Goal: Task Accomplishment & Management: Manage account settings

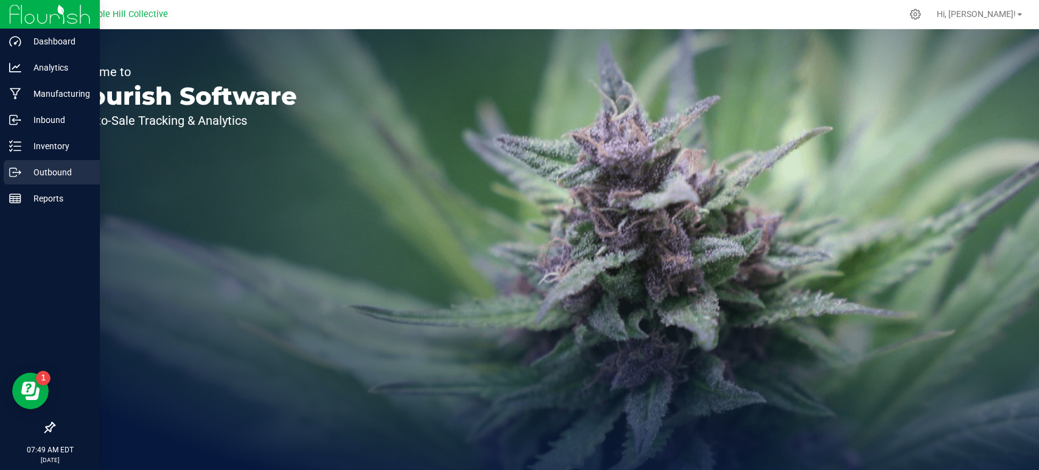
drag, startPoint x: 23, startPoint y: 169, endPoint x: 56, endPoint y: 174, distance: 33.8
click at [23, 169] on p "Outbound" at bounding box center [57, 172] width 73 height 15
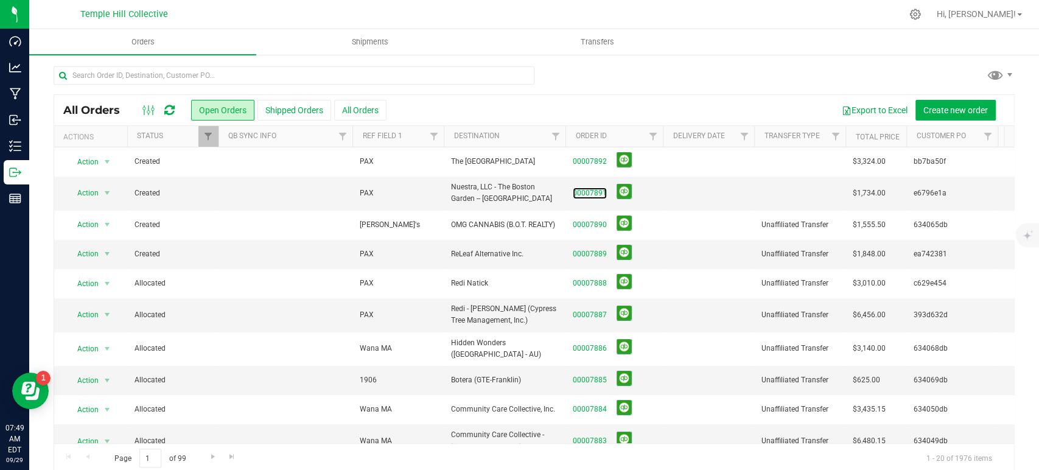
drag, startPoint x: 593, startPoint y: 189, endPoint x: 601, endPoint y: 189, distance: 7.3
click at [593, 189] on link "00007891" at bounding box center [590, 193] width 34 height 12
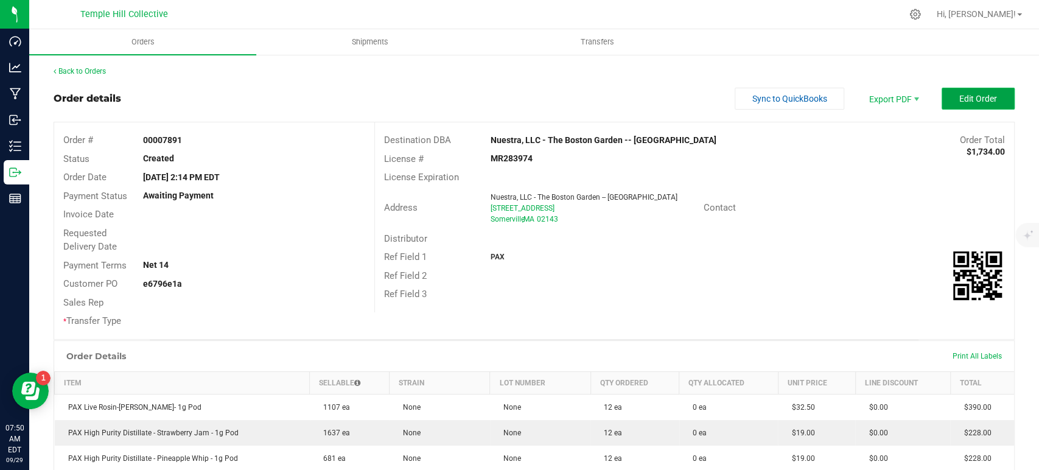
click at [959, 99] on span "Edit Order" at bounding box center [978, 99] width 38 height 10
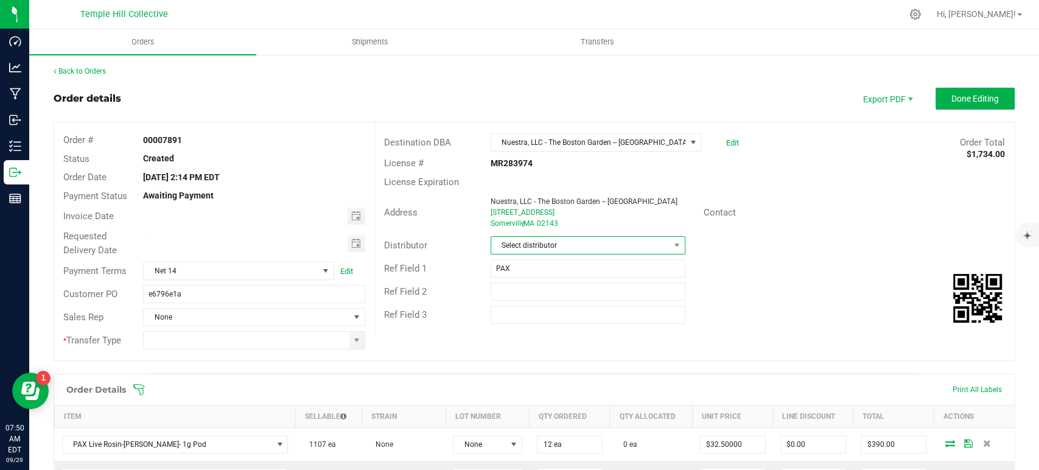
click at [523, 245] on span "Select distributor" at bounding box center [580, 245] width 178 height 17
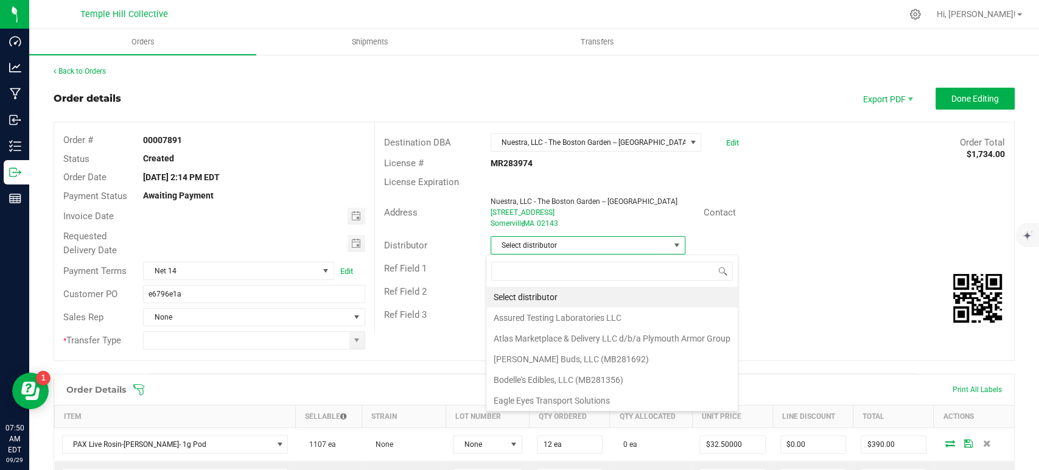
scroll to position [18, 192]
type input "mmm"
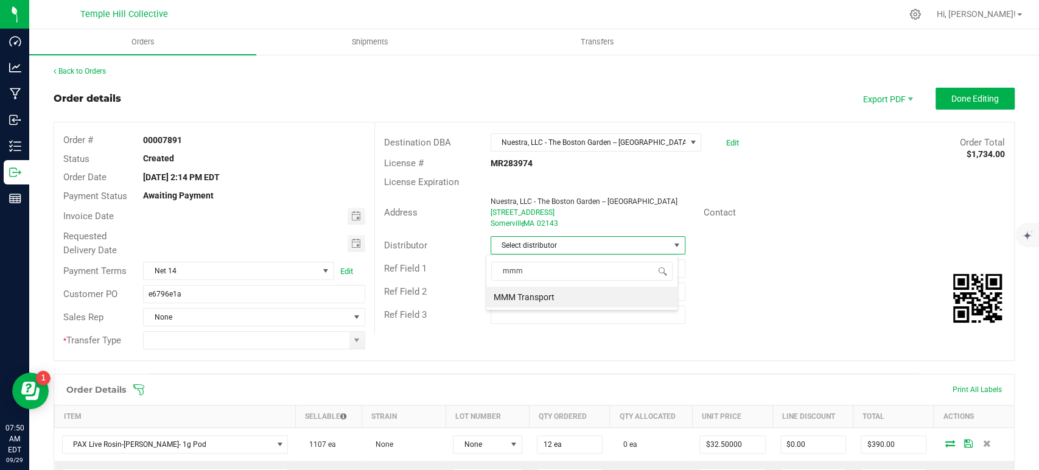
click at [546, 297] on li "MMM Transport" at bounding box center [581, 297] width 191 height 21
click at [356, 340] on span at bounding box center [357, 340] width 10 height 10
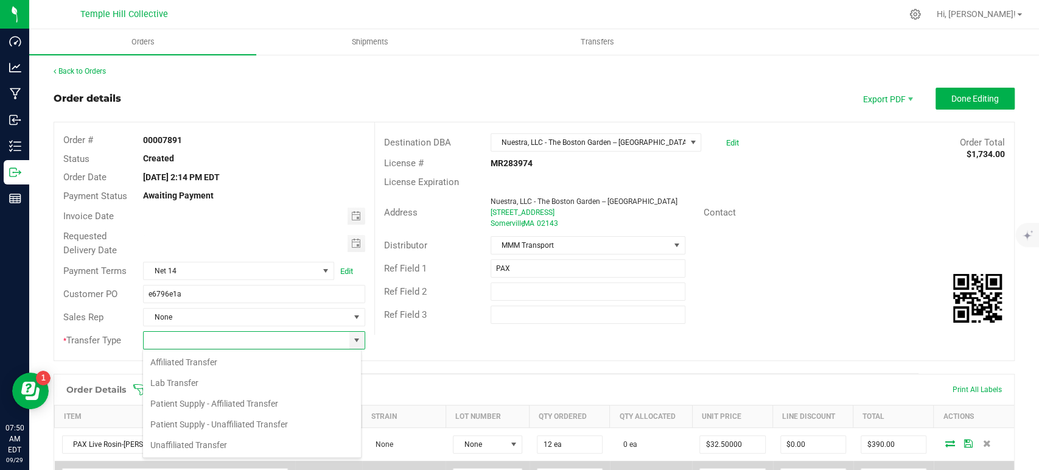
scroll to position [18, 219]
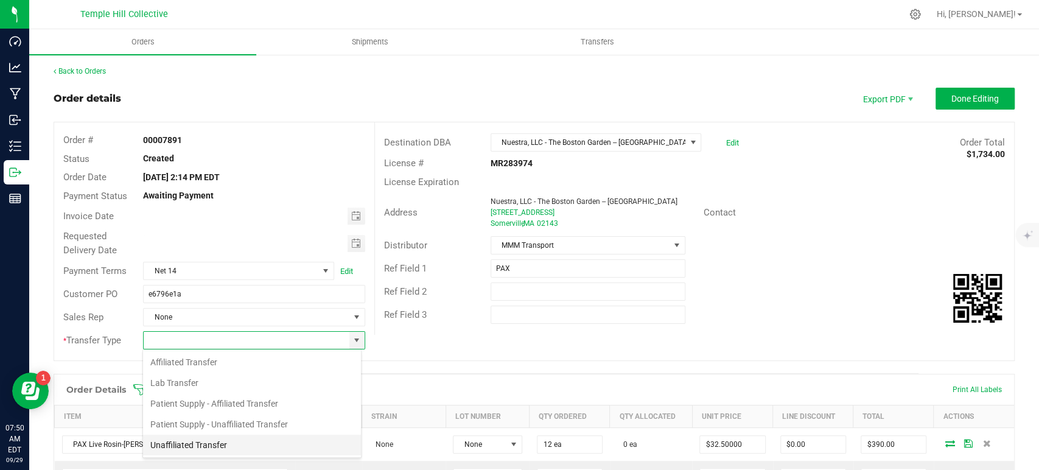
click at [213, 444] on li "Unaffiliated Transfer" at bounding box center [252, 445] width 218 height 21
type input "Unaffiliated Transfer"
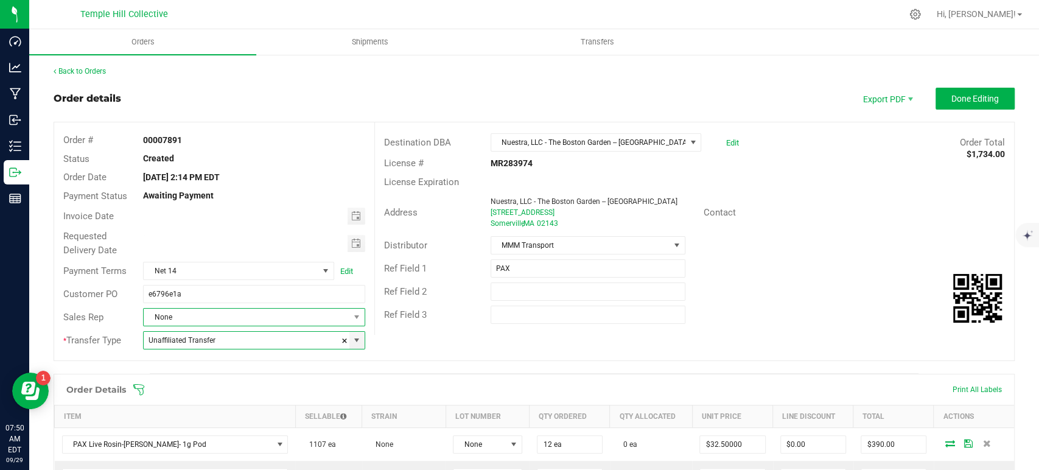
click at [245, 315] on span "None" at bounding box center [246, 317] width 205 height 17
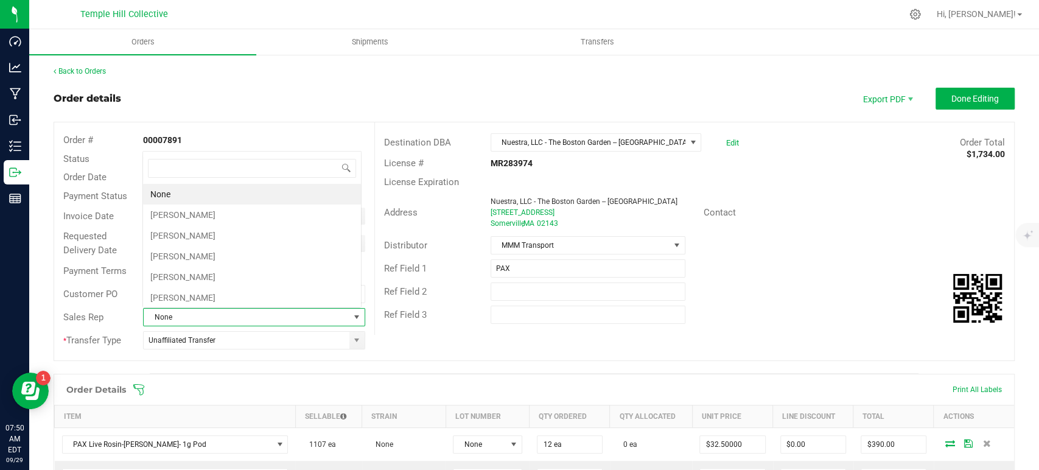
scroll to position [18, 216]
type input "marc"
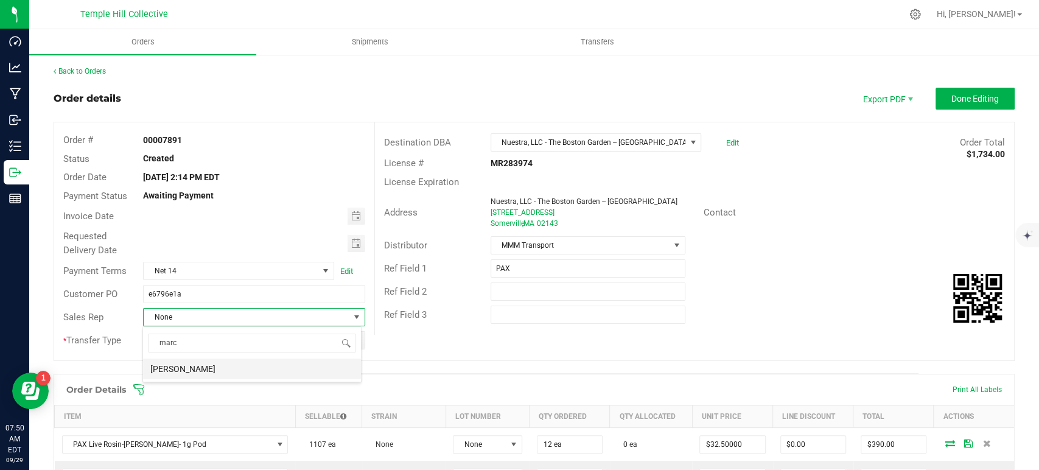
click at [235, 374] on li "[PERSON_NAME]" at bounding box center [252, 368] width 218 height 21
click at [981, 96] on span "Done Editing" at bounding box center [974, 99] width 47 height 10
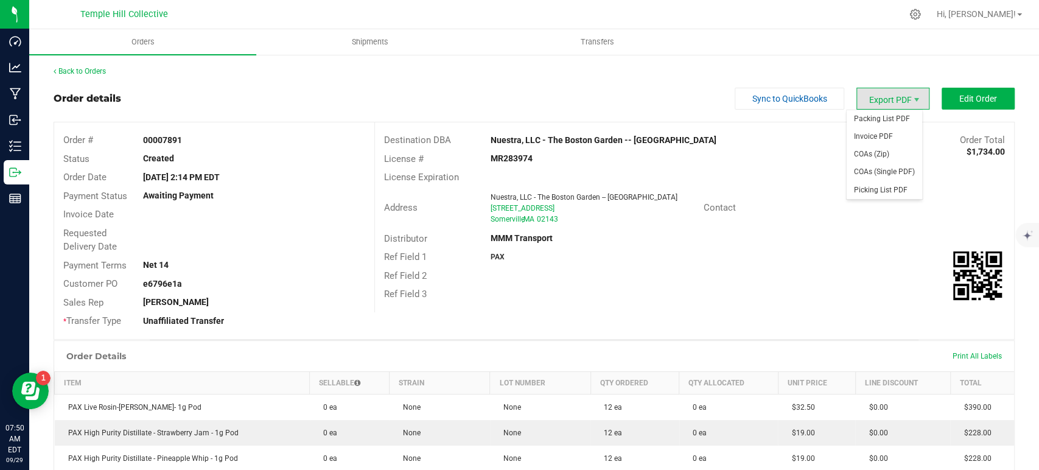
click at [893, 100] on span "Export PDF" at bounding box center [892, 99] width 73 height 22
click at [884, 116] on span "Packing List PDF" at bounding box center [883, 119] width 75 height 18
click at [97, 69] on link "Back to Orders" at bounding box center [80, 71] width 52 height 9
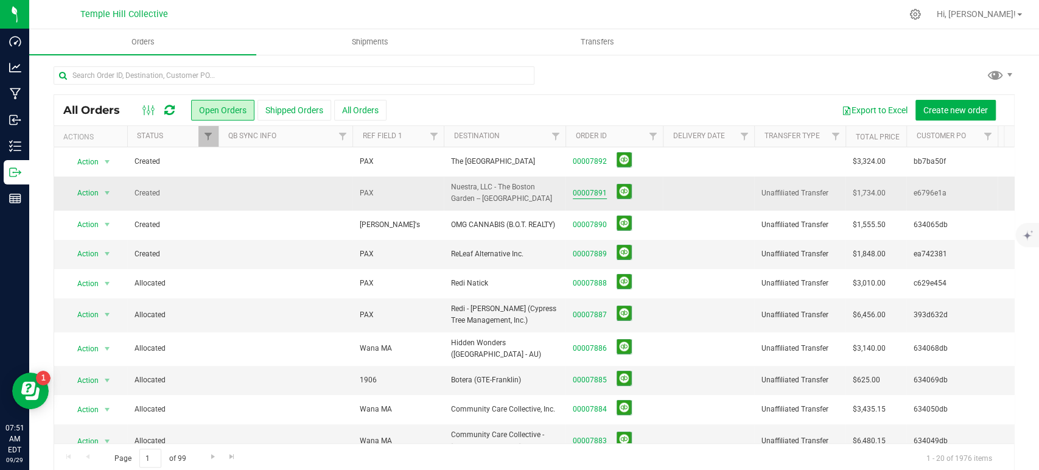
click at [599, 190] on link "00007891" at bounding box center [590, 193] width 34 height 12
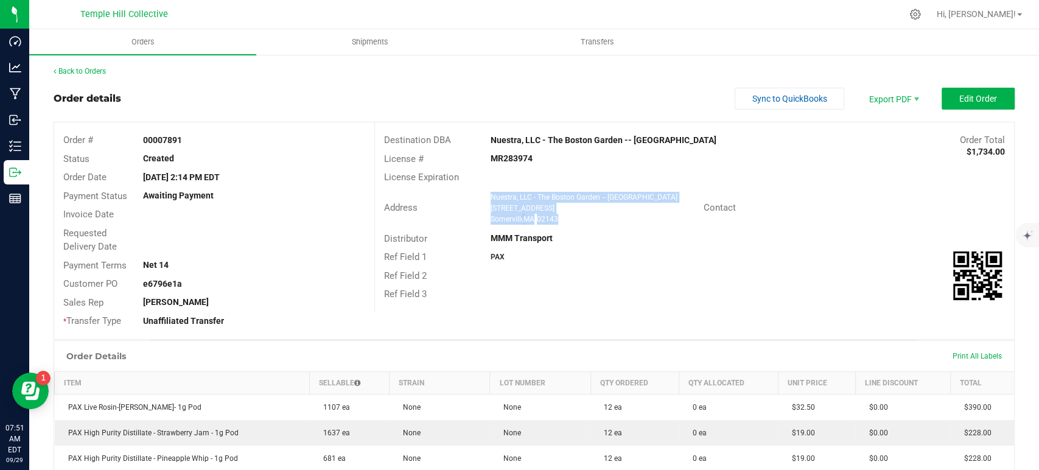
drag, startPoint x: 559, startPoint y: 220, endPoint x: 486, endPoint y: 199, distance: 75.9
click at [490, 199] on ngx-name-and-address "Nuestra, LLC - The Boston Garden -- Somerville 518 Somerville Ave Somerville , …" at bounding box center [592, 208] width 204 height 33
copy ngx-name-and-address "Nuestra, LLC - The Boston Garden -- Somerville 518 Somerville Ave Somerville , …"
click at [521, 158] on strong "MR283974" at bounding box center [511, 158] width 42 height 10
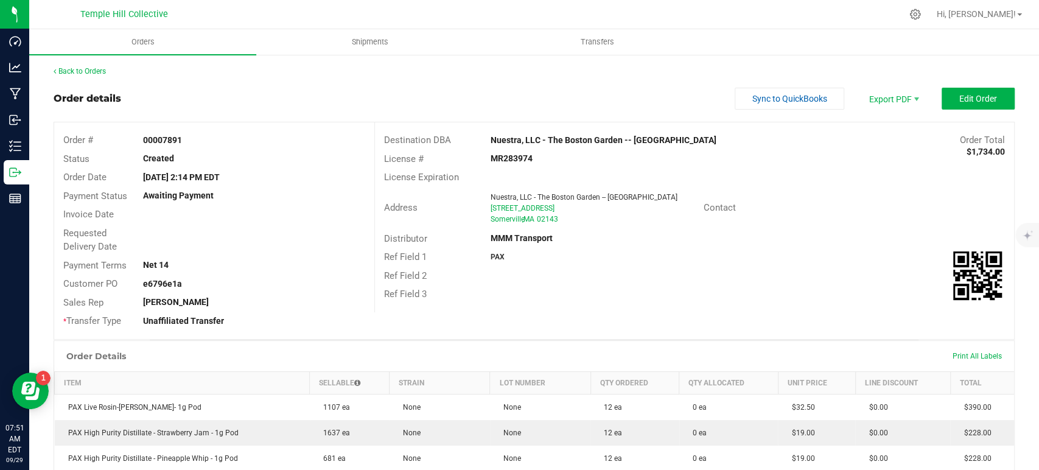
copy strong "MR283974"
click at [98, 71] on link "Back to Orders" at bounding box center [80, 71] width 52 height 9
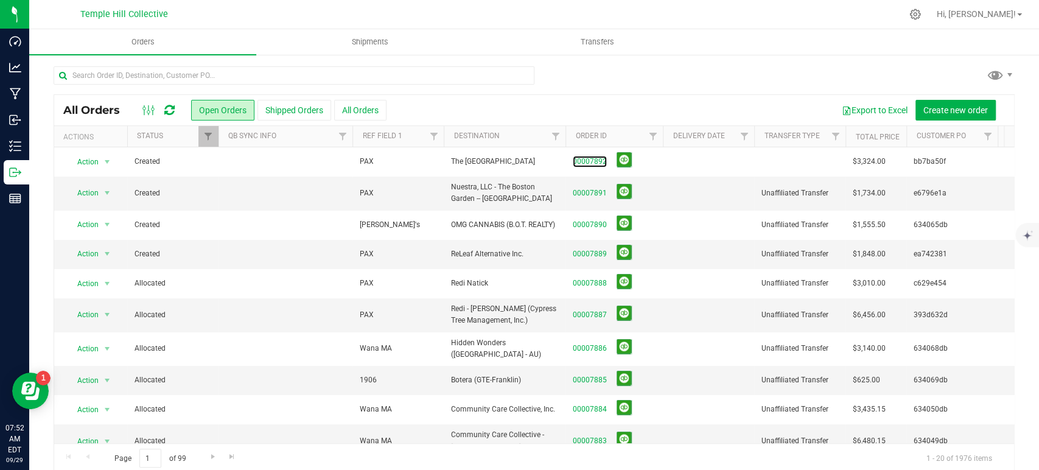
click at [601, 159] on link "00007892" at bounding box center [590, 162] width 34 height 12
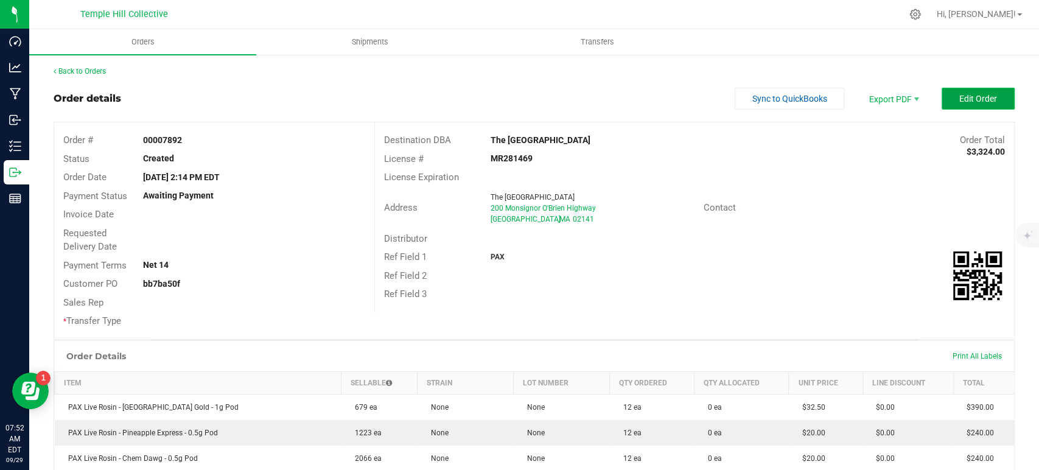
click at [959, 94] on span "Edit Order" at bounding box center [978, 99] width 38 height 10
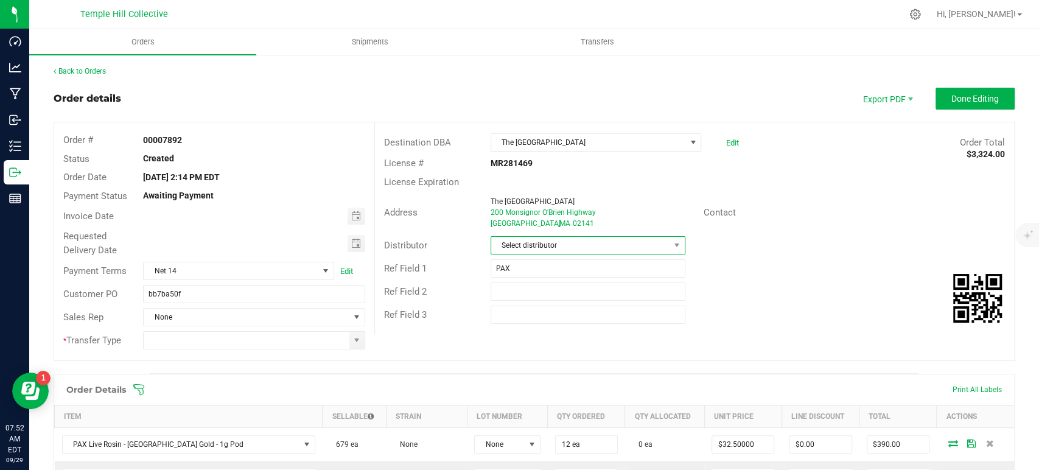
click at [613, 247] on span "Select distributor" at bounding box center [580, 245] width 178 height 17
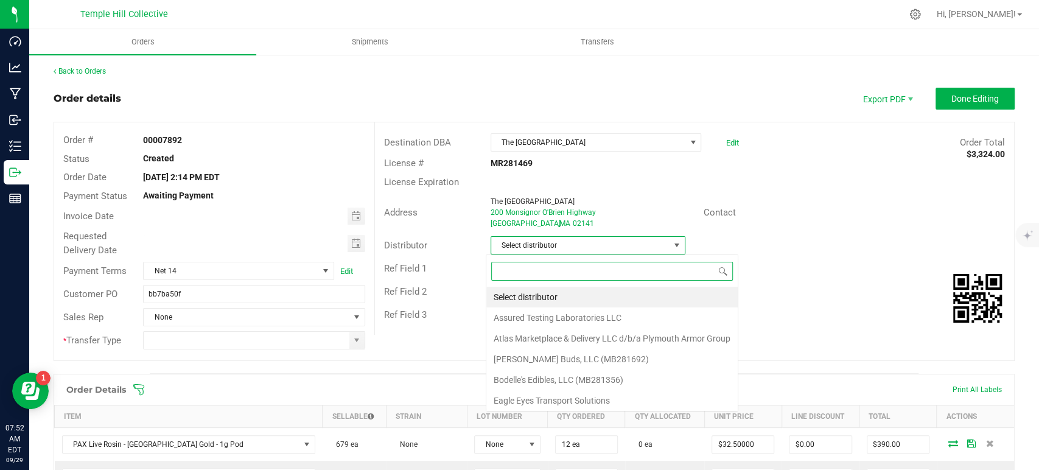
scroll to position [18, 192]
type input "mmm"
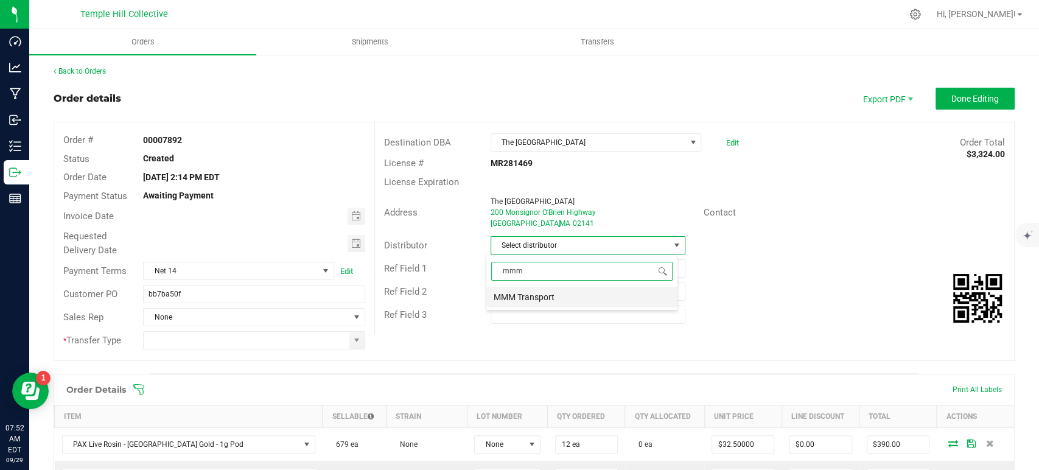
click at [595, 291] on li "MMM Transport" at bounding box center [581, 297] width 191 height 21
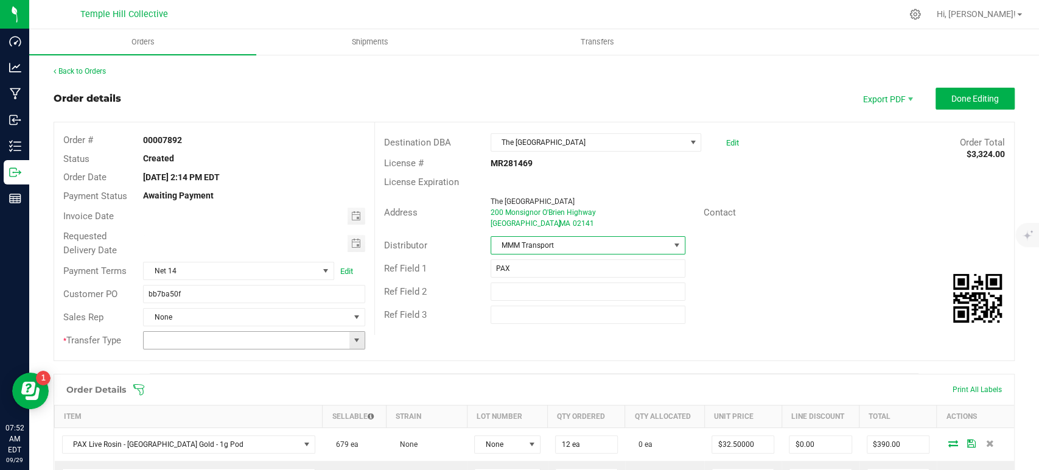
click at [352, 342] on span at bounding box center [357, 340] width 10 height 10
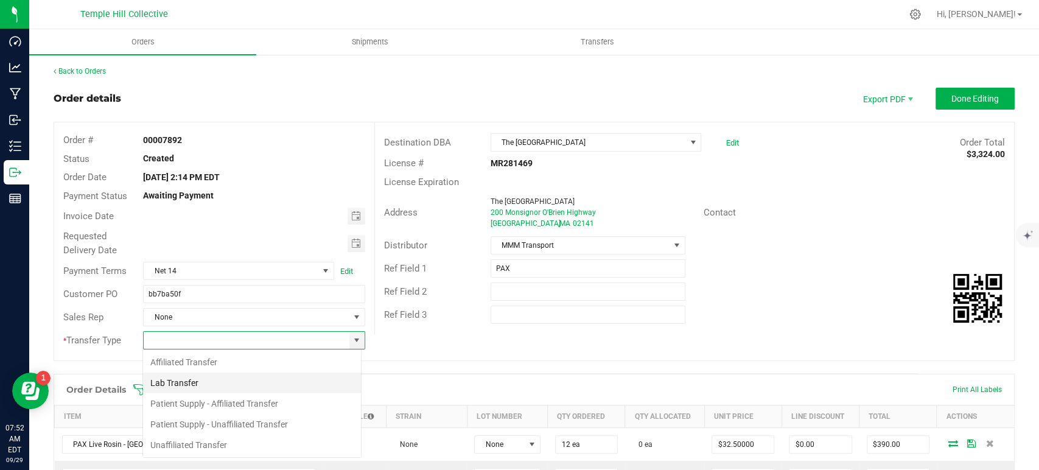
scroll to position [18, 219]
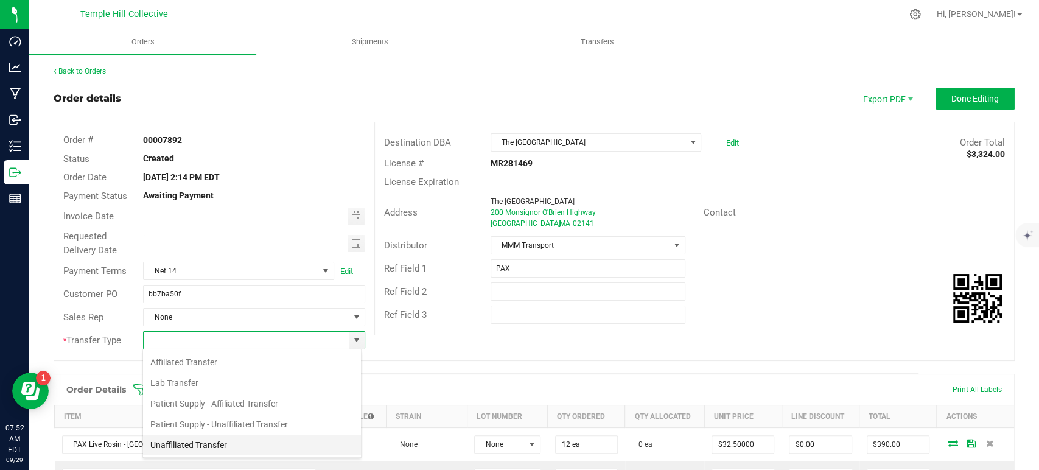
click at [217, 449] on li "Unaffiliated Transfer" at bounding box center [252, 445] width 218 height 21
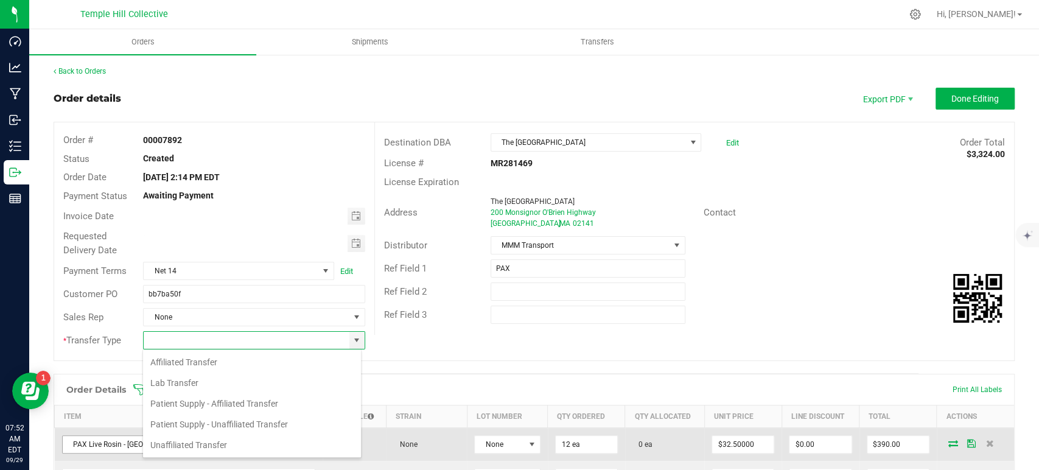
type input "Unaffiliated Transfer"
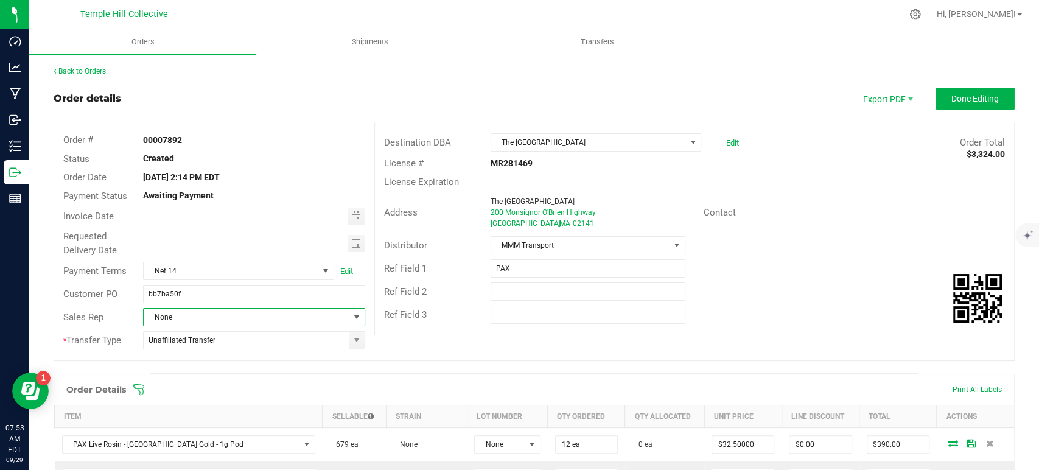
click at [254, 312] on span "None" at bounding box center [246, 317] width 205 height 17
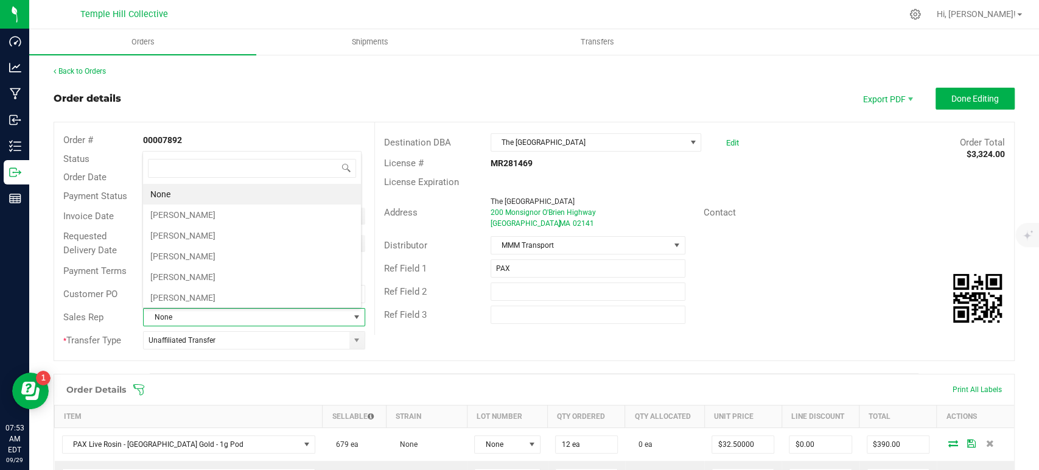
scroll to position [18, 216]
type input "marc"
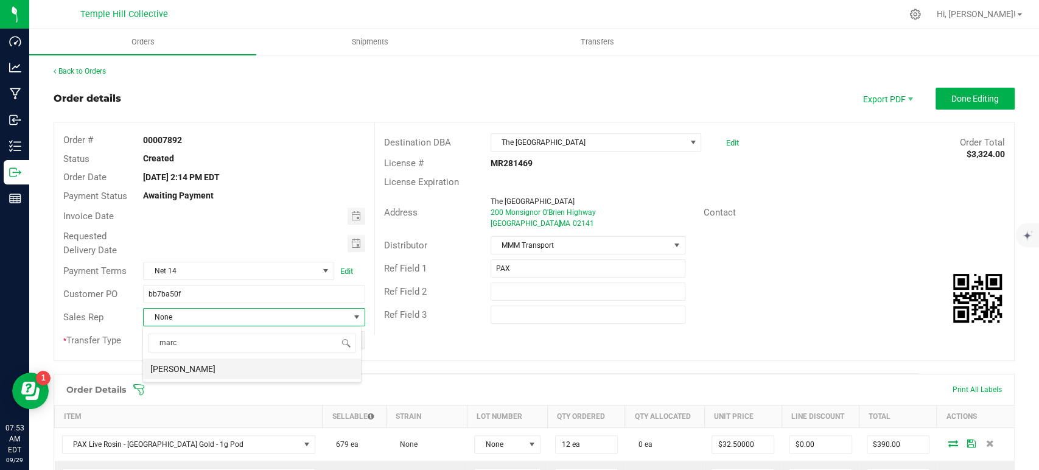
click at [253, 367] on li "[PERSON_NAME]" at bounding box center [252, 368] width 218 height 21
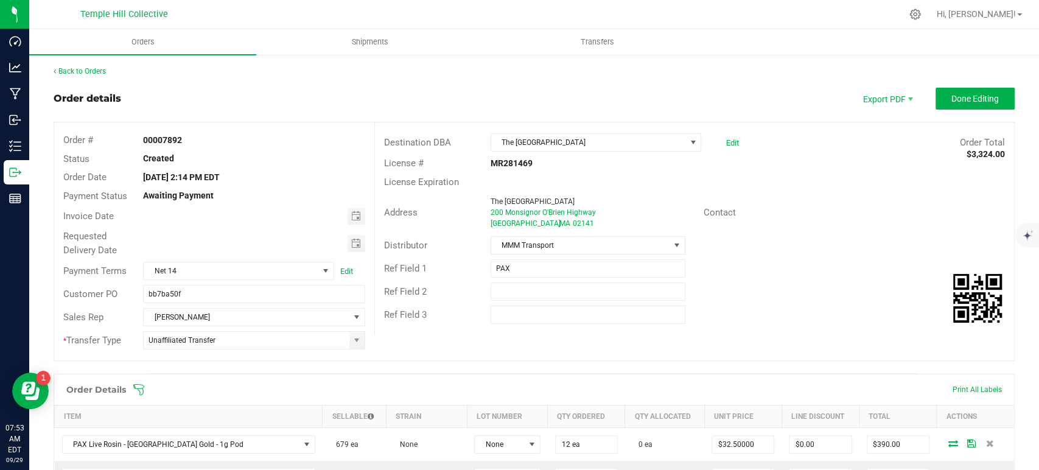
click at [962, 94] on span "Done Editing" at bounding box center [974, 99] width 47 height 10
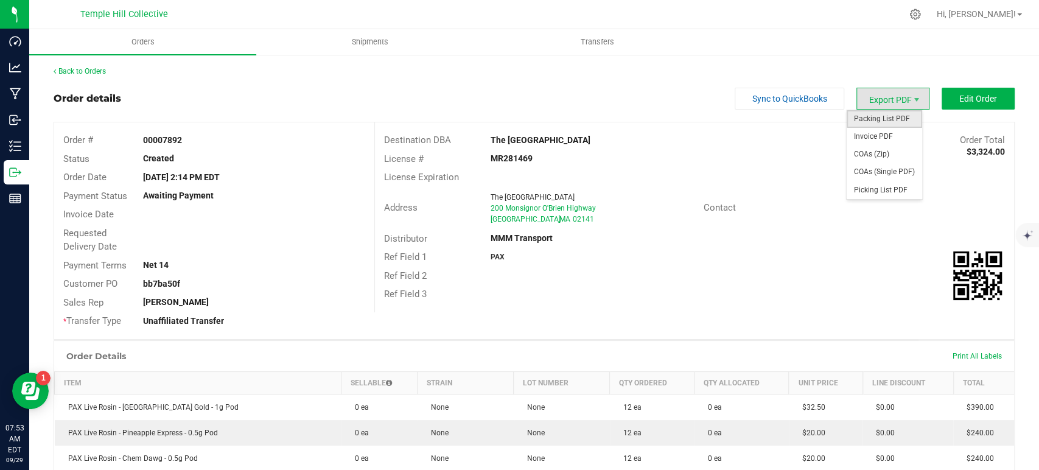
click at [879, 116] on span "Packing List PDF" at bounding box center [883, 119] width 75 height 18
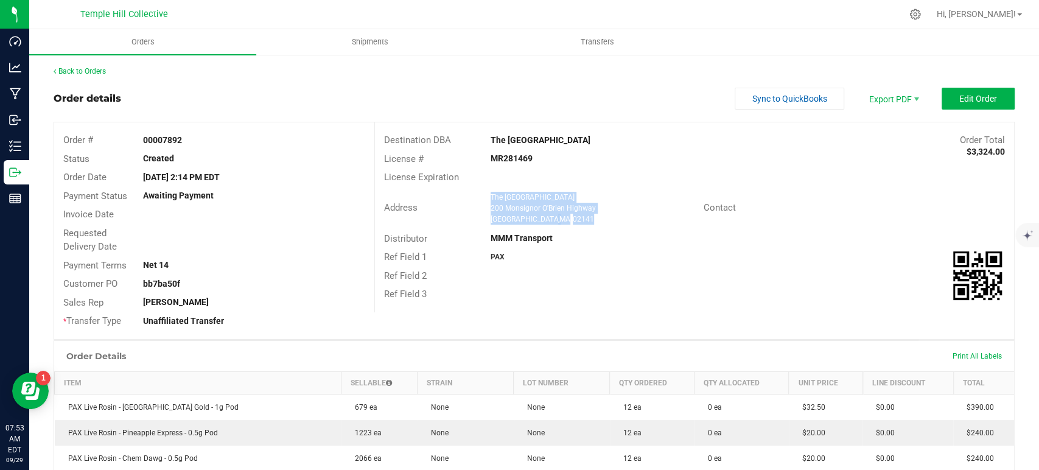
drag, startPoint x: 565, startPoint y: 223, endPoint x: 479, endPoint y: 198, distance: 90.1
click at [484, 198] on div "The Boston Garden 200 Monsignor O'Brien Highway Cambridge , MA 02141" at bounding box center [593, 208] width 219 height 33
copy ngx-name-and-address "The Boston Garden 200 Monsignor O'Brien Highway Cambridge , MA 02141"
click at [507, 156] on strong "MR281469" at bounding box center [511, 158] width 42 height 10
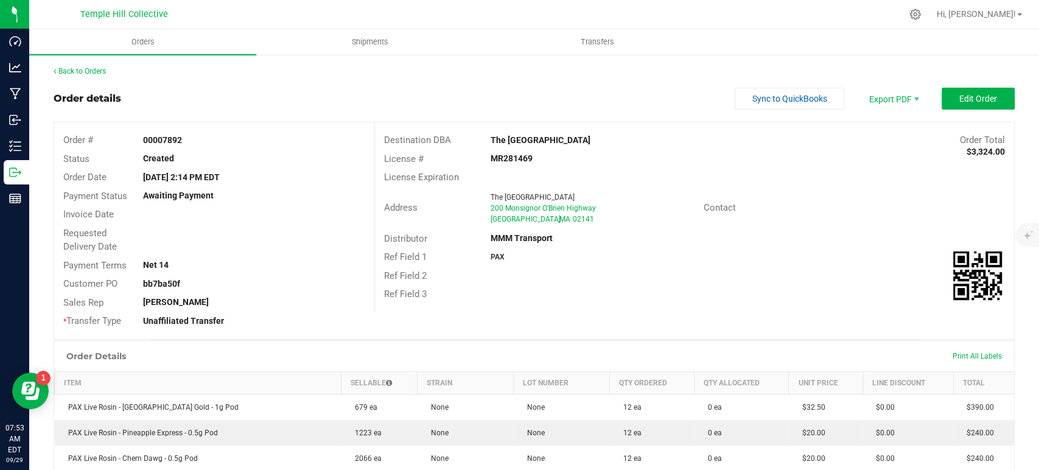
copy strong "MR281469"
click at [88, 72] on link "Back to Orders" at bounding box center [80, 71] width 52 height 9
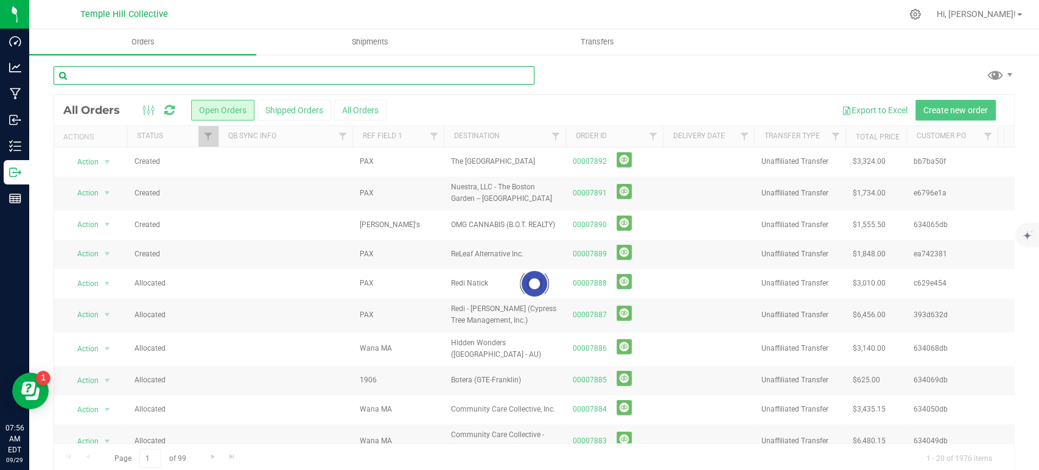
click at [338, 75] on input "text" at bounding box center [294, 75] width 481 height 18
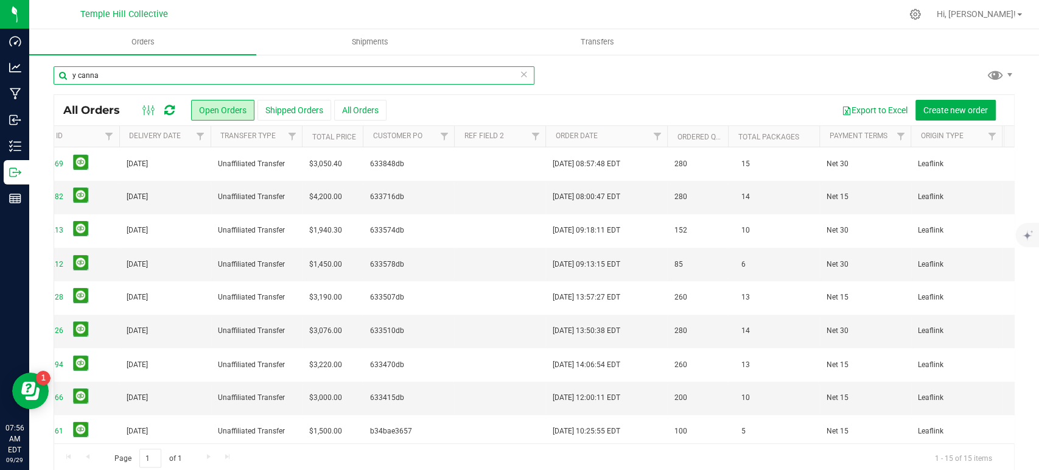
type input "y canna"
click at [520, 76] on icon at bounding box center [524, 73] width 9 height 15
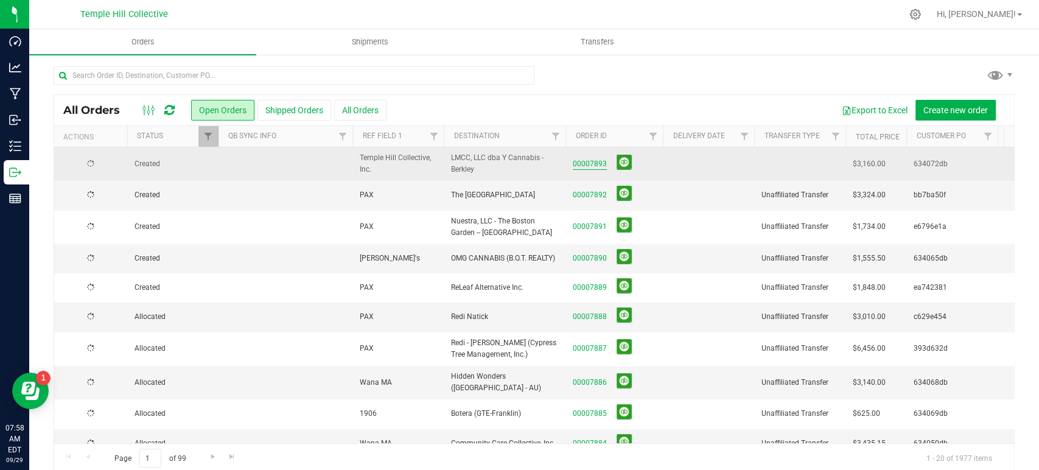
click at [598, 164] on link "00007893" at bounding box center [590, 164] width 34 height 12
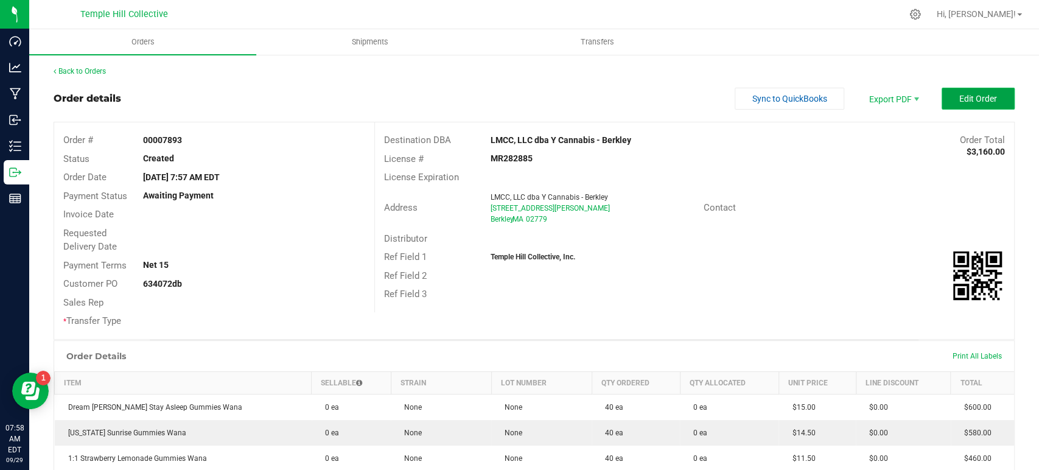
click at [986, 96] on span "Edit Order" at bounding box center [978, 99] width 38 height 10
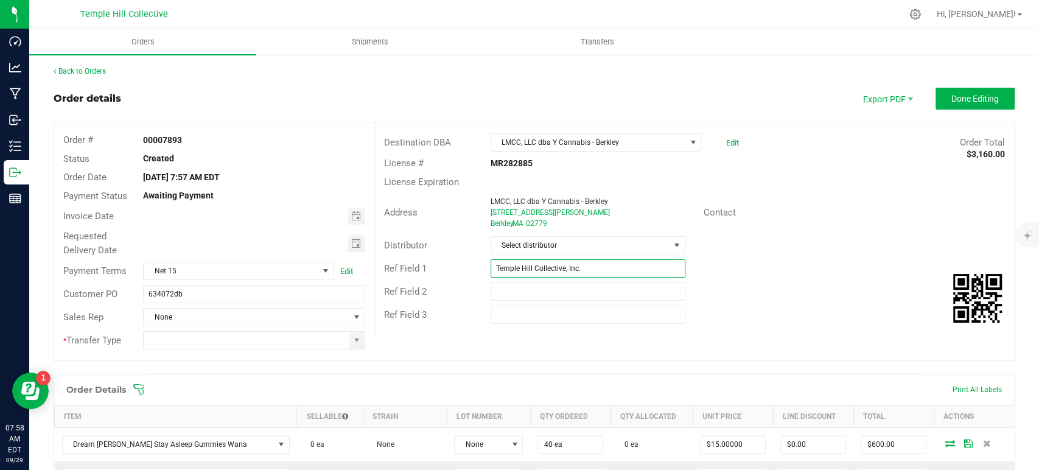
drag, startPoint x: 596, startPoint y: 273, endPoint x: 463, endPoint y: 276, distance: 132.7
click at [463, 276] on div "Ref Field 1 Temple Hill Collective, Inc." at bounding box center [694, 268] width 639 height 23
type input "Wana MA"
click at [551, 240] on span "Select distributor" at bounding box center [580, 245] width 178 height 17
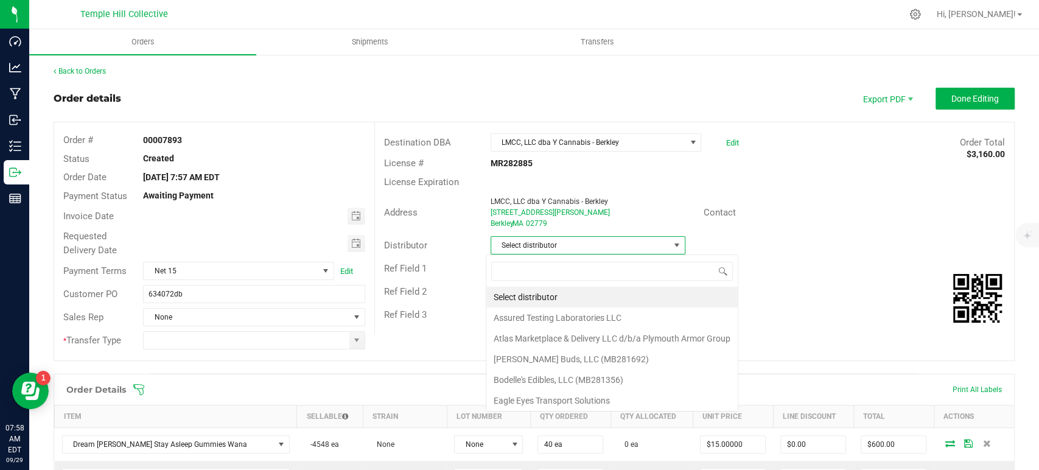
scroll to position [18, 192]
type input "mmm"
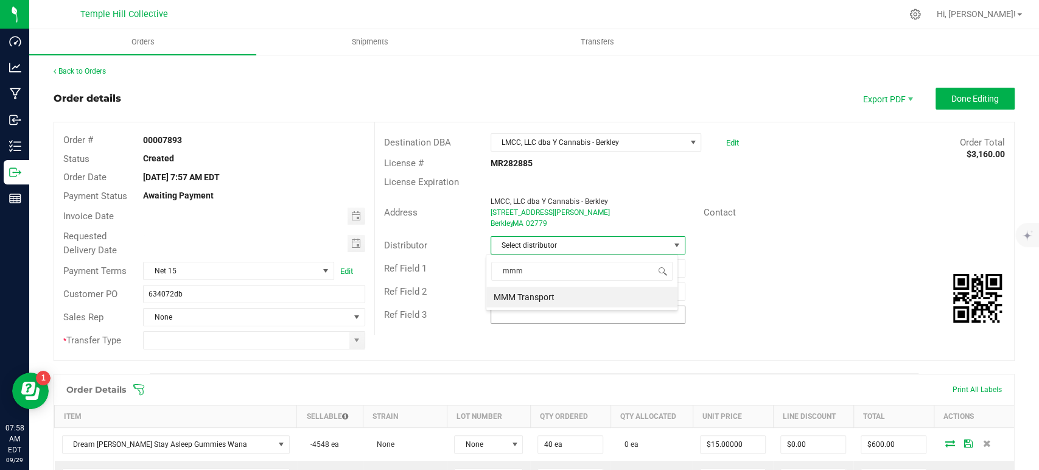
click at [563, 293] on li "MMM Transport" at bounding box center [581, 297] width 191 height 21
click at [349, 341] on span at bounding box center [356, 340] width 15 height 17
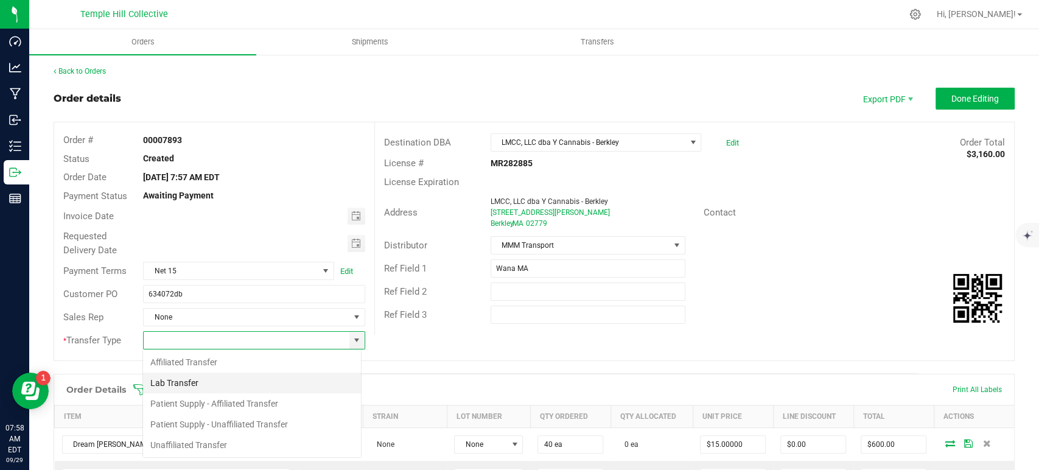
scroll to position [18, 219]
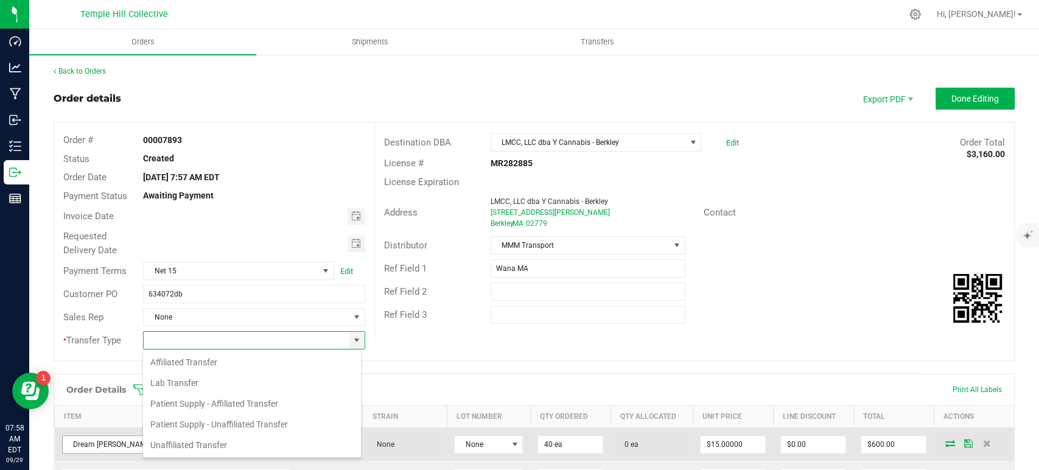
click at [219, 444] on li "Unaffiliated Transfer" at bounding box center [252, 445] width 218 height 21
type input "Unaffiliated Transfer"
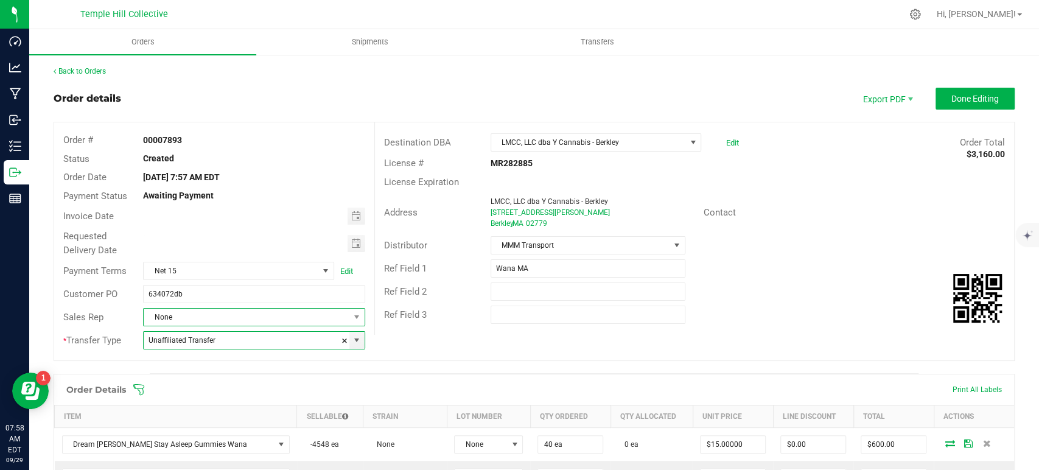
click at [253, 317] on span "None" at bounding box center [246, 317] width 205 height 17
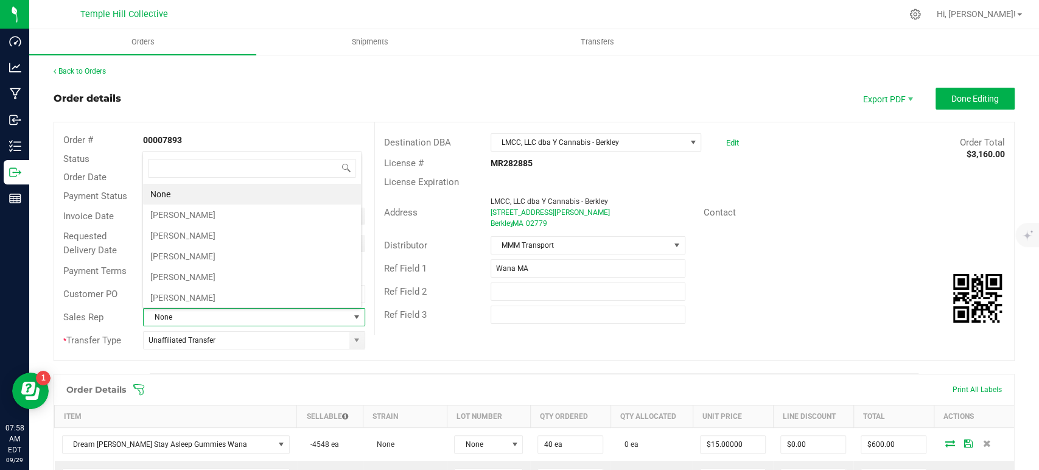
scroll to position [18, 216]
click at [484, 329] on div "Destination DBA LMCC, LLC dba Y Cannabis - Berkley Edit Order Total $3,160.00 L…" at bounding box center [694, 228] width 640 height 212
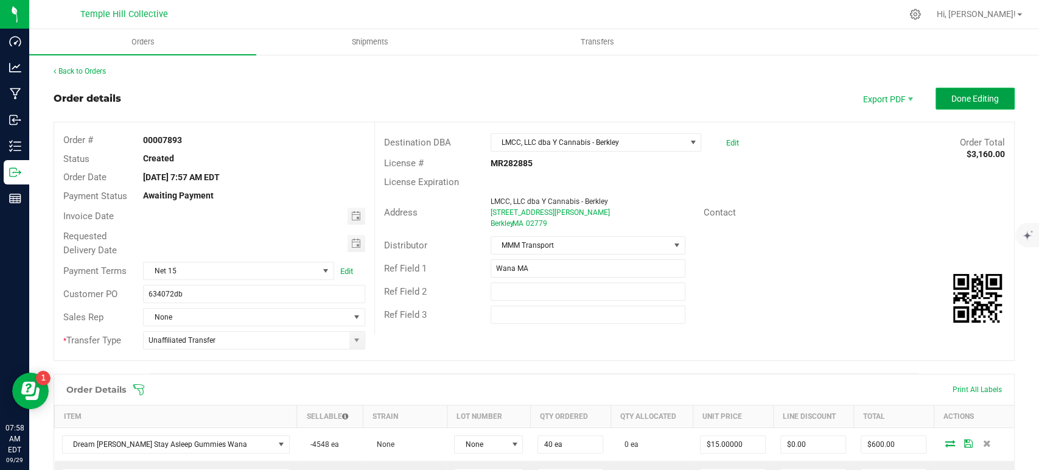
click at [959, 102] on span "Done Editing" at bounding box center [974, 99] width 47 height 10
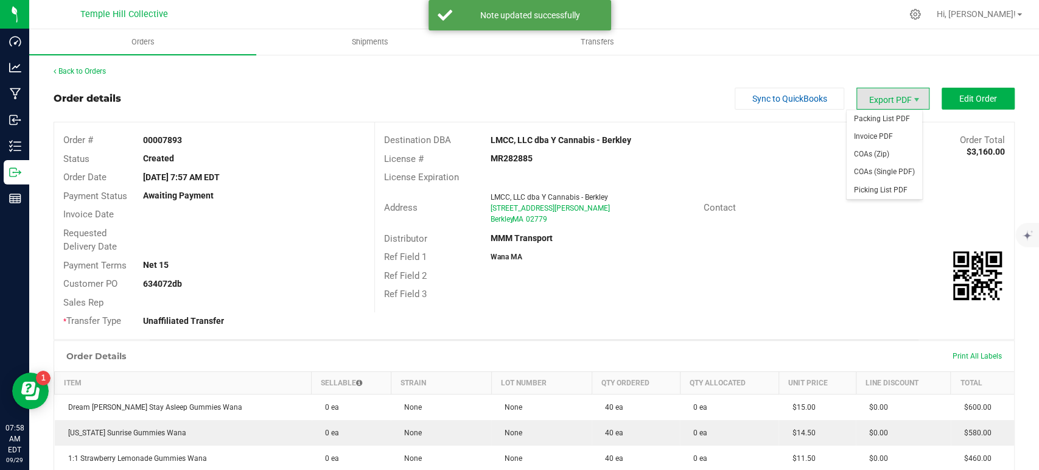
click at [873, 97] on span "Export PDF" at bounding box center [892, 99] width 73 height 22
click at [876, 119] on span "Packing List PDF" at bounding box center [883, 119] width 75 height 18
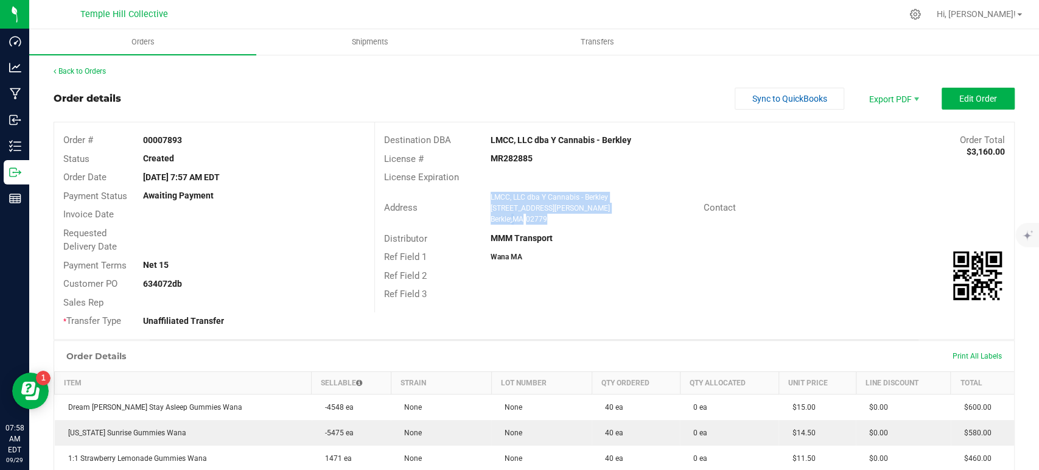
drag, startPoint x: 548, startPoint y: 218, endPoint x: 484, endPoint y: 196, distance: 67.7
click at [484, 196] on div "LMCC, LLC dba Y Cannabis - Berkley 128 Myricks Street Berkley , MA 02779" at bounding box center [593, 208] width 219 height 33
copy ngx-name-and-address "LMCC, LLC dba Y Cannabis - Berkley 128 Myricks Street Berkley , MA 02779"
click at [520, 164] on div "MR282885" at bounding box center [587, 158] width 213 height 13
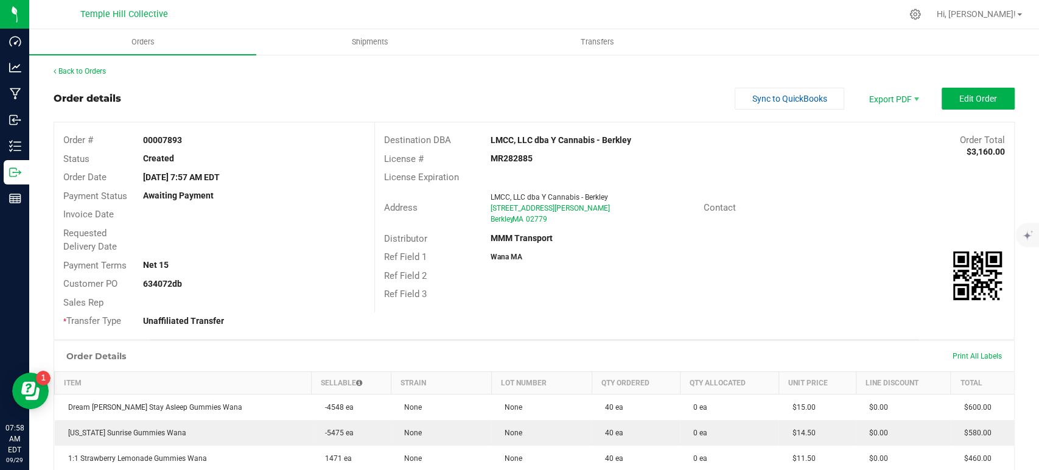
copy strong "MR282885"
click at [962, 99] on span "Edit Order" at bounding box center [978, 99] width 38 height 10
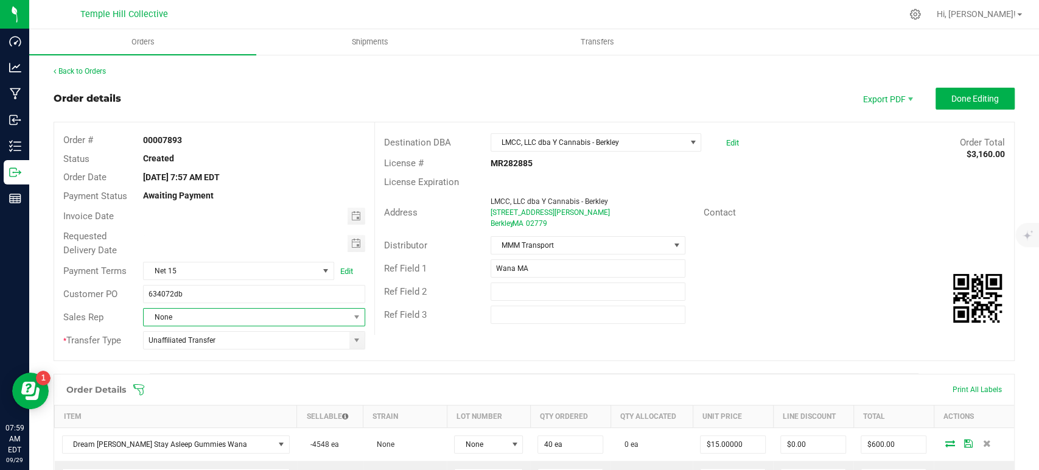
click at [229, 313] on span "None" at bounding box center [246, 317] width 205 height 17
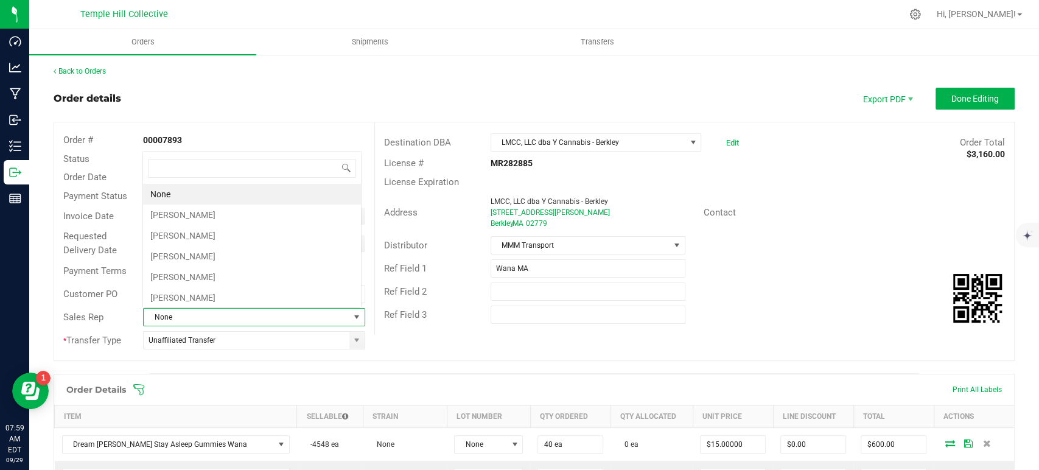
scroll to position [18, 216]
type input "sea"
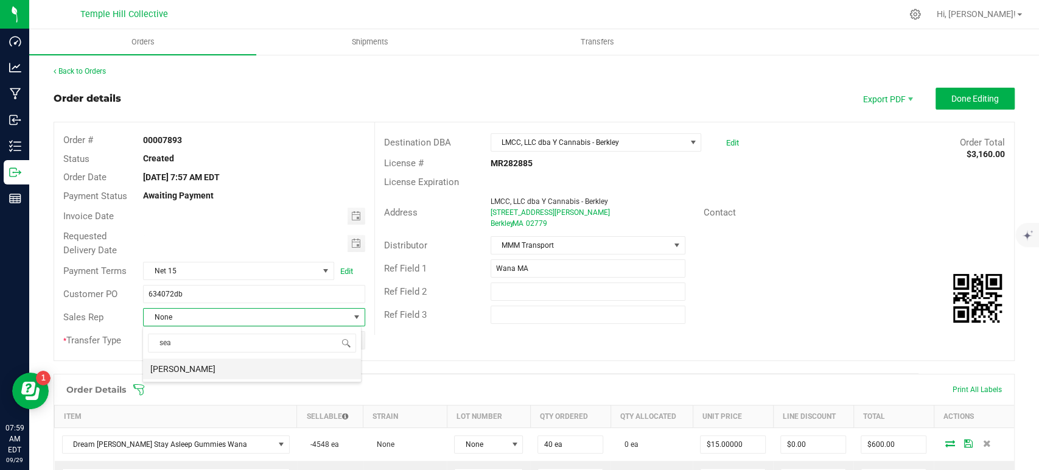
click at [216, 367] on li "[PERSON_NAME]" at bounding box center [252, 368] width 218 height 21
click at [955, 94] on span "Done Editing" at bounding box center [974, 99] width 47 height 10
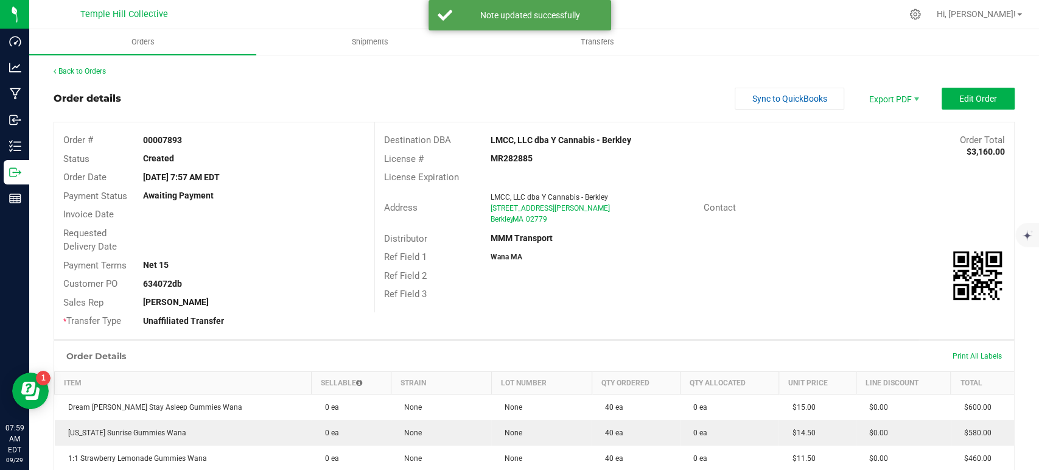
click at [108, 77] on div "Back to Orders Order details Sync to QuickBooks Export PDF Edit Order Order # 0…" at bounding box center [534, 420] width 961 height 708
click at [88, 68] on link "Back to Orders" at bounding box center [80, 71] width 52 height 9
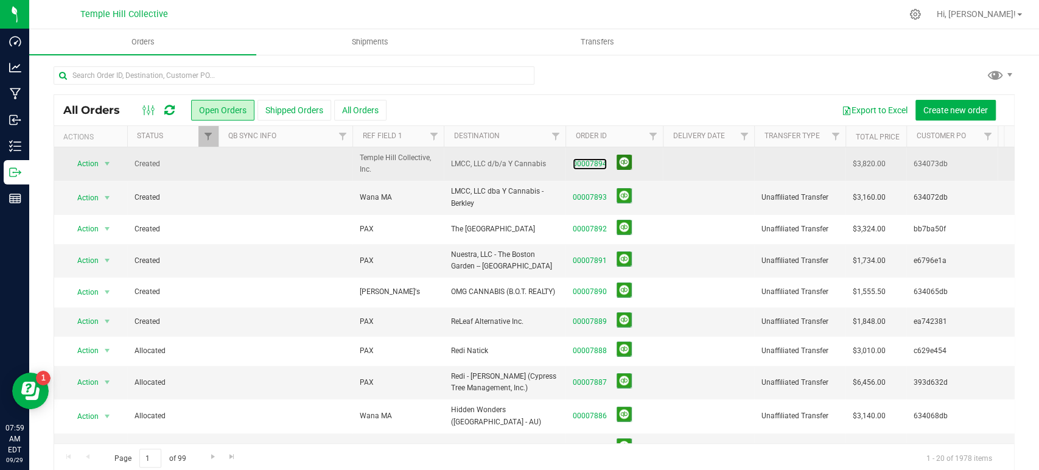
click at [586, 161] on link "00007894" at bounding box center [590, 164] width 34 height 12
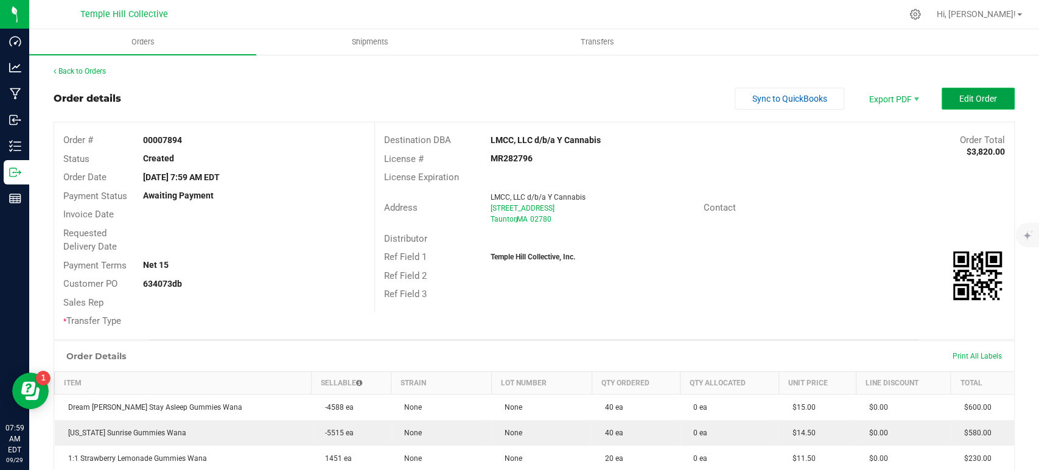
click at [979, 108] on button "Edit Order" at bounding box center [977, 99] width 73 height 22
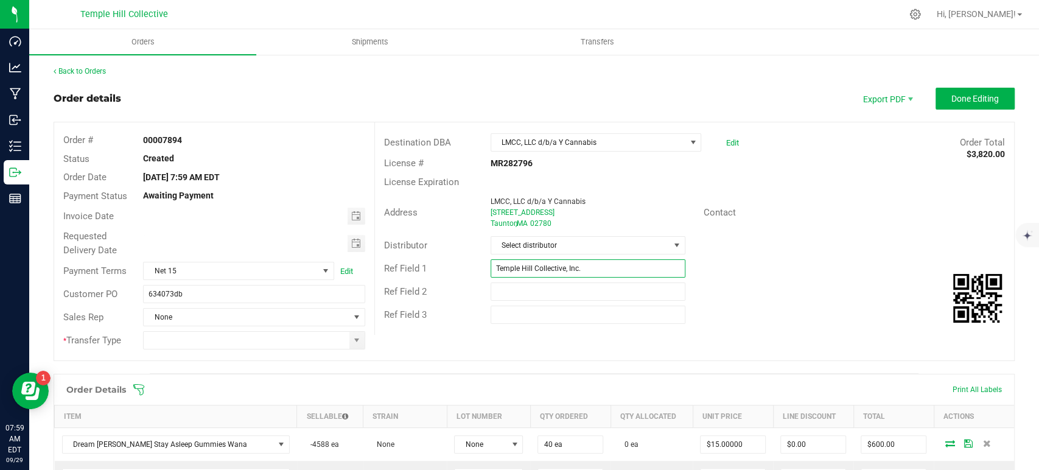
drag, startPoint x: 600, startPoint y: 267, endPoint x: 478, endPoint y: 271, distance: 122.4
click at [481, 271] on div "Temple Hill Collective, Inc." at bounding box center [587, 268] width 213 height 18
type input "w"
drag, startPoint x: 494, startPoint y: 298, endPoint x: 512, endPoint y: 274, distance: 29.5
click at [494, 298] on input "text" at bounding box center [587, 291] width 195 height 18
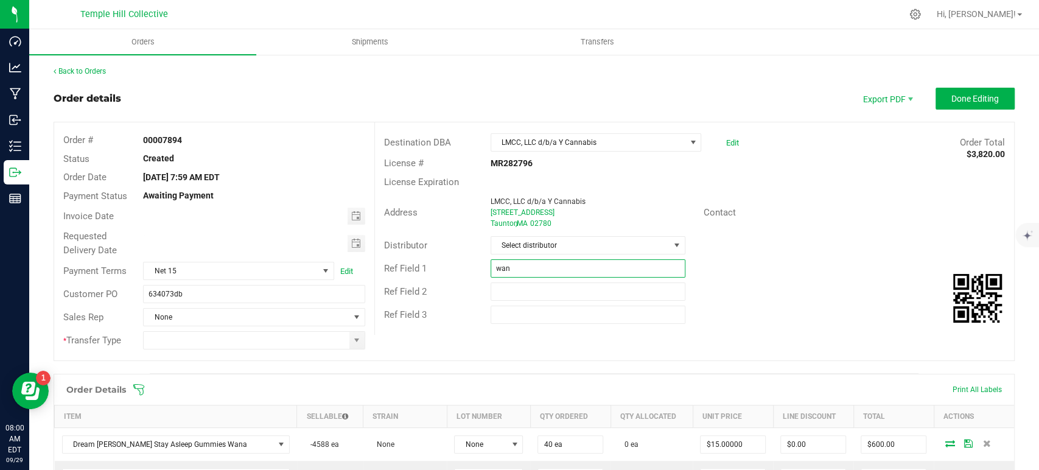
click at [520, 264] on input "wan" at bounding box center [587, 268] width 195 height 18
type input "Wana MA"
click at [577, 237] on span "Select distributor" at bounding box center [580, 245] width 178 height 17
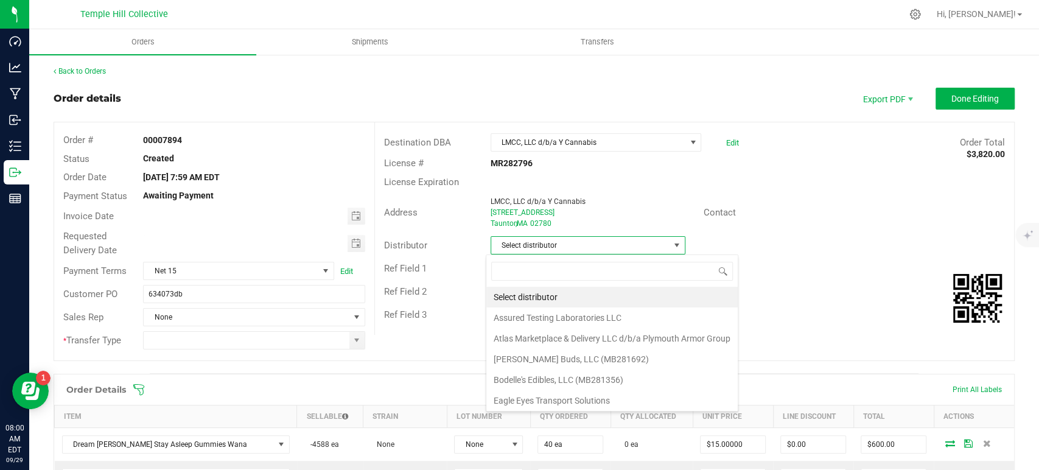
scroll to position [18, 192]
type input "mm"
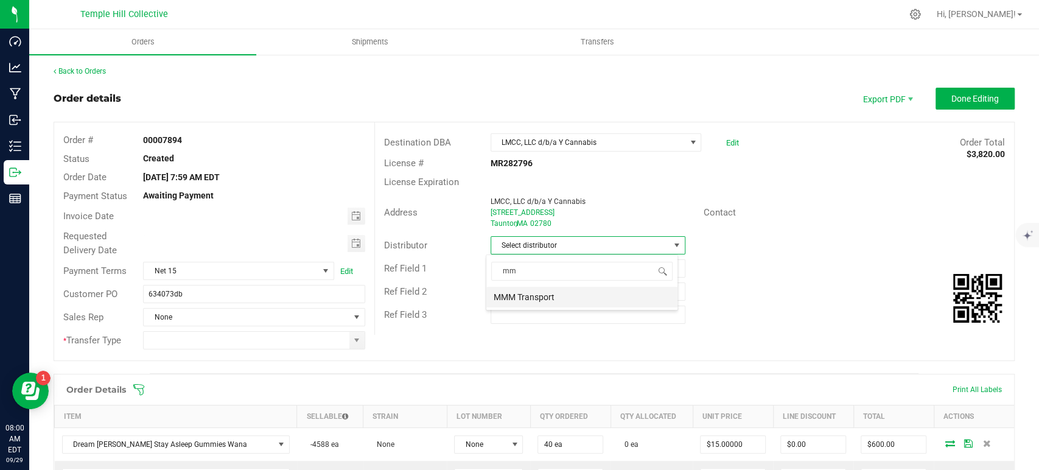
click at [567, 302] on li "MMM Transport" at bounding box center [581, 297] width 191 height 21
click at [354, 344] on span at bounding box center [356, 340] width 15 height 17
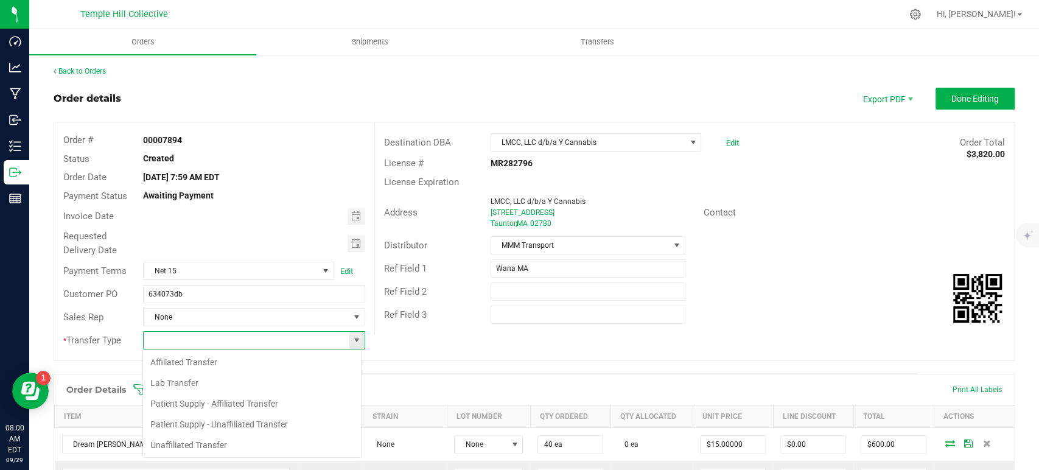
scroll to position [18, 219]
click at [179, 455] on div "Affiliated Transfer Lab Transfer Patient Supply - Affiliated Transfer Patient S…" at bounding box center [251, 403] width 219 height 109
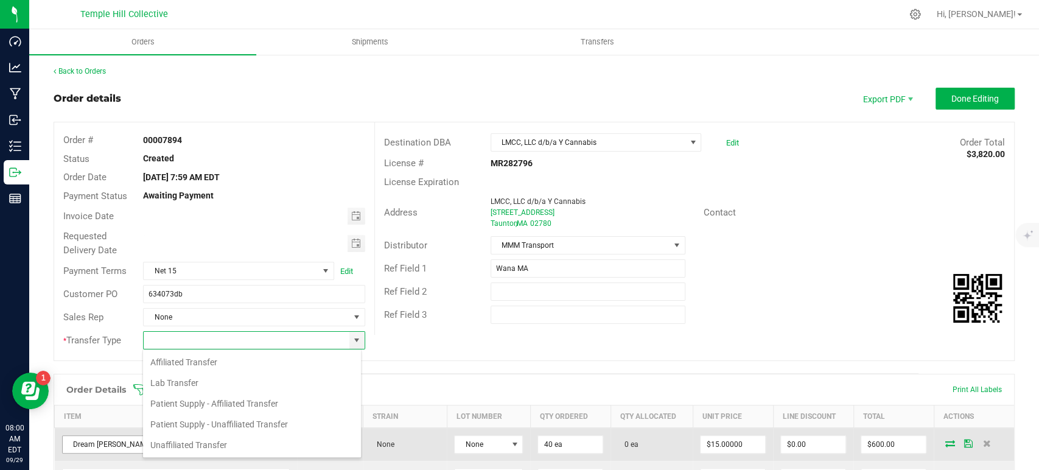
click at [197, 441] on li "Unaffiliated Transfer" at bounding box center [252, 445] width 218 height 21
type input "Unaffiliated Transfer"
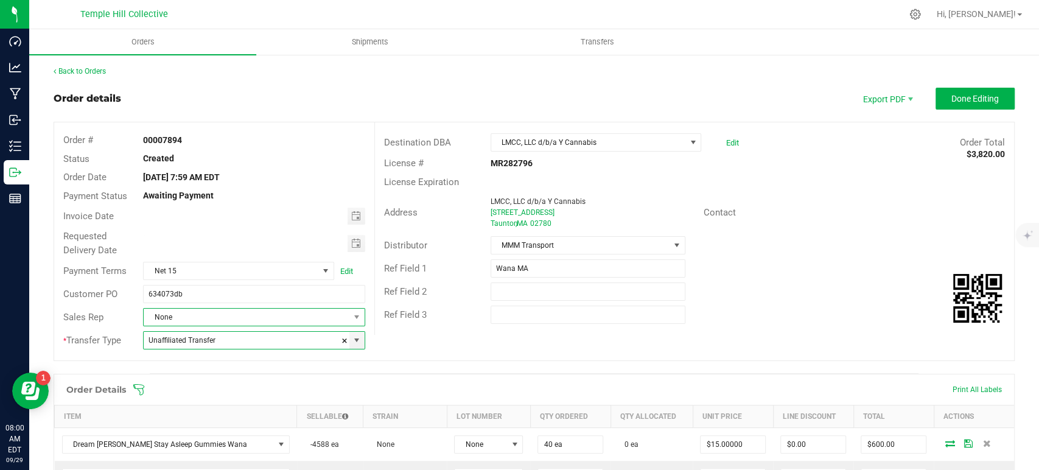
click at [206, 320] on span "None" at bounding box center [246, 317] width 205 height 17
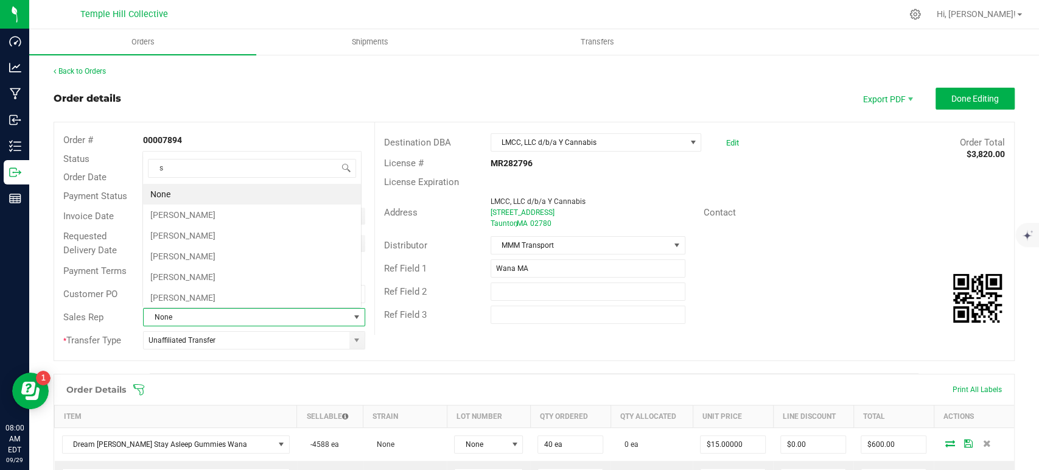
scroll to position [18, 216]
type input "sea"
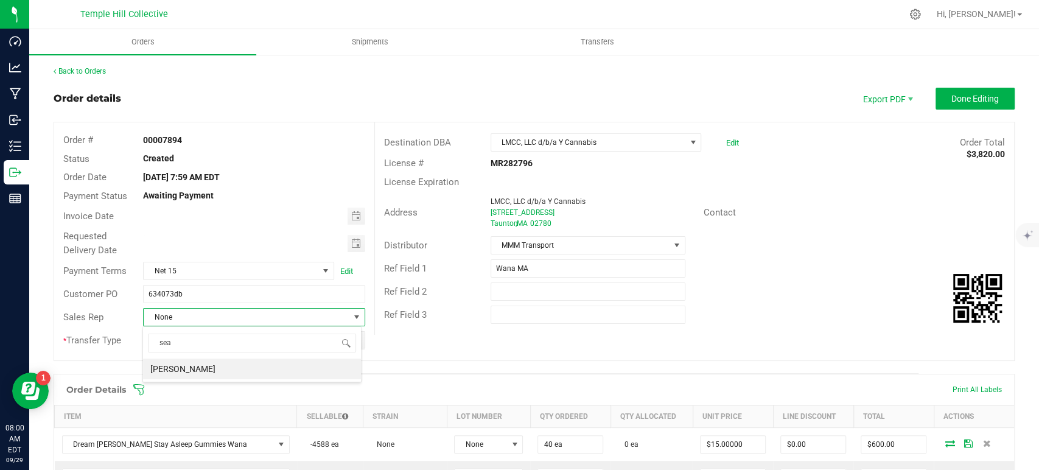
click at [220, 365] on li "[PERSON_NAME]" at bounding box center [252, 368] width 218 height 21
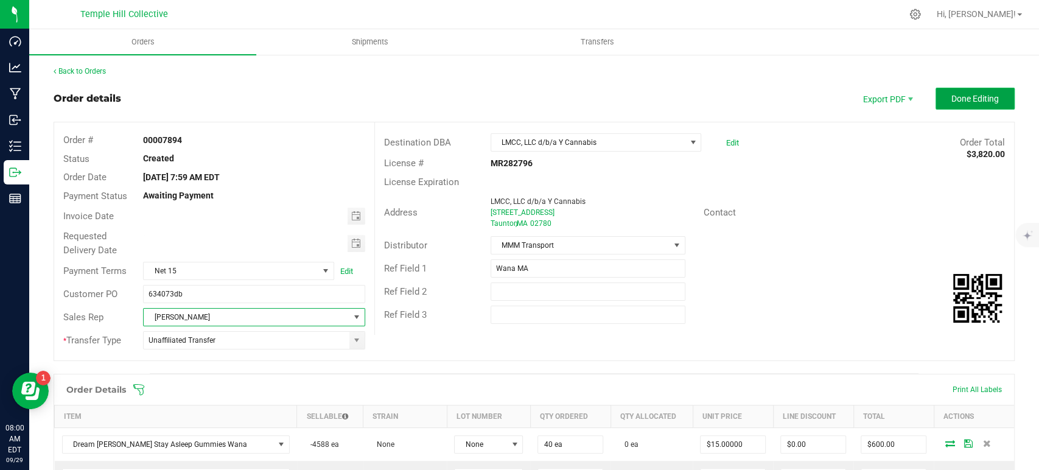
click at [935, 100] on button "Done Editing" at bounding box center [974, 99] width 79 height 22
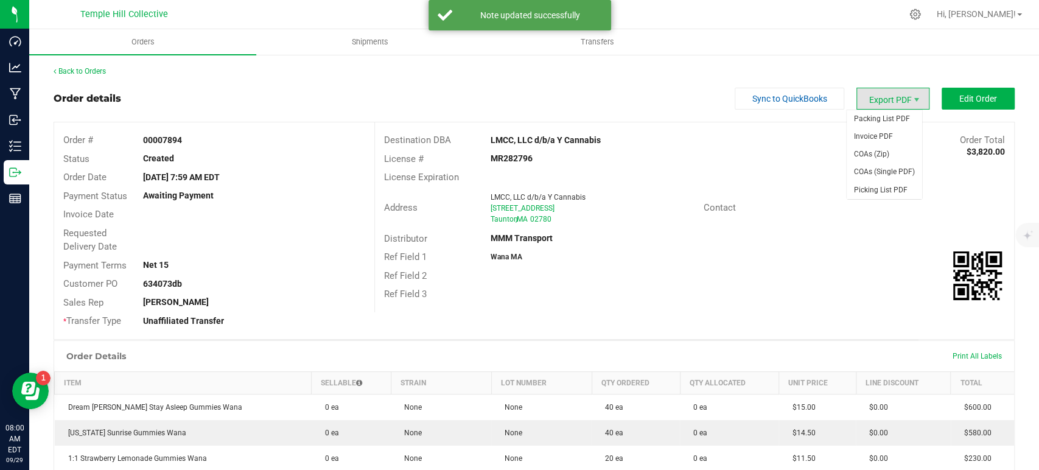
click at [880, 102] on span "Export PDF" at bounding box center [892, 99] width 73 height 22
click at [896, 121] on span "Packing List PDF" at bounding box center [883, 119] width 75 height 18
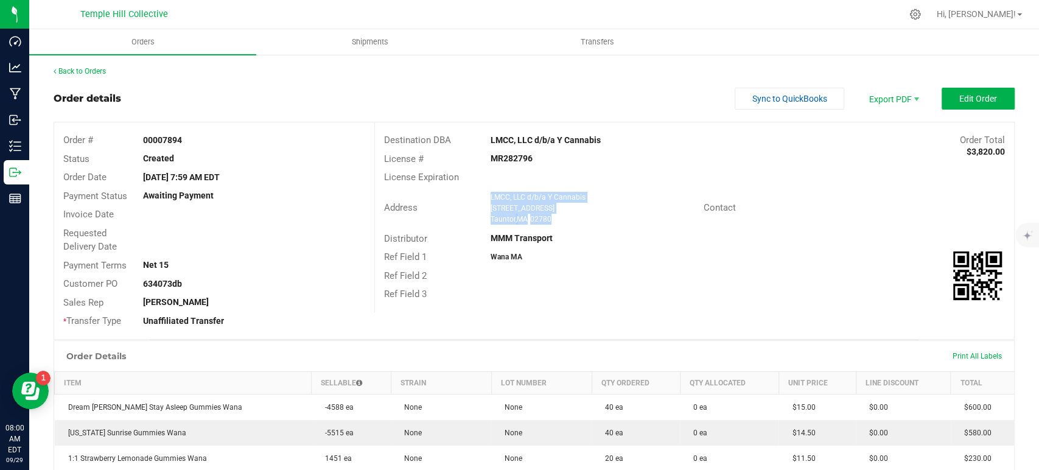
drag, startPoint x: 560, startPoint y: 221, endPoint x: 480, endPoint y: 196, distance: 83.5
click at [484, 196] on div "LMCC, LLC d/b/a Y Cannabis 83 County St Taunton , MA 02780" at bounding box center [593, 208] width 219 height 33
copy ngx-name-and-address "LMCC, LLC d/b/a Y Cannabis 83 County St Taunton , MA 02780"
click at [522, 155] on strong "MR282796" at bounding box center [511, 158] width 42 height 10
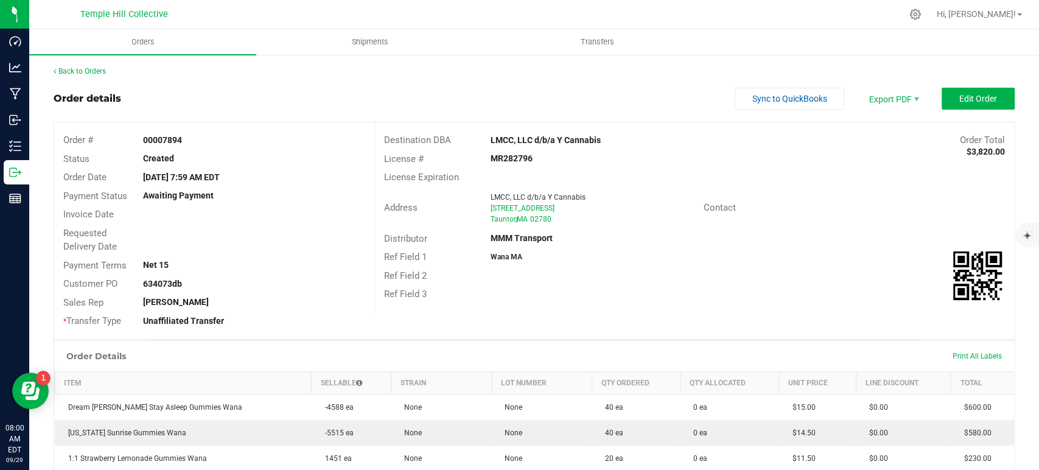
copy strong "MR282796"
click at [97, 68] on link "Back to Orders" at bounding box center [80, 71] width 52 height 9
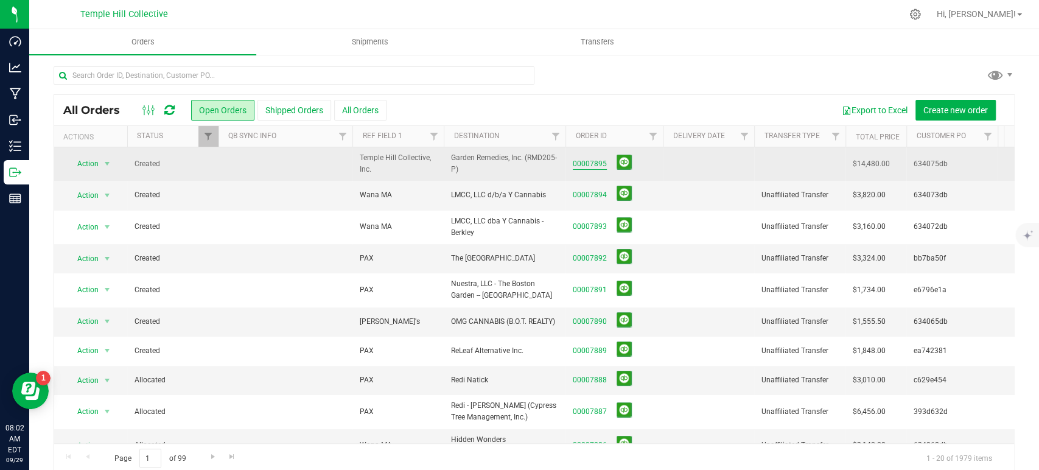
click at [583, 165] on link "00007895" at bounding box center [590, 164] width 34 height 12
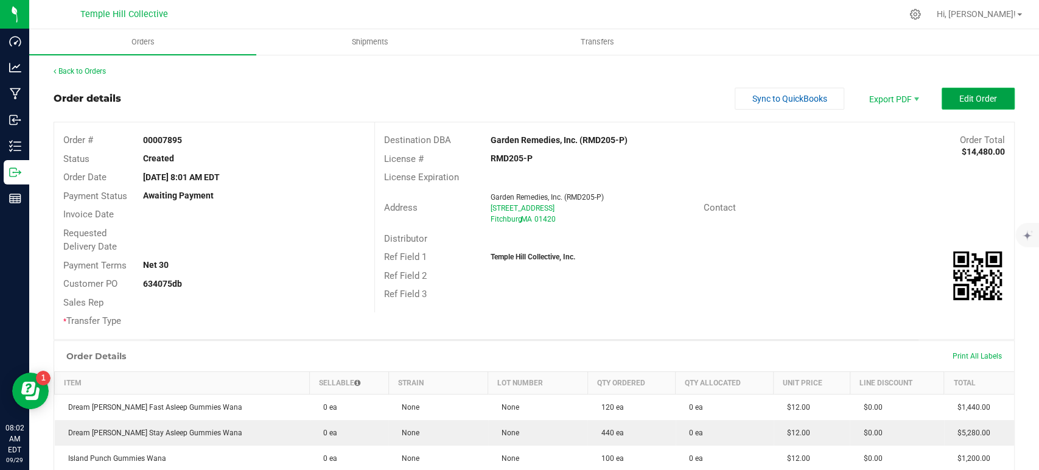
click at [957, 91] on button "Edit Order" at bounding box center [977, 99] width 73 height 22
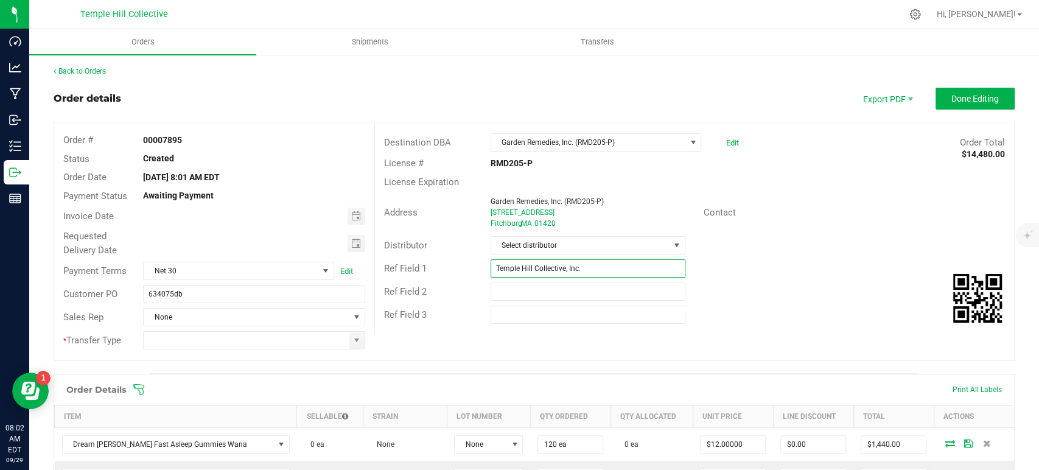
drag, startPoint x: 600, startPoint y: 270, endPoint x: 471, endPoint y: 277, distance: 129.2
click at [471, 277] on div "Ref Field 1 Temple Hill Collective, Inc." at bounding box center [694, 268] width 639 height 23
drag, startPoint x: 591, startPoint y: 333, endPoint x: 568, endPoint y: 320, distance: 25.9
click at [591, 333] on div "Destination DBA Garden Remedies, Inc. (RMD205-P) Edit Order Total $14,480.00 Li…" at bounding box center [694, 228] width 640 height 212
drag, startPoint x: 526, startPoint y: 270, endPoint x: 534, endPoint y: 272, distance: 7.5
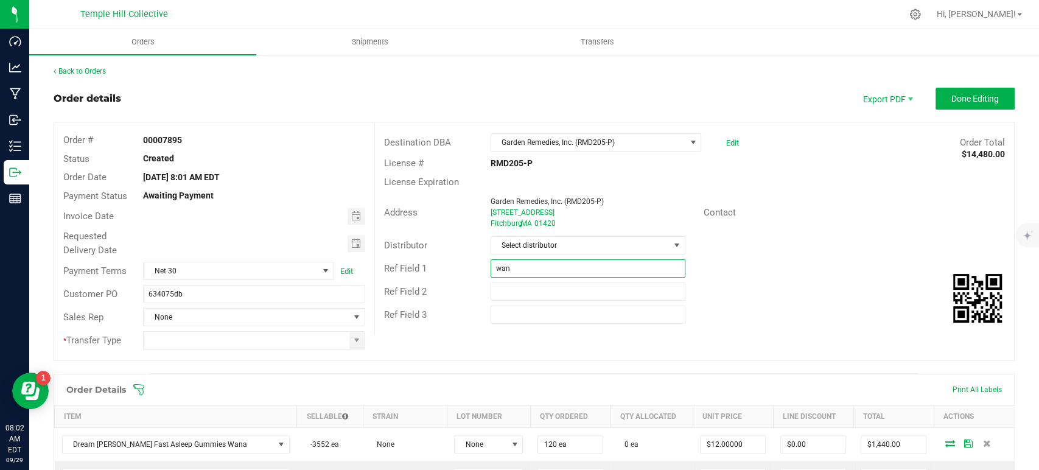
click at [526, 270] on input "wan" at bounding box center [587, 268] width 195 height 18
type input "Wana MA"
click at [570, 238] on span "Select distributor" at bounding box center [580, 245] width 178 height 17
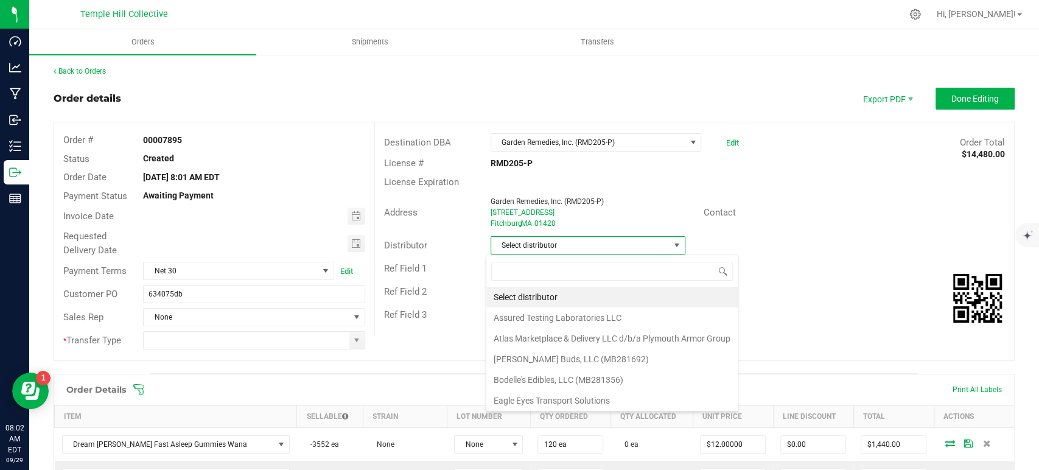
scroll to position [18, 192]
type input "mmm"
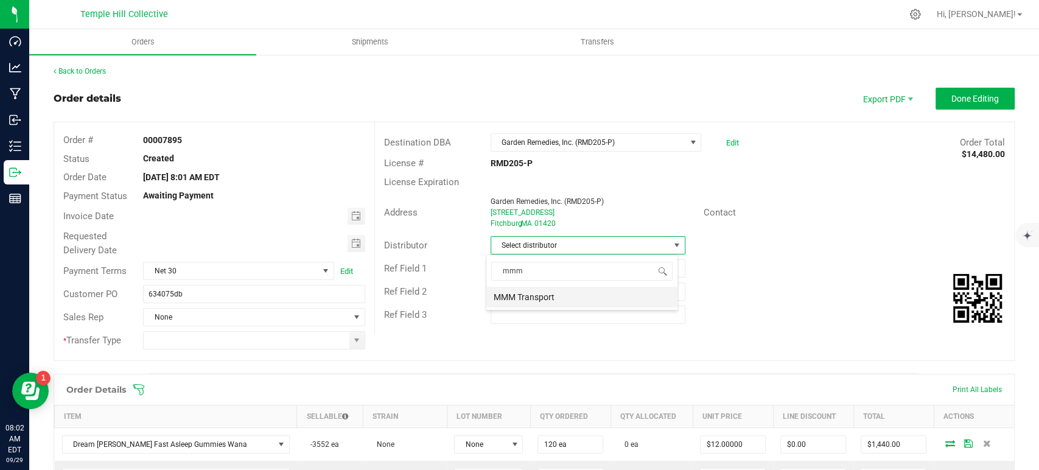
click at [530, 293] on li "MMM Transport" at bounding box center [581, 297] width 191 height 21
click at [352, 341] on span at bounding box center [357, 340] width 10 height 10
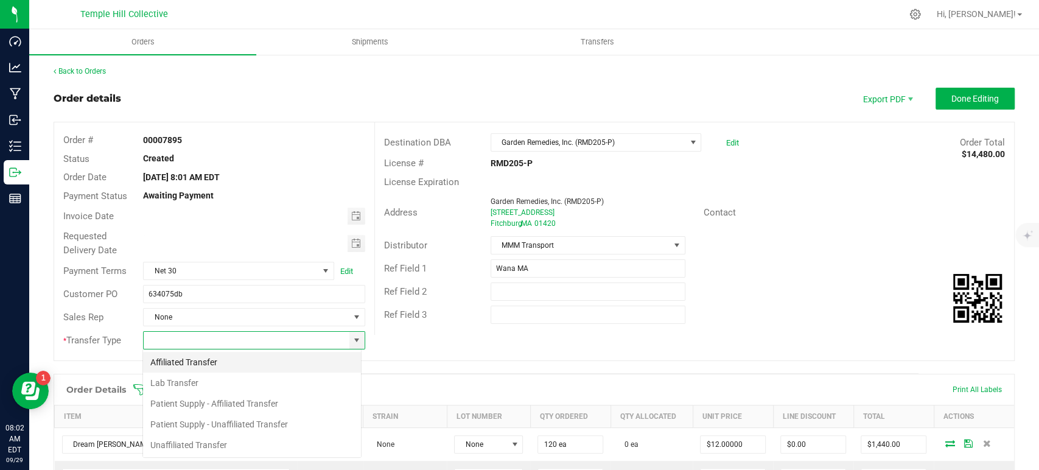
scroll to position [18, 219]
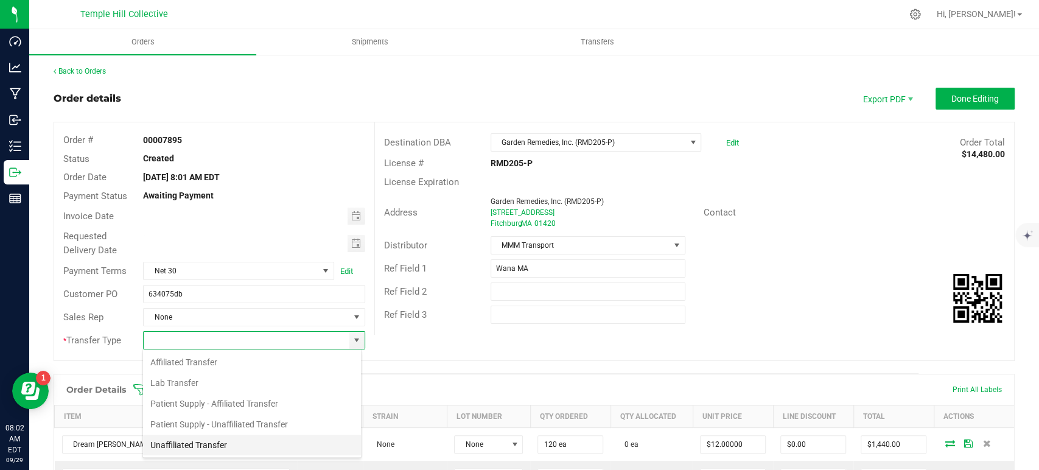
click at [222, 445] on li "Unaffiliated Transfer" at bounding box center [252, 445] width 218 height 21
type input "Unaffiliated Transfer"
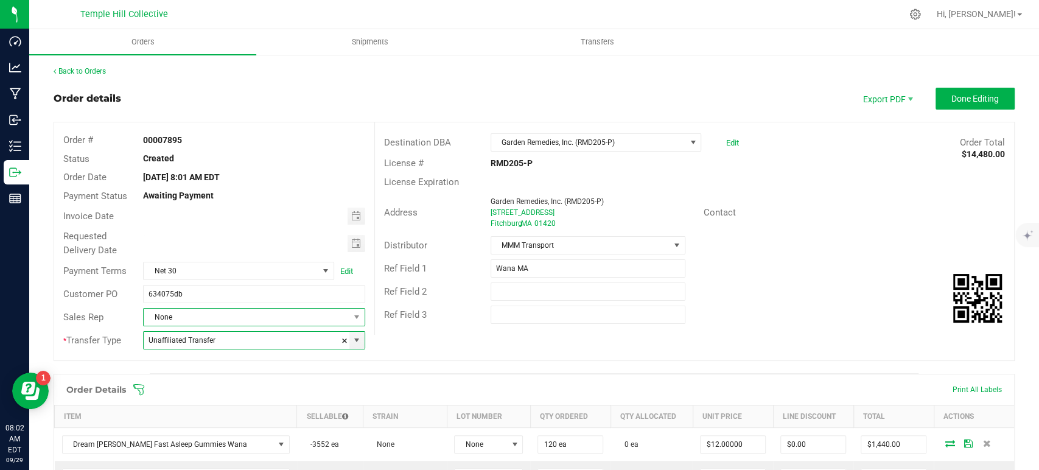
click at [248, 314] on span "None" at bounding box center [246, 317] width 205 height 17
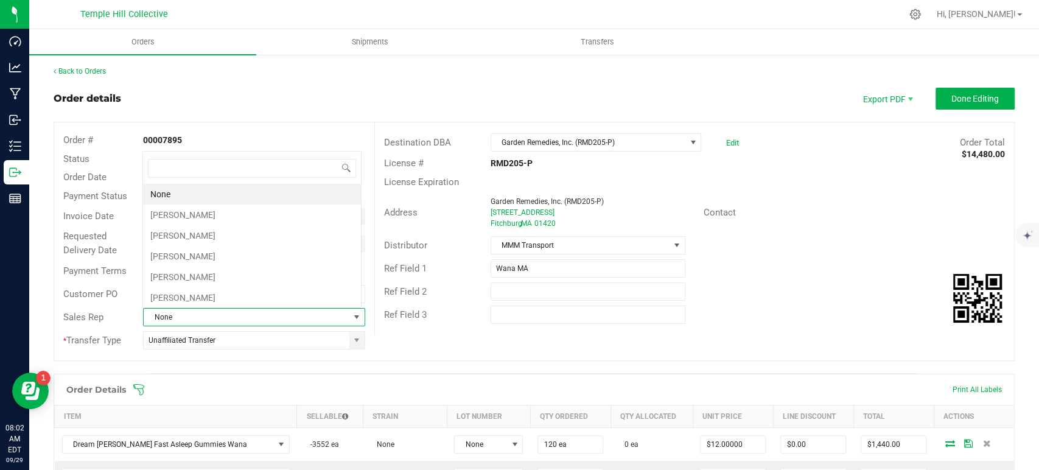
scroll to position [18, 216]
type input "chris"
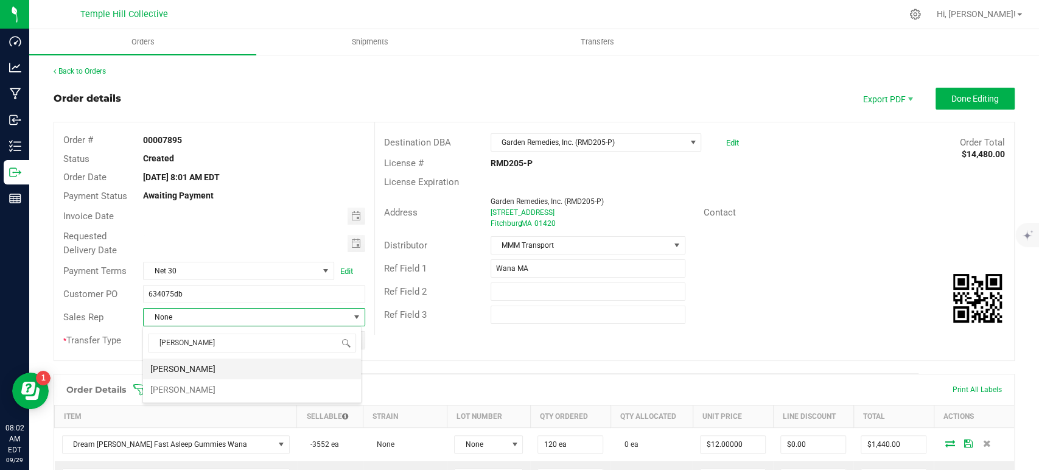
click at [230, 370] on li "[PERSON_NAME]" at bounding box center [252, 368] width 218 height 21
click at [980, 96] on span "Done Editing" at bounding box center [974, 99] width 47 height 10
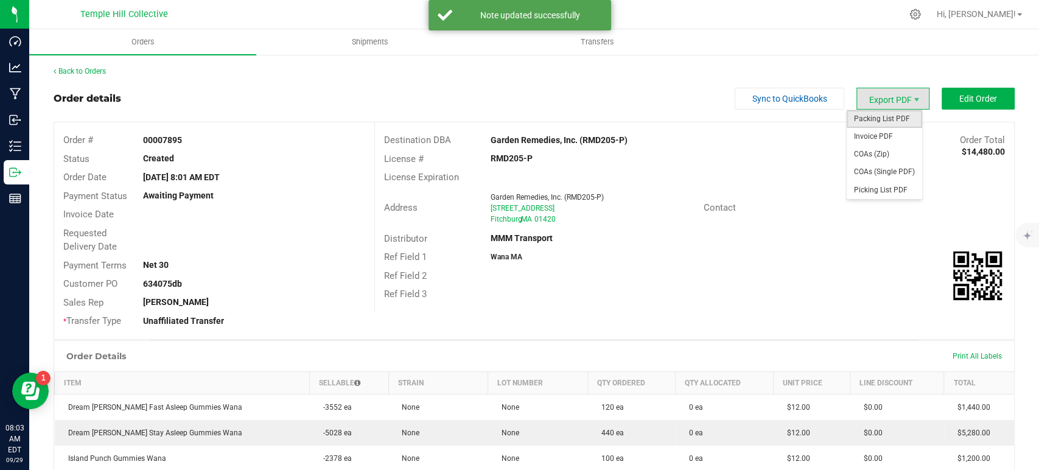
click at [884, 123] on span "Packing List PDF" at bounding box center [883, 119] width 75 height 18
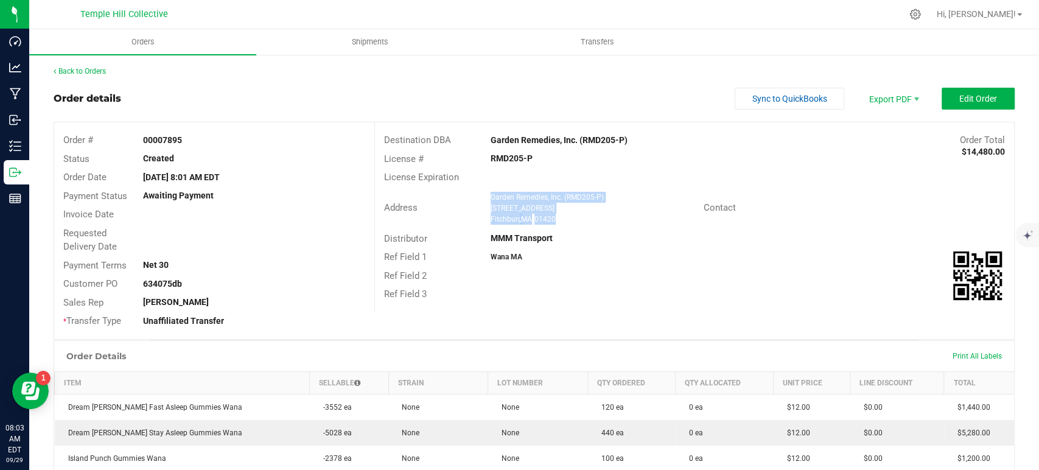
drag, startPoint x: 564, startPoint y: 218, endPoint x: 482, endPoint y: 193, distance: 85.5
click at [484, 193] on div "Garden Remedies, Inc. (RMD205-P) 307 Airport Rd Fitchburg , MA 01420" at bounding box center [593, 208] width 219 height 33
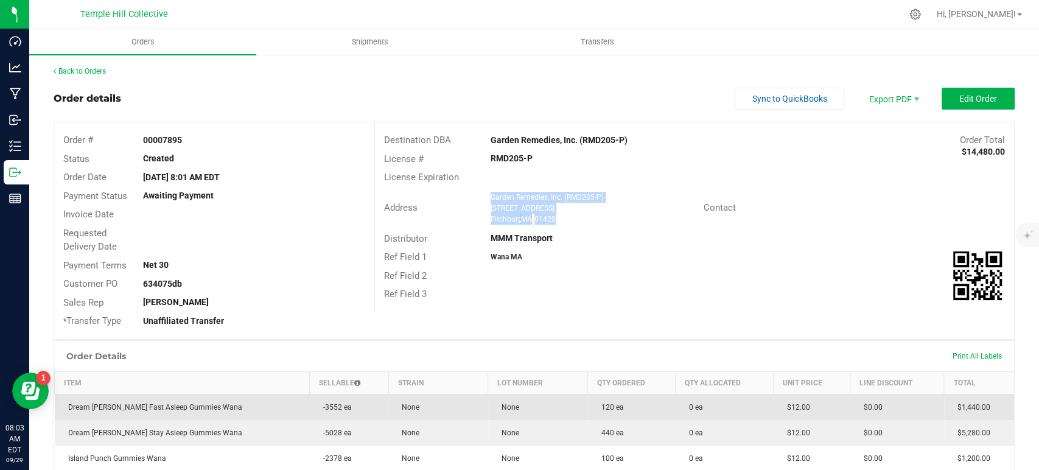
copy ngx-name-and-address "Garden Remedies, Inc. (RMD205-P) 307 Airport Rd Fitchburg , MA 01420"
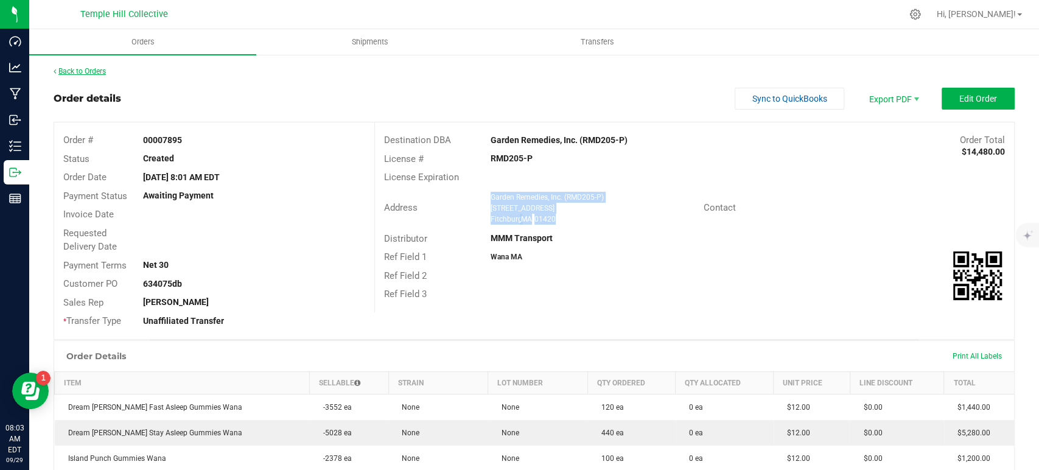
click at [101, 69] on link "Back to Orders" at bounding box center [80, 71] width 52 height 9
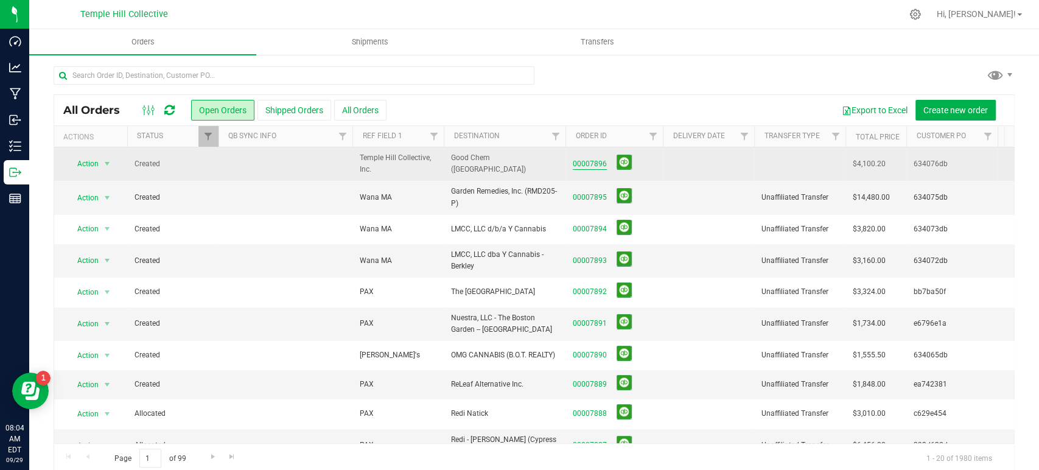
click at [591, 164] on link "00007896" at bounding box center [590, 164] width 34 height 12
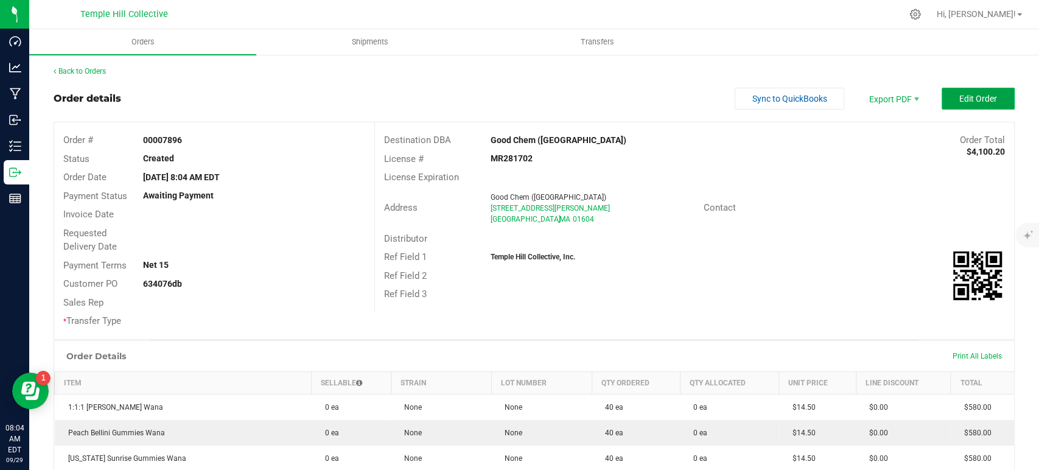
click at [954, 105] on button "Edit Order" at bounding box center [977, 99] width 73 height 22
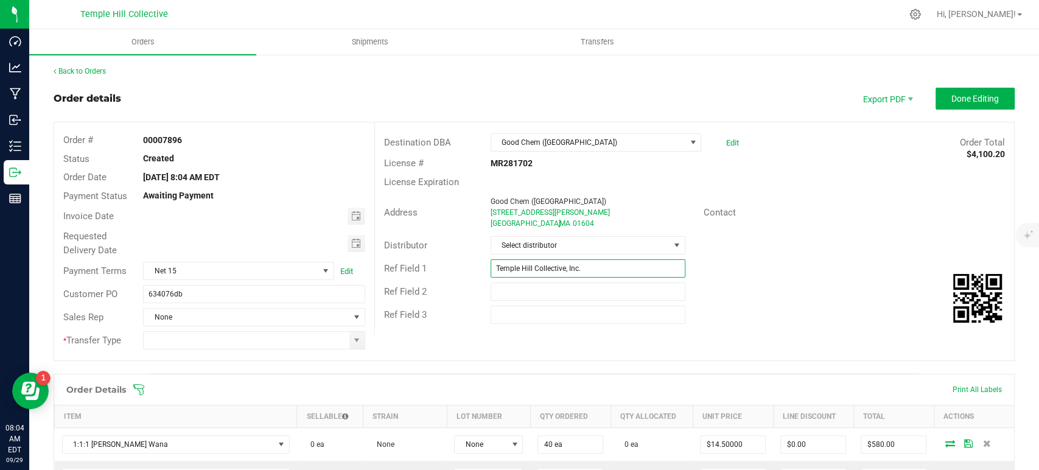
drag, startPoint x: 596, startPoint y: 271, endPoint x: 463, endPoint y: 277, distance: 132.8
click at [463, 277] on div "Ref Field 1 Temple Hill Collective, Inc." at bounding box center [694, 268] width 639 height 23
type input "wa"
click at [567, 245] on span "Select distributor" at bounding box center [580, 245] width 178 height 17
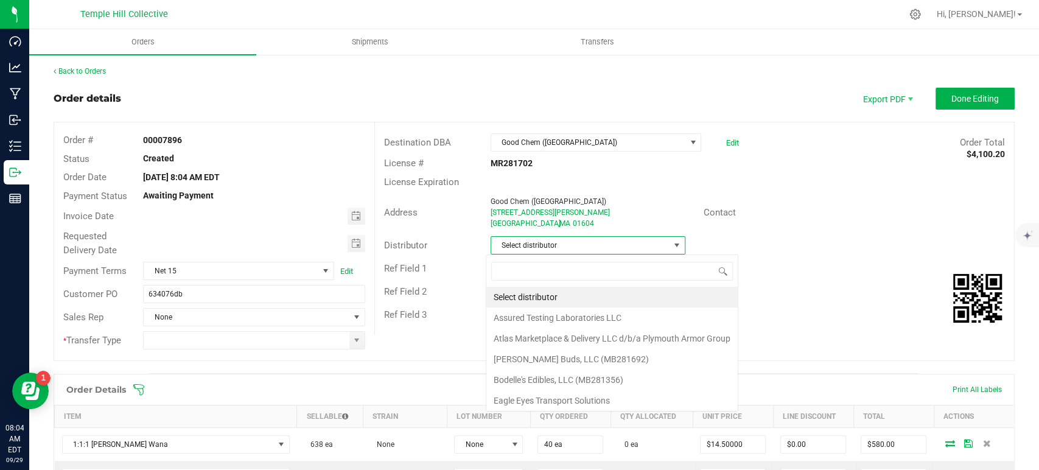
scroll to position [18, 192]
type input "mmm"
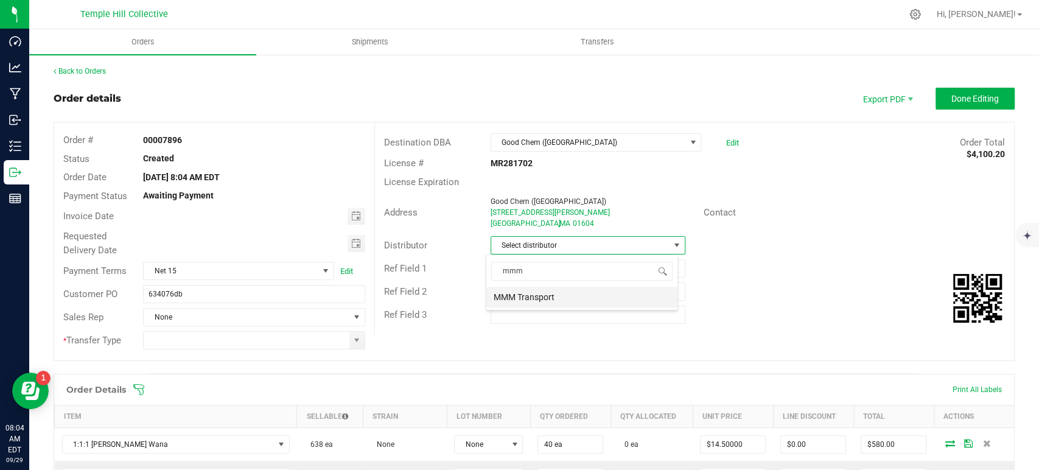
click at [570, 296] on li "MMM Transport" at bounding box center [581, 297] width 191 height 21
click at [559, 268] on input "wa" at bounding box center [587, 268] width 195 height 18
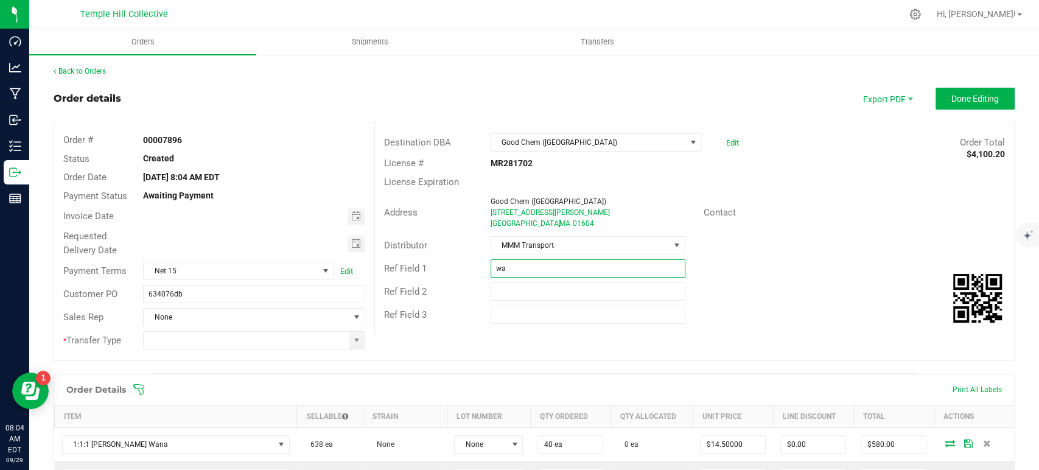
type input "Wana MA"
click at [358, 340] on span at bounding box center [356, 340] width 15 height 17
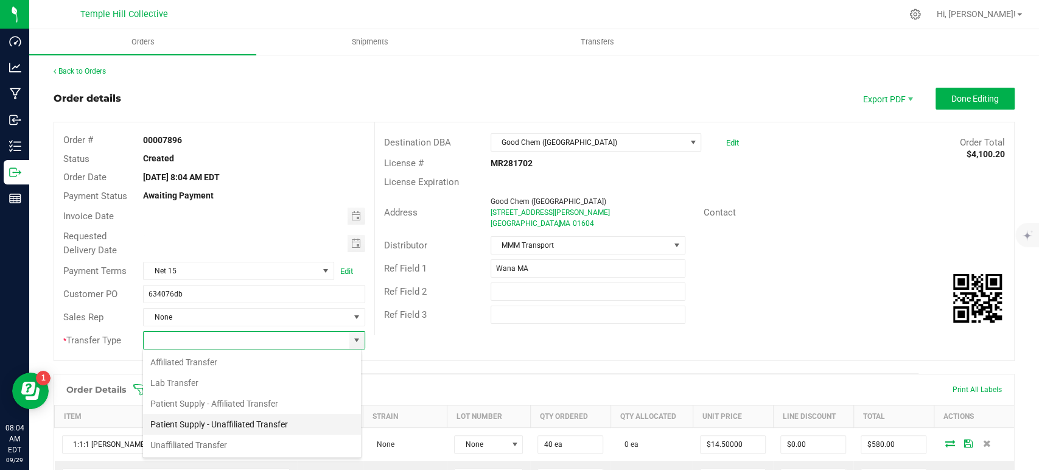
scroll to position [18, 219]
click at [229, 442] on li "Unaffiliated Transfer" at bounding box center [252, 445] width 218 height 21
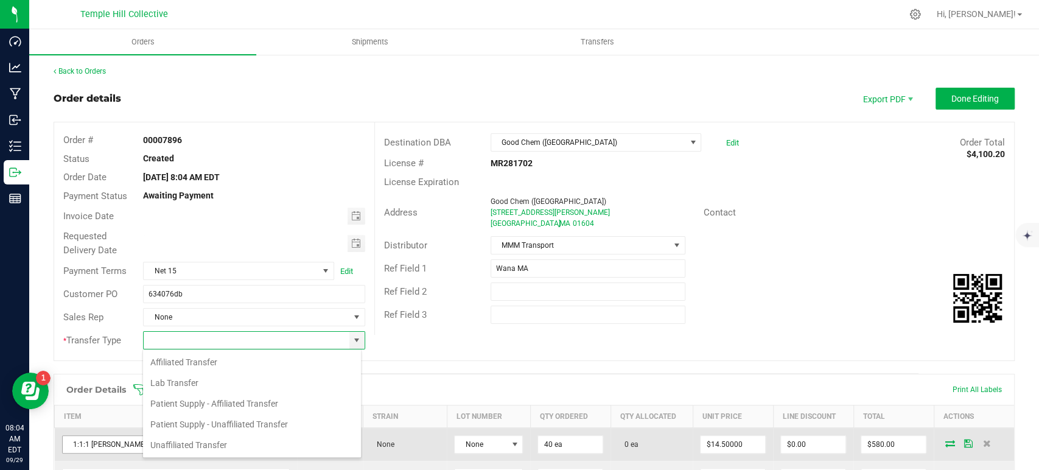
type input "Unaffiliated Transfer"
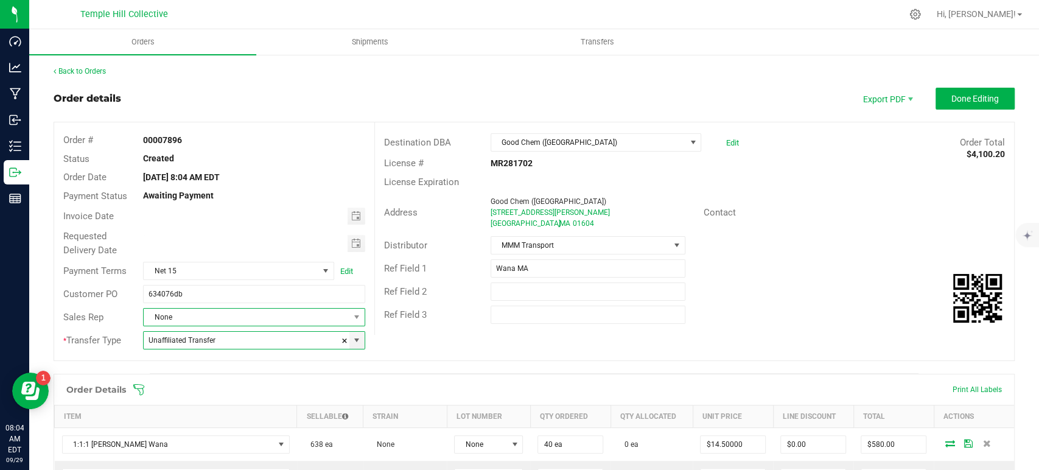
click at [223, 321] on span "None" at bounding box center [246, 317] width 205 height 17
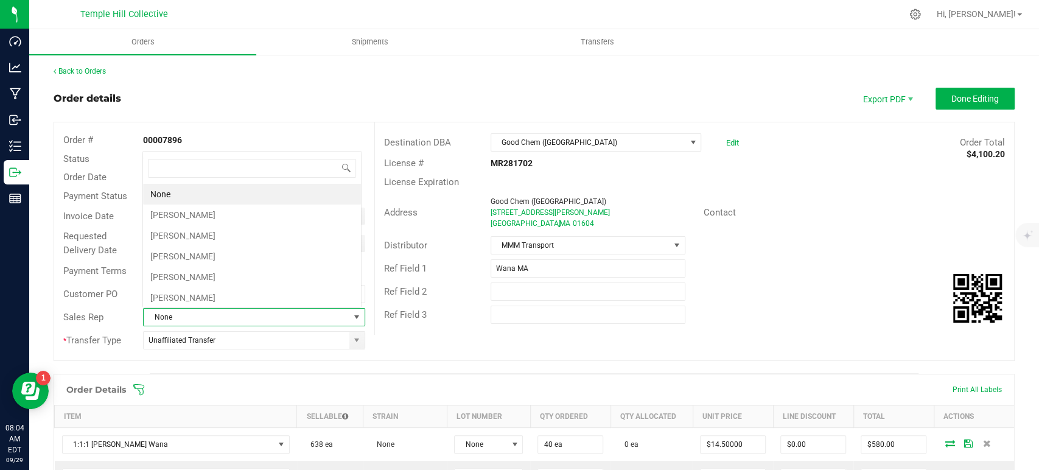
scroll to position [18, 216]
type input "chris"
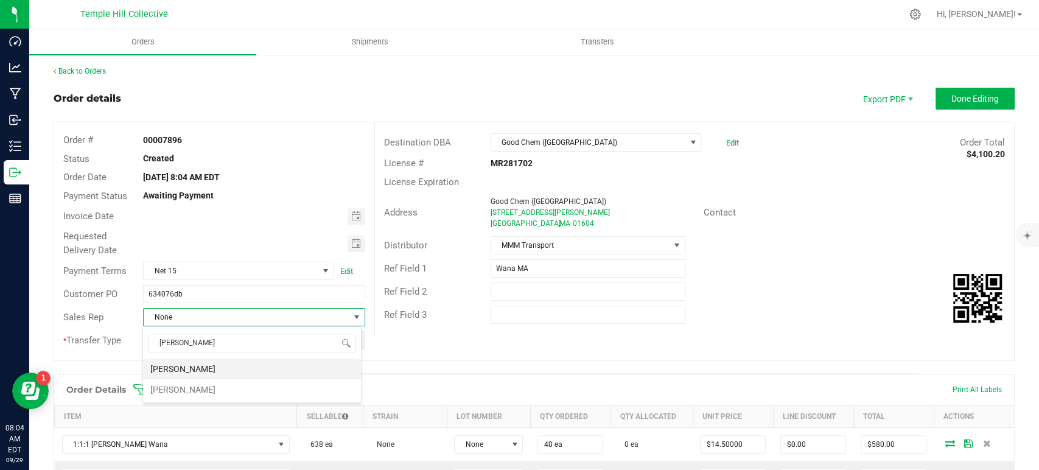
click at [234, 372] on li "[PERSON_NAME]" at bounding box center [252, 368] width 218 height 21
click at [988, 98] on span "Done Editing" at bounding box center [974, 99] width 47 height 10
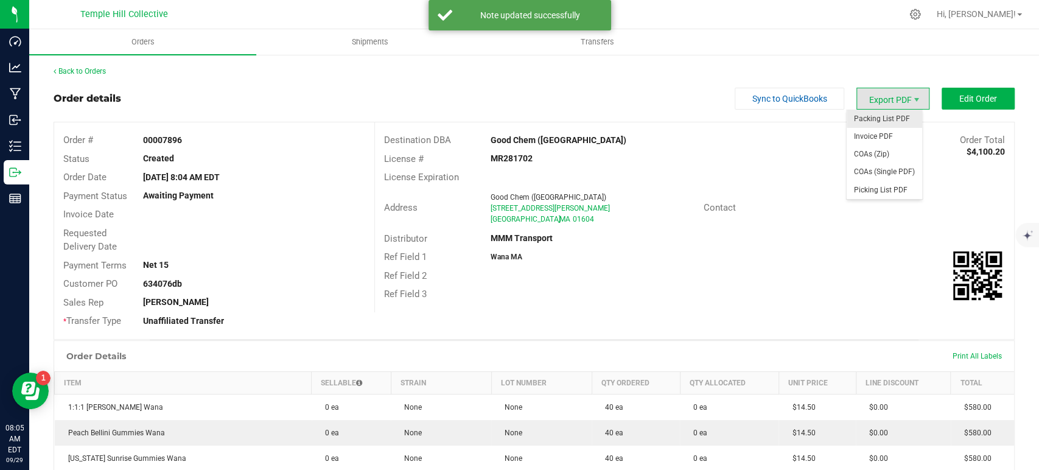
drag, startPoint x: 866, startPoint y: 101, endPoint x: 867, endPoint y: 116, distance: 14.7
click at [866, 102] on span "Export PDF" at bounding box center [892, 99] width 73 height 22
click at [868, 114] on span "Packing List PDF" at bounding box center [883, 119] width 75 height 18
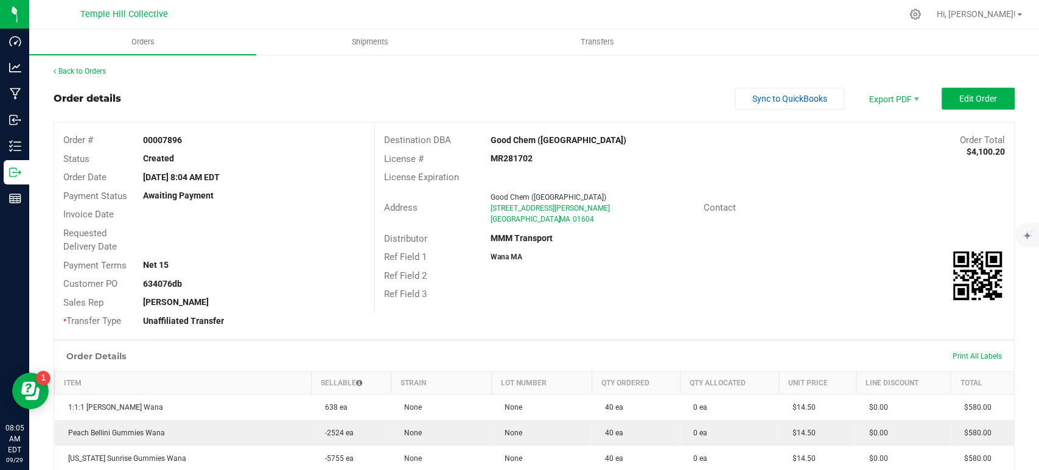
drag, startPoint x: 570, startPoint y: 219, endPoint x: 472, endPoint y: 194, distance: 100.5
click at [472, 194] on div "Address Good Chem (Worcester) 9 Harrison Street Worcester , MA 01604" at bounding box center [539, 208] width 329 height 38
copy div "Good Chem (Worcester) 9 Harrison Street Worcester , MA 01604"
click at [518, 160] on strong "MR281702" at bounding box center [511, 158] width 42 height 10
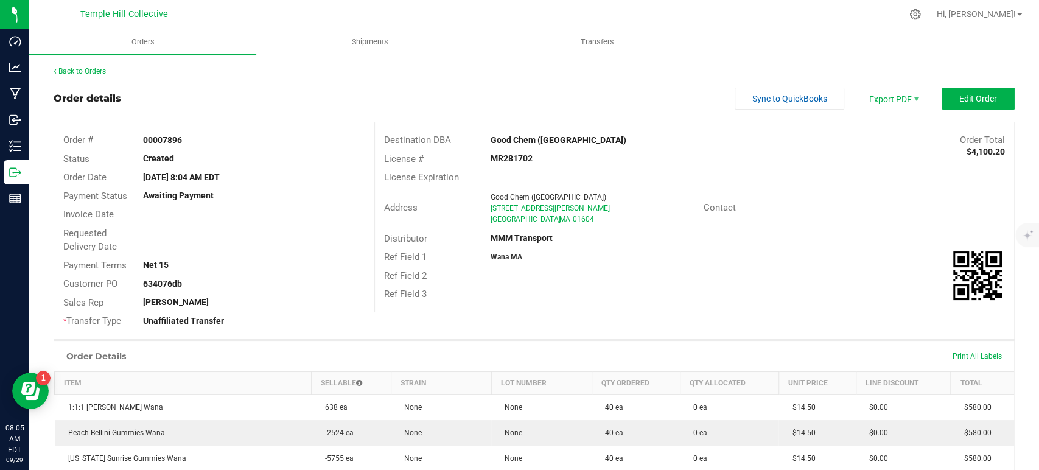
copy strong "MR281702"
click at [98, 71] on link "Back to Orders" at bounding box center [80, 71] width 52 height 9
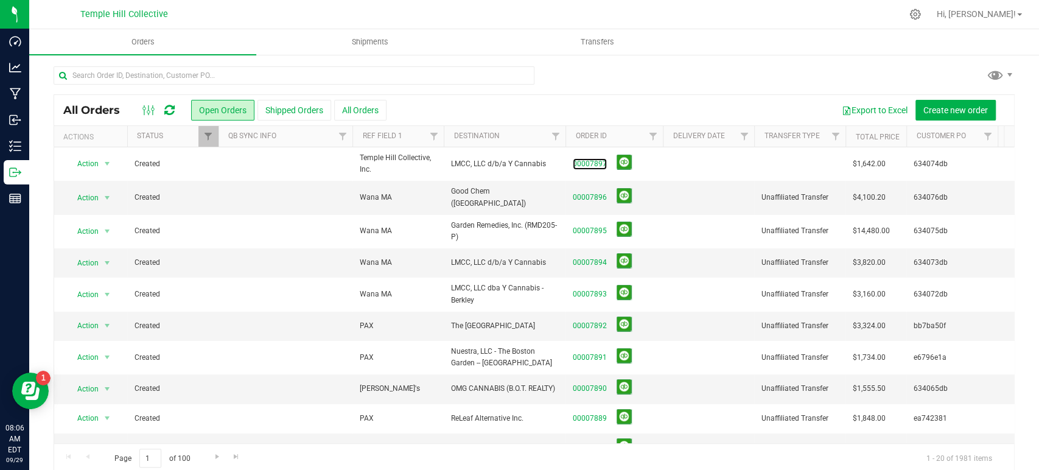
click at [596, 163] on link "00007897" at bounding box center [590, 164] width 34 height 12
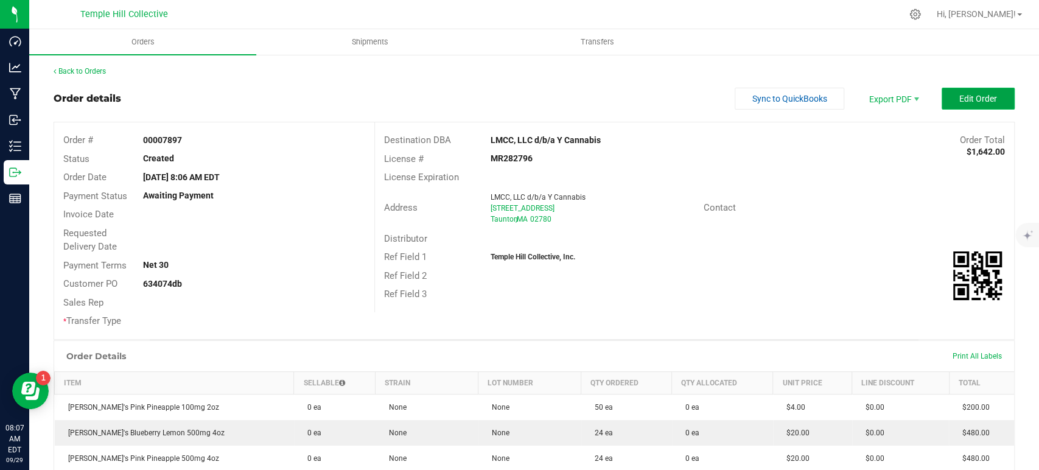
click at [959, 97] on span "Edit Order" at bounding box center [978, 99] width 38 height 10
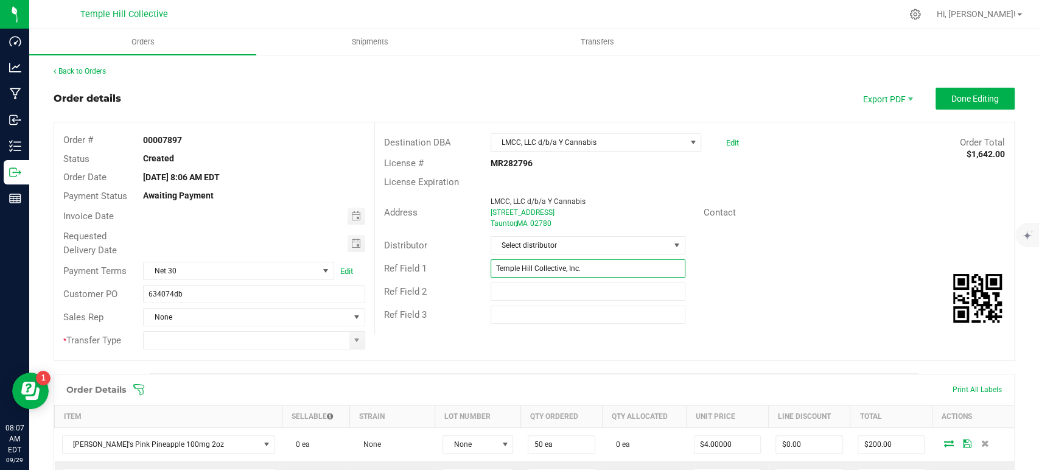
drag, startPoint x: 598, startPoint y: 271, endPoint x: 455, endPoint y: 274, distance: 143.0
click at [455, 274] on div "Ref Field 1 Temple Hill Collective, Inc." at bounding box center [694, 268] width 639 height 23
type input "[PERSON_NAME]'s"
click at [565, 250] on span "Select distributor" at bounding box center [580, 245] width 178 height 17
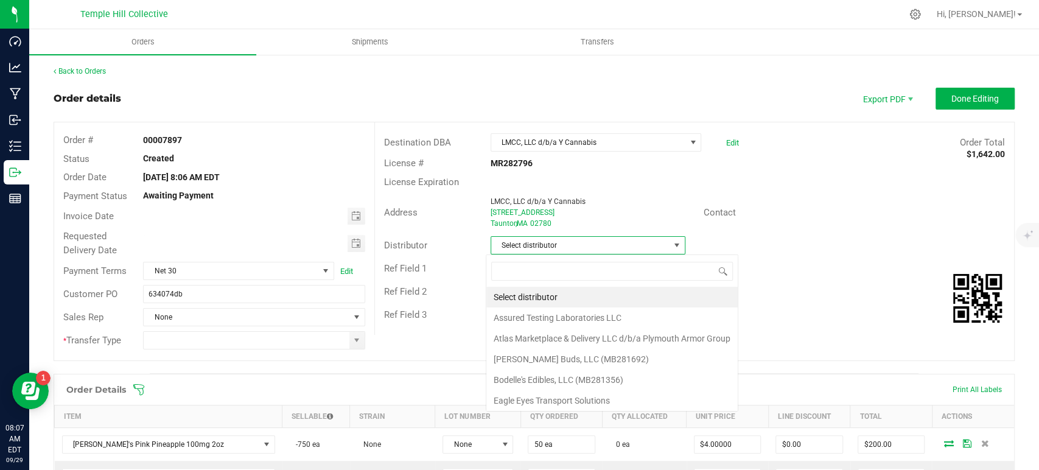
scroll to position [18, 192]
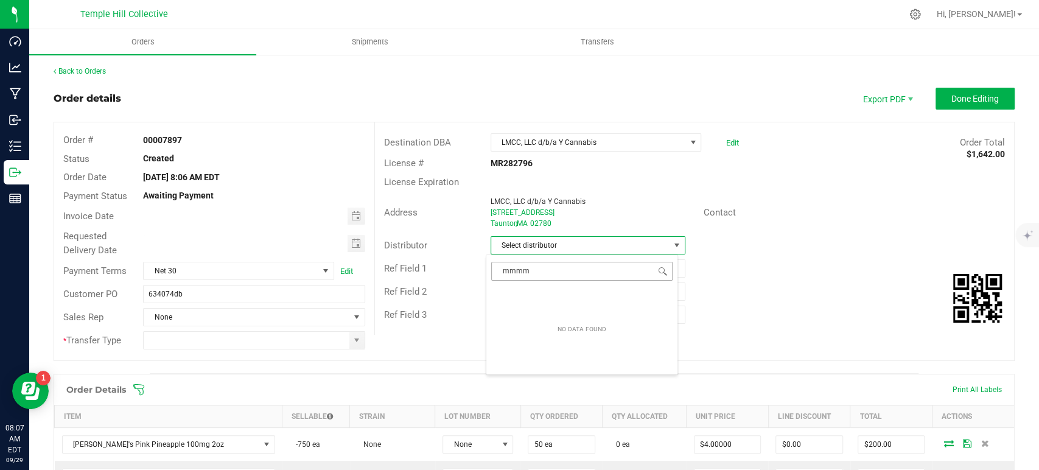
type input "mmm"
click at [548, 300] on li "MMM Transport" at bounding box center [581, 297] width 191 height 21
click at [355, 344] on span at bounding box center [356, 340] width 15 height 17
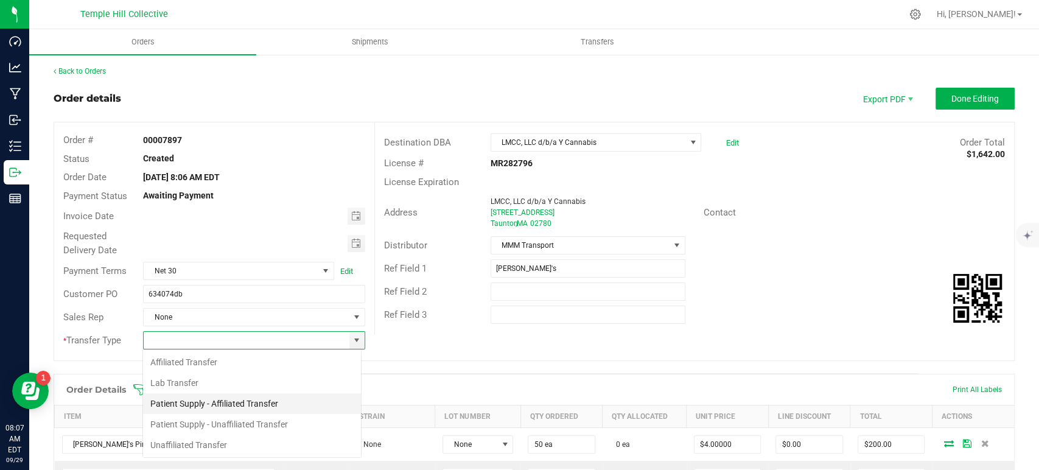
scroll to position [18, 219]
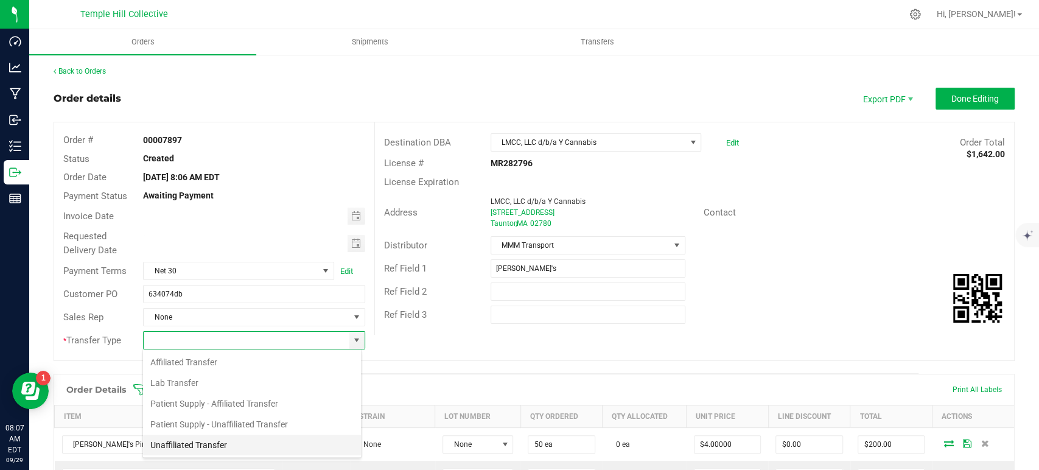
click at [248, 439] on li "Unaffiliated Transfer" at bounding box center [252, 445] width 218 height 21
type input "Unaffiliated Transfer"
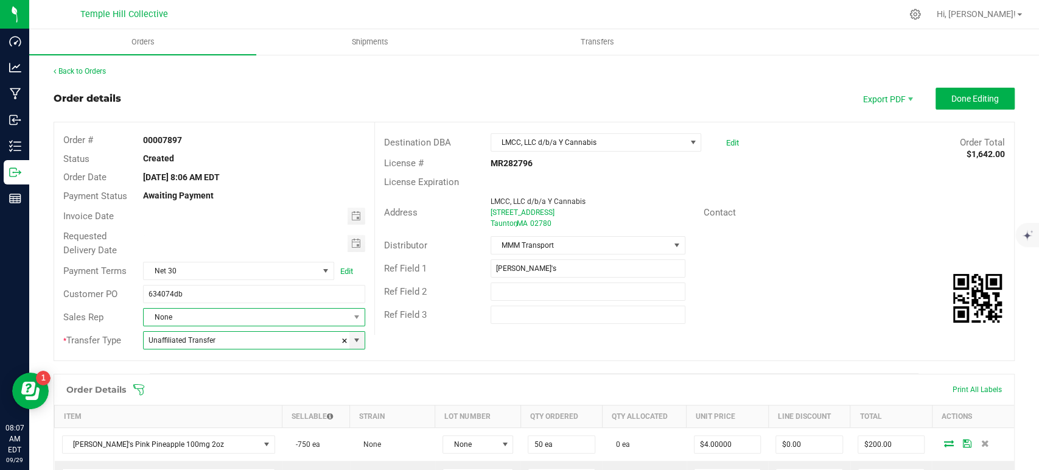
click at [254, 311] on span "None" at bounding box center [246, 317] width 205 height 17
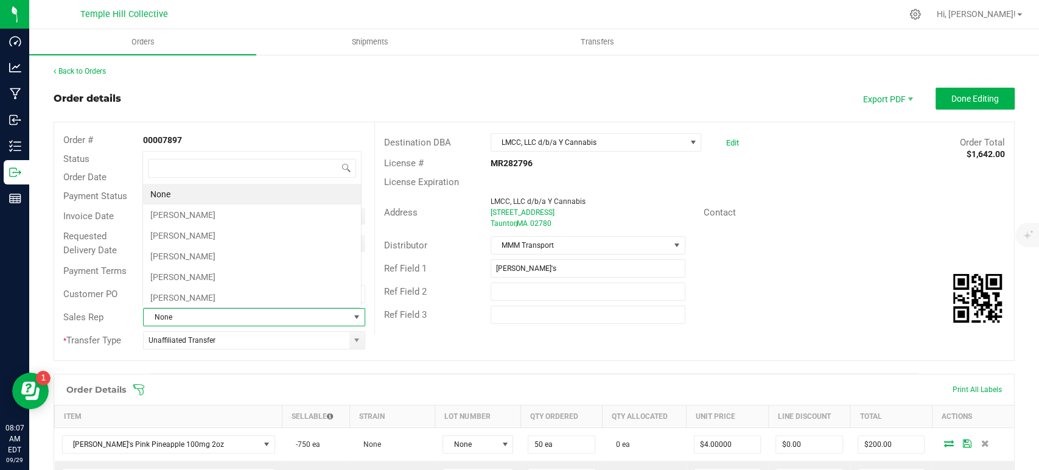
scroll to position [18, 216]
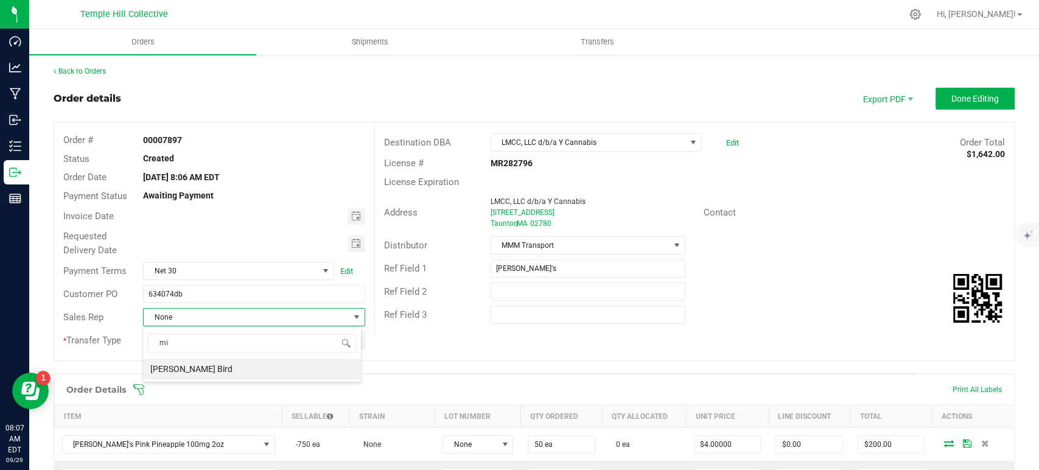
type input "m"
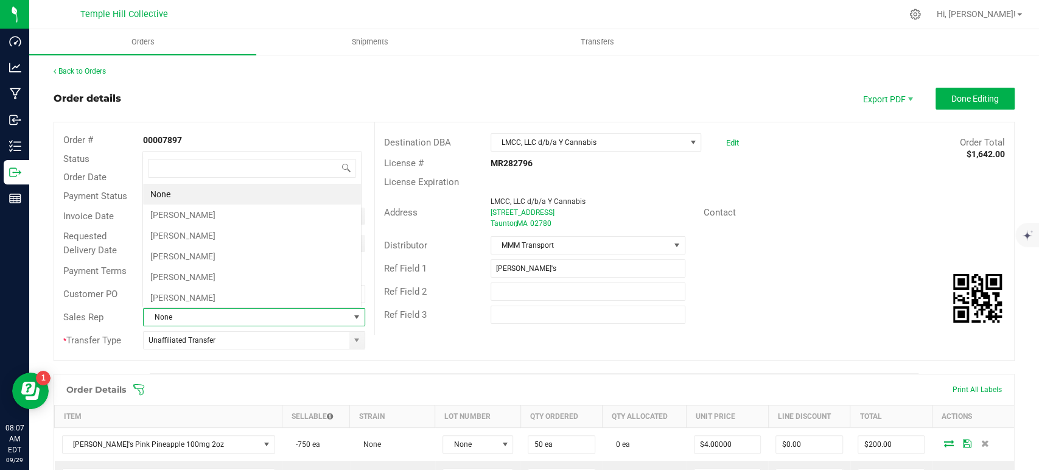
scroll to position [0, 0]
click at [847, 208] on div "Contact" at bounding box center [853, 212] width 319 height 19
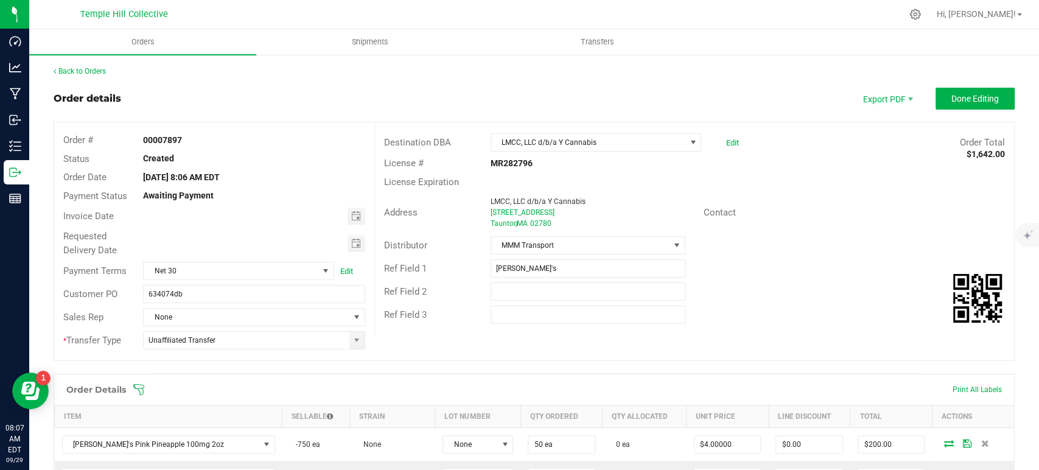
click at [968, 94] on span "Done Editing" at bounding box center [974, 99] width 47 height 10
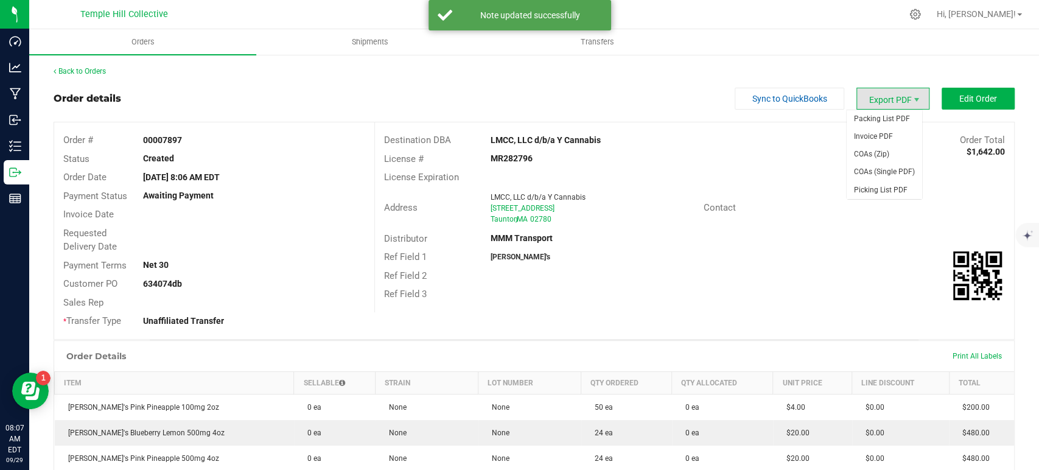
click at [889, 99] on span "Export PDF" at bounding box center [892, 99] width 73 height 22
click at [887, 118] on span "Packing List PDF" at bounding box center [883, 119] width 75 height 18
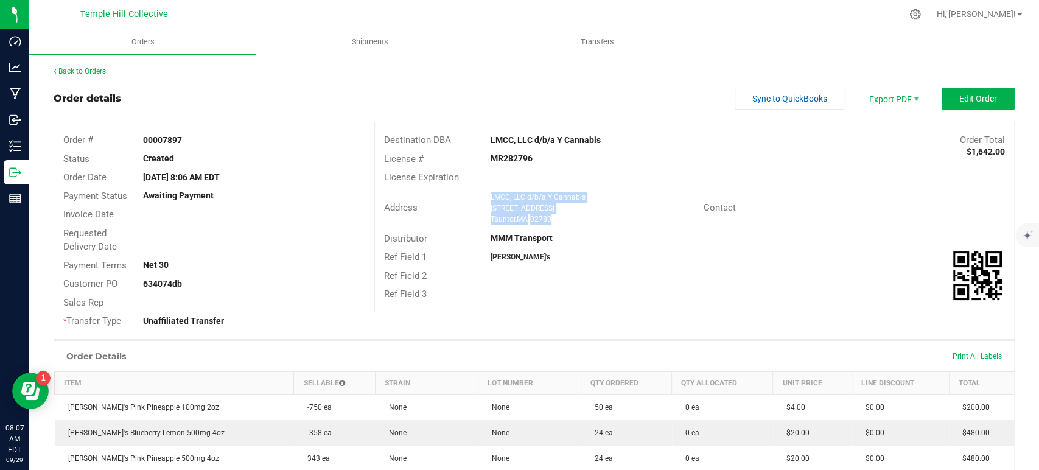
drag, startPoint x: 553, startPoint y: 222, endPoint x: 475, endPoint y: 194, distance: 83.6
click at [475, 194] on div "Address LMCC, LLC d/b/a Y Cannabis 83 County St Taunton , MA 02780" at bounding box center [539, 208] width 329 height 38
copy ngx-name-and-address "LMCC, LLC d/b/a Y Cannabis 83 County St Taunton , MA 02780"
click at [515, 158] on strong "MR282796" at bounding box center [511, 158] width 42 height 10
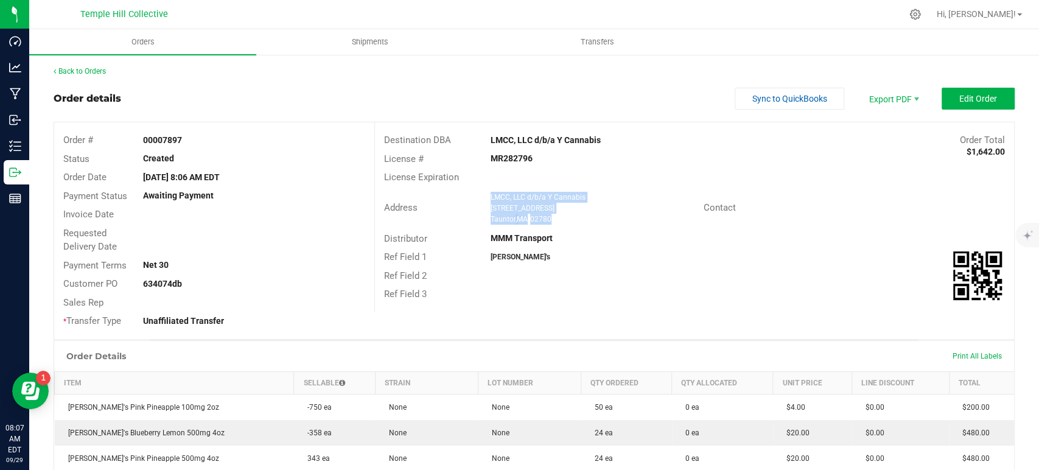
copy strong "MR282796"
click at [97, 69] on link "Back to Orders" at bounding box center [80, 71] width 52 height 9
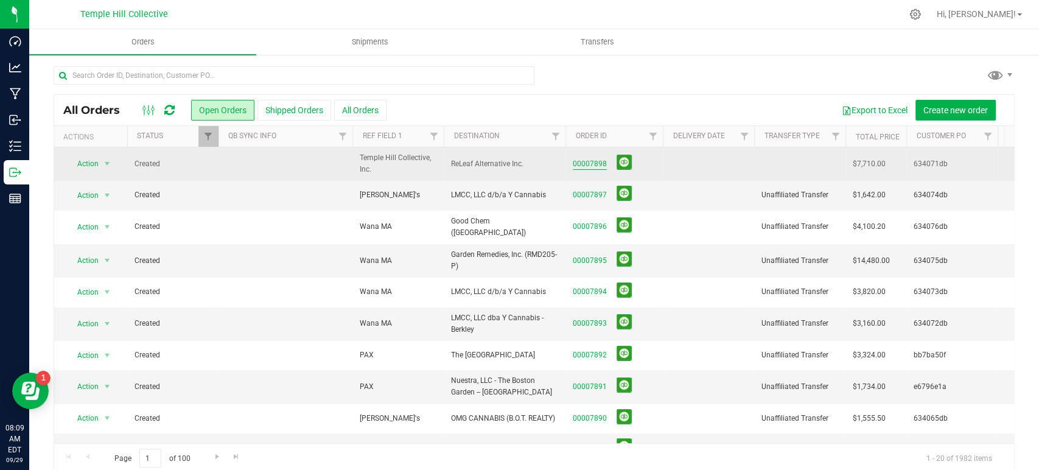
click at [593, 161] on link "00007898" at bounding box center [590, 164] width 34 height 12
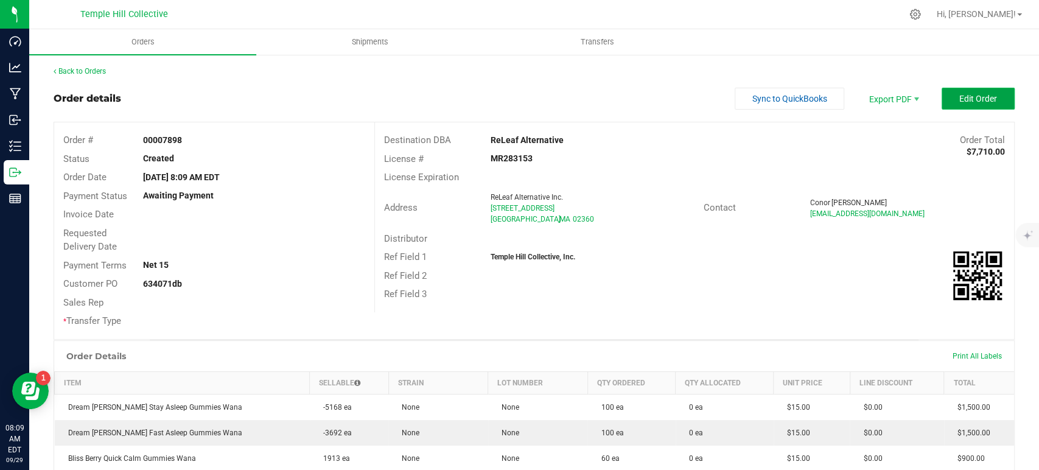
click at [959, 99] on span "Edit Order" at bounding box center [978, 99] width 38 height 10
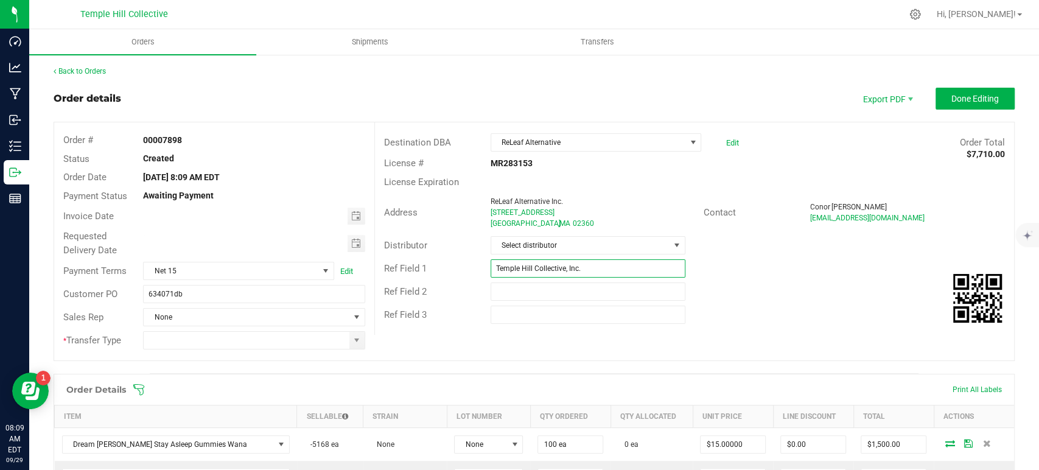
drag, startPoint x: 595, startPoint y: 274, endPoint x: 439, endPoint y: 282, distance: 156.6
click at [439, 282] on div "Destination DBA ReLeaf Alternative Edit Order Total $7,710.00 License # MR28315…" at bounding box center [694, 228] width 640 height 212
drag, startPoint x: 488, startPoint y: 301, endPoint x: 548, endPoint y: 300, distance: 60.2
click at [488, 301] on div "Ref Field 2" at bounding box center [694, 291] width 639 height 23
click at [574, 271] on input "wa" at bounding box center [587, 268] width 195 height 18
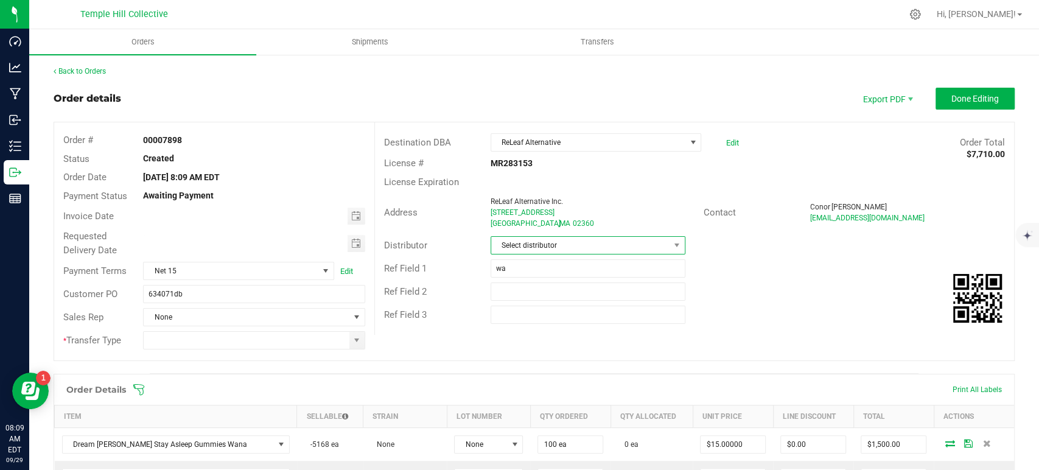
click at [585, 243] on span "Select distributor" at bounding box center [580, 245] width 178 height 17
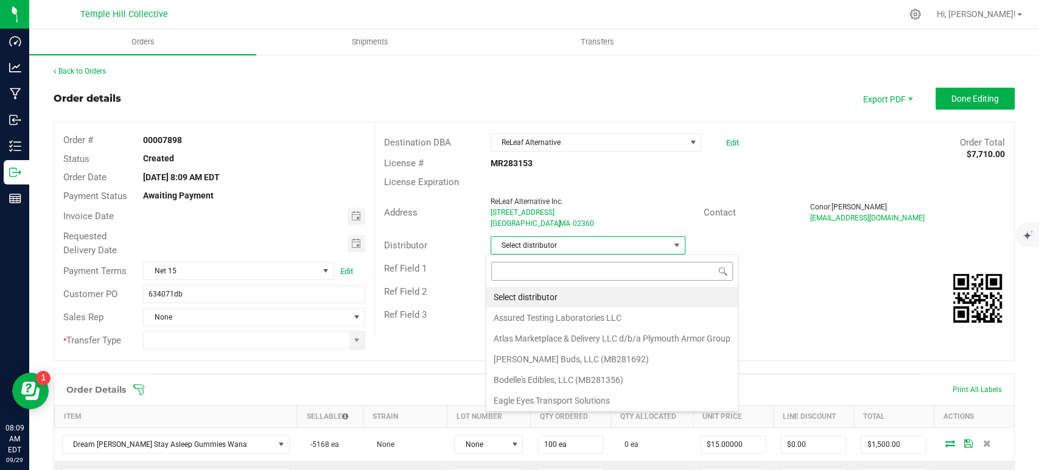
scroll to position [18, 192]
click at [792, 281] on div "Ref Field 2" at bounding box center [694, 291] width 639 height 23
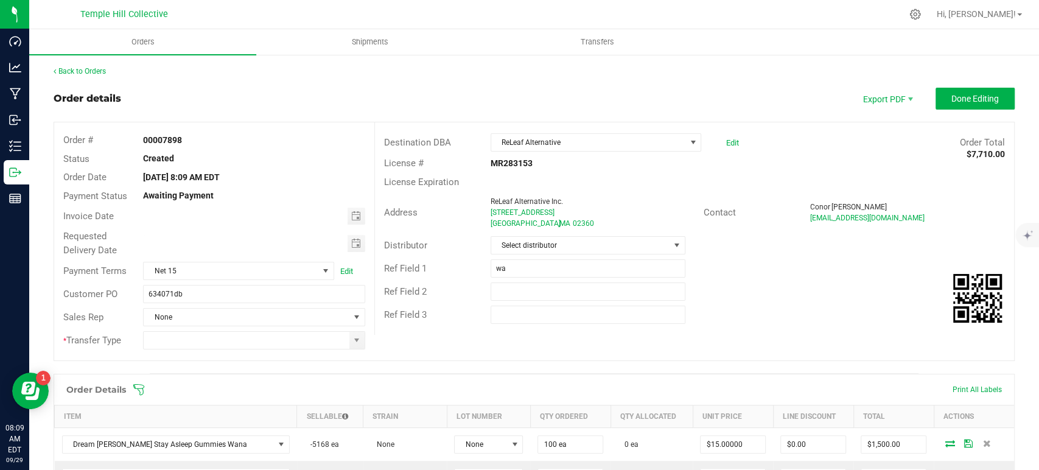
click at [604, 257] on div "Ref Field 1 wa" at bounding box center [694, 268] width 639 height 23
click at [592, 264] on input "wa" at bounding box center [587, 268] width 195 height 18
type input "Wana MA"
click at [589, 243] on span "Select distributor" at bounding box center [580, 245] width 178 height 17
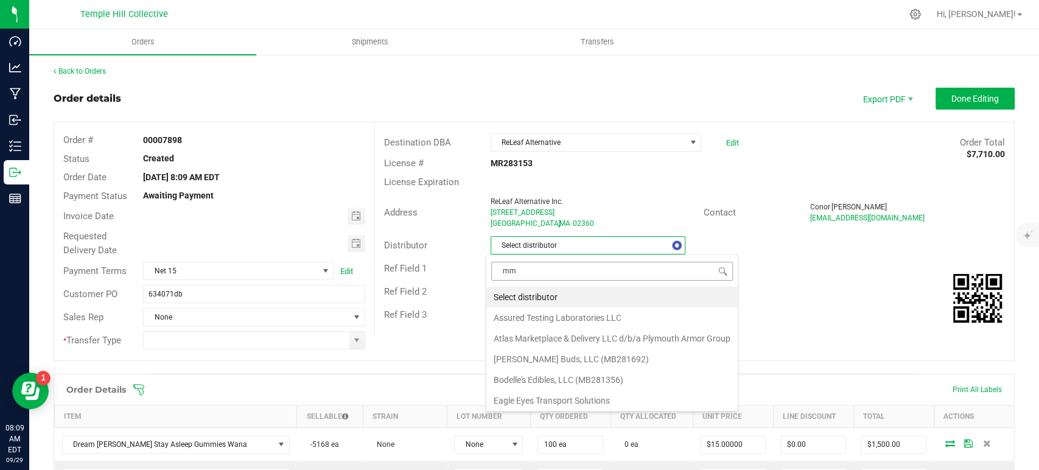
type input "mmm"
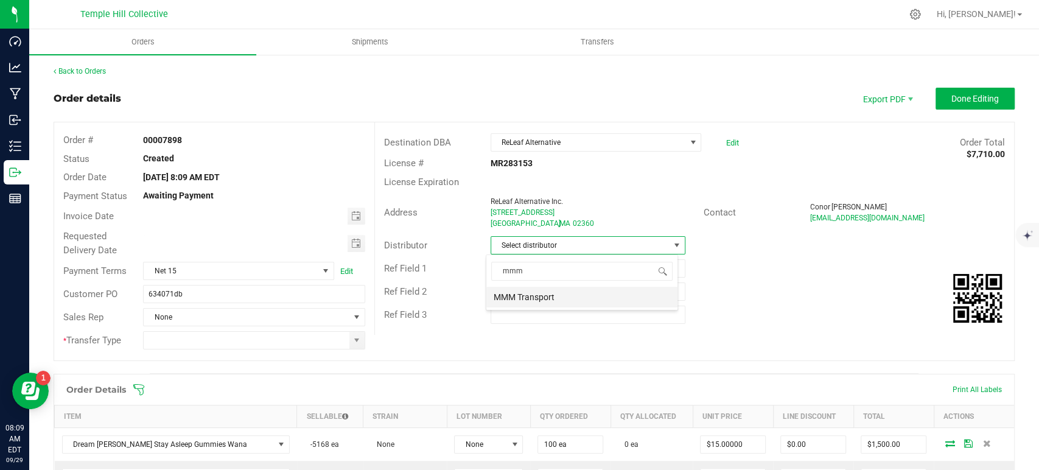
click at [589, 304] on li "MMM Transport" at bounding box center [581, 297] width 191 height 21
click at [360, 341] on span at bounding box center [356, 340] width 15 height 17
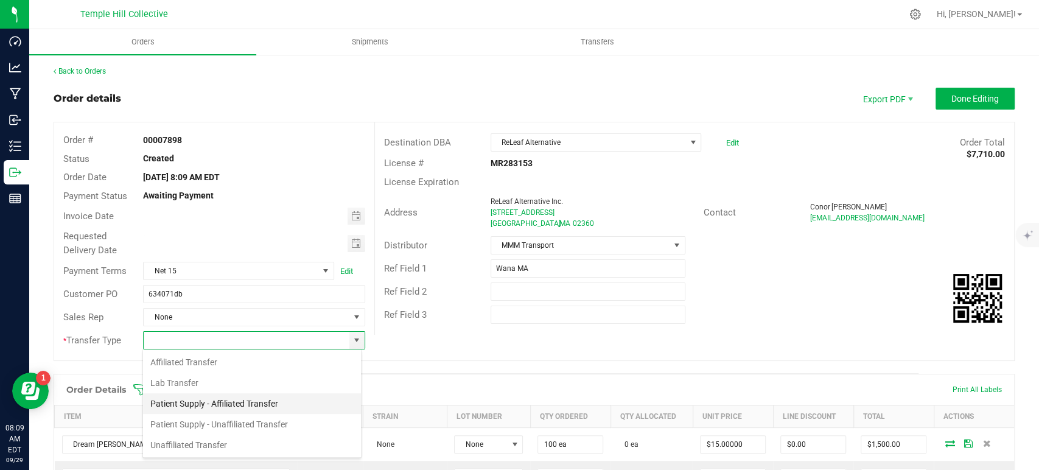
scroll to position [18, 219]
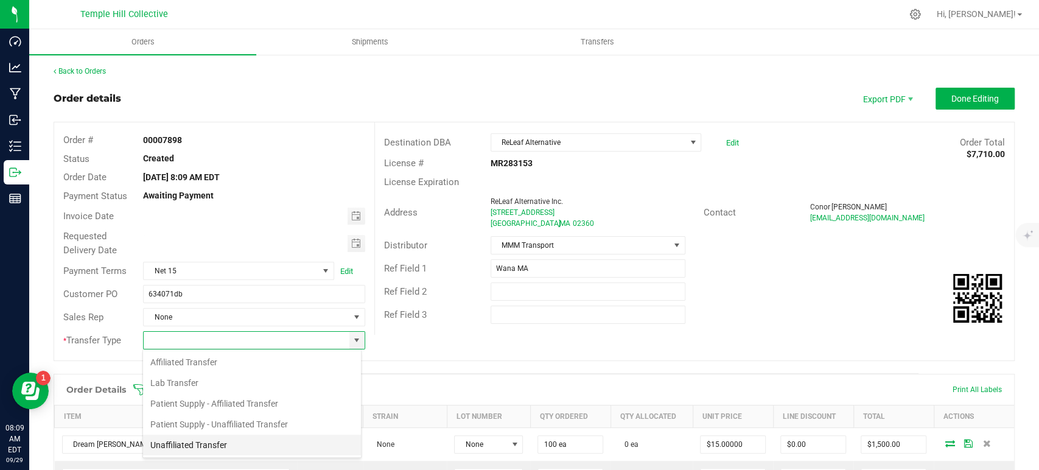
click at [223, 442] on li "Unaffiliated Transfer" at bounding box center [252, 445] width 218 height 21
type input "Unaffiliated Transfer"
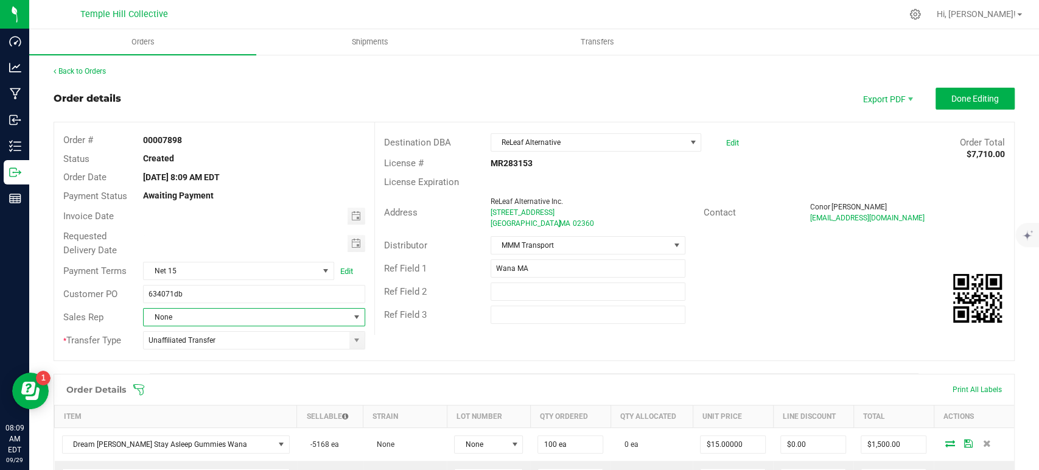
click at [248, 321] on span "None" at bounding box center [246, 317] width 205 height 17
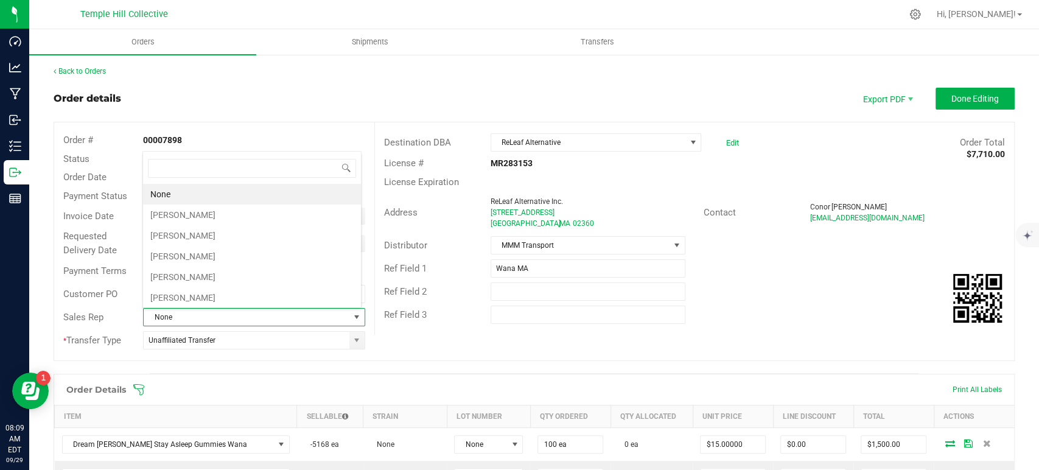
scroll to position [18, 216]
type input "sea"
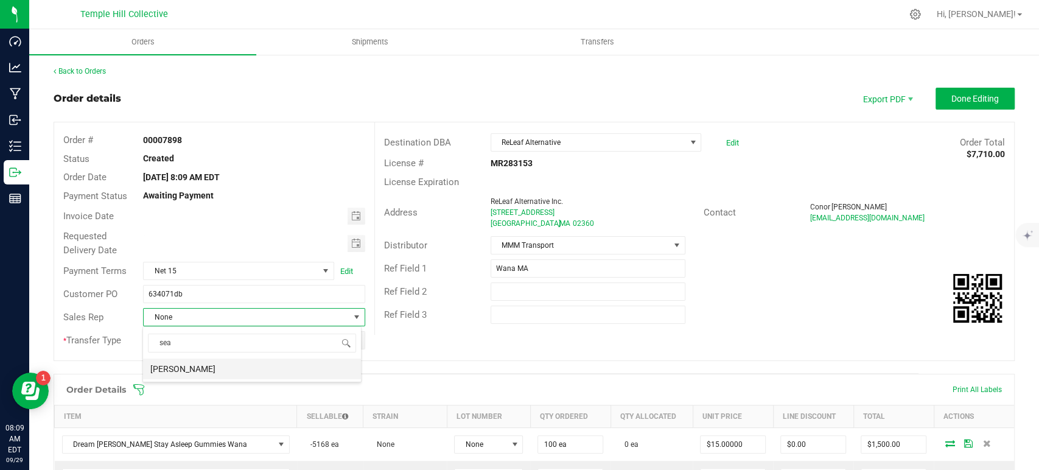
click at [217, 371] on li "[PERSON_NAME]" at bounding box center [252, 368] width 218 height 21
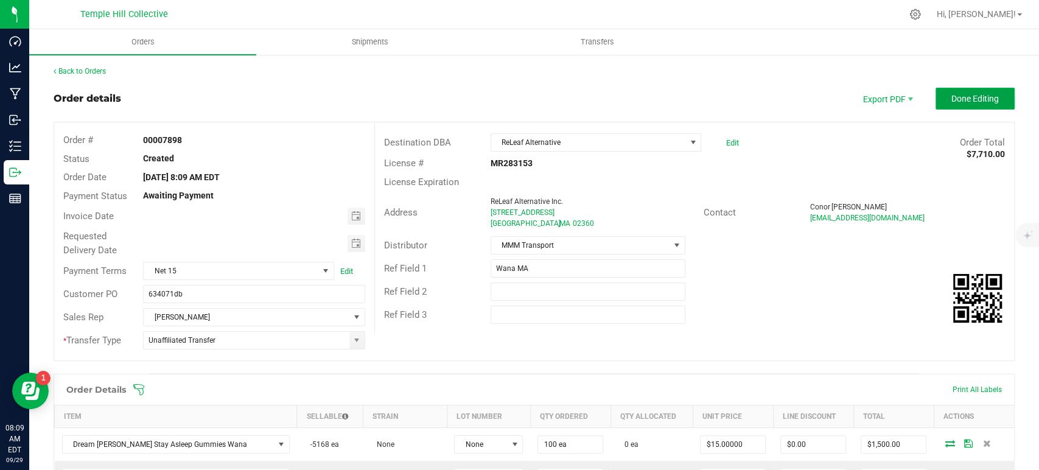
click at [954, 89] on button "Done Editing" at bounding box center [974, 99] width 79 height 22
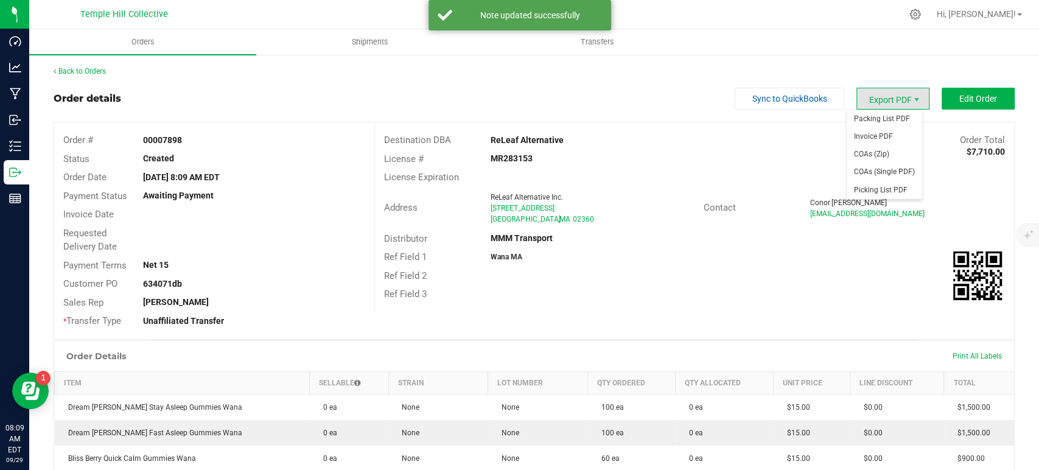
click at [887, 100] on span "Export PDF" at bounding box center [892, 99] width 73 height 22
click at [887, 119] on span "Packing List PDF" at bounding box center [883, 119] width 75 height 18
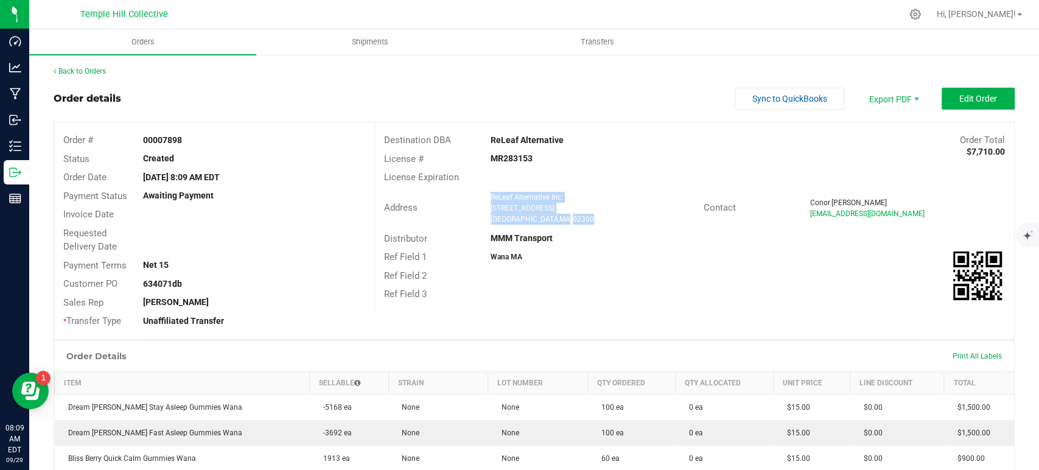
drag, startPoint x: 559, startPoint y: 216, endPoint x: 481, endPoint y: 196, distance: 80.4
click at [484, 196] on div "ReLeaf Alternative Inc. 321 School Street Mansfield , MA 02360" at bounding box center [593, 208] width 219 height 33
copy ngx-name-and-address "ReLeaf Alternative Inc. 321 School Street Mansfield , MA 02360"
click at [491, 156] on strong "MR283153" at bounding box center [511, 158] width 42 height 10
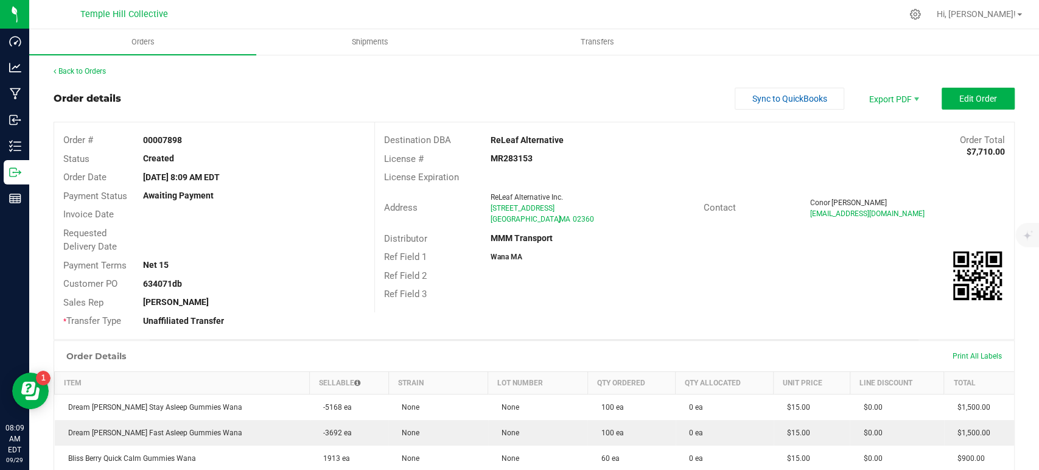
copy strong "MR283153"
click at [100, 69] on link "Back to Orders" at bounding box center [80, 71] width 52 height 9
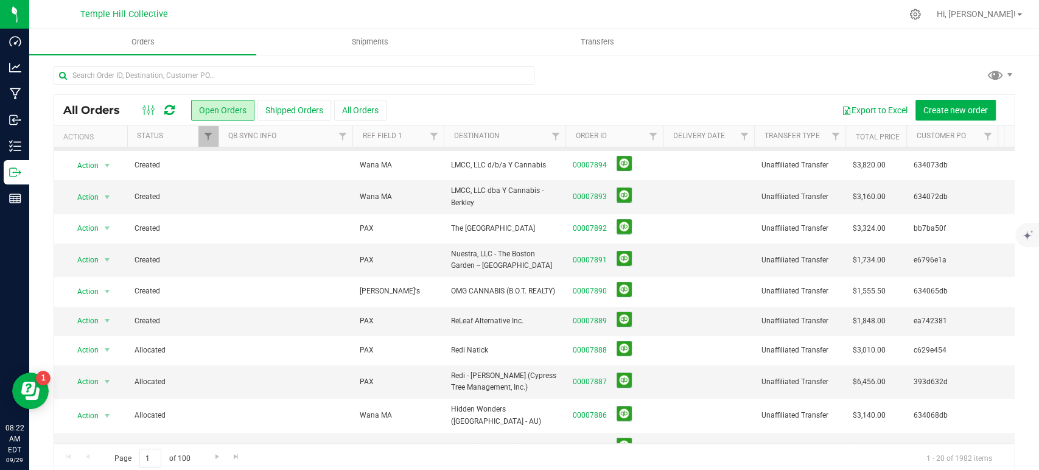
scroll to position [135, 0]
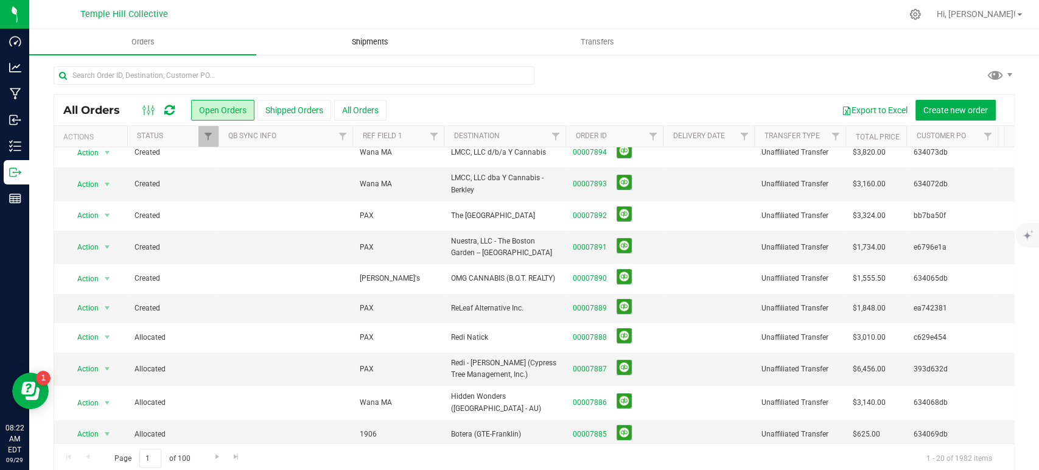
click at [355, 37] on span "Shipments" at bounding box center [369, 42] width 69 height 11
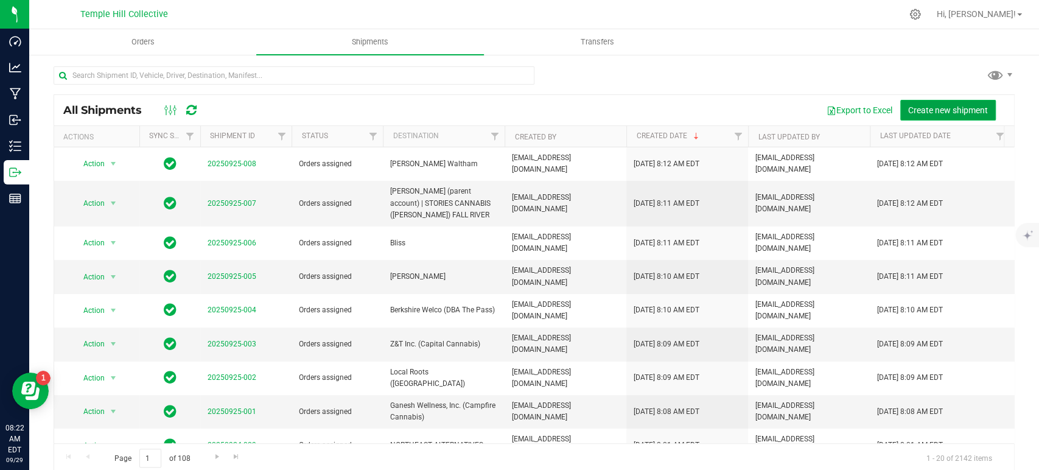
click at [926, 111] on span "Create new shipment" at bounding box center [948, 110] width 80 height 10
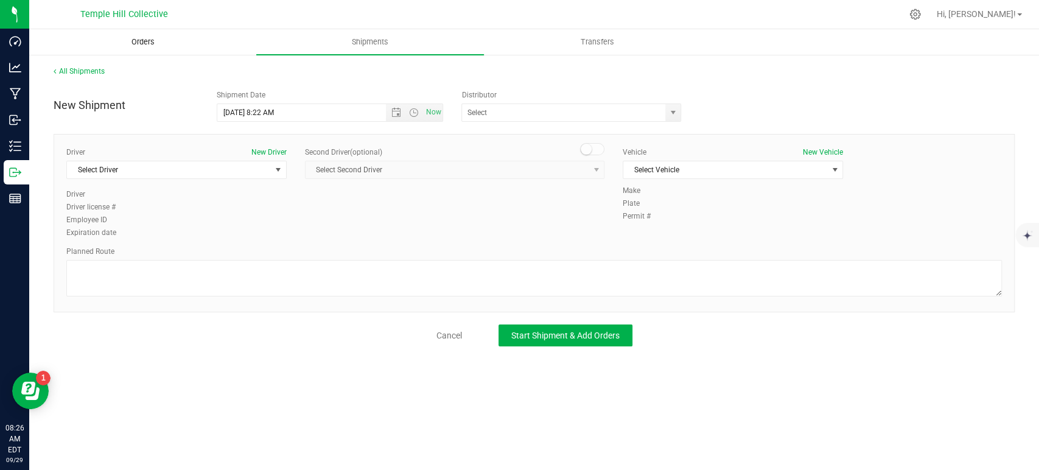
click at [154, 45] on span "Orders" at bounding box center [143, 42] width 56 height 11
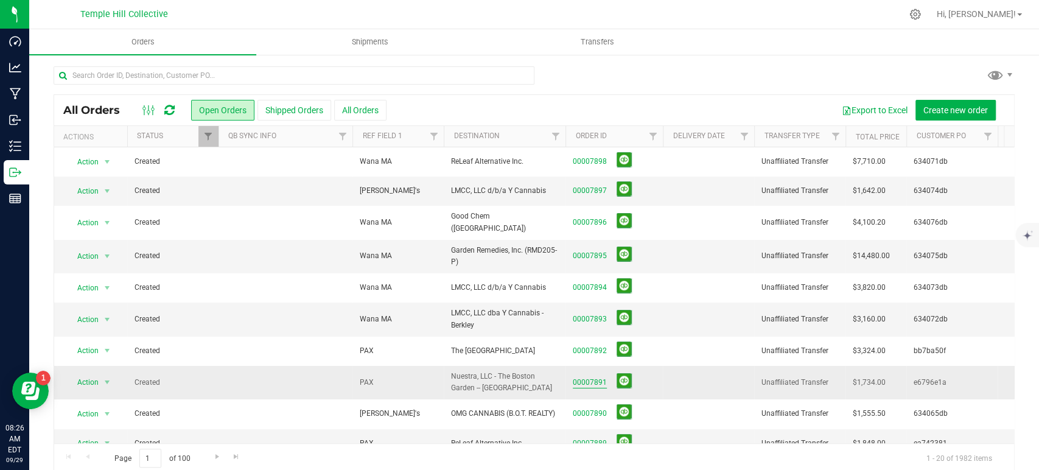
click at [593, 377] on link "00007891" at bounding box center [590, 383] width 34 height 12
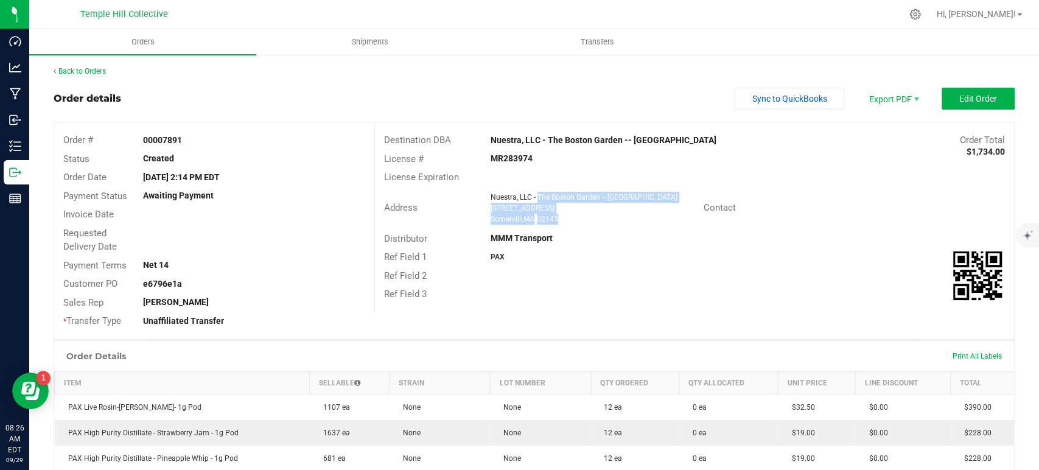
drag, startPoint x: 554, startPoint y: 226, endPoint x: 534, endPoint y: 198, distance: 34.1
click at [534, 198] on div "Address Nuestra, LLC - The Boston Garden -- Somerville 518 Somerville Ave Somer…" at bounding box center [539, 208] width 329 height 38
click at [506, 161] on strong "MR283974" at bounding box center [511, 158] width 42 height 10
copy strong "MR283974"
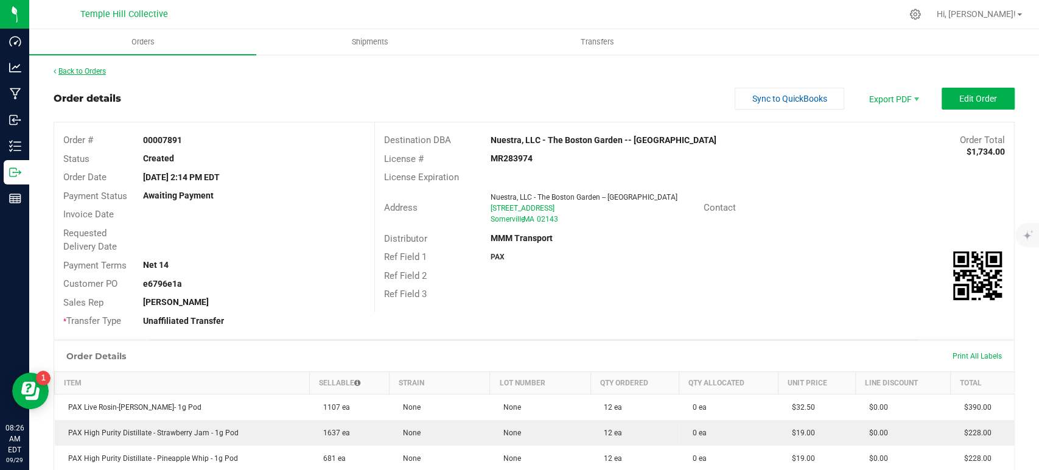
click at [89, 74] on link "Back to Orders" at bounding box center [80, 71] width 52 height 9
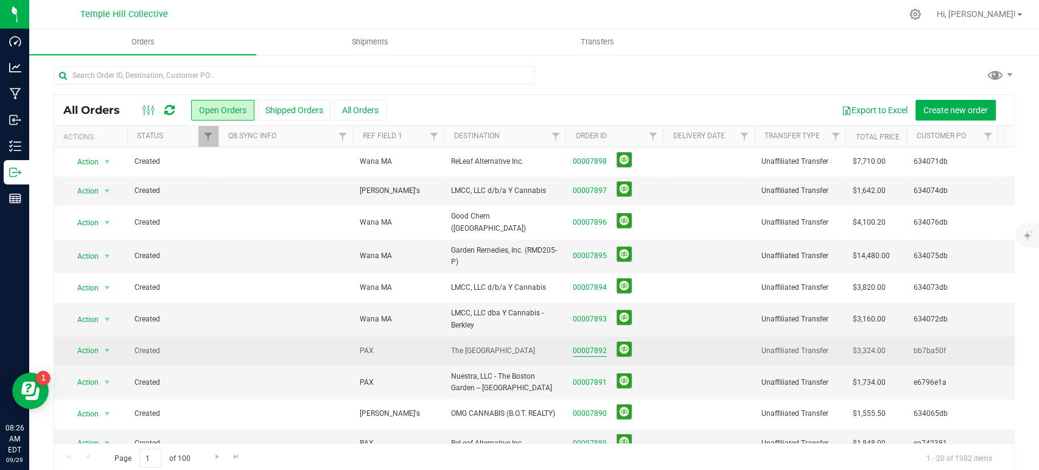
click at [599, 346] on link "00007892" at bounding box center [590, 351] width 34 height 12
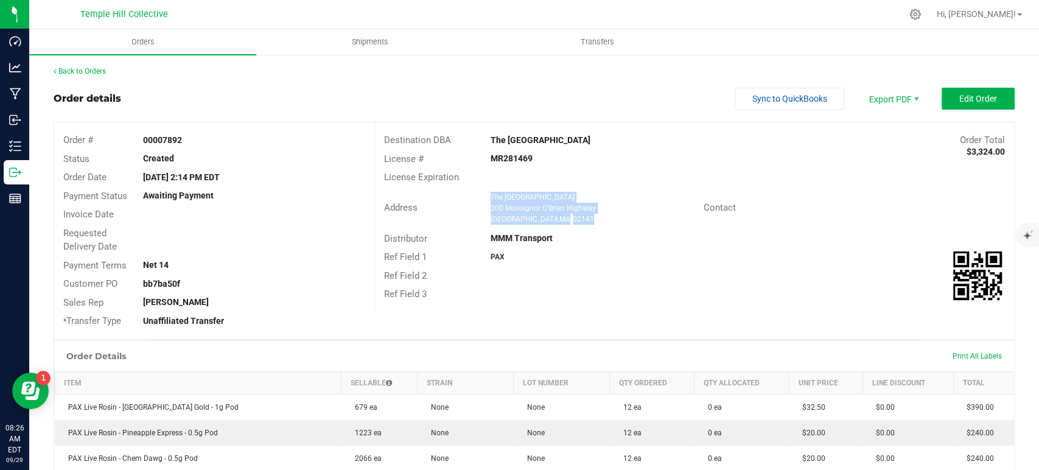
drag, startPoint x: 560, startPoint y: 220, endPoint x: 483, endPoint y: 197, distance: 80.1
click at [484, 197] on div "The Boston Garden 200 Monsignor O'Brien Highway Cambridge , MA 02141" at bounding box center [593, 208] width 219 height 33
copy ngx-name-and-address "The Boston Garden 200 Monsignor O'Brien Highway Cambridge , MA 02141"
click at [517, 152] on div "MR281469" at bounding box center [587, 158] width 213 height 13
click at [518, 158] on strong "MR281469" at bounding box center [511, 158] width 42 height 10
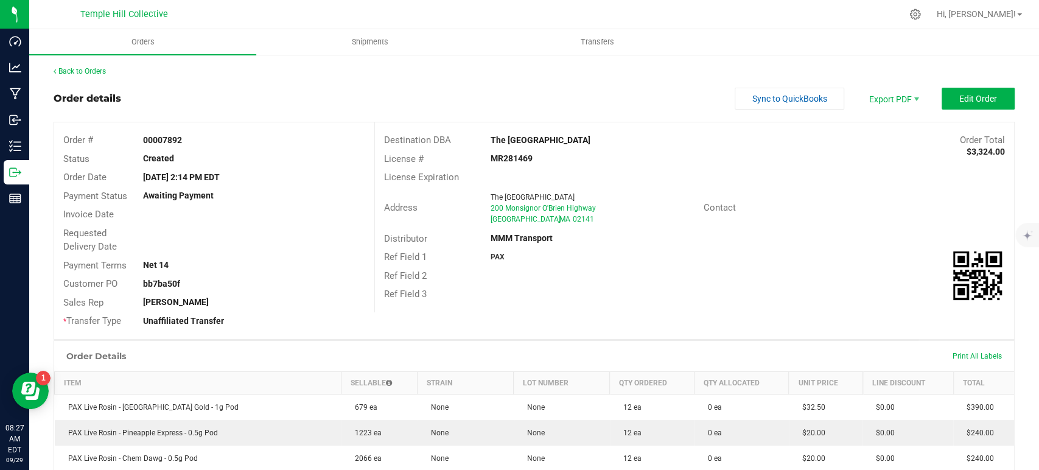
click at [518, 158] on strong "MR281469" at bounding box center [511, 158] width 42 height 10
copy strong "MR281469"
click at [387, 37] on span "Shipments" at bounding box center [369, 42] width 69 height 11
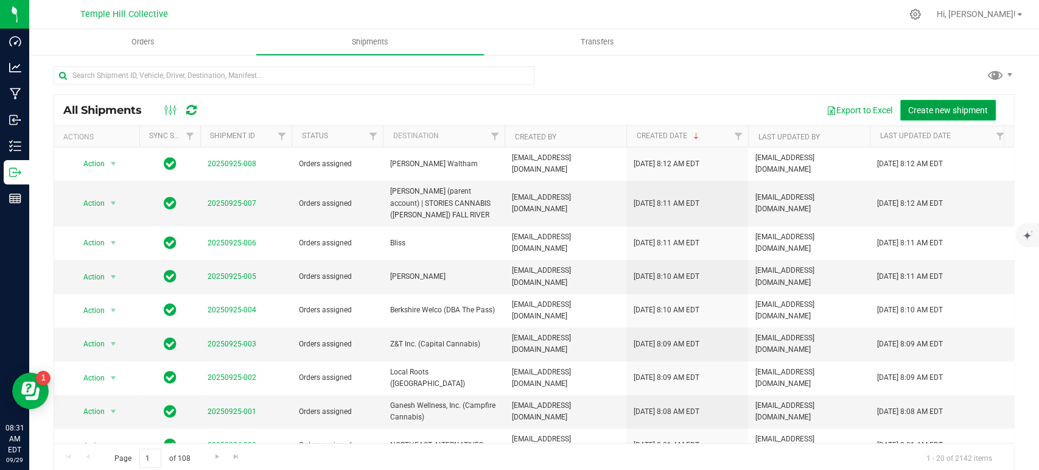
click at [920, 116] on button "Create new shipment" at bounding box center [948, 110] width 96 height 21
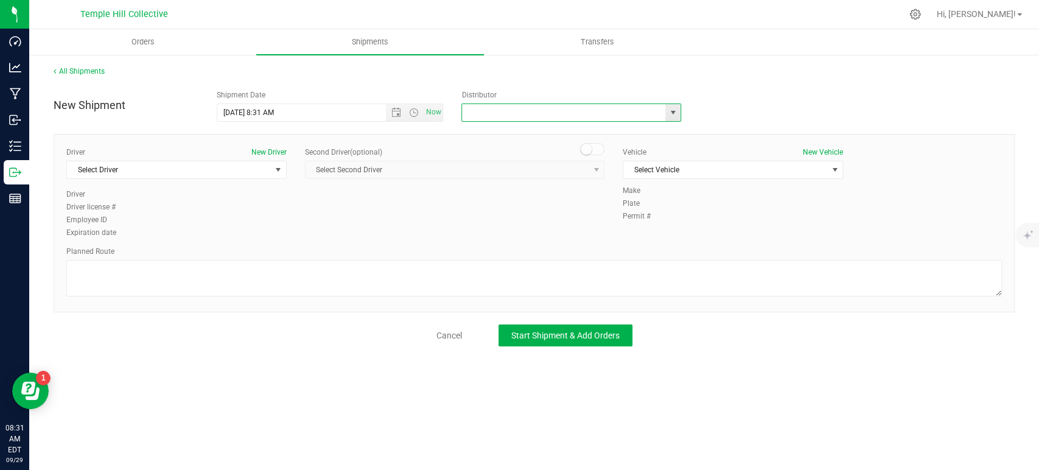
click at [600, 108] on input "text" at bounding box center [560, 112] width 197 height 17
click at [540, 131] on li "MMM Transport" at bounding box center [571, 133] width 218 height 18
type input "MMM Transport"
click at [245, 155] on div "Driver New Driver" at bounding box center [176, 152] width 220 height 11
click at [226, 175] on span "Select Driver" at bounding box center [169, 169] width 204 height 17
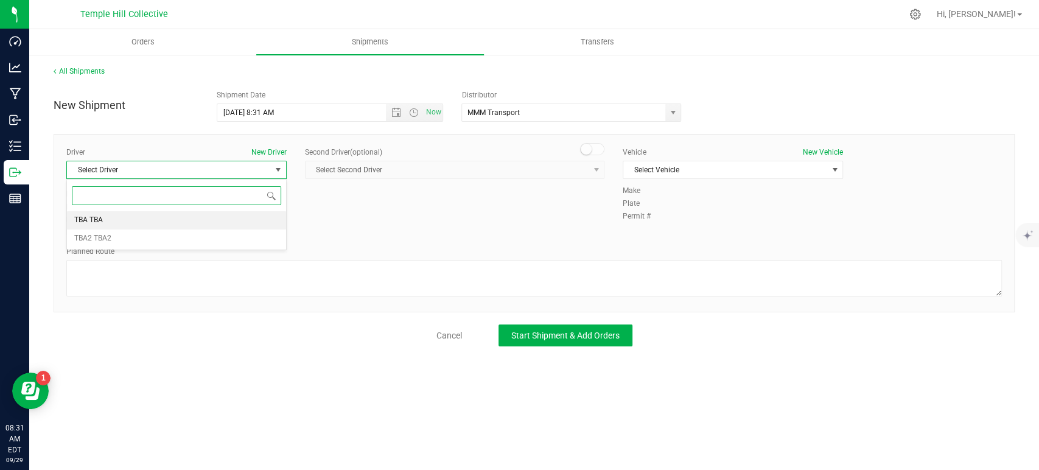
click at [225, 225] on li "TBA TBA" at bounding box center [176, 220] width 219 height 18
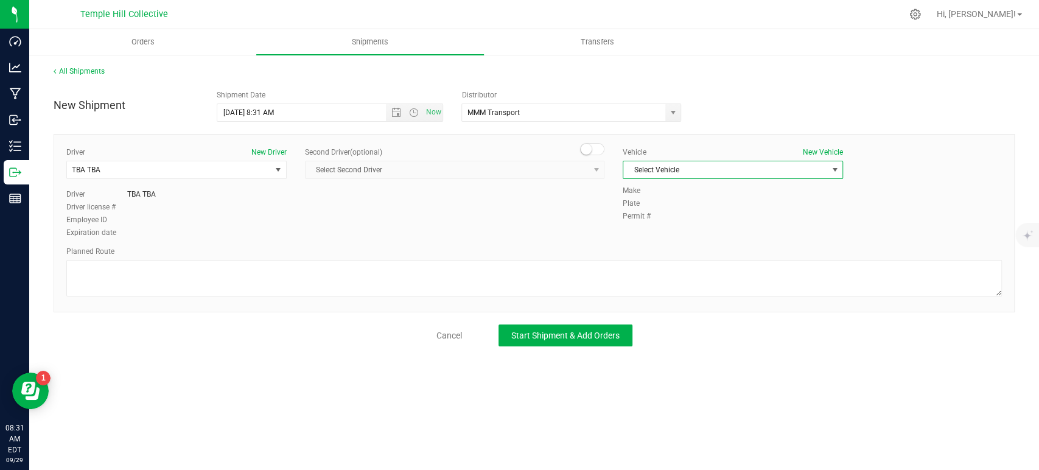
click at [683, 177] on span "Select Vehicle" at bounding box center [725, 169] width 204 height 17
click at [664, 186] on li "TBA" at bounding box center [732, 190] width 219 height 18
click at [570, 264] on textarea at bounding box center [533, 278] width 935 height 37
paste textarea "Randomized Route provided by Transport. Manifest created by [PERSON_NAME] B1489…"
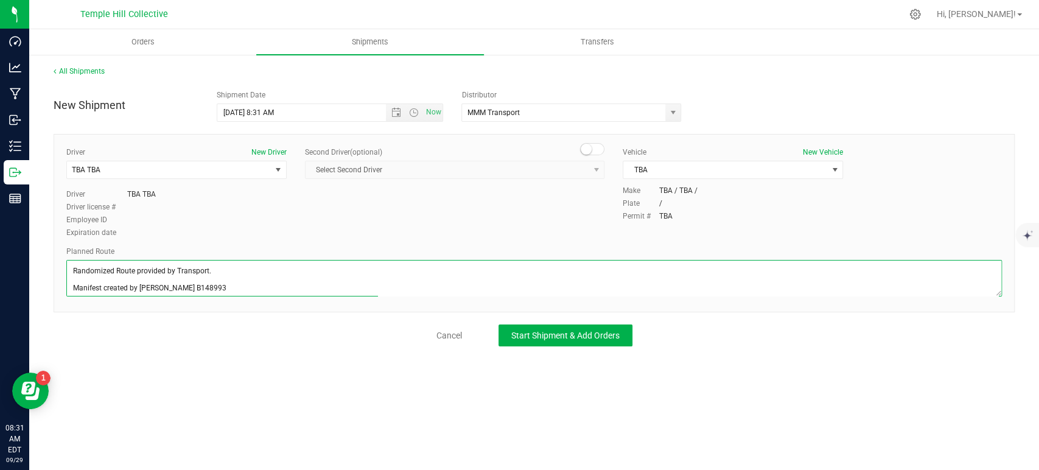
scroll to position [5, 0]
type textarea "Randomized Route provided by Transport. Manifest created by [PERSON_NAME] B1489…"
click at [549, 335] on span "Start Shipment & Add Orders" at bounding box center [565, 335] width 108 height 10
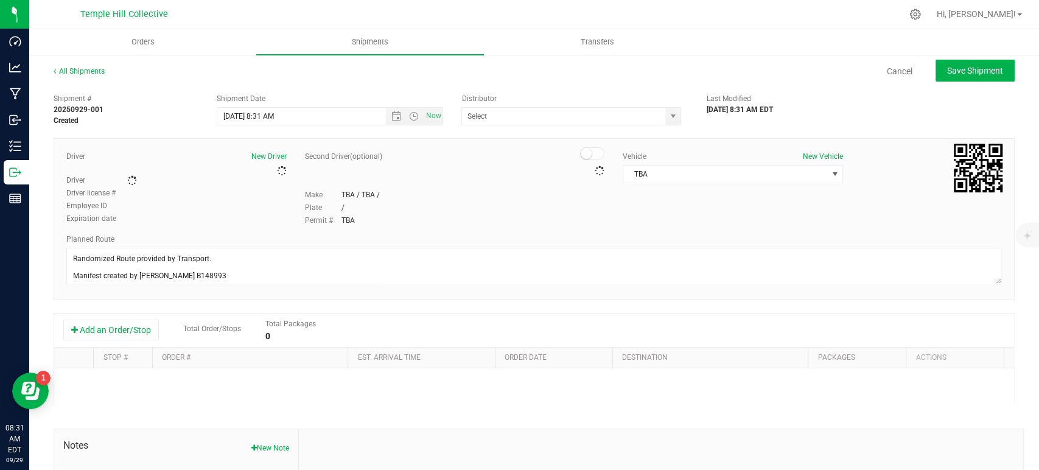
type input "MMM Transport"
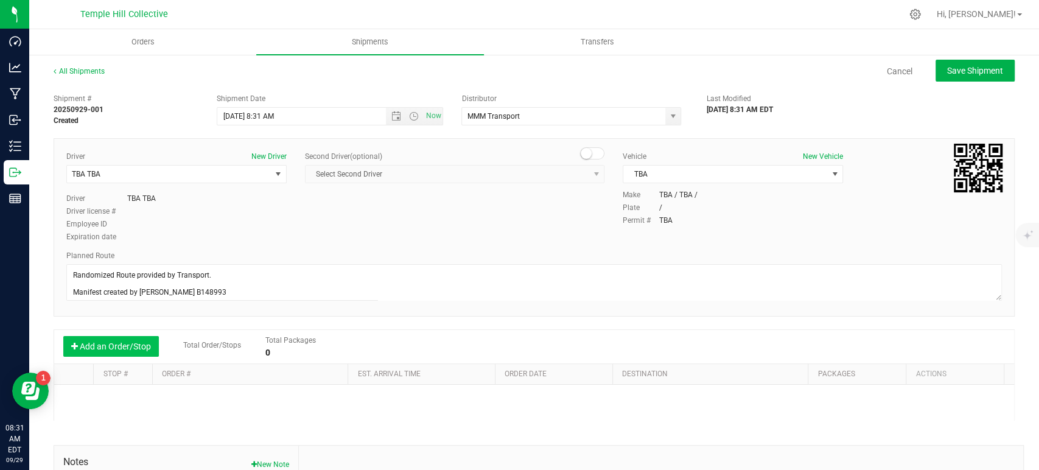
click at [128, 343] on button "Add an Order/Stop" at bounding box center [111, 346] width 96 height 21
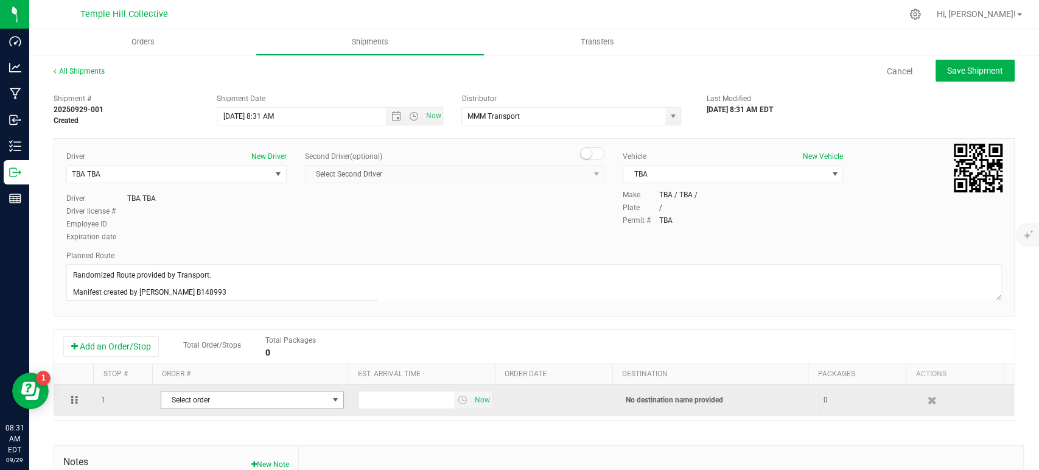
click at [209, 398] on span "Select order" at bounding box center [244, 399] width 167 height 17
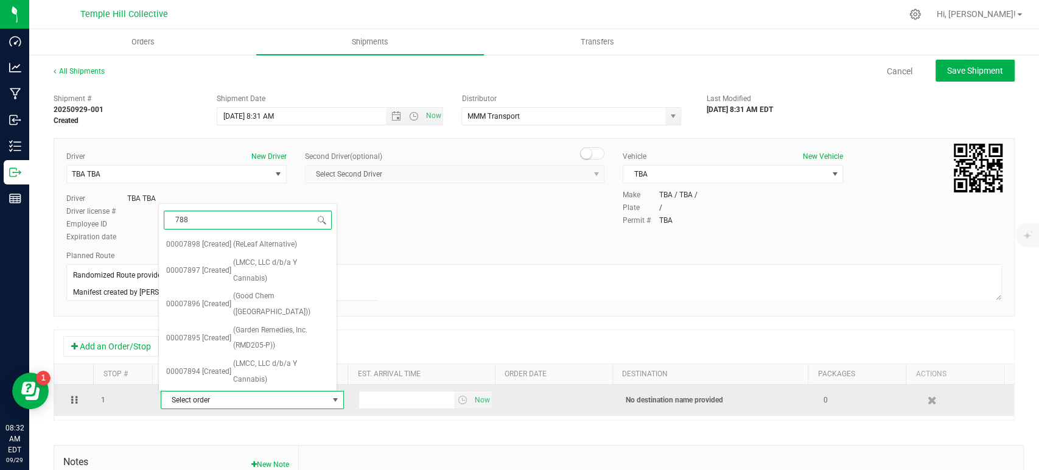
type input "7883"
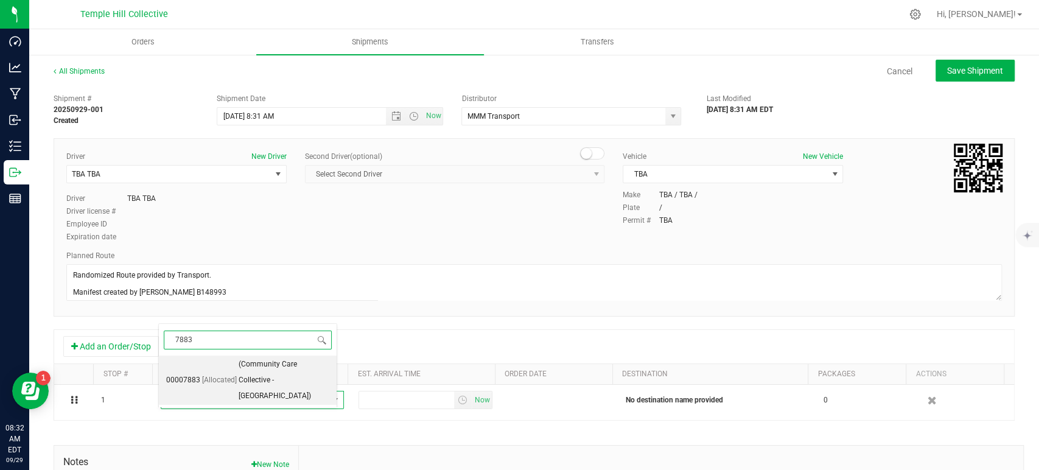
click at [239, 377] on span "(Community Care Collective - Billerica)" at bounding box center [284, 380] width 91 height 47
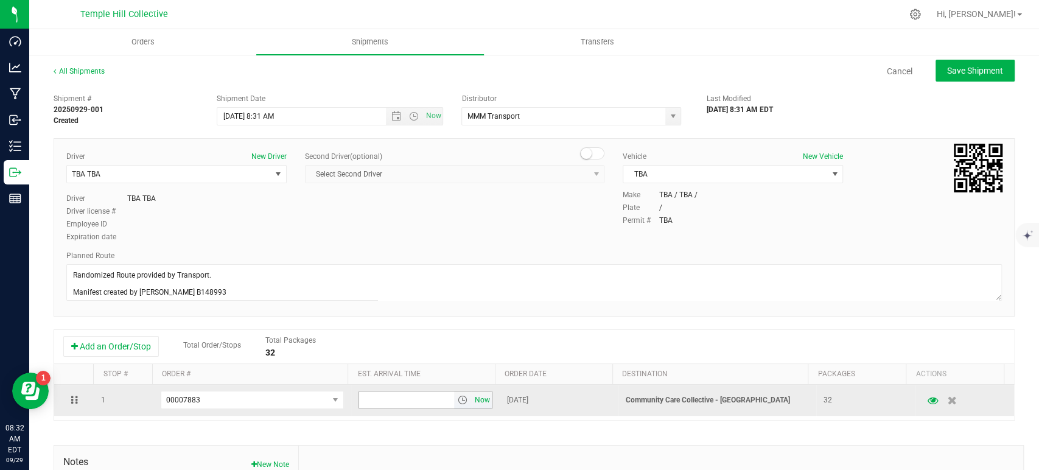
click at [472, 396] on span "Now" at bounding box center [482, 400] width 21 height 18
click at [239, 397] on span "00007883" at bounding box center [244, 399] width 167 height 17
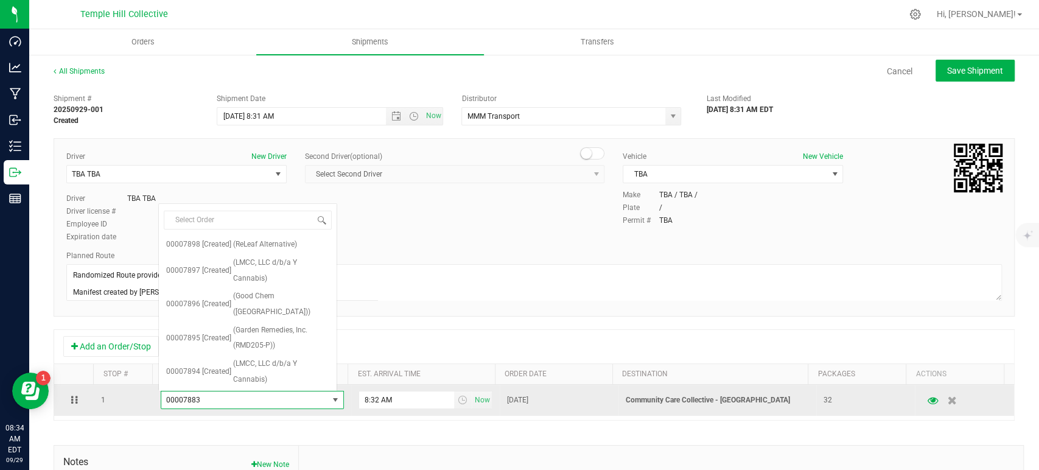
scroll to position [291, 0]
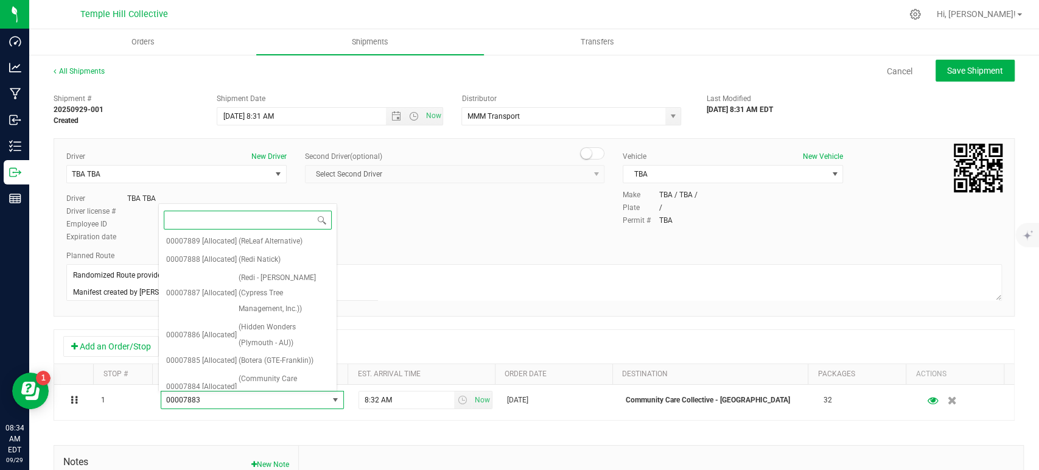
click at [260, 405] on span "(Community Care Collective - Billerica)" at bounding box center [284, 428] width 91 height 47
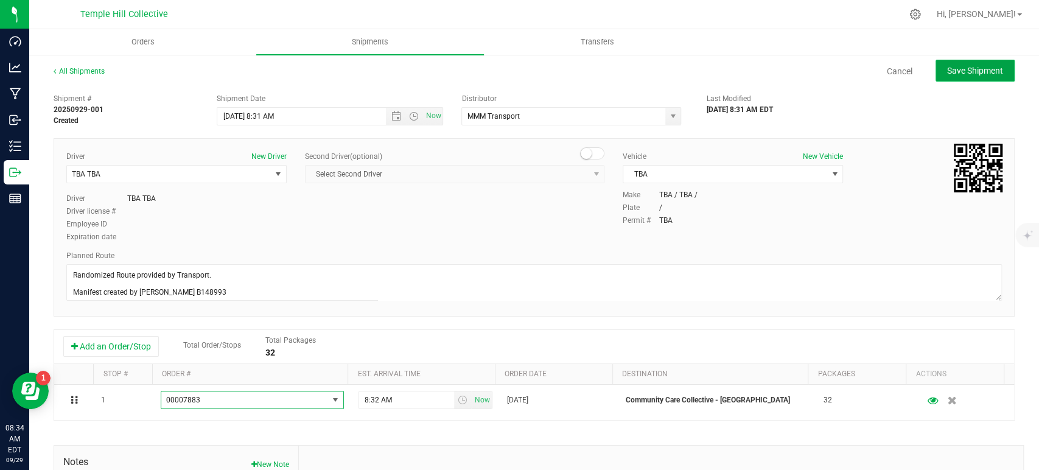
click at [968, 67] on span "Save Shipment" at bounding box center [975, 71] width 56 height 10
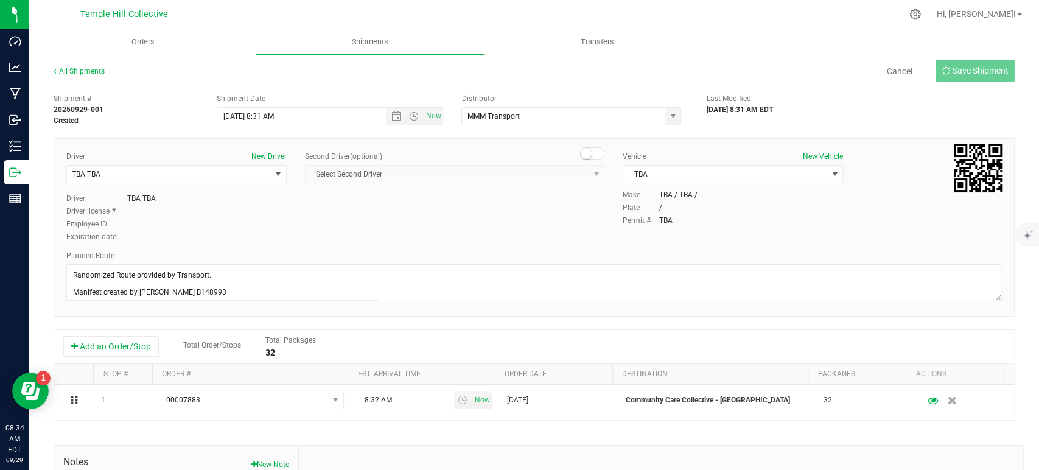
type input "9/29/2025 12:31 PM"
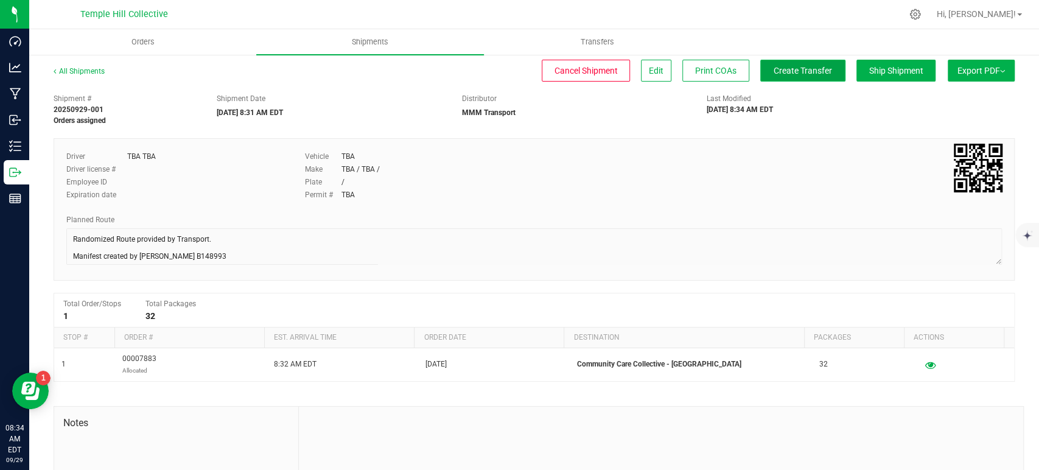
click at [778, 63] on button "Create Transfer" at bounding box center [802, 71] width 85 height 22
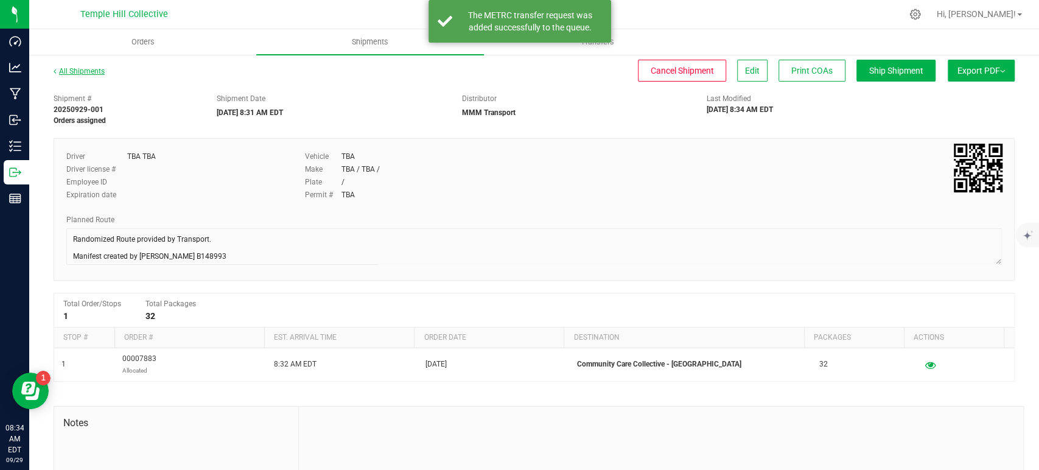
click at [93, 71] on link "All Shipments" at bounding box center [79, 71] width 51 height 9
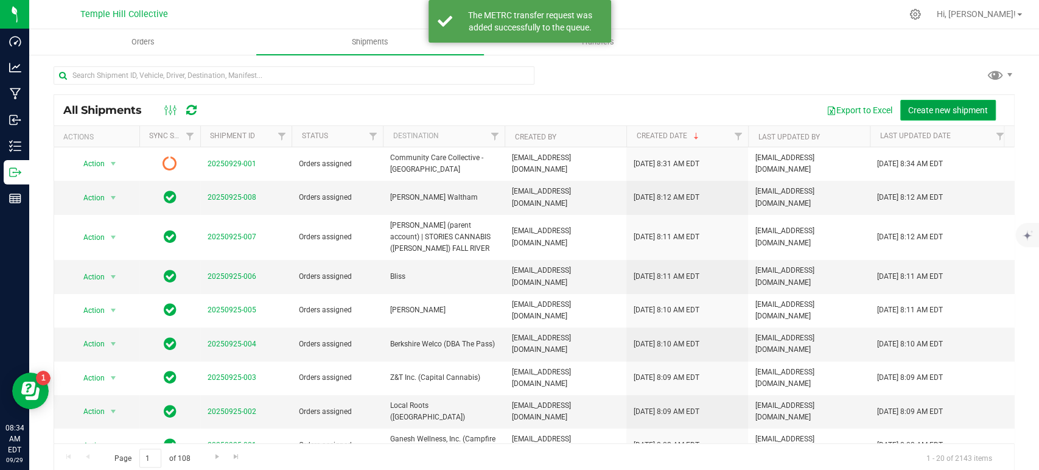
click at [968, 109] on span "Create new shipment" at bounding box center [948, 110] width 80 height 10
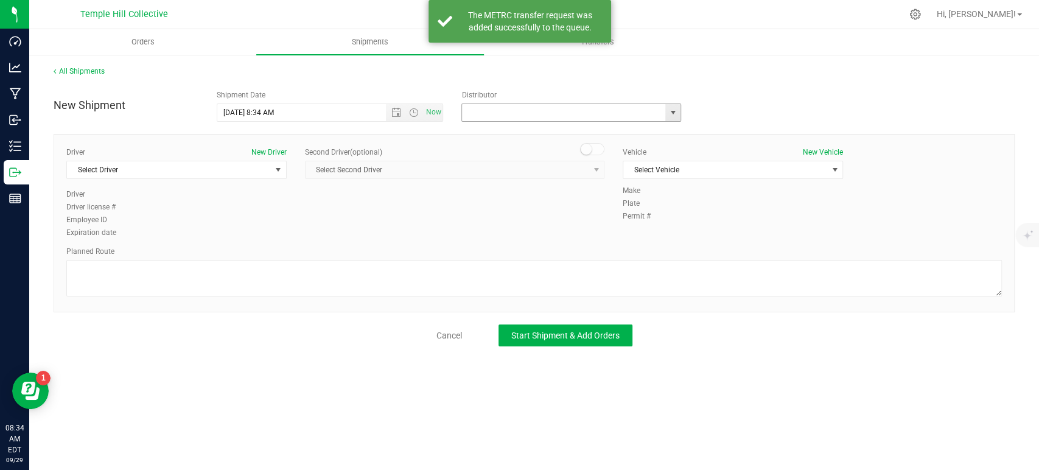
click at [501, 106] on input "text" at bounding box center [560, 112] width 197 height 17
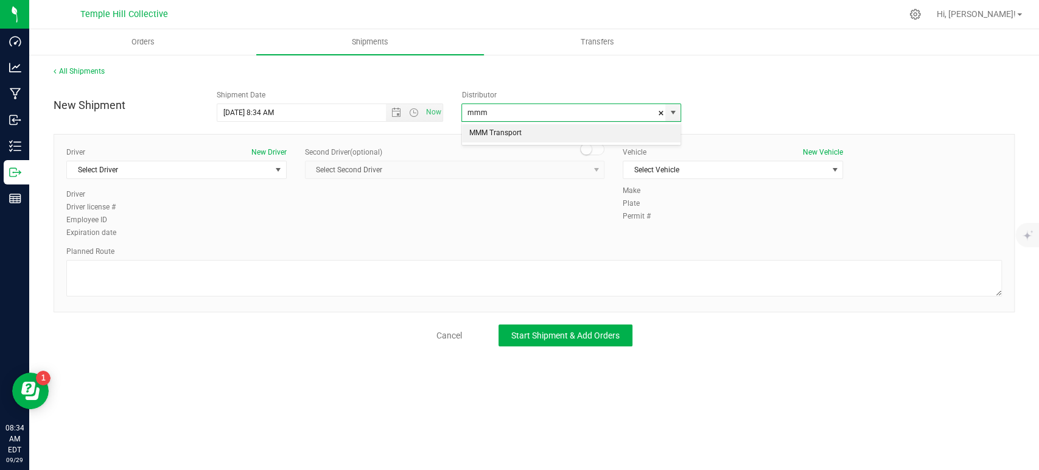
click at [506, 132] on li "MMM Transport" at bounding box center [571, 133] width 218 height 18
type input "MMM Transport"
click at [182, 179] on div "Driver New Driver Select Driver Select Driver TBA TBA TBA2 TBA2" at bounding box center [176, 168] width 220 height 42
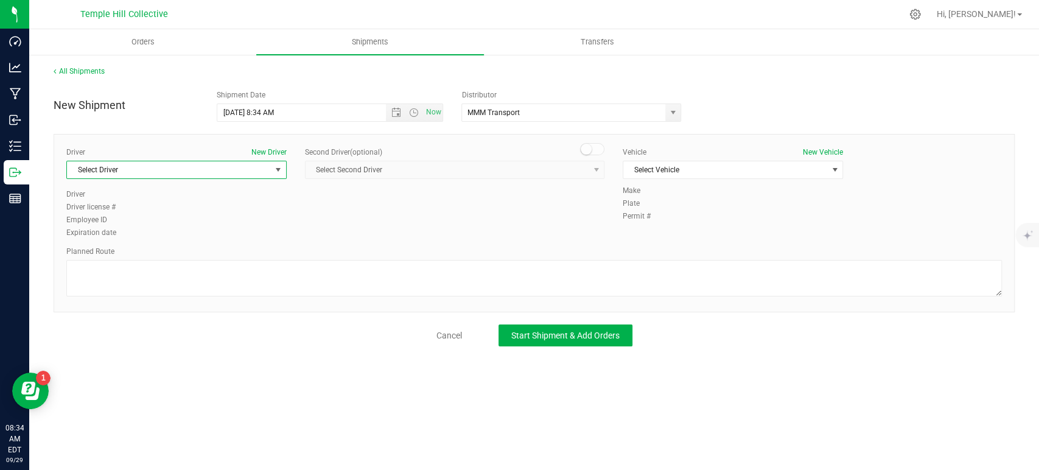
click at [156, 169] on span "Select Driver" at bounding box center [169, 169] width 204 height 17
click at [137, 195] on input at bounding box center [176, 195] width 209 height 19
click at [131, 218] on li "TBA TBA" at bounding box center [176, 220] width 219 height 18
click at [178, 293] on textarea at bounding box center [533, 278] width 935 height 37
paste textarea "Randomized Route provided by Transport. Manifest created by [PERSON_NAME] B1489…"
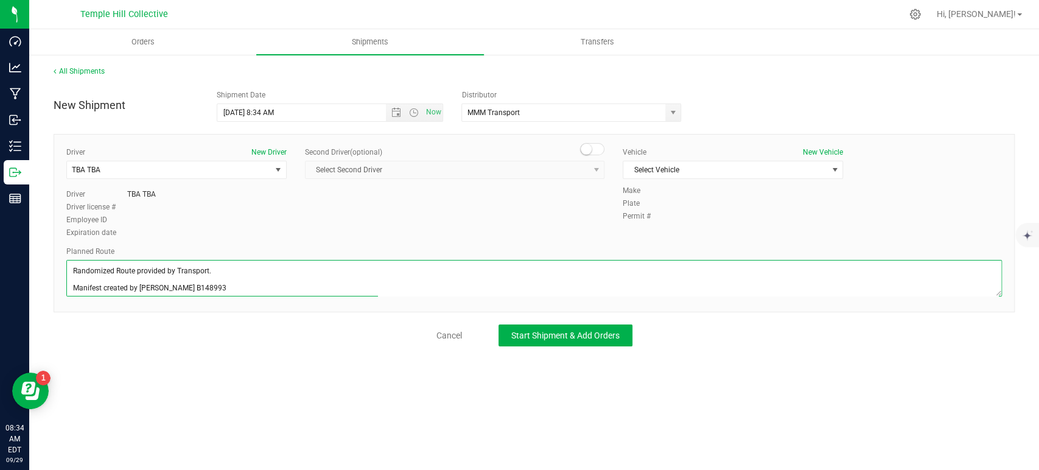
scroll to position [5, 0]
type textarea "Randomized Route provided by Transport. Manifest created by [PERSON_NAME] B1489…"
click at [670, 169] on span "Select Vehicle" at bounding box center [725, 169] width 204 height 17
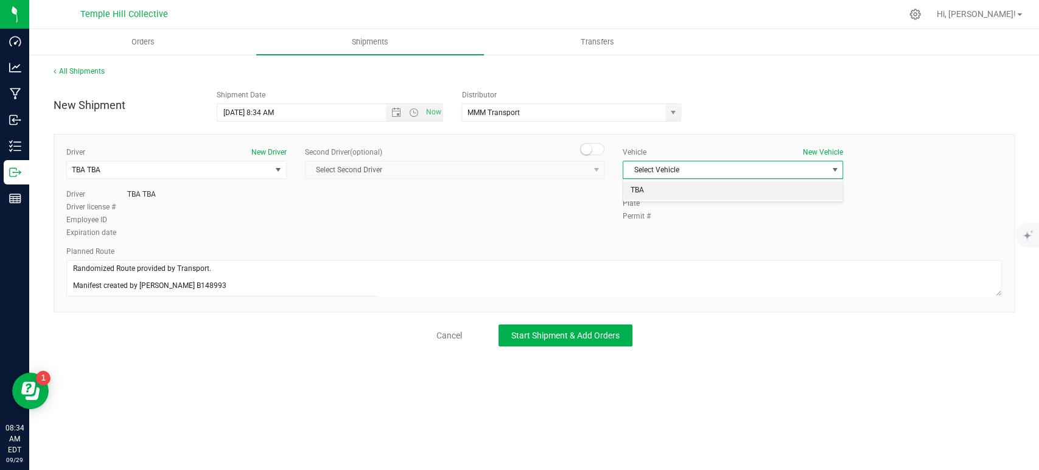
click at [652, 189] on li "TBA" at bounding box center [732, 190] width 219 height 18
click at [578, 335] on span "Start Shipment & Add Orders" at bounding box center [565, 335] width 108 height 10
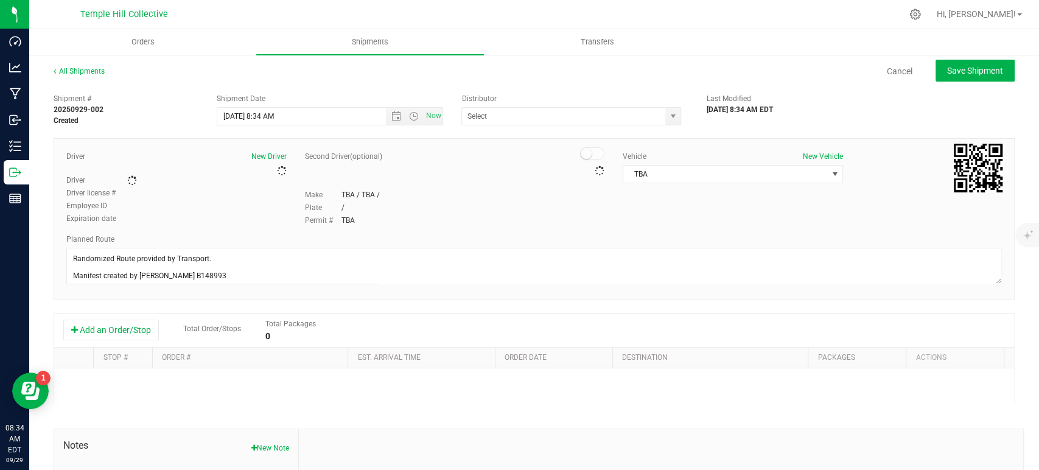
type input "MMM Transport"
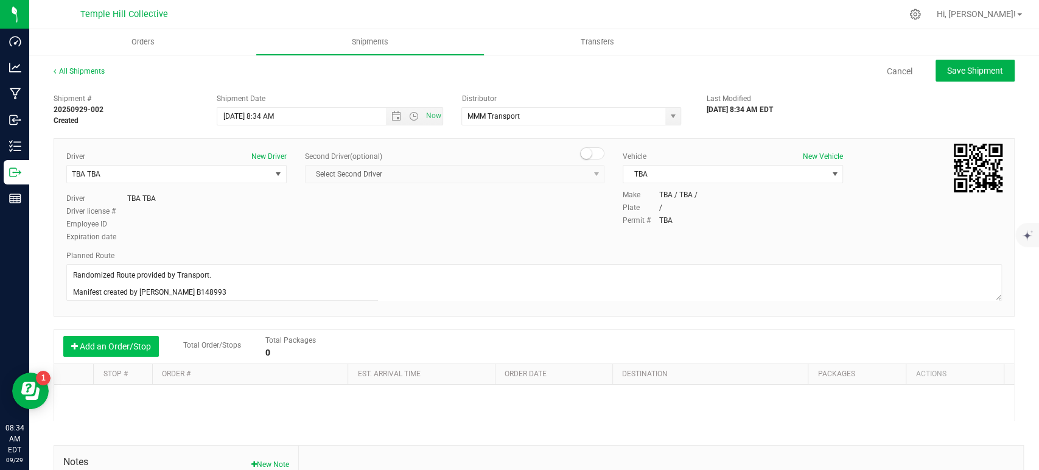
click at [116, 340] on button "Add an Order/Stop" at bounding box center [111, 346] width 96 height 21
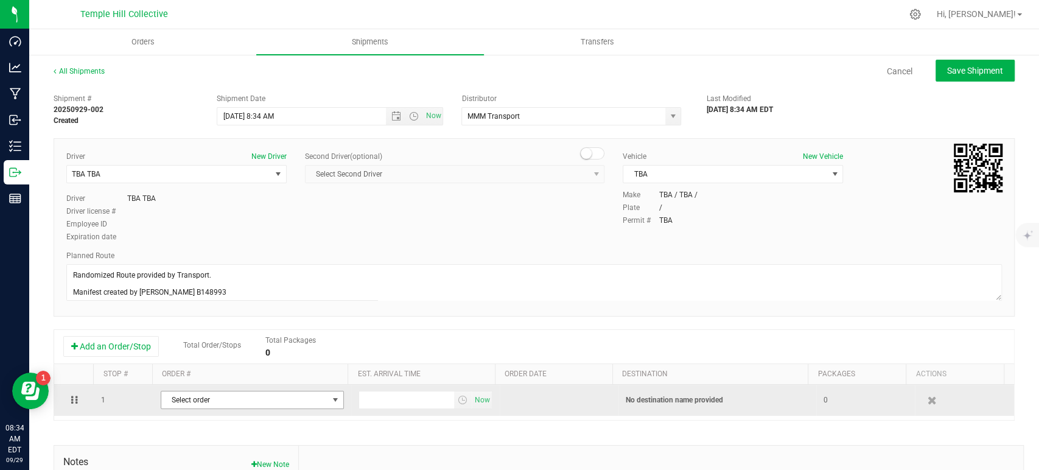
click at [253, 399] on span "Select order" at bounding box center [244, 399] width 167 height 17
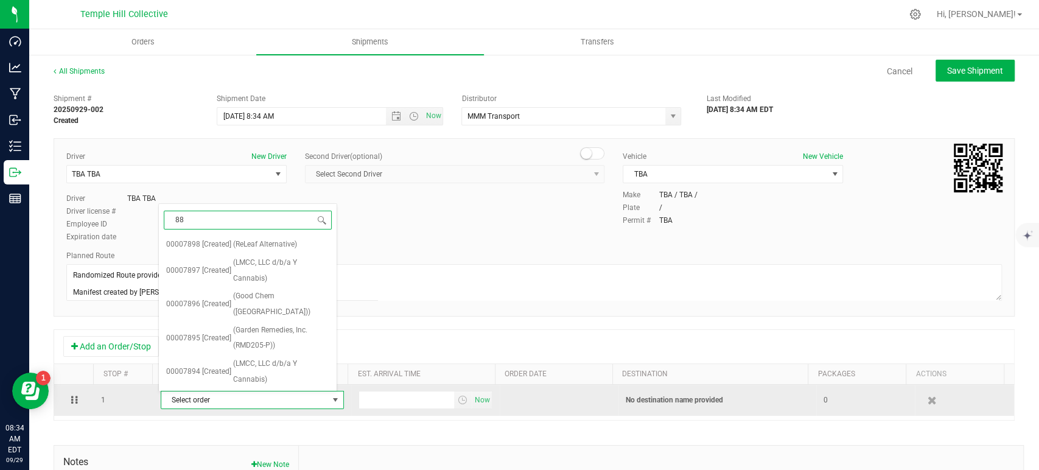
type input "884"
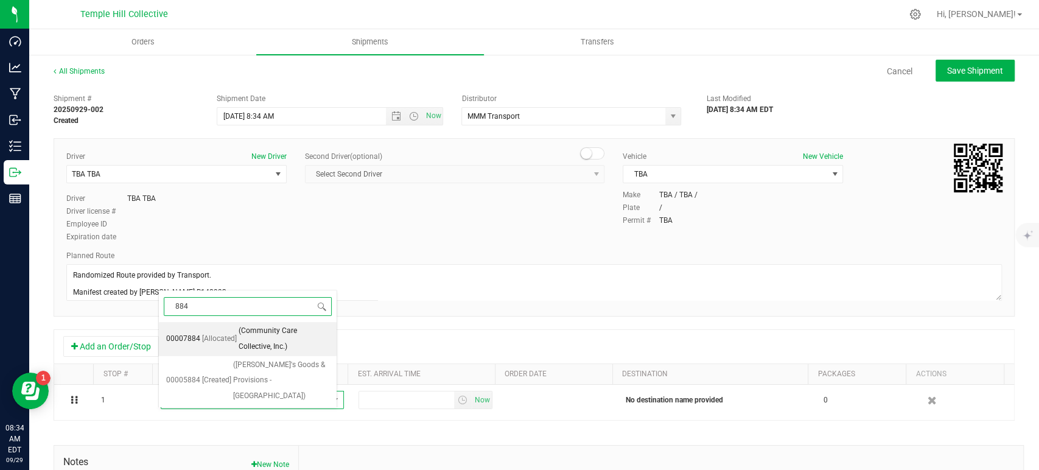
click at [224, 342] on span "[Allocated]" at bounding box center [219, 339] width 35 height 16
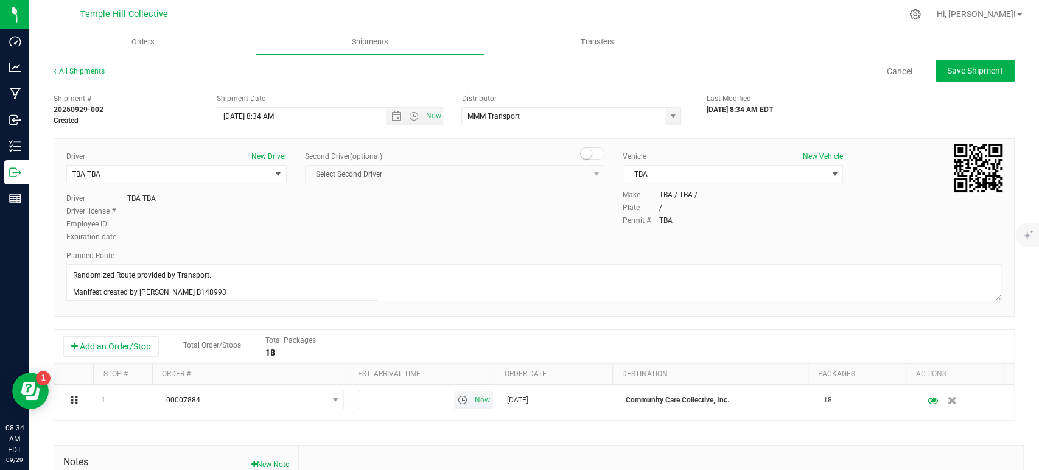
drag, startPoint x: 473, startPoint y: 397, endPoint x: 568, endPoint y: 332, distance: 115.1
click at [473, 397] on span "Now" at bounding box center [482, 400] width 21 height 18
click at [940, 80] on button "Save Shipment" at bounding box center [974, 71] width 79 height 22
type input "9/29/2025 12:34 PM"
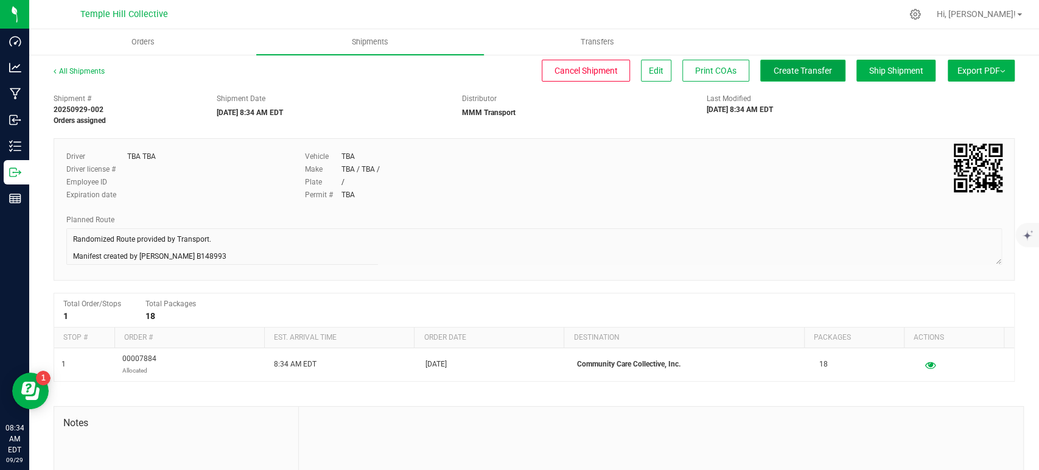
click at [797, 70] on span "Create Transfer" at bounding box center [802, 71] width 58 height 10
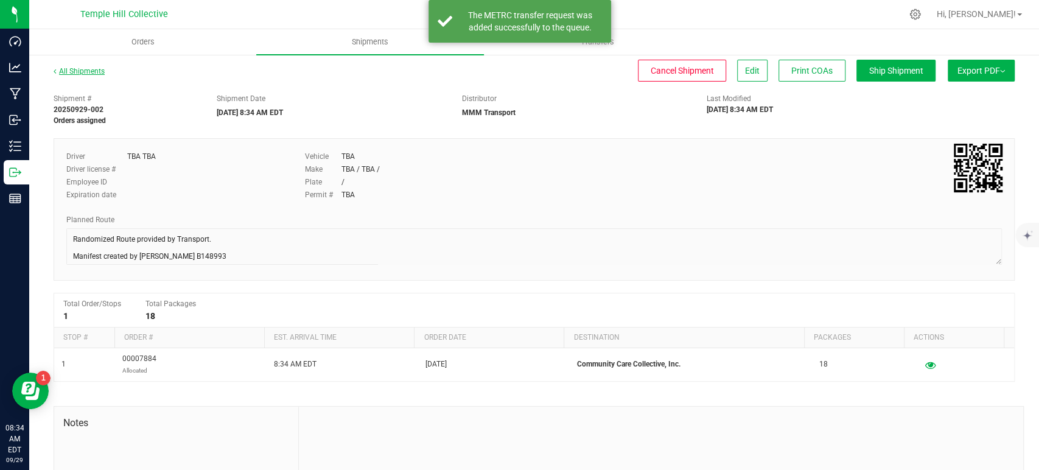
click at [96, 73] on link "All Shipments" at bounding box center [79, 71] width 51 height 9
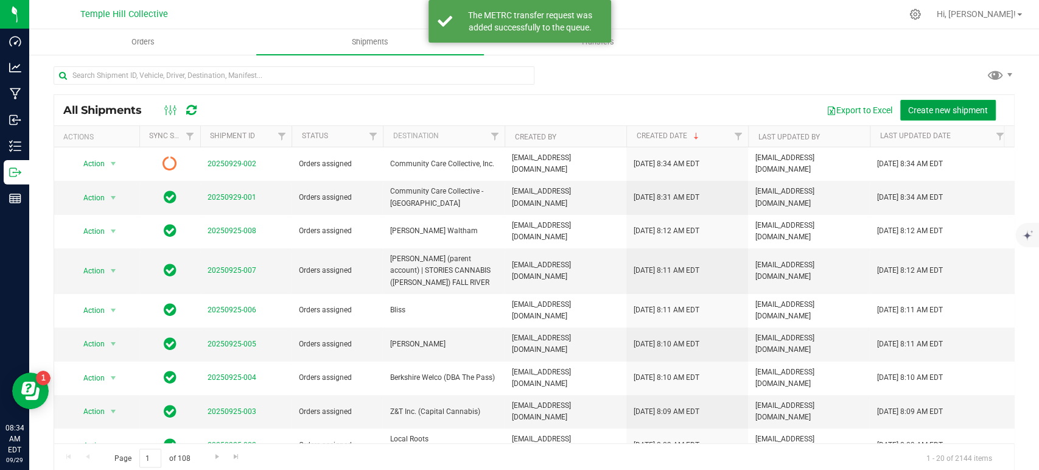
click at [950, 105] on span "Create new shipment" at bounding box center [948, 110] width 80 height 10
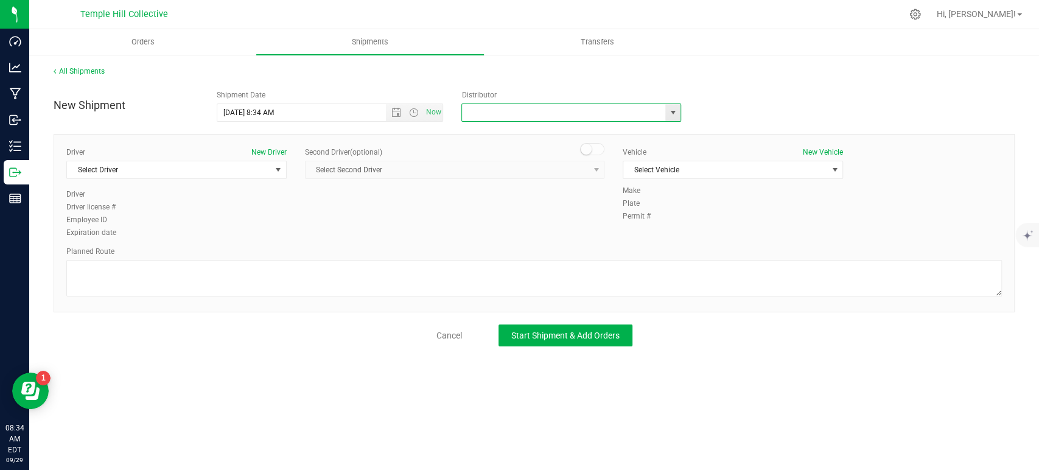
click at [545, 111] on input "text" at bounding box center [560, 112] width 197 height 17
click at [526, 130] on li "MMM Transport" at bounding box center [571, 133] width 218 height 18
type input "MMM Transport"
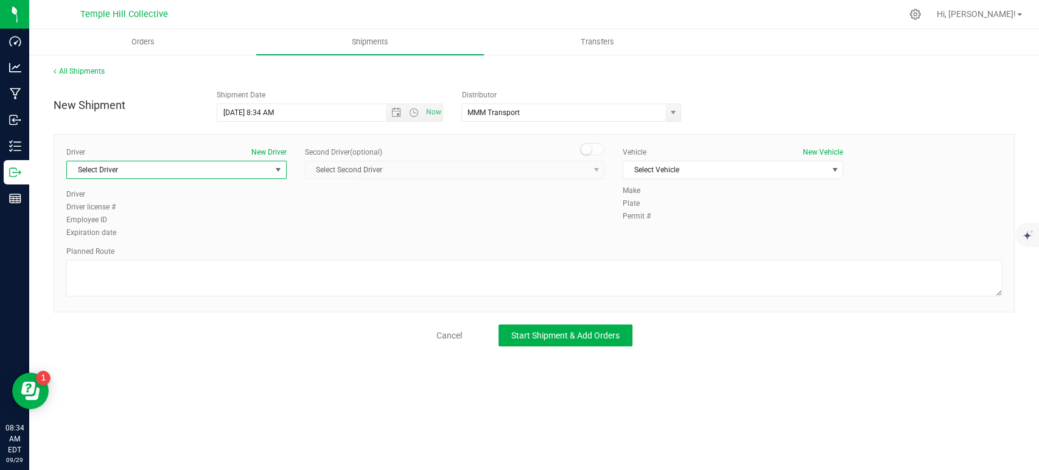
click at [240, 161] on span "Select Driver" at bounding box center [169, 169] width 204 height 17
click at [130, 225] on li "TBA TBA" at bounding box center [176, 220] width 219 height 18
click at [162, 291] on textarea at bounding box center [533, 278] width 935 height 37
paste textarea "Randomized Route provided by Transport. Manifest created by [PERSON_NAME] B1489…"
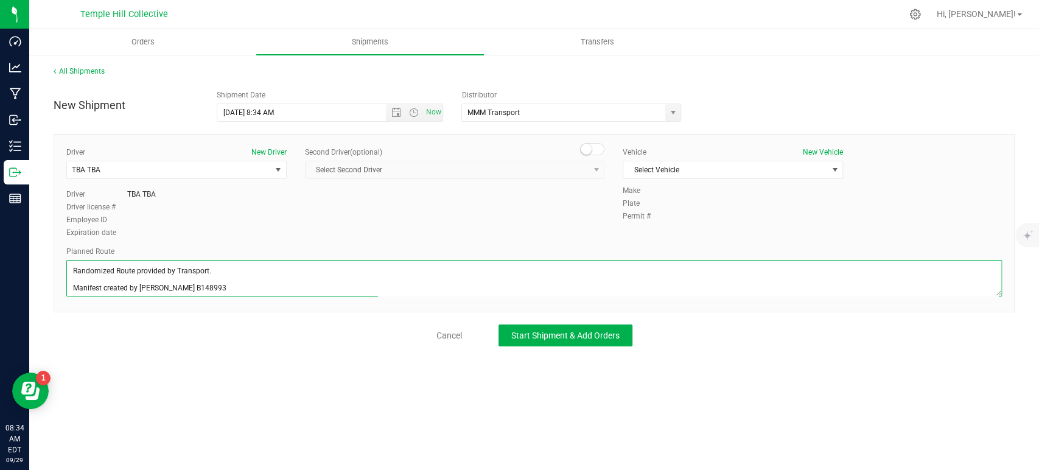
scroll to position [5, 0]
type textarea "Randomized Route provided by Transport. Manifest created by [PERSON_NAME] B1489…"
click at [651, 167] on span "Select Vehicle" at bounding box center [725, 169] width 204 height 17
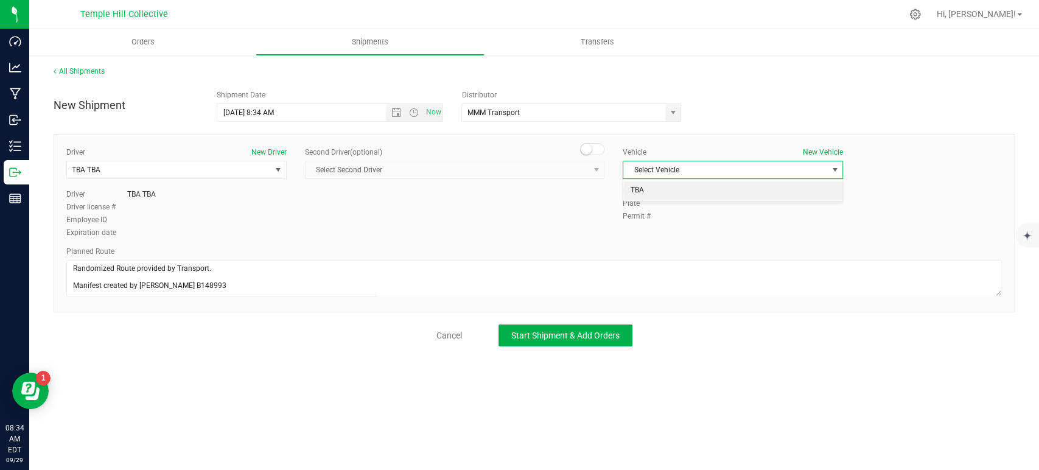
click at [665, 194] on li "TBA" at bounding box center [732, 190] width 219 height 18
click at [571, 335] on span "Start Shipment & Add Orders" at bounding box center [565, 335] width 108 height 10
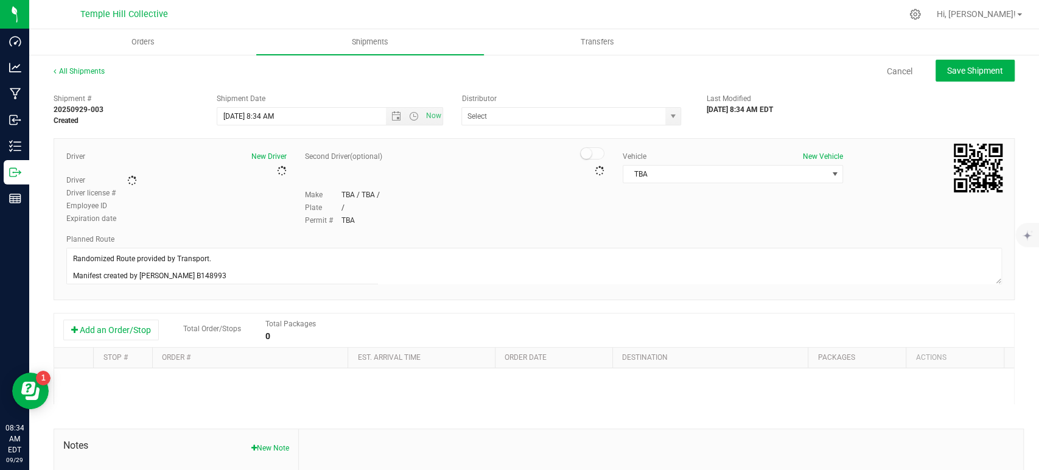
type input "MMM Transport"
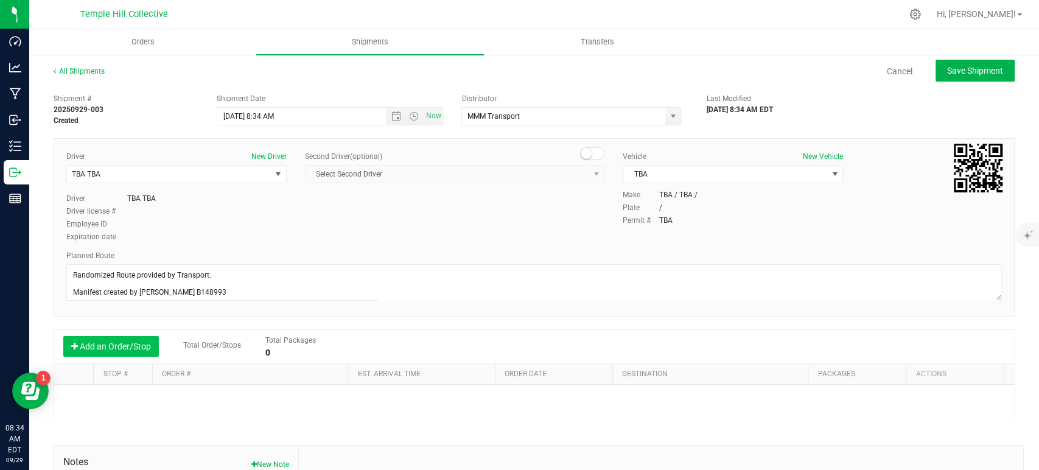
click at [142, 347] on button "Add an Order/Stop" at bounding box center [111, 346] width 96 height 21
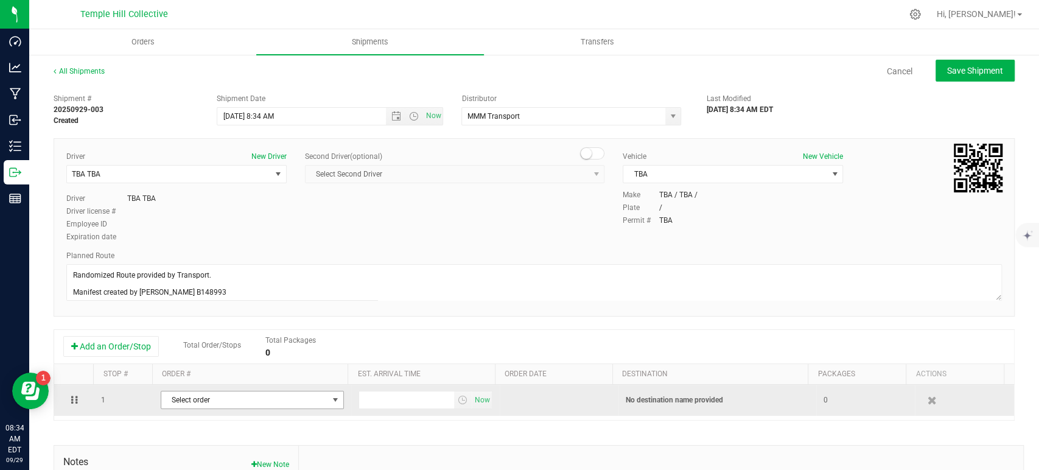
click at [243, 397] on span "Select order" at bounding box center [244, 399] width 167 height 17
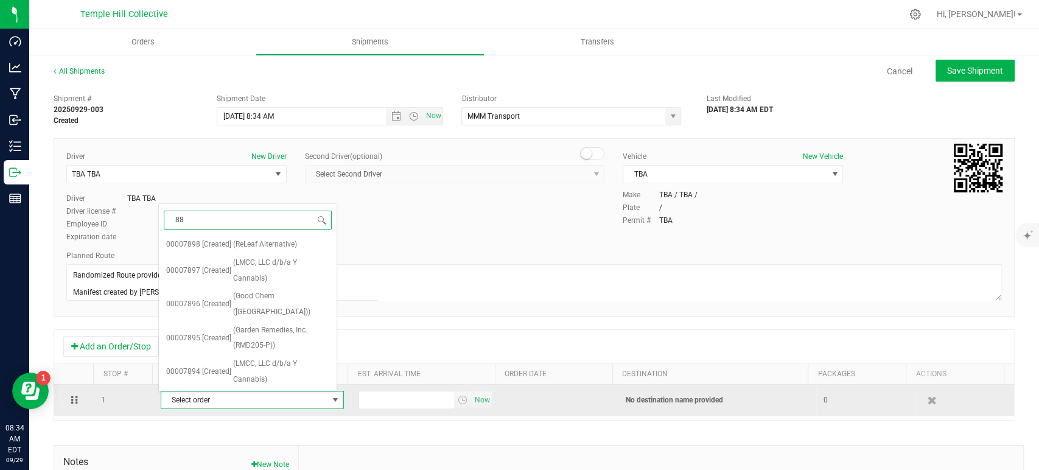
type input "886"
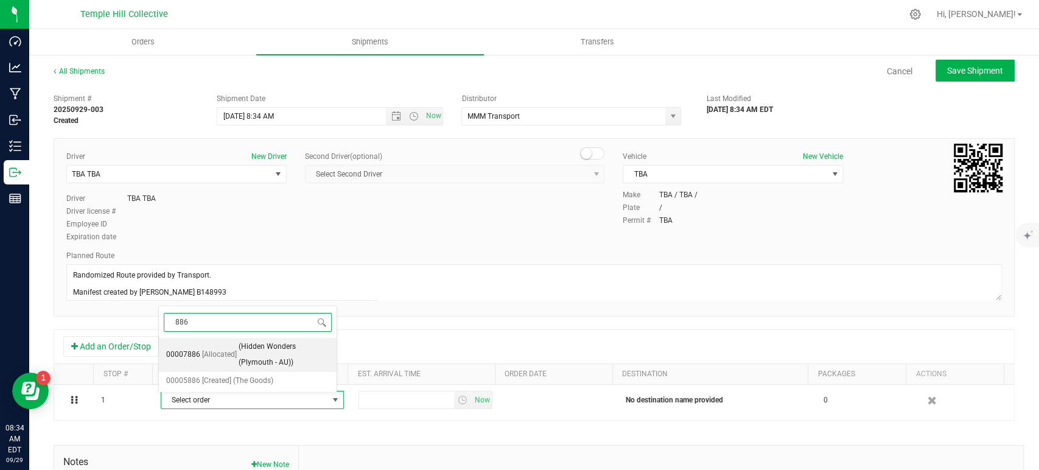
click at [224, 354] on span "[Allocated]" at bounding box center [219, 355] width 35 height 16
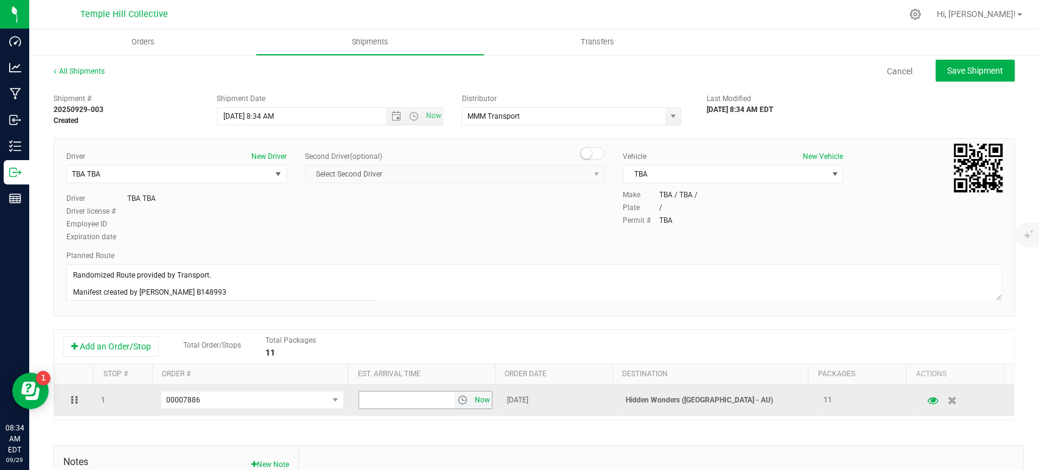
click at [472, 398] on span "Now" at bounding box center [482, 400] width 21 height 18
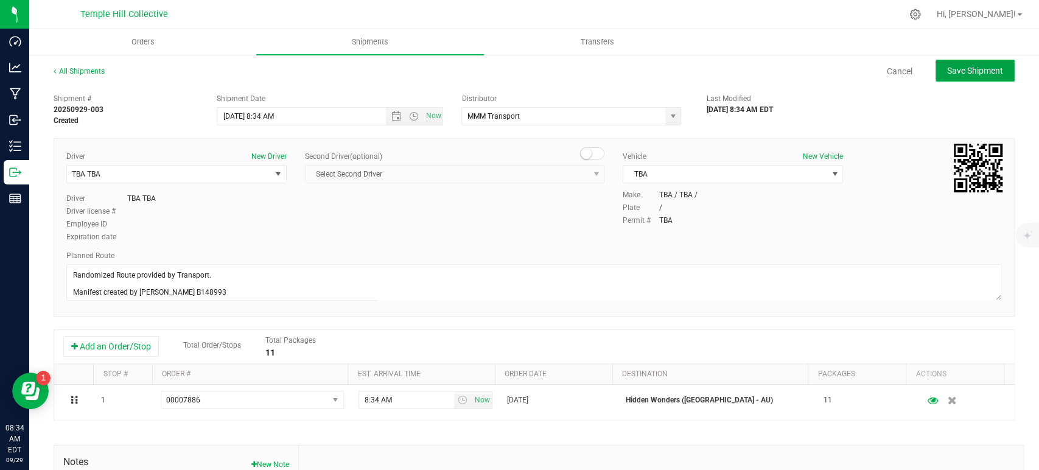
click at [952, 74] on span "Save Shipment" at bounding box center [975, 71] width 56 height 10
type input "9/29/2025 12:34 PM"
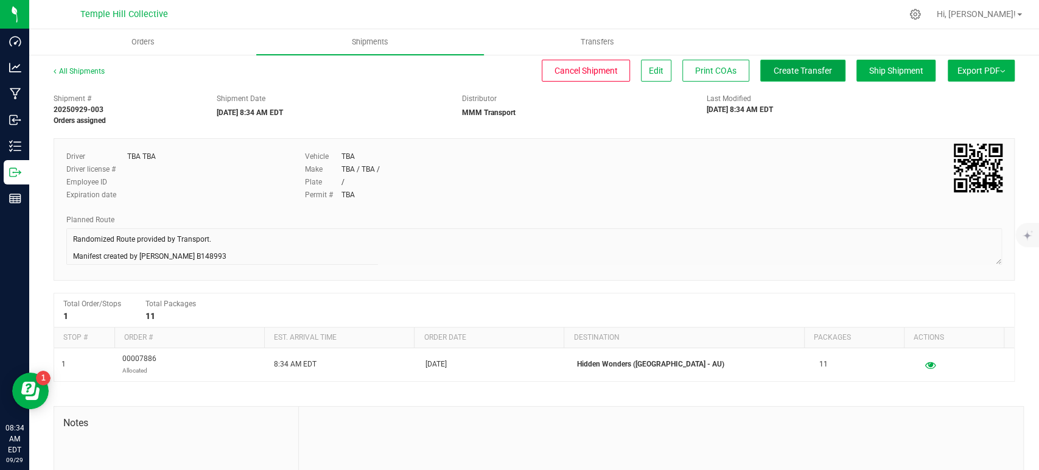
click at [791, 70] on span "Create Transfer" at bounding box center [802, 71] width 58 height 10
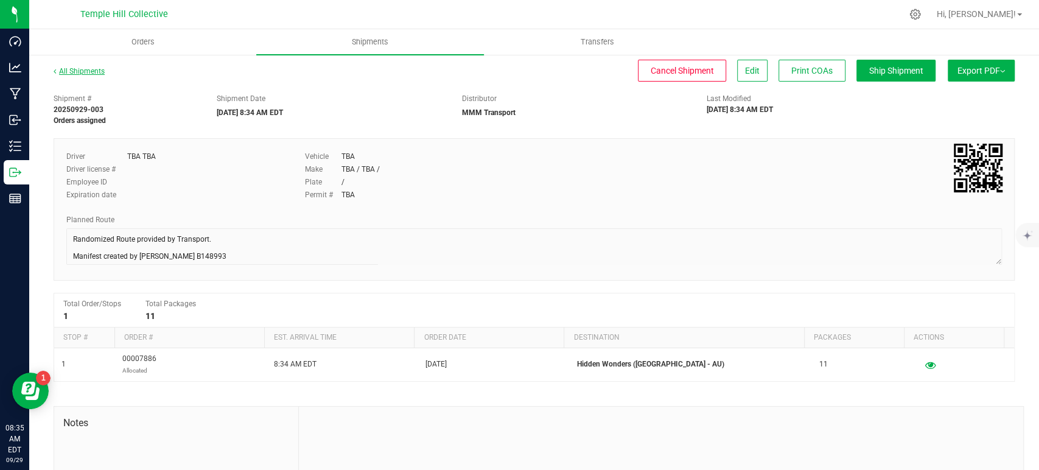
click at [100, 71] on link "All Shipments" at bounding box center [79, 71] width 51 height 9
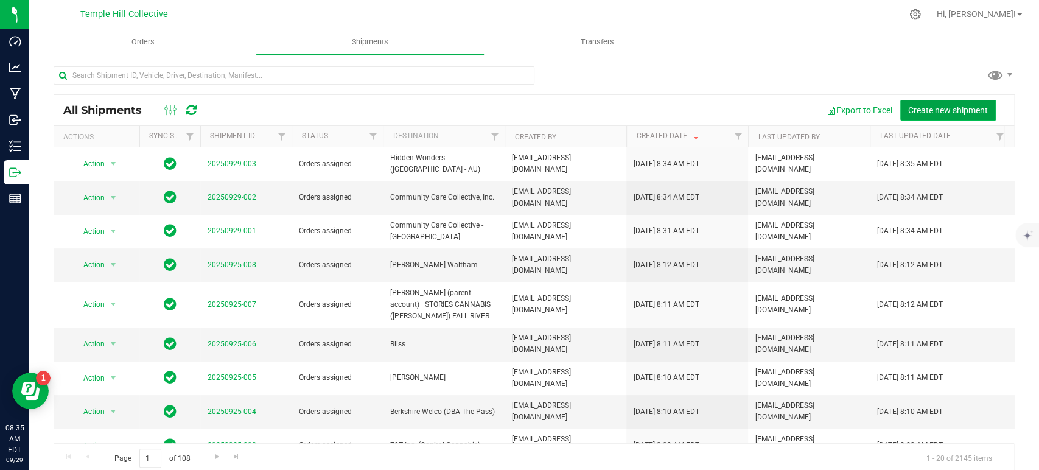
click at [940, 109] on span "Create new shipment" at bounding box center [948, 110] width 80 height 10
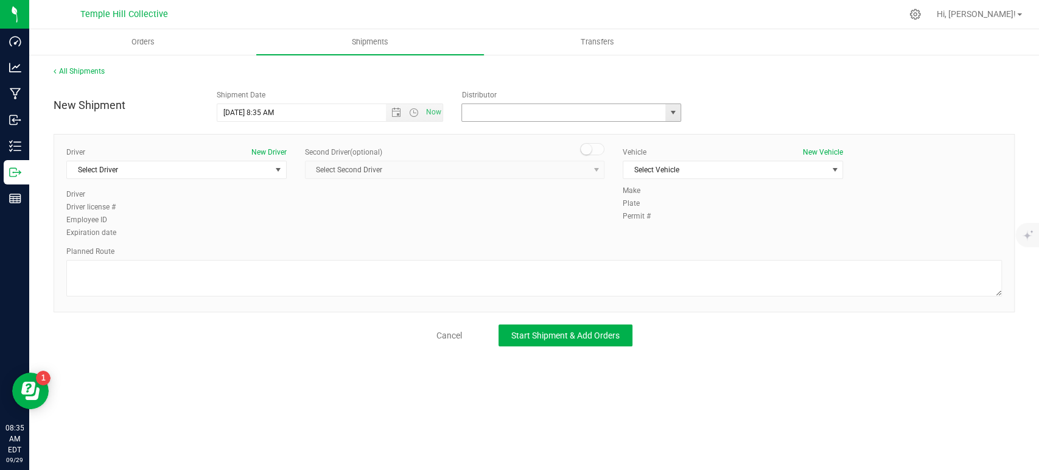
click at [618, 114] on input "text" at bounding box center [560, 112] width 197 height 17
click at [506, 131] on li "MMM Transport" at bounding box center [571, 133] width 218 height 18
type input "MMM Transport"
click at [189, 171] on span "Select Driver" at bounding box center [169, 169] width 204 height 17
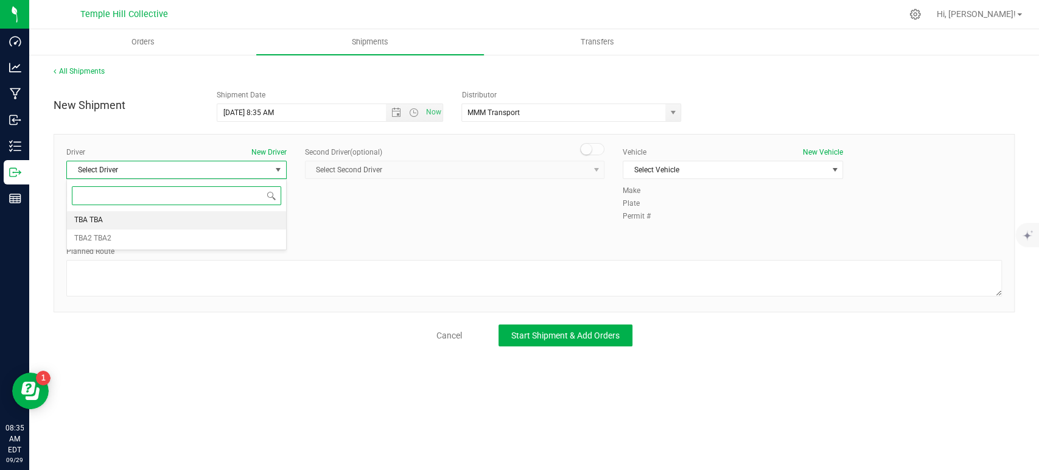
click at [117, 218] on li "TBA TBA" at bounding box center [176, 220] width 219 height 18
click at [741, 167] on span "Select Vehicle" at bounding box center [725, 169] width 204 height 17
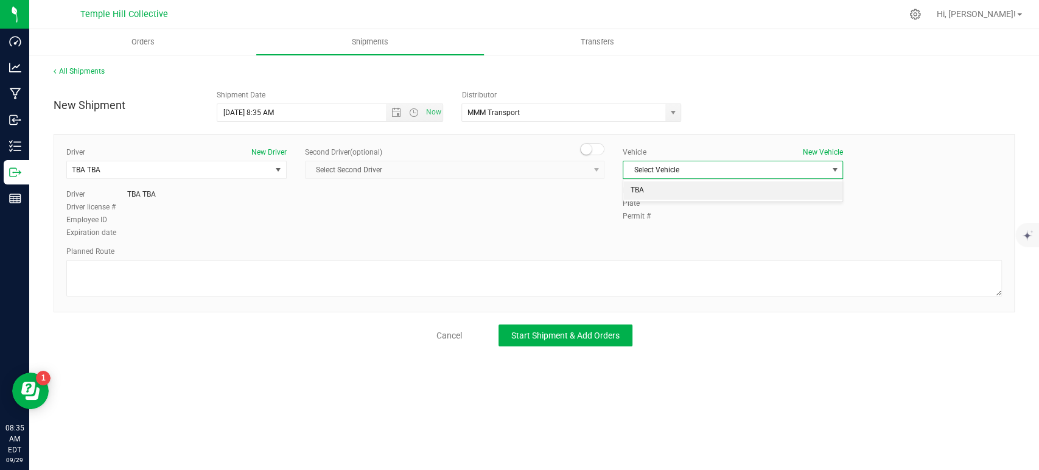
click at [643, 195] on li "TBA" at bounding box center [732, 190] width 219 height 18
click at [506, 281] on textarea at bounding box center [533, 278] width 935 height 37
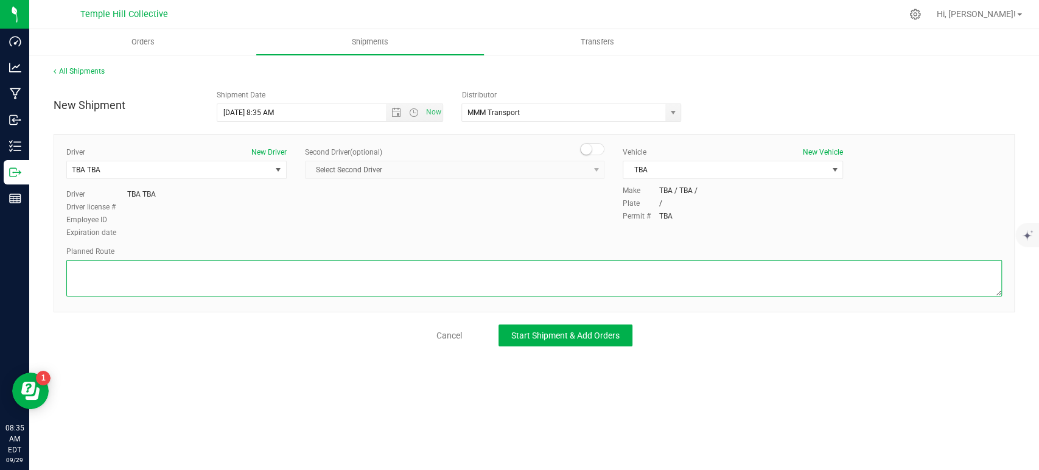
paste textarea "634074db"
type textarea "634074db"
click at [579, 341] on button "Start Shipment & Add Orders" at bounding box center [565, 335] width 134 height 22
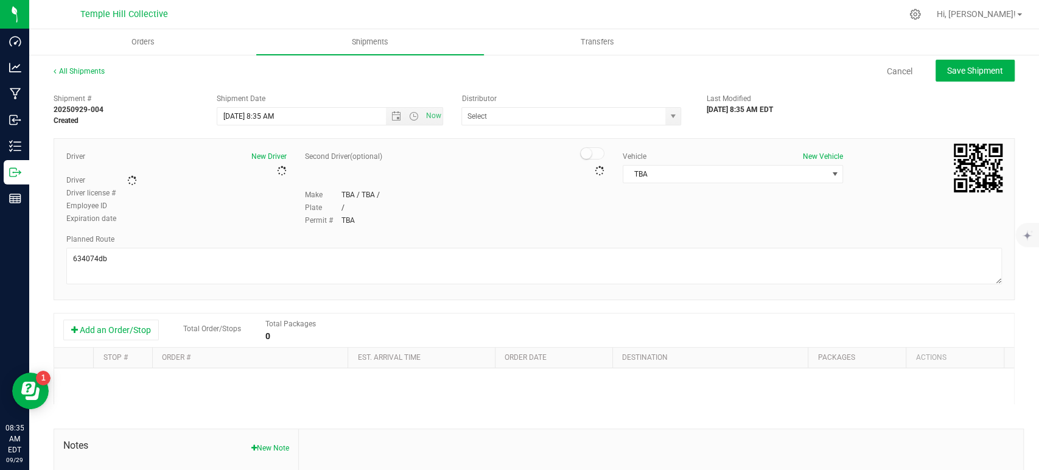
type input "MMM Transport"
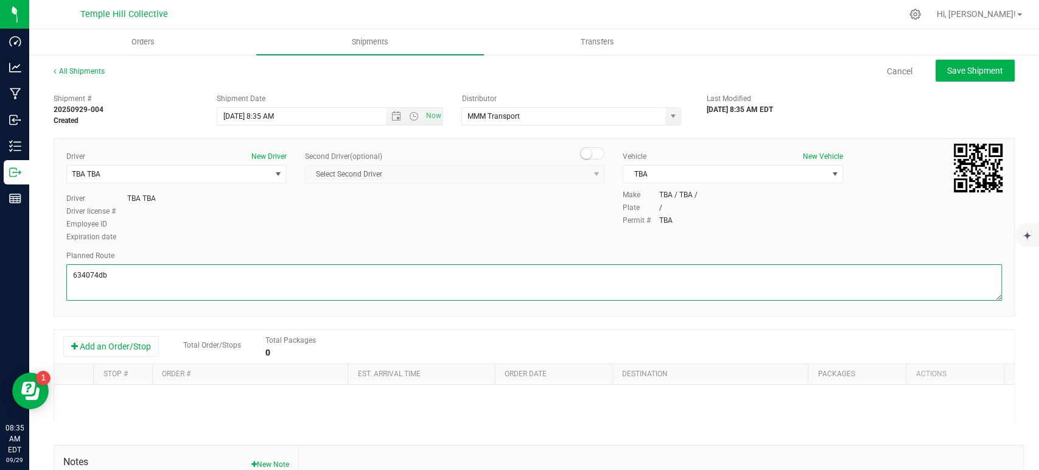
drag, startPoint x: 142, startPoint y: 281, endPoint x: 68, endPoint y: 279, distance: 73.7
click at [68, 279] on textarea at bounding box center [533, 282] width 935 height 37
paste textarea "Randomized Route provided by Transport. Manifest created by [PERSON_NAME] B1489…"
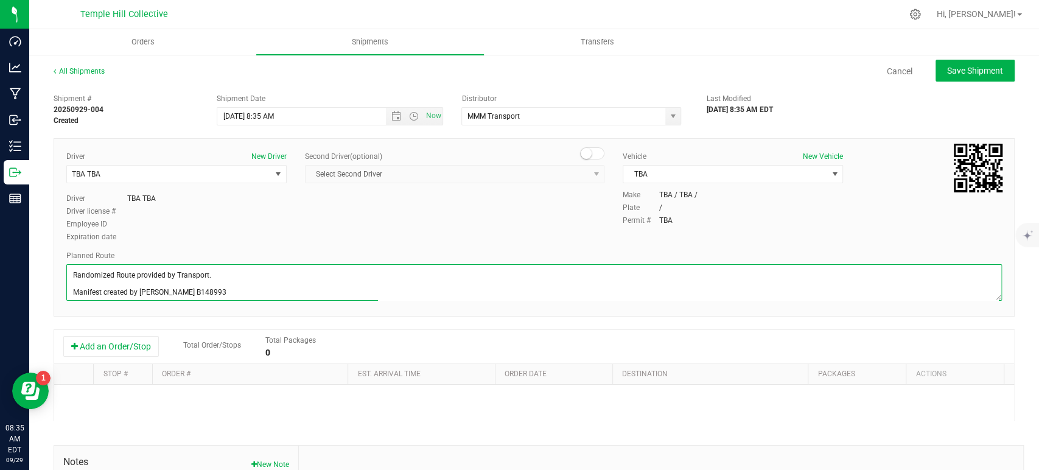
scroll to position [5, 0]
type textarea "Randomized Route provided by Transport. Manifest created by [PERSON_NAME] B1489…"
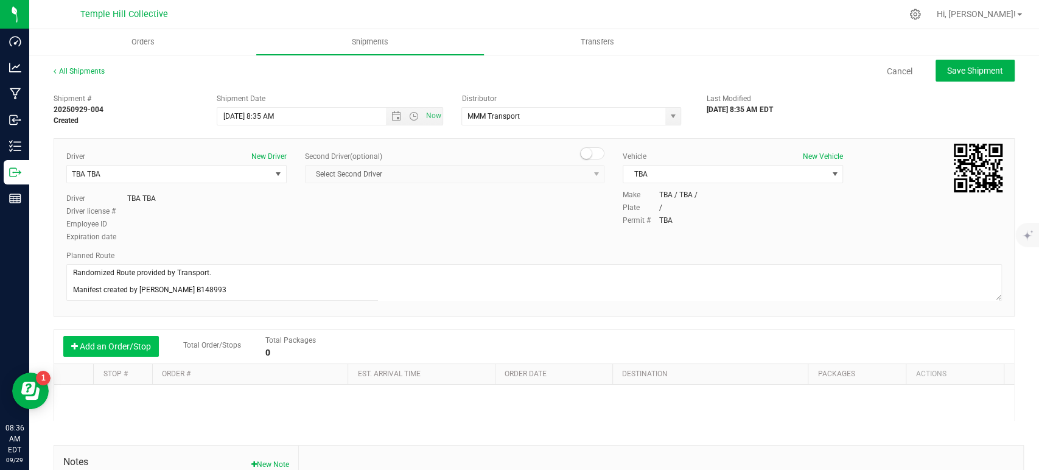
click at [126, 346] on button "Add an Order/Stop" at bounding box center [111, 346] width 96 height 21
drag, startPoint x: 222, startPoint y: 400, endPoint x: 941, endPoint y: 364, distance: 720.2
click at [222, 400] on span "Select order" at bounding box center [244, 399] width 167 height 17
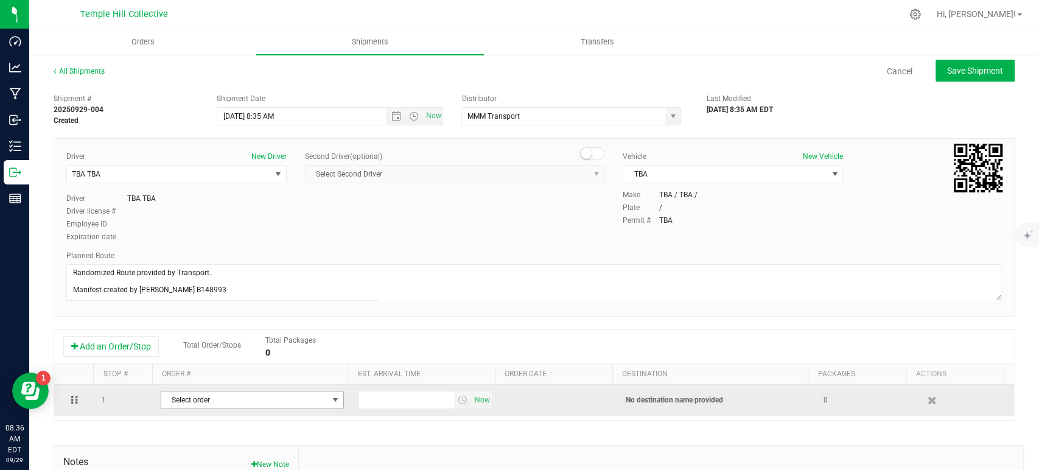
click at [242, 394] on span "Select order" at bounding box center [244, 399] width 167 height 17
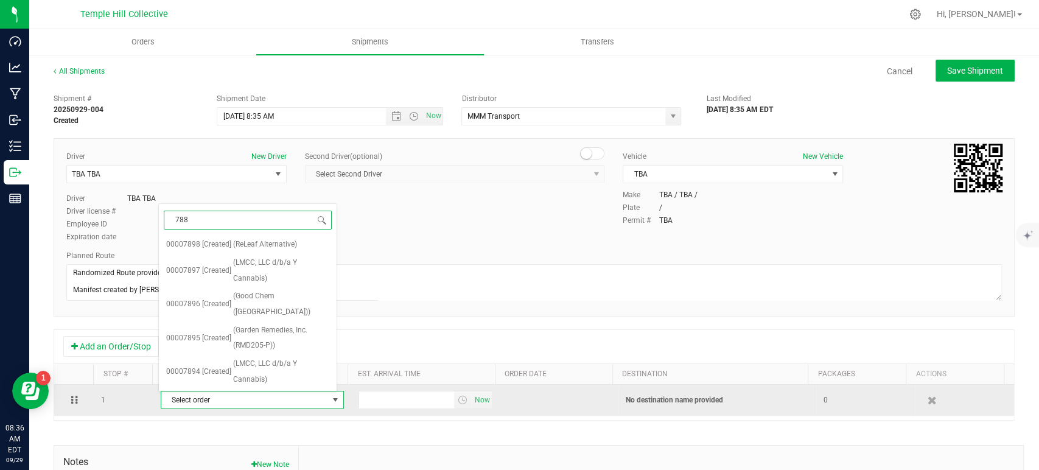
type input "7882"
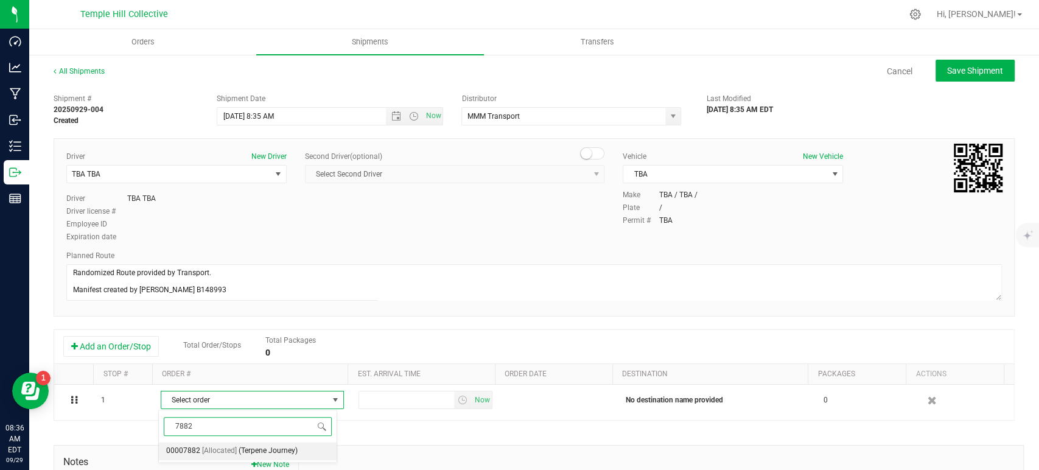
click at [213, 448] on span "[Allocated]" at bounding box center [219, 451] width 35 height 16
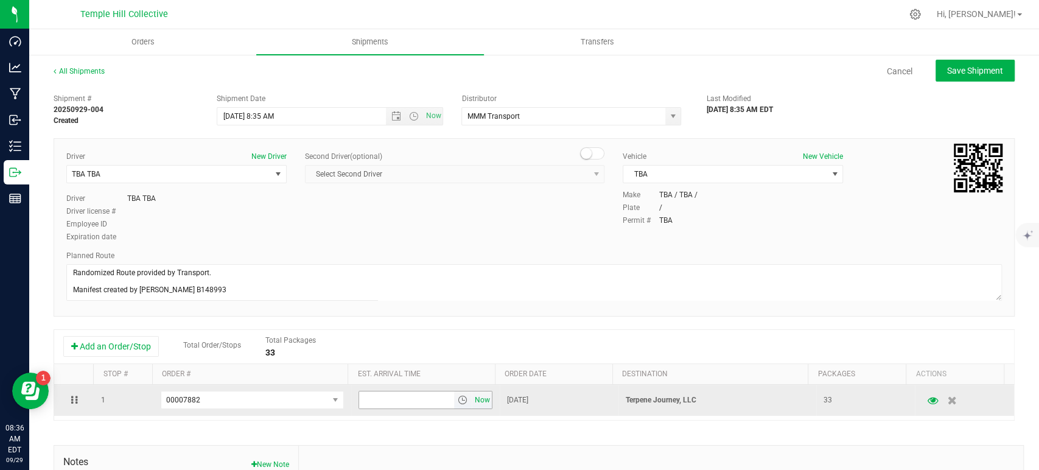
click at [472, 397] on span "Now" at bounding box center [482, 400] width 21 height 18
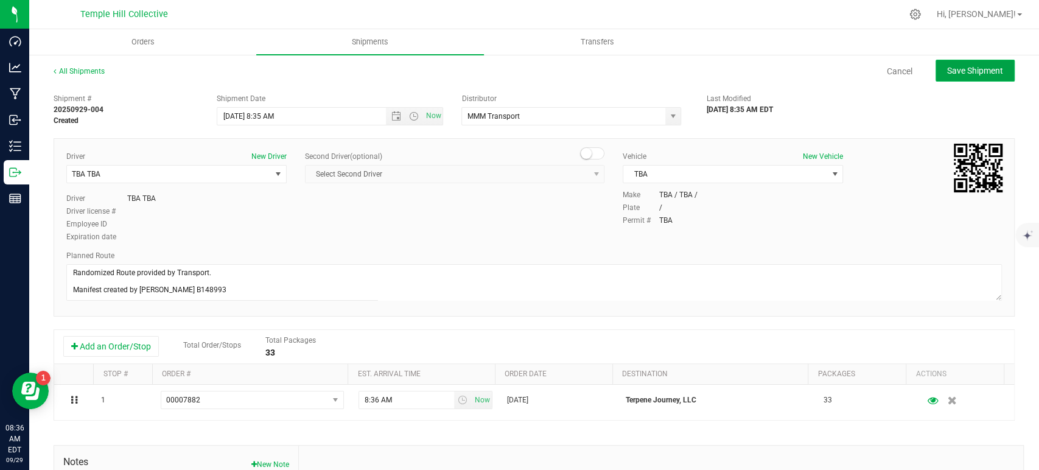
click at [972, 72] on span "Save Shipment" at bounding box center [975, 71] width 56 height 10
type input "9/29/2025 12:35 PM"
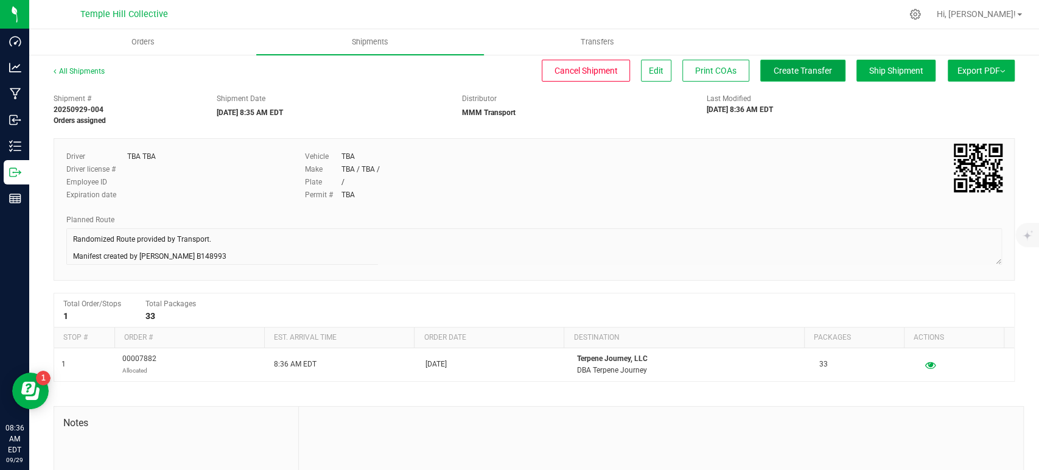
click at [789, 68] on span "Create Transfer" at bounding box center [802, 71] width 58 height 10
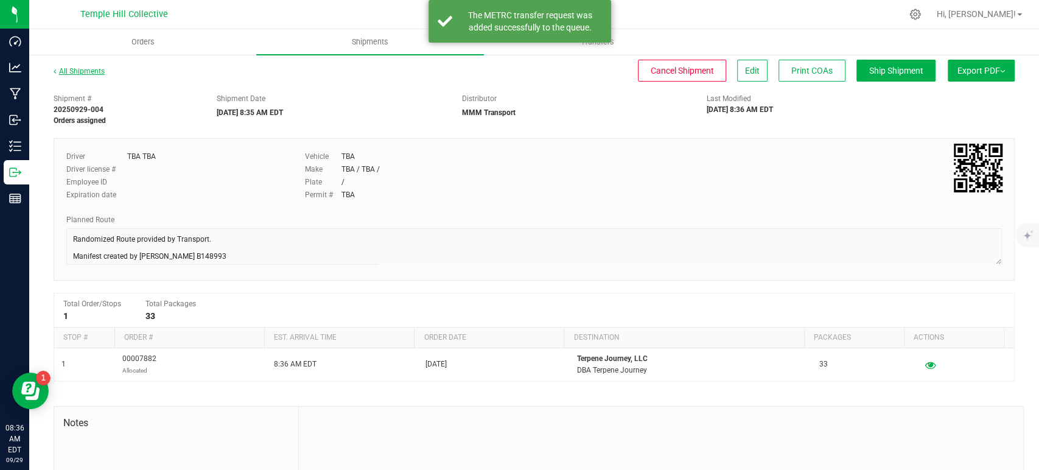
click at [97, 71] on link "All Shipments" at bounding box center [79, 71] width 51 height 9
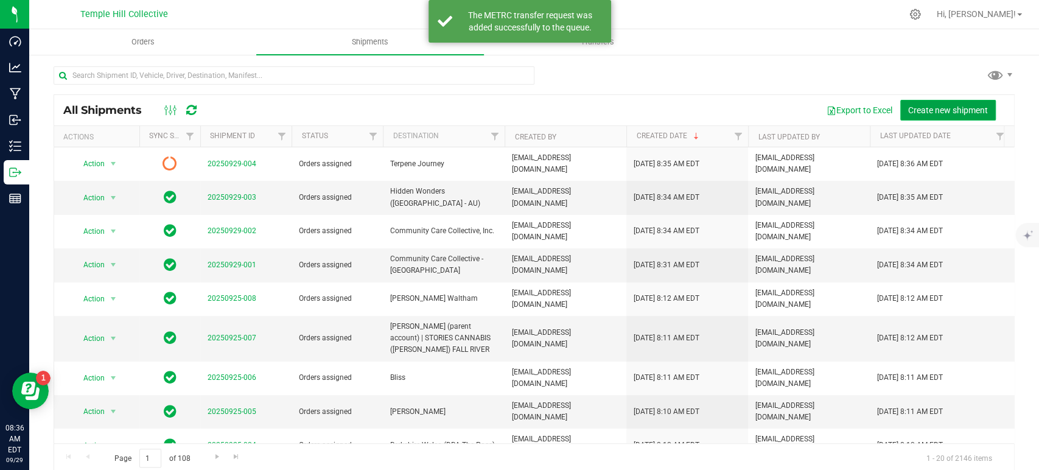
click at [944, 103] on button "Create new shipment" at bounding box center [948, 110] width 96 height 21
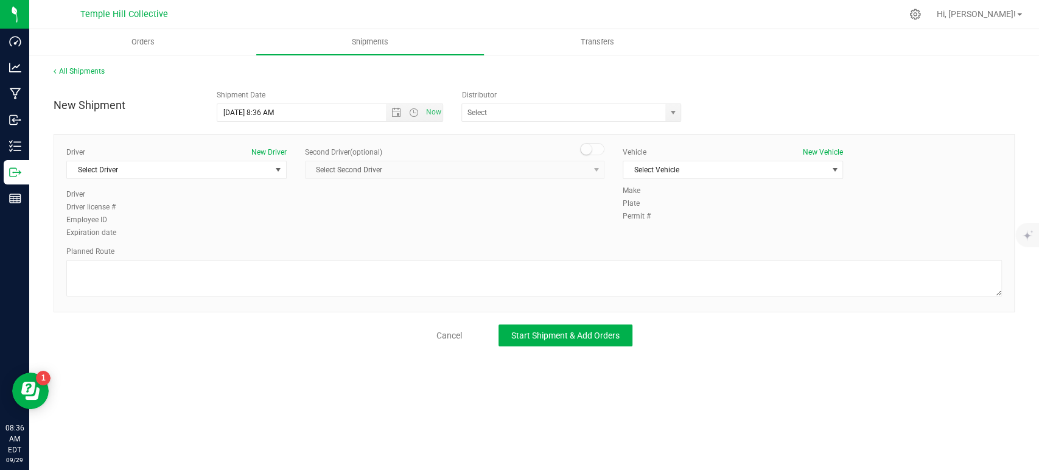
click at [123, 29] on link "Orders" at bounding box center [142, 42] width 227 height 26
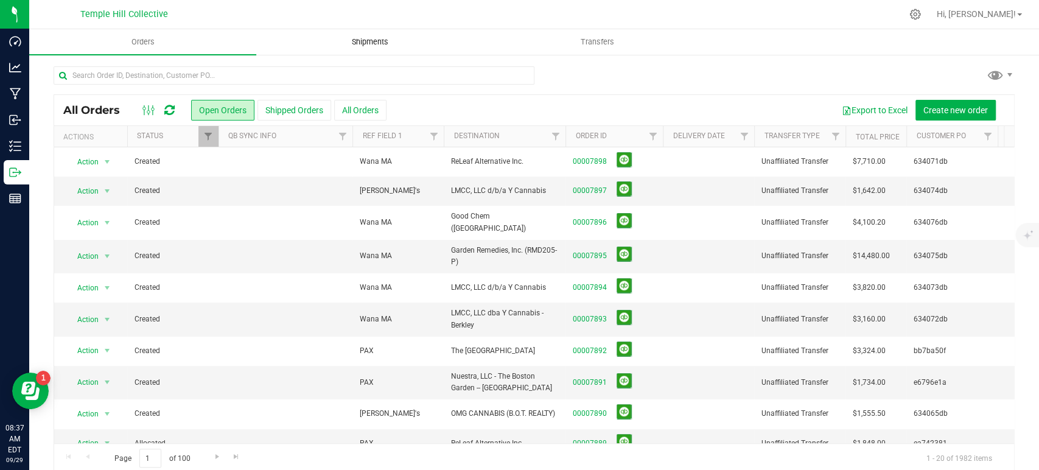
click at [380, 37] on span "Shipments" at bounding box center [369, 42] width 69 height 11
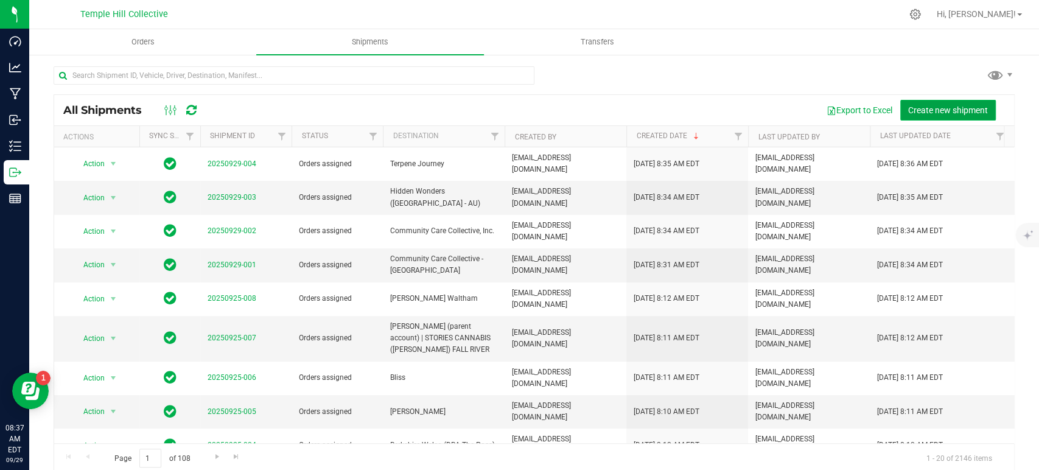
click at [908, 113] on span "Create new shipment" at bounding box center [948, 110] width 80 height 10
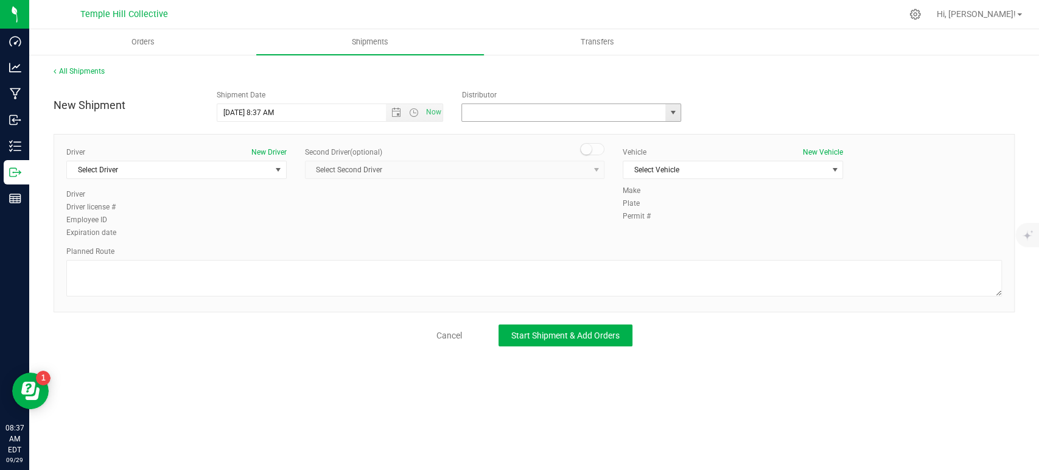
click at [563, 111] on input "text" at bounding box center [560, 112] width 197 height 17
click at [497, 128] on li "MMM Transport" at bounding box center [571, 133] width 218 height 18
type input "MMM Transport"
click at [220, 168] on span "Select Driver" at bounding box center [169, 169] width 204 height 17
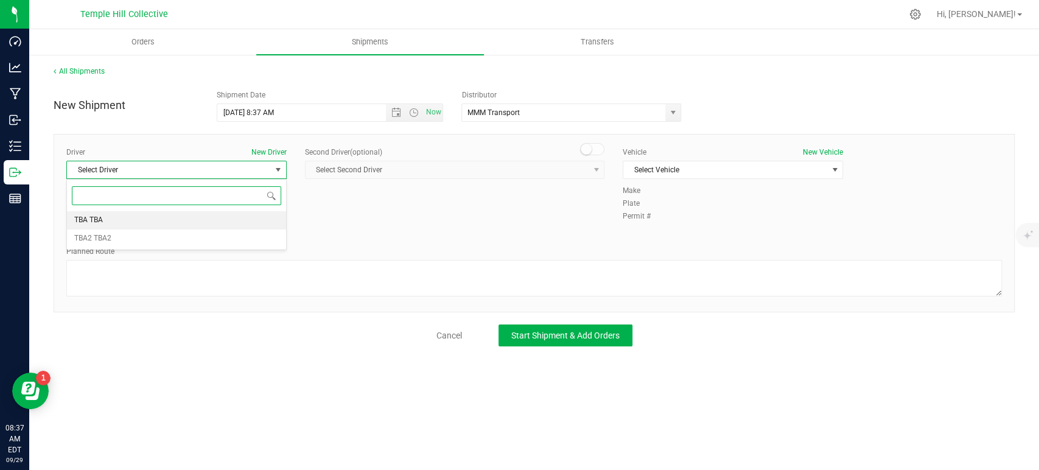
click at [120, 220] on li "TBA TBA" at bounding box center [176, 220] width 219 height 18
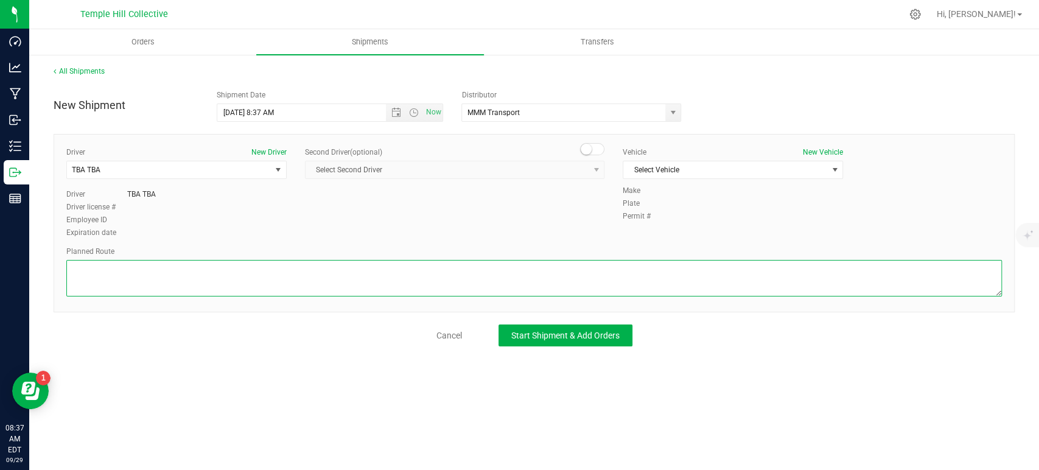
click at [181, 275] on textarea at bounding box center [533, 278] width 935 height 37
paste textarea "Randomized Route provided by Transport. Manifest created by Makayla Rice B148993"
type textarea "Randomized Route provided by Transport. Manifest created by Makayla Rice B148993"
drag, startPoint x: 675, startPoint y: 159, endPoint x: 674, endPoint y: 180, distance: 20.8
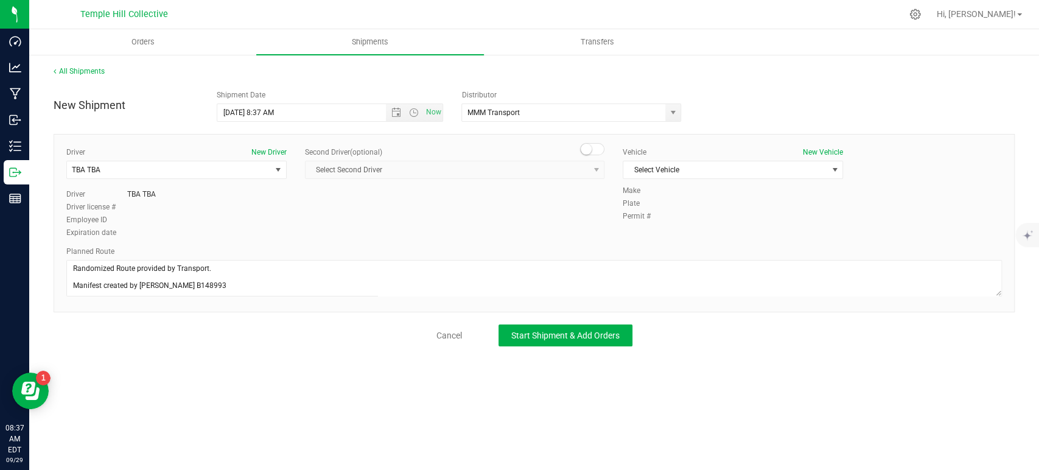
click at [675, 159] on div "Vehicle New Vehicle Select Vehicle Select Vehicle TBA" at bounding box center [732, 166] width 239 height 38
click at [674, 170] on span "Select Vehicle" at bounding box center [725, 169] width 204 height 17
click at [668, 189] on li "TBA" at bounding box center [732, 190] width 219 height 18
click at [576, 343] on button "Start Shipment & Add Orders" at bounding box center [565, 335] width 134 height 22
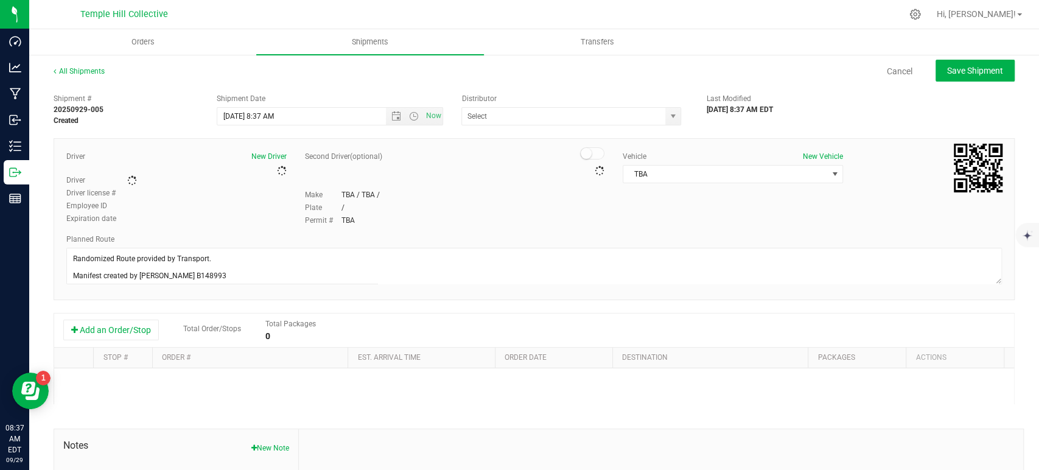
type input "MMM Transport"
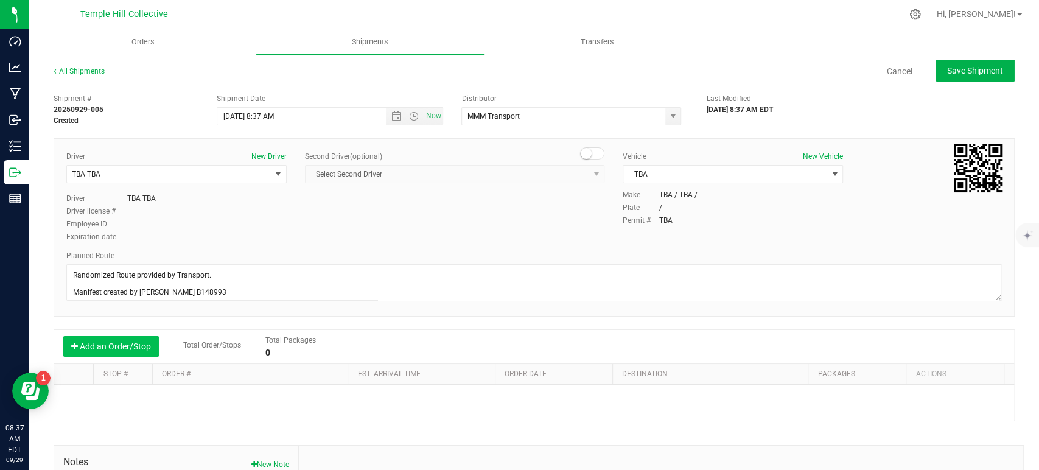
click at [147, 340] on button "Add an Order/Stop" at bounding box center [111, 346] width 96 height 21
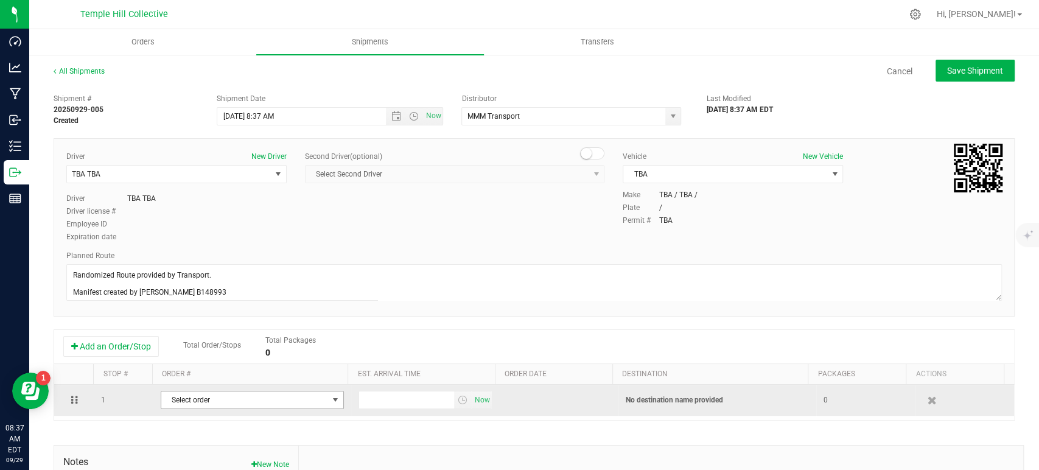
click at [214, 400] on span "Select order" at bounding box center [244, 399] width 167 height 17
click at [220, 399] on span "Select order" at bounding box center [244, 399] width 167 height 17
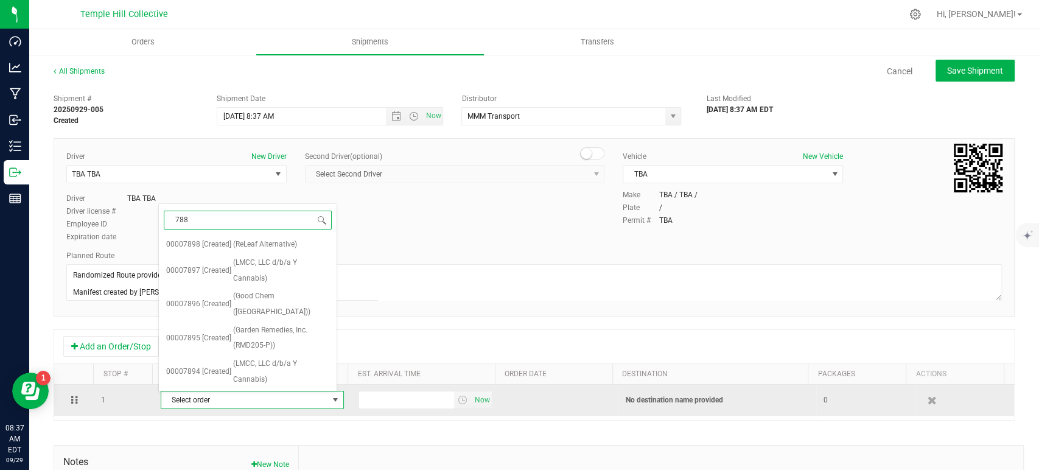
type input "7887"
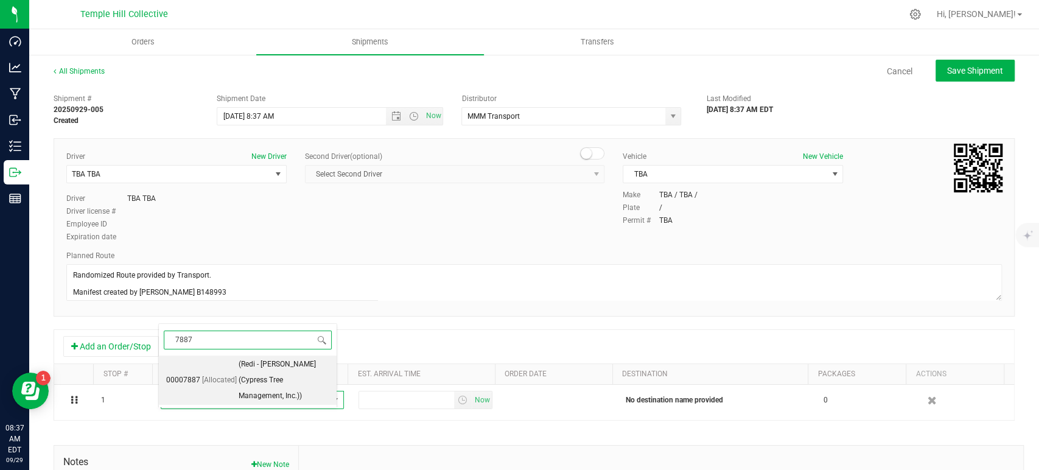
click at [239, 379] on span "(Redi - Newton (Cypress Tree Management, Inc.))" at bounding box center [284, 380] width 91 height 47
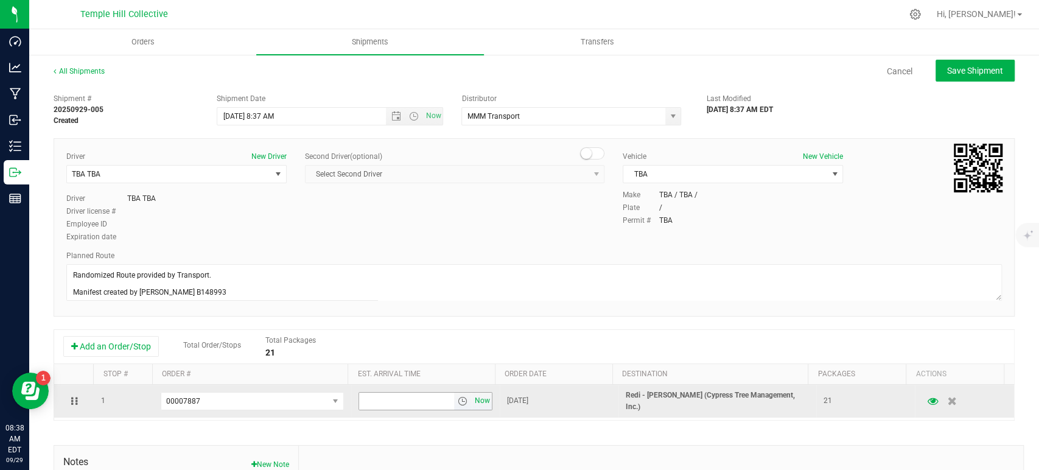
click at [472, 399] on span "Now" at bounding box center [482, 401] width 21 height 18
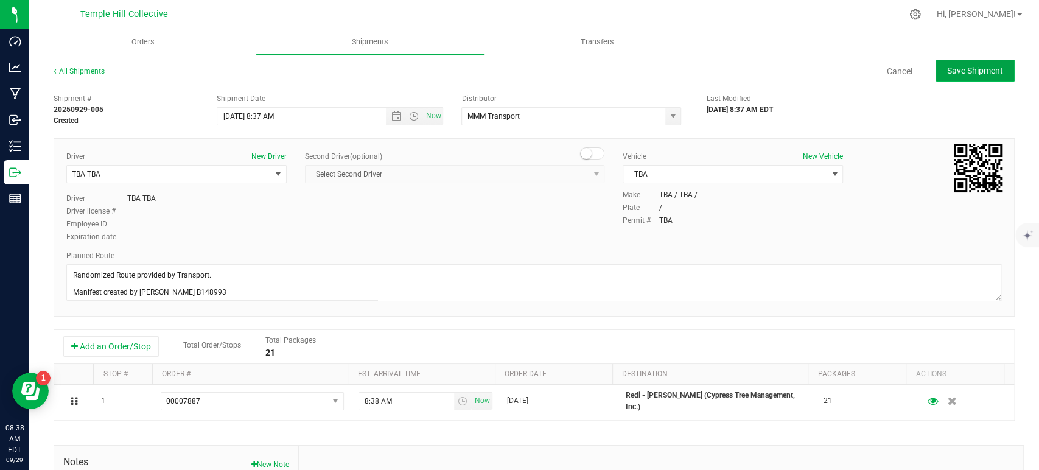
click at [948, 74] on span "Save Shipment" at bounding box center [975, 71] width 56 height 10
type input "9/29/2025 12:37 PM"
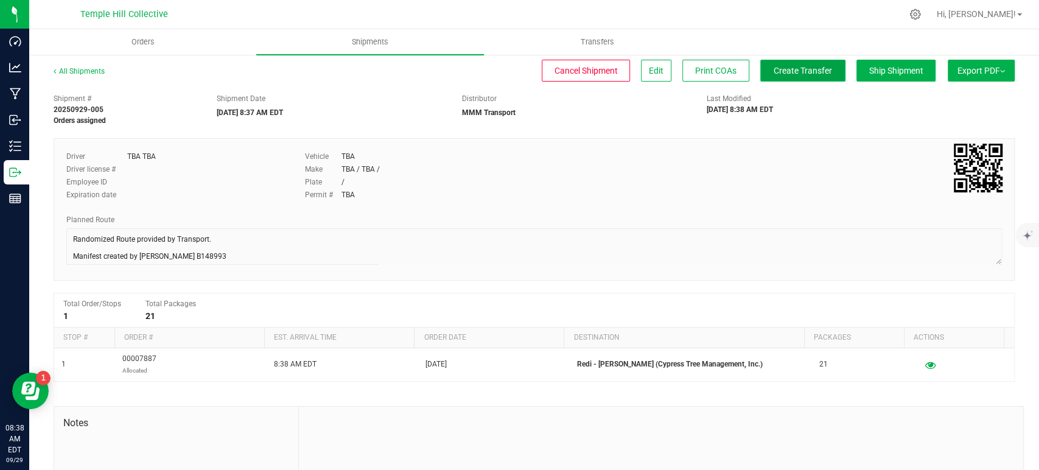
click at [792, 74] on span "Create Transfer" at bounding box center [802, 71] width 58 height 10
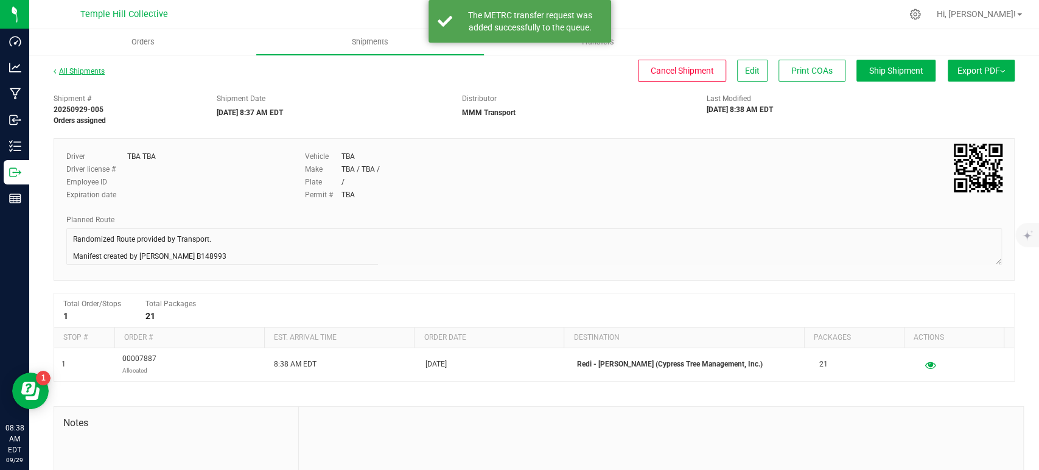
click at [78, 74] on link "All Shipments" at bounding box center [79, 71] width 51 height 9
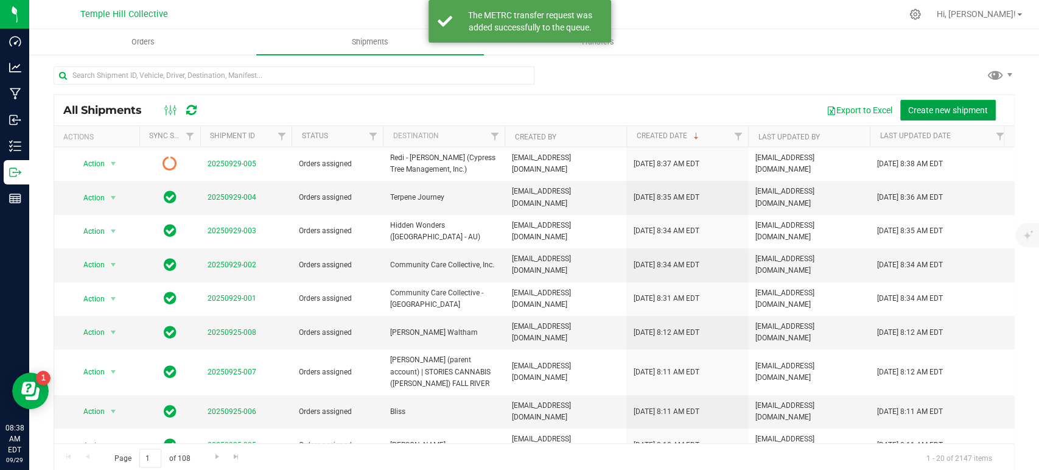
click at [928, 110] on span "Create new shipment" at bounding box center [948, 110] width 80 height 10
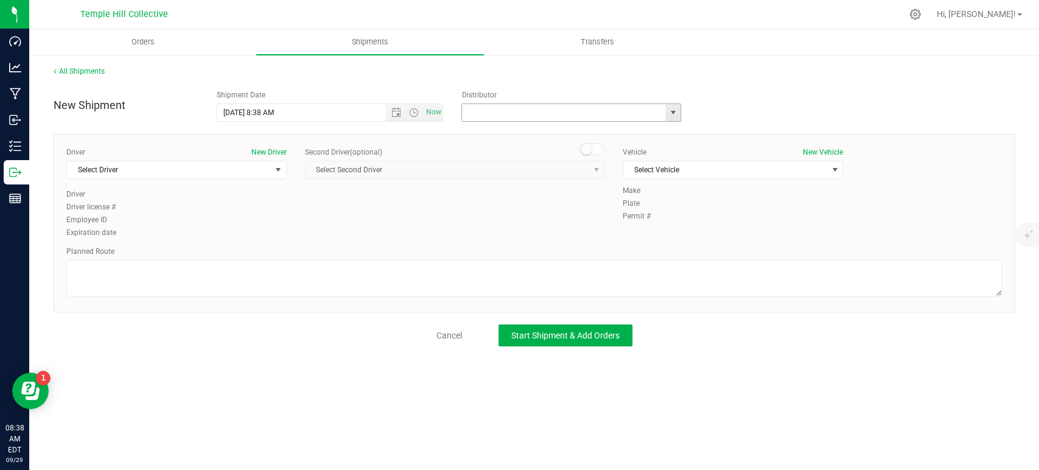
click at [506, 111] on input "text" at bounding box center [560, 112] width 197 height 17
click at [496, 131] on li "MMM Transport" at bounding box center [571, 133] width 218 height 18
type input "MMM Transport"
click at [250, 170] on span "Select Driver" at bounding box center [169, 169] width 204 height 17
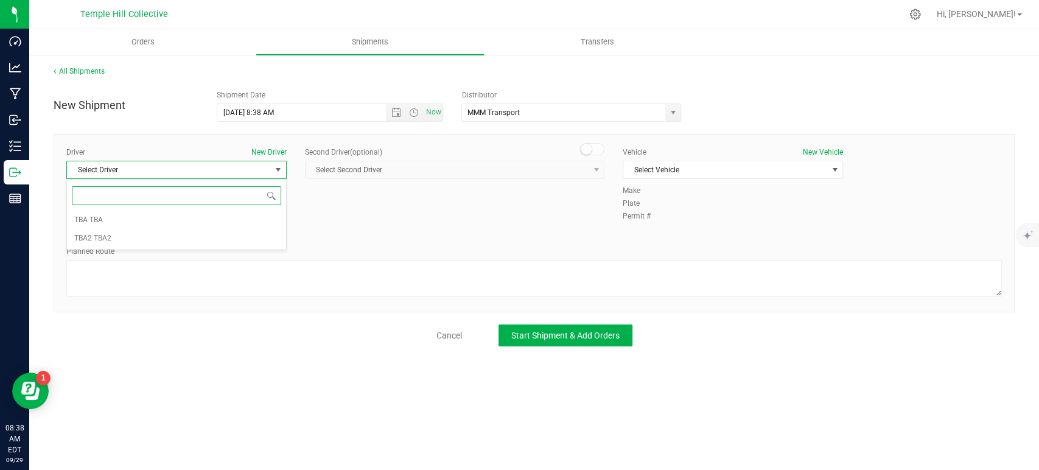
click at [122, 209] on span at bounding box center [176, 195] width 219 height 29
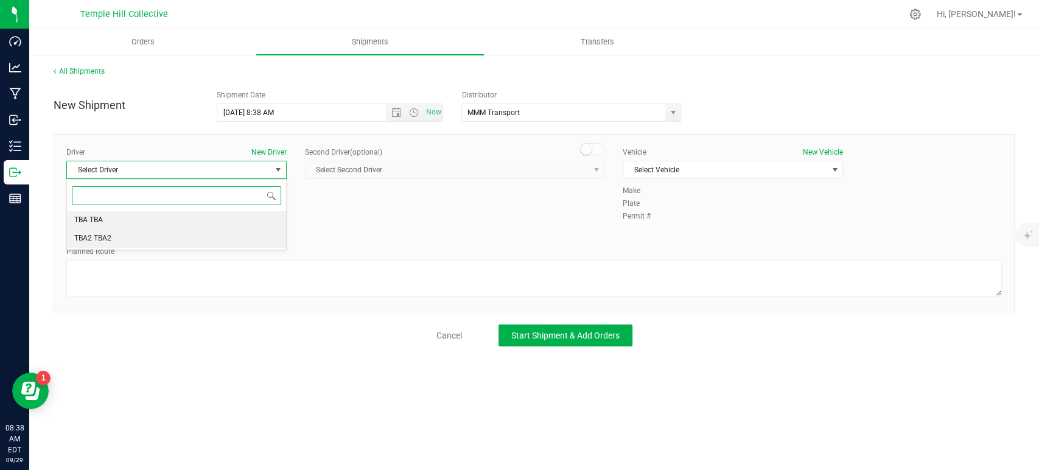
click at [132, 228] on li "TBA TBA" at bounding box center [176, 220] width 219 height 18
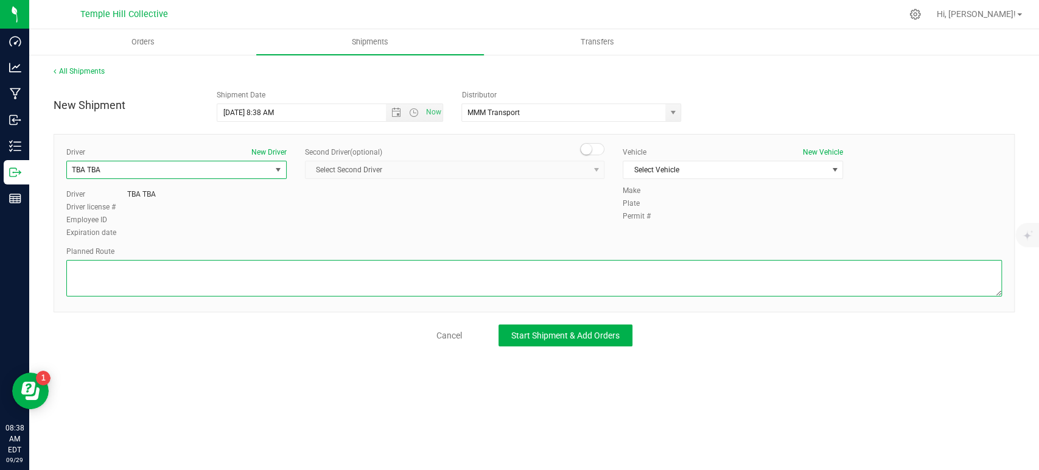
click at [150, 271] on textarea at bounding box center [533, 278] width 935 height 37
click at [722, 161] on span "Select Vehicle" at bounding box center [725, 169] width 204 height 17
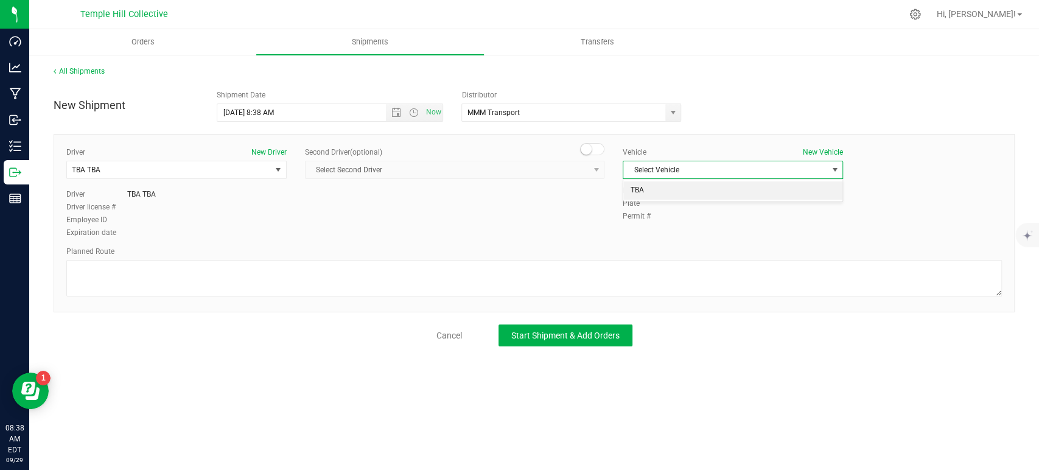
click at [647, 198] on li "TBA" at bounding box center [732, 190] width 219 height 18
click at [551, 339] on span "Start Shipment & Add Orders" at bounding box center [565, 335] width 108 height 10
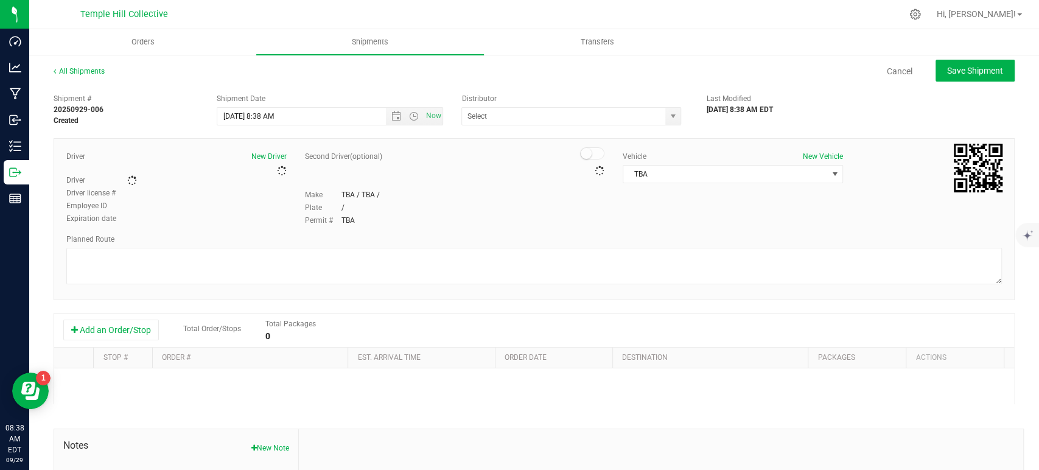
type input "MMM Transport"
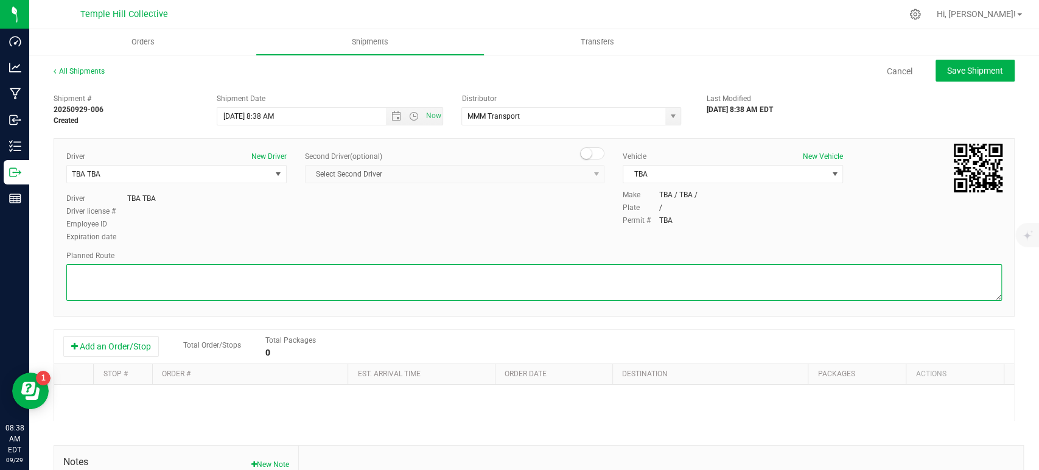
click at [243, 281] on textarea at bounding box center [533, 282] width 935 height 37
paste textarea "Randomized Route provided by Transport. Manifest created by Makayla Rice B148993"
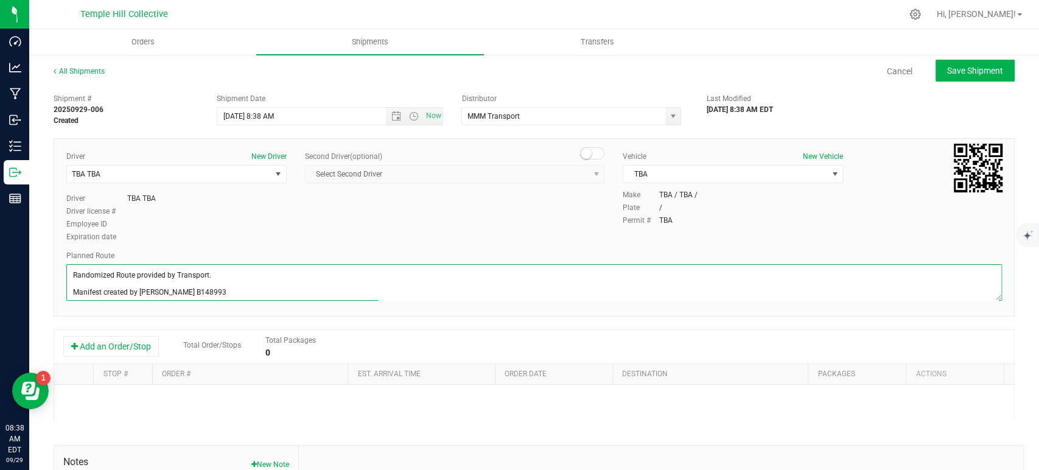
scroll to position [5, 0]
type textarea "Randomized Route provided by Transport. Manifest created by Makayla Rice B148993"
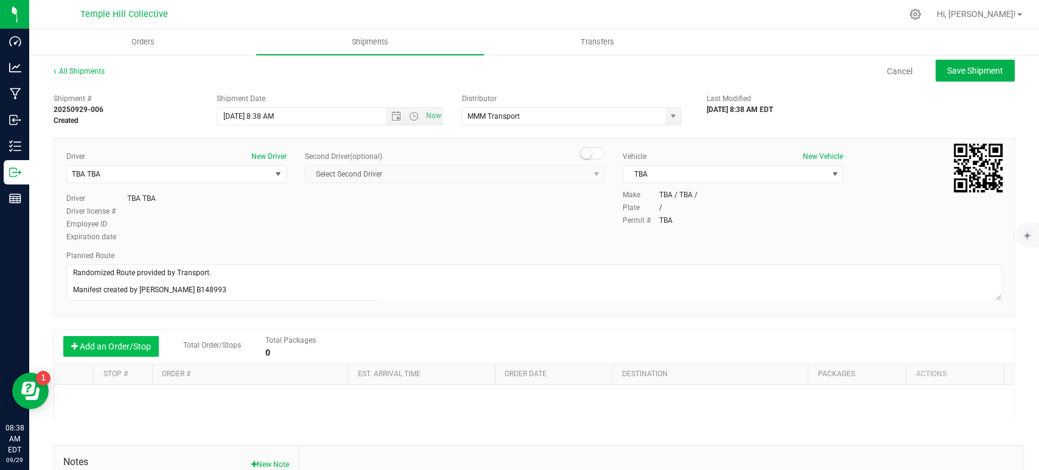
click at [126, 349] on button "Add an Order/Stop" at bounding box center [111, 346] width 96 height 21
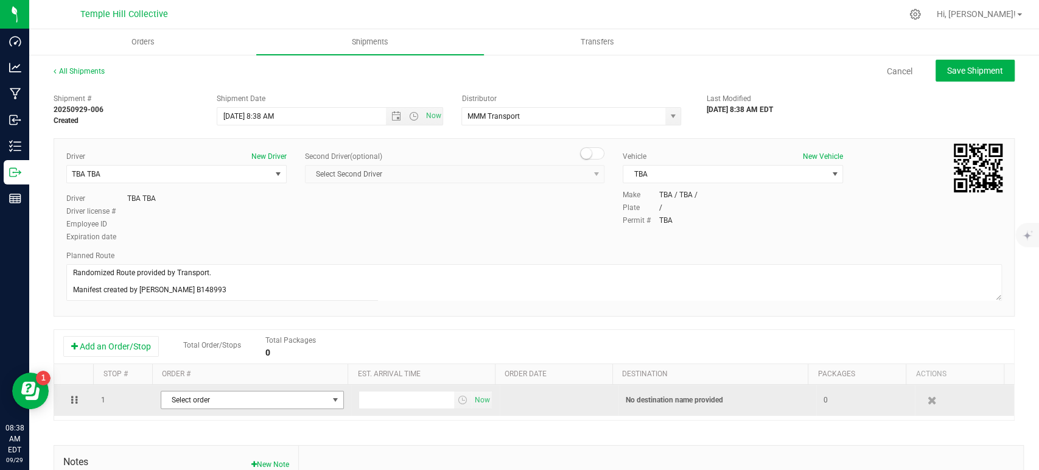
click at [250, 396] on span "Select order" at bounding box center [244, 399] width 167 height 17
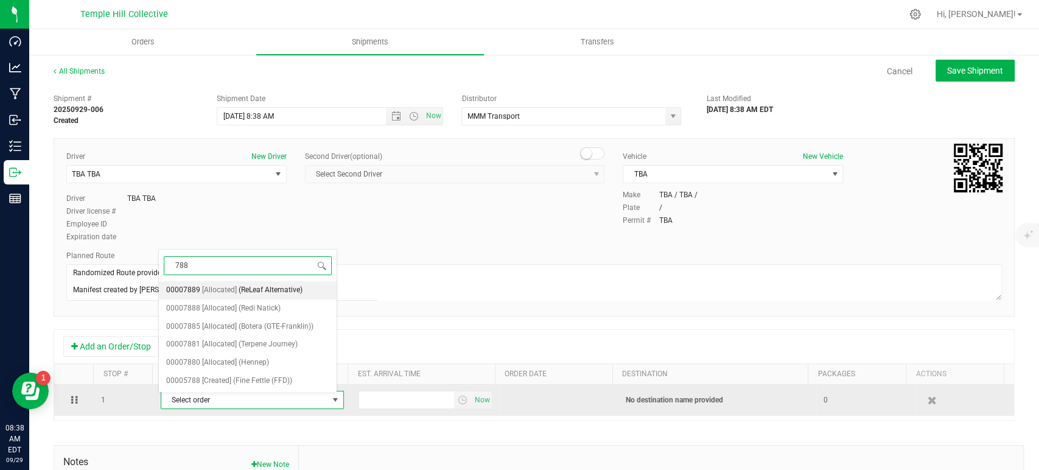
type input "7888"
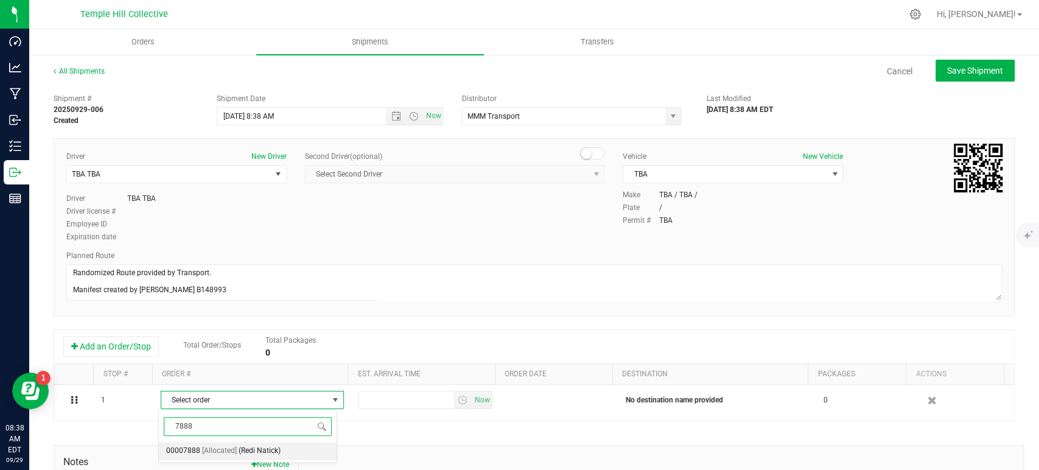
click at [258, 450] on span "(Redi Natick)" at bounding box center [260, 451] width 42 height 16
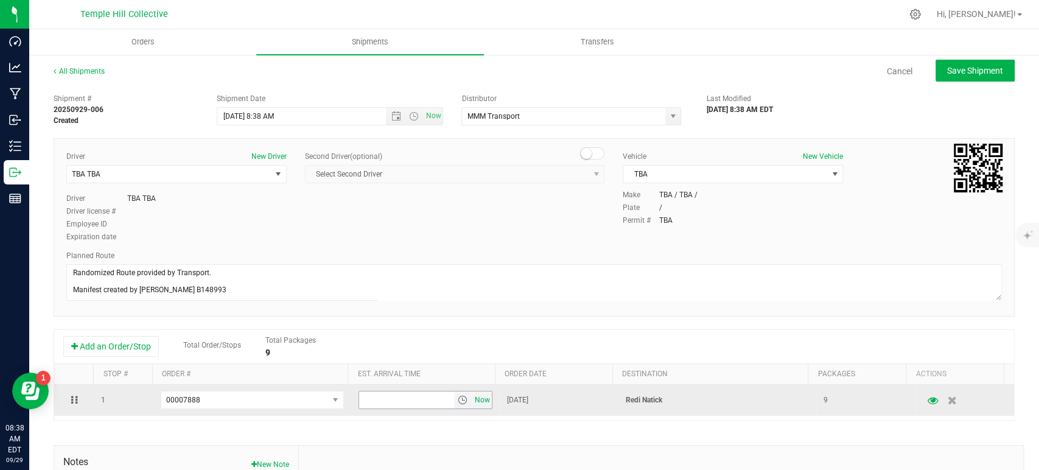
click at [472, 400] on span "Now" at bounding box center [482, 400] width 21 height 18
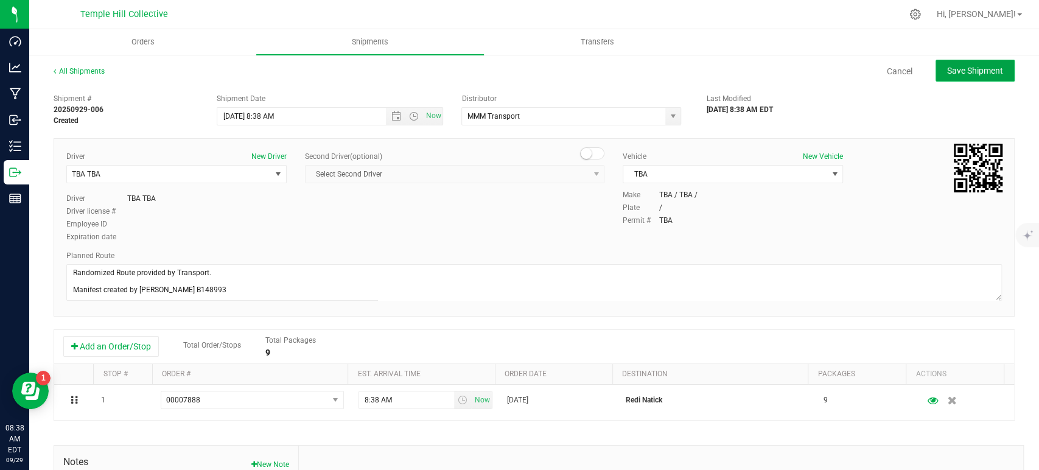
click at [988, 72] on span "Save Shipment" at bounding box center [975, 71] width 56 height 10
type input "9/29/2025 12:38 PM"
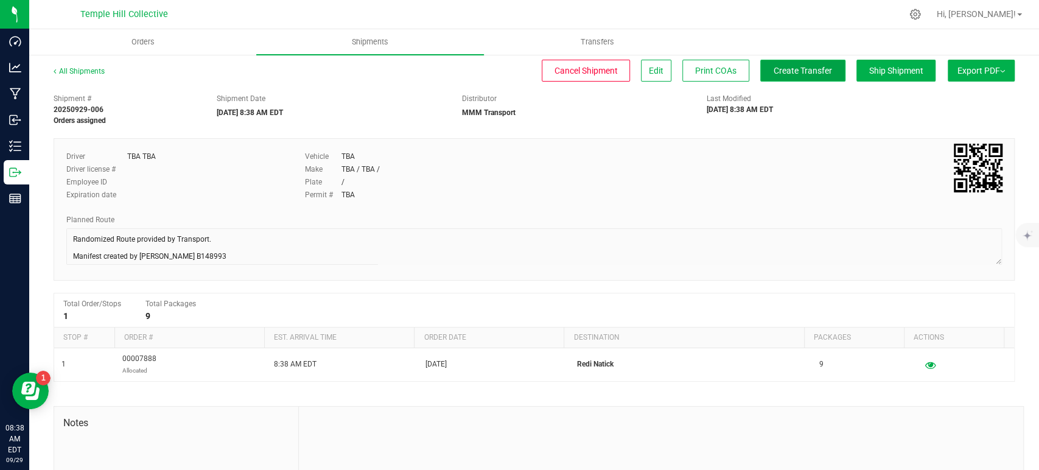
click at [807, 74] on span "Create Transfer" at bounding box center [802, 71] width 58 height 10
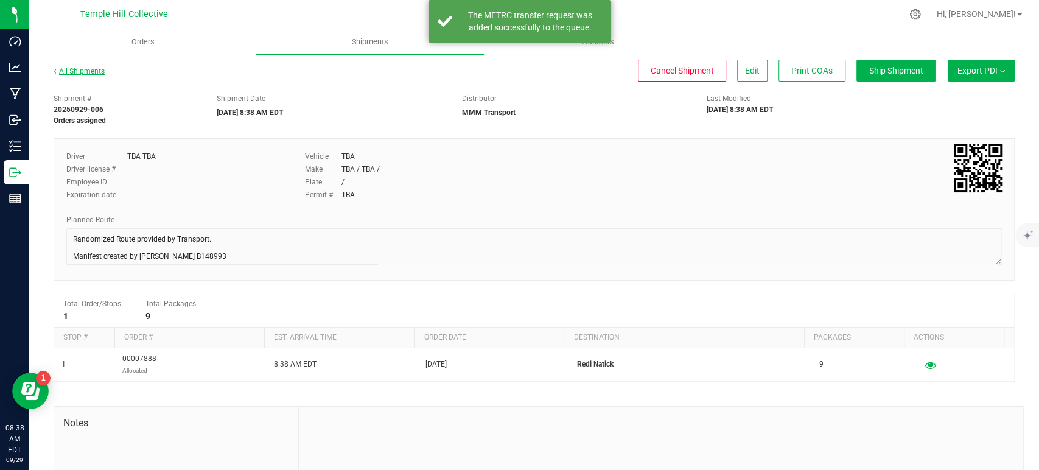
click at [86, 69] on link "All Shipments" at bounding box center [79, 71] width 51 height 9
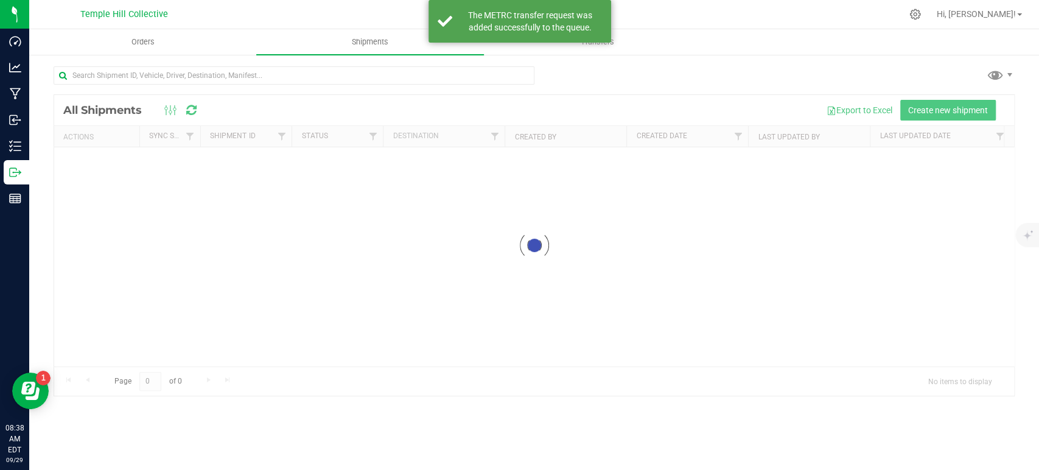
click at [940, 112] on div at bounding box center [534, 245] width 960 height 301
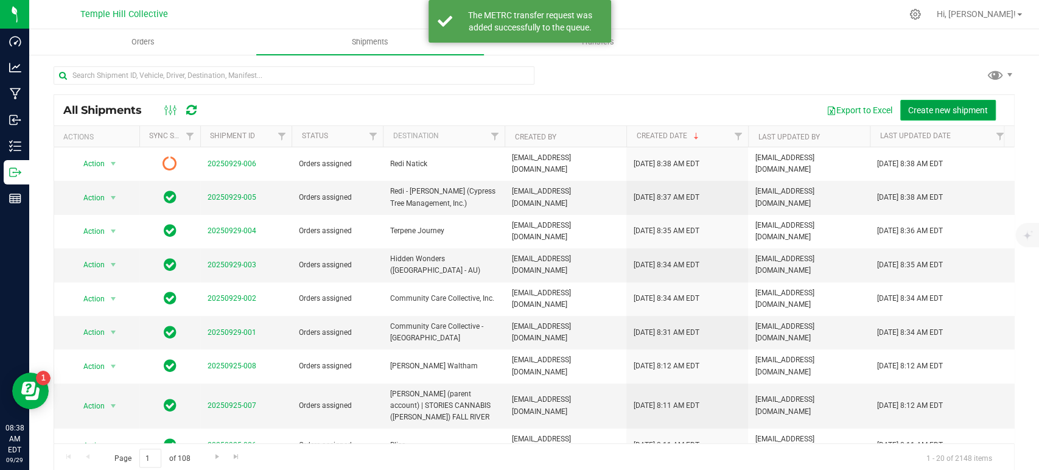
click at [958, 108] on span "Create new shipment" at bounding box center [948, 110] width 80 height 10
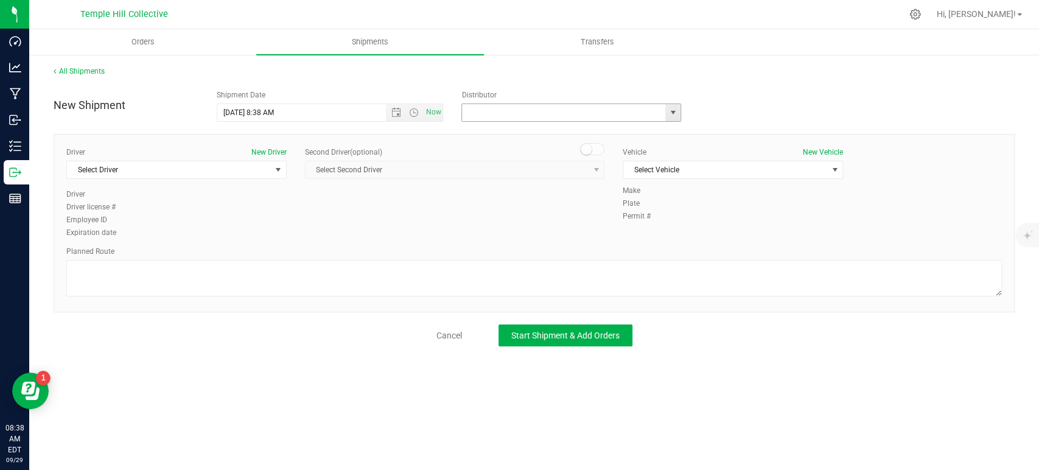
click at [501, 114] on input "text" at bounding box center [560, 112] width 197 height 17
click at [499, 137] on li "MMM Transport" at bounding box center [571, 133] width 218 height 18
type input "MMM Transport"
click at [224, 171] on span "Select Driver" at bounding box center [169, 169] width 204 height 17
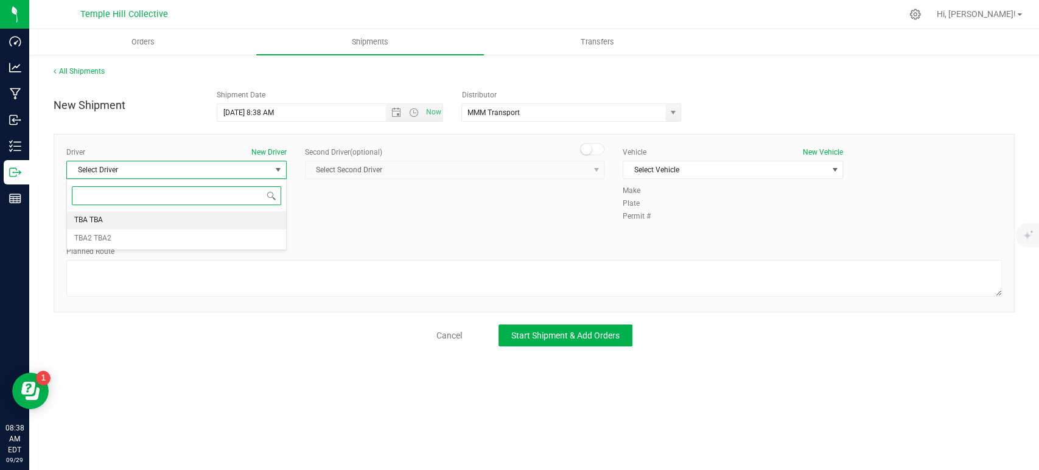
click at [204, 220] on li "TBA TBA" at bounding box center [176, 220] width 219 height 18
drag, startPoint x: 207, startPoint y: 276, endPoint x: 221, endPoint y: 274, distance: 14.1
click at [207, 275] on textarea at bounding box center [533, 278] width 935 height 37
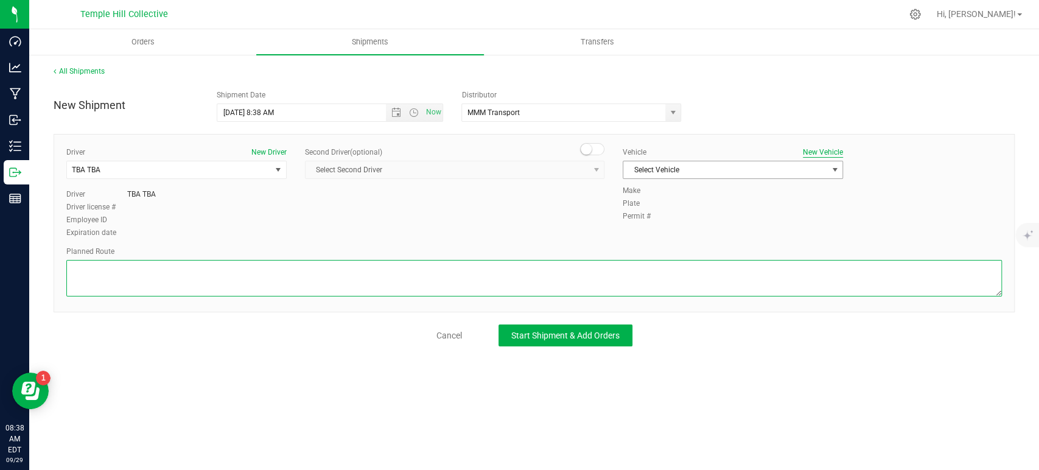
paste textarea "Randomized Route provided by Transport. Manifest created by Makayla Rice B148993"
type textarea "Randomized Route provided by Transport. Manifest created by Makayla Rice B148993"
click at [748, 171] on span "Select Vehicle" at bounding box center [725, 169] width 204 height 17
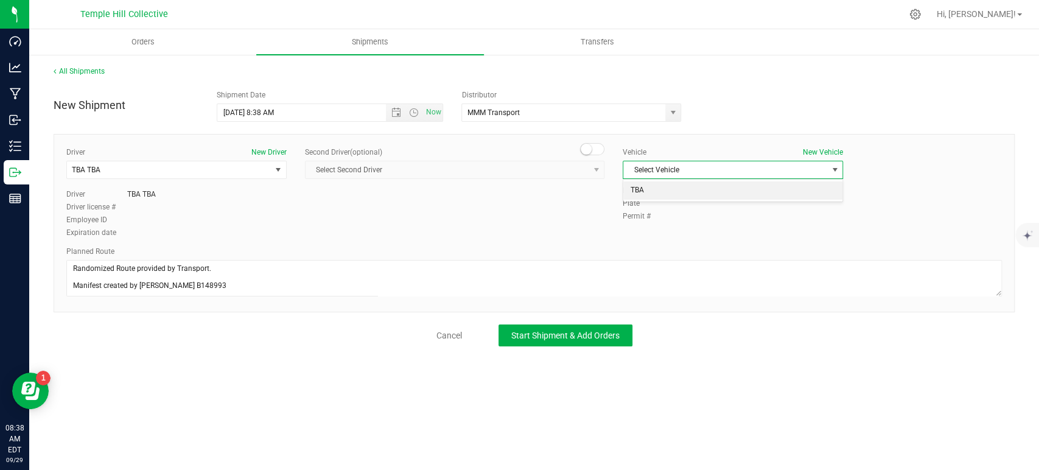
click at [694, 195] on li "TBA" at bounding box center [732, 190] width 219 height 18
click at [563, 330] on span "Start Shipment & Add Orders" at bounding box center [565, 335] width 108 height 10
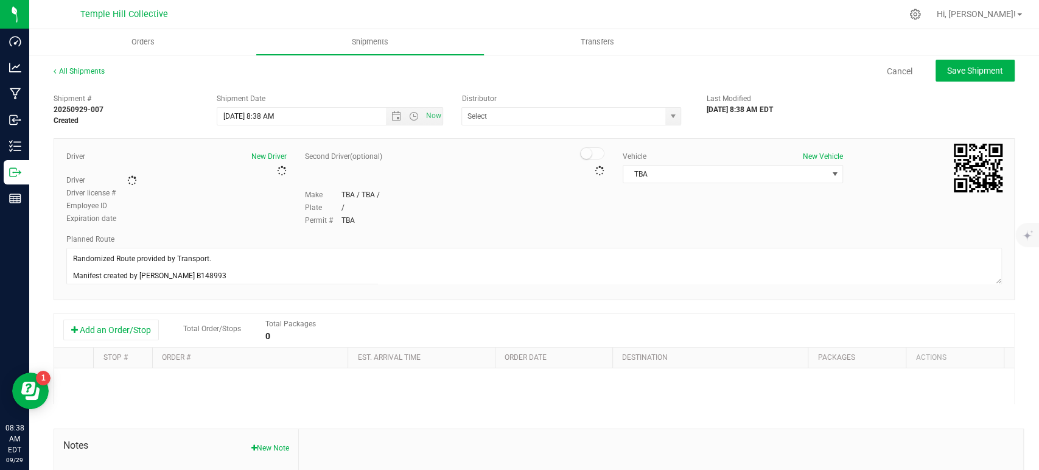
type input "MMM Transport"
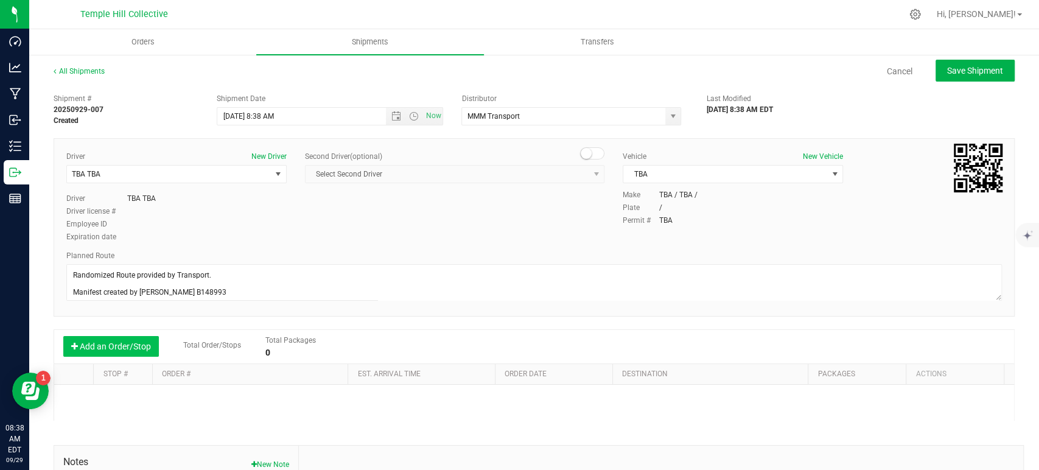
click at [135, 344] on button "Add an Order/Stop" at bounding box center [111, 346] width 96 height 21
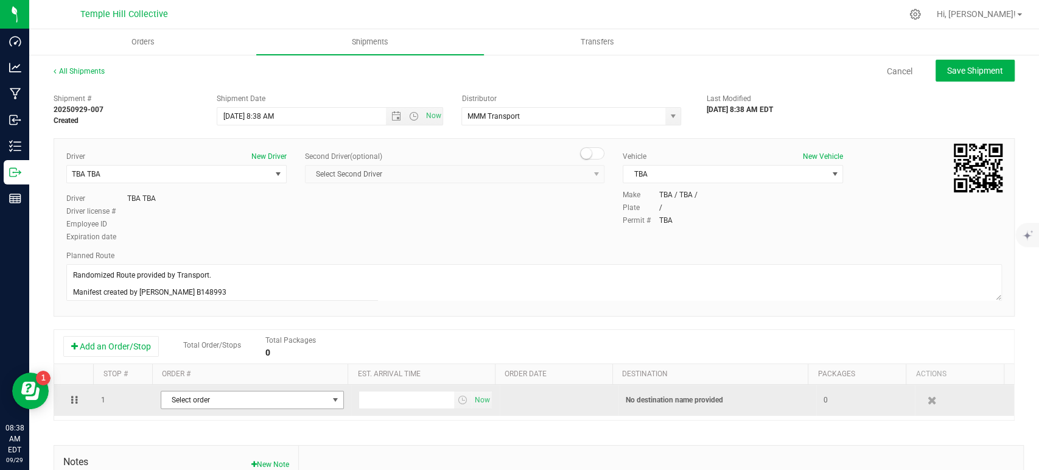
click at [222, 398] on span "Select order" at bounding box center [244, 399] width 167 height 17
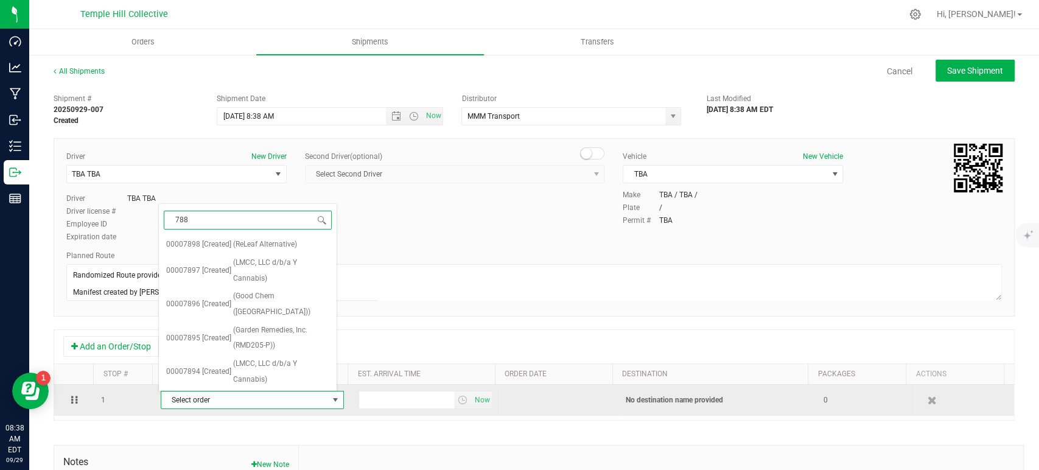
type input "7889"
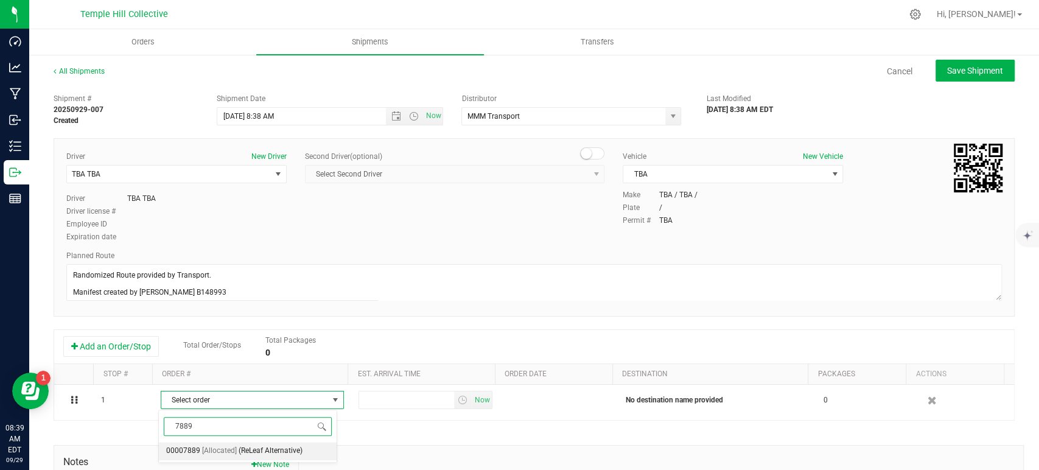
click at [261, 452] on span "(ReLeaf Alternative)" at bounding box center [271, 451] width 64 height 16
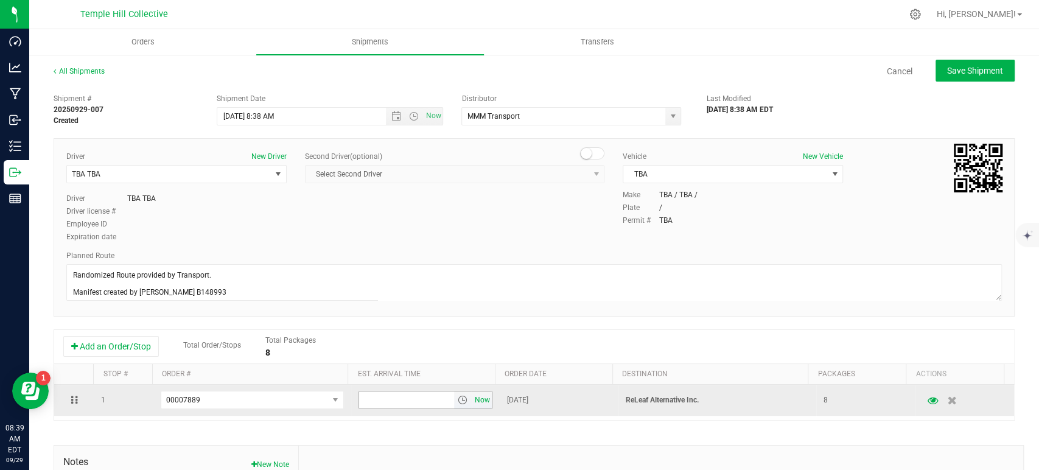
click at [472, 397] on span "Now" at bounding box center [482, 400] width 21 height 18
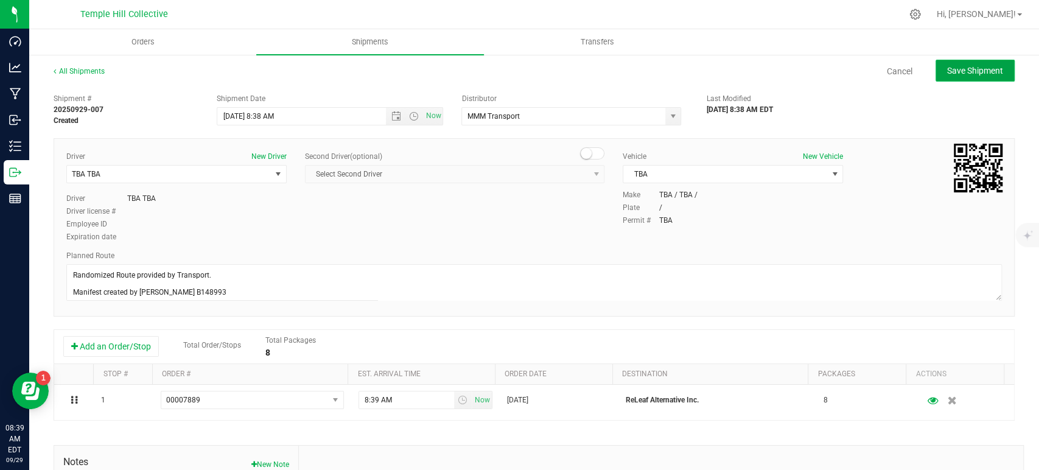
click at [983, 69] on span "Save Shipment" at bounding box center [975, 71] width 56 height 10
type input "9/29/2025 12:38 PM"
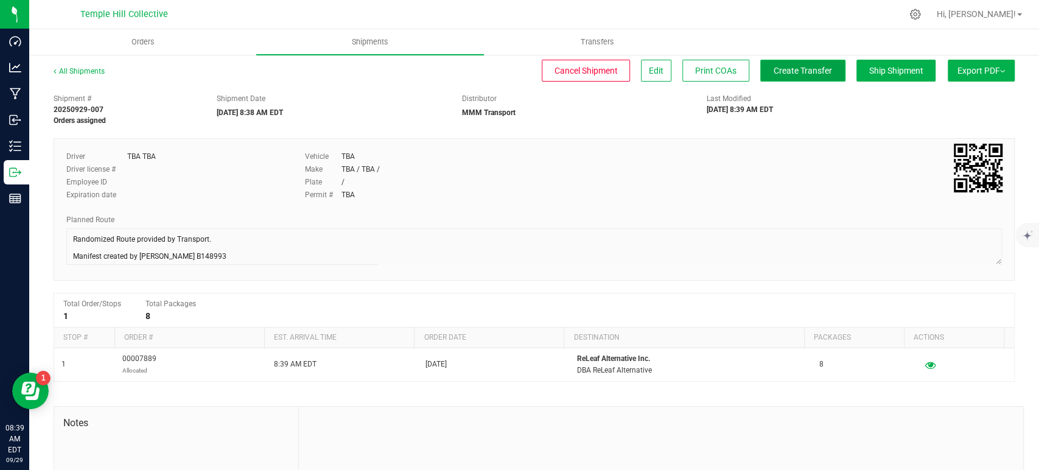
click at [779, 68] on span "Create Transfer" at bounding box center [802, 71] width 58 height 10
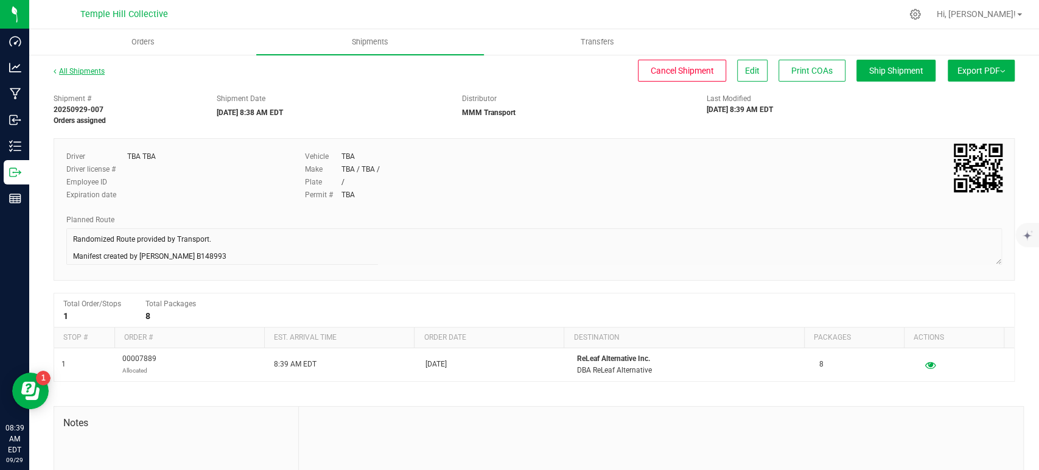
click at [86, 71] on link "All Shipments" at bounding box center [79, 71] width 51 height 9
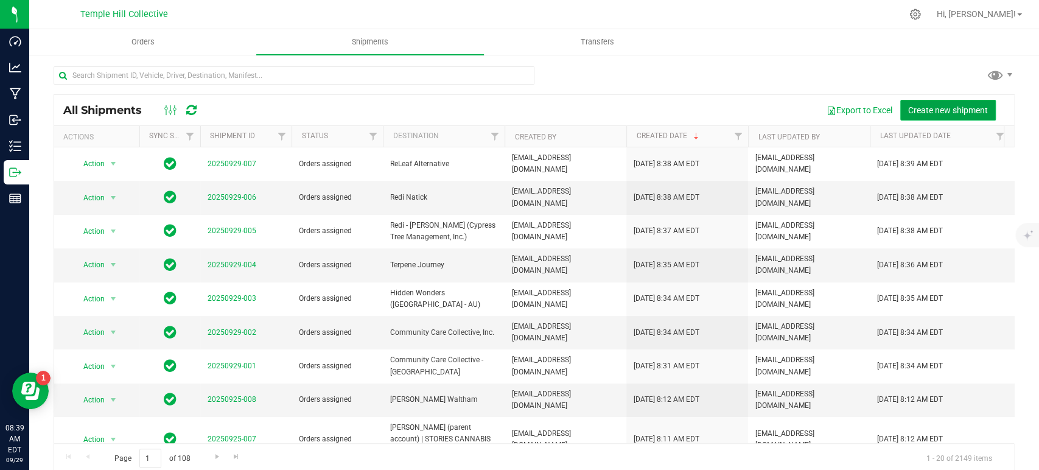
click at [936, 105] on span "Create new shipment" at bounding box center [948, 110] width 80 height 10
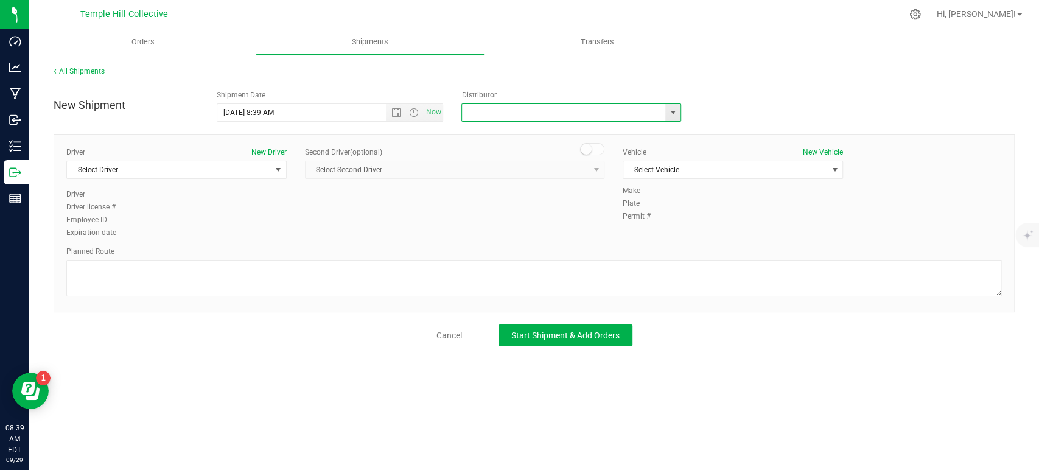
click at [550, 111] on input "text" at bounding box center [560, 112] width 197 height 17
click at [504, 130] on li "MMM Transport" at bounding box center [571, 133] width 218 height 18
type input "MMM Transport"
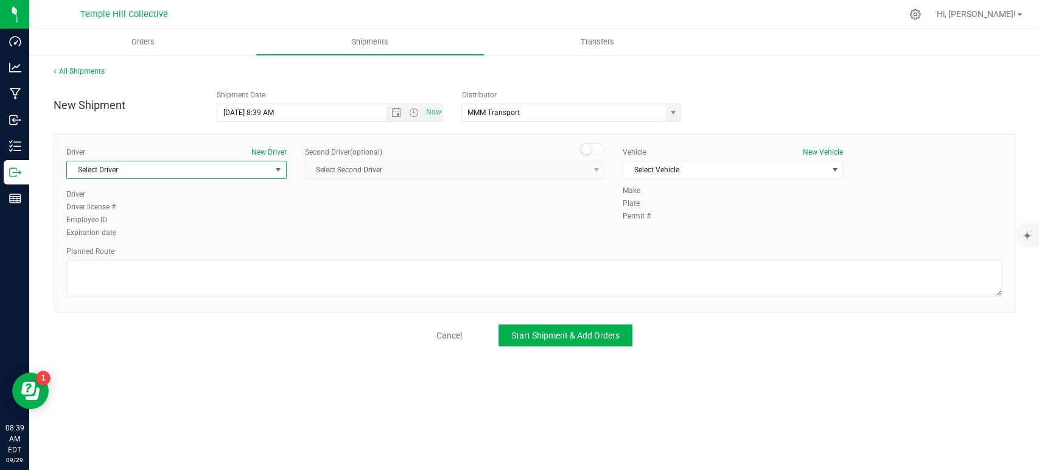
click at [158, 164] on span "Select Driver" at bounding box center [169, 169] width 204 height 17
click at [108, 214] on li "TBA TBA" at bounding box center [176, 220] width 219 height 18
drag, startPoint x: 137, startPoint y: 267, endPoint x: 192, endPoint y: 271, distance: 55.5
click at [138, 267] on textarea at bounding box center [533, 278] width 935 height 37
paste textarea "Randomized Route provided by Transport. Manifest created by Makayla Rice B148993"
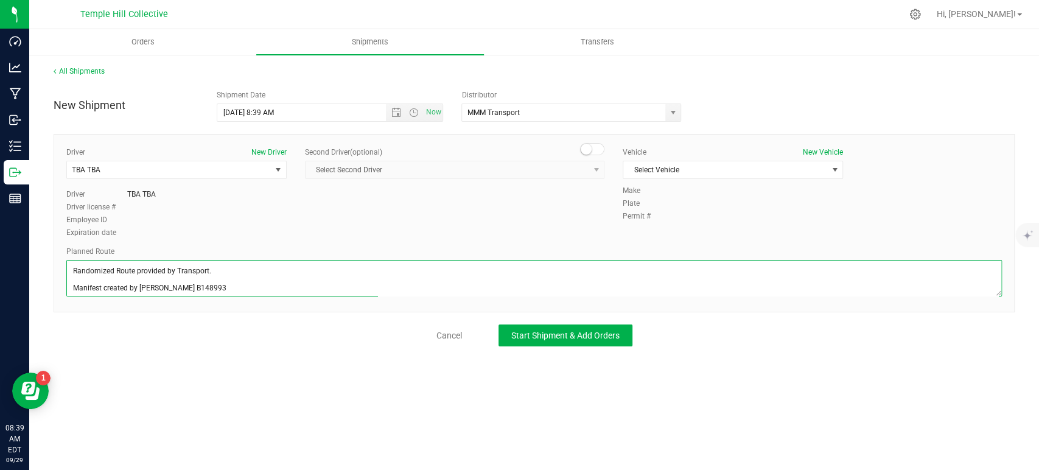
scroll to position [5, 0]
type textarea "Randomized Route provided by Transport. Manifest created by Makayla Rice B148993"
click at [654, 169] on span "Select Vehicle" at bounding box center [725, 169] width 204 height 17
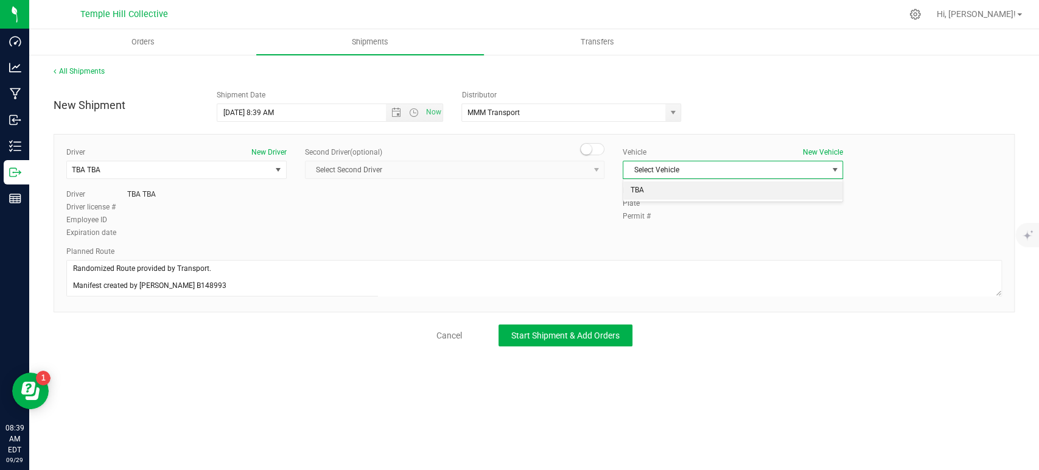
click at [653, 184] on li "TBA" at bounding box center [732, 190] width 219 height 18
click at [586, 338] on span "Start Shipment & Add Orders" at bounding box center [565, 335] width 108 height 10
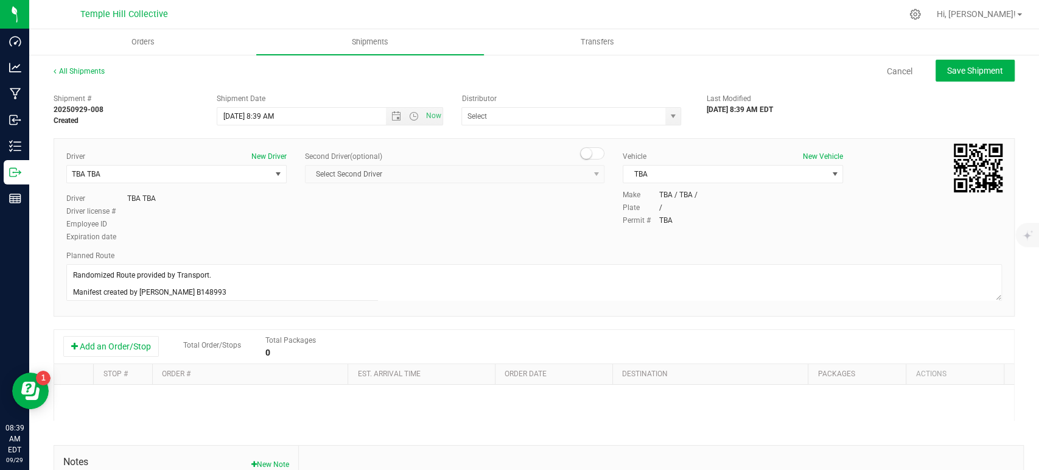
type input "MMM Transport"
drag, startPoint x: 81, startPoint y: 333, endPoint x: 90, endPoint y: 345, distance: 15.2
click at [81, 333] on div "Add an Order/Stop Total Order/Stops Total Packages 0" at bounding box center [534, 347] width 960 height 34
click at [96, 343] on button "Add an Order/Stop" at bounding box center [111, 346] width 96 height 21
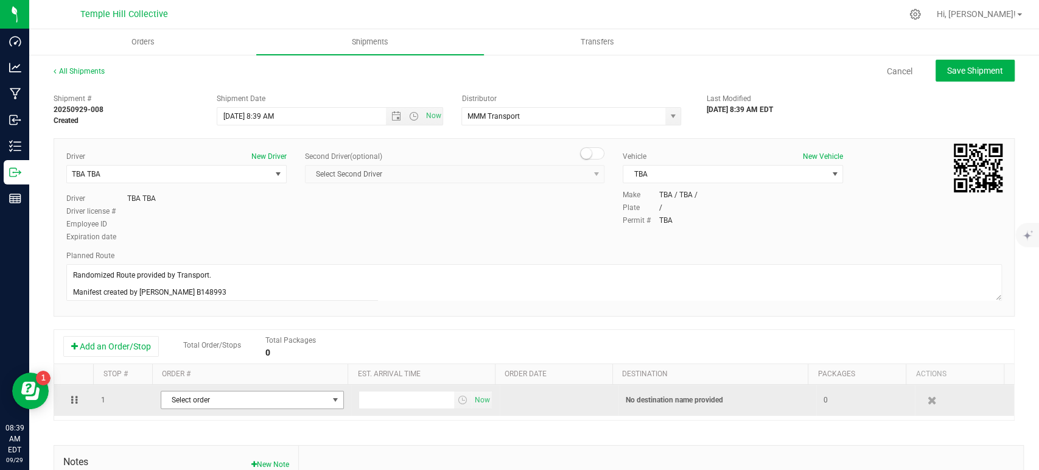
click at [213, 397] on span "Select order" at bounding box center [244, 399] width 167 height 17
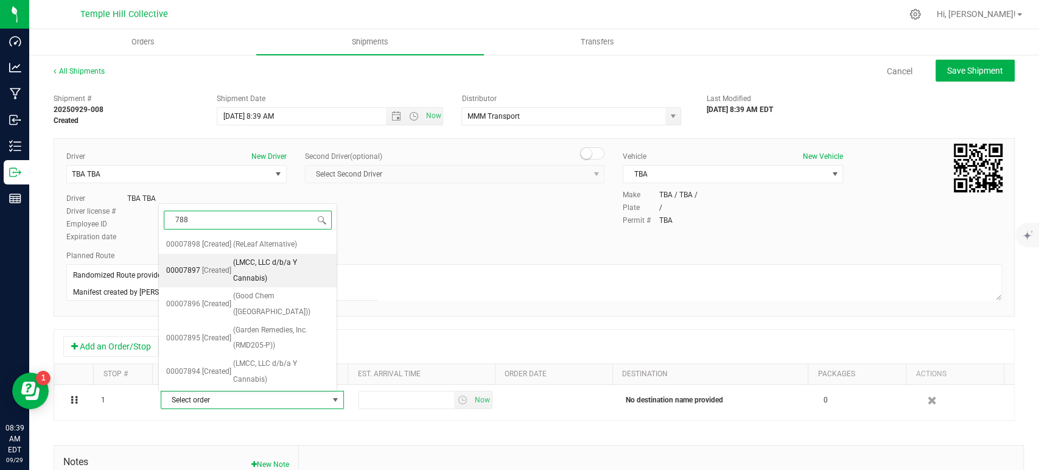
type input "7880"
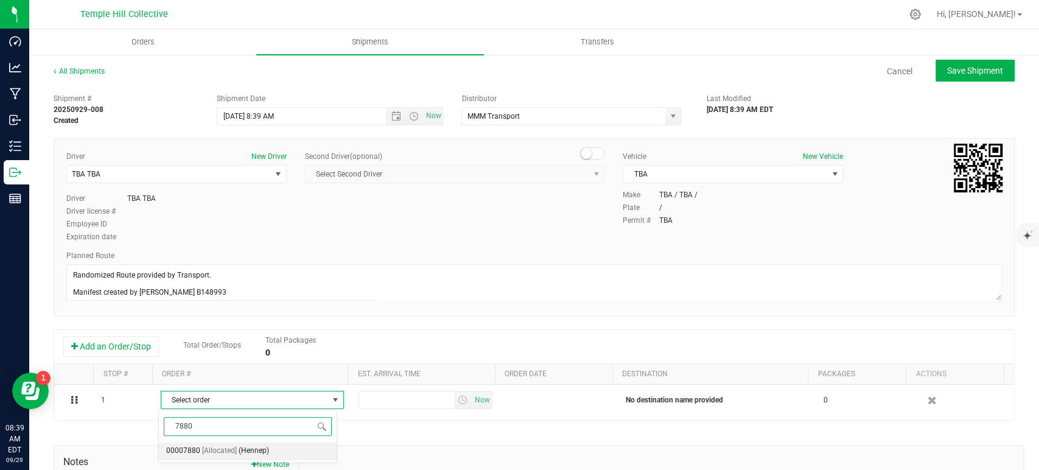
click at [240, 450] on span "(Hennep)" at bounding box center [254, 451] width 30 height 16
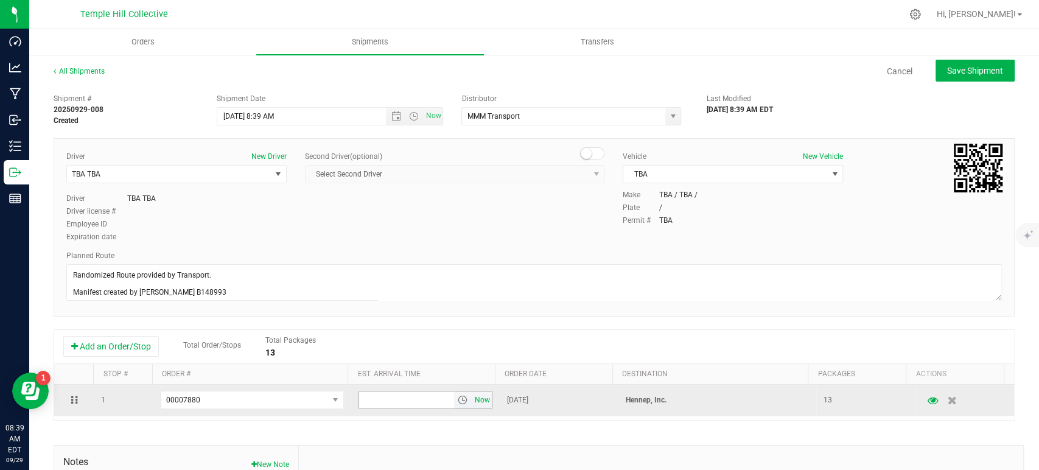
click at [475, 400] on span "Now" at bounding box center [482, 400] width 21 height 18
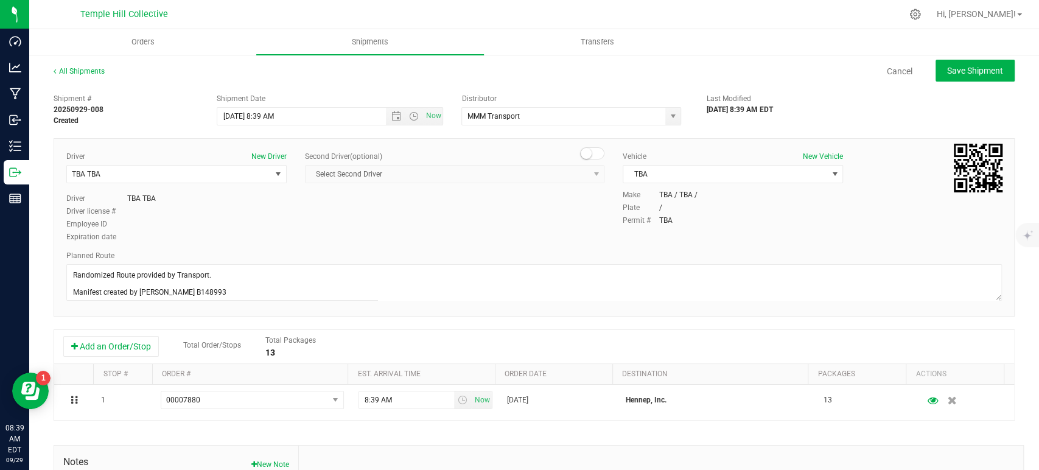
click at [948, 82] on div "All Shipments Cancel Save Shipment" at bounding box center [534, 77] width 961 height 22
click at [948, 72] on span "Save Shipment" at bounding box center [975, 71] width 56 height 10
type input "9/29/2025 12:39 PM"
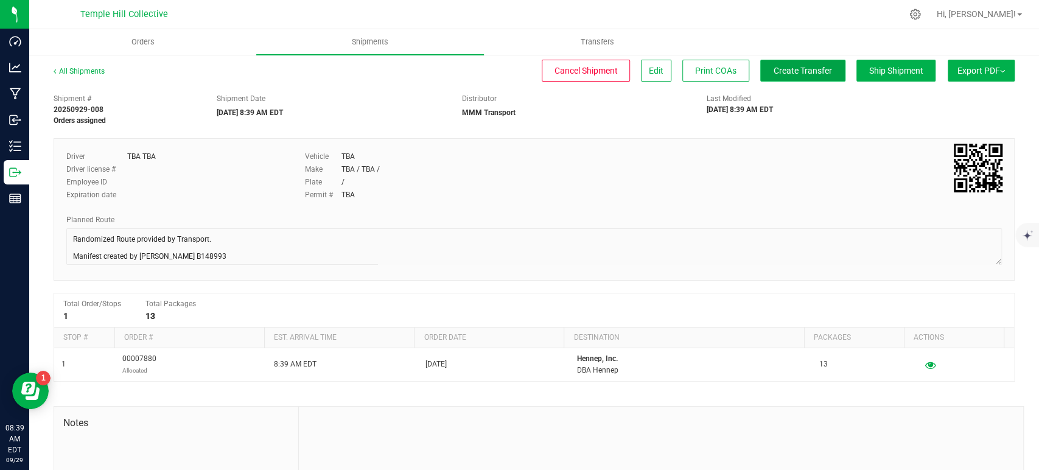
click at [783, 68] on span "Create Transfer" at bounding box center [802, 71] width 58 height 10
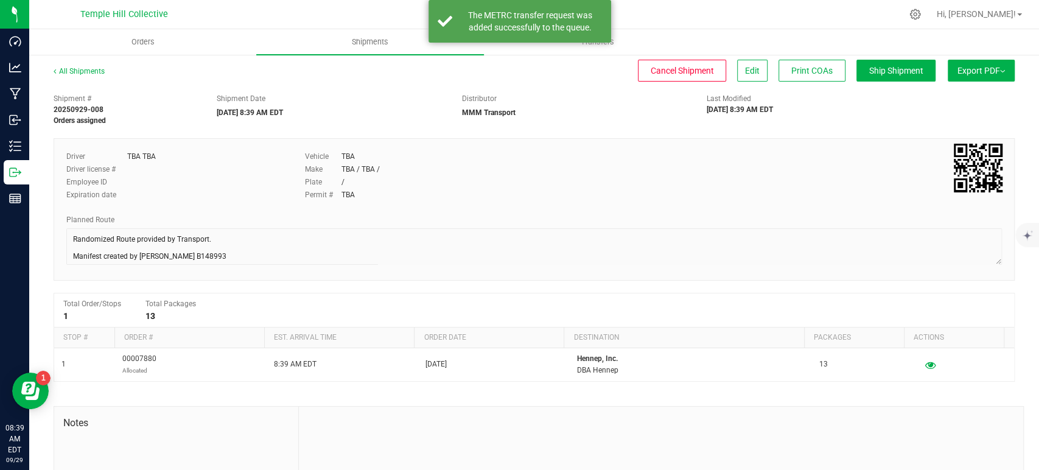
click at [95, 66] on div "All Shipments" at bounding box center [90, 75] width 73 height 18
click at [100, 70] on link "All Shipments" at bounding box center [79, 71] width 51 height 9
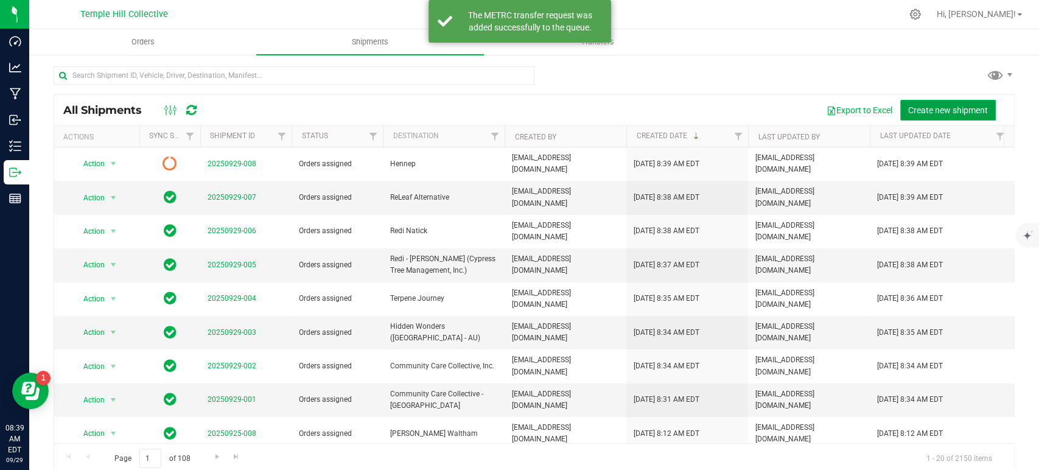
click at [920, 106] on span "Create new shipment" at bounding box center [948, 110] width 80 height 10
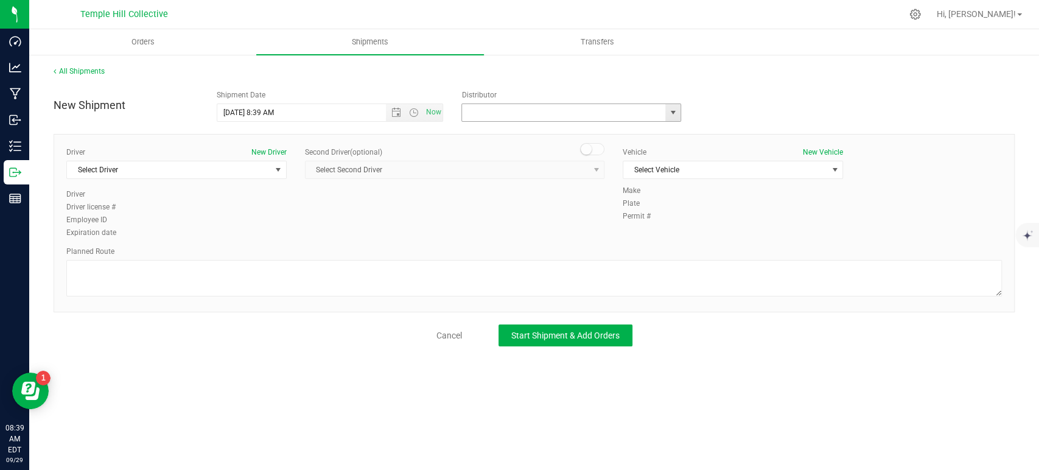
click at [631, 112] on input "text" at bounding box center [560, 112] width 197 height 17
click at [592, 135] on li "MMM Transport" at bounding box center [571, 133] width 218 height 18
type input "MMM Transport"
click at [211, 166] on span "Select Driver" at bounding box center [169, 169] width 204 height 17
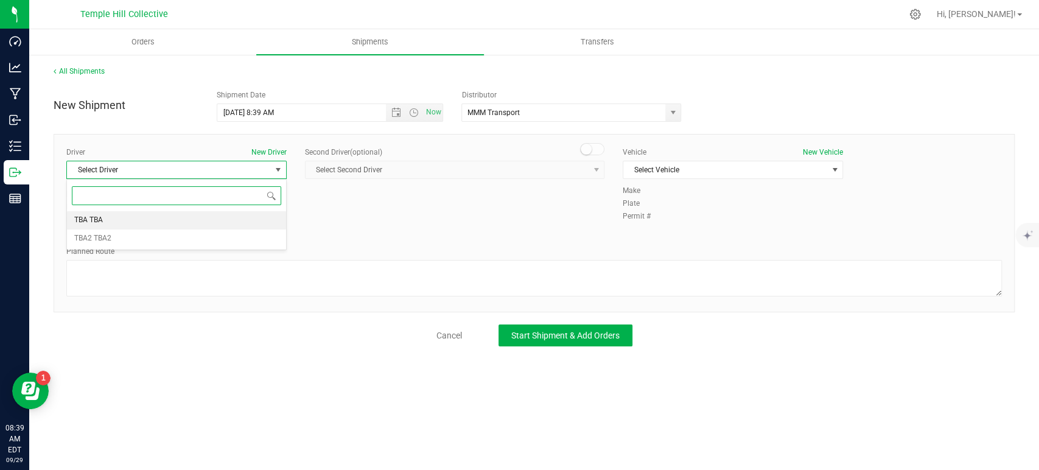
click at [119, 218] on li "TBA TBA" at bounding box center [176, 220] width 219 height 18
click at [144, 281] on textarea at bounding box center [533, 278] width 935 height 37
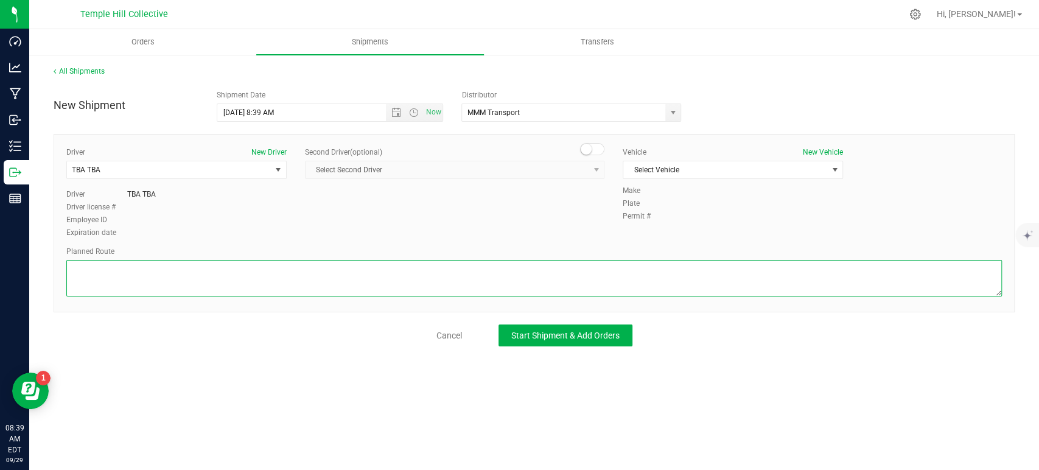
paste textarea "Randomized Route provided by Transport. Manifest created by Makayla Rice B148993"
type textarea "Randomized Route provided by Transport. Manifest created by Makayla Rice B148993"
click at [648, 170] on span "Select Vehicle" at bounding box center [725, 169] width 204 height 17
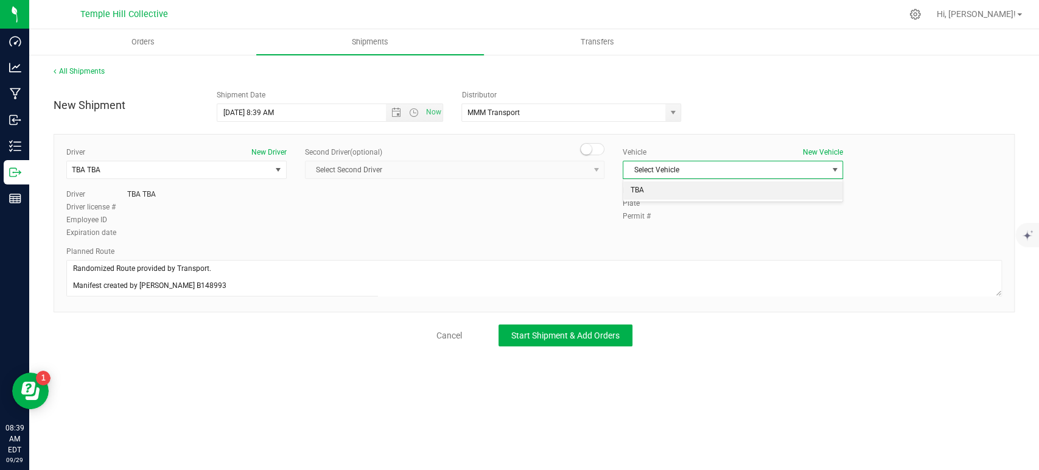
click at [639, 191] on li "TBA" at bounding box center [732, 190] width 219 height 18
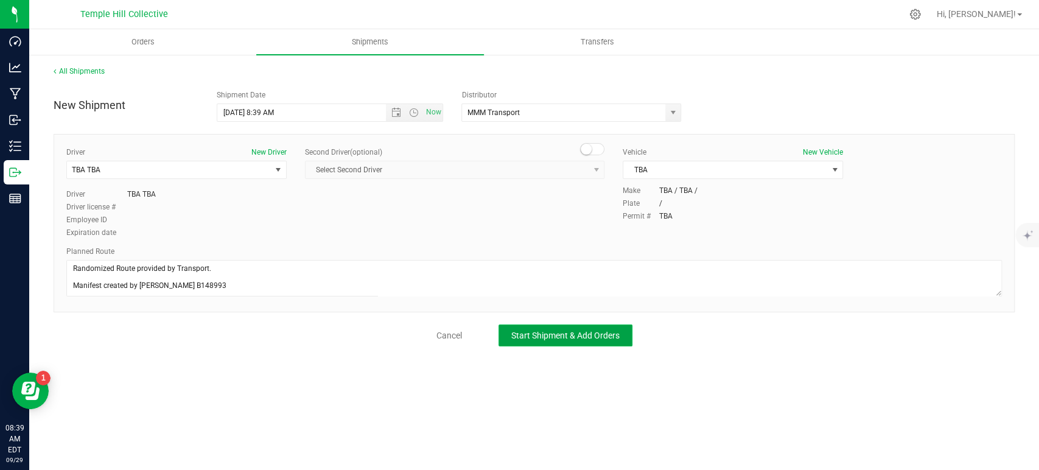
click at [594, 333] on span "Start Shipment & Add Orders" at bounding box center [565, 335] width 108 height 10
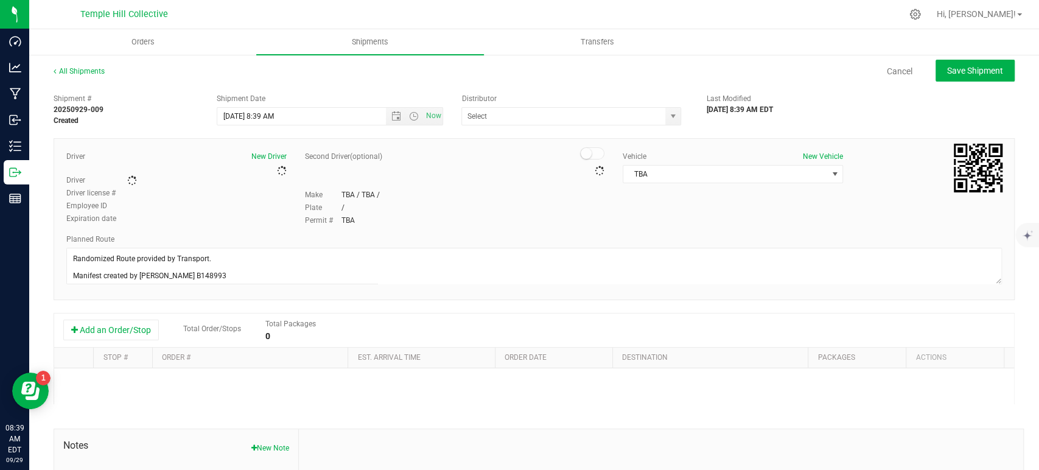
type input "MMM Transport"
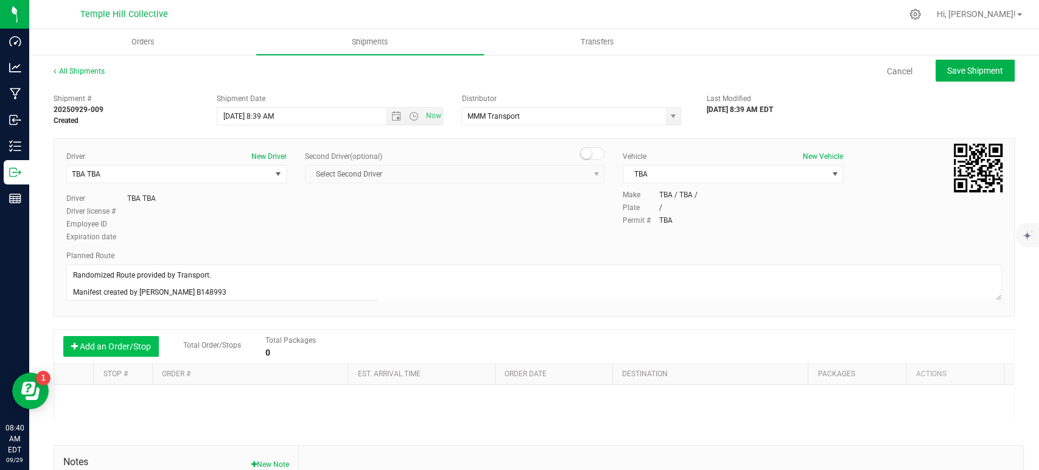
click at [119, 347] on button "Add an Order/Stop" at bounding box center [111, 346] width 96 height 21
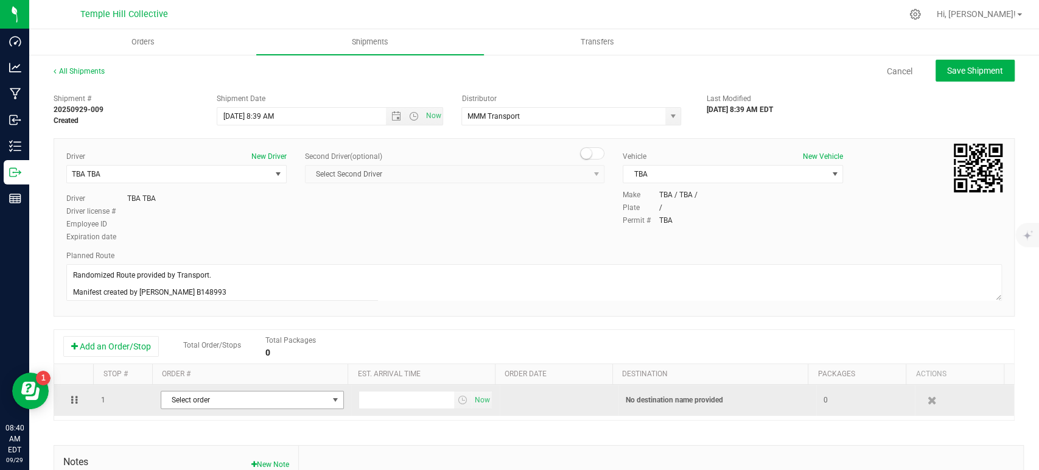
click at [209, 399] on span "Select order" at bounding box center [244, 399] width 167 height 17
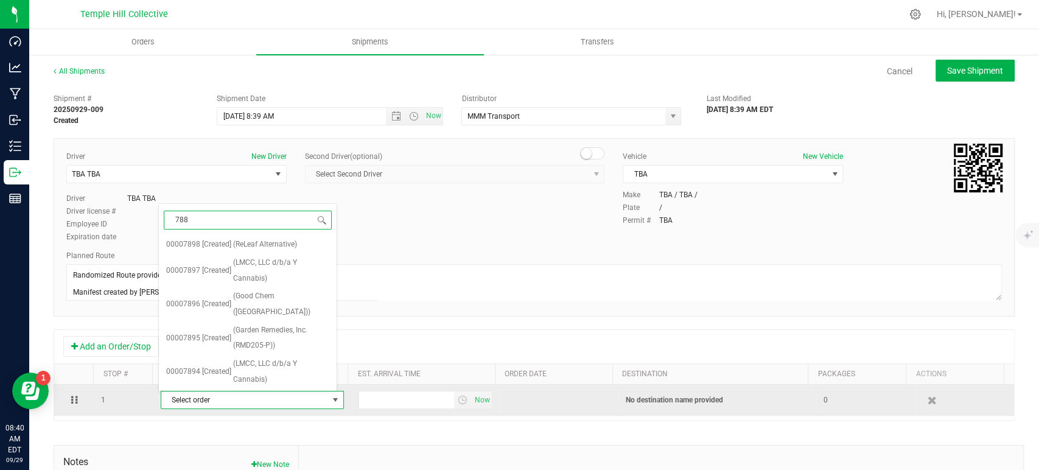
type input "7881"
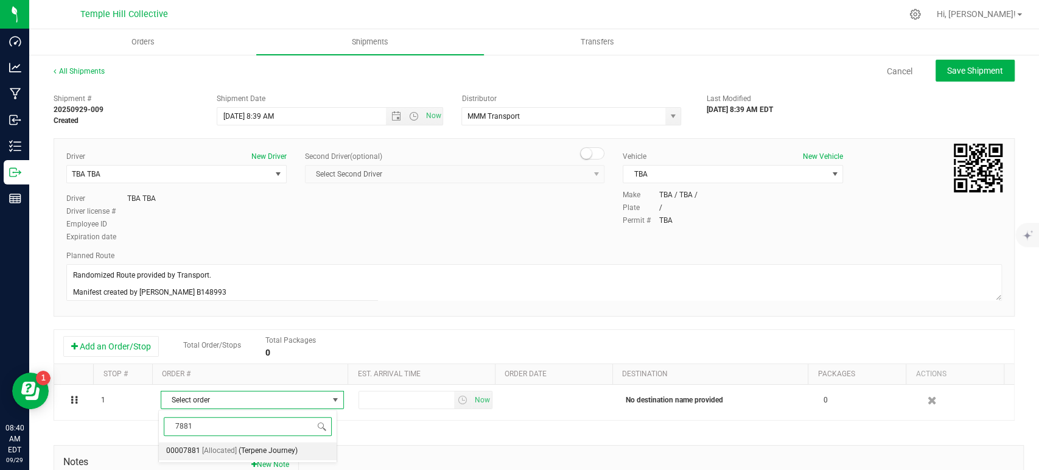
click at [229, 448] on span "[Allocated]" at bounding box center [219, 451] width 35 height 16
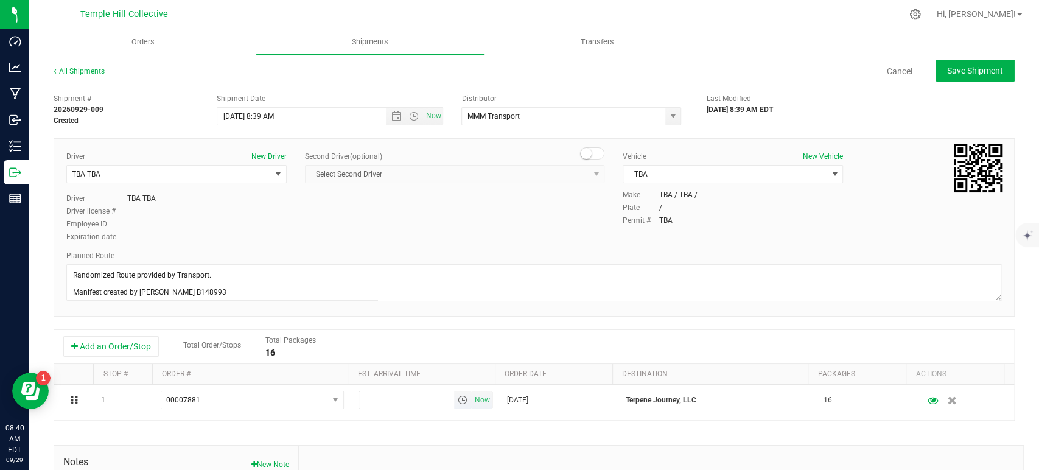
drag, startPoint x: 477, startPoint y: 397, endPoint x: 576, endPoint y: 354, distance: 108.0
click at [477, 397] on span "Now" at bounding box center [482, 400] width 21 height 18
click at [992, 66] on span "Save Shipment" at bounding box center [975, 71] width 56 height 10
type input "9/29/2025 12:39 PM"
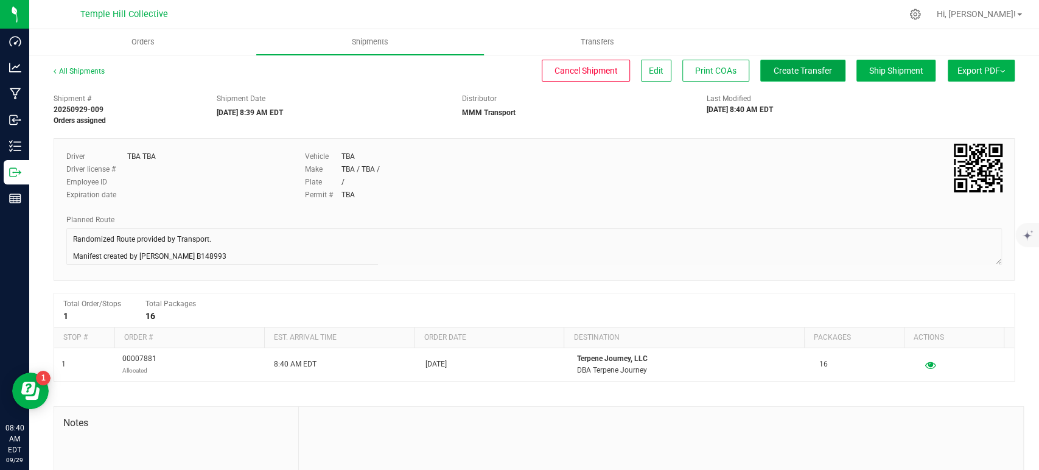
click at [780, 77] on button "Create Transfer" at bounding box center [802, 71] width 85 height 22
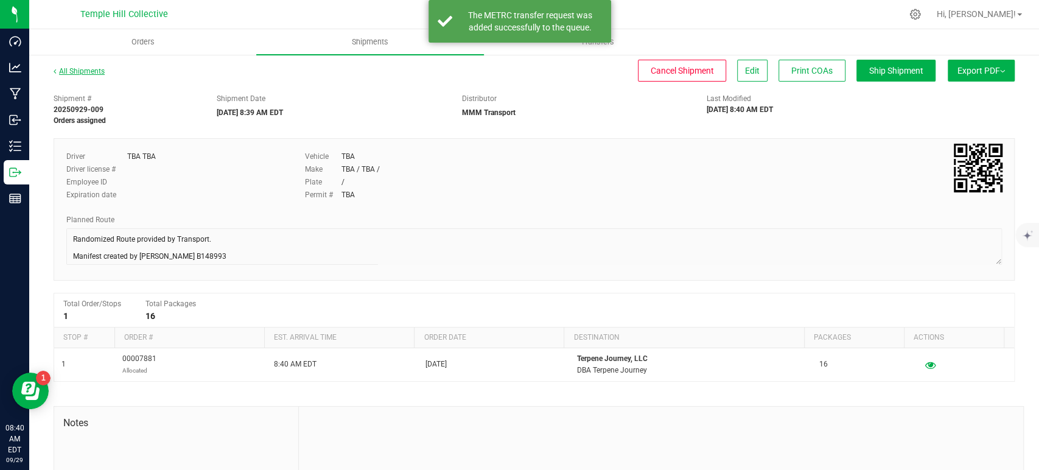
click at [95, 72] on link "All Shipments" at bounding box center [79, 71] width 51 height 9
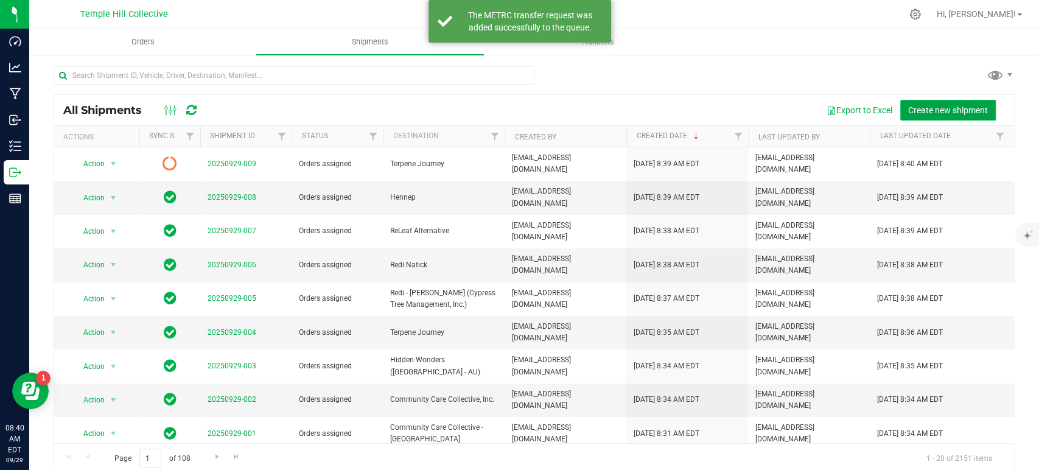
click at [958, 108] on span "Create new shipment" at bounding box center [948, 110] width 80 height 10
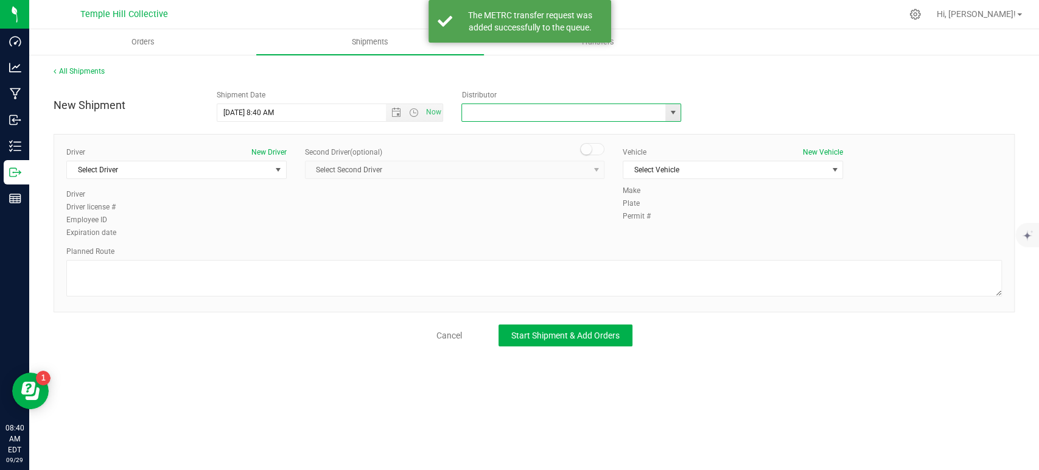
click at [560, 118] on input "text" at bounding box center [560, 112] width 197 height 17
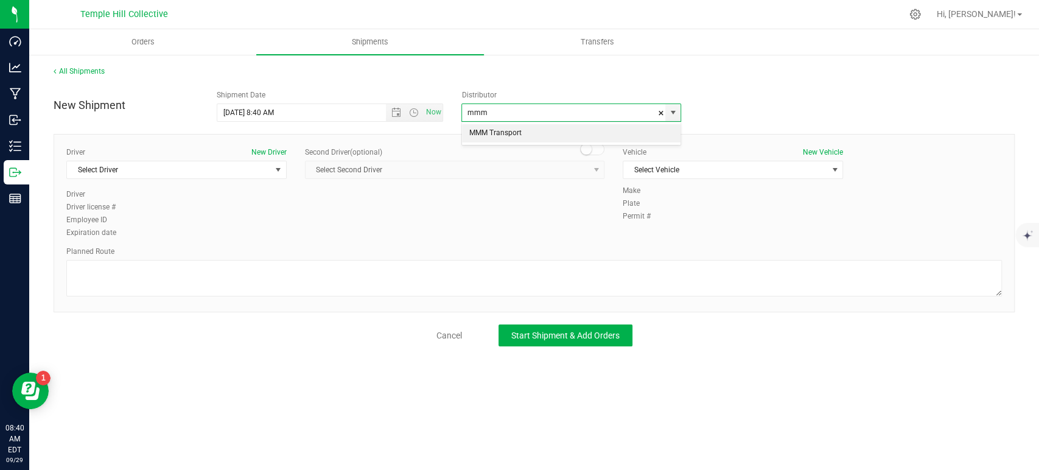
click at [503, 131] on li "MMM Transport" at bounding box center [571, 133] width 218 height 18
type input "MMM Transport"
click at [234, 161] on span "Select Driver" at bounding box center [169, 169] width 204 height 17
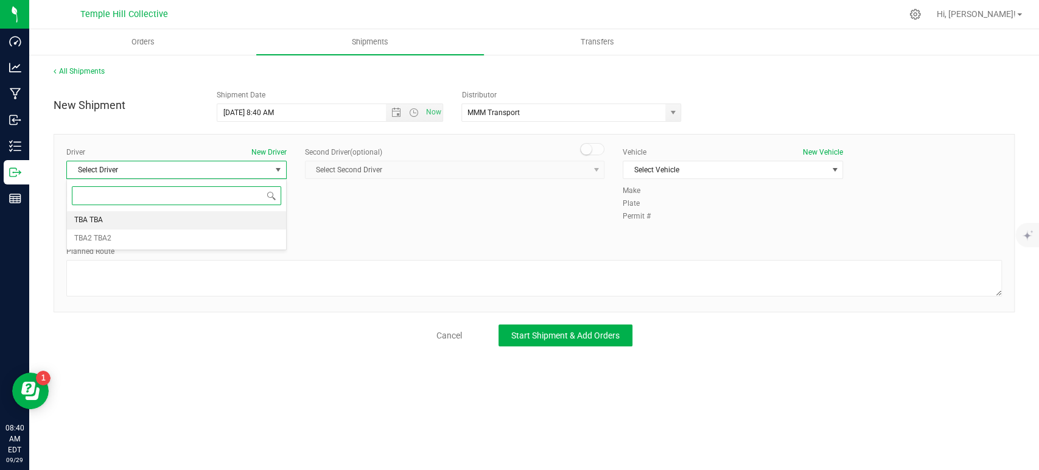
click at [169, 216] on li "TBA TBA" at bounding box center [176, 220] width 219 height 18
click at [187, 282] on textarea at bounding box center [533, 278] width 935 height 37
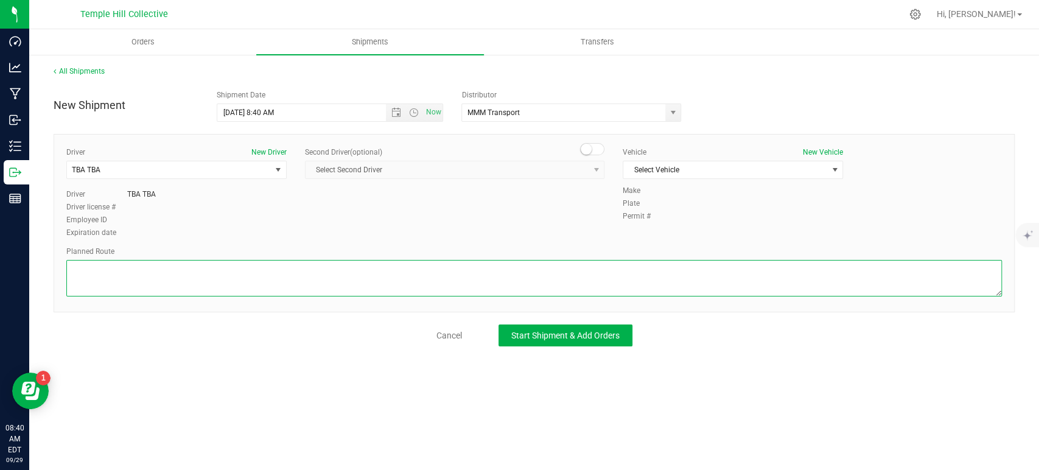
paste textarea "Randomized Route provided by Transport. Manifest created by Makayla Rice B148993"
type textarea "Randomized Route provided by Transport. Manifest created by Makayla Rice B148993"
click at [674, 166] on span "Select Vehicle" at bounding box center [725, 169] width 204 height 17
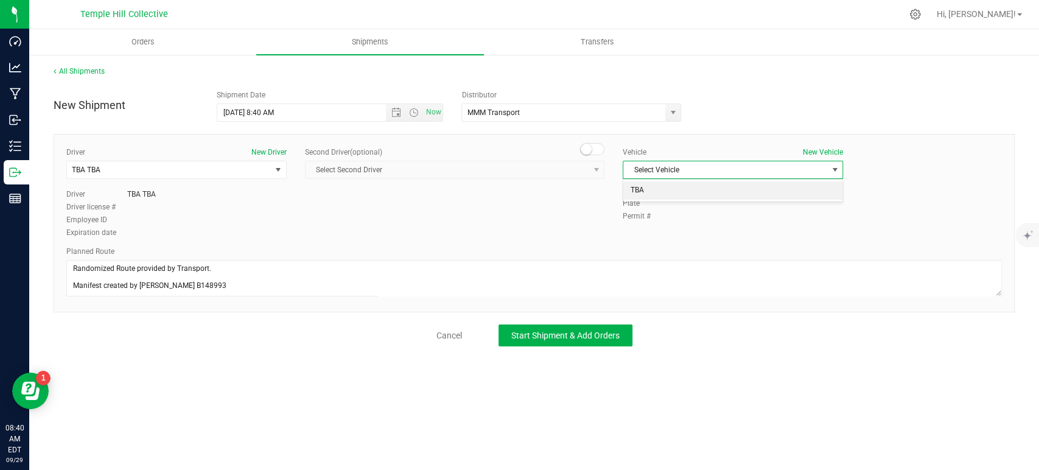
click at [672, 187] on li "TBA" at bounding box center [732, 190] width 219 height 18
click at [579, 340] on button "Start Shipment & Add Orders" at bounding box center [565, 335] width 134 height 22
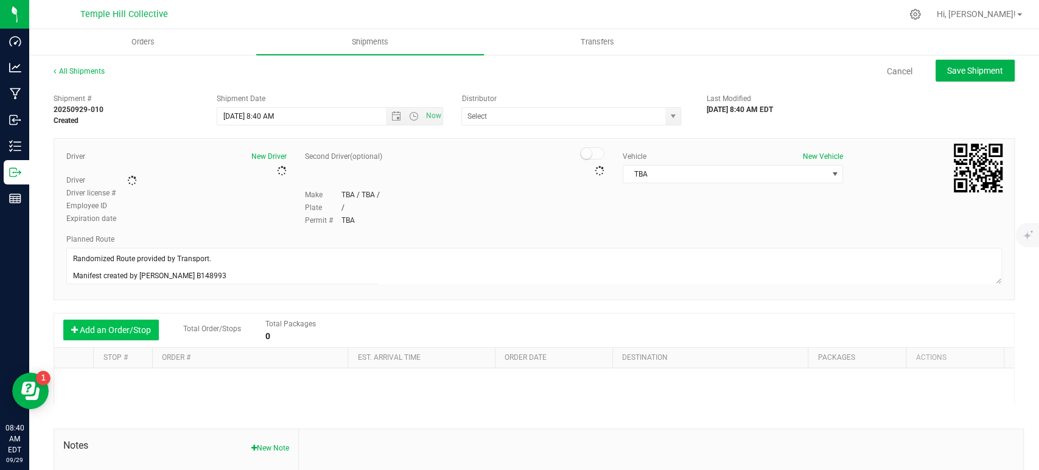
type input "MMM Transport"
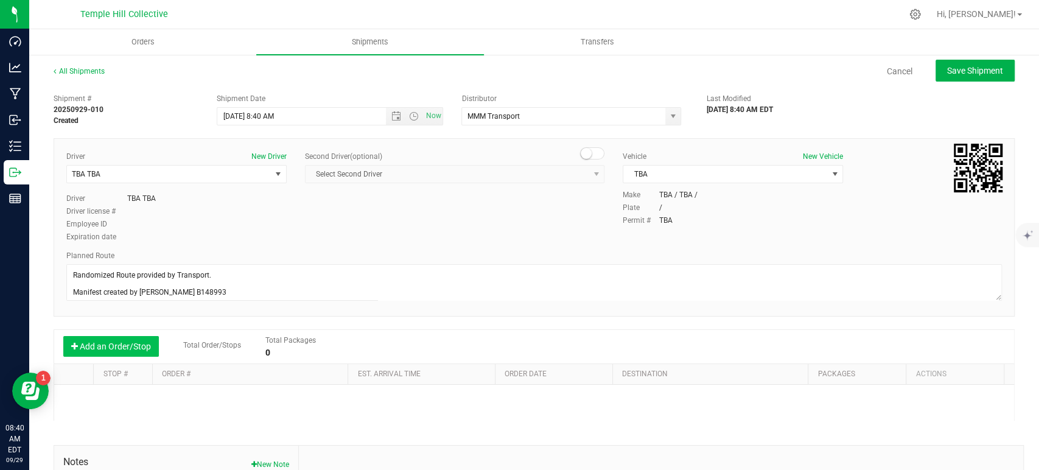
click at [142, 343] on button "Add an Order/Stop" at bounding box center [111, 346] width 96 height 21
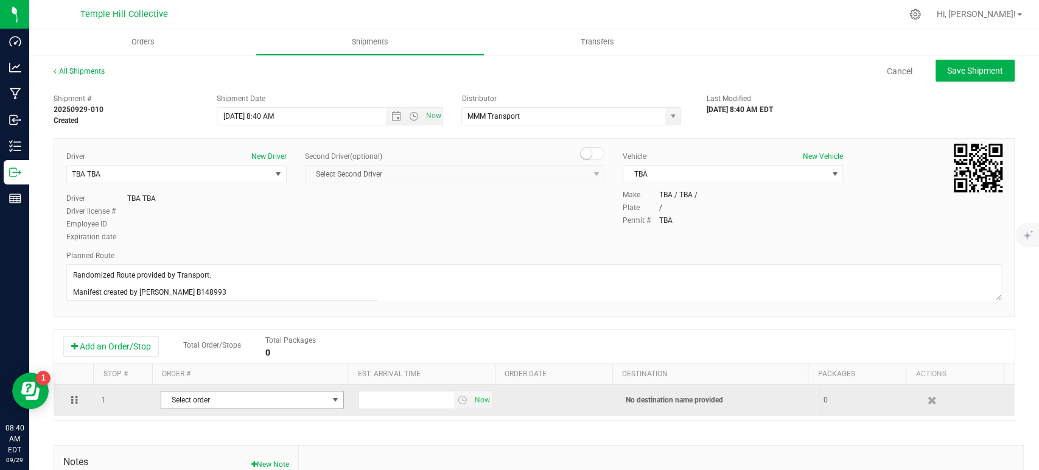
click at [240, 400] on span "Select order" at bounding box center [244, 399] width 167 height 17
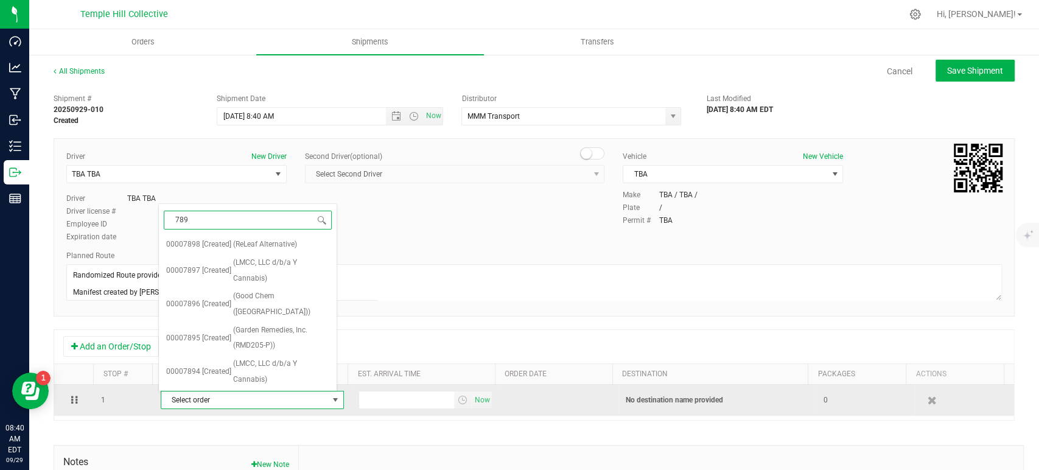
type input "7890"
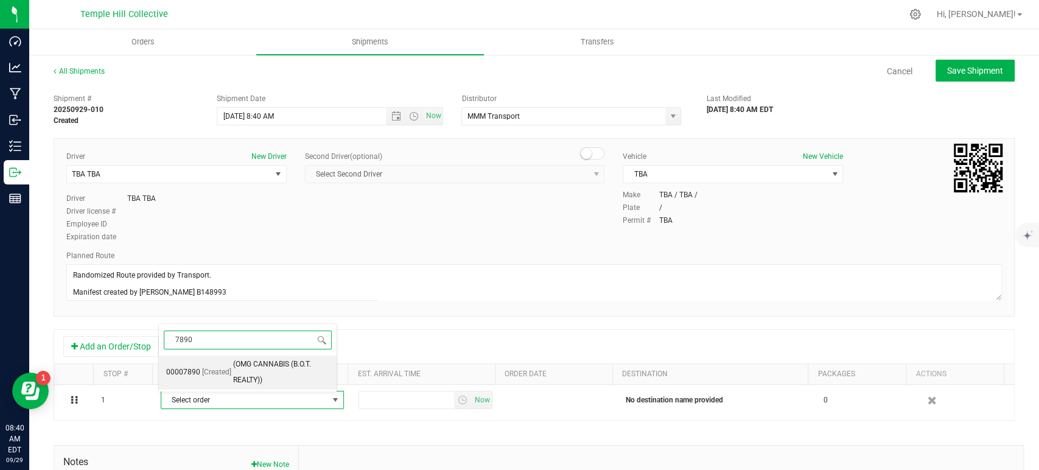
click at [211, 374] on span "[Created]" at bounding box center [216, 373] width 29 height 16
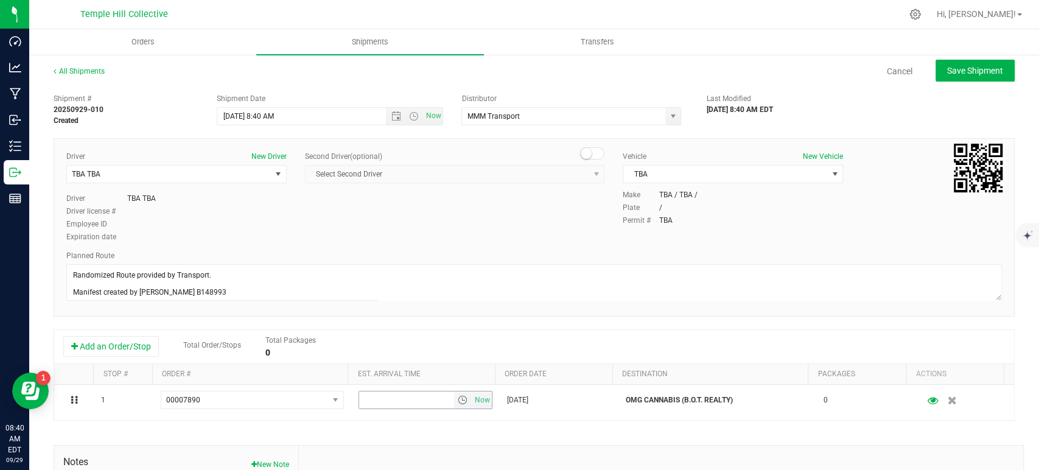
drag, startPoint x: 473, startPoint y: 400, endPoint x: 616, endPoint y: 326, distance: 161.1
click at [473, 400] on span "Now" at bounding box center [482, 400] width 21 height 18
click at [954, 72] on span "Save Shipment" at bounding box center [975, 71] width 56 height 10
type input "9/29/2025 12:40 PM"
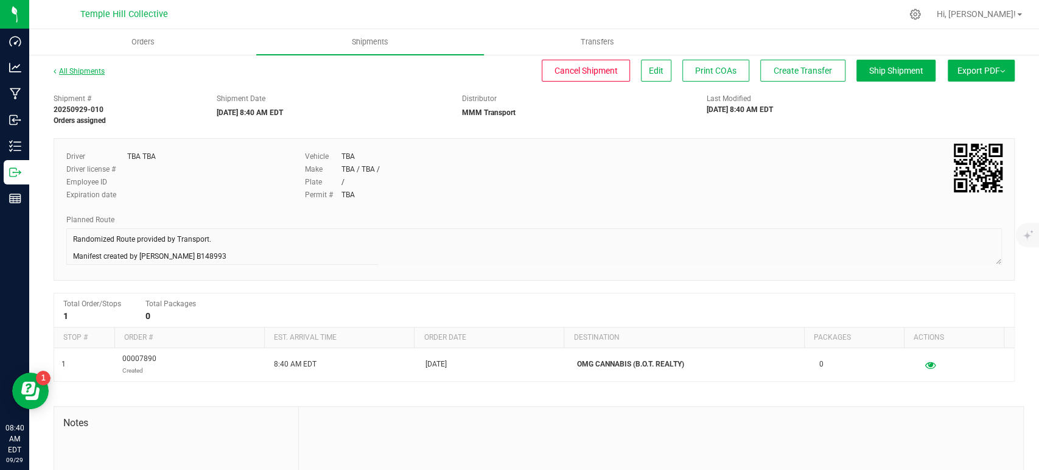
click at [92, 68] on link "All Shipments" at bounding box center [79, 71] width 51 height 9
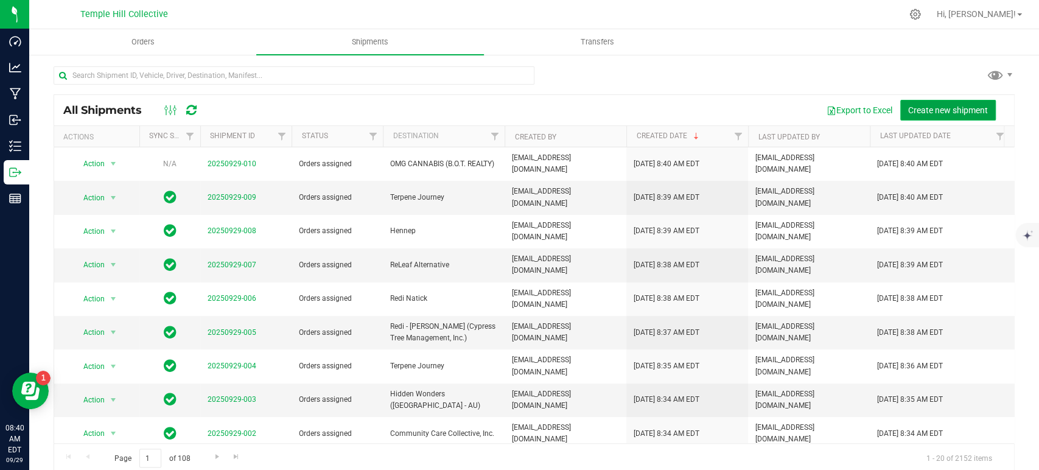
click at [923, 106] on span "Create new shipment" at bounding box center [948, 110] width 80 height 10
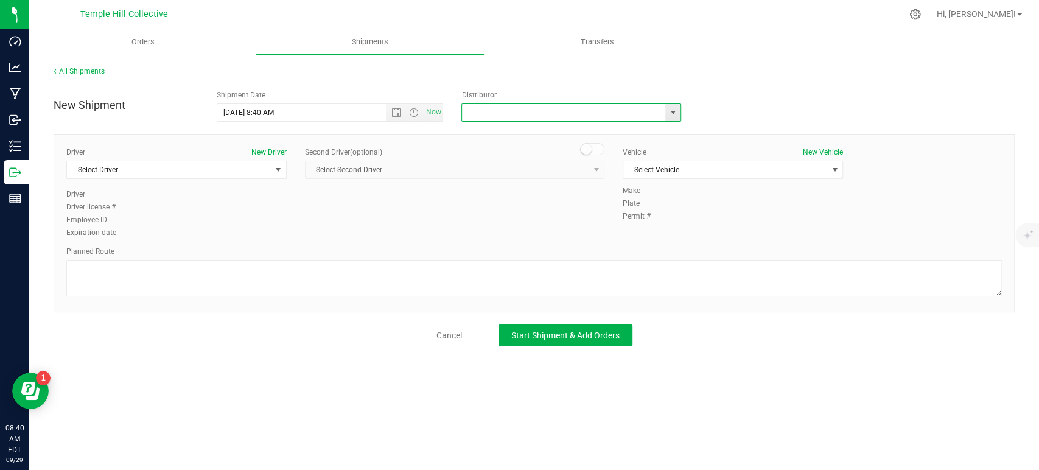
click at [521, 110] on input "text" at bounding box center [560, 112] width 197 height 17
click at [497, 130] on li "MMM Transport" at bounding box center [571, 133] width 218 height 18
type input "MMM Transport"
drag, startPoint x: 209, startPoint y: 170, endPoint x: 203, endPoint y: 180, distance: 11.3
click at [209, 170] on span "Select Driver" at bounding box center [169, 169] width 204 height 17
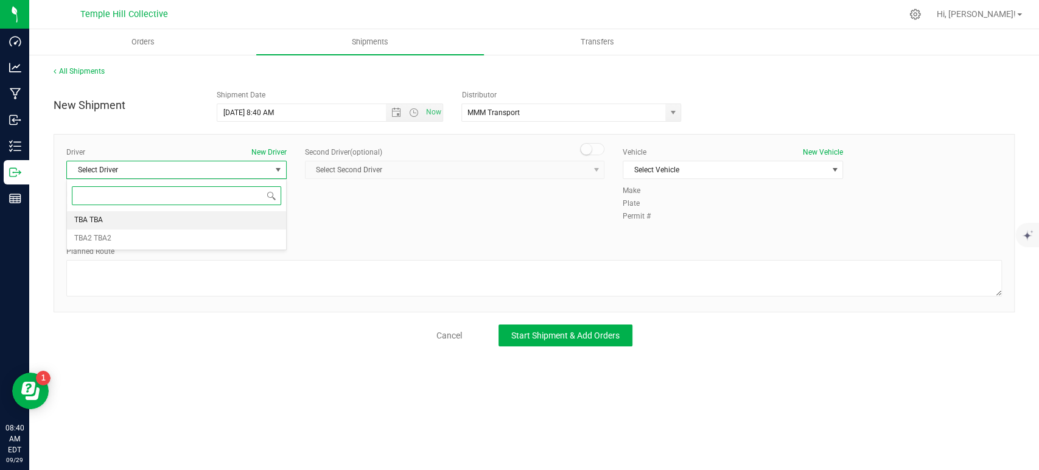
click at [143, 217] on li "TBA TBA" at bounding box center [176, 220] width 219 height 18
click at [180, 287] on textarea at bounding box center [533, 278] width 935 height 37
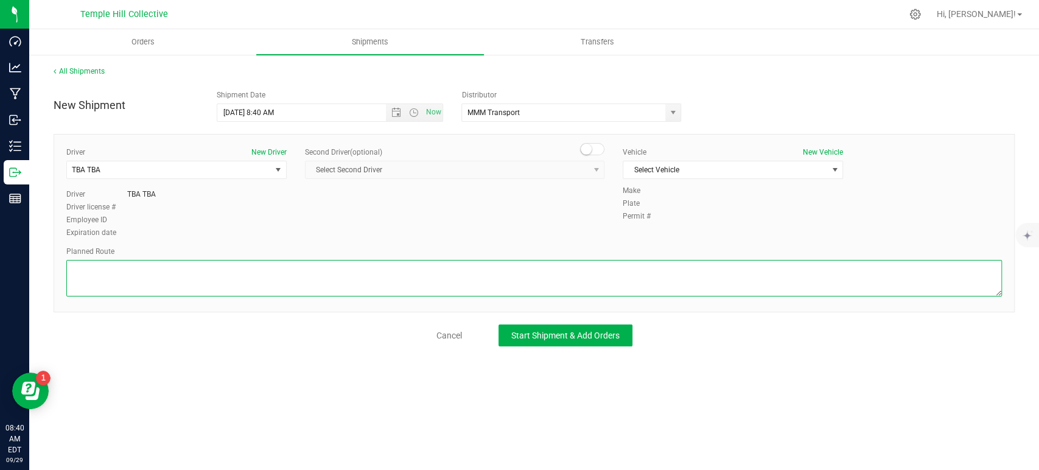
paste textarea "Randomized Route provided by Transport. Manifest created by Makayla Rice B148993"
type textarea "Randomized Route provided by Transport. Manifest created by Makayla Rice B148993"
click at [647, 174] on span "Select Vehicle" at bounding box center [725, 169] width 204 height 17
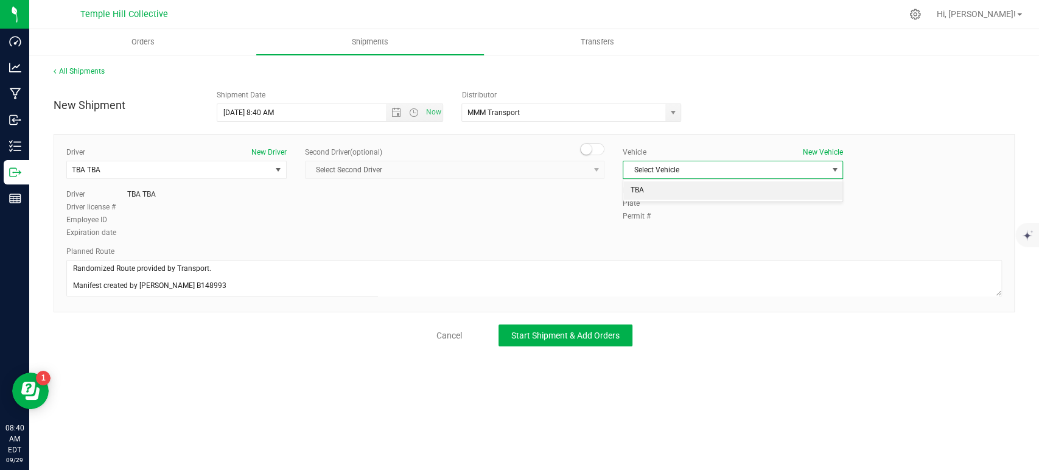
click at [647, 190] on li "TBA" at bounding box center [732, 190] width 219 height 18
click at [601, 337] on span "Start Shipment & Add Orders" at bounding box center [565, 335] width 108 height 10
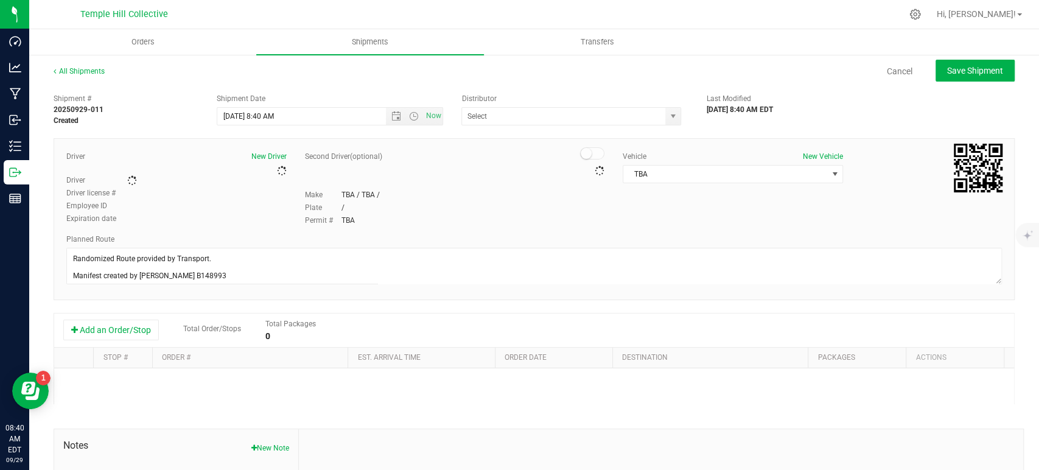
type input "MMM Transport"
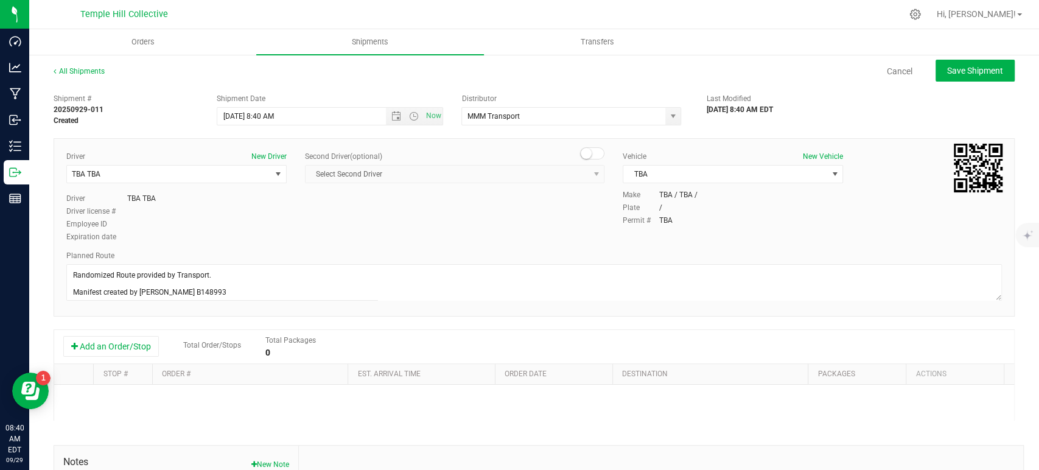
click at [143, 343] on button "Add an Order/Stop" at bounding box center [111, 346] width 96 height 21
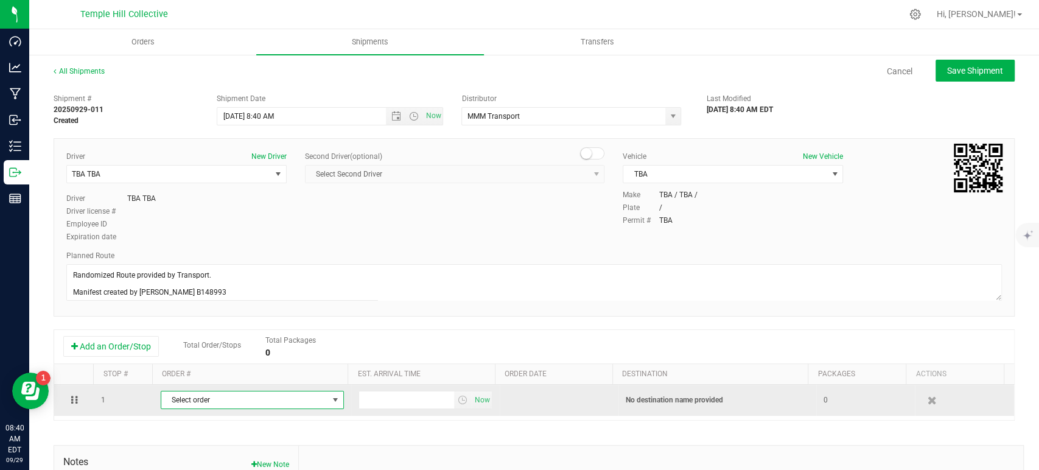
click at [222, 395] on span "Select order" at bounding box center [244, 399] width 167 height 17
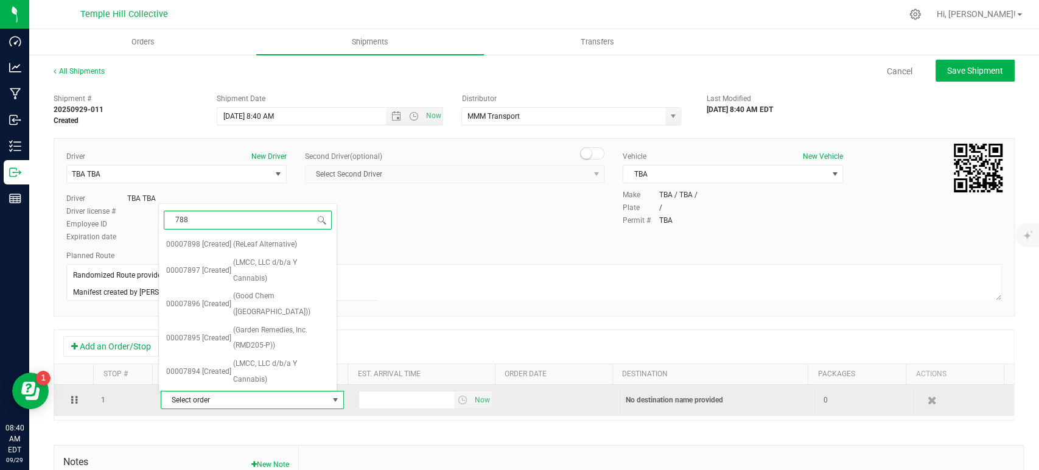
type input "7885"
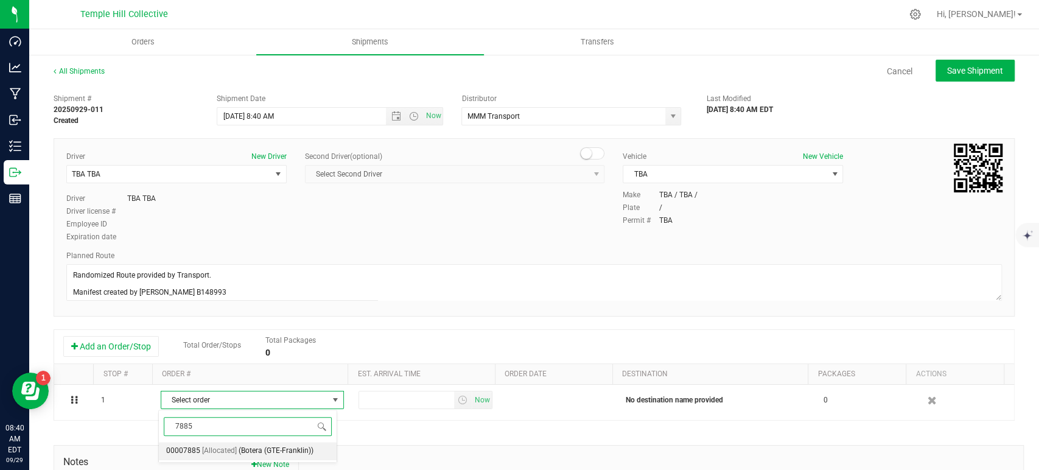
click at [251, 450] on span "(Botera (GTE-Franklin))" at bounding box center [276, 451] width 75 height 16
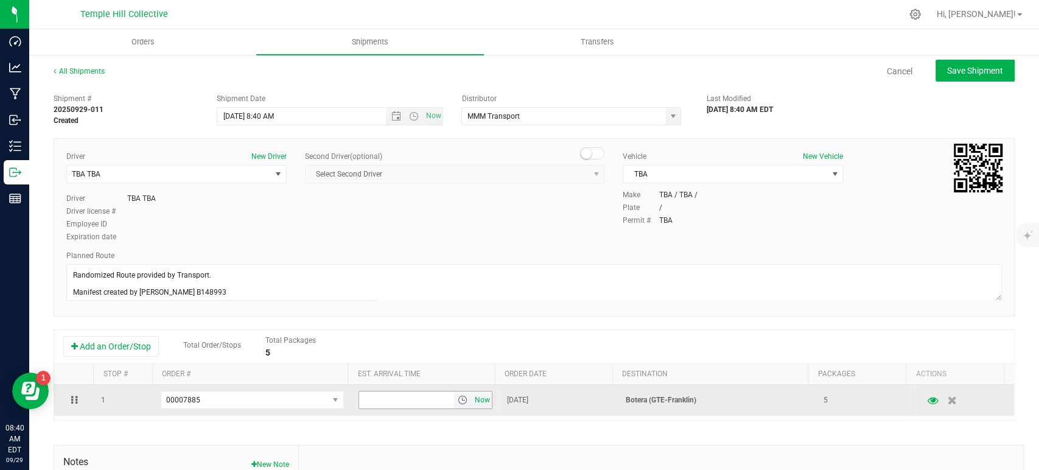
click at [475, 401] on span "Now" at bounding box center [482, 400] width 21 height 18
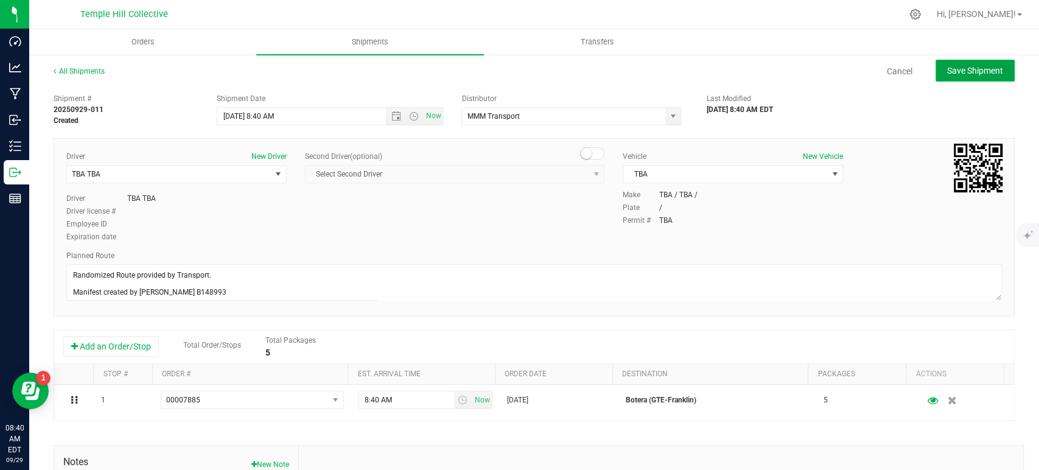
click at [977, 68] on span "Save Shipment" at bounding box center [975, 71] width 56 height 10
type input "9/29/2025 12:40 PM"
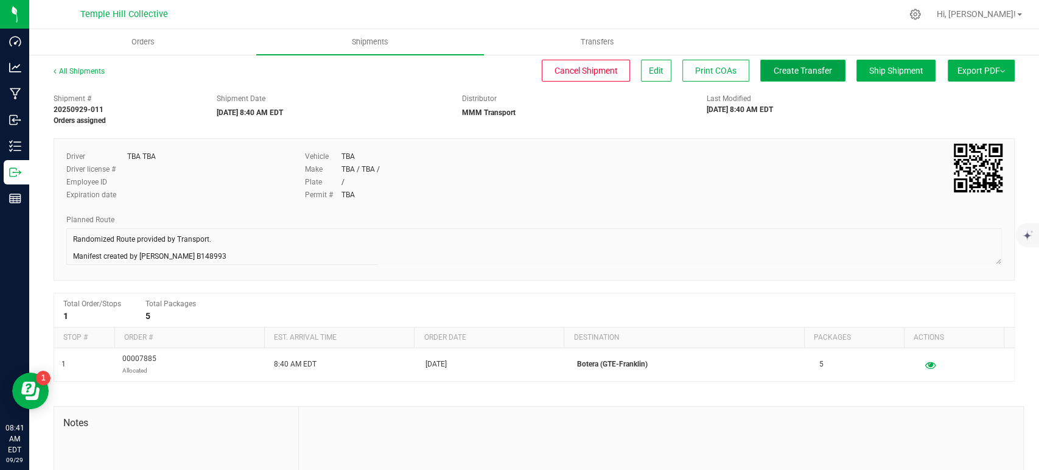
click at [783, 69] on span "Create Transfer" at bounding box center [802, 71] width 58 height 10
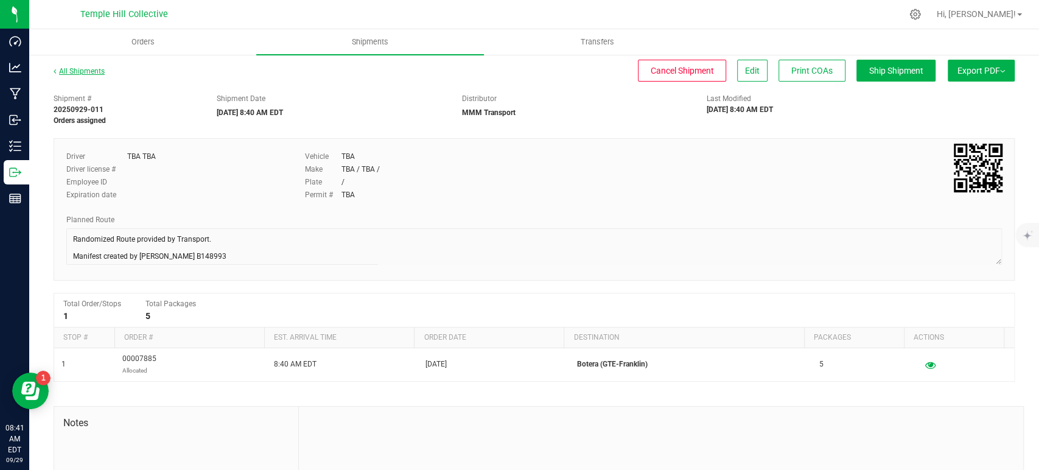
click at [97, 71] on link "All Shipments" at bounding box center [79, 71] width 51 height 9
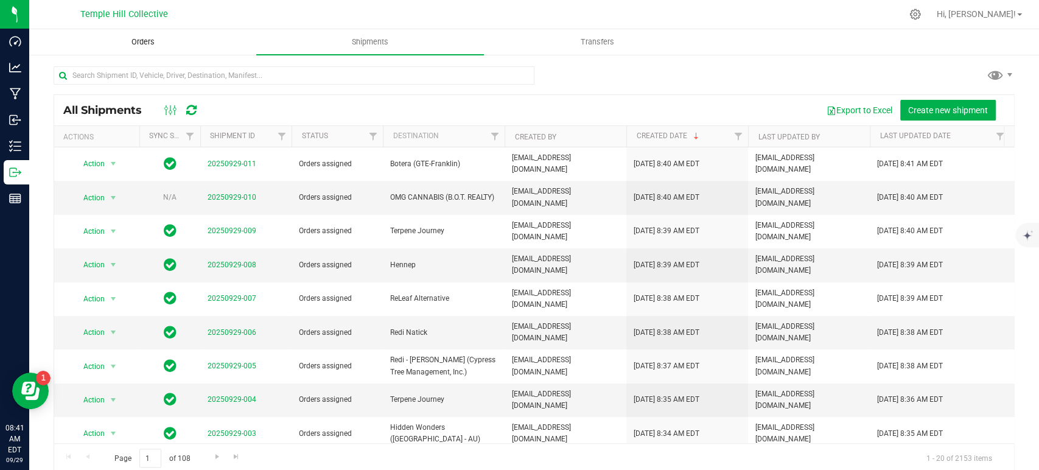
click at [133, 43] on span "Orders" at bounding box center [143, 42] width 56 height 11
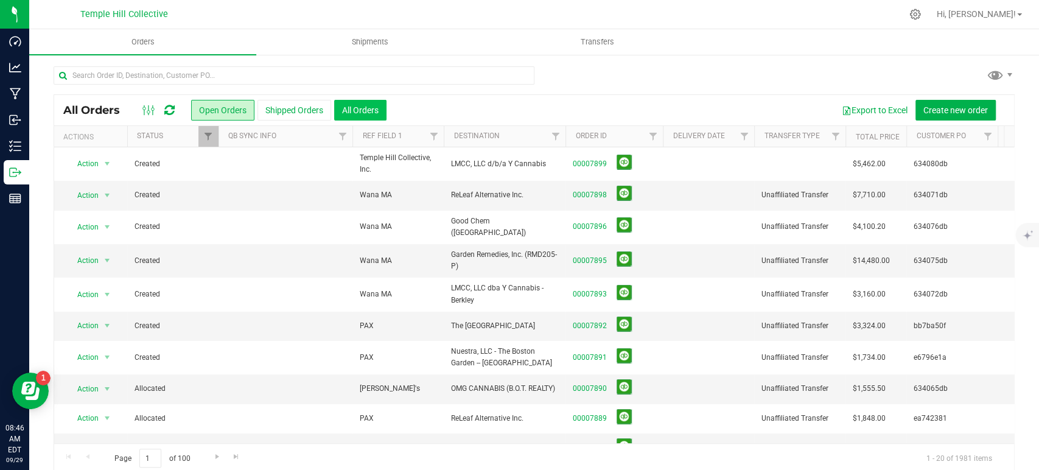
click at [372, 106] on button "All Orders" at bounding box center [360, 110] width 52 height 21
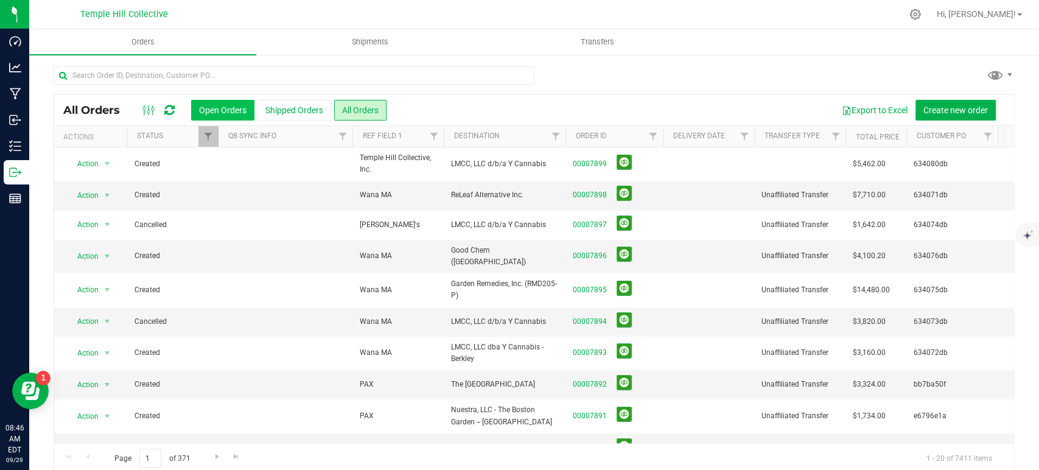
click at [220, 103] on button "Open Orders" at bounding box center [222, 110] width 63 height 21
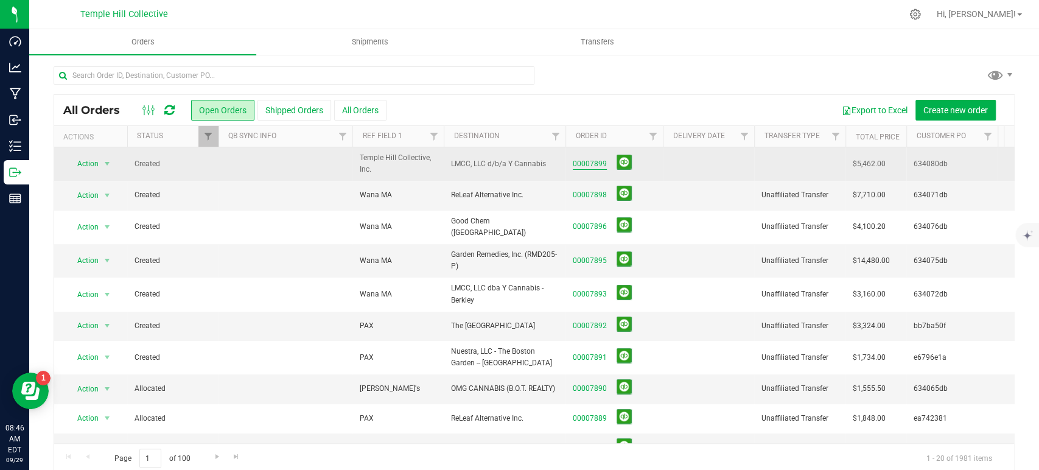
drag, startPoint x: 587, startPoint y: 164, endPoint x: 601, endPoint y: 167, distance: 15.1
click at [587, 164] on link "00007899" at bounding box center [590, 164] width 34 height 12
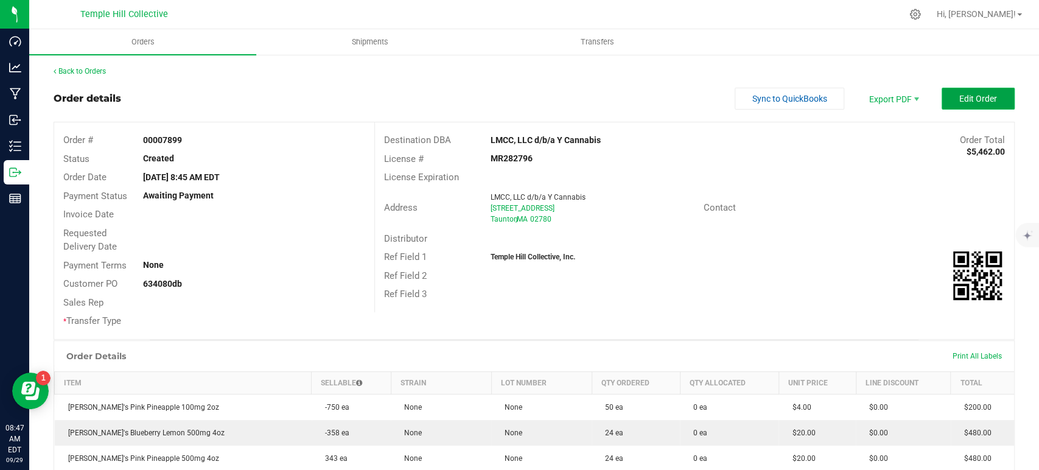
click at [959, 95] on span "Edit Order" at bounding box center [978, 99] width 38 height 10
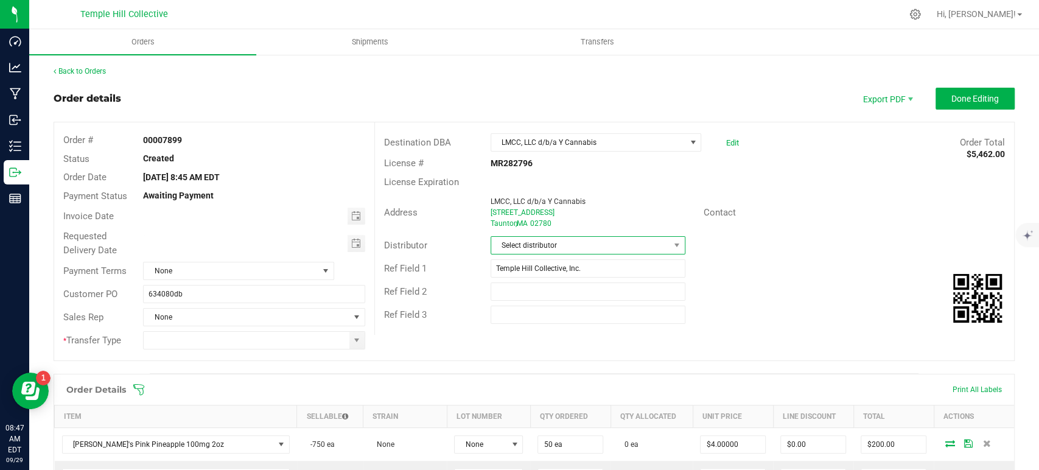
click at [540, 244] on span "Select distributor" at bounding box center [580, 245] width 178 height 17
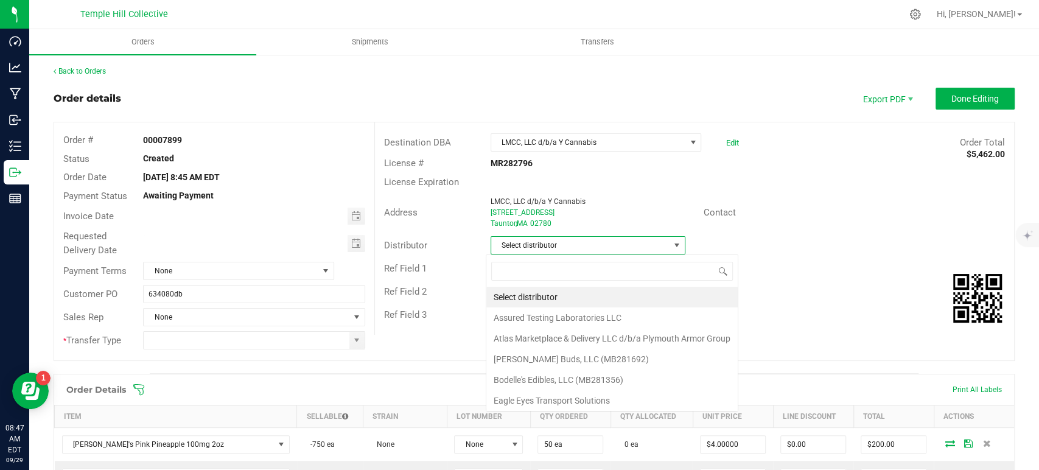
scroll to position [18, 192]
type input "mmm"
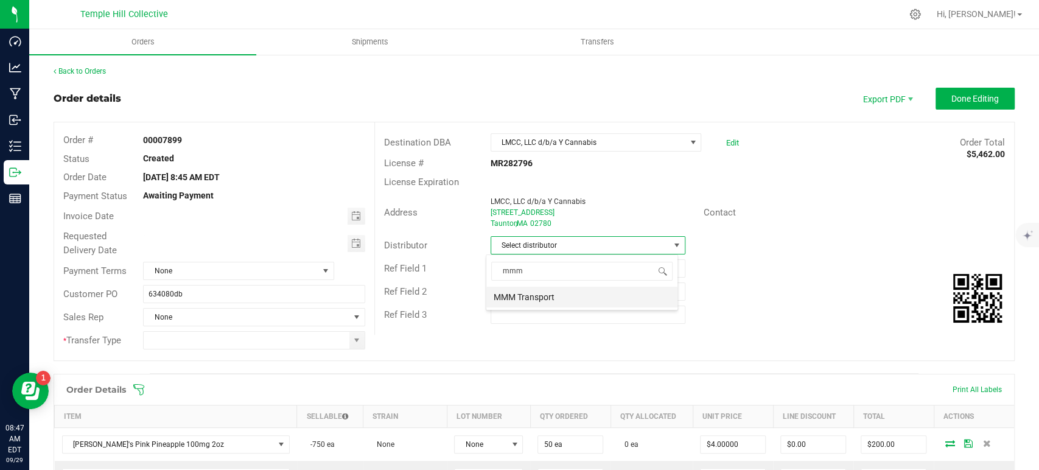
click at [532, 296] on li "MMM Transport" at bounding box center [581, 297] width 191 height 21
click at [355, 340] on span at bounding box center [357, 340] width 10 height 10
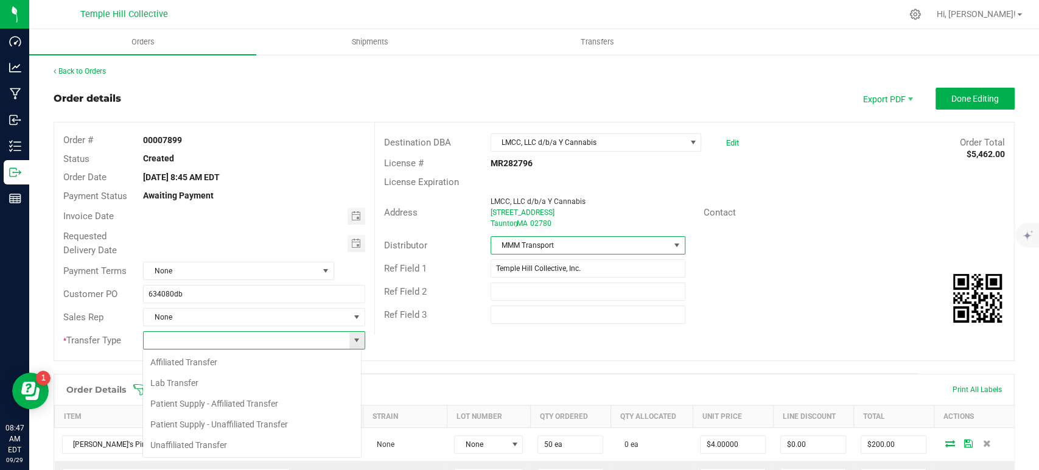
scroll to position [18, 219]
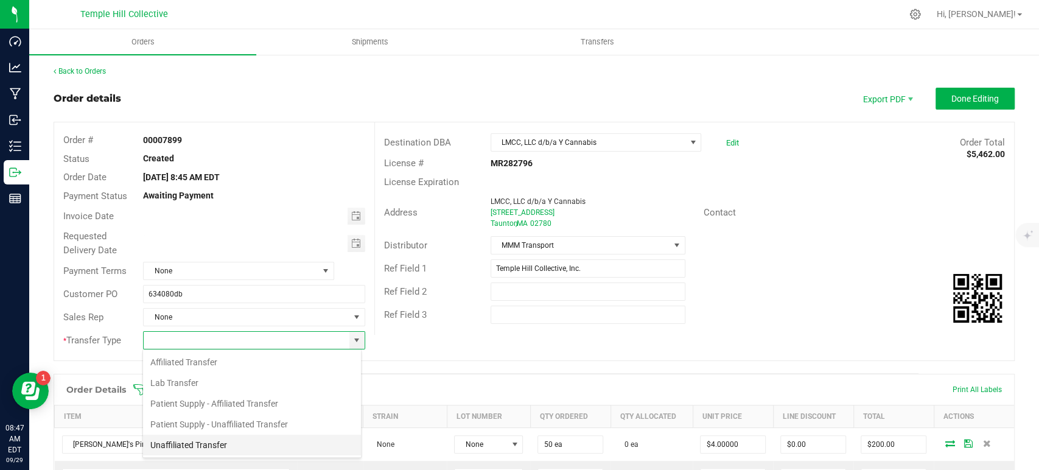
click at [214, 440] on li "Unaffiliated Transfer" at bounding box center [252, 445] width 218 height 21
type input "Unaffiliated Transfer"
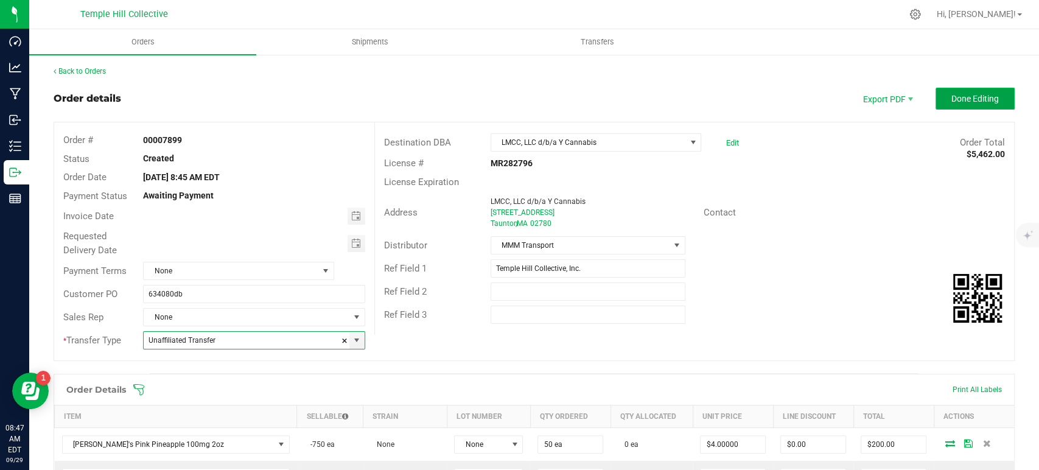
click at [975, 95] on span "Done Editing" at bounding box center [974, 99] width 47 height 10
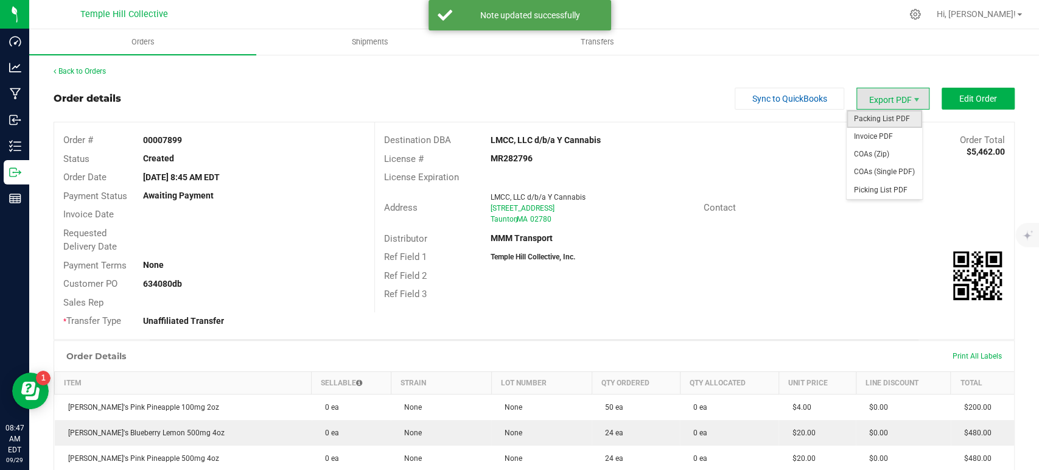
click at [875, 119] on span "Packing List PDF" at bounding box center [883, 119] width 75 height 18
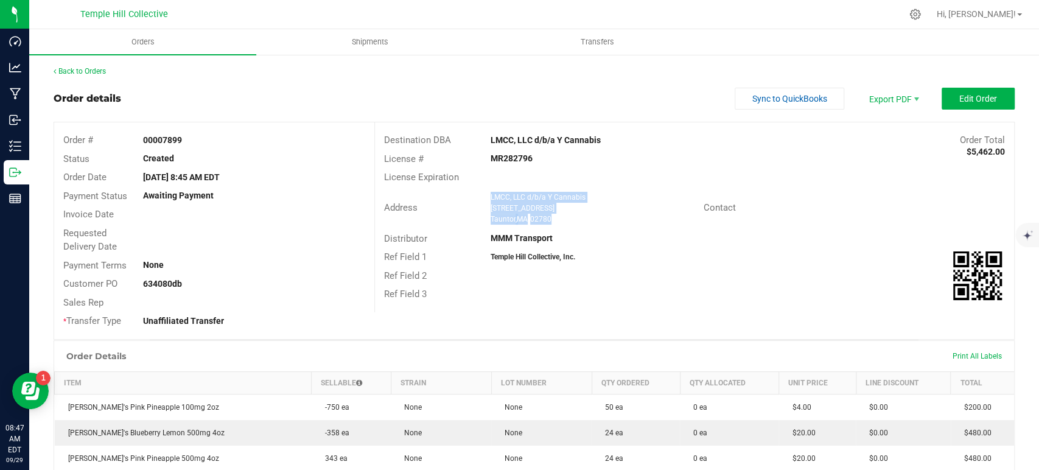
drag, startPoint x: 564, startPoint y: 223, endPoint x: 481, endPoint y: 192, distance: 88.4
click at [484, 192] on div "LMCC, LLC d/b/a Y Cannabis [STREET_ADDRESS]" at bounding box center [593, 208] width 219 height 33
copy ngx-name-and-address "LMCC, LLC d/b/a Y Cannabis [STREET_ADDRESS]"
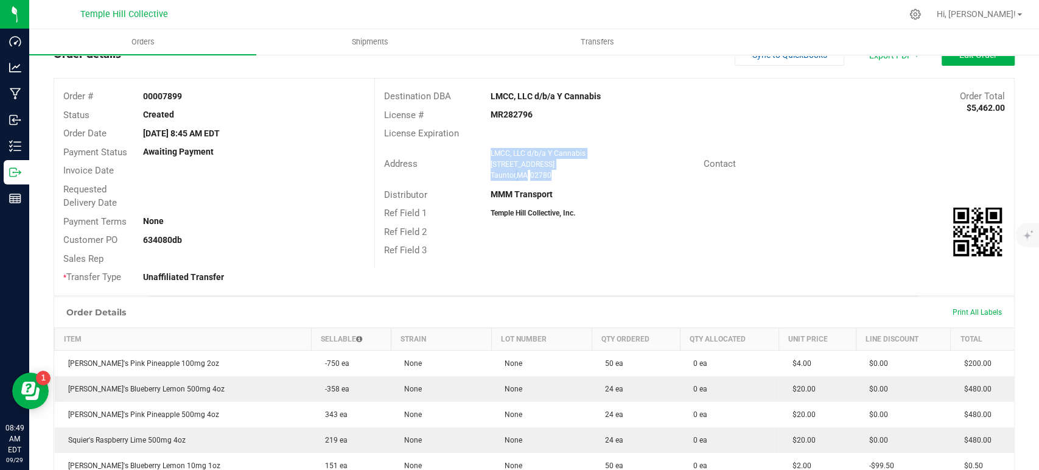
scroll to position [68, 0]
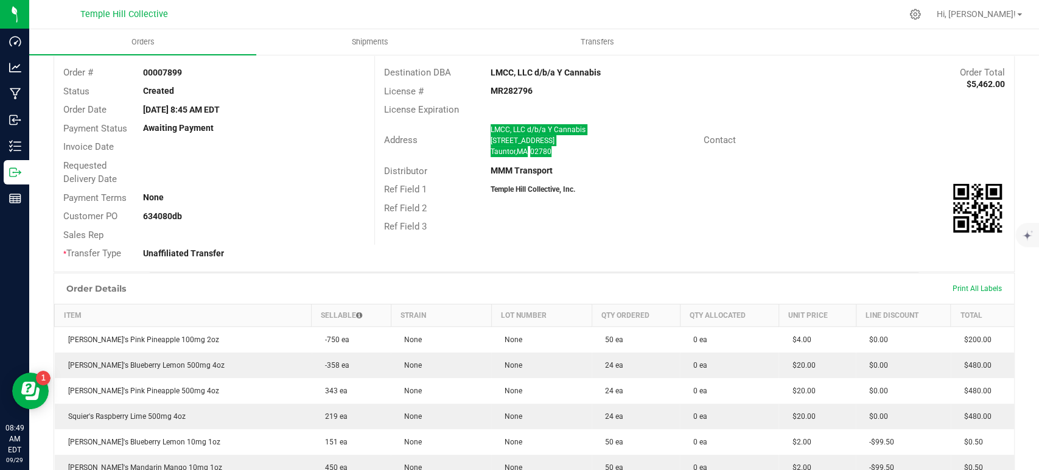
click at [517, 87] on strong "MR282796" at bounding box center [511, 91] width 42 height 10
copy strong "MR282796"
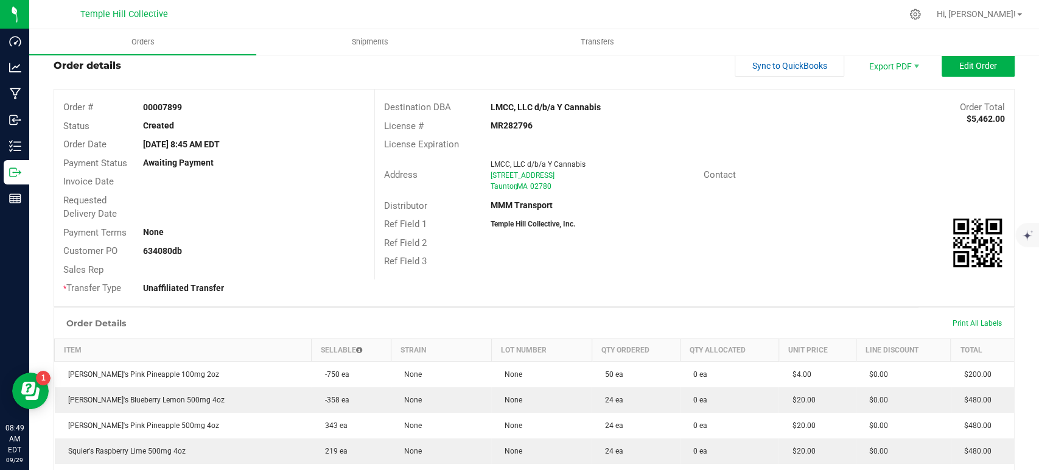
scroll to position [0, 0]
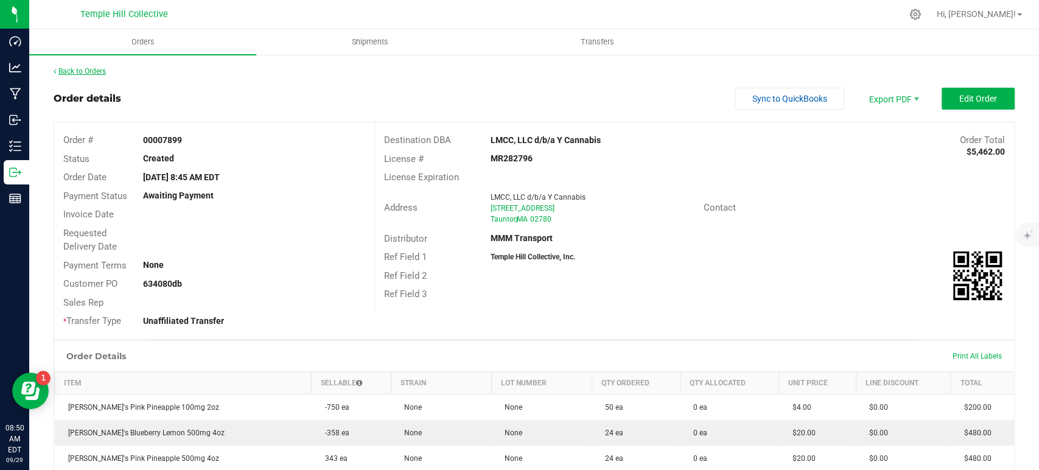
click at [87, 68] on link "Back to Orders" at bounding box center [80, 71] width 52 height 9
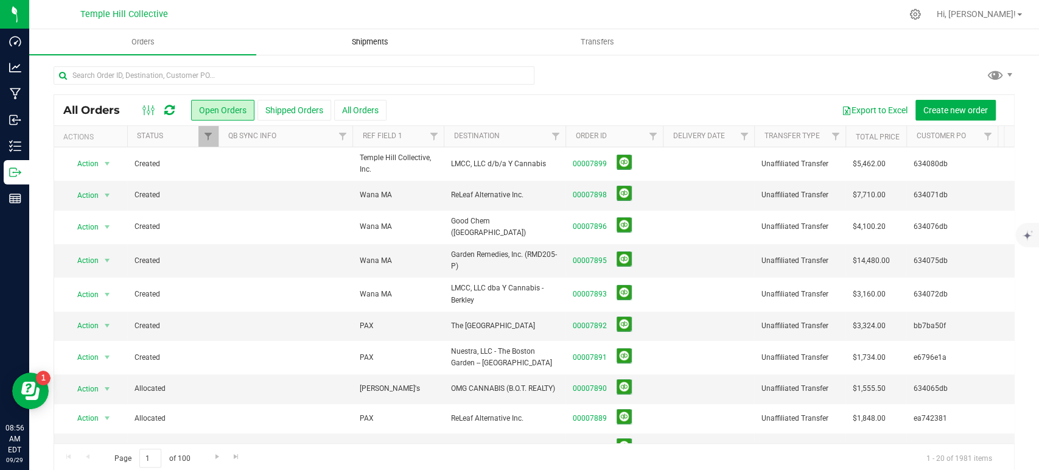
click at [356, 38] on span "Shipments" at bounding box center [369, 42] width 69 height 11
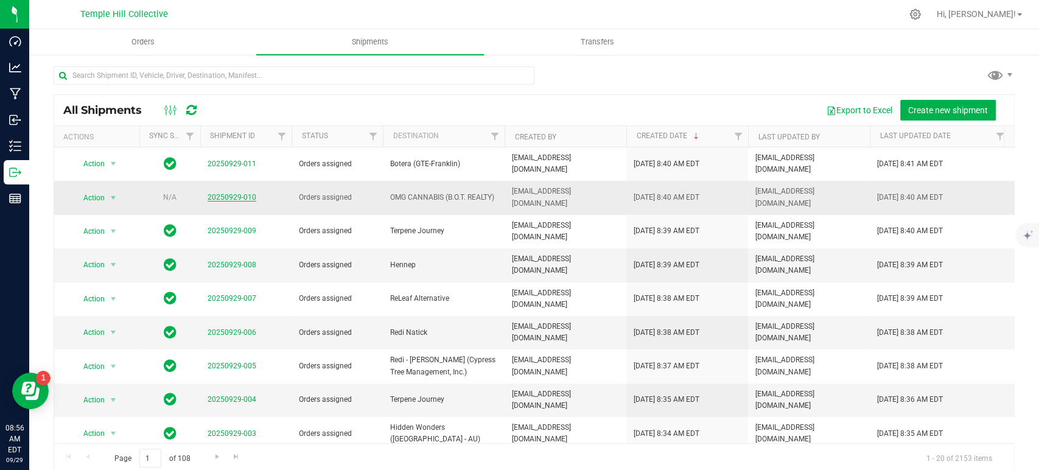
click at [224, 193] on link "20250929-010" at bounding box center [232, 197] width 49 height 9
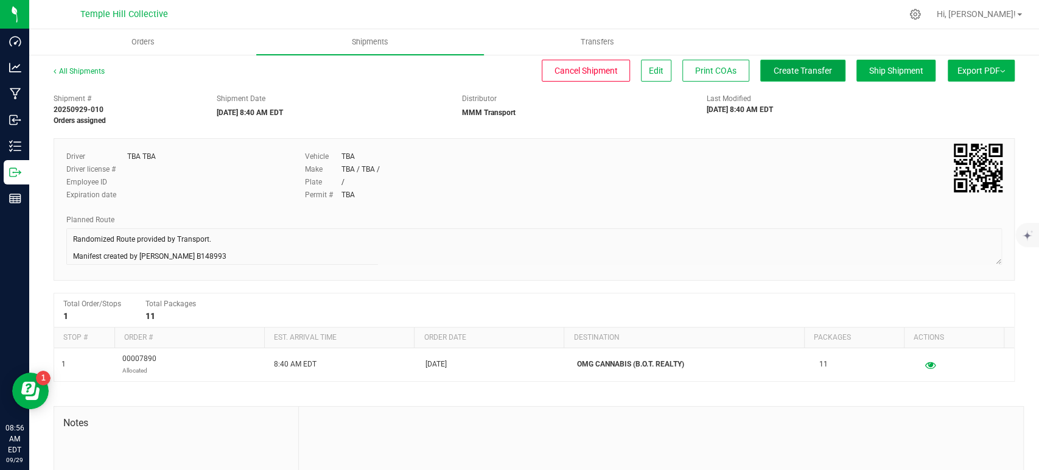
click at [783, 72] on span "Create Transfer" at bounding box center [802, 71] width 58 height 10
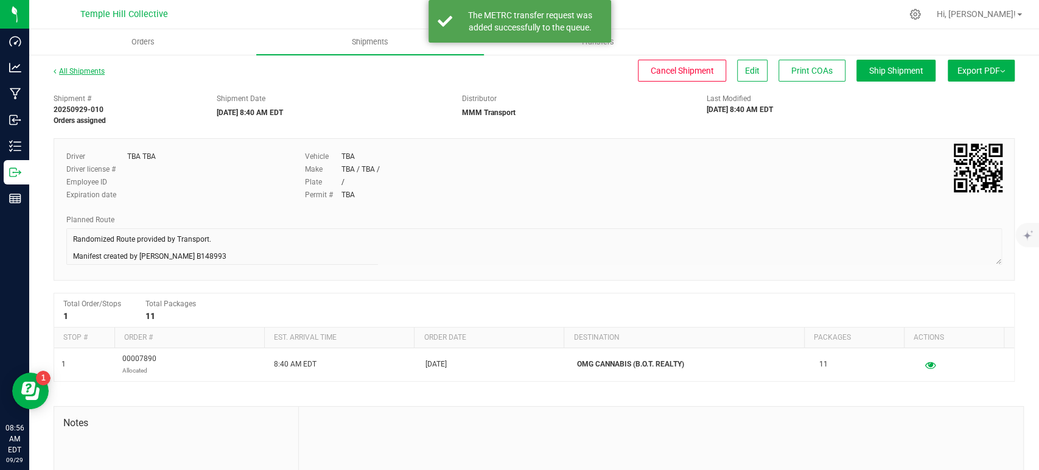
click at [85, 72] on link "All Shipments" at bounding box center [79, 71] width 51 height 9
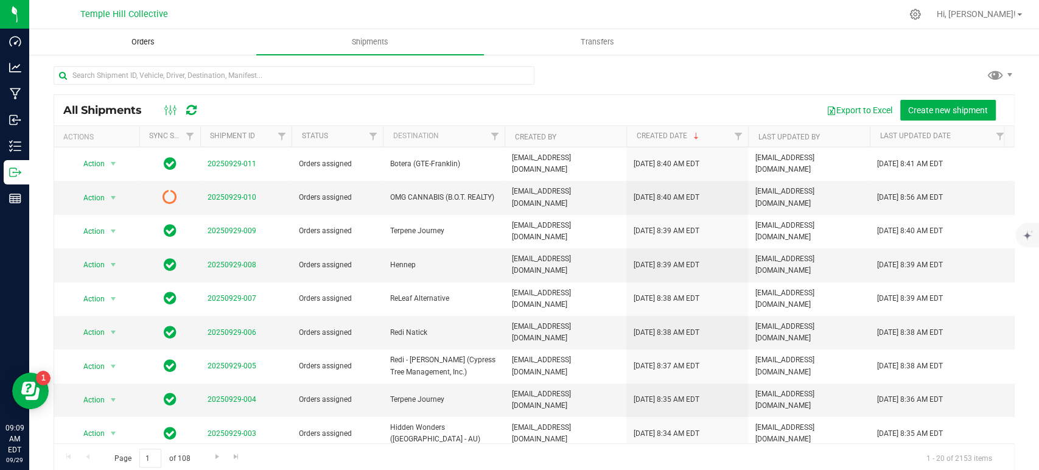
click at [195, 43] on uib-tab-heading "Orders" at bounding box center [143, 42] width 226 height 24
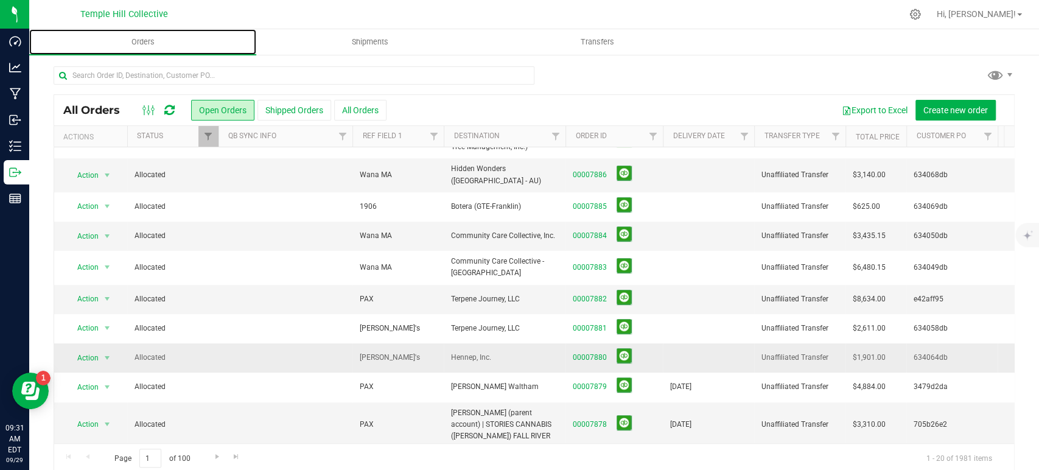
scroll to position [338, 0]
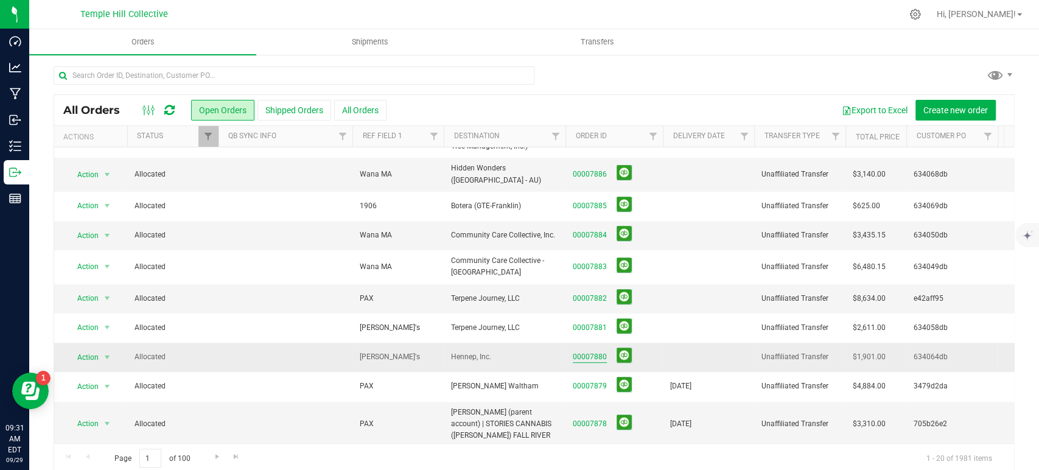
click at [593, 351] on link "00007880" at bounding box center [590, 357] width 34 height 12
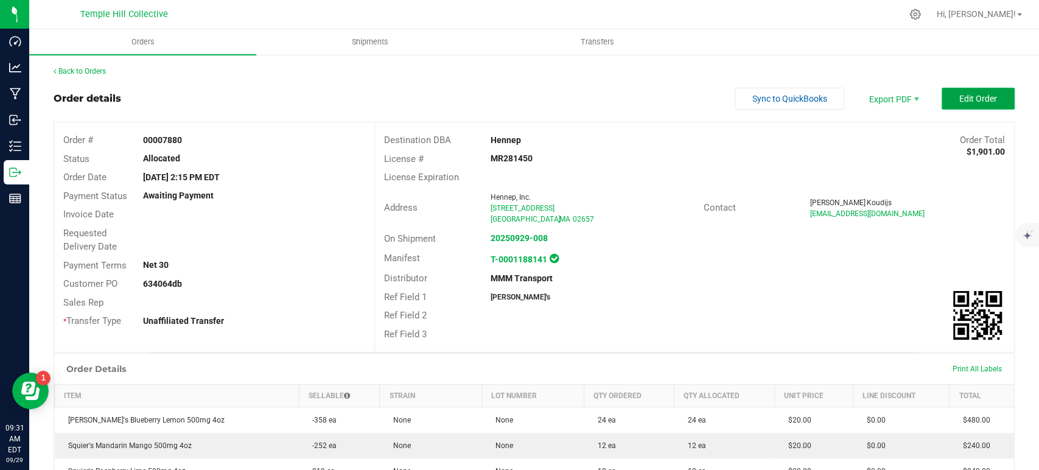
click at [952, 105] on button "Edit Order" at bounding box center [977, 99] width 73 height 22
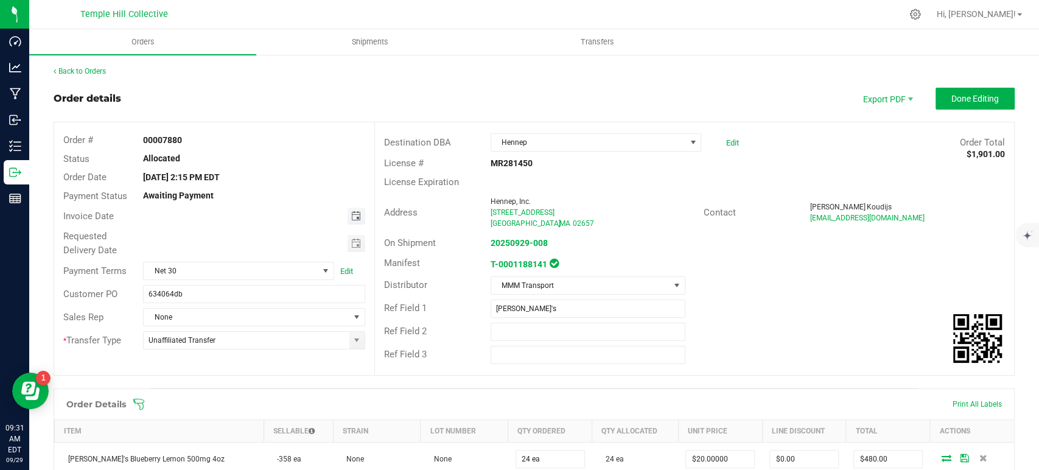
click at [354, 213] on span "Toggle calendar" at bounding box center [356, 216] width 10 height 10
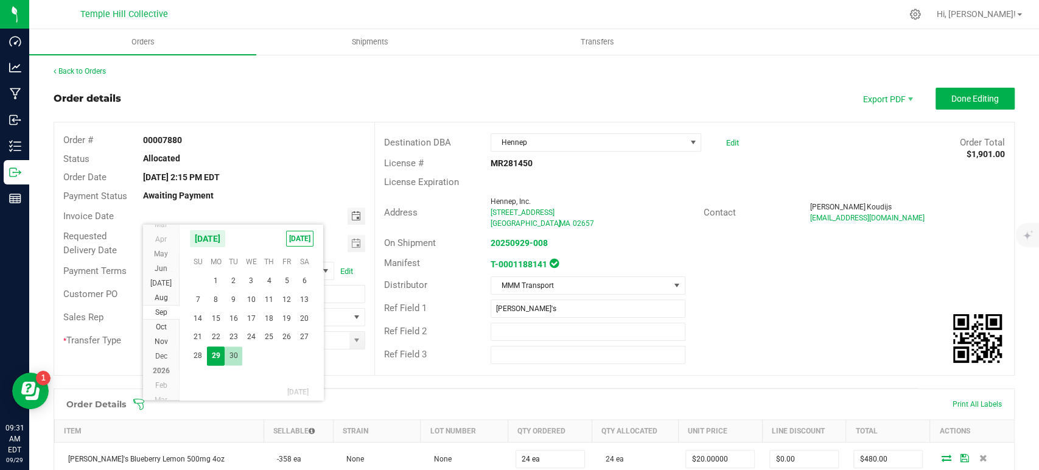
click at [232, 349] on span "30" at bounding box center [234, 355] width 18 height 19
type input "[DATE]"
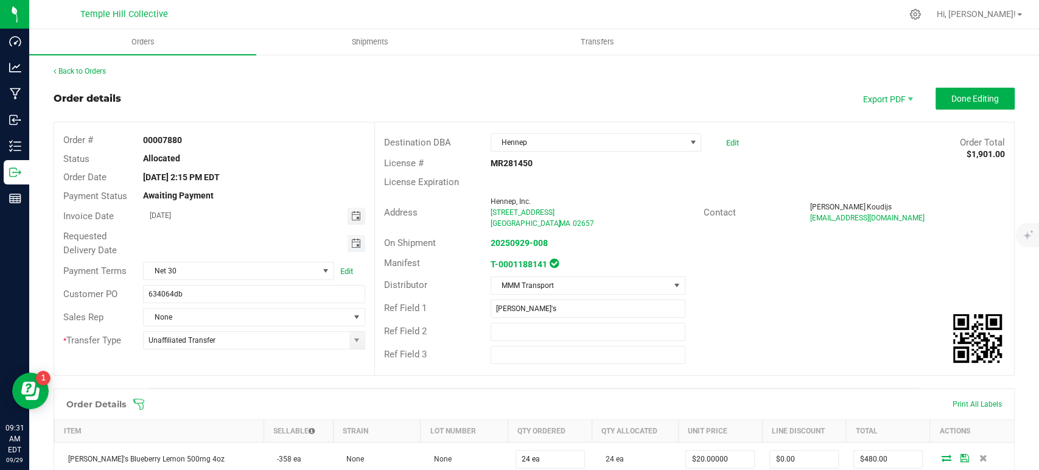
click at [351, 246] on span "Toggle calendar" at bounding box center [356, 244] width 10 height 10
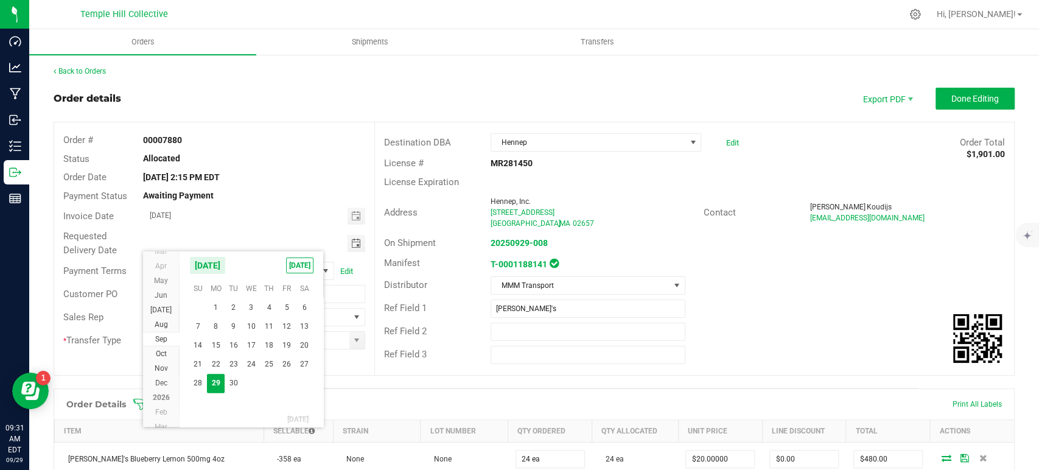
drag, startPoint x: 232, startPoint y: 382, endPoint x: 295, endPoint y: 369, distance: 63.4
click at [233, 382] on span "30" at bounding box center [234, 383] width 18 height 19
type input "[DATE]"
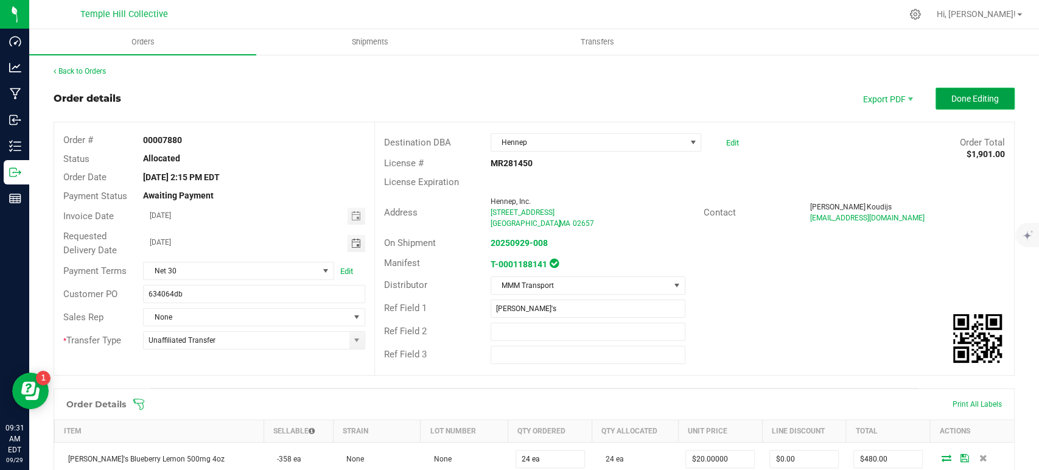
click at [964, 100] on span "Done Editing" at bounding box center [974, 99] width 47 height 10
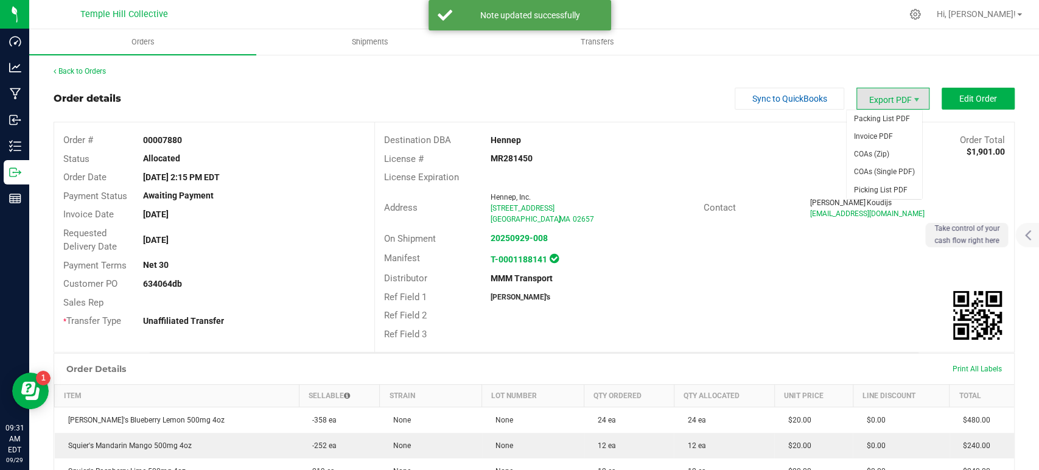
click at [890, 101] on span "Export PDF" at bounding box center [892, 99] width 73 height 22
click at [879, 134] on span "Invoice PDF" at bounding box center [883, 137] width 75 height 18
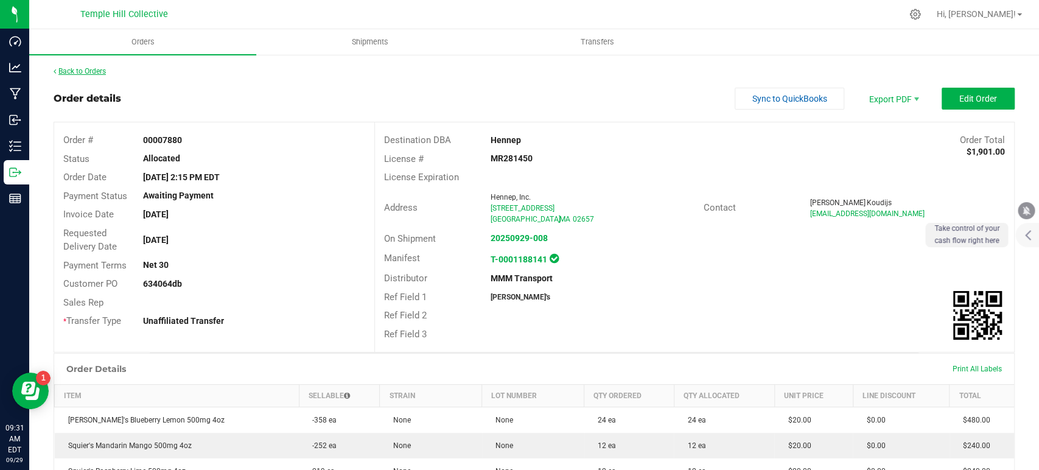
click at [91, 72] on link "Back to Orders" at bounding box center [80, 71] width 52 height 9
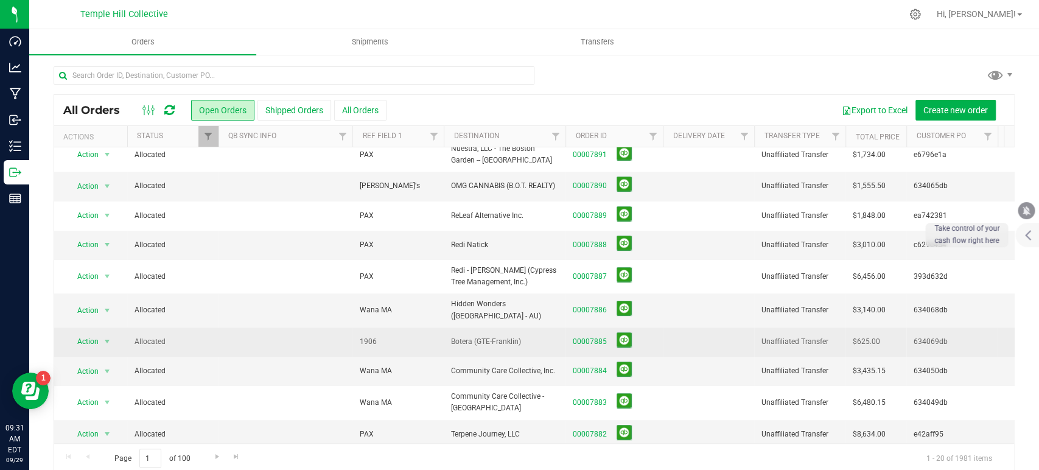
scroll to position [338, 0]
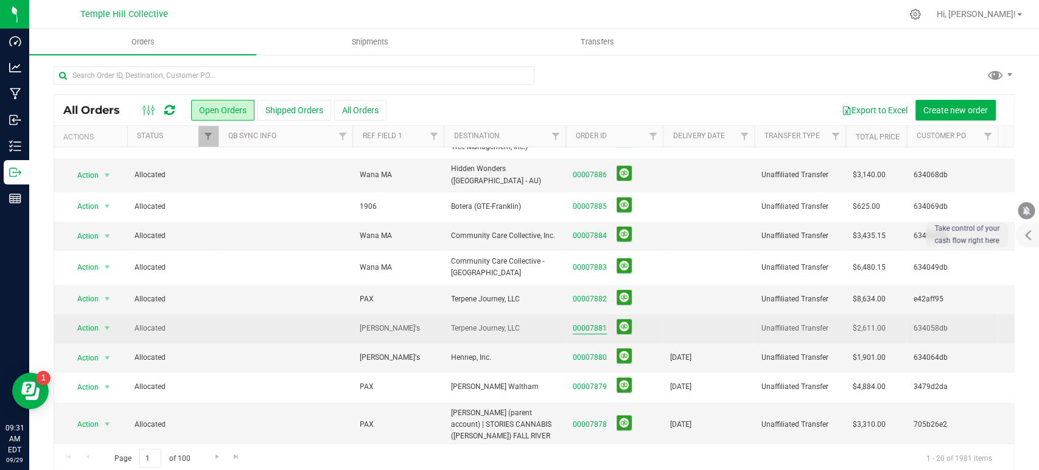
click at [587, 323] on link "00007881" at bounding box center [590, 329] width 34 height 12
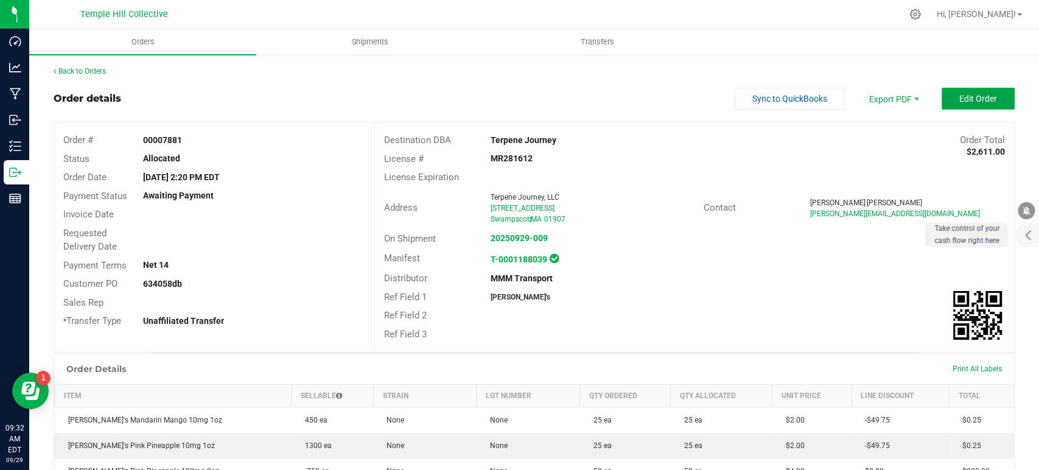
click at [967, 94] on span "Edit Order" at bounding box center [978, 99] width 38 height 10
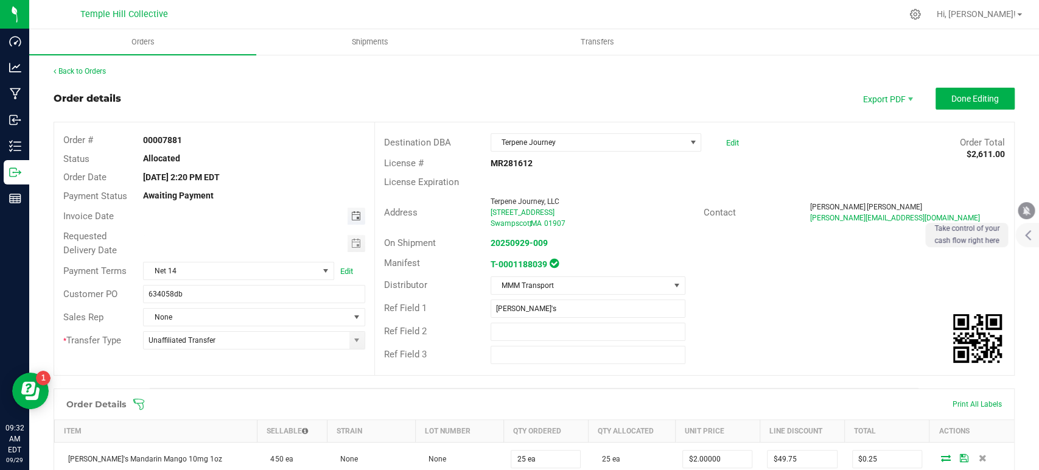
click at [352, 215] on span "Toggle calendar" at bounding box center [356, 216] width 10 height 10
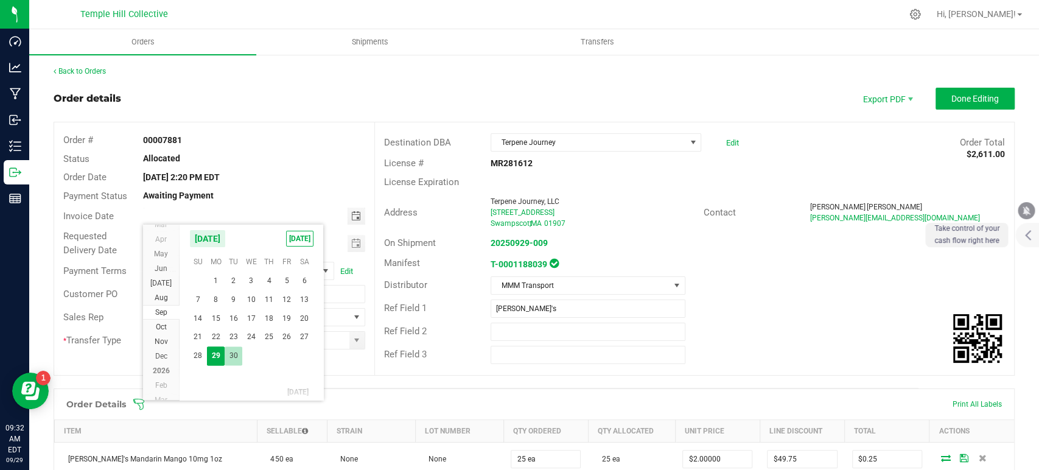
click at [232, 354] on span "30" at bounding box center [234, 355] width 18 height 19
type input "[DATE]"
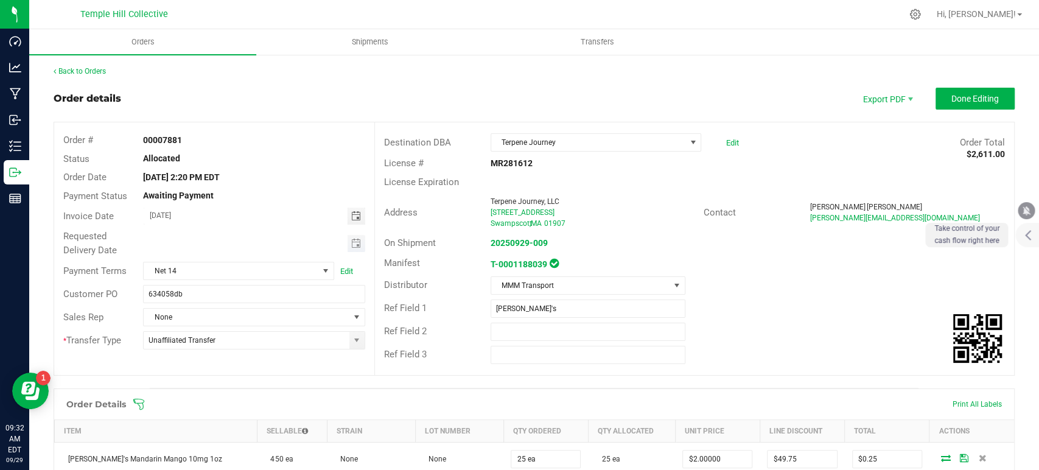
click at [347, 241] on span "Toggle calendar" at bounding box center [356, 243] width 18 height 17
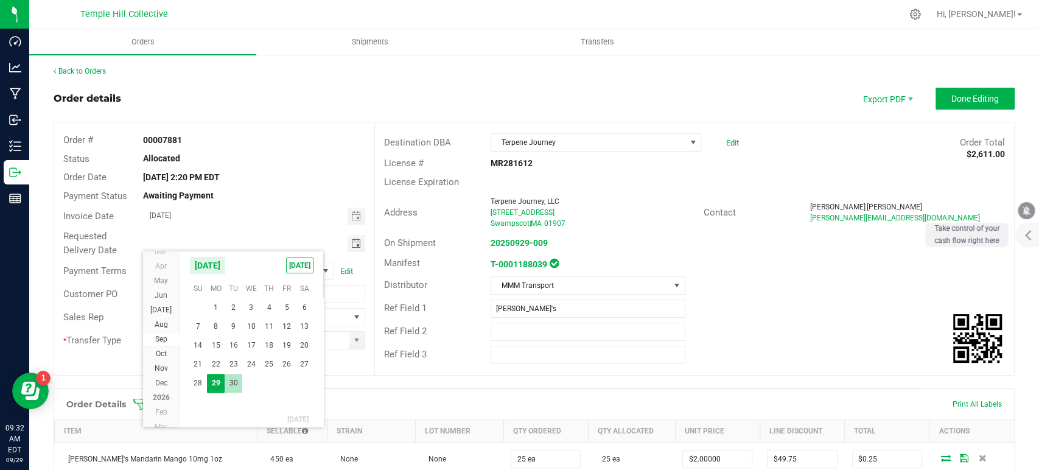
click at [226, 379] on span "30" at bounding box center [234, 383] width 18 height 19
type input "[DATE]"
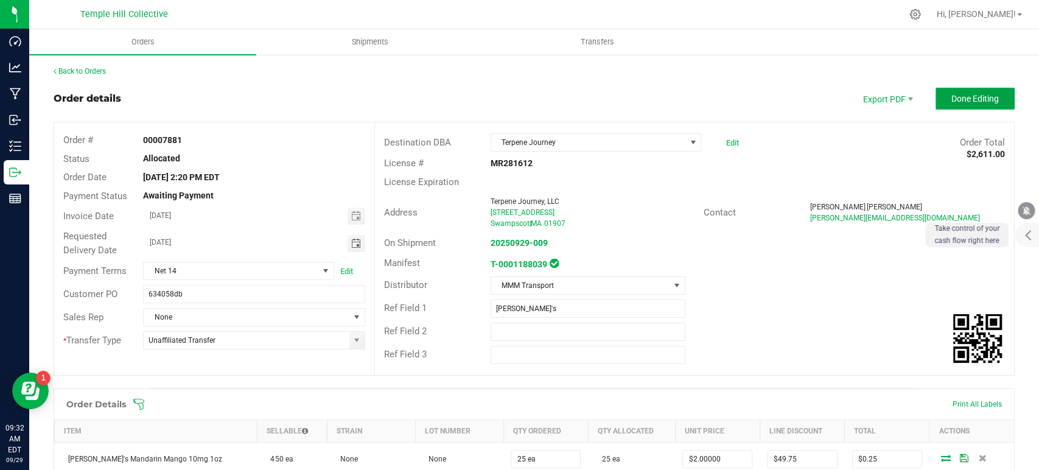
click at [967, 107] on button "Done Editing" at bounding box center [974, 99] width 79 height 22
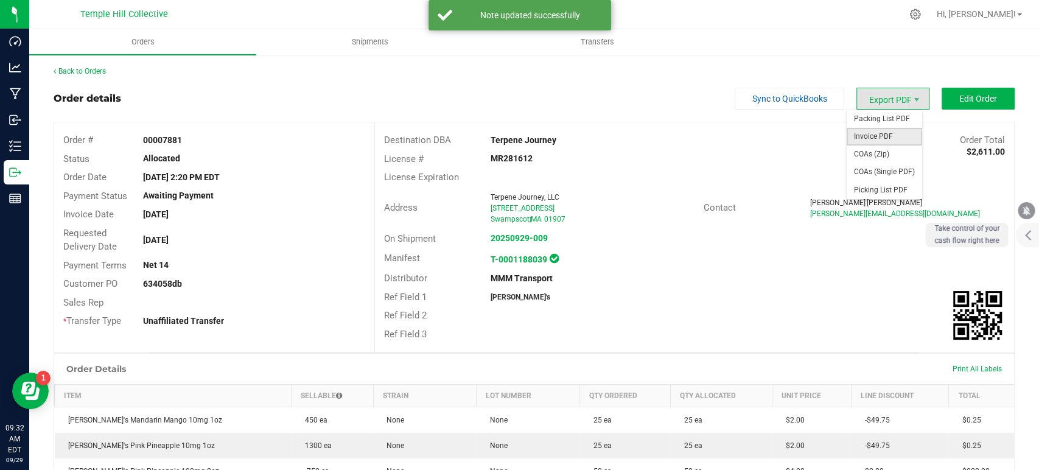
click at [884, 134] on span "Invoice PDF" at bounding box center [883, 137] width 75 height 18
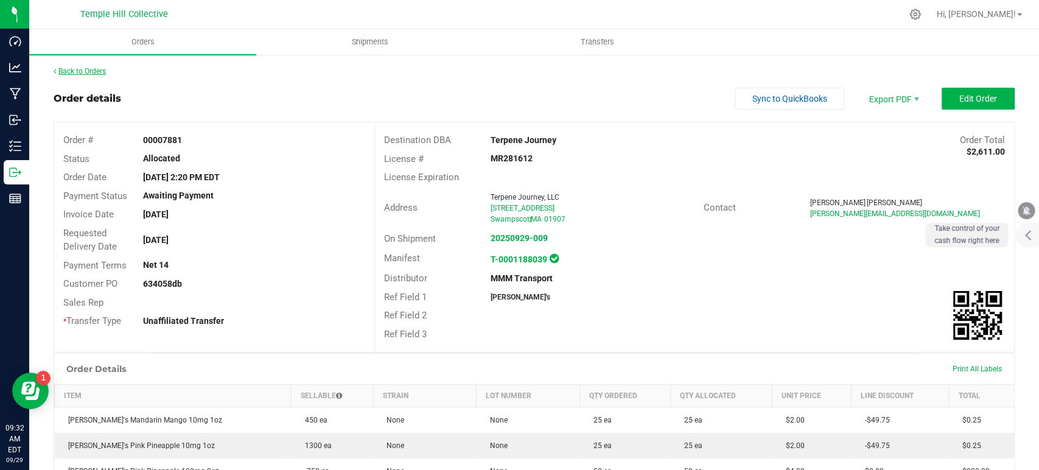
click at [79, 75] on link "Back to Orders" at bounding box center [80, 71] width 52 height 9
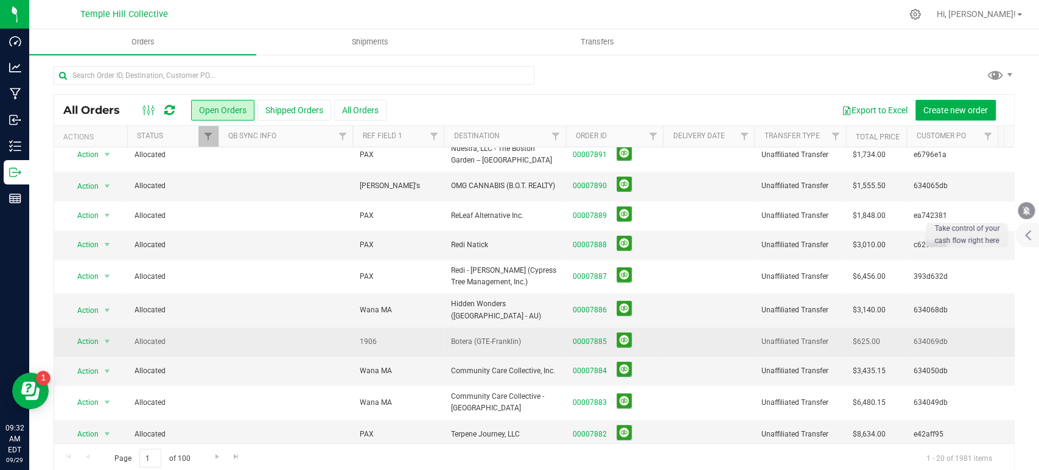
scroll to position [270, 0]
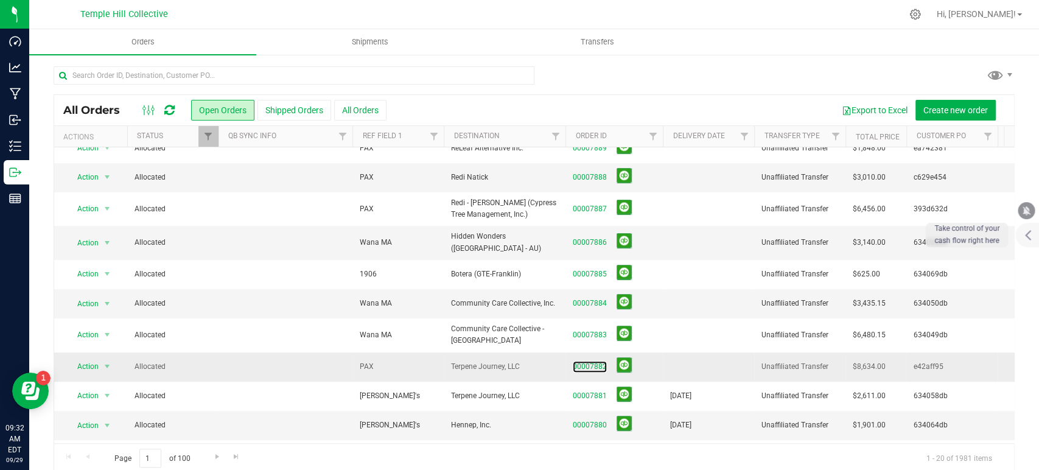
drag, startPoint x: 592, startPoint y: 354, endPoint x: 652, endPoint y: 352, distance: 60.9
click at [592, 361] on link "00007882" at bounding box center [590, 367] width 34 height 12
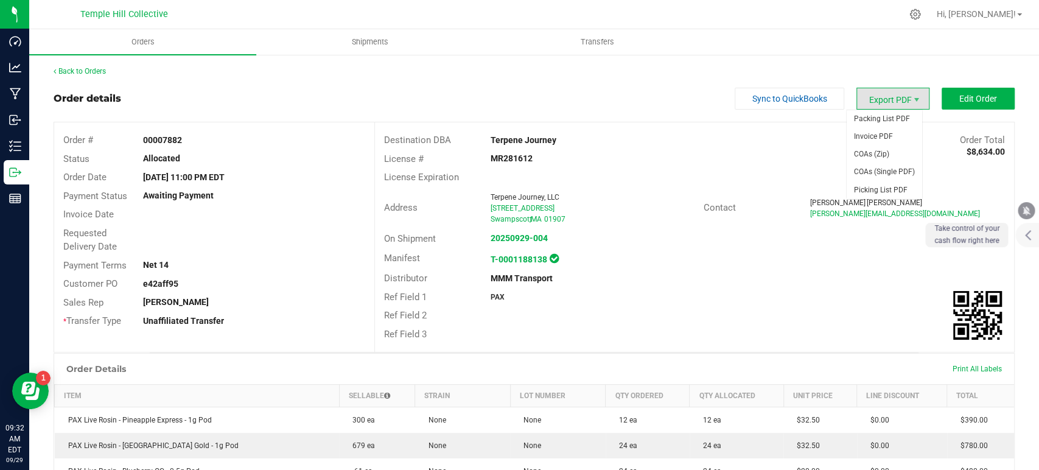
click at [881, 97] on span "Export PDF" at bounding box center [892, 99] width 73 height 22
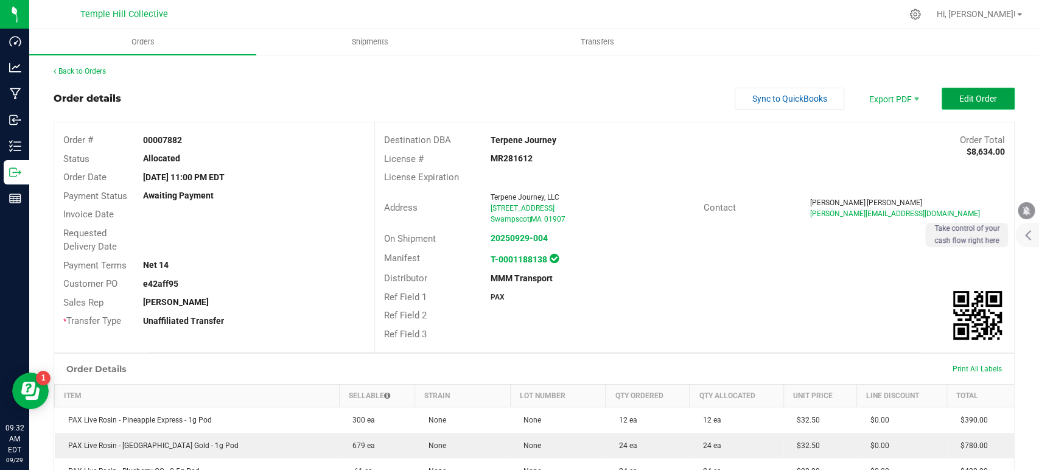
click at [983, 94] on span "Edit Order" at bounding box center [978, 99] width 38 height 10
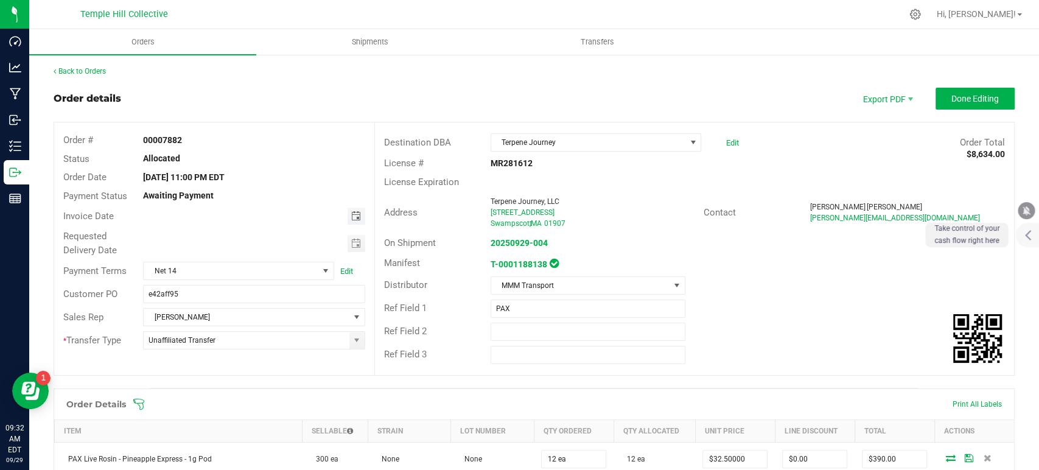
click at [351, 217] on span "Toggle calendar" at bounding box center [356, 216] width 10 height 10
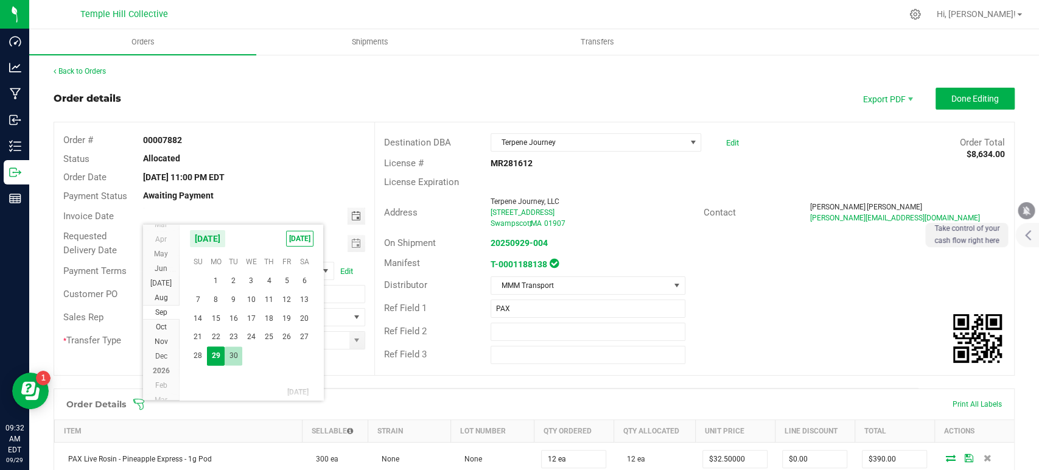
click at [236, 355] on span "30" at bounding box center [234, 355] width 18 height 19
type input "[DATE]"
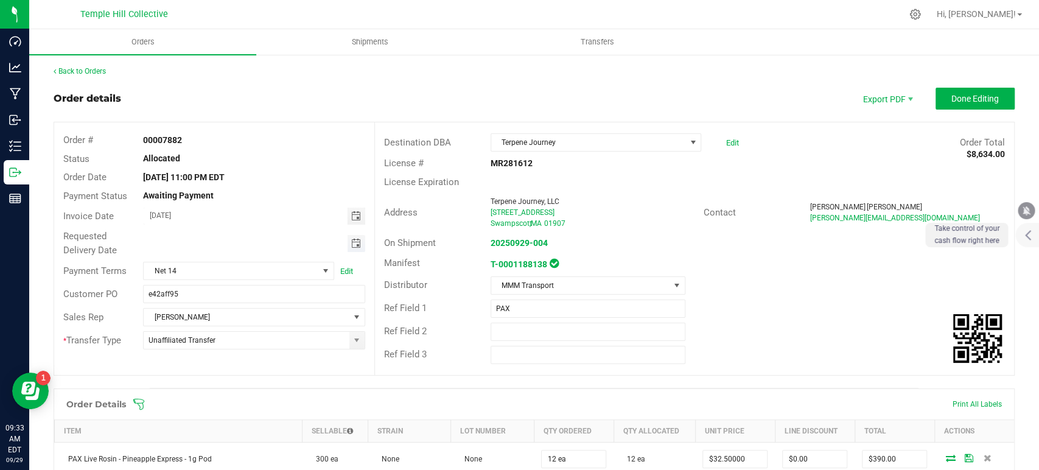
click at [351, 240] on span "Toggle calendar" at bounding box center [356, 244] width 10 height 10
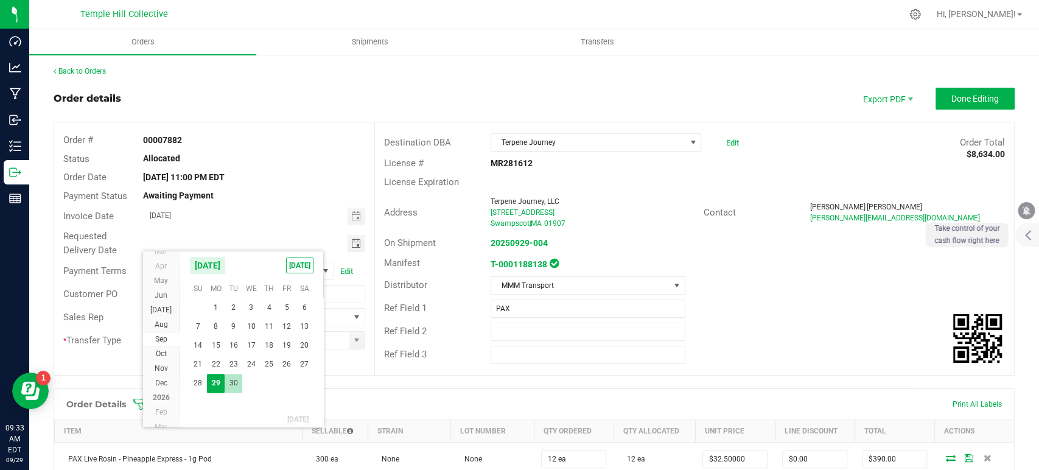
click at [239, 381] on span "30" at bounding box center [234, 383] width 18 height 19
type input "[DATE]"
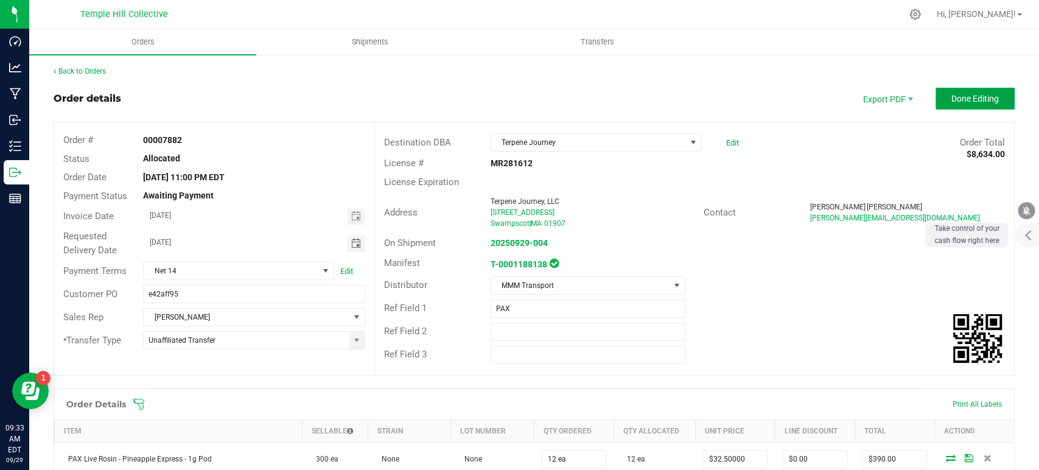
click at [966, 107] on button "Done Editing" at bounding box center [974, 99] width 79 height 22
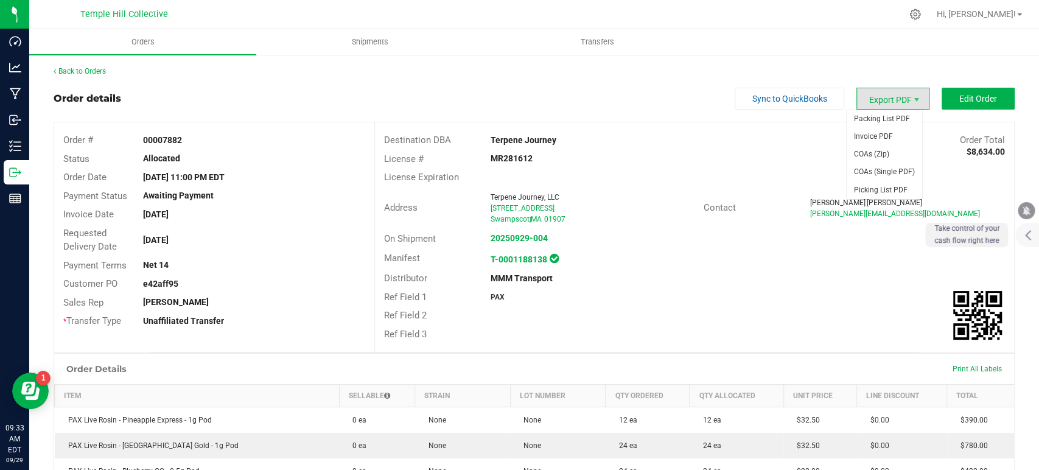
click at [868, 103] on span "Export PDF" at bounding box center [892, 99] width 73 height 22
click at [874, 132] on span "Invoice PDF" at bounding box center [883, 137] width 75 height 18
click at [91, 71] on link "Back to Orders" at bounding box center [80, 71] width 52 height 9
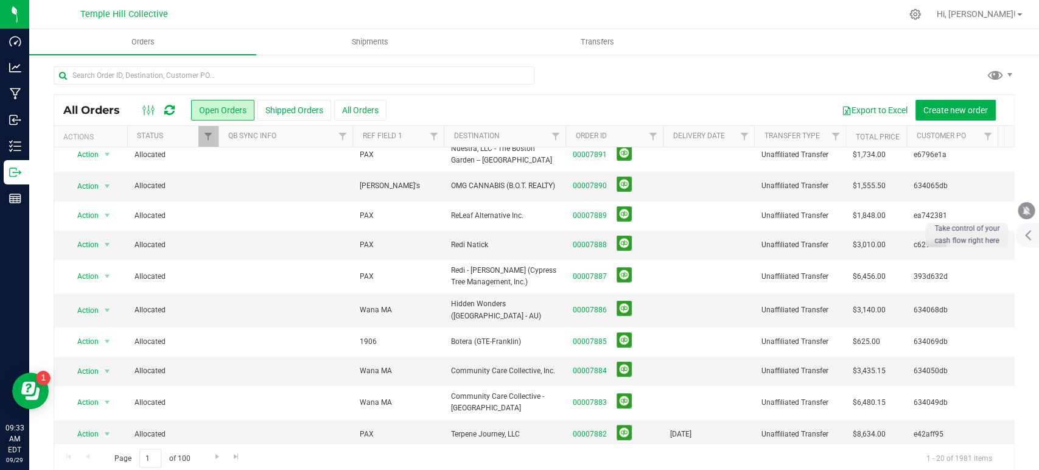
scroll to position [270, 0]
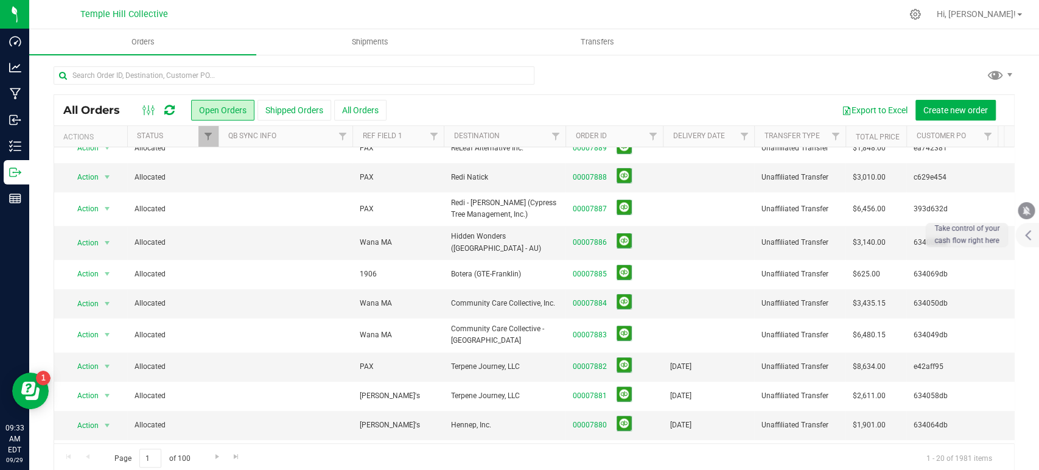
click at [694, 82] on div at bounding box center [534, 80] width 961 height 28
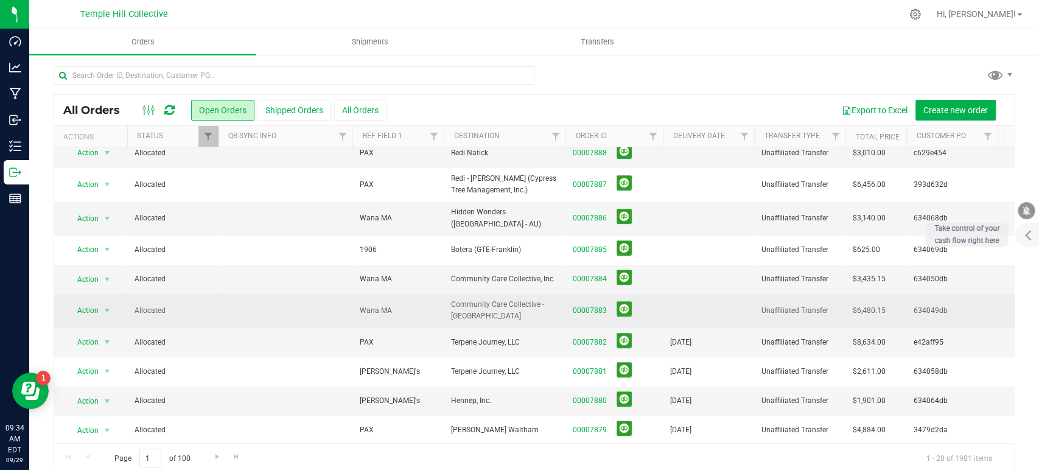
scroll to position [271, 0]
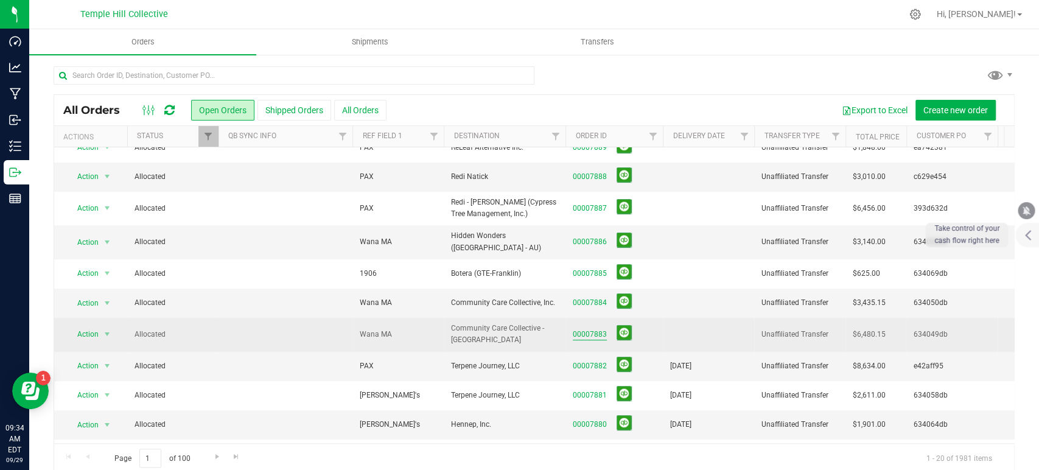
drag, startPoint x: 590, startPoint y: 318, endPoint x: 599, endPoint y: 318, distance: 8.5
click at [590, 329] on link "00007883" at bounding box center [590, 335] width 34 height 12
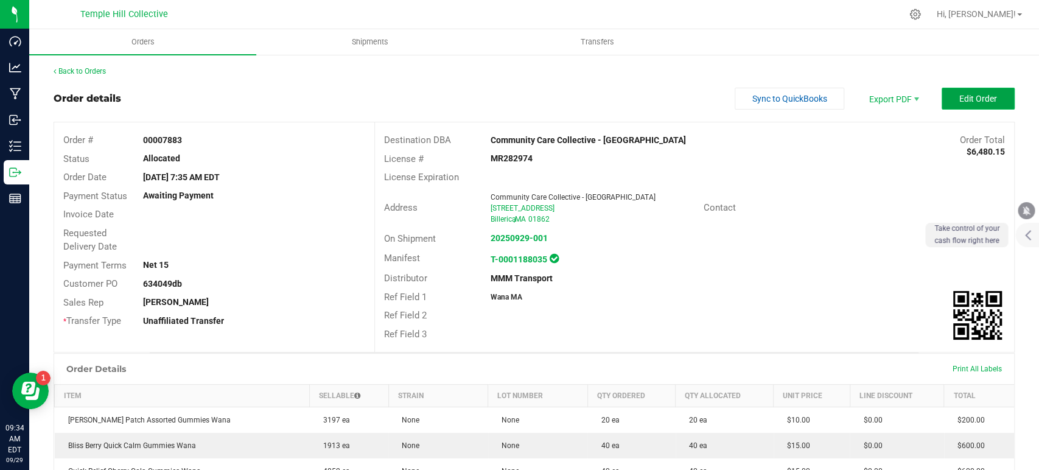
click at [961, 98] on span "Edit Order" at bounding box center [978, 99] width 38 height 10
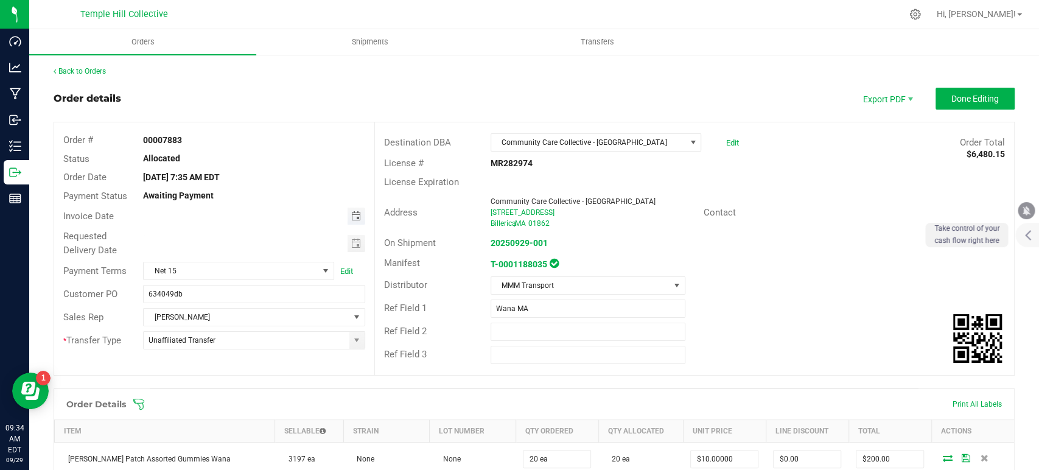
click at [351, 215] on span "Toggle calendar" at bounding box center [356, 216] width 10 height 10
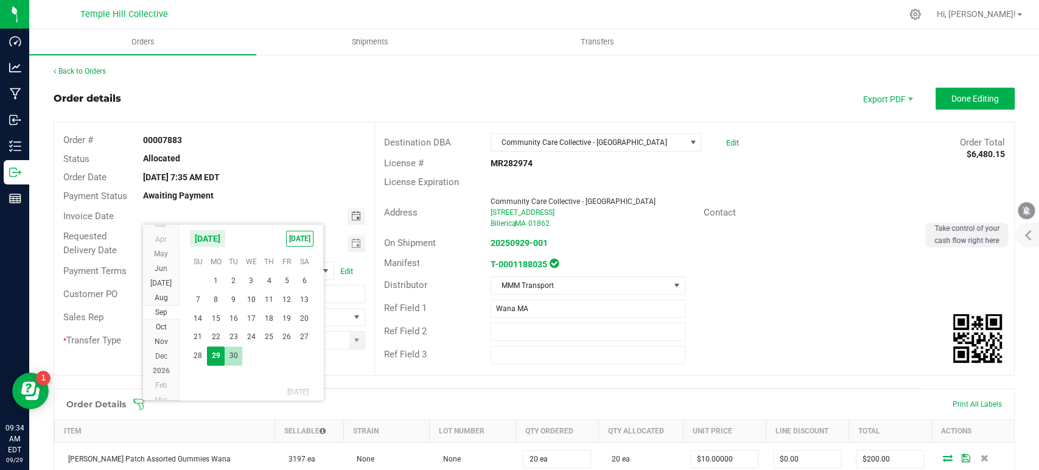
click at [228, 354] on span "30" at bounding box center [234, 355] width 18 height 19
type input "[DATE]"
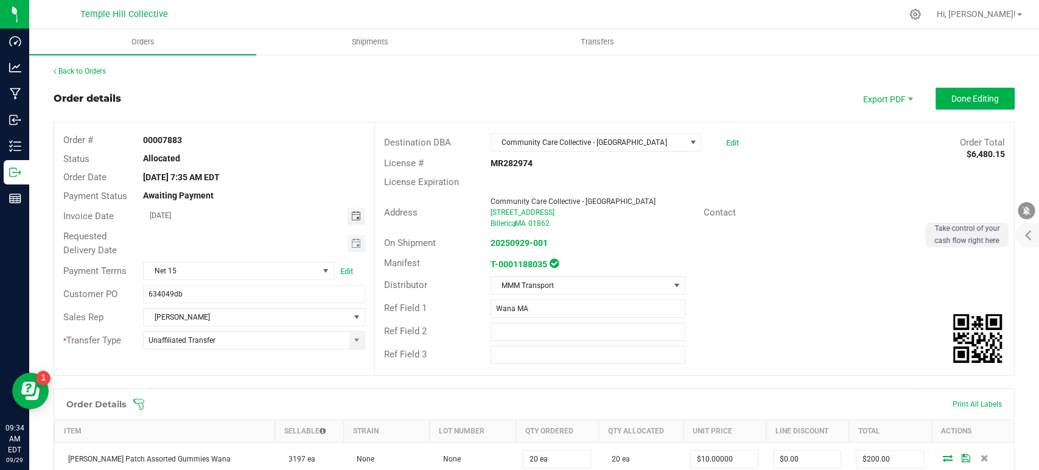
drag, startPoint x: 346, startPoint y: 240, endPoint x: 315, endPoint y: 248, distance: 32.2
click at [347, 239] on span "Toggle calendar" at bounding box center [356, 243] width 18 height 17
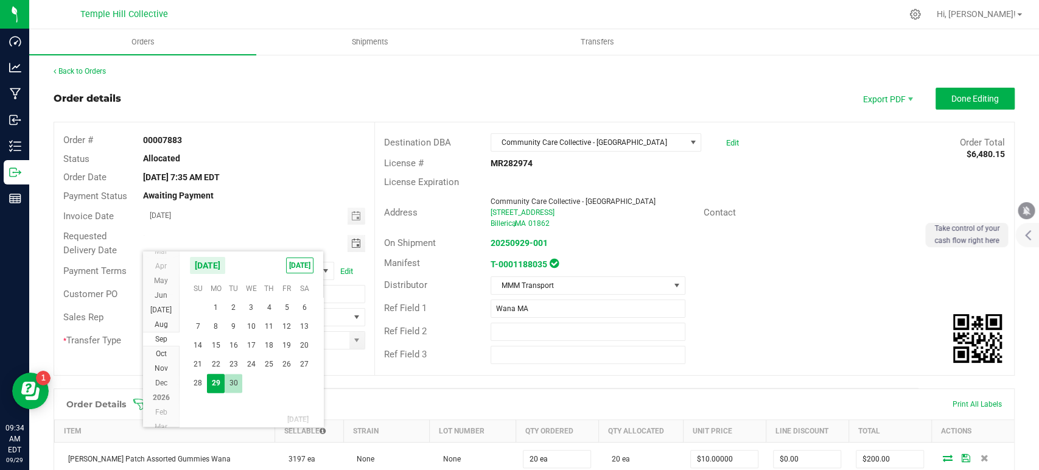
click at [234, 382] on span "30" at bounding box center [234, 383] width 18 height 19
type input "[DATE]"
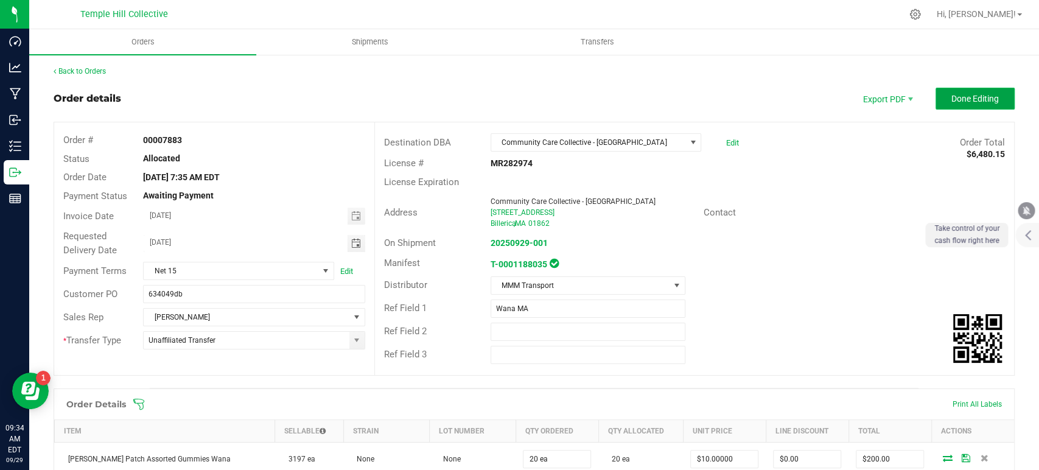
click at [972, 99] on span "Done Editing" at bounding box center [974, 99] width 47 height 10
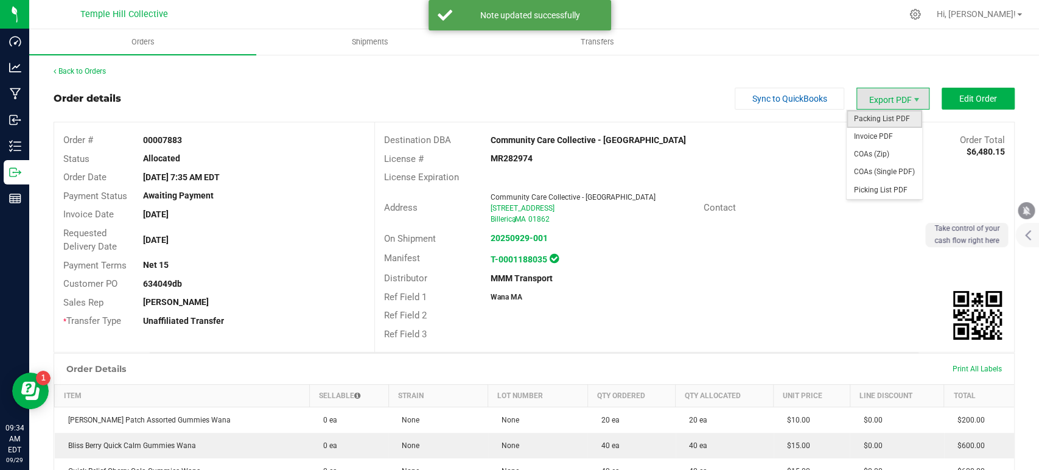
click at [876, 124] on span "Packing List PDF" at bounding box center [883, 119] width 75 height 18
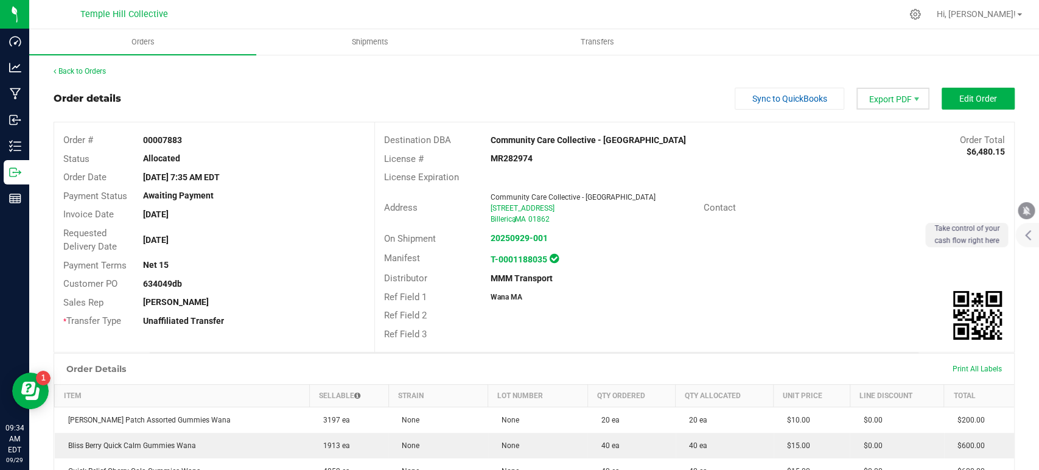
click at [870, 99] on span "Export PDF" at bounding box center [892, 99] width 73 height 22
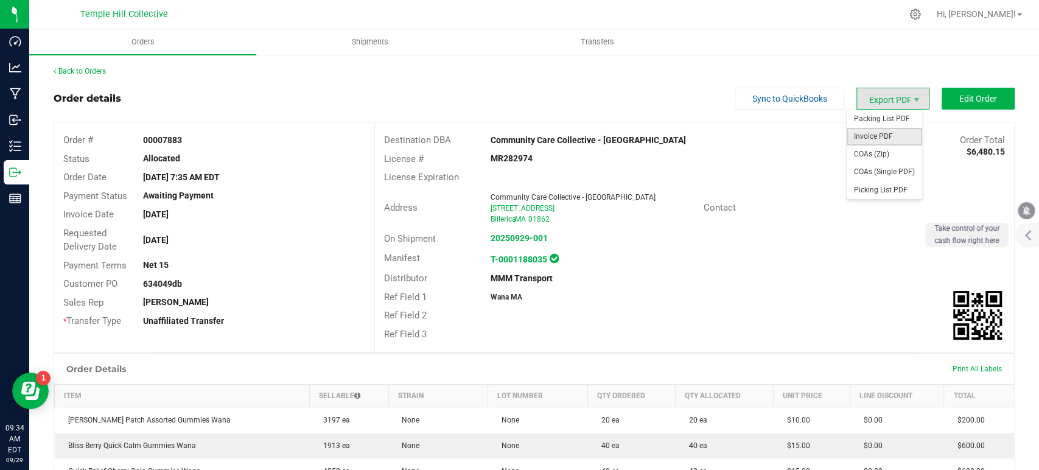
click at [870, 137] on span "Invoice PDF" at bounding box center [883, 137] width 75 height 18
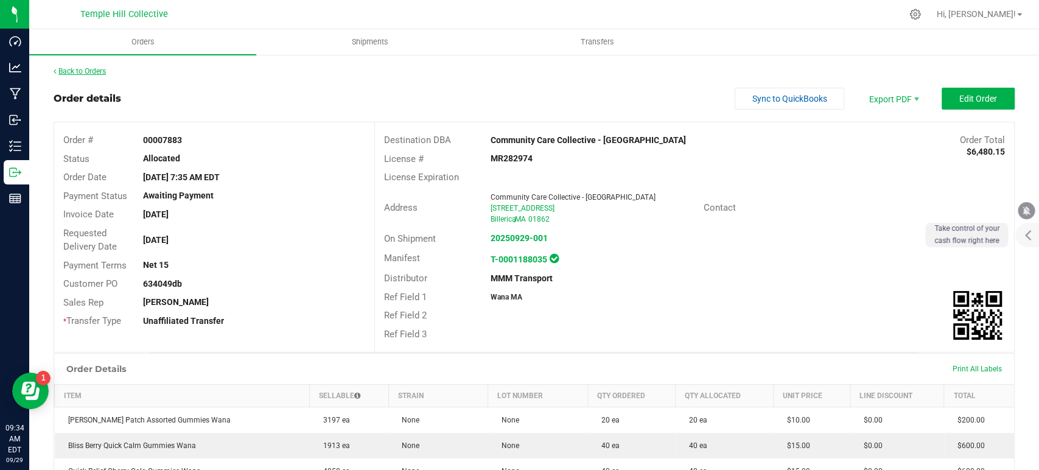
click at [99, 66] on div "Back to Orders" at bounding box center [534, 71] width 961 height 11
click at [103, 72] on link "Back to Orders" at bounding box center [80, 71] width 52 height 9
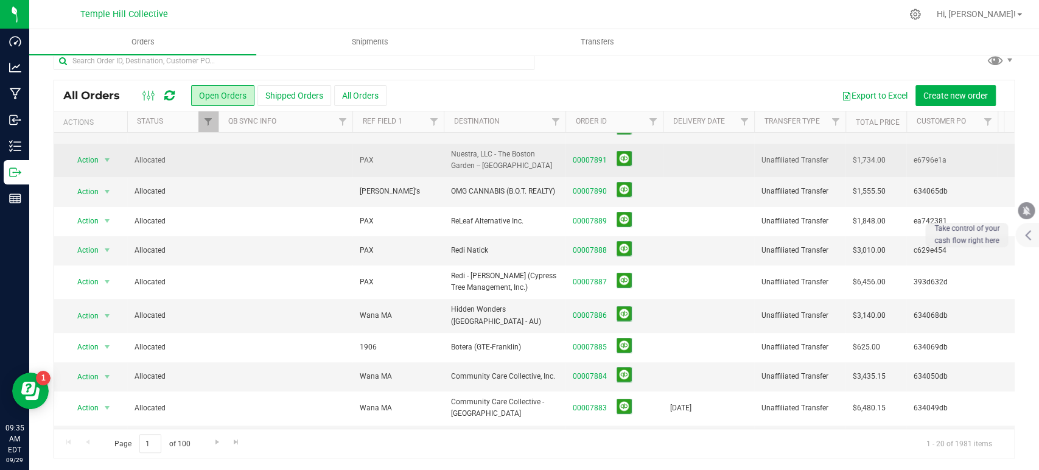
scroll to position [203, 0]
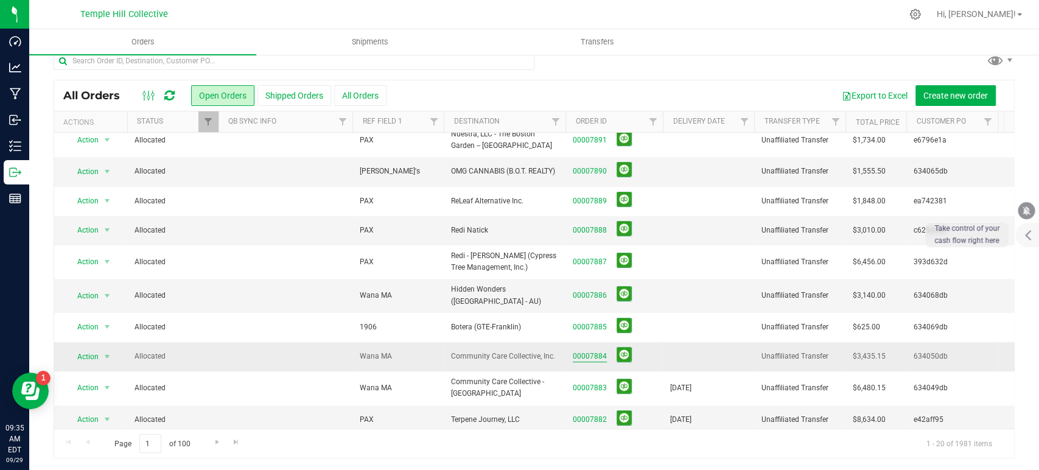
click at [599, 351] on link "00007884" at bounding box center [590, 357] width 34 height 12
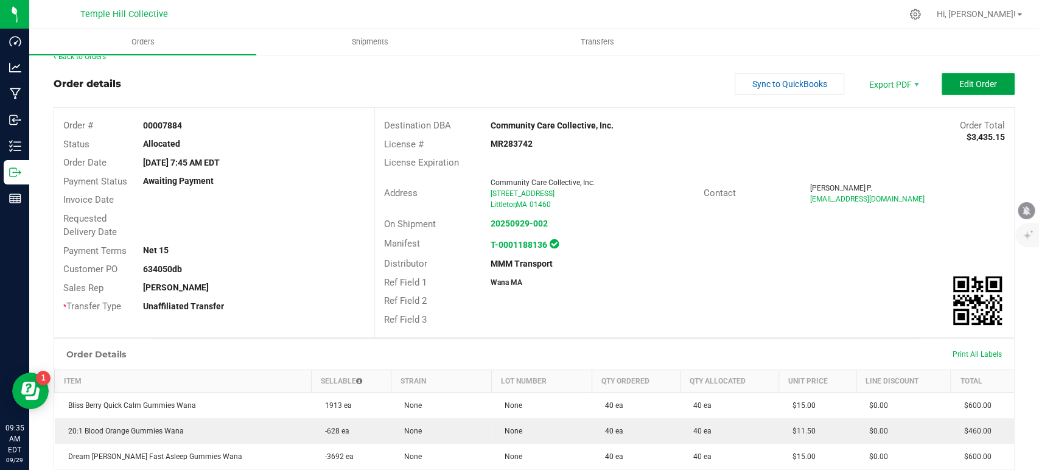
click at [974, 86] on span "Edit Order" at bounding box center [978, 84] width 38 height 10
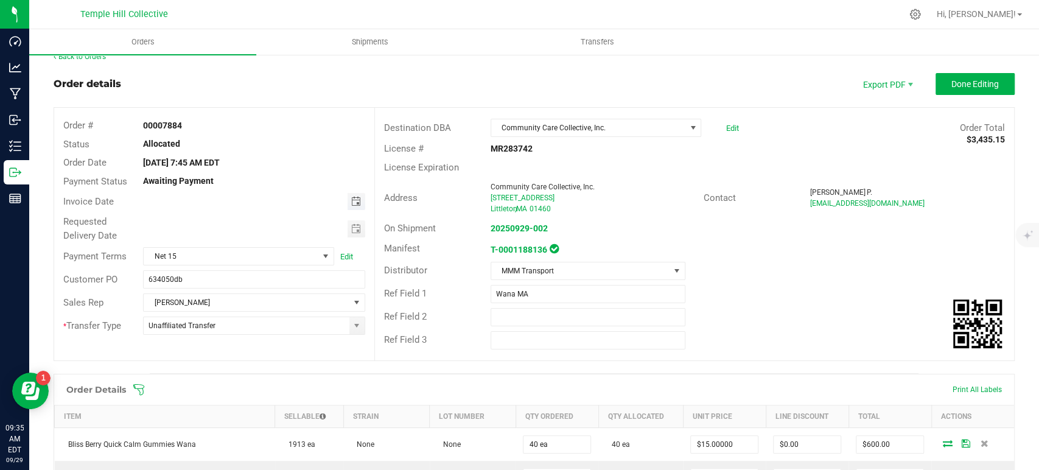
click at [354, 198] on span "Toggle calendar" at bounding box center [356, 202] width 10 height 10
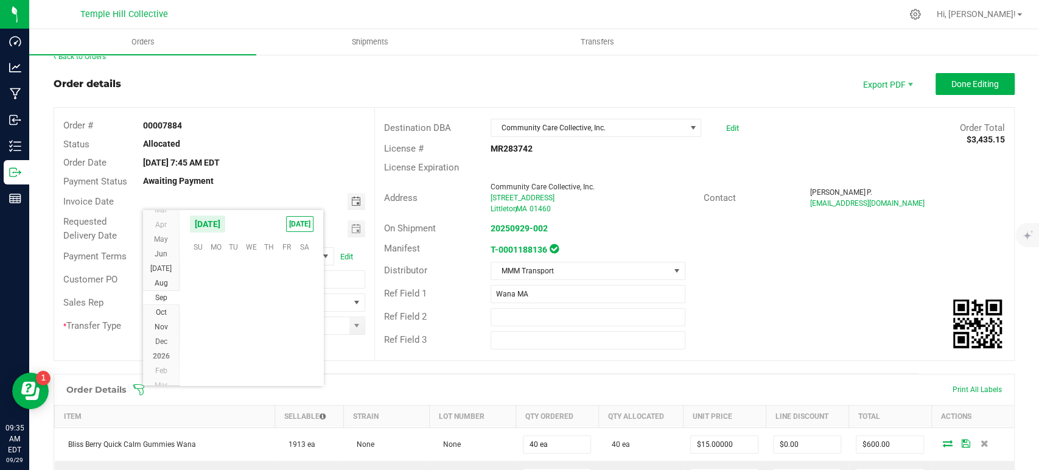
scroll to position [197379, 0]
click at [235, 334] on span "30" at bounding box center [234, 341] width 18 height 19
type input "[DATE]"
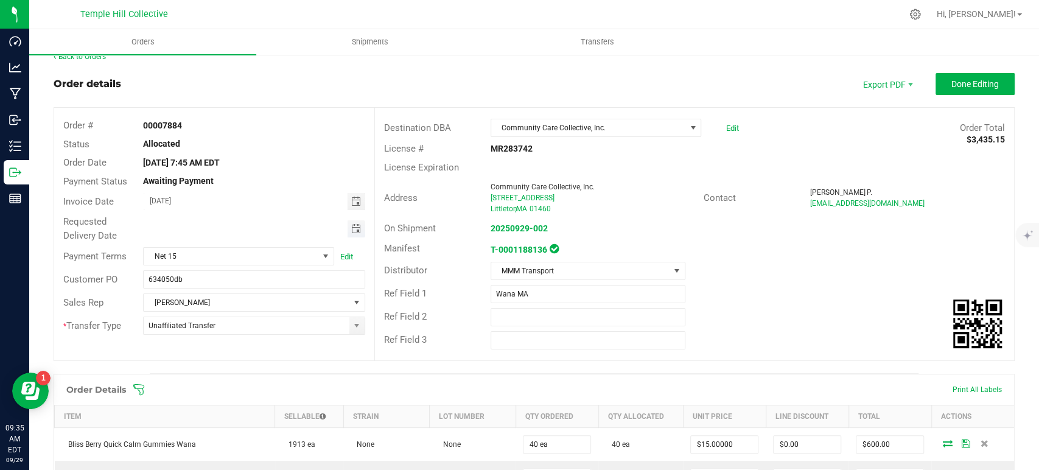
click at [352, 229] on span "Toggle calendar" at bounding box center [356, 229] width 10 height 10
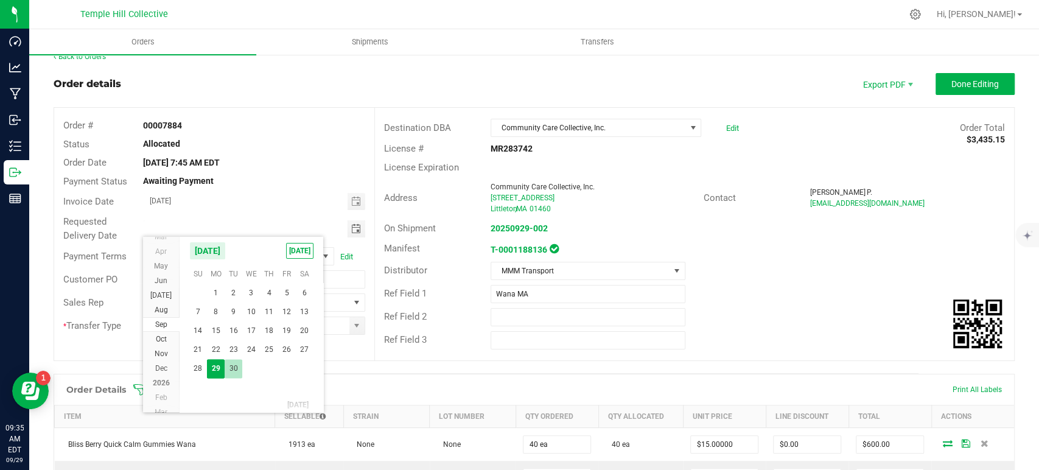
click at [239, 363] on span "30" at bounding box center [234, 368] width 18 height 19
type input "[DATE]"
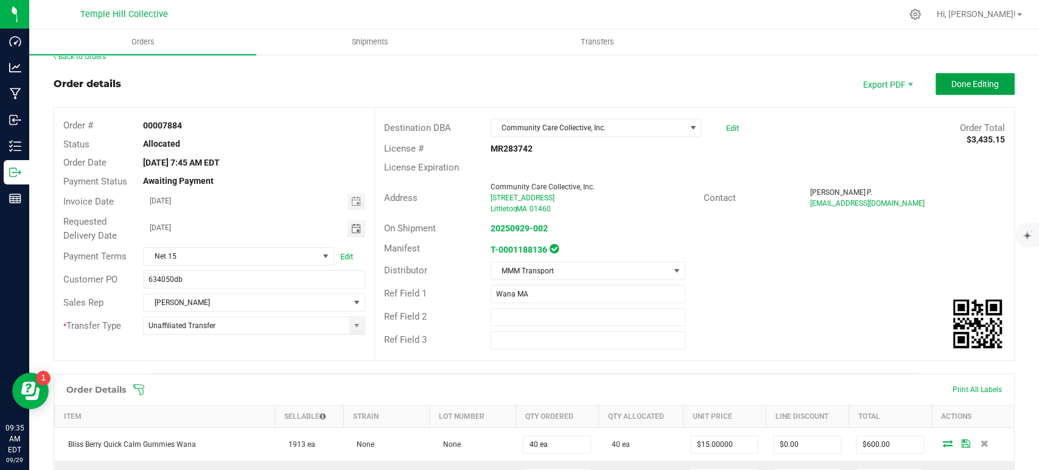
click at [963, 85] on span "Done Editing" at bounding box center [974, 84] width 47 height 10
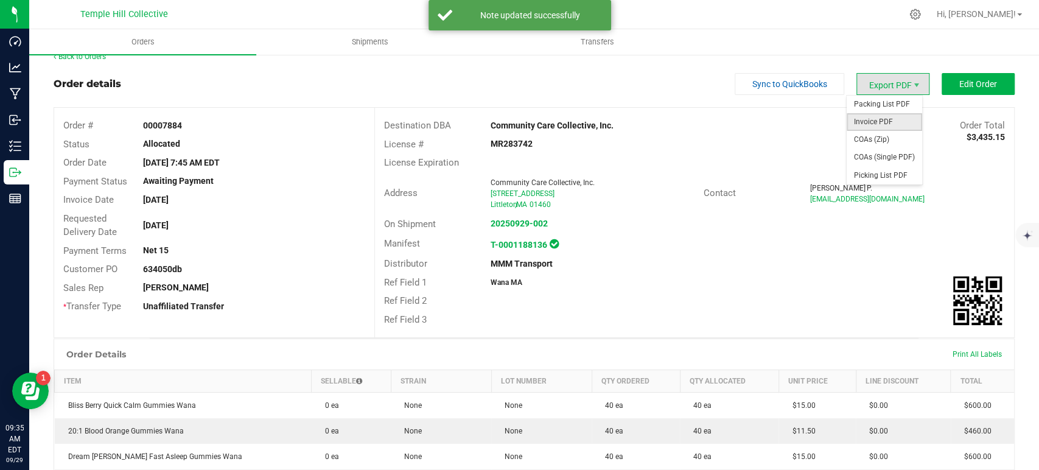
click at [867, 125] on span "Invoice PDF" at bounding box center [883, 122] width 75 height 18
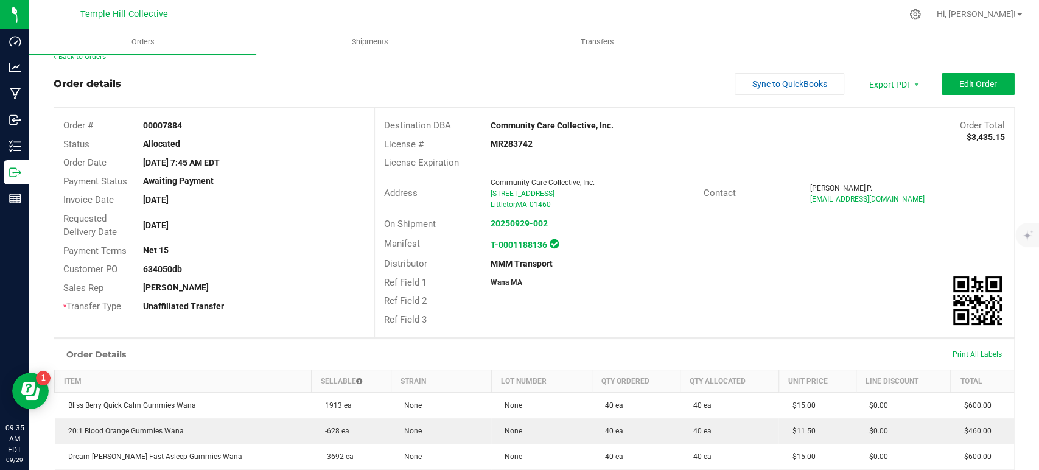
click at [629, 231] on div "On Shipment 20250929-002" at bounding box center [694, 224] width 639 height 19
click at [80, 57] on link "Back to Orders" at bounding box center [80, 56] width 52 height 9
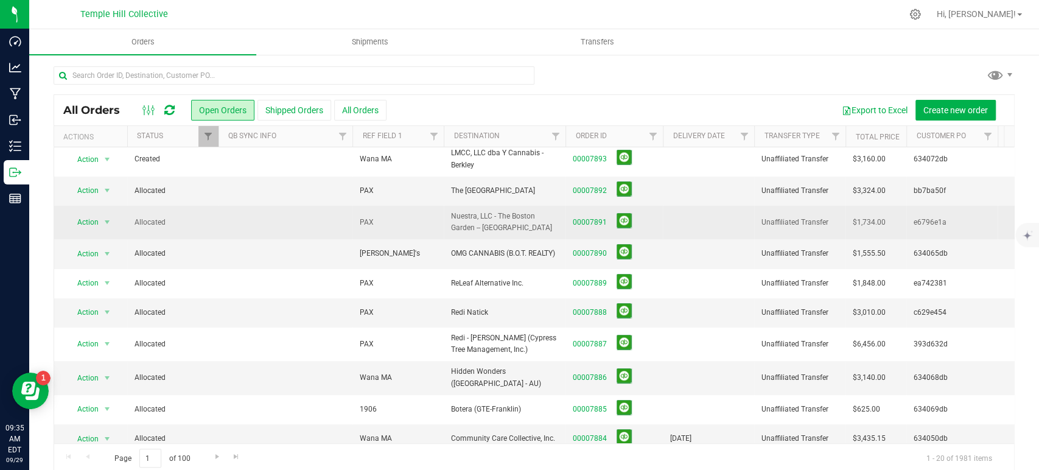
scroll to position [203, 0]
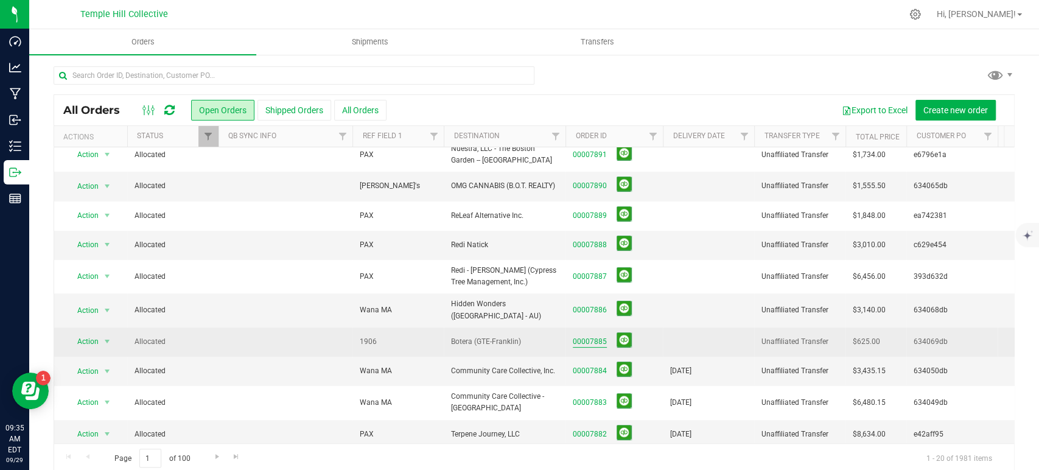
click at [596, 336] on link "00007885" at bounding box center [590, 342] width 34 height 12
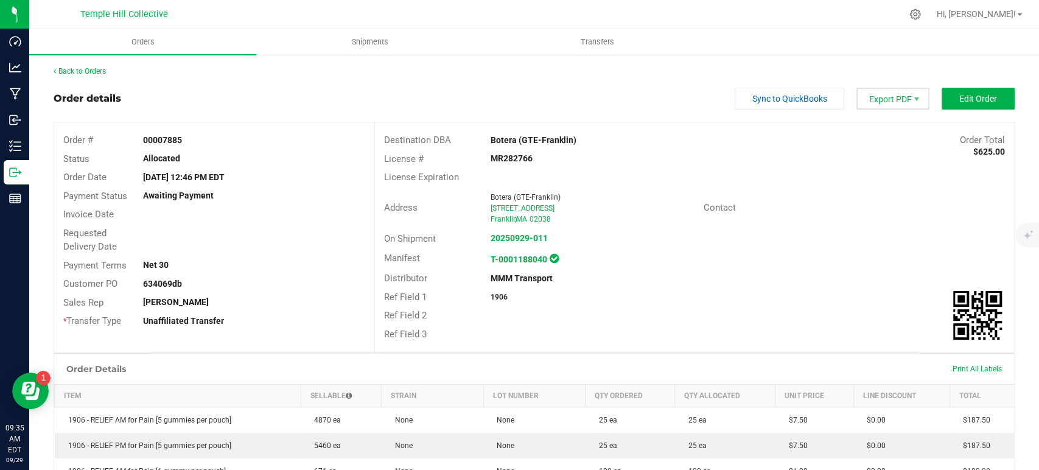
click at [896, 100] on span "Export PDF" at bounding box center [892, 99] width 73 height 22
click at [878, 151] on span "COAs (Zip)" at bounding box center [883, 154] width 75 height 18
click at [964, 100] on span "Edit Order" at bounding box center [978, 99] width 38 height 10
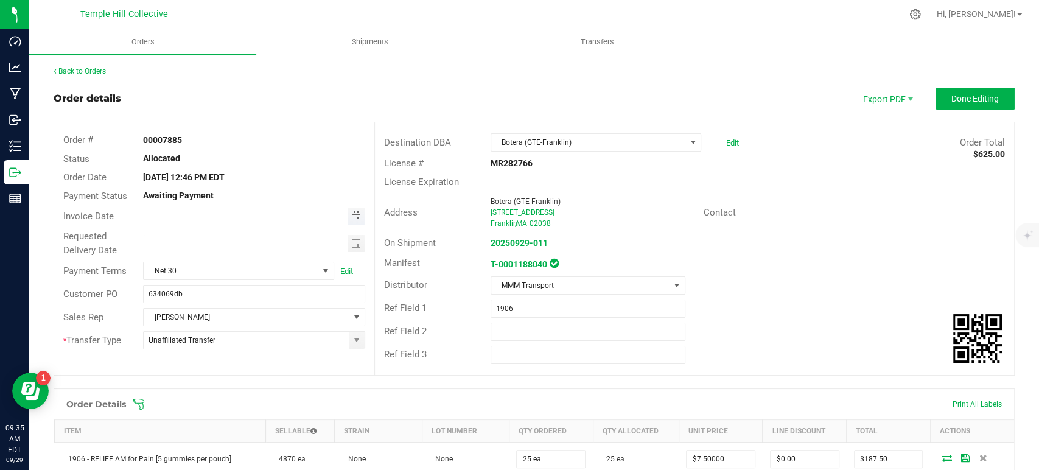
click at [351, 215] on span "Toggle calendar" at bounding box center [356, 216] width 10 height 10
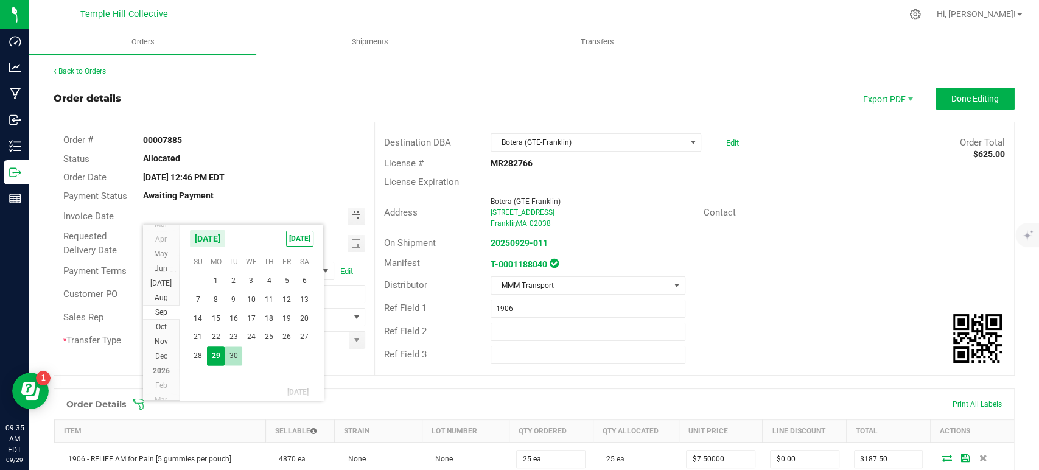
click at [234, 355] on span "30" at bounding box center [234, 355] width 18 height 19
type input "[DATE]"
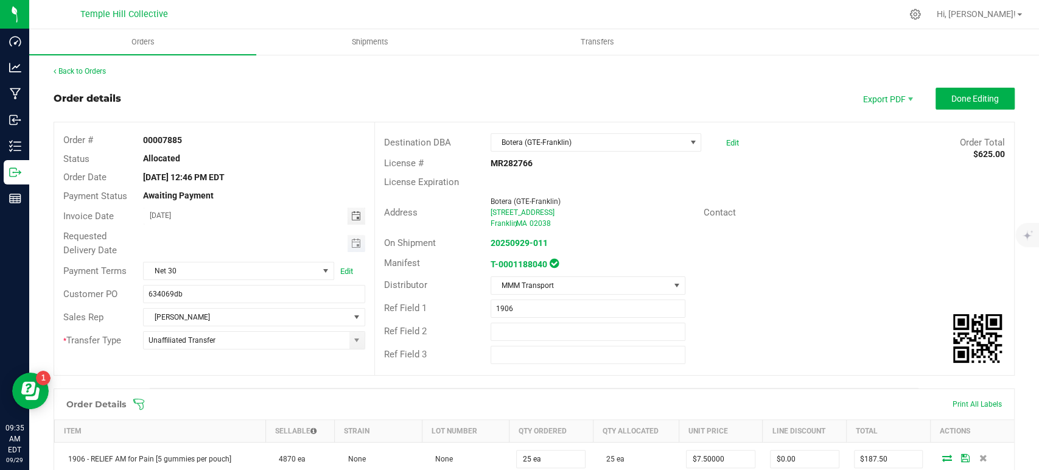
click at [357, 238] on span "Toggle calendar" at bounding box center [356, 243] width 18 height 17
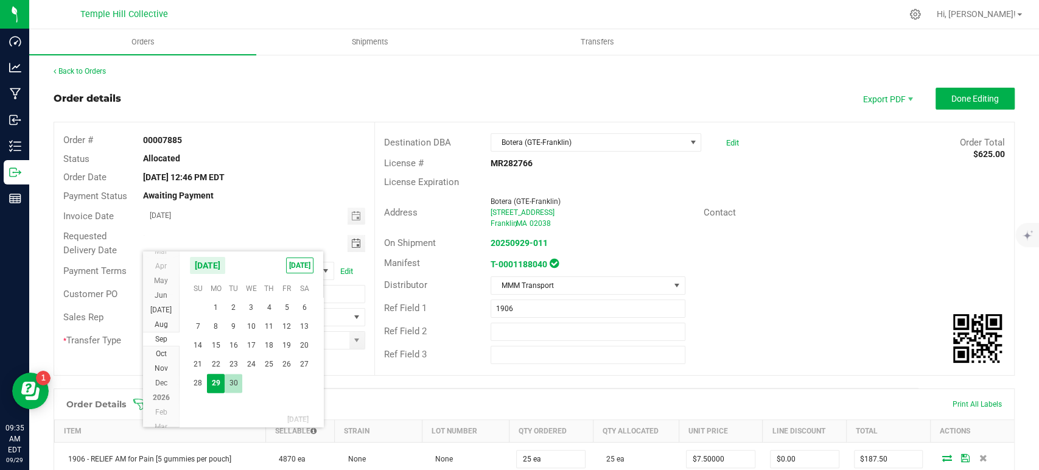
click at [234, 382] on span "30" at bounding box center [234, 383] width 18 height 19
type input "[DATE]"
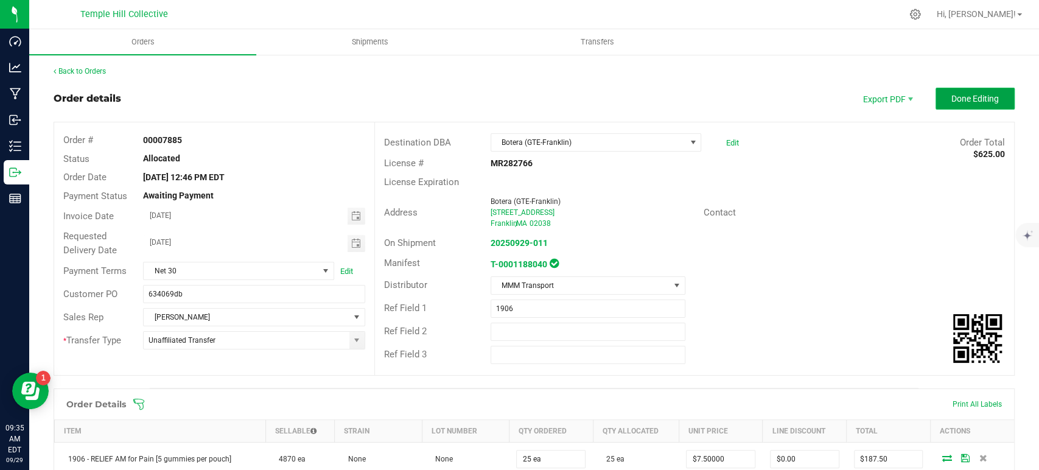
click at [951, 103] on span "Done Editing" at bounding box center [974, 99] width 47 height 10
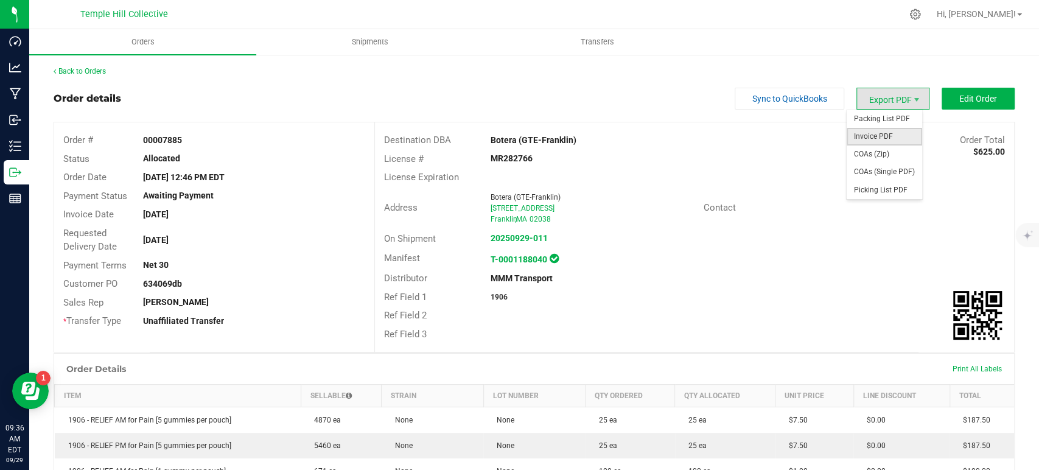
click at [876, 138] on span "Invoice PDF" at bounding box center [883, 137] width 75 height 18
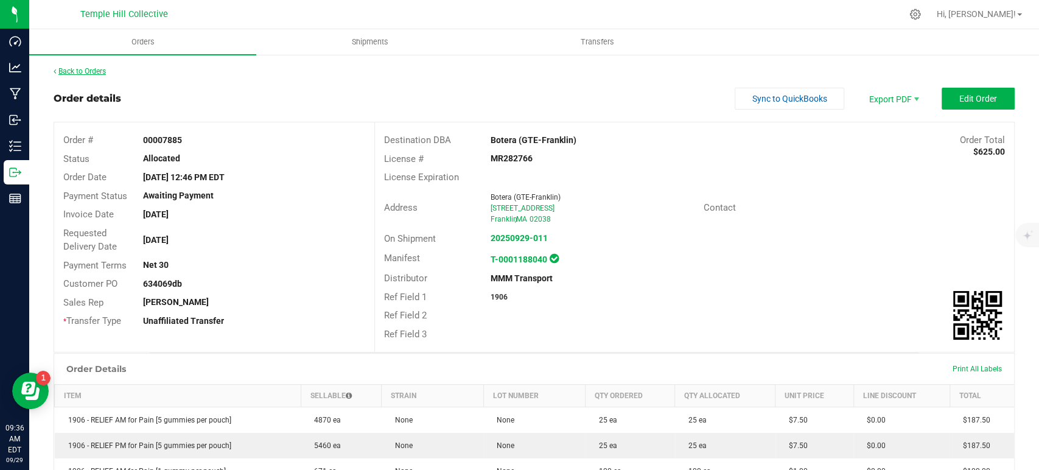
click at [89, 67] on link "Back to Orders" at bounding box center [80, 71] width 52 height 9
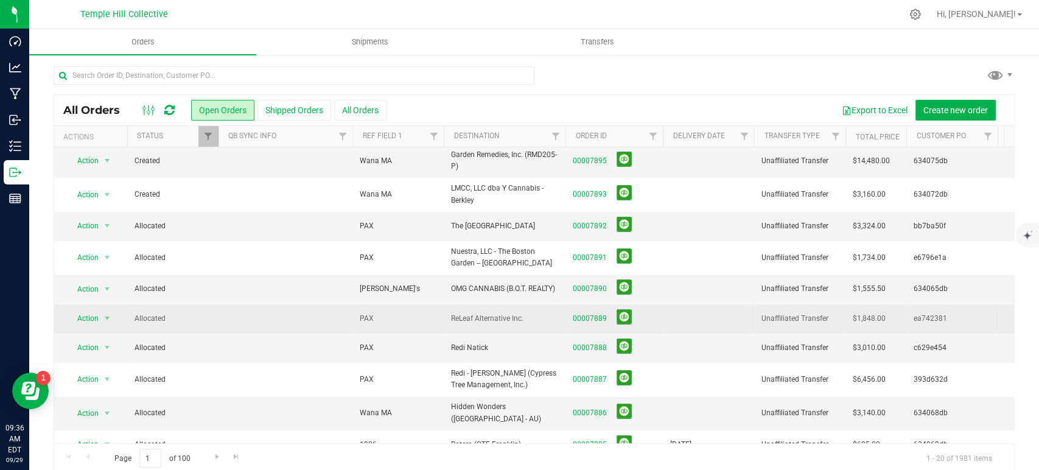
scroll to position [135, 0]
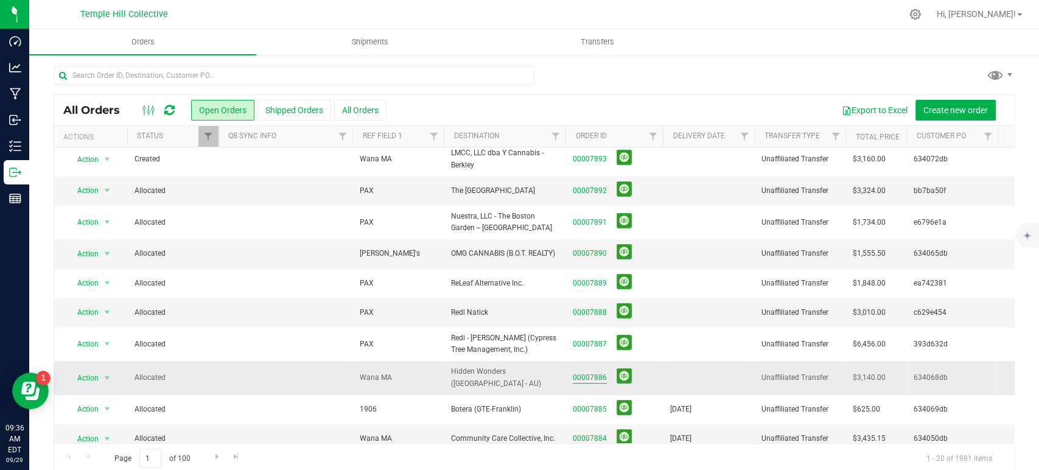
click at [594, 372] on link "00007886" at bounding box center [590, 378] width 34 height 12
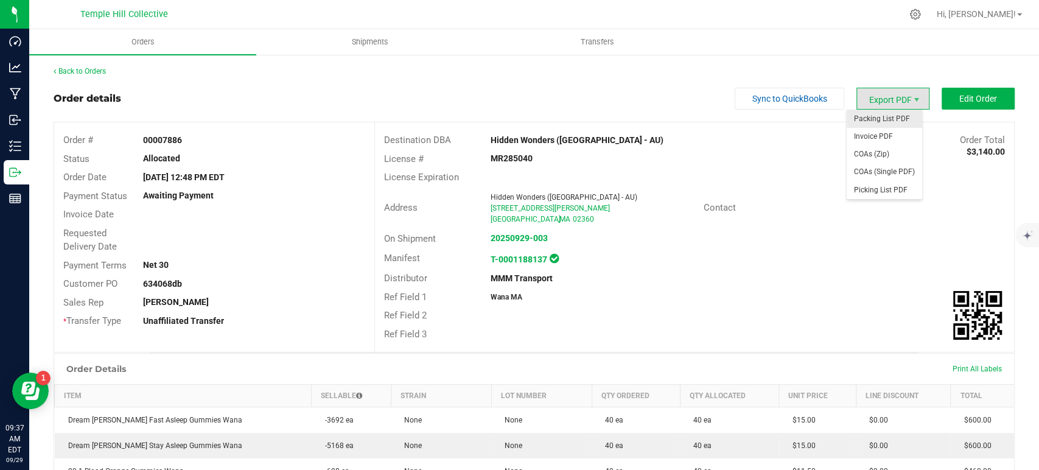
drag, startPoint x: 893, startPoint y: 106, endPoint x: 893, endPoint y: 120, distance: 14.6
click at [893, 106] on span "Export PDF" at bounding box center [892, 99] width 73 height 22
click at [888, 145] on span "COAs (Zip)" at bounding box center [883, 154] width 75 height 18
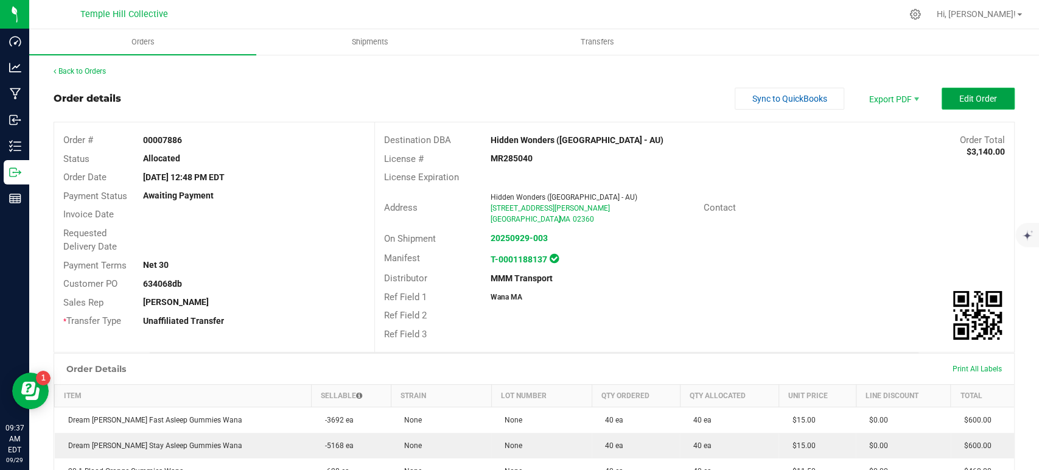
click at [946, 99] on button "Edit Order" at bounding box center [977, 99] width 73 height 22
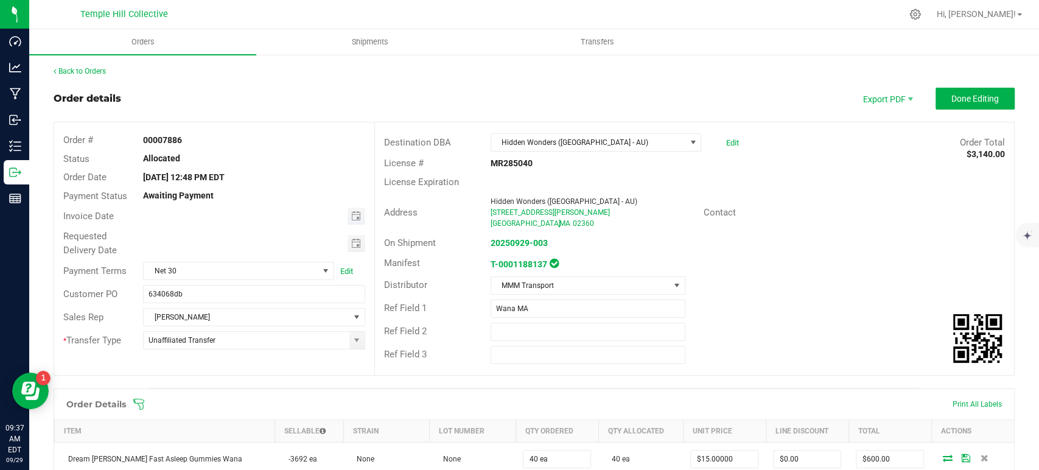
drag, startPoint x: 355, startPoint y: 214, endPoint x: 324, endPoint y: 218, distance: 31.9
click at [355, 214] on span "Toggle calendar" at bounding box center [356, 216] width 10 height 10
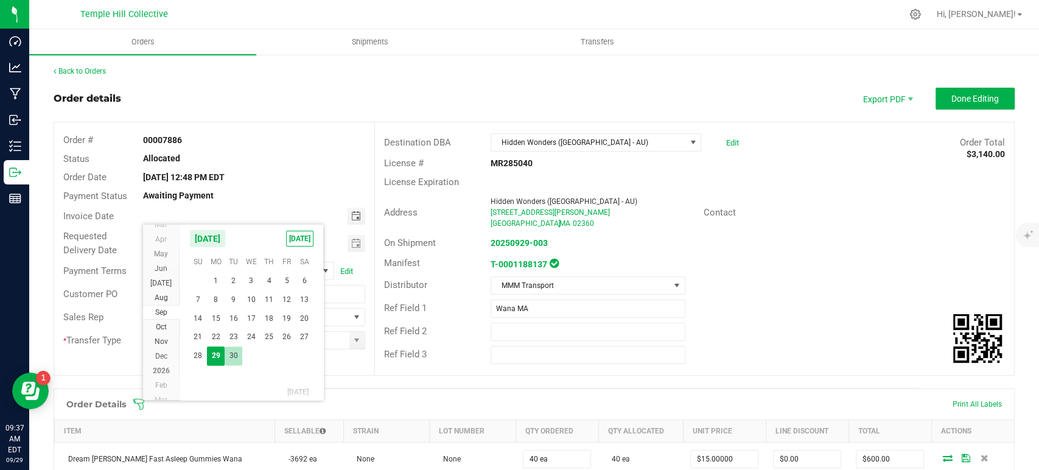
click at [231, 357] on span "30" at bounding box center [234, 355] width 18 height 19
type input "[DATE]"
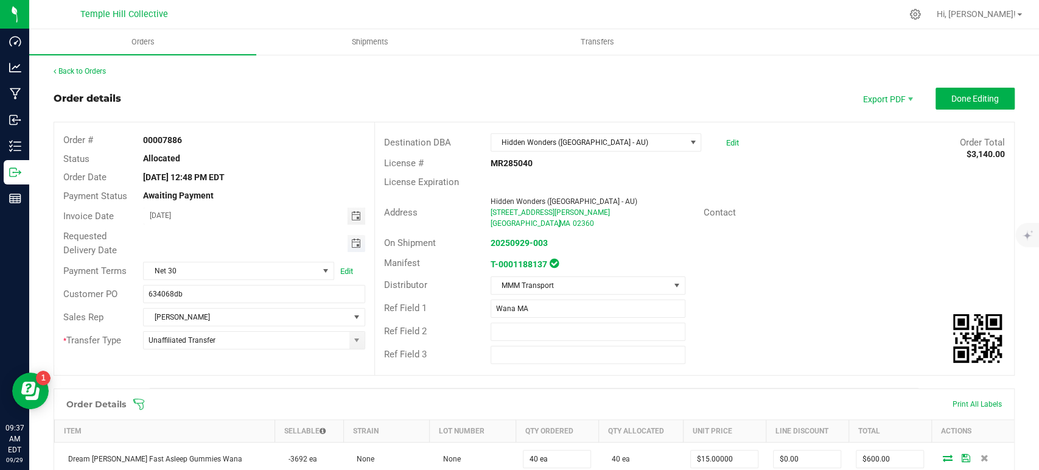
click at [351, 242] on span "Toggle calendar" at bounding box center [356, 244] width 10 height 10
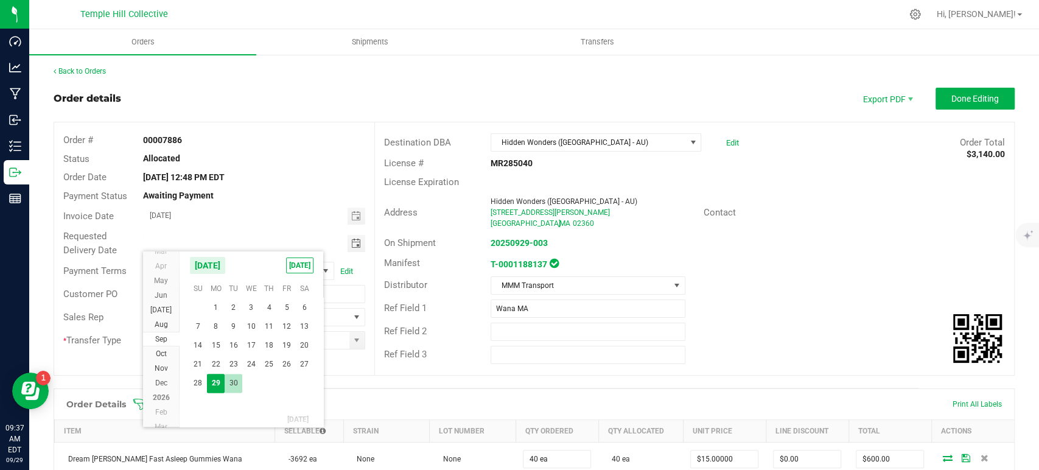
click at [239, 382] on span "30" at bounding box center [234, 383] width 18 height 19
type input "[DATE]"
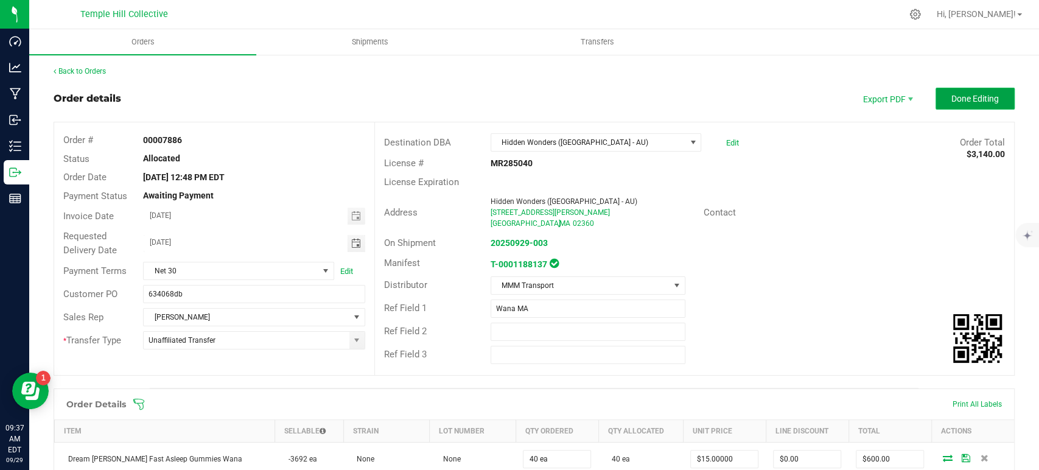
click at [965, 105] on button "Done Editing" at bounding box center [974, 99] width 79 height 22
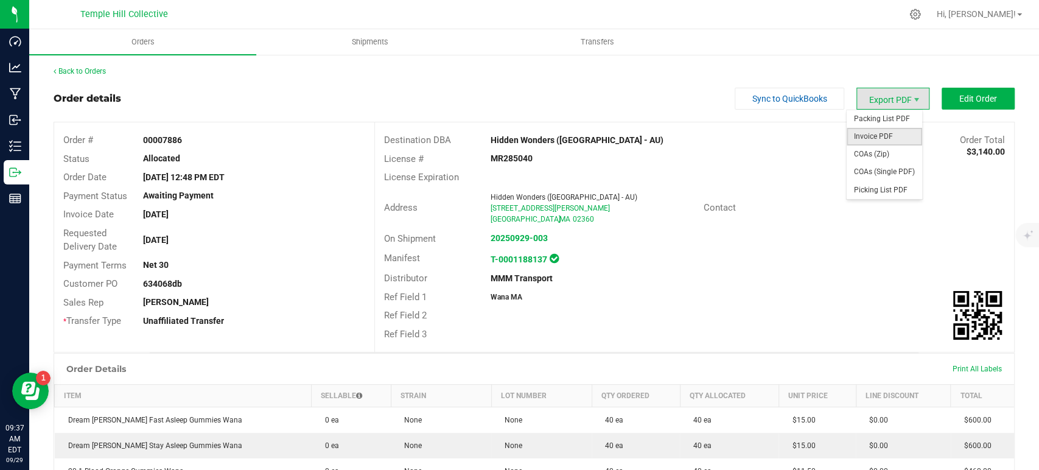
click at [881, 132] on span "Invoice PDF" at bounding box center [883, 137] width 75 height 18
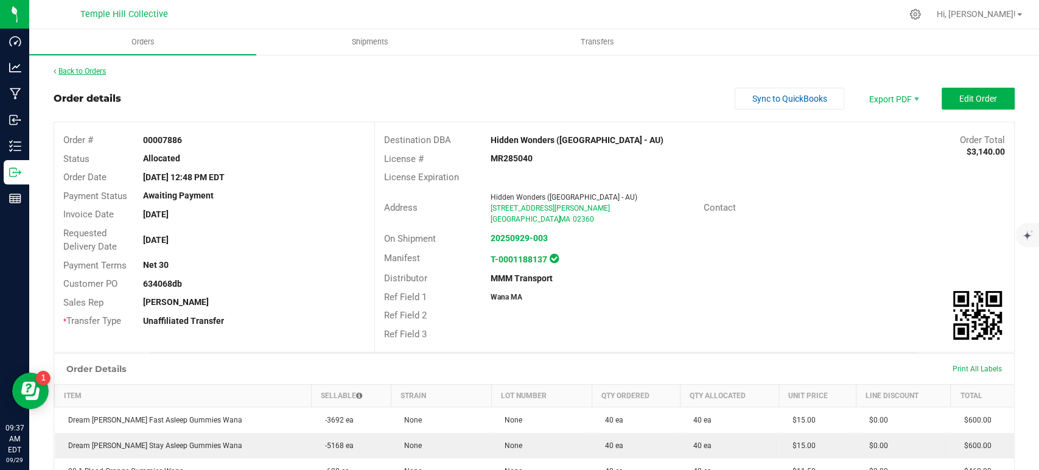
drag, startPoint x: 81, startPoint y: 77, endPoint x: 97, endPoint y: 73, distance: 16.8
click at [81, 77] on div "Back to Orders Order details Sync to QuickBooks Export PDF Edit Order Order # 0…" at bounding box center [534, 439] width 961 height 746
click at [102, 72] on link "Back to Orders" at bounding box center [80, 71] width 52 height 9
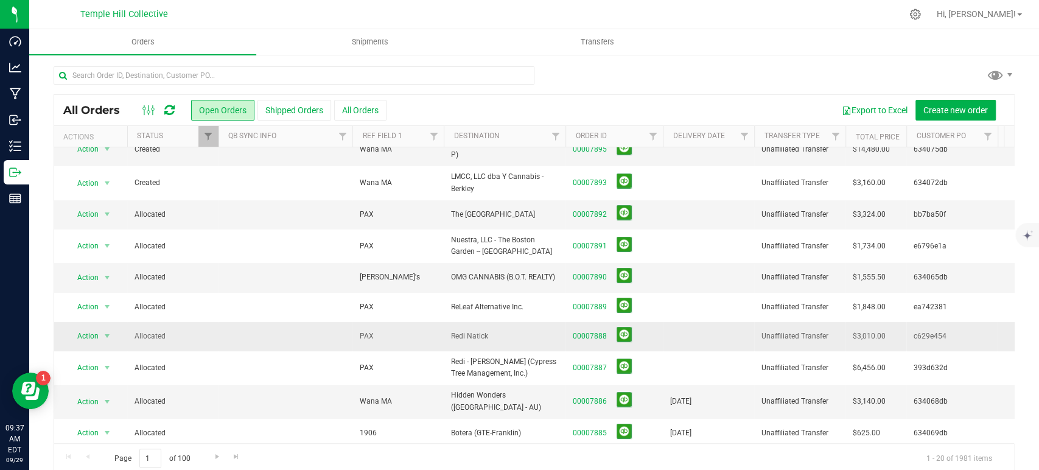
scroll to position [135, 0]
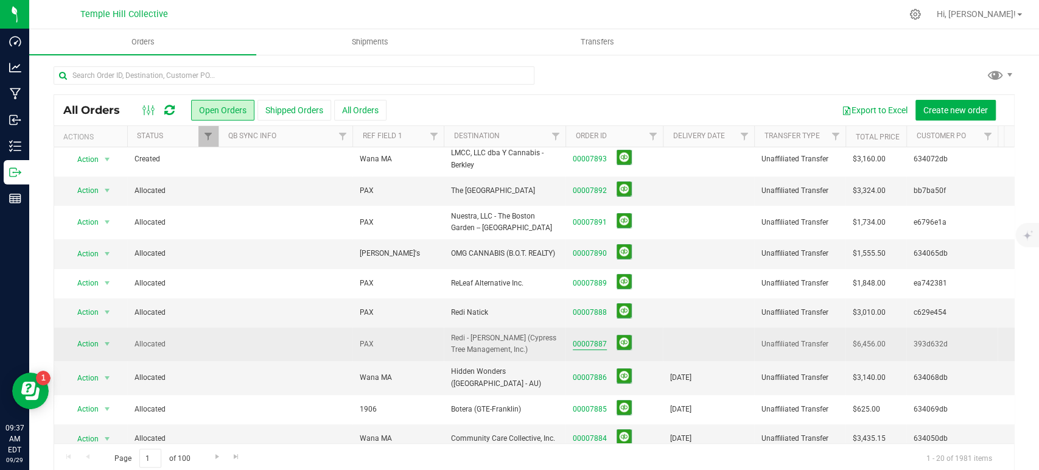
click at [585, 338] on link "00007887" at bounding box center [590, 344] width 34 height 12
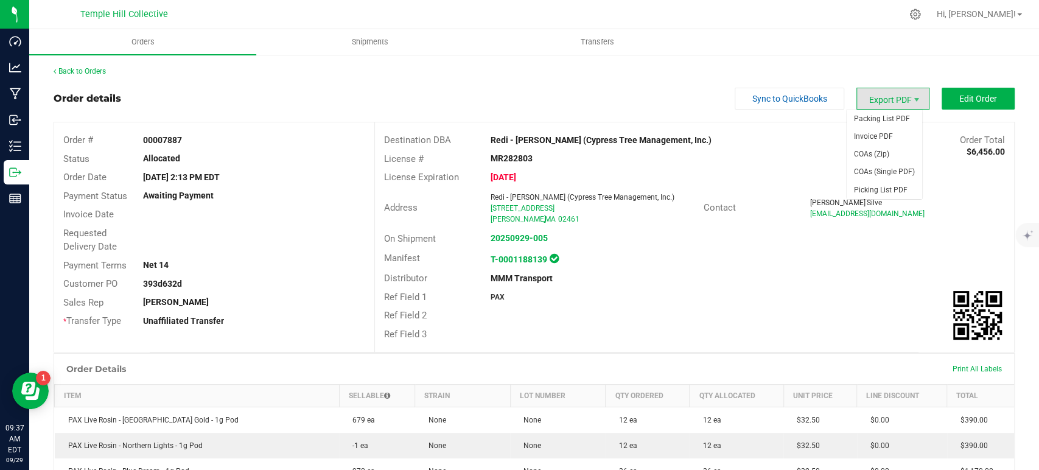
click at [857, 102] on span "Export PDF" at bounding box center [892, 99] width 73 height 22
click at [865, 150] on span "COAs (Zip)" at bounding box center [883, 154] width 75 height 18
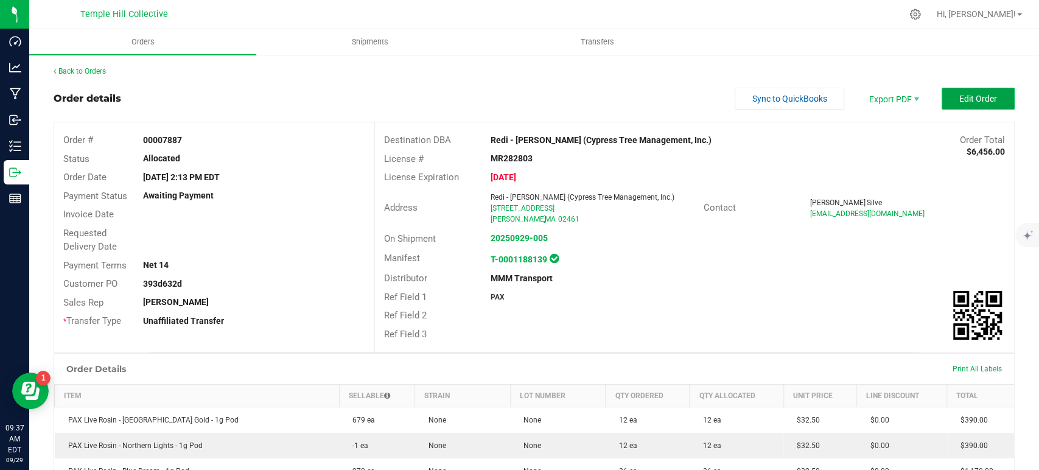
click at [959, 99] on span "Edit Order" at bounding box center [978, 99] width 38 height 10
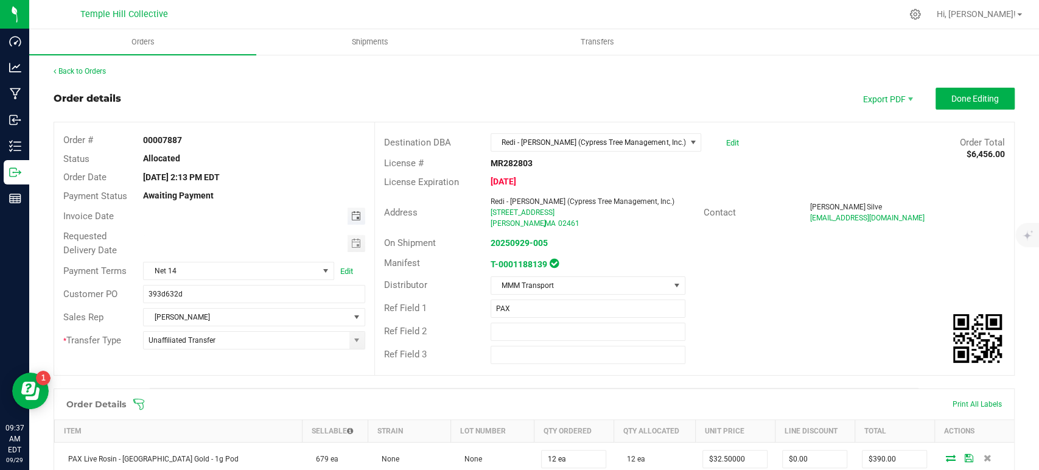
click at [354, 217] on span "Toggle calendar" at bounding box center [356, 216] width 10 height 10
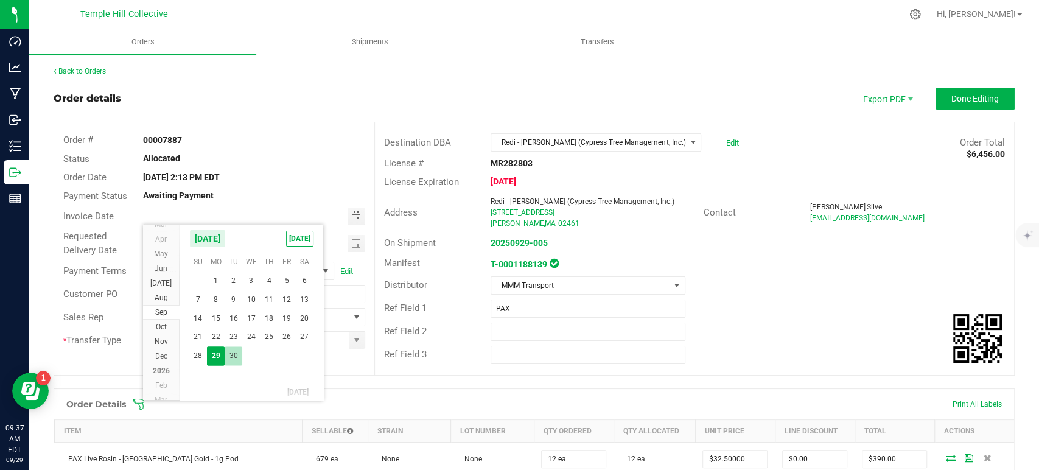
click at [232, 354] on span "30" at bounding box center [234, 355] width 18 height 19
type input "[DATE]"
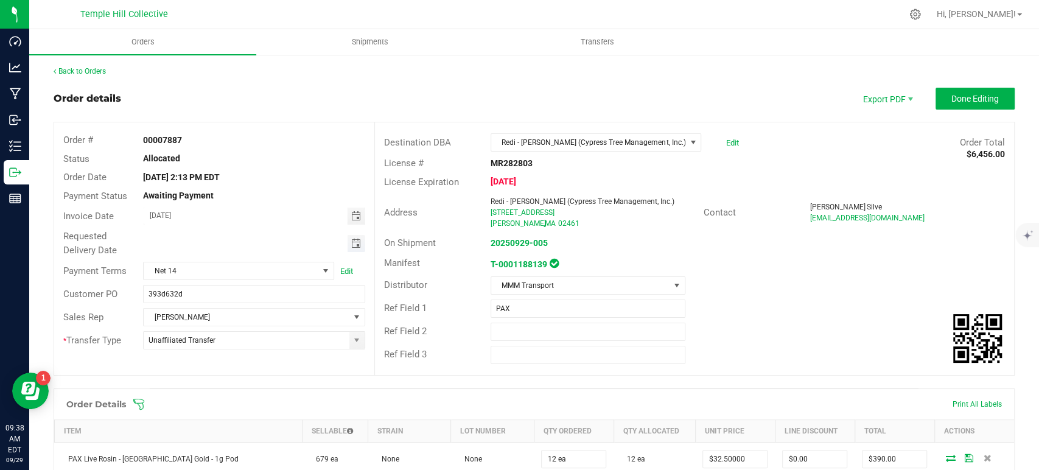
click at [351, 239] on span "Toggle calendar" at bounding box center [356, 244] width 10 height 10
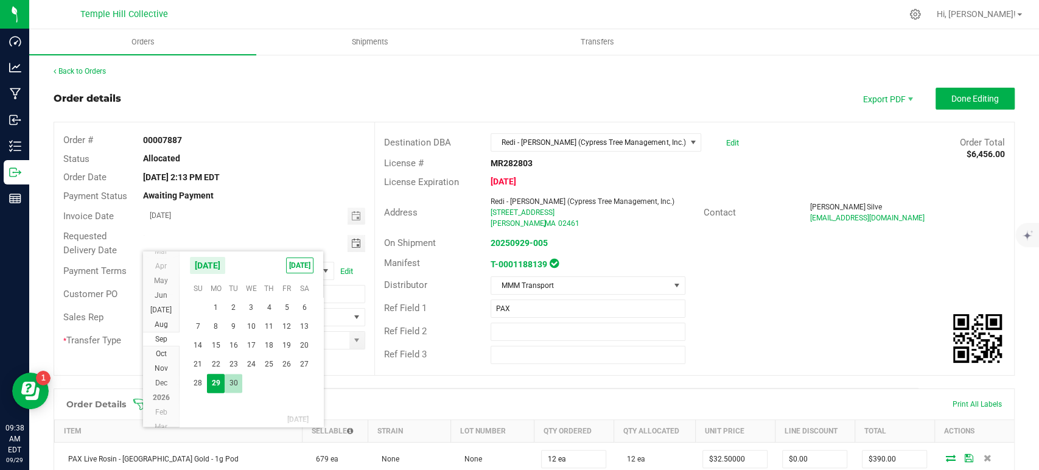
click at [234, 388] on span "30" at bounding box center [234, 383] width 18 height 19
type input "[DATE]"
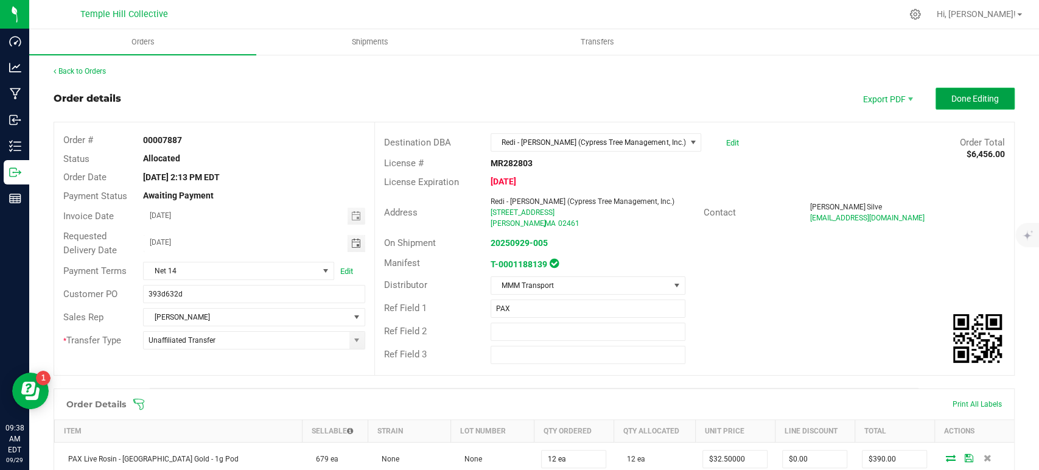
click at [959, 97] on span "Done Editing" at bounding box center [974, 99] width 47 height 10
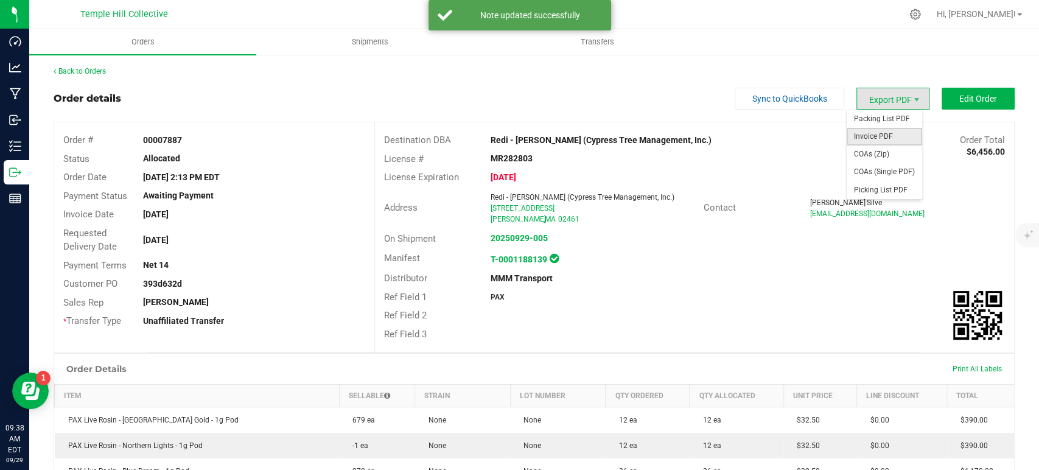
click at [888, 131] on span "Invoice PDF" at bounding box center [883, 137] width 75 height 18
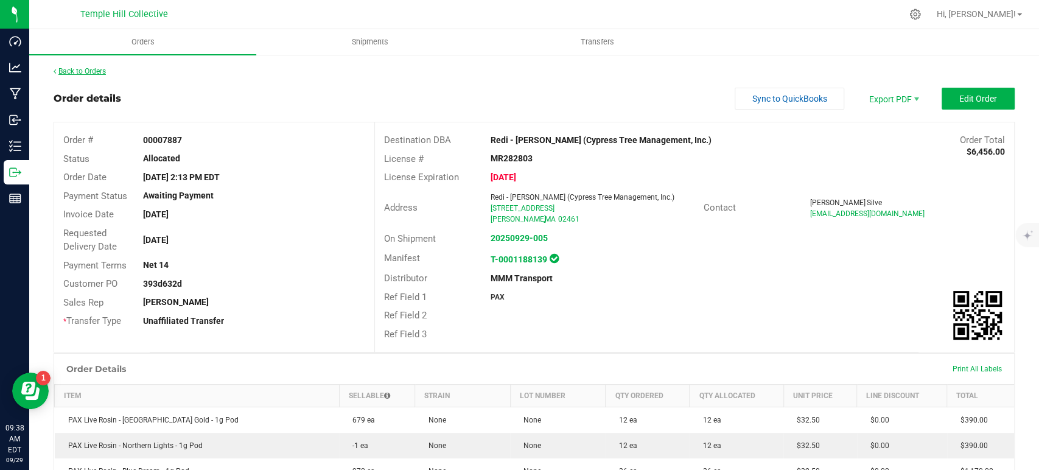
click at [91, 72] on link "Back to Orders" at bounding box center [80, 71] width 52 height 9
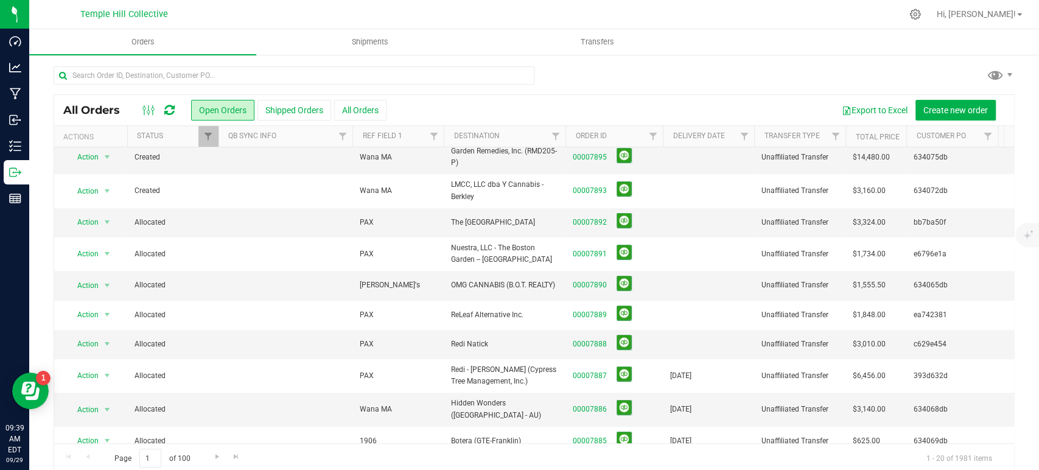
scroll to position [68, 0]
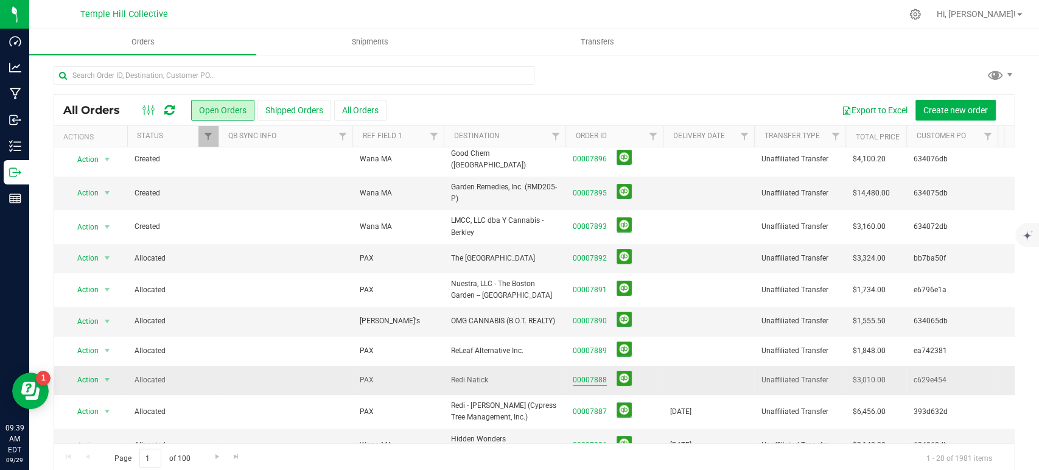
drag, startPoint x: 593, startPoint y: 372, endPoint x: 601, endPoint y: 372, distance: 7.3
click at [593, 374] on link "00007888" at bounding box center [590, 380] width 34 height 12
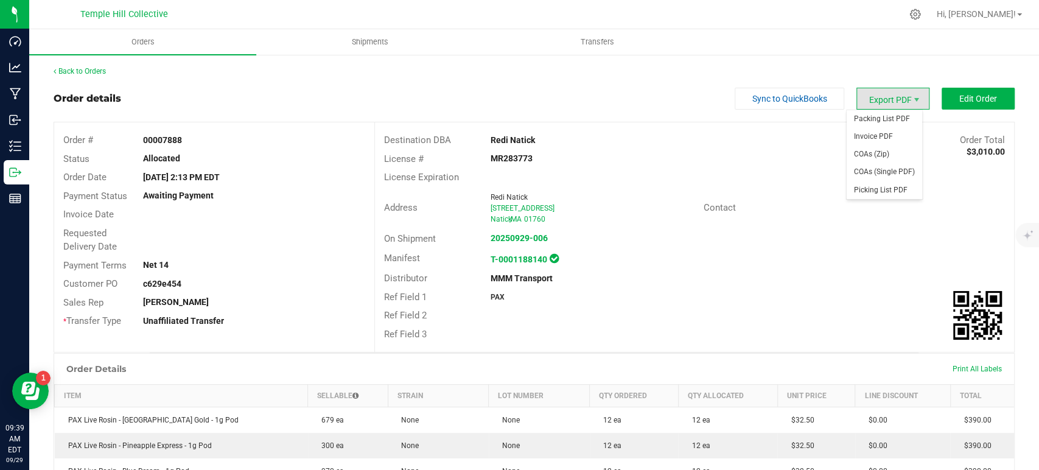
drag, startPoint x: 892, startPoint y: 95, endPoint x: 890, endPoint y: 101, distance: 6.6
click at [892, 95] on span "Export PDF" at bounding box center [892, 99] width 73 height 22
click at [879, 150] on span "COAs (Zip)" at bounding box center [883, 154] width 75 height 18
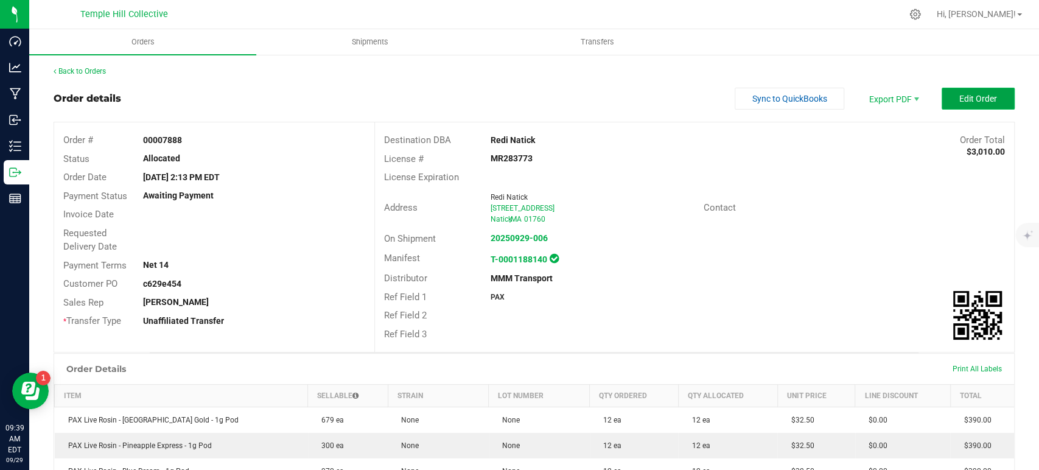
click at [959, 97] on span "Edit Order" at bounding box center [978, 99] width 38 height 10
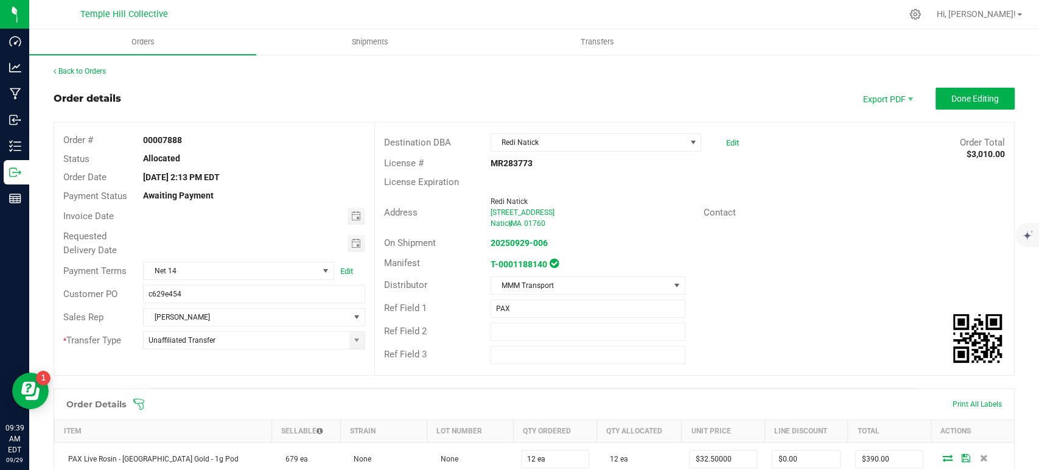
click at [354, 213] on span "Toggle calendar" at bounding box center [356, 216] width 10 height 10
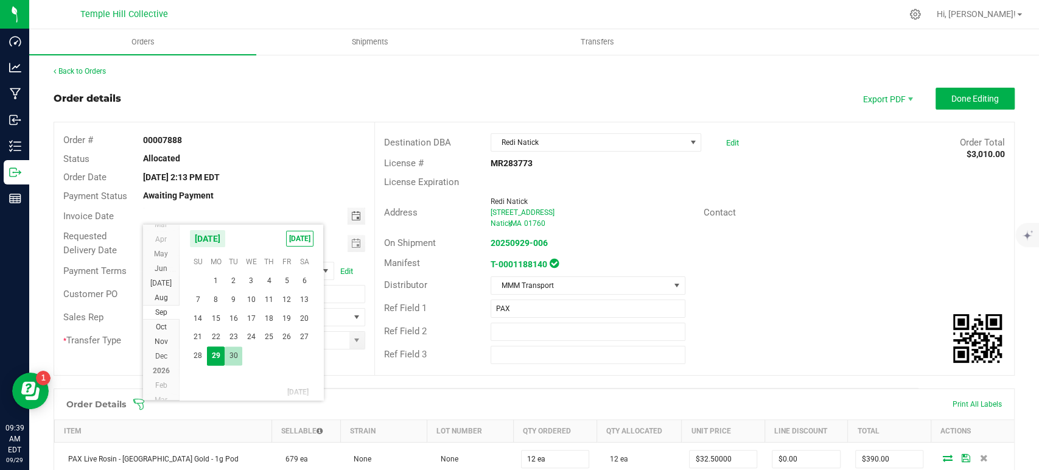
click at [232, 349] on span "30" at bounding box center [234, 355] width 18 height 19
type input "[DATE]"
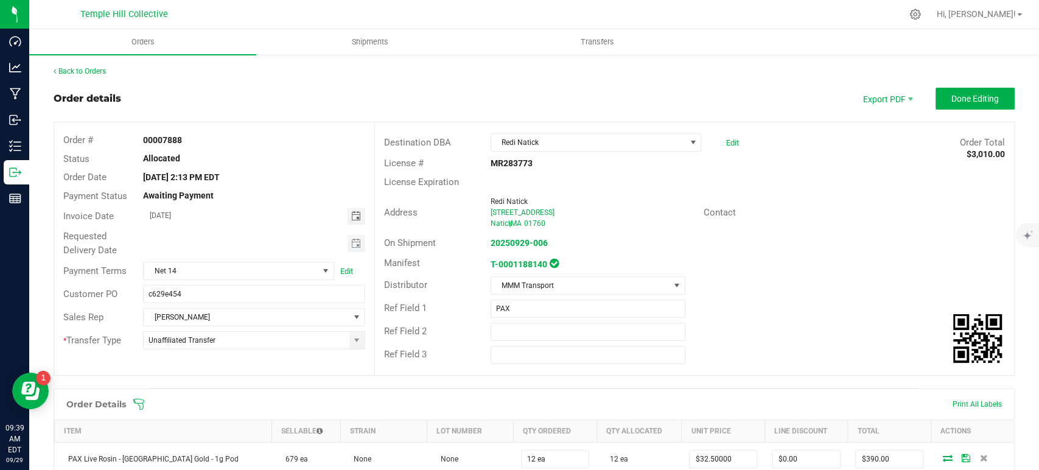
click at [347, 243] on span "Toggle calendar" at bounding box center [356, 243] width 18 height 17
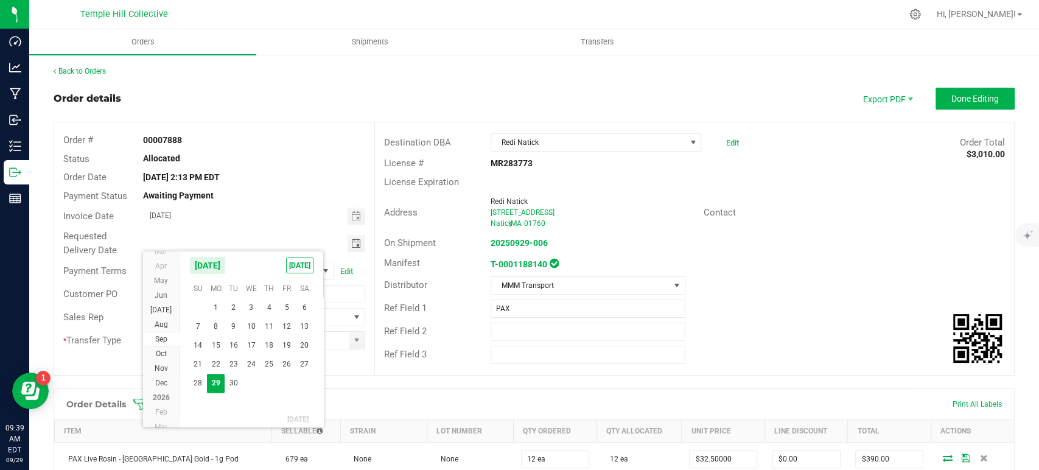
click at [233, 379] on span "30" at bounding box center [234, 383] width 18 height 19
type input "[DATE]"
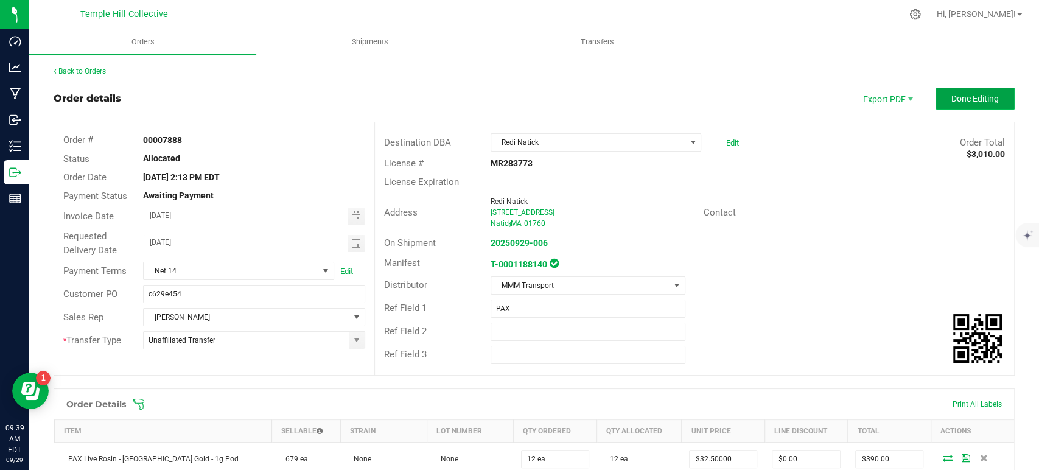
click at [958, 94] on span "Done Editing" at bounding box center [974, 99] width 47 height 10
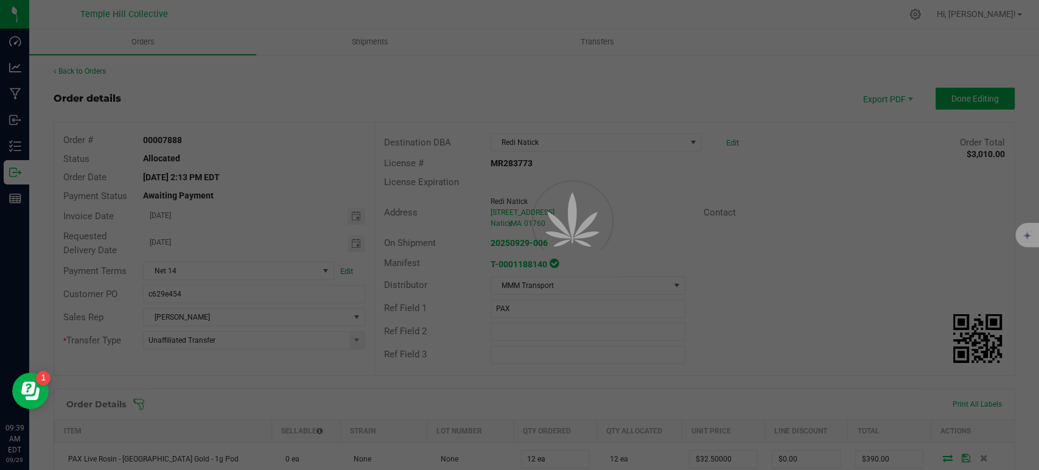
click at [672, 74] on div at bounding box center [519, 235] width 1039 height 470
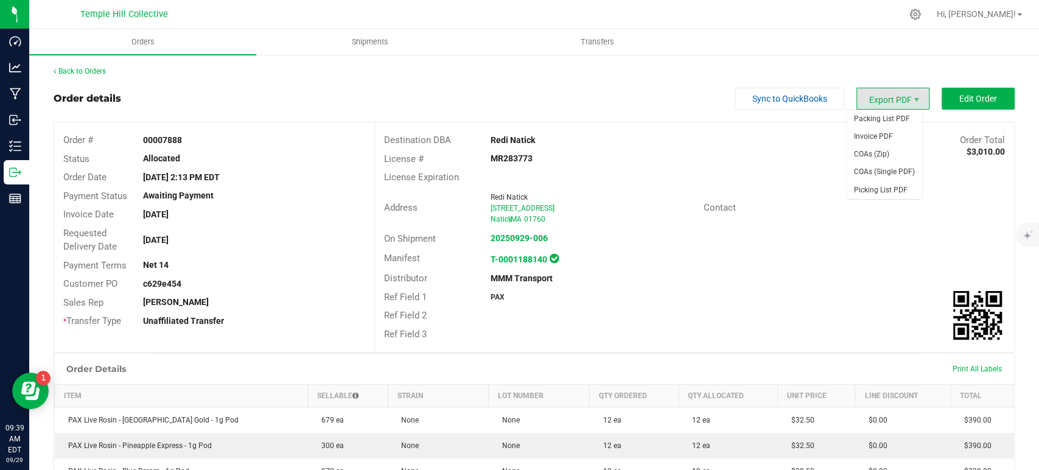
click at [872, 104] on span "Export PDF" at bounding box center [892, 99] width 73 height 22
click at [871, 131] on span "Invoice PDF" at bounding box center [883, 137] width 75 height 18
click at [92, 69] on link "Back to Orders" at bounding box center [80, 71] width 52 height 9
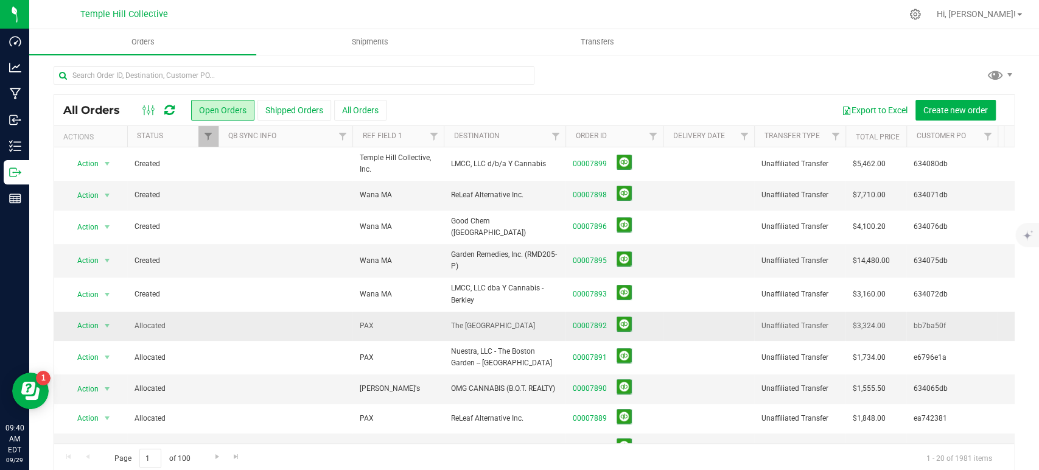
scroll to position [68, 0]
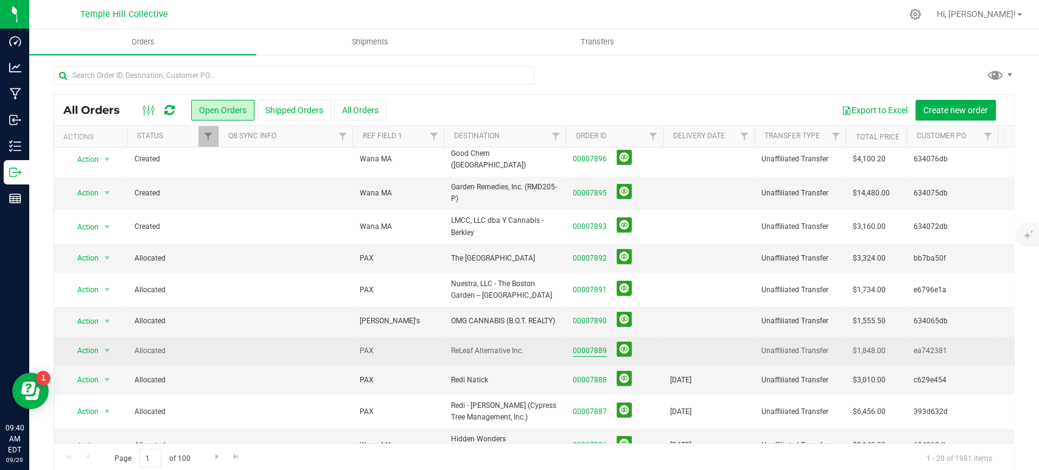
click at [596, 345] on link "00007889" at bounding box center [590, 351] width 34 height 12
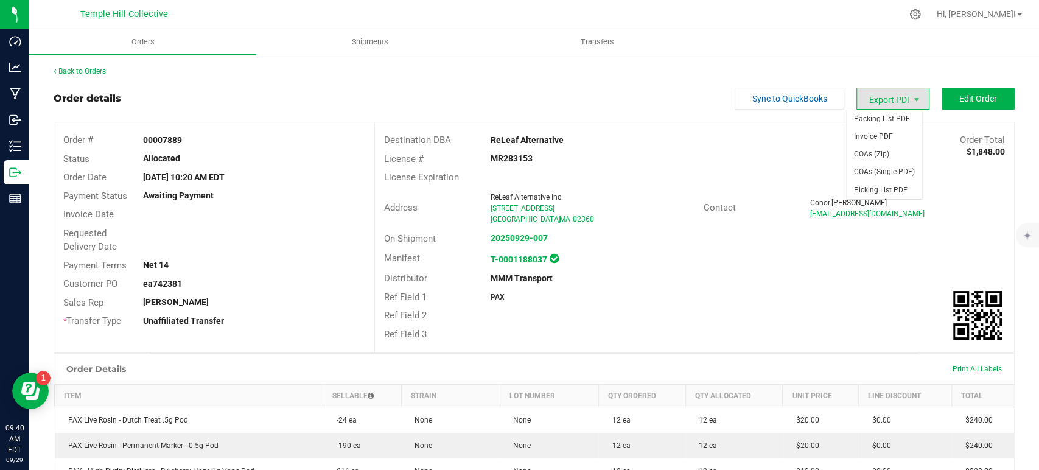
click at [886, 96] on span "Export PDF" at bounding box center [892, 99] width 73 height 22
click at [869, 155] on span "COAs (Zip)" at bounding box center [883, 154] width 75 height 18
click at [959, 95] on span "Edit Order" at bounding box center [978, 99] width 38 height 10
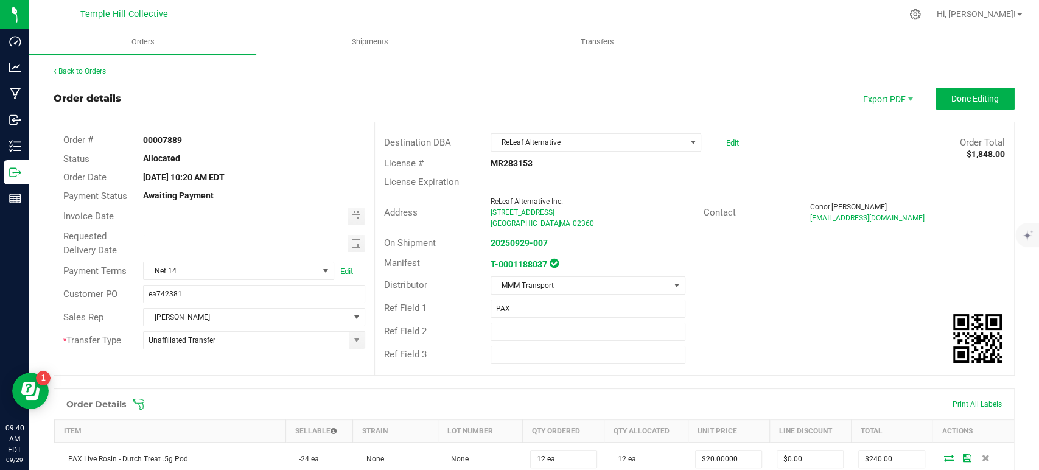
click at [351, 220] on span "Toggle calendar" at bounding box center [356, 216] width 10 height 10
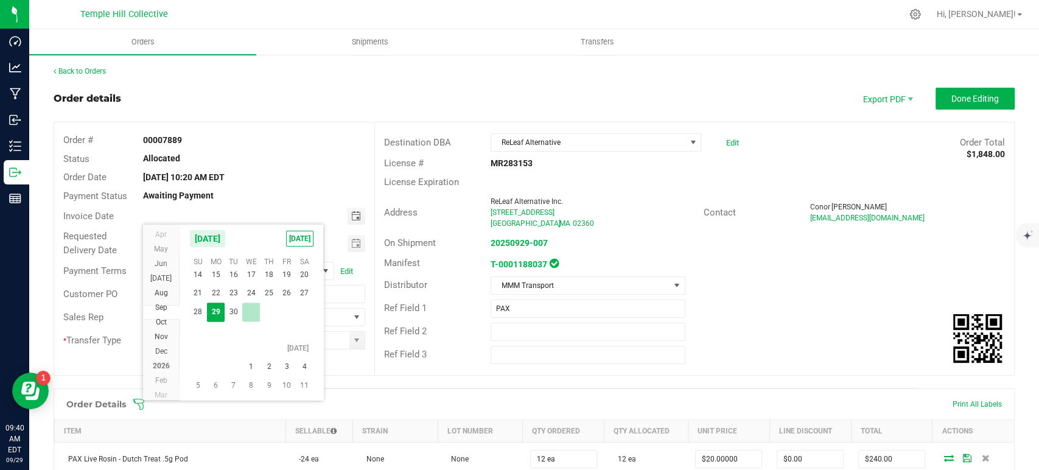
scroll to position [22032, 0]
click at [248, 340] on span "1" at bounding box center [251, 342] width 18 height 19
type input "[DATE]"
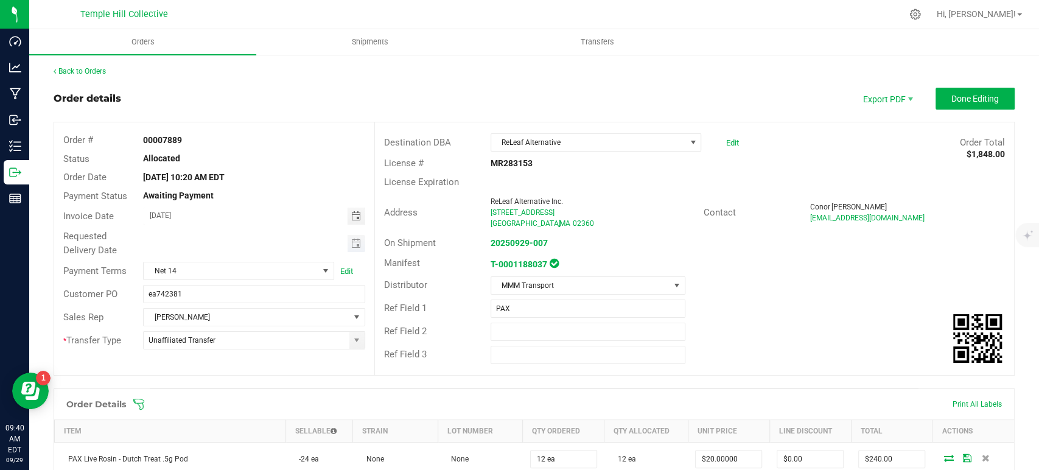
click at [351, 243] on span "Toggle calendar" at bounding box center [356, 244] width 10 height 10
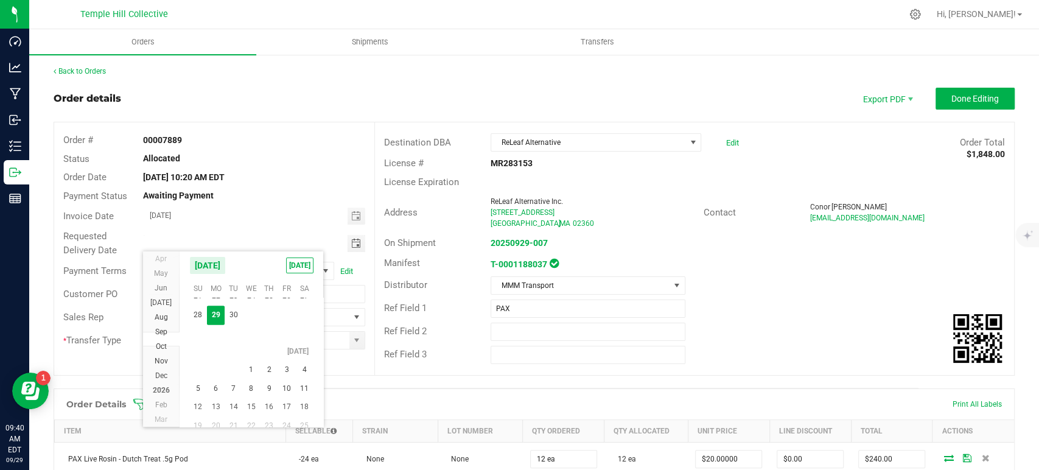
drag, startPoint x: 251, startPoint y: 368, endPoint x: 268, endPoint y: 358, distance: 20.2
click at [251, 366] on span "1" at bounding box center [251, 369] width 18 height 19
type input "[DATE]"
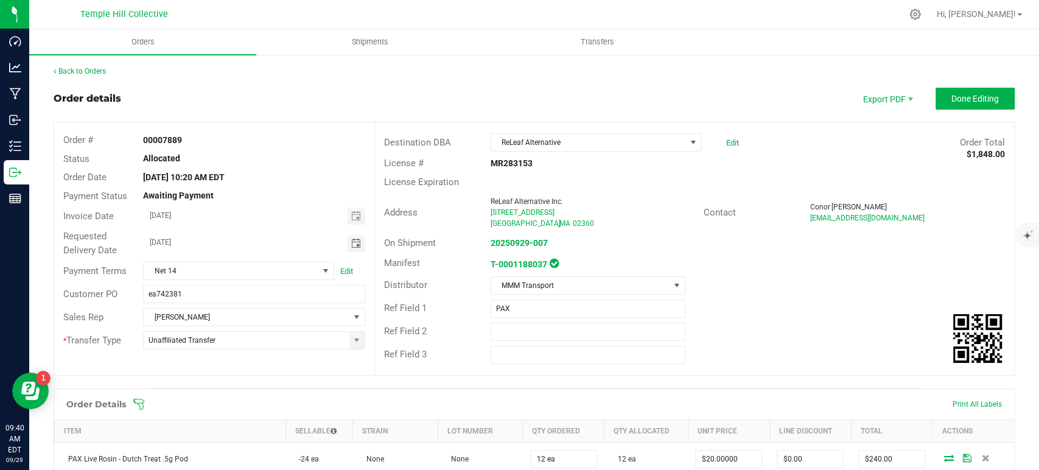
click at [329, 164] on div "Allocated" at bounding box center [254, 158] width 240 height 13
click at [957, 95] on span "Done Editing" at bounding box center [974, 99] width 47 height 10
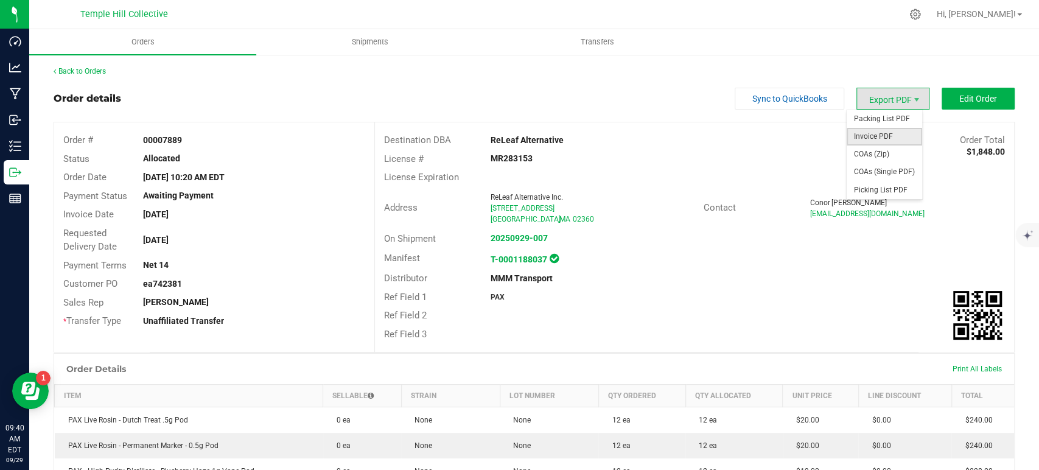
click at [876, 131] on span "Invoice PDF" at bounding box center [883, 137] width 75 height 18
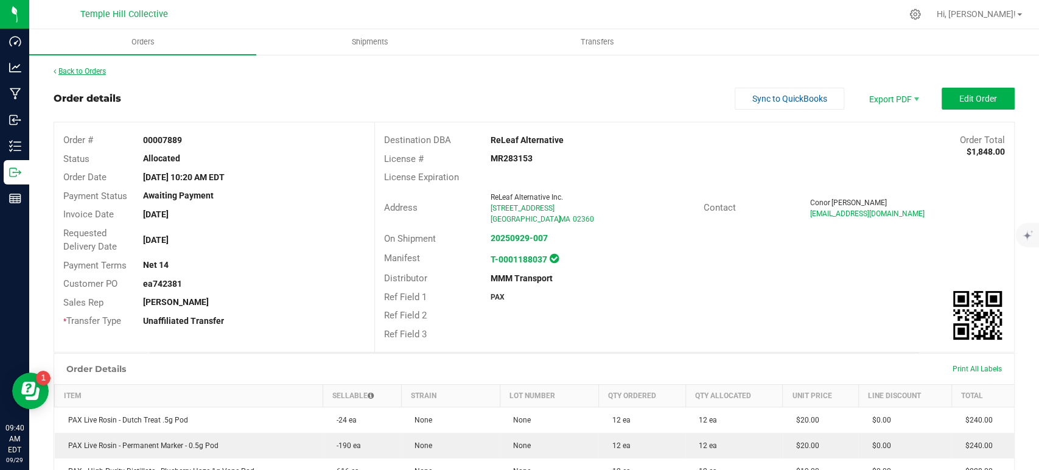
click at [97, 72] on link "Back to Orders" at bounding box center [80, 71] width 52 height 9
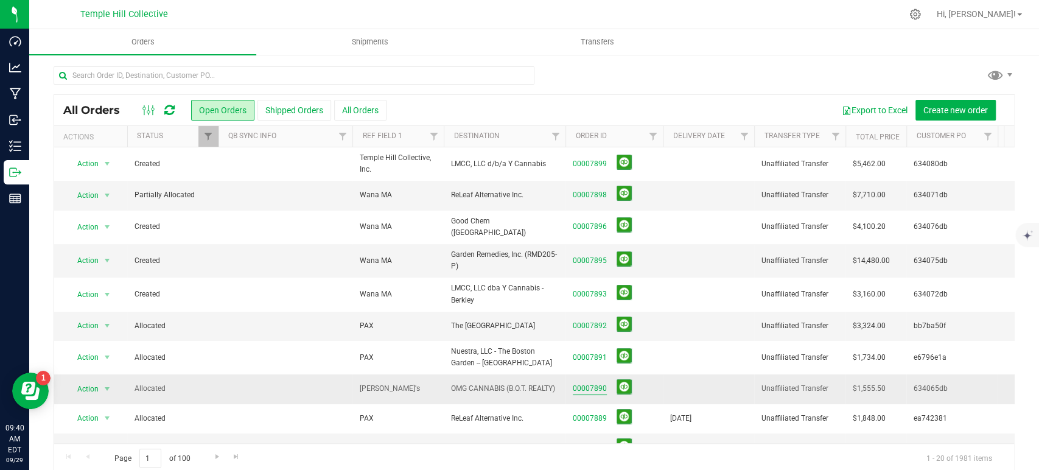
click at [597, 383] on link "00007890" at bounding box center [590, 389] width 34 height 12
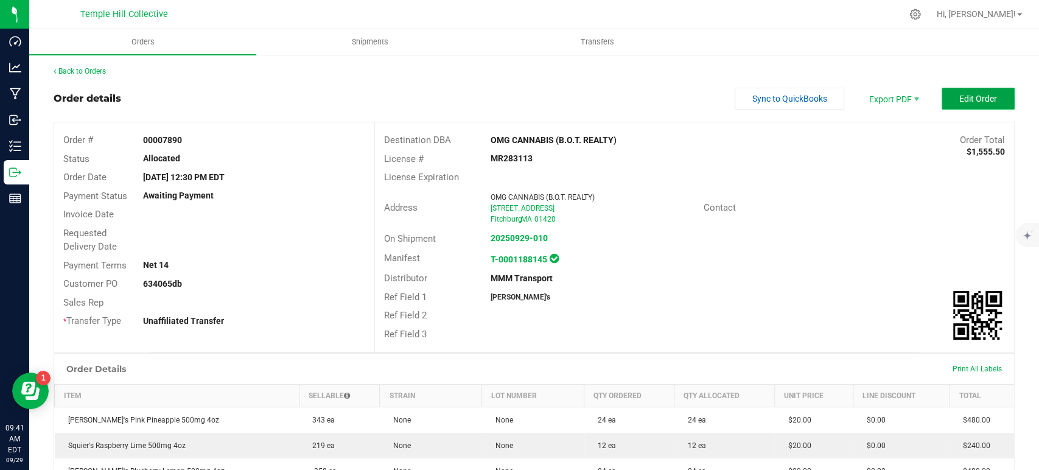
click at [966, 96] on span "Edit Order" at bounding box center [978, 99] width 38 height 10
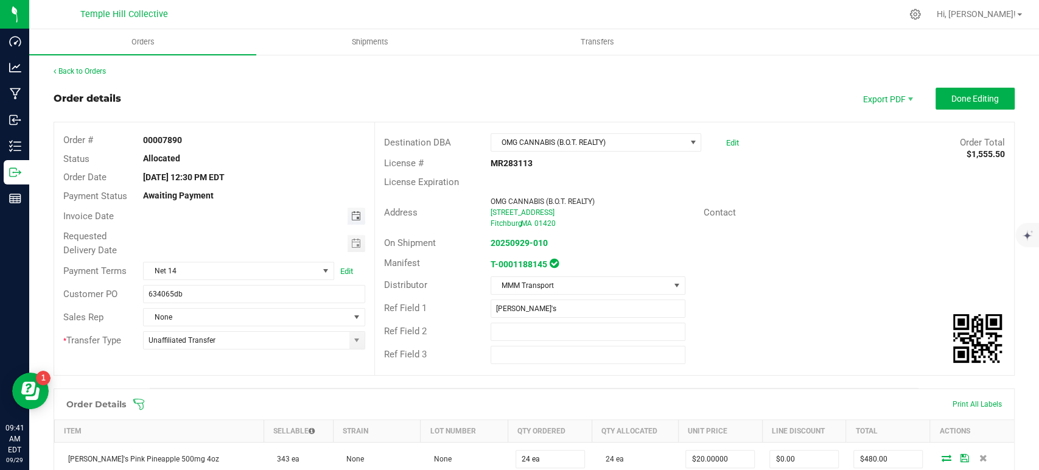
click at [351, 213] on span "Toggle calendar" at bounding box center [356, 216] width 10 height 10
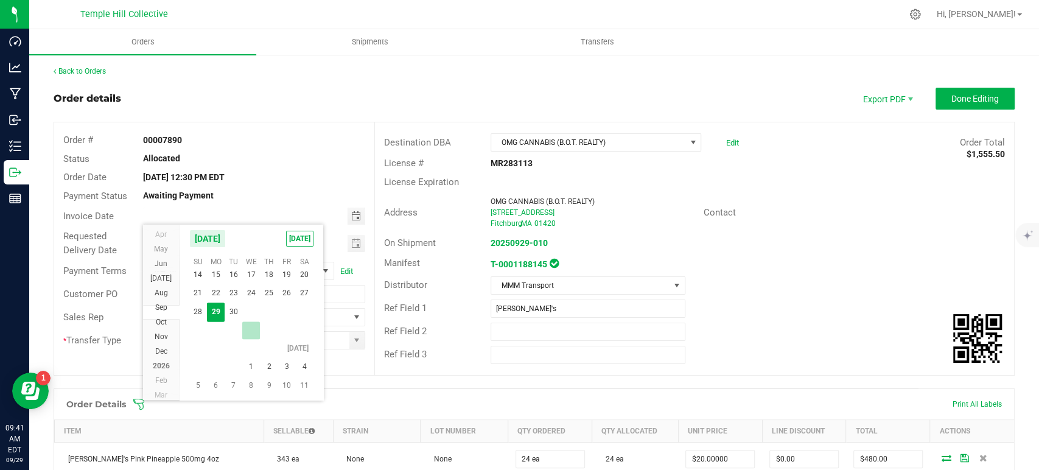
scroll to position [22032, 0]
click at [246, 338] on span "1" at bounding box center [251, 342] width 18 height 19
type input "[DATE]"
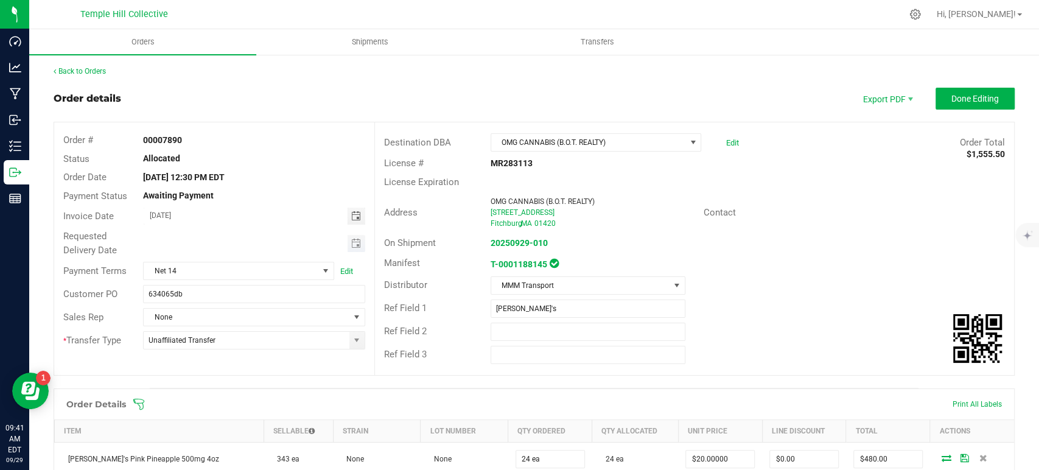
click at [352, 237] on span "Toggle calendar" at bounding box center [356, 243] width 18 height 17
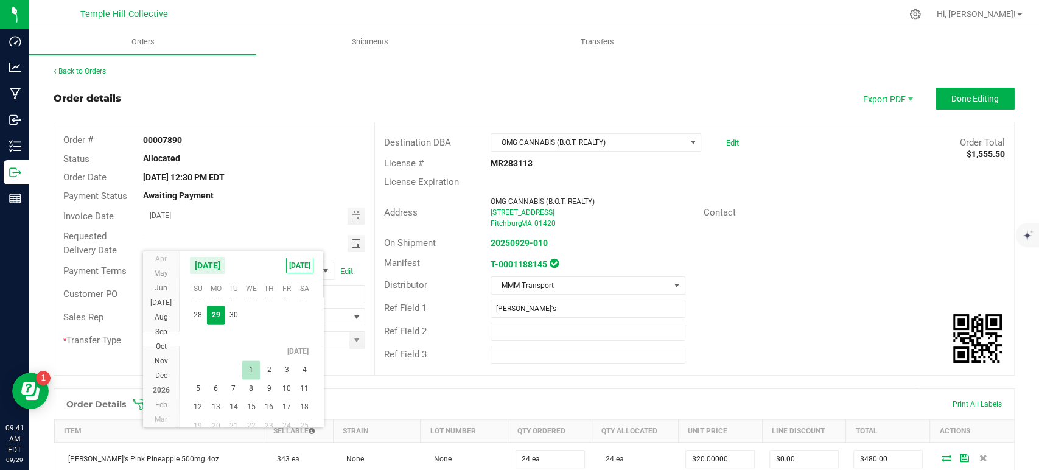
click at [246, 363] on span "1" at bounding box center [251, 369] width 18 height 19
type input "[DATE]"
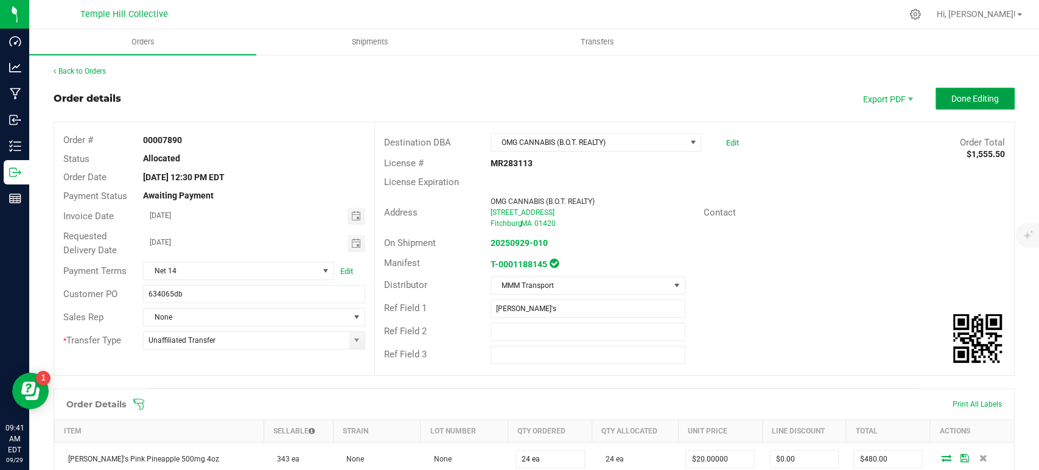
click at [964, 96] on span "Done Editing" at bounding box center [974, 99] width 47 height 10
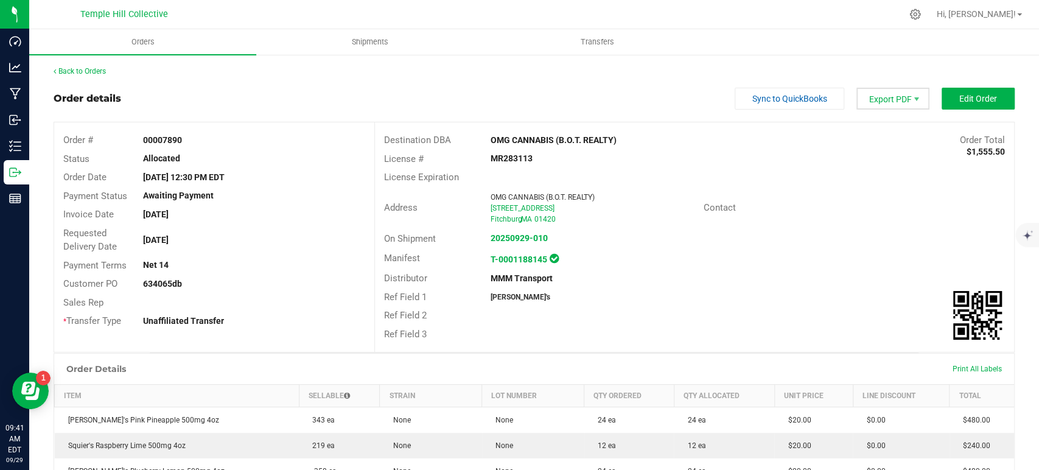
click at [873, 97] on span "Export PDF" at bounding box center [892, 99] width 73 height 22
click at [869, 155] on span "COAs (Zip)" at bounding box center [883, 154] width 75 height 18
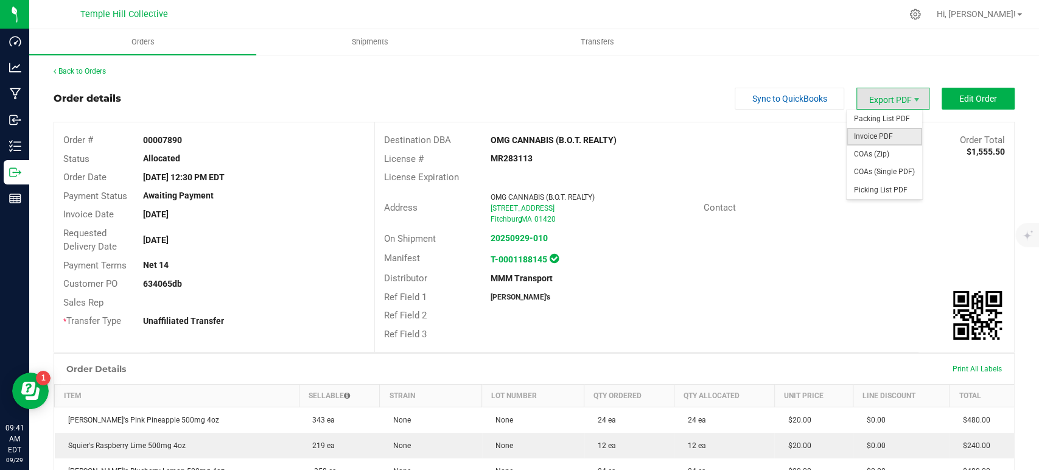
click at [868, 135] on span "Invoice PDF" at bounding box center [883, 137] width 75 height 18
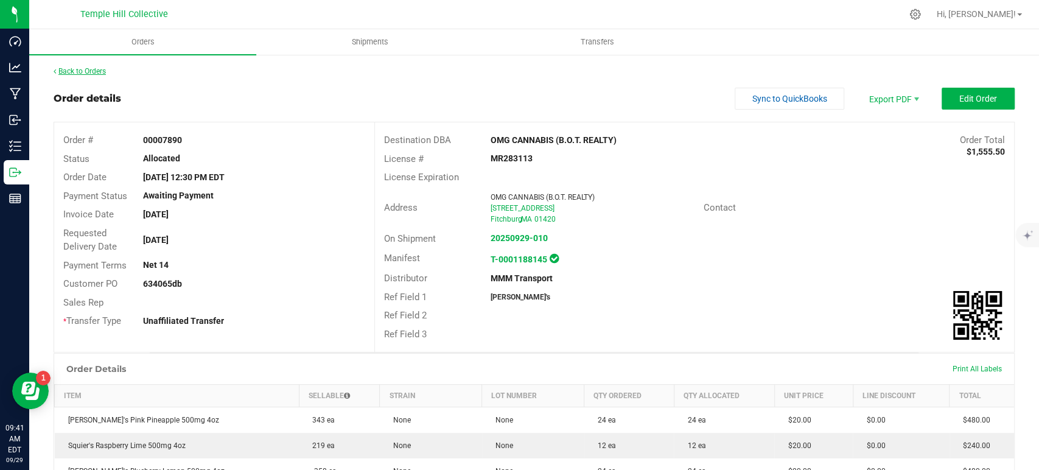
click at [88, 70] on link "Back to Orders" at bounding box center [80, 71] width 52 height 9
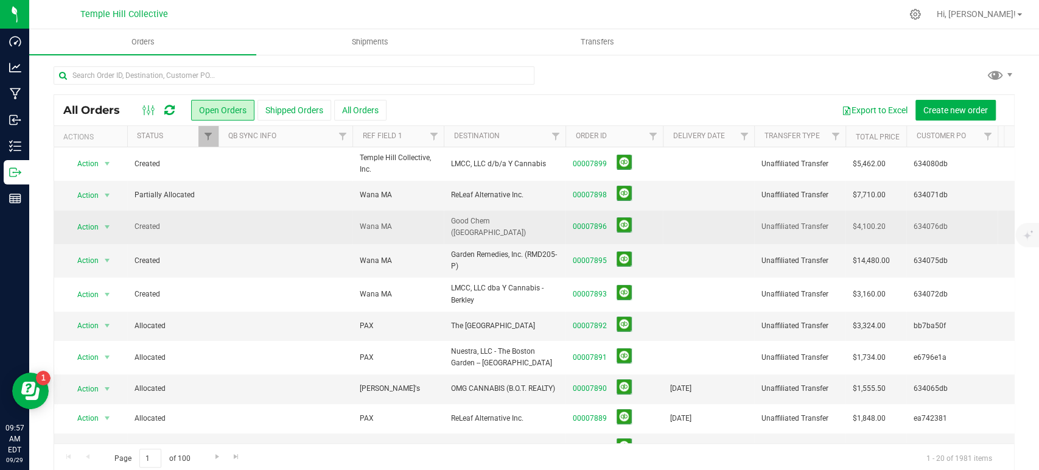
scroll to position [68, 0]
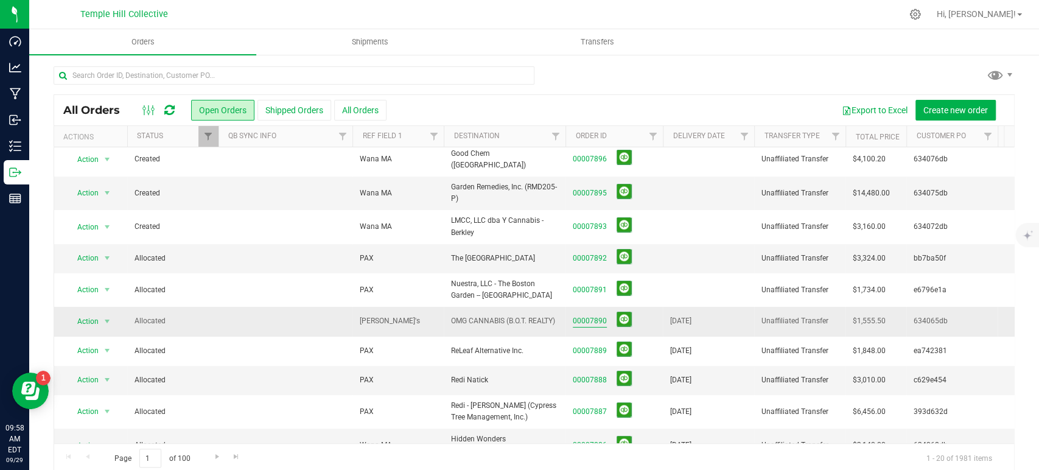
click at [595, 315] on link "00007890" at bounding box center [590, 321] width 34 height 12
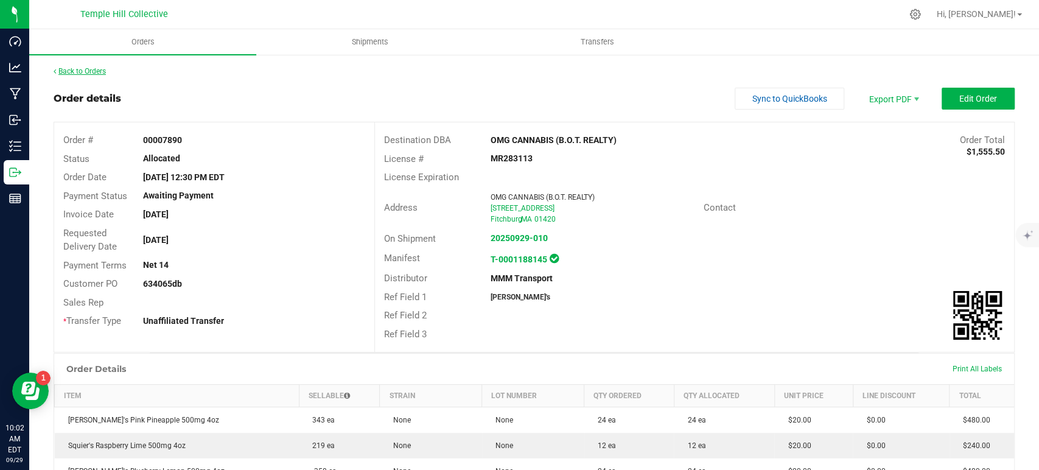
click at [86, 67] on link "Back to Orders" at bounding box center [80, 71] width 52 height 9
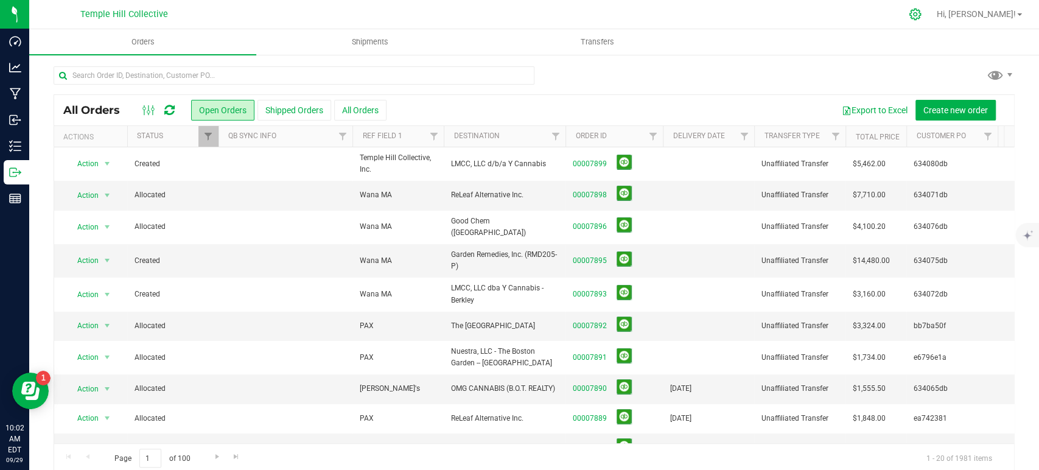
click at [921, 13] on icon at bounding box center [915, 15] width 12 height 12
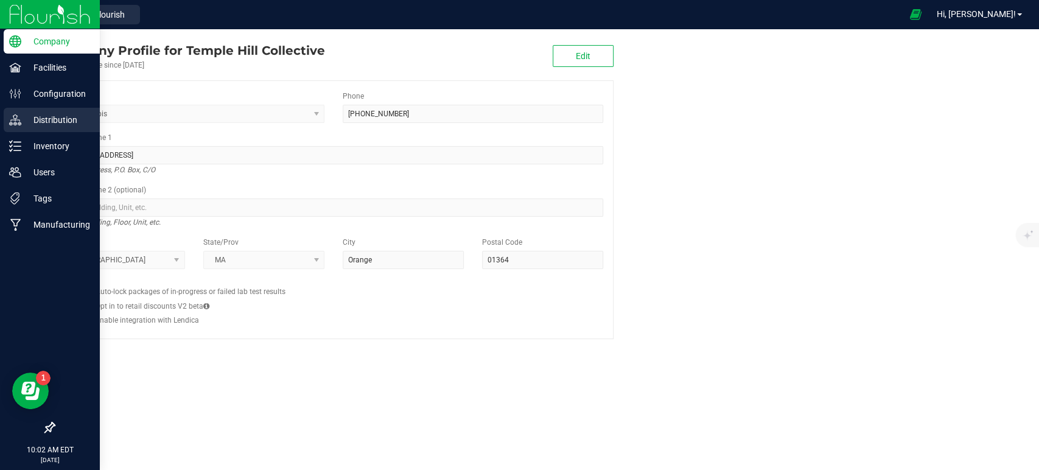
click at [43, 122] on p "Distribution" at bounding box center [57, 120] width 73 height 15
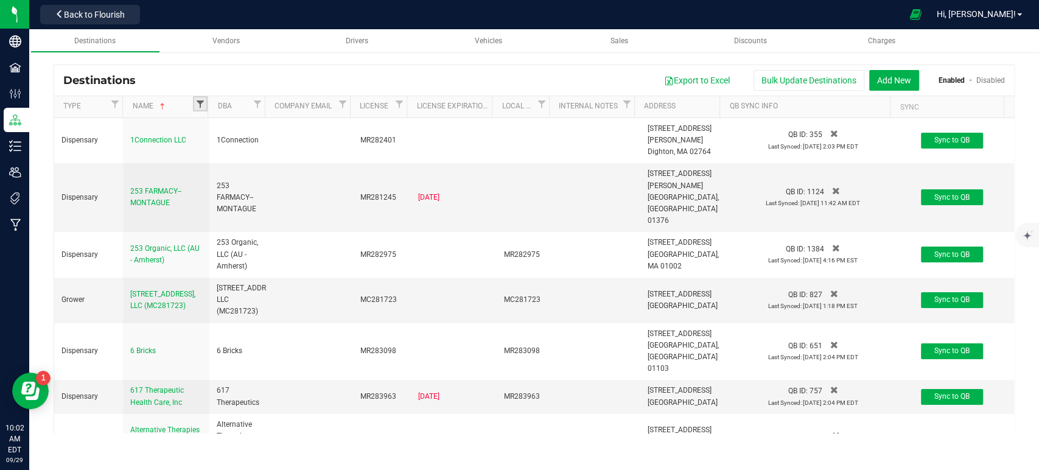
click at [203, 103] on span "Filter" at bounding box center [200, 104] width 10 height 10
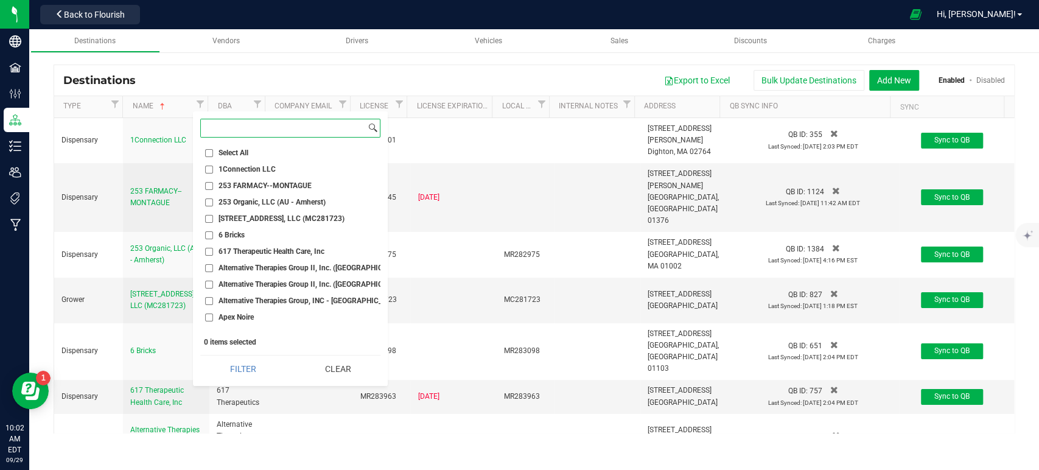
click at [248, 130] on input at bounding box center [283, 128] width 165 height 18
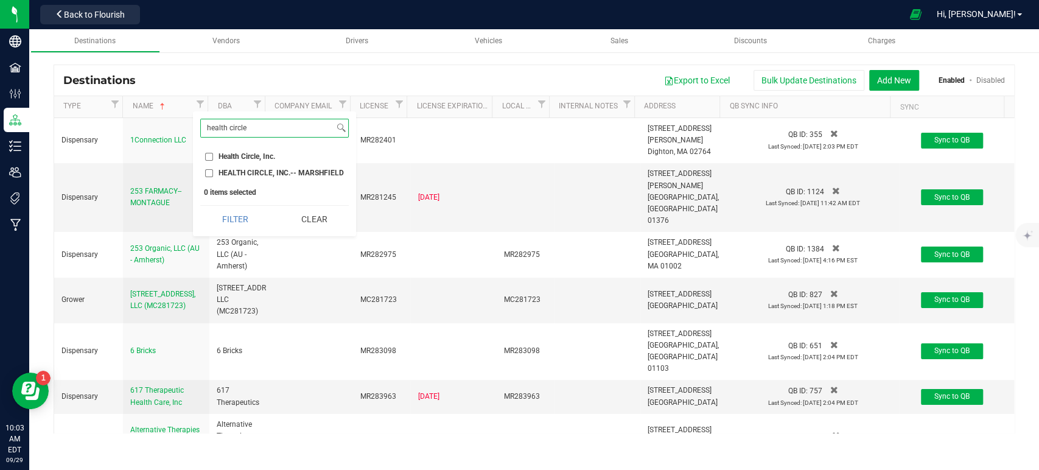
type input "health circle"
click at [241, 153] on span "Health Circle, Inc." at bounding box center [246, 156] width 57 height 7
click at [213, 153] on input "Health Circle, Inc." at bounding box center [209, 157] width 8 height 8
checkbox input "true"
click at [238, 170] on span "HEALTH CIRCLE, INC.-- MARSHFIELD" at bounding box center [280, 172] width 125 height 7
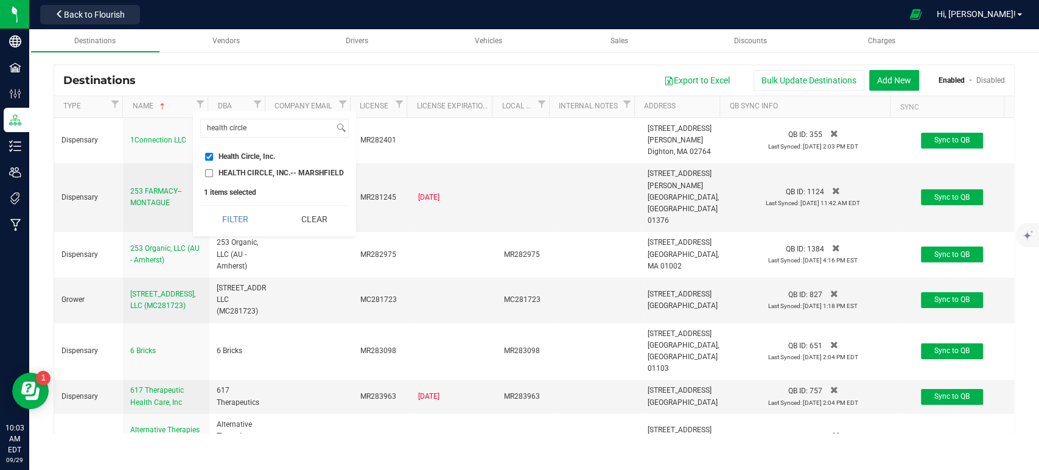
click at [213, 170] on input "HEALTH CIRCLE, INC.-- MARSHFIELD" at bounding box center [209, 173] width 8 height 8
checkbox input "true"
click at [232, 217] on button "Filter" at bounding box center [235, 219] width 70 height 27
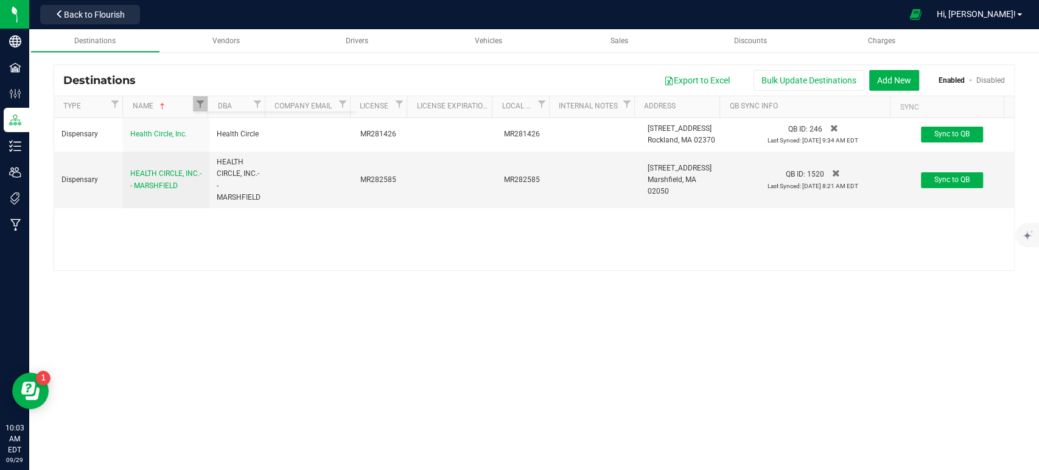
checkbox input "true"
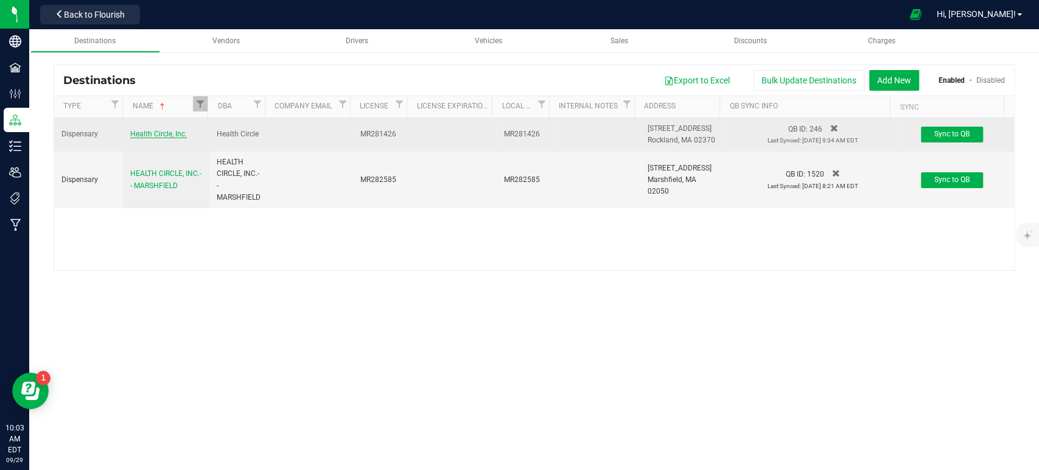
click at [163, 133] on span "Health Circle, Inc." at bounding box center [158, 134] width 57 height 9
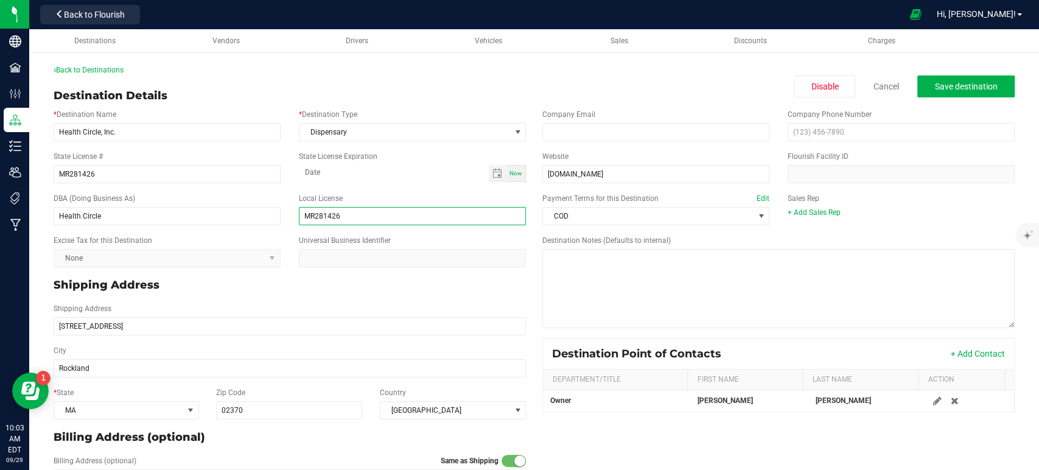
drag, startPoint x: 358, startPoint y: 215, endPoint x: 296, endPoint y: 215, distance: 61.5
click at [299, 215] on input "MR281426" at bounding box center [412, 216] width 227 height 18
click at [87, 68] on link "Back to Destinations" at bounding box center [89, 70] width 70 height 9
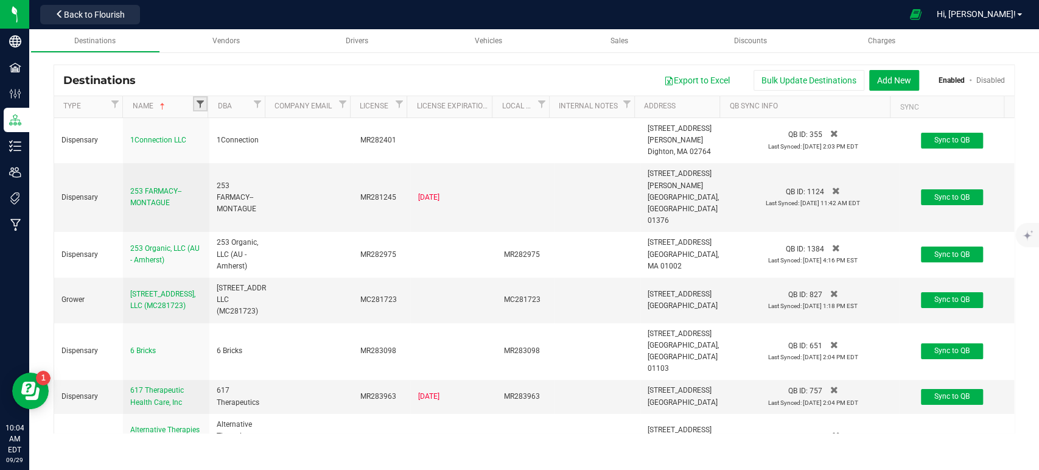
click at [200, 103] on span "Filter" at bounding box center [200, 104] width 10 height 10
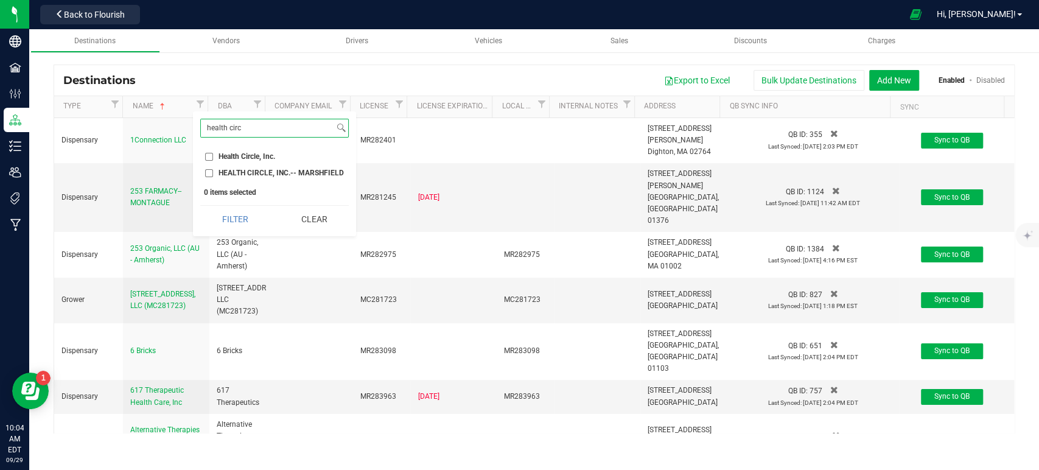
type input "health circ"
click at [208, 153] on input "Health Circle, Inc." at bounding box center [209, 157] width 8 height 8
checkbox input "true"
click at [208, 171] on input "HEALTH CIRCLE, INC.-- MARSHFIELD" at bounding box center [209, 173] width 8 height 8
checkbox input "true"
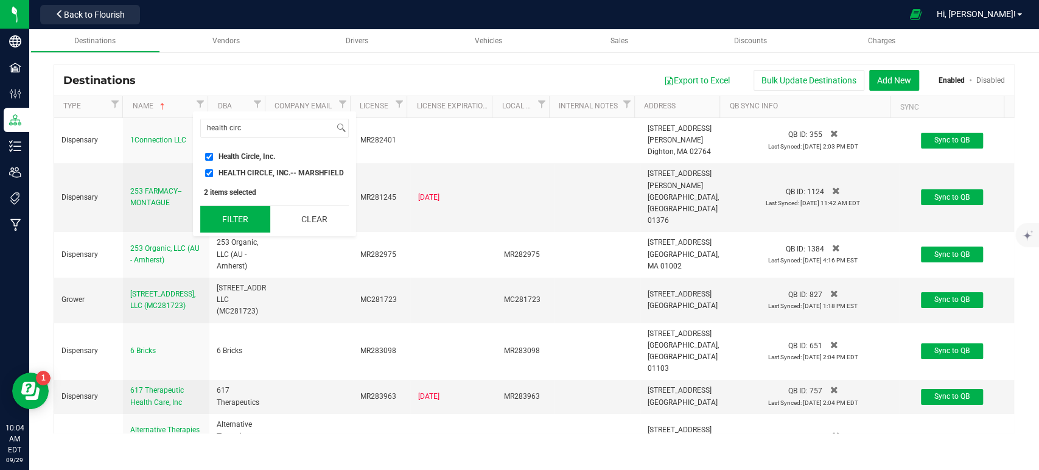
click at [224, 211] on button "Filter" at bounding box center [235, 219] width 70 height 27
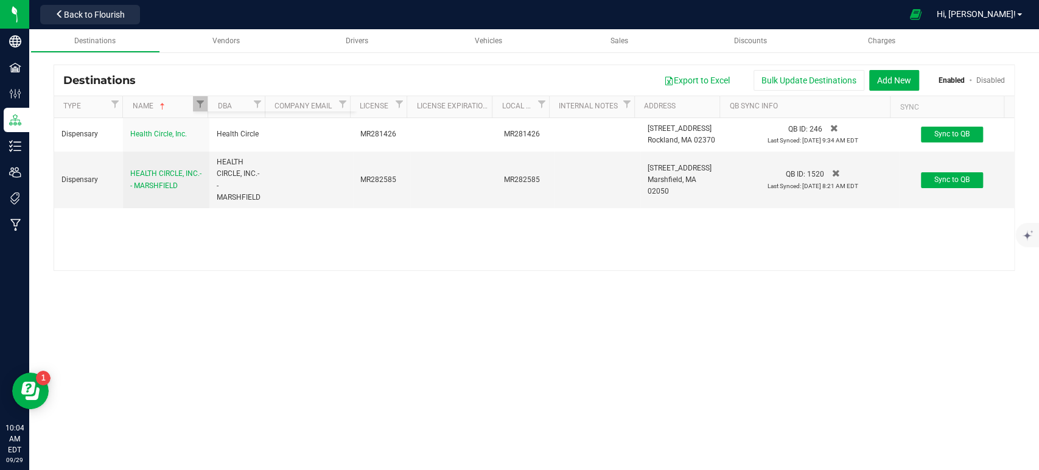
checkbox input "true"
click at [110, 14] on span "Back to Flourish" at bounding box center [94, 15] width 61 height 10
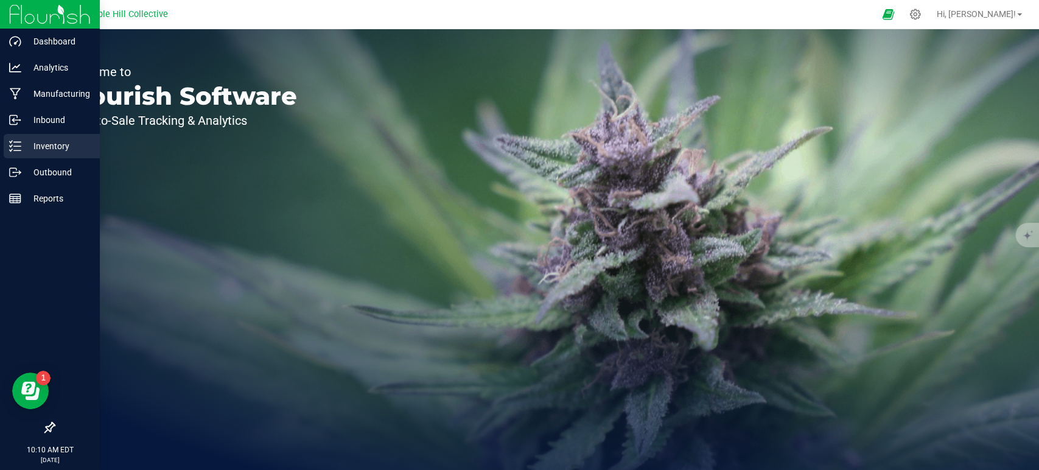
click at [23, 145] on p "Inventory" at bounding box center [57, 146] width 73 height 15
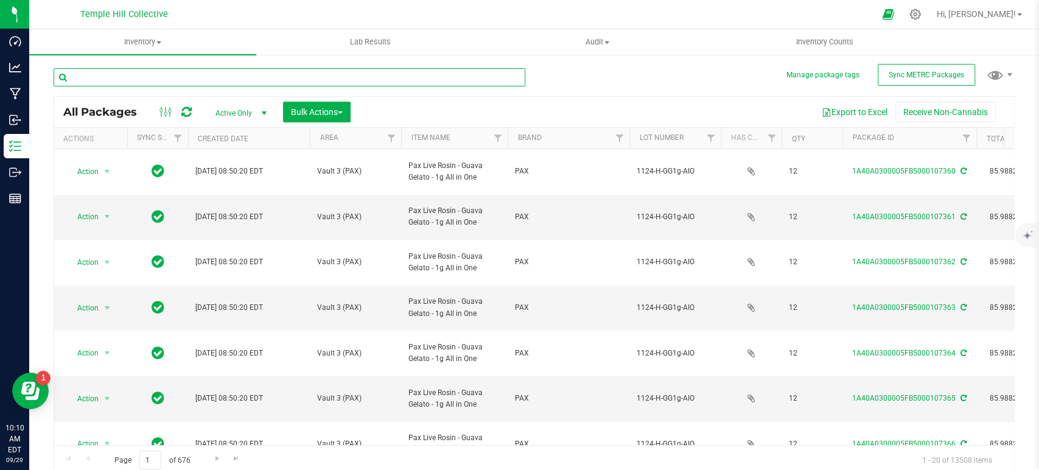
click at [416, 79] on input "text" at bounding box center [290, 77] width 472 height 18
type input "105979"
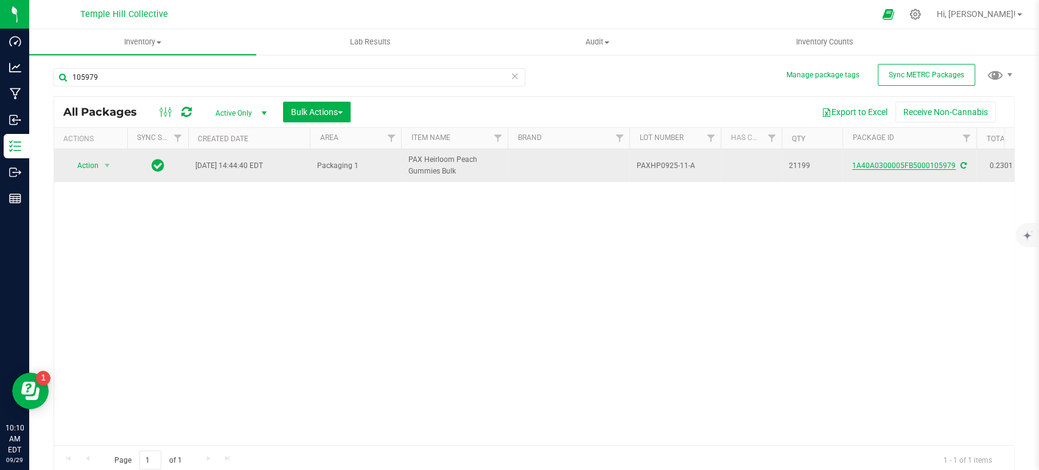
click at [906, 167] on link "1A40A0300005FB5000105979" at bounding box center [903, 165] width 103 height 9
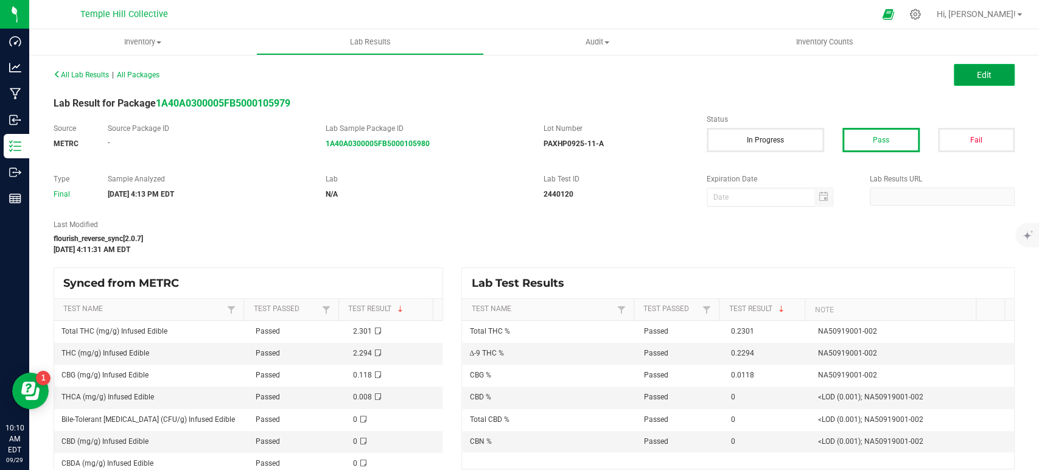
click at [977, 77] on span "Edit" at bounding box center [984, 75] width 15 height 10
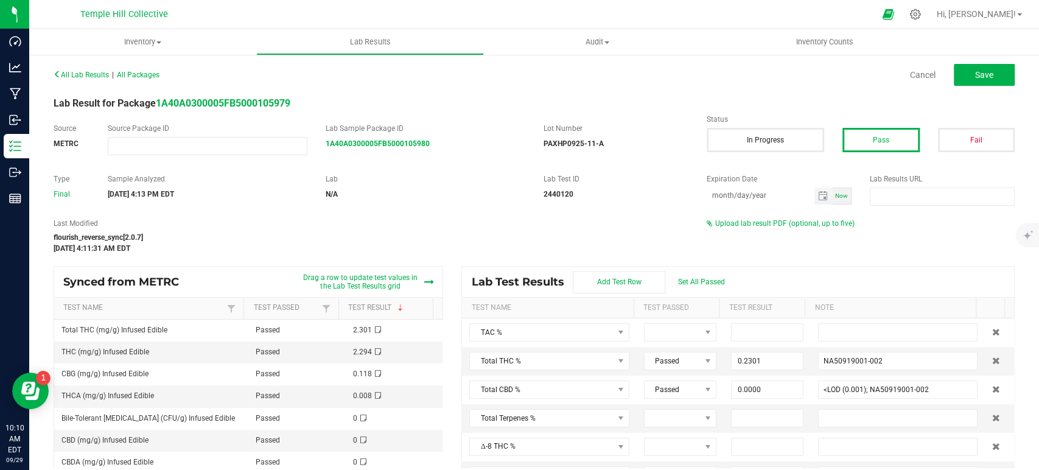
click at [772, 200] on input "month/day/year" at bounding box center [761, 194] width 108 height 15
click at [764, 220] on span "Upload lab result PDF (optional, up to five)" at bounding box center [784, 223] width 139 height 9
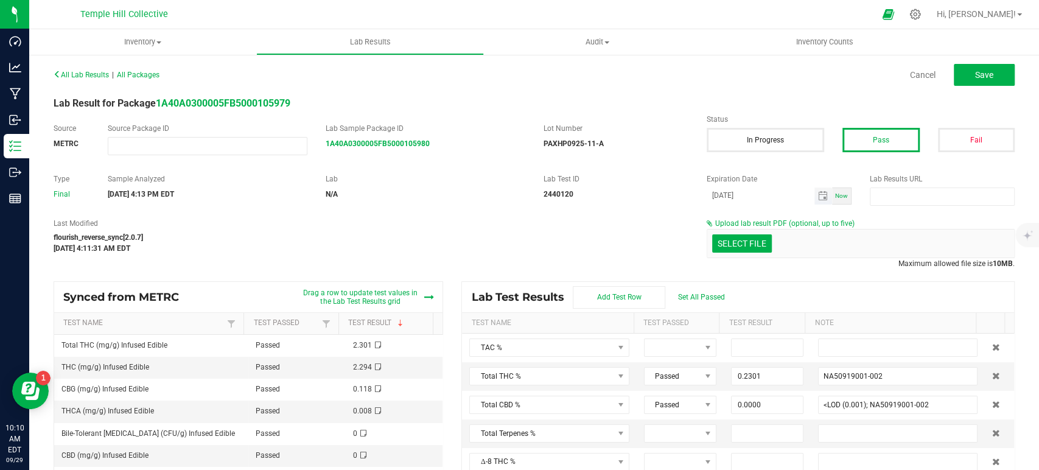
click at [752, 194] on input "[DATE]" at bounding box center [761, 194] width 108 height 15
click at [722, 193] on input "[DATE]" at bounding box center [761, 194] width 108 height 15
type input "[DATE]"
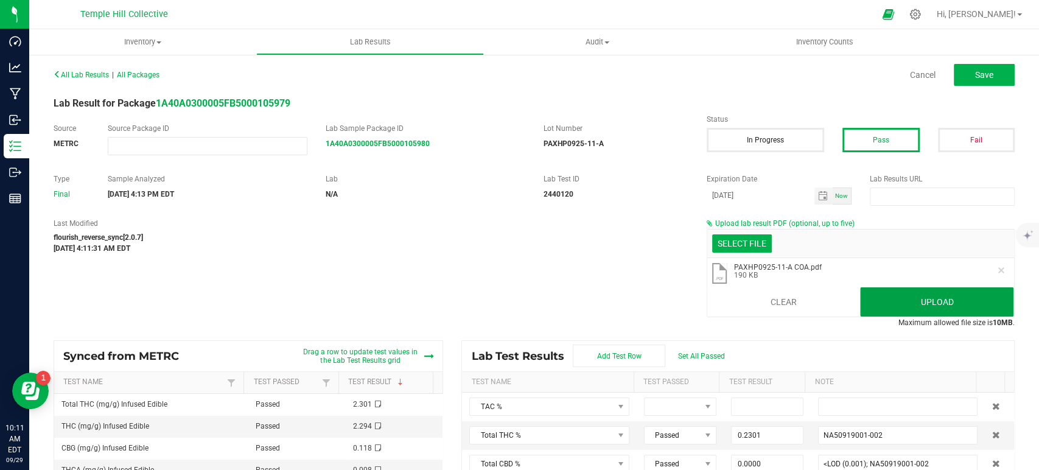
click at [958, 303] on button "Upload" at bounding box center [936, 301] width 153 height 29
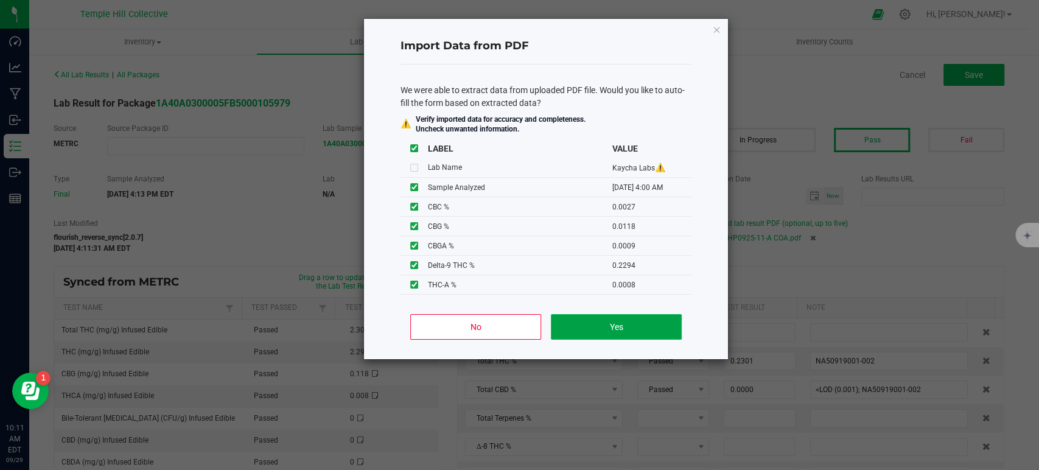
click at [570, 325] on button "Yes" at bounding box center [616, 327] width 131 height 26
type input "0.0008"
type input "0.0010"
type input "0.0027"
type input "0.0009"
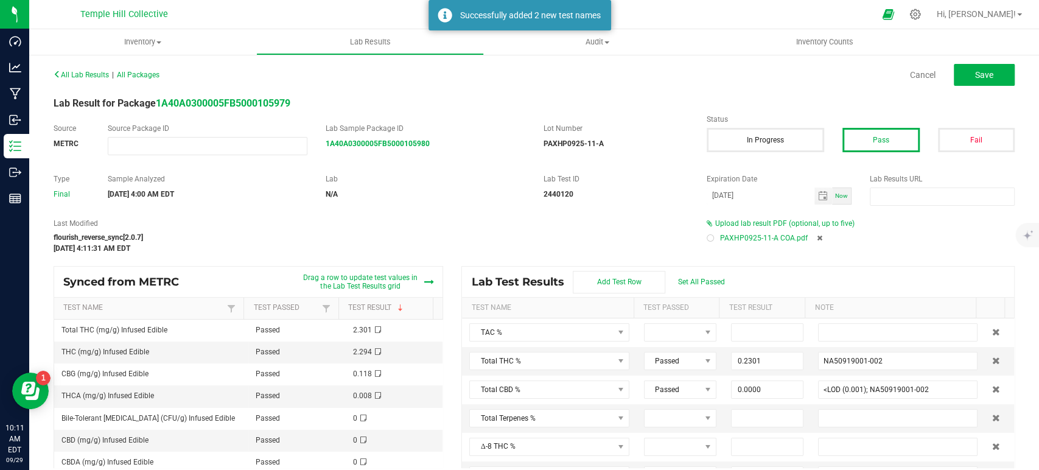
click at [708, 238] on div at bounding box center [710, 238] width 4 height 4
click at [975, 74] on span "Save" at bounding box center [984, 75] width 18 height 10
type input "0.0000"
type input "<LOD (0.001); NA50919001-002"
type input "0.0118"
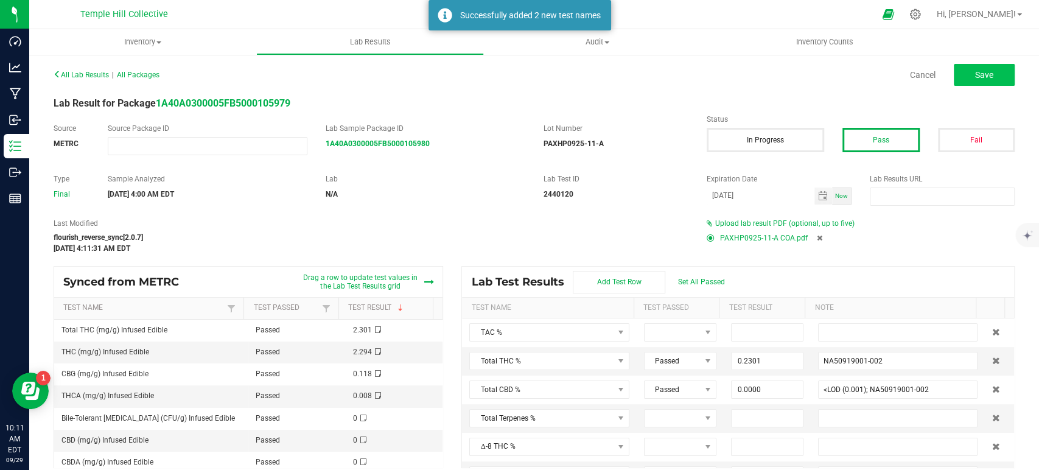
type input "NA50919001-002"
type input "0.0009"
type input "0.0000"
type input "<LOD (0.001); NA50919001-002"
type input "0.2467"
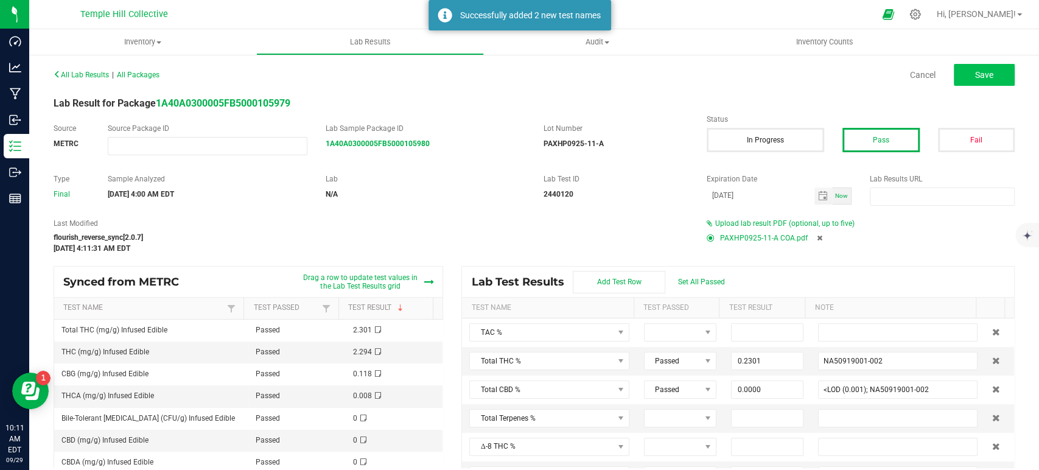
type input "0.2465"
type input "0.2301"
type input "NA50919001-002"
type input "0.0000"
type input "<LOD (0.001); NA50919001-002"
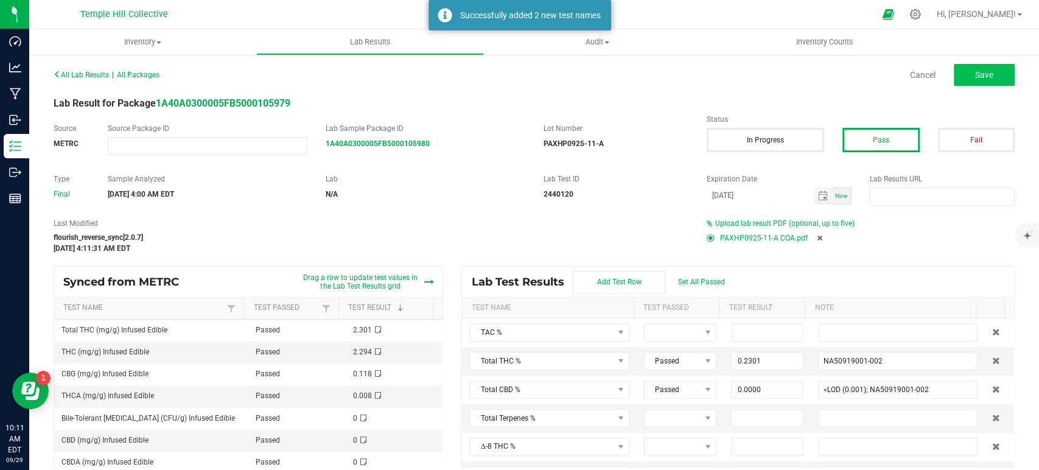
type input "0.2294"
type input "NA50919001-002"
type input "0.0008"
type input "0.0010"
type input "0.0027"
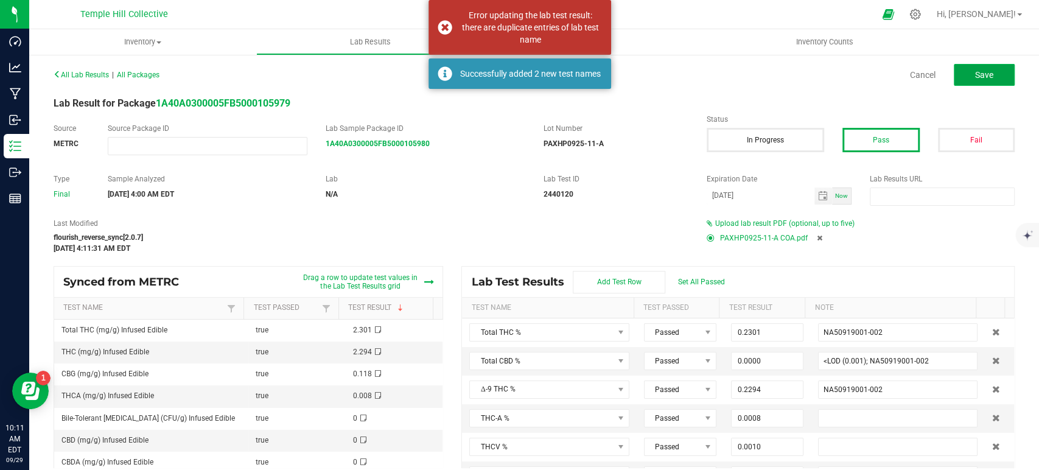
click at [964, 82] on button "Save" at bounding box center [984, 75] width 61 height 22
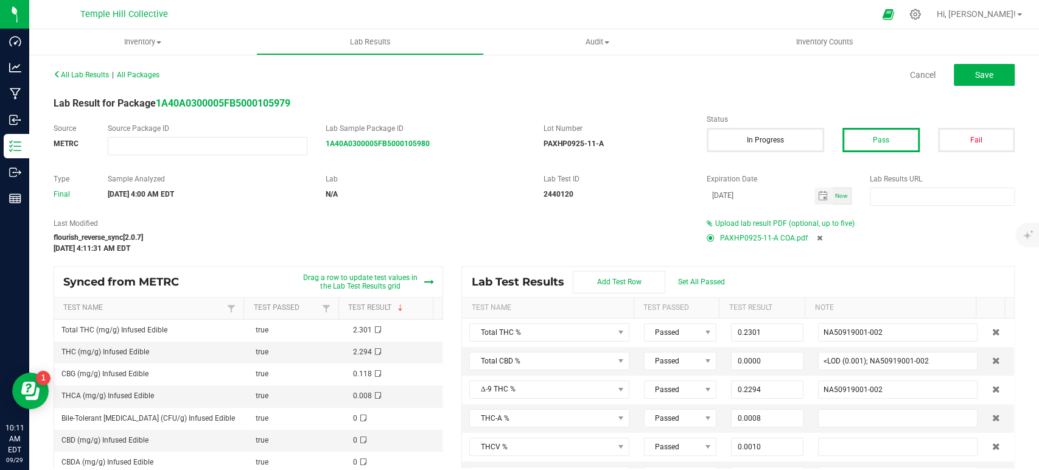
click at [817, 236] on icon at bounding box center [819, 237] width 5 height 7
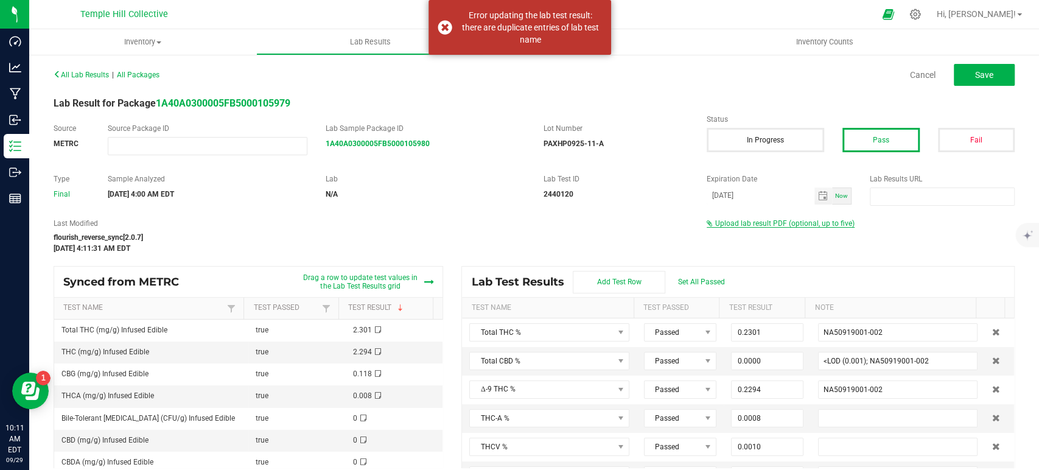
click at [804, 222] on span "Upload lab result PDF (optional, up to five)" at bounding box center [784, 223] width 139 height 9
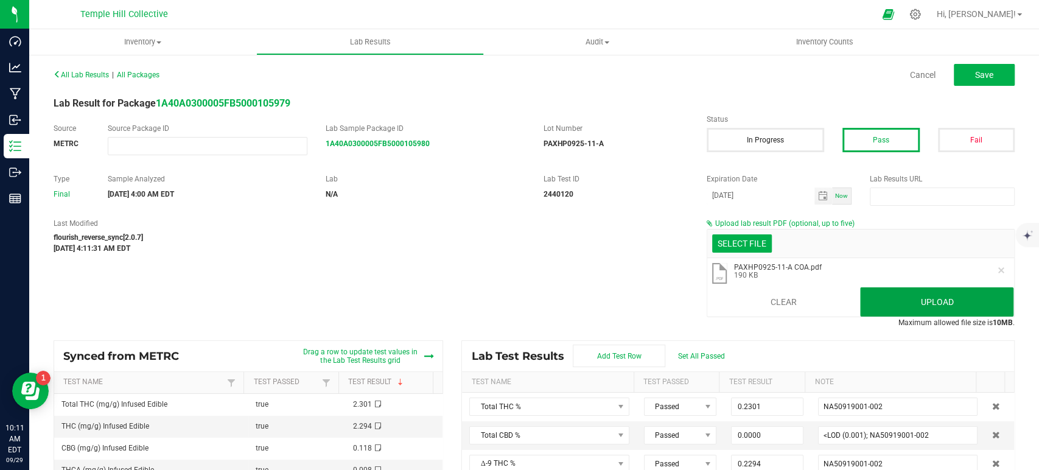
click at [907, 291] on button "Upload" at bounding box center [936, 301] width 153 height 29
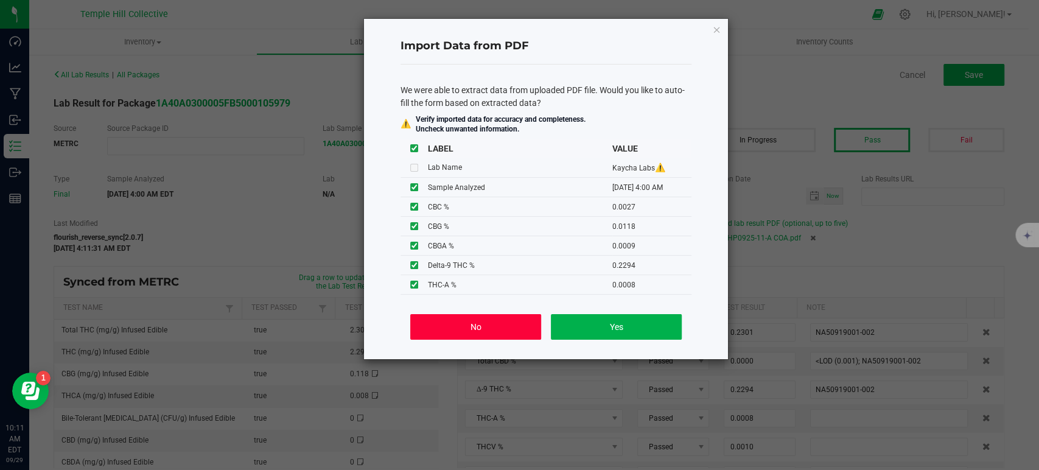
click at [508, 319] on button "No" at bounding box center [475, 327] width 131 height 26
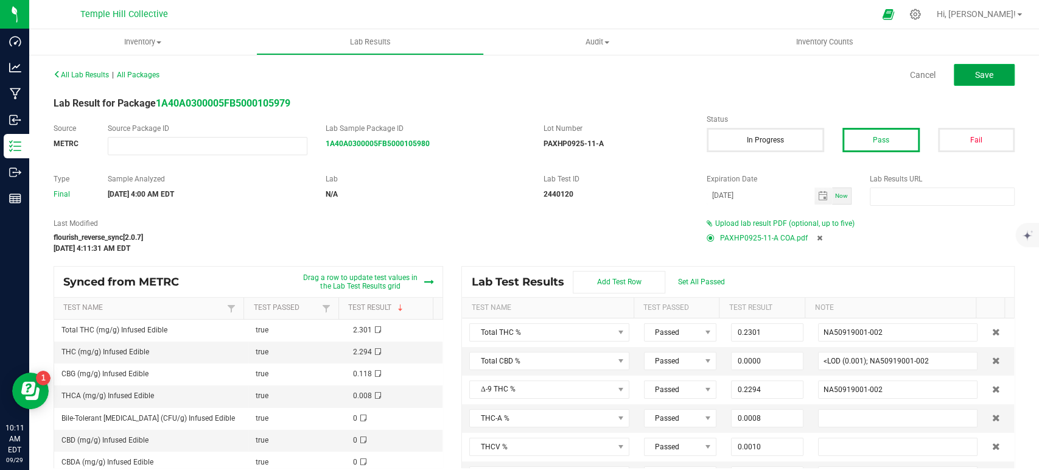
click at [975, 77] on span "Save" at bounding box center [984, 75] width 18 height 10
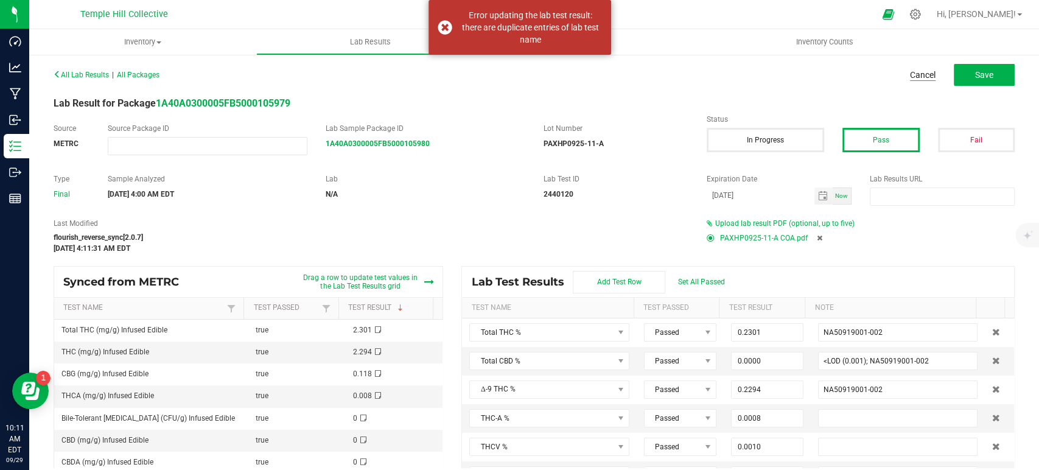
click at [910, 76] on link "Cancel" at bounding box center [923, 75] width 26 height 12
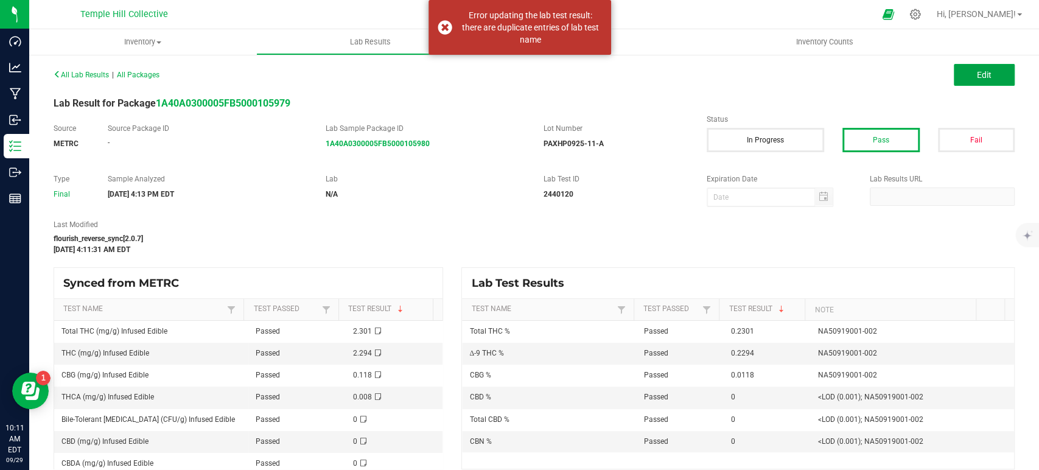
click at [977, 77] on span "Edit" at bounding box center [984, 75] width 15 height 10
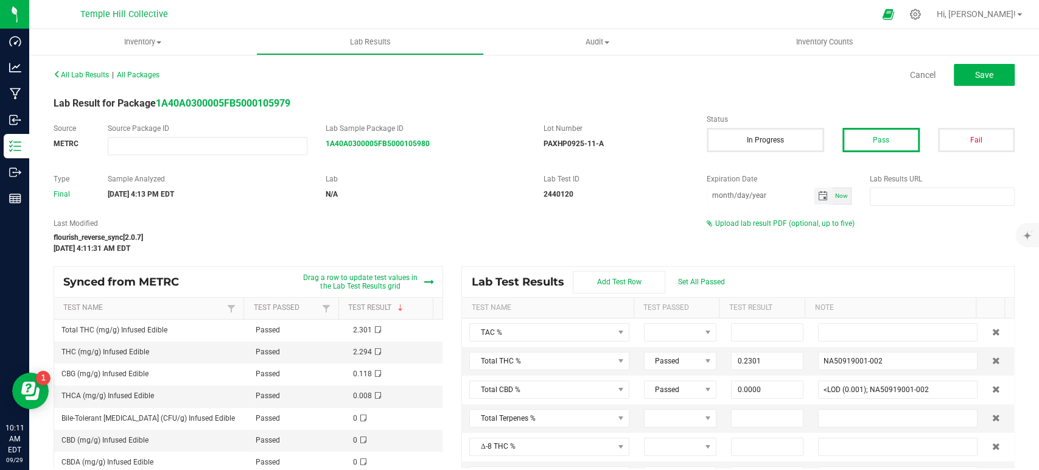
click at [759, 197] on input "month/day/year" at bounding box center [761, 194] width 108 height 15
type input "[DATE]"
click at [759, 225] on span "Upload lab result PDF (optional, up to five)" at bounding box center [784, 223] width 139 height 9
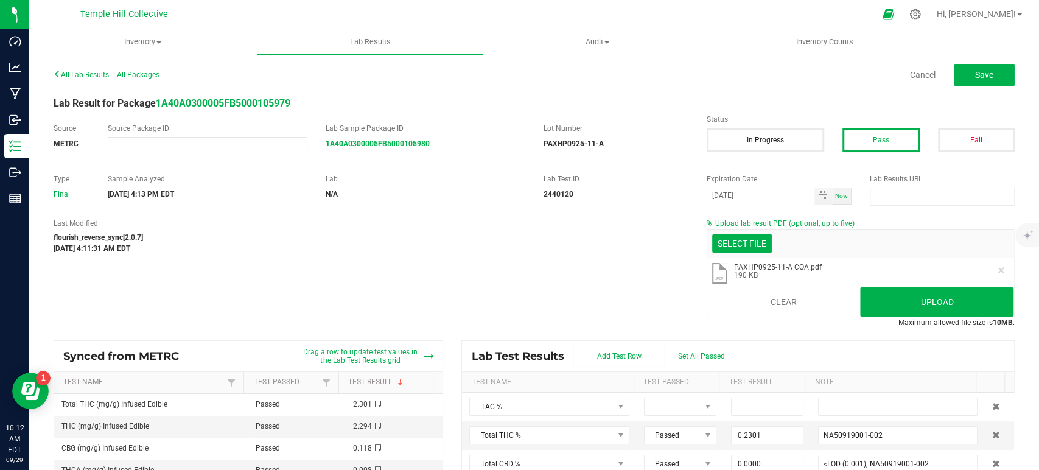
click at [888, 285] on li ".pdf PAXHP0925-11-A COA.pdf 190 KB" at bounding box center [860, 274] width 307 height 32
click at [876, 296] on button "Upload" at bounding box center [936, 301] width 153 height 29
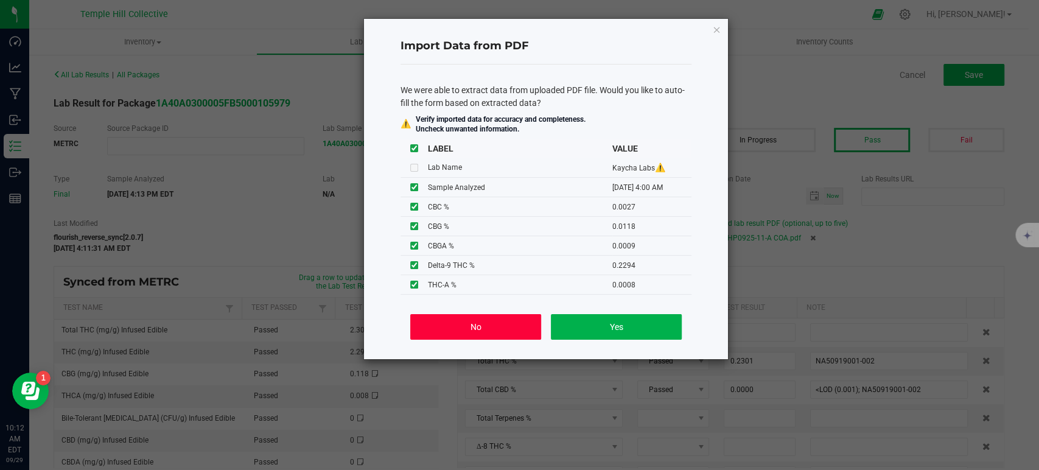
click at [517, 324] on button "No" at bounding box center [475, 327] width 131 height 26
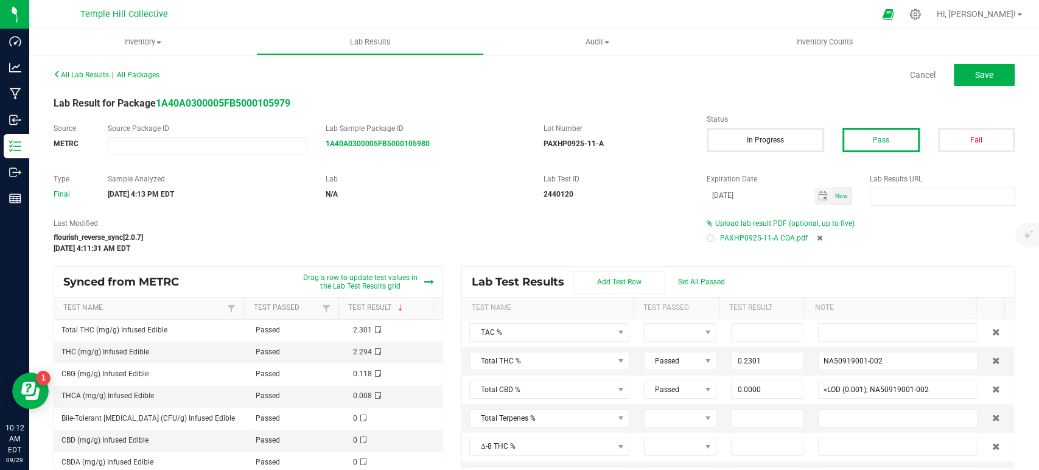
click at [708, 238] on div at bounding box center [710, 238] width 4 height 4
click at [954, 82] on button "Save" at bounding box center [984, 75] width 61 height 22
type input "0.2301"
type input "NA50919001-002"
type input "0.0000"
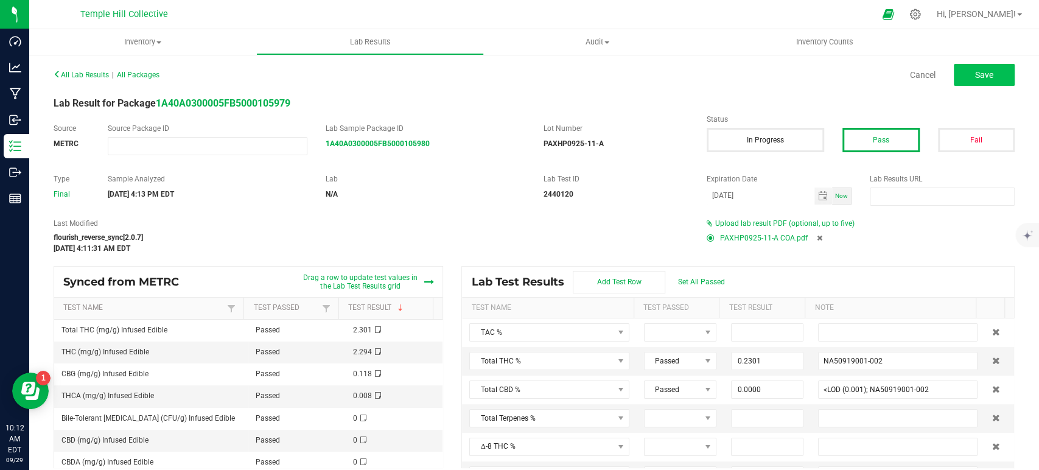
type input "<LOD (0.001); NA50919001-002"
type input "0.2294"
type input "NA50919001-002"
type input "0.0000"
type input "<LOD (0.001); NA50919001-002"
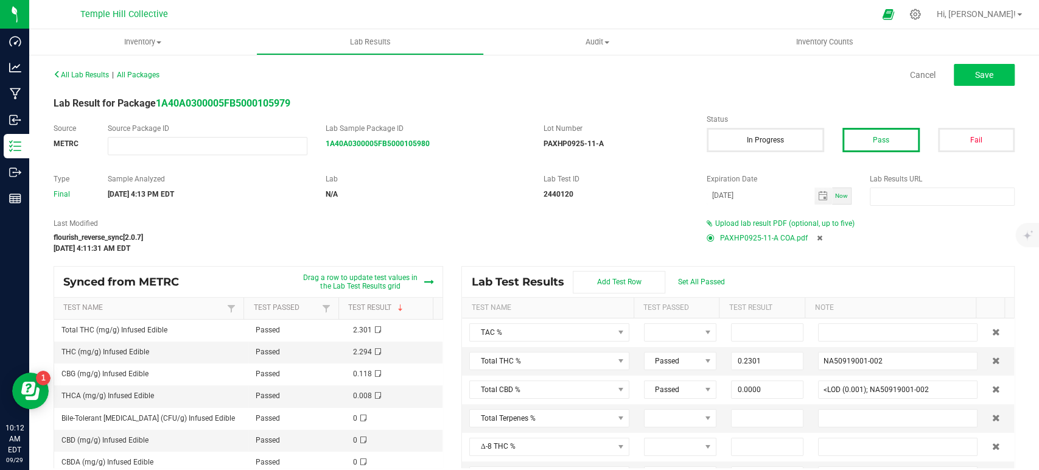
type input "0.0118"
type input "NA50919001-002"
type input "0.0000"
type input "<LOD (0.001); NA50919001-002"
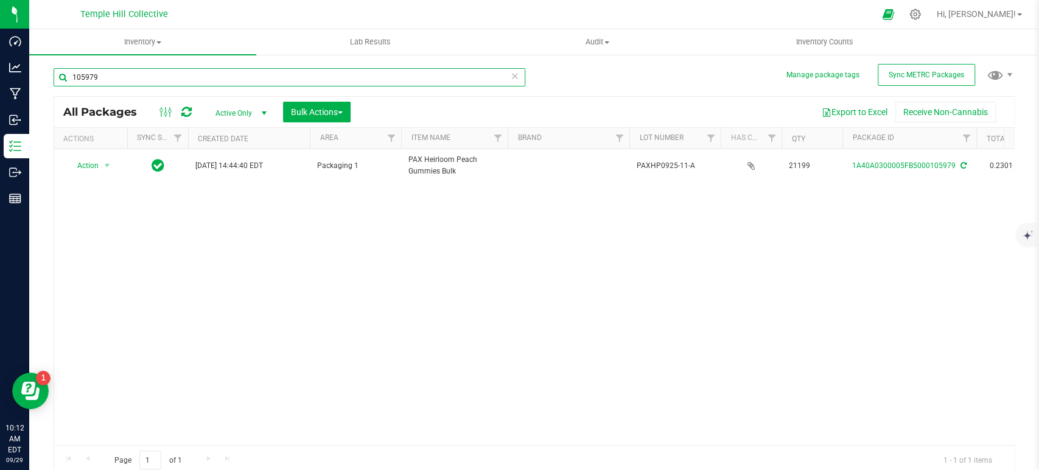
click at [360, 83] on input "105979" at bounding box center [290, 77] width 472 height 18
type input "1"
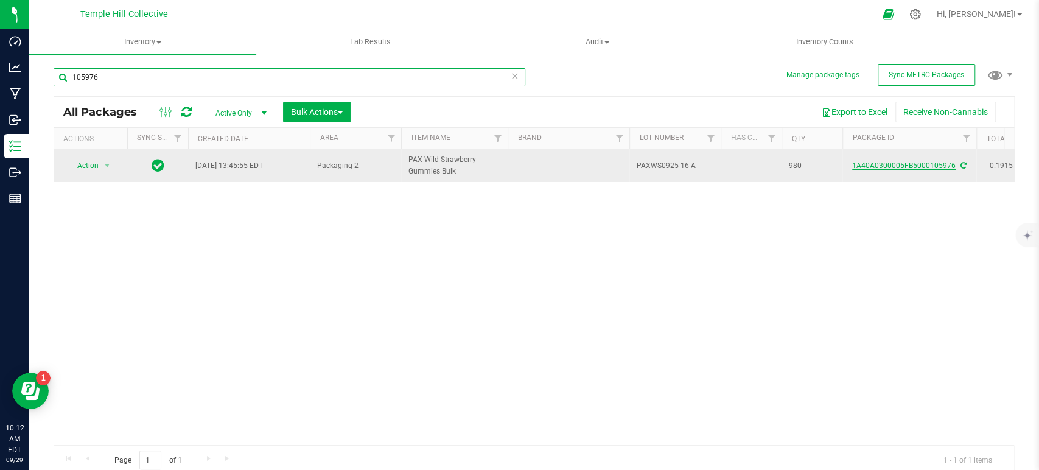
type input "105976"
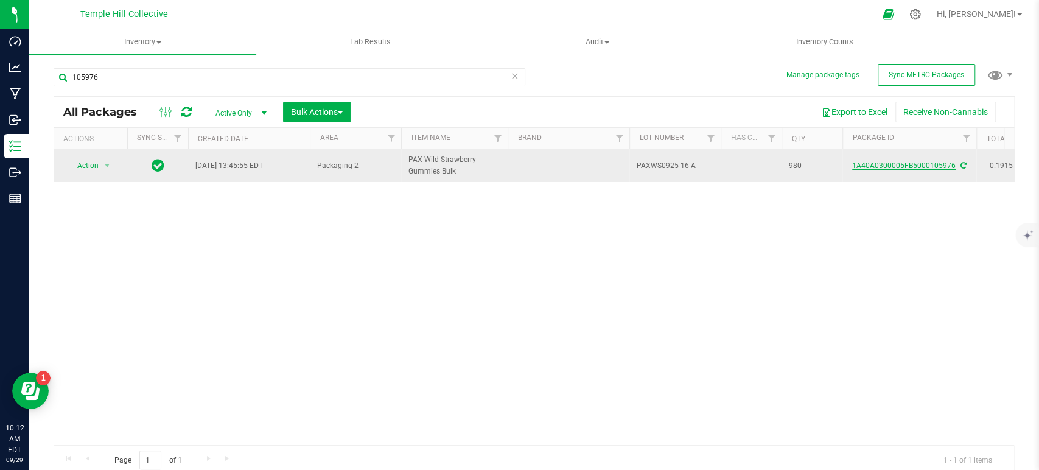
click at [910, 165] on link "1A40A0300005FB5000105976" at bounding box center [903, 165] width 103 height 9
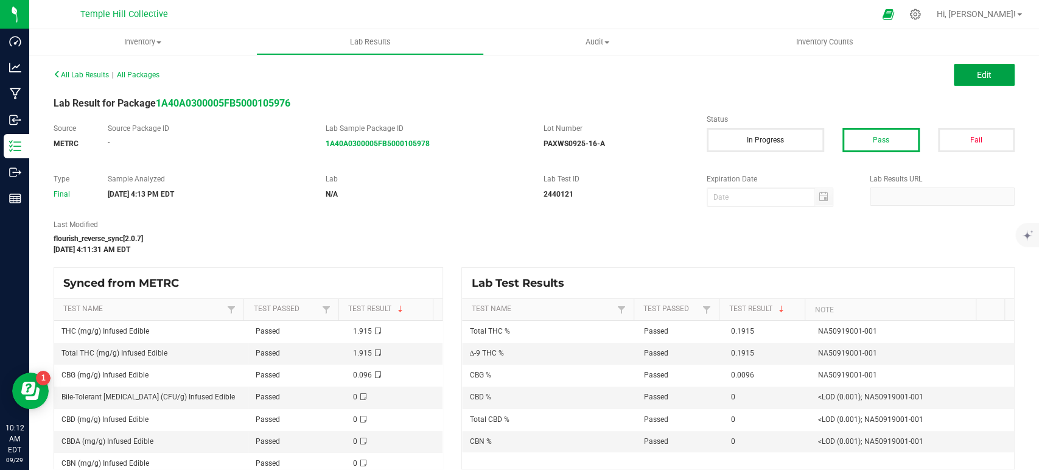
click at [985, 81] on button "Edit" at bounding box center [984, 75] width 61 height 22
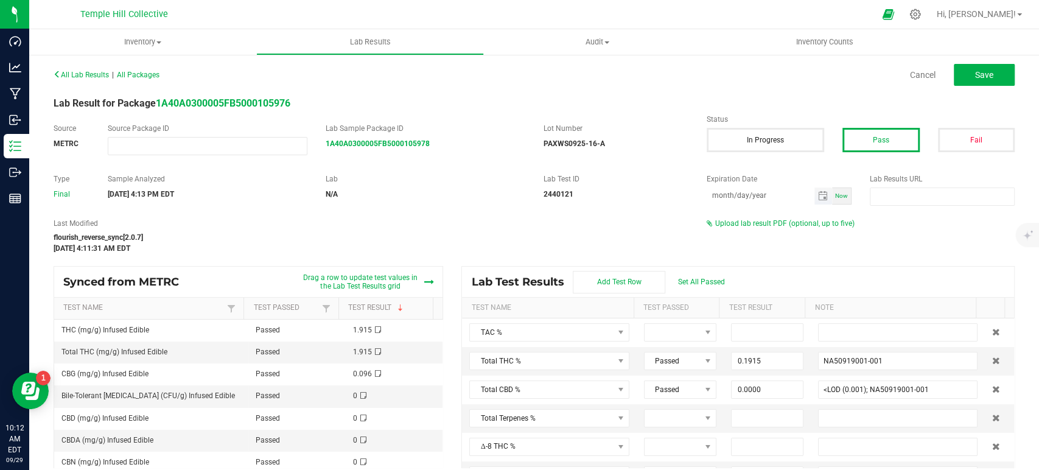
click at [770, 195] on input "month/day/year" at bounding box center [761, 194] width 108 height 15
type input "[DATE]"
click at [771, 225] on span "Upload lab result PDF (optional, up to five)" at bounding box center [784, 223] width 139 height 9
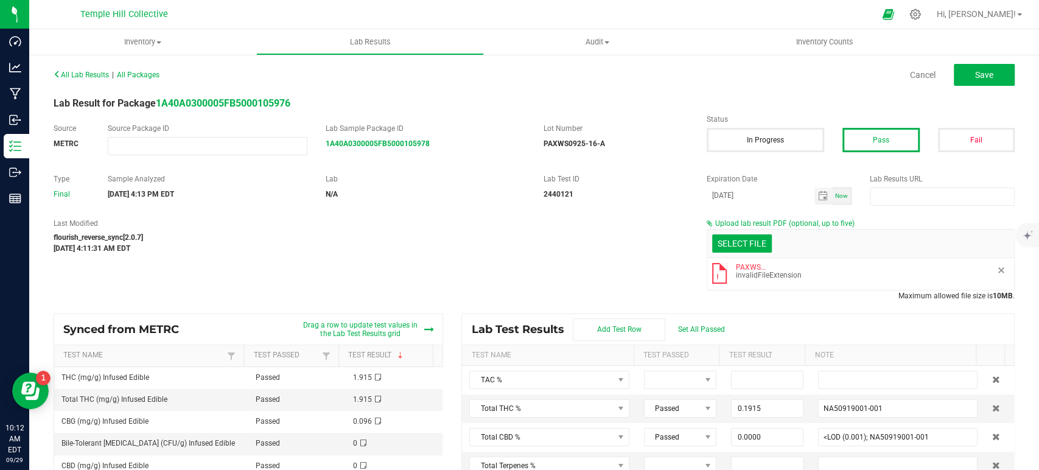
click at [996, 270] on button "Remove" at bounding box center [1001, 270] width 10 height 10
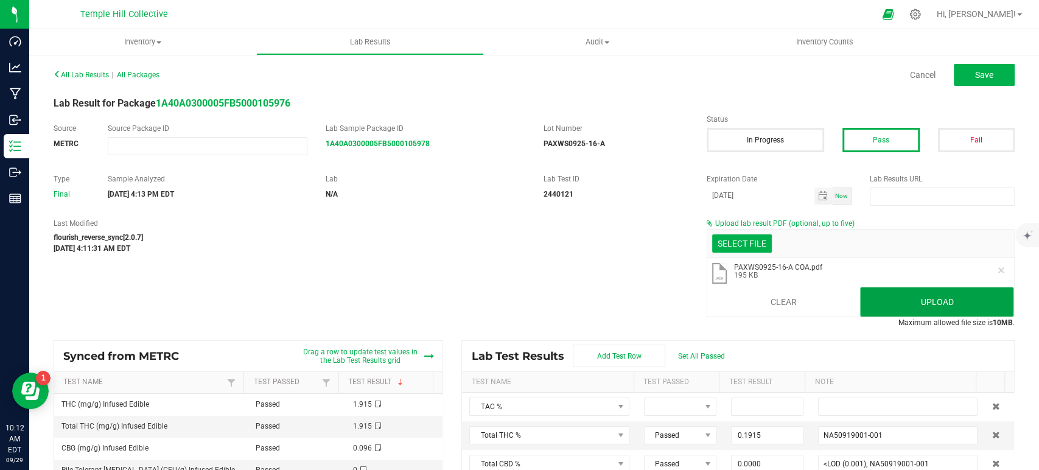
click at [905, 301] on button "Upload" at bounding box center [936, 301] width 153 height 29
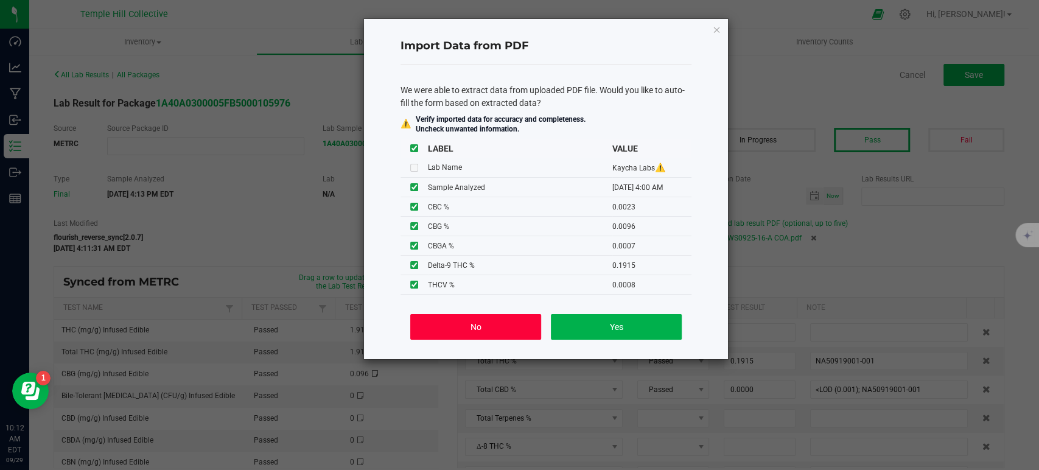
click at [470, 328] on button "No" at bounding box center [475, 327] width 131 height 26
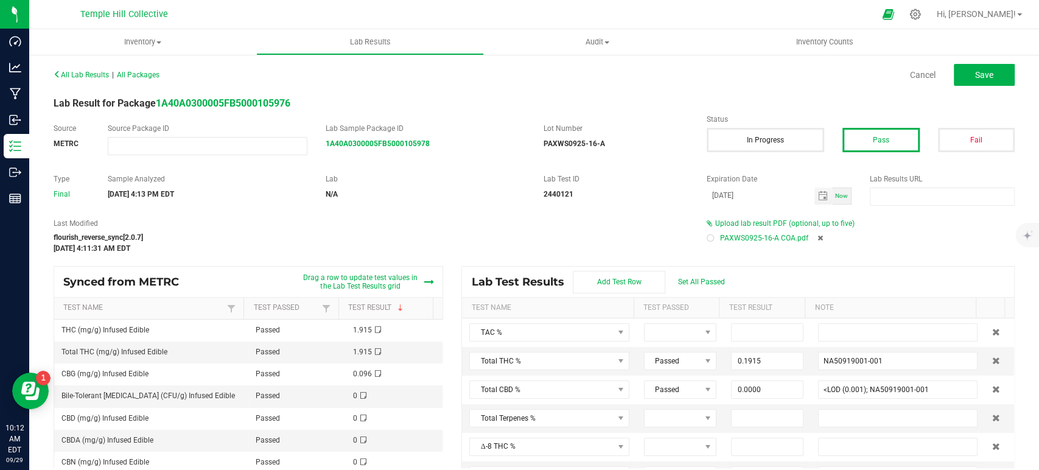
click at [708, 237] on div at bounding box center [710, 238] width 4 height 4
click at [963, 77] on button "Save" at bounding box center [984, 75] width 61 height 22
type input "0.1915"
type input "NA50919001-001"
type input "0.0000"
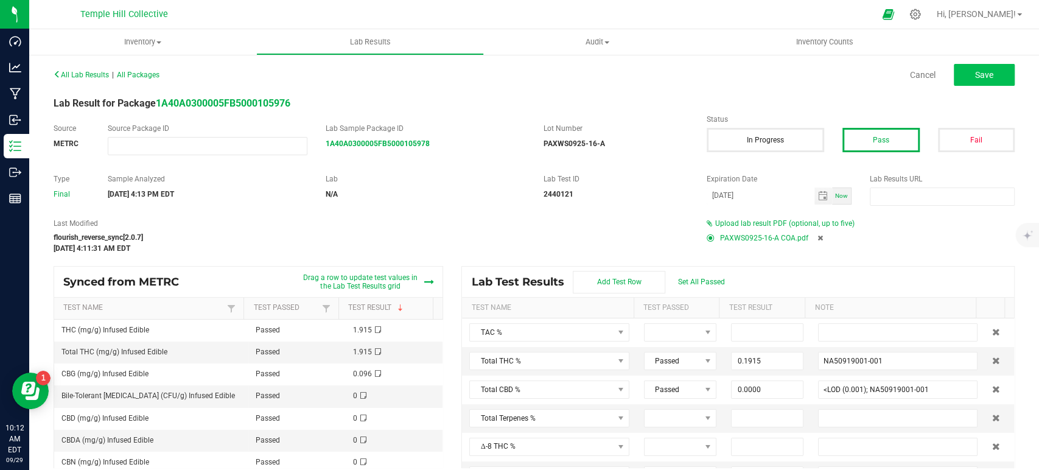
type input "<LOD (0.001); NA50919001-001"
type input "0.1915"
type input "NA50919001-001"
type input "0.0000"
type input "<LOD (0.001); NA50919001-001"
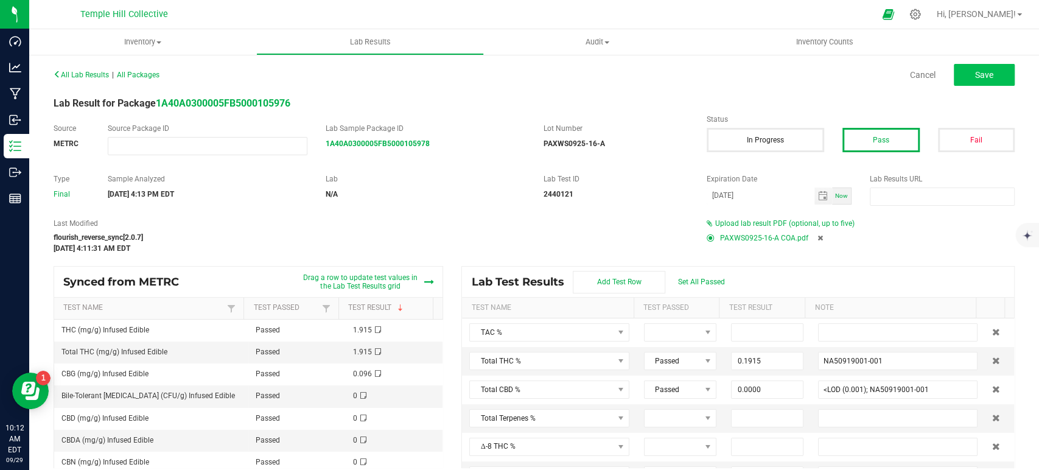
type input "0.0096"
type input "NA50919001-001"
type input "0.0000"
type input "<LOD (0.001); NA50919001-001"
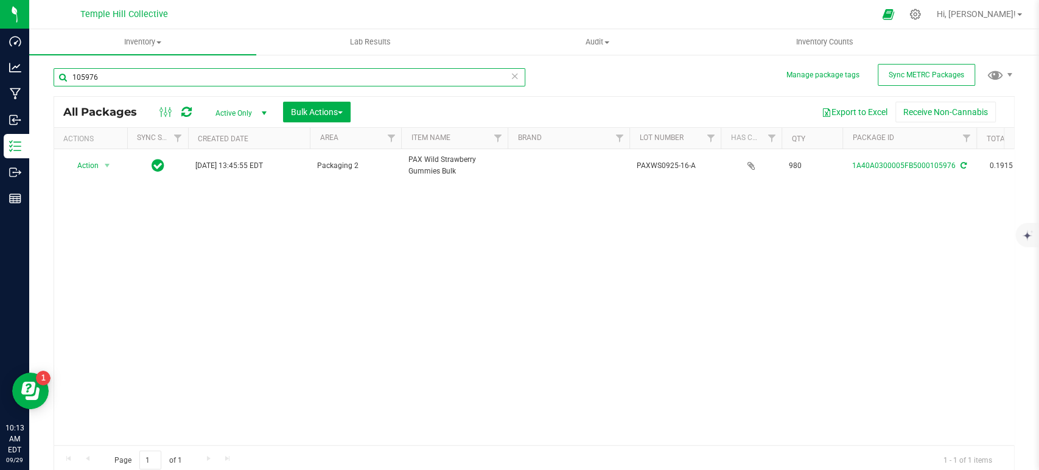
drag, startPoint x: 113, startPoint y: 81, endPoint x: 36, endPoint y: 88, distance: 77.0
click at [36, 88] on div "Manage package tags Sync METRC Packages 105976 All Packages Active Only Active …" at bounding box center [534, 239] width 1010 height 371
type input "107421"
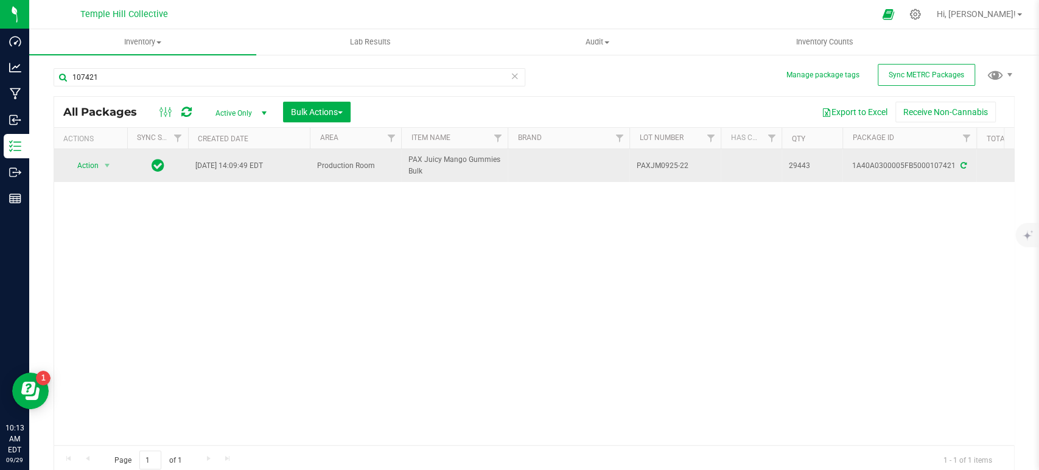
click at [962, 164] on icon at bounding box center [963, 165] width 6 height 7
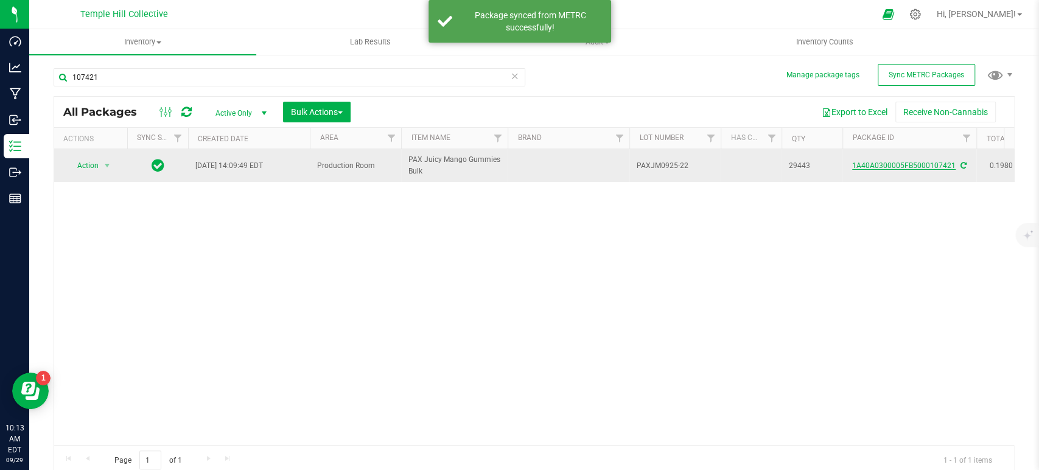
click at [910, 162] on link "1A40A0300005FB5000107421" at bounding box center [903, 165] width 103 height 9
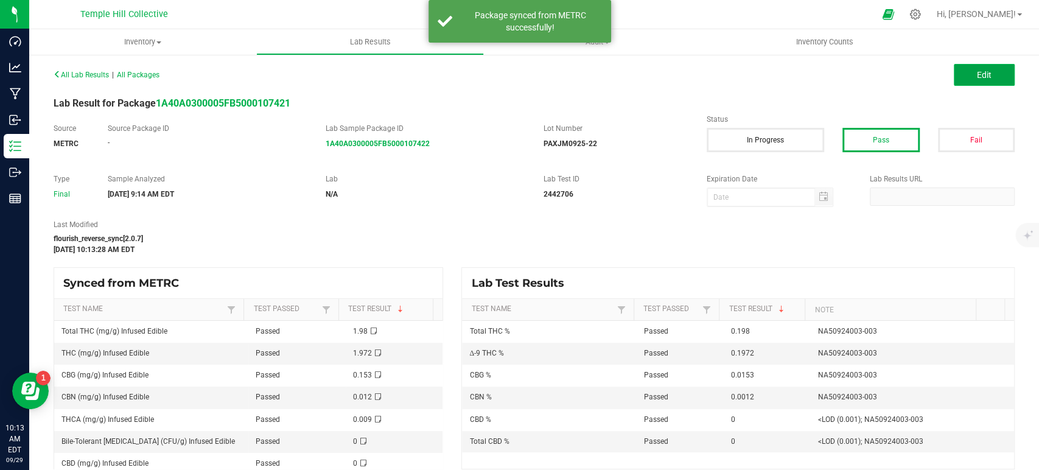
click at [963, 79] on button "Edit" at bounding box center [984, 75] width 61 height 22
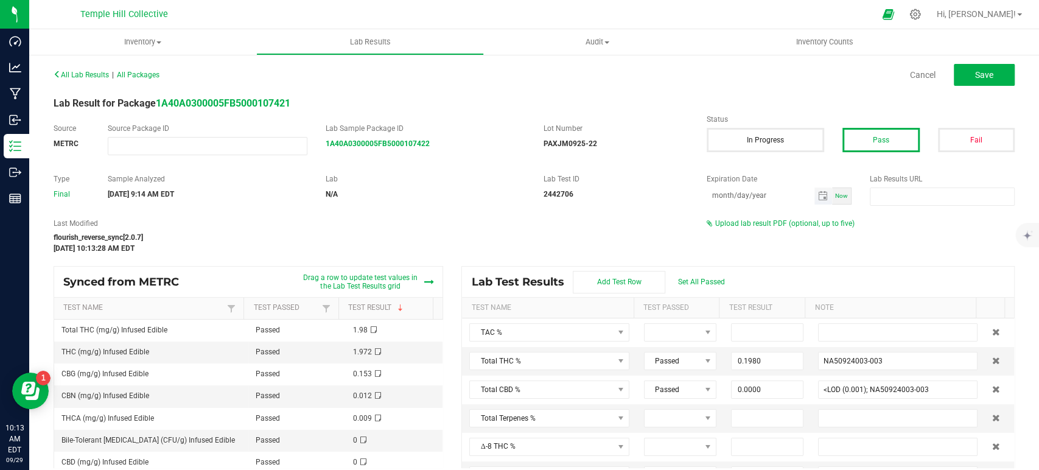
click at [761, 199] on input "month/day/year" at bounding box center [761, 194] width 108 height 15
type input "[DATE]"
click at [761, 221] on span "Upload lab result PDF (optional, up to five)" at bounding box center [784, 223] width 139 height 9
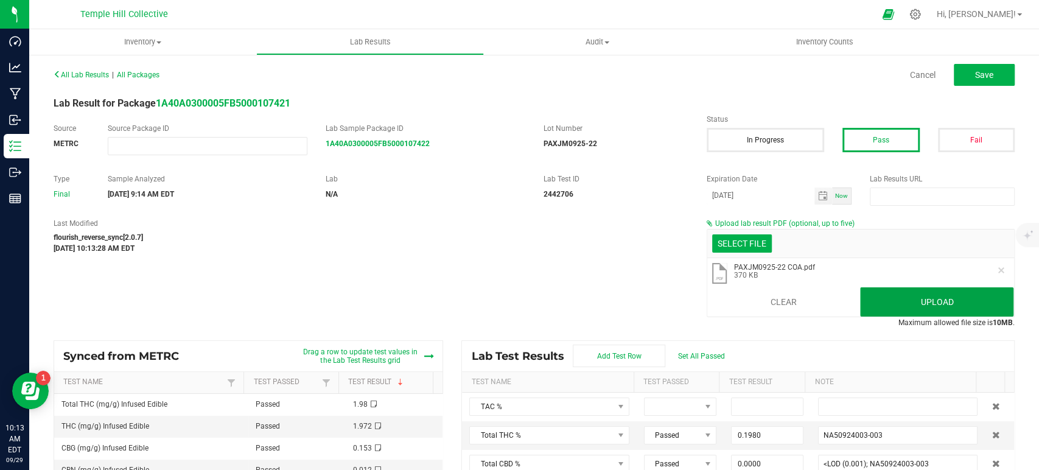
click at [901, 296] on button "Upload" at bounding box center [936, 301] width 153 height 29
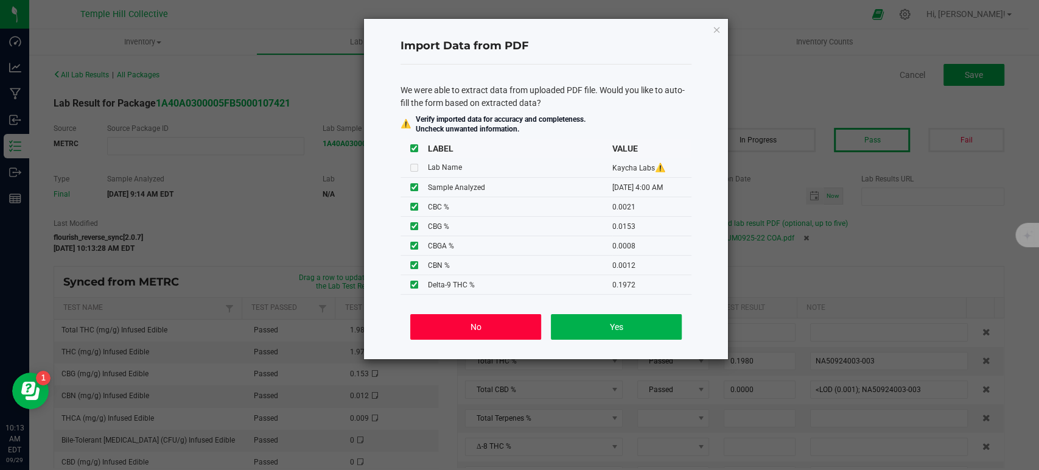
click at [514, 327] on button "No" at bounding box center [475, 327] width 131 height 26
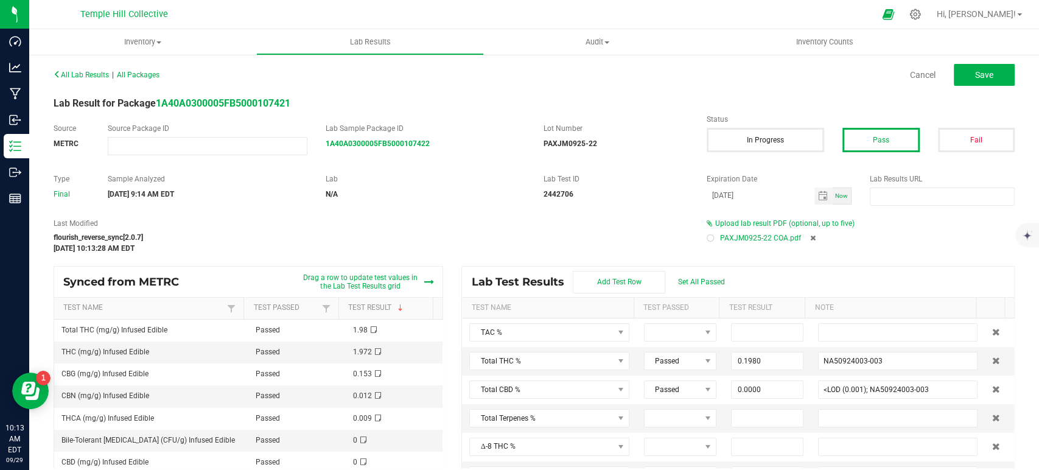
click at [708, 237] on div at bounding box center [710, 238] width 4 height 4
click at [966, 66] on button "Save" at bounding box center [984, 75] width 61 height 22
type input "0.1980"
type input "NA50924003-003"
type input "0.0000"
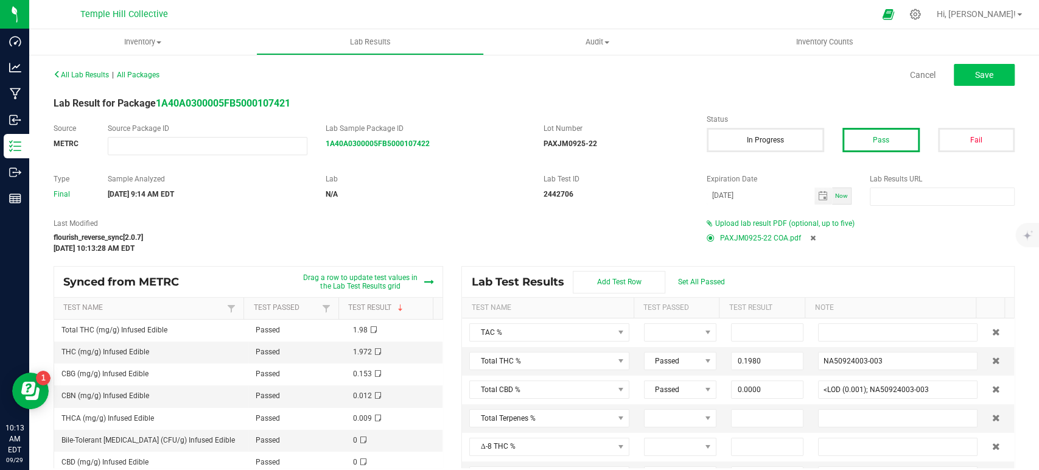
type input "<LOD (0.001); NA50924003-003"
type input "0.1972"
type input "NA50924003-003"
type input "0.0000"
type input "<LOD (0.001); NA50924003-003"
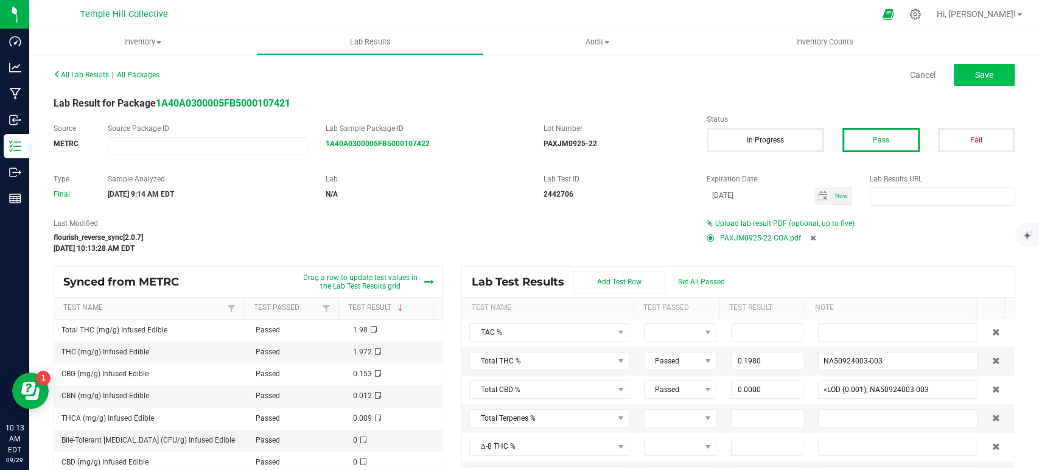
type input "0.0153"
type input "NA50924003-003"
type input "0.0012"
type input "NA50924003-003"
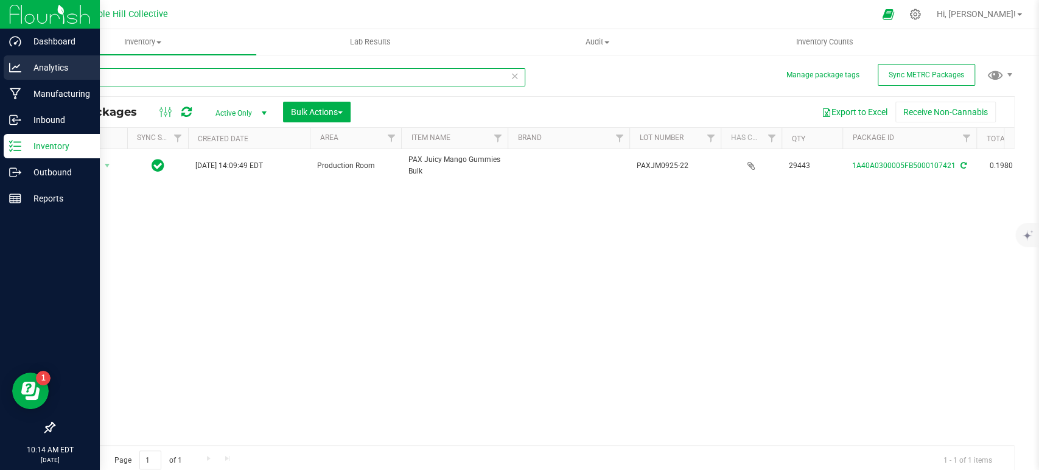
drag, startPoint x: 195, startPoint y: 77, endPoint x: 18, endPoint y: 73, distance: 176.5
click at [18, 73] on div "Dashboard Analytics Manufacturing Inbound Inventory Outbound Reports 10:14 AM E…" at bounding box center [519, 235] width 1039 height 470
type input "107508"
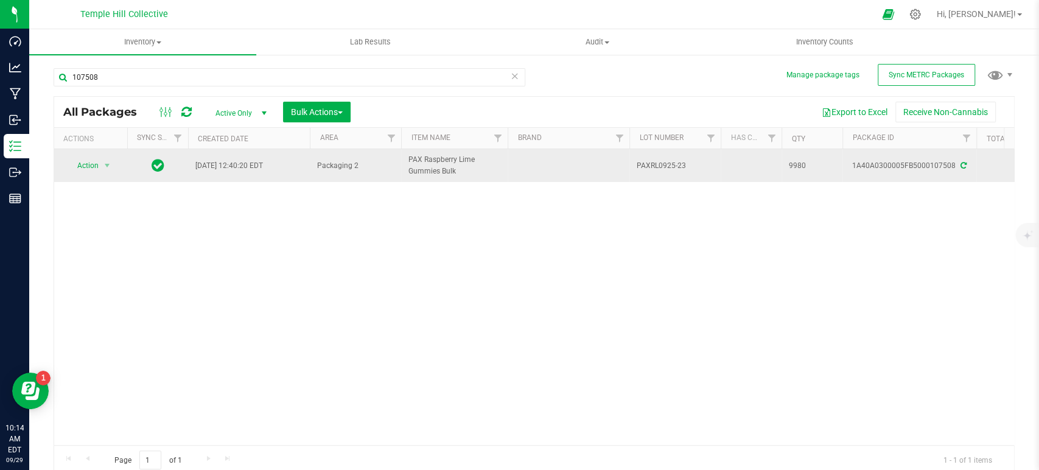
click at [963, 165] on icon at bounding box center [963, 165] width 6 height 7
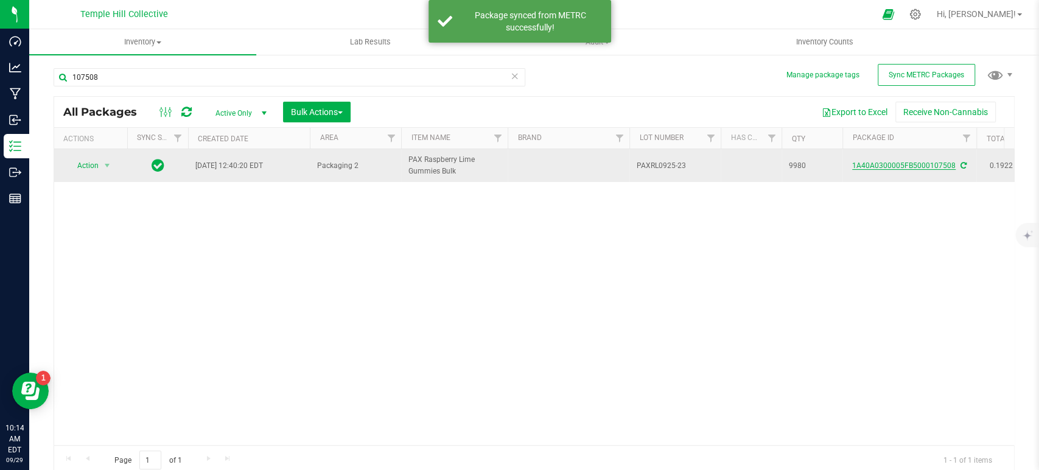
click at [930, 164] on link "1A40A0300005FB5000107508" at bounding box center [903, 165] width 103 height 9
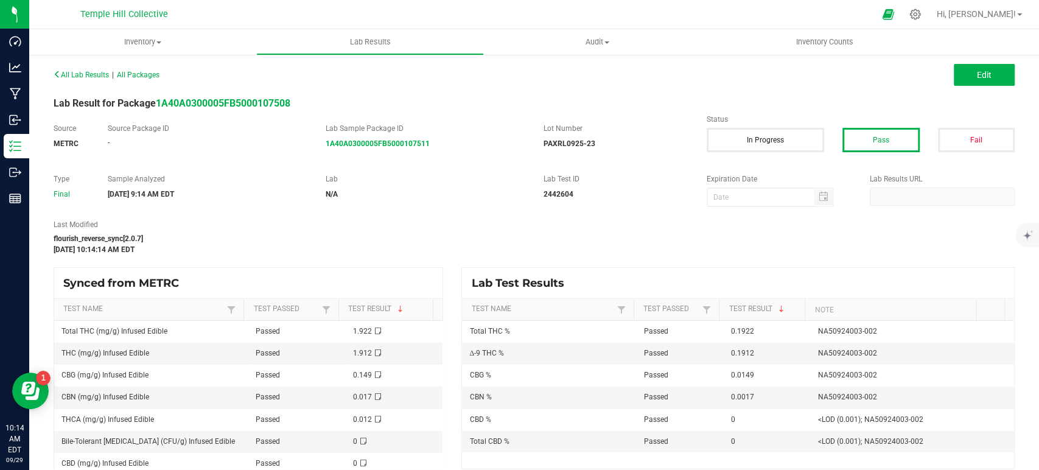
click at [964, 86] on div "All Lab Results | All Packages Edit" at bounding box center [533, 75] width 979 height 30
click at [977, 79] on span "Edit" at bounding box center [984, 75] width 15 height 10
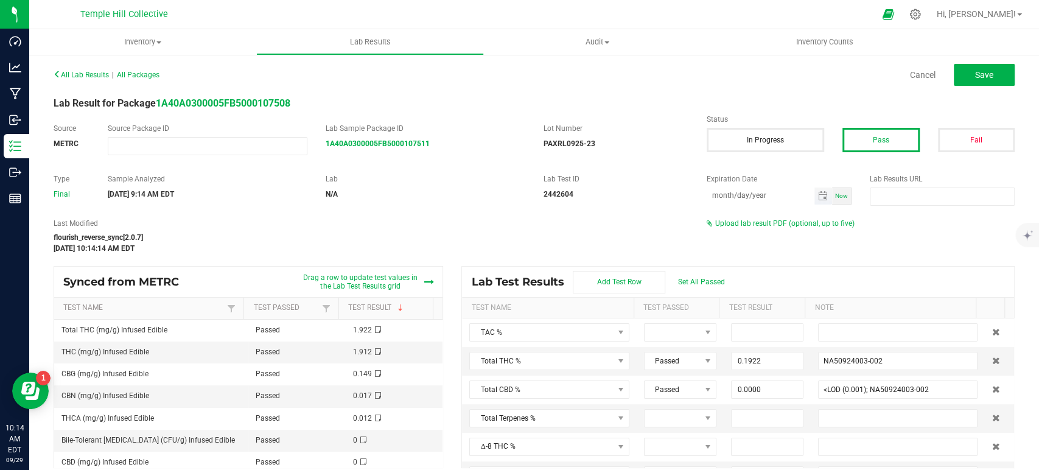
click at [755, 196] on input "month/day/year" at bounding box center [761, 194] width 108 height 15
type input "[DATE]"
click at [756, 223] on span "Upload lab result PDF (optional, up to five)" at bounding box center [784, 223] width 139 height 9
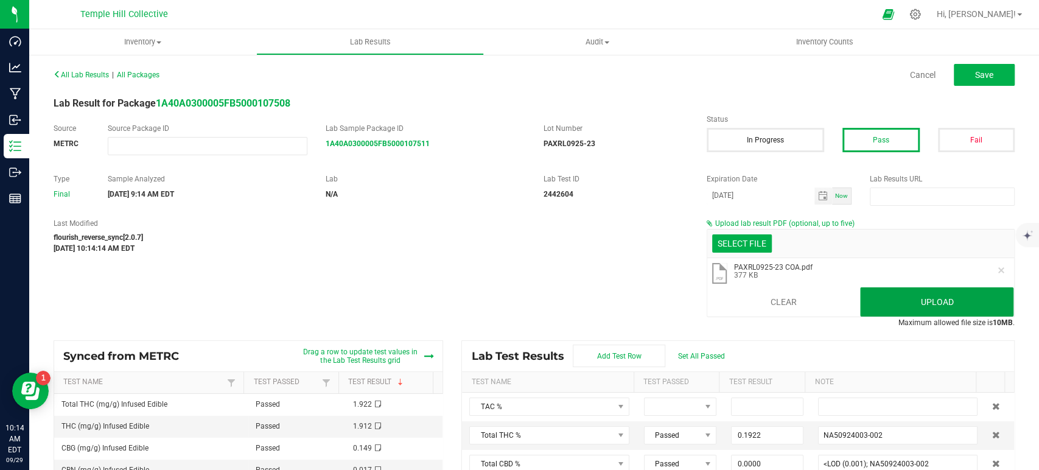
click at [890, 298] on button "Upload" at bounding box center [936, 301] width 153 height 29
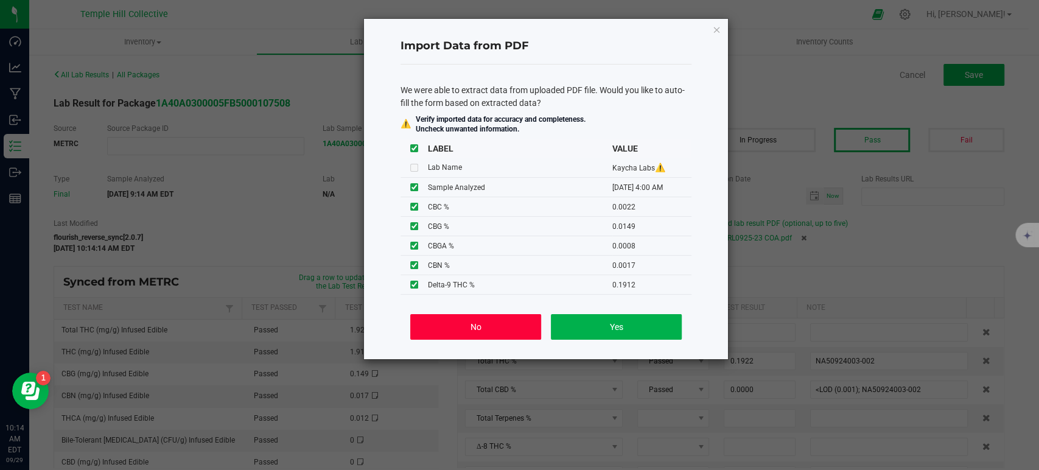
click at [472, 327] on button "No" at bounding box center [475, 327] width 131 height 26
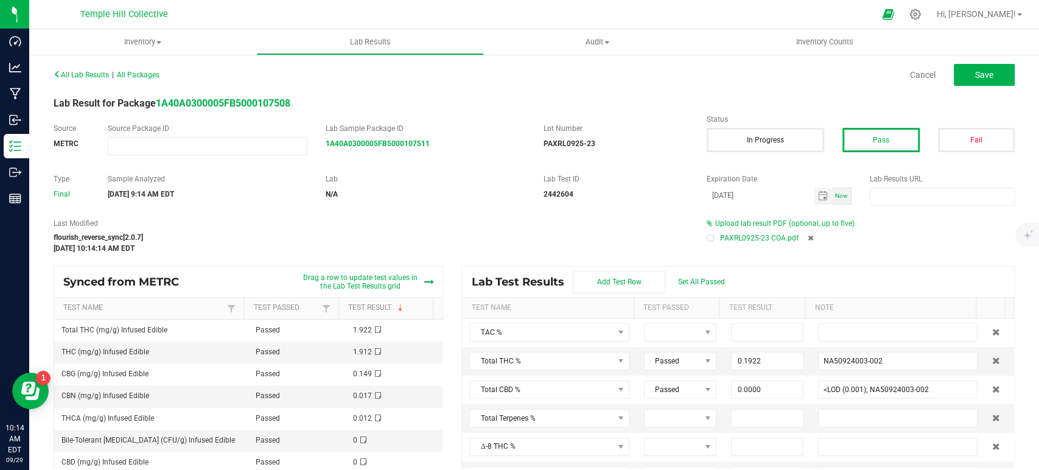
click at [708, 238] on div at bounding box center [710, 238] width 4 height 4
click at [975, 72] on span "Save" at bounding box center [984, 75] width 18 height 10
type input "0.1922"
type input "NA50924003-002"
type input "0.0000"
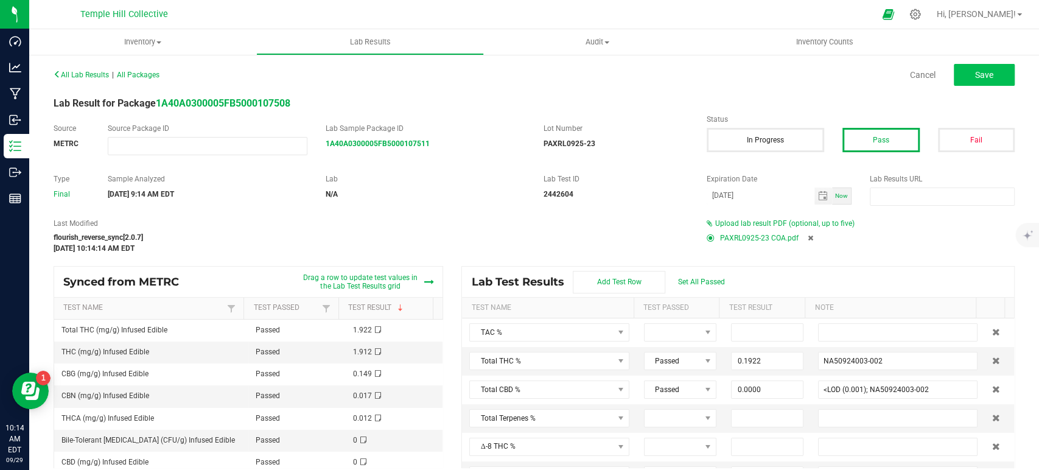
type input "<LOD (0.001); NA50924003-002"
type input "0.1912"
type input "NA50924003-002"
type input "0.0000"
type input "<LOD (0.001); NA50924003-002"
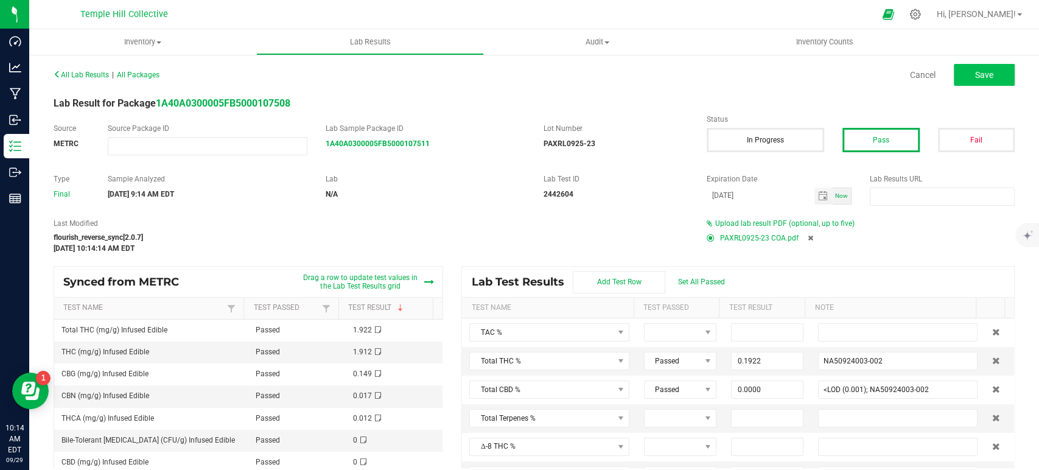
type input "0.0149"
type input "NA50924003-002"
type input "0.0017"
type input "NA50924003-002"
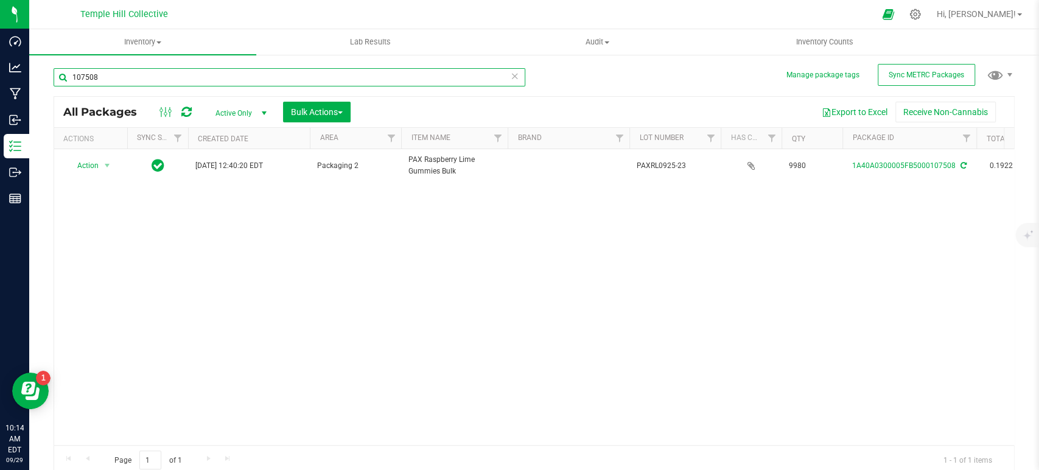
drag, startPoint x: 166, startPoint y: 78, endPoint x: 63, endPoint y: 77, distance: 102.8
click at [63, 77] on input "107508" at bounding box center [290, 77] width 472 height 18
type input "107507"
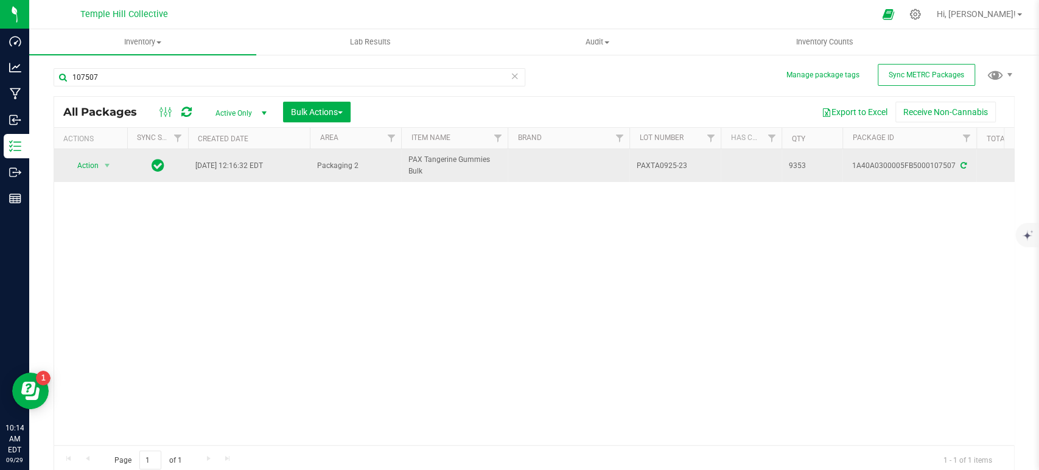
click at [960, 164] on icon at bounding box center [963, 165] width 6 height 7
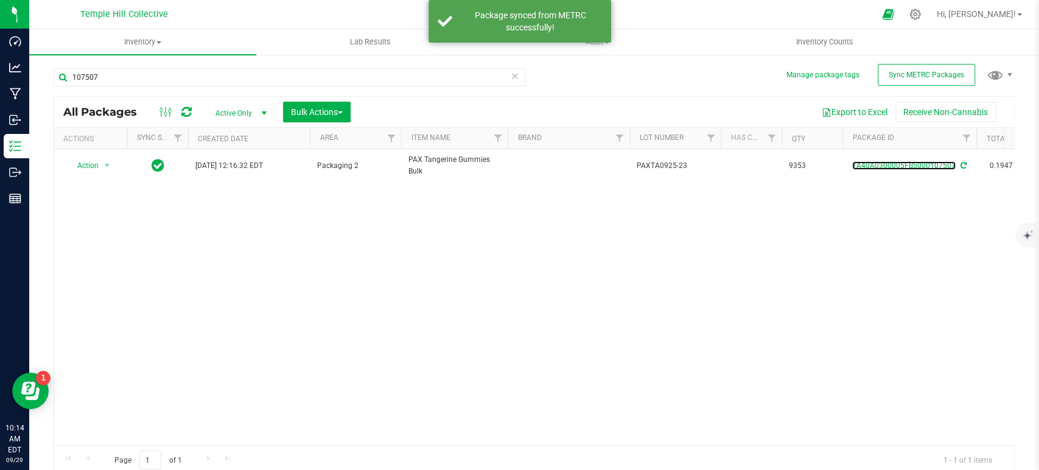
click at [925, 164] on link "1A40A0300005FB5000107507" at bounding box center [903, 165] width 103 height 9
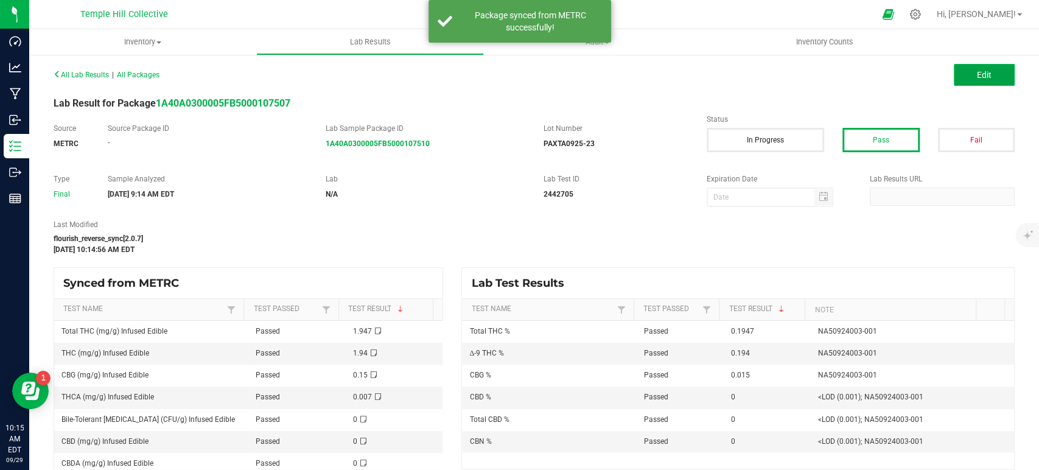
click at [977, 73] on span "Edit" at bounding box center [984, 75] width 15 height 10
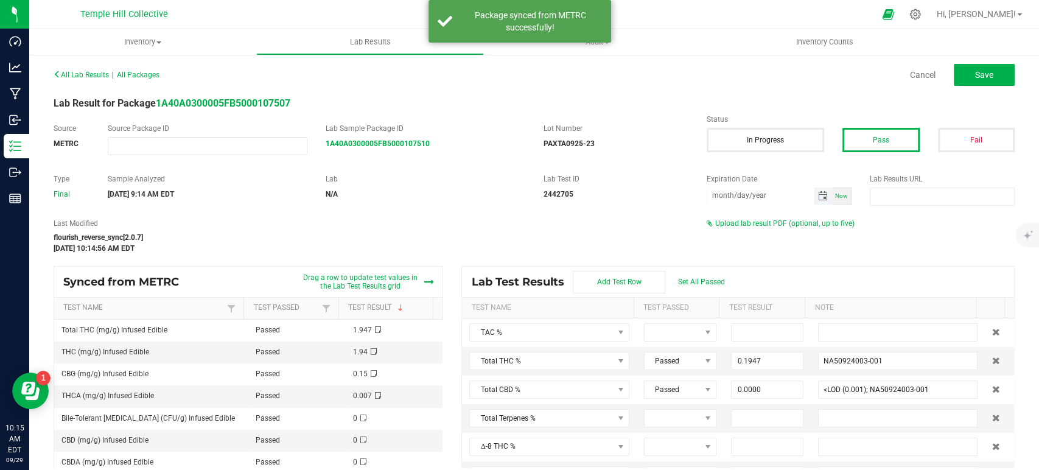
click at [763, 194] on input "month/day/year" at bounding box center [761, 194] width 108 height 15
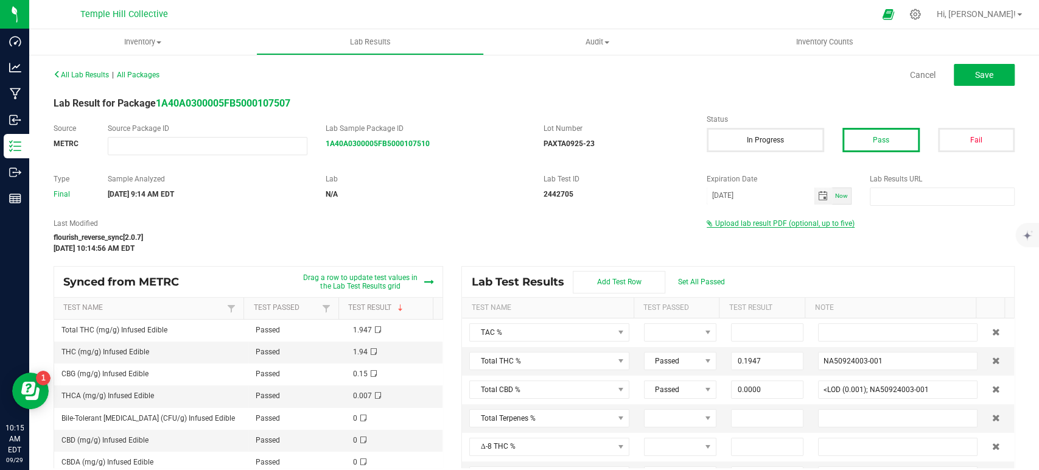
type input "[DATE]"
click at [755, 225] on span "Upload lab result PDF (optional, up to five)" at bounding box center [784, 223] width 139 height 9
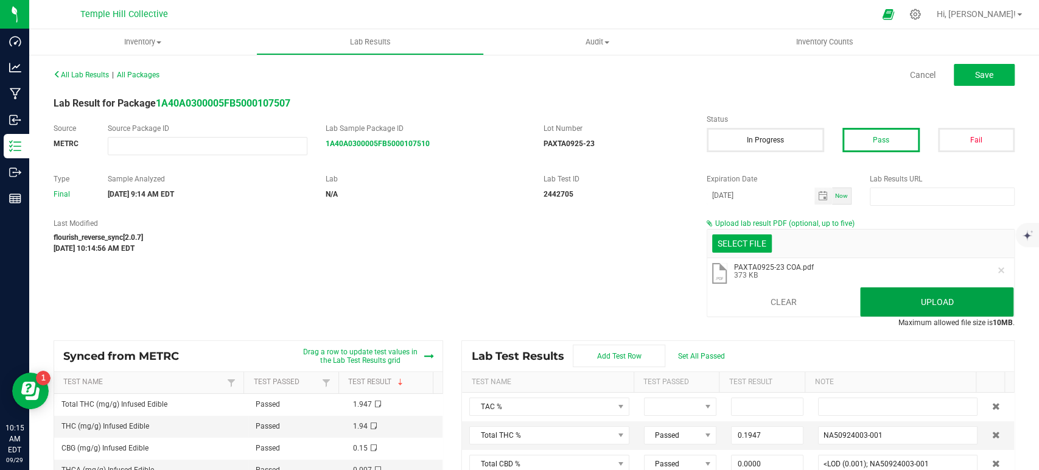
click at [889, 300] on button "Upload" at bounding box center [936, 301] width 153 height 29
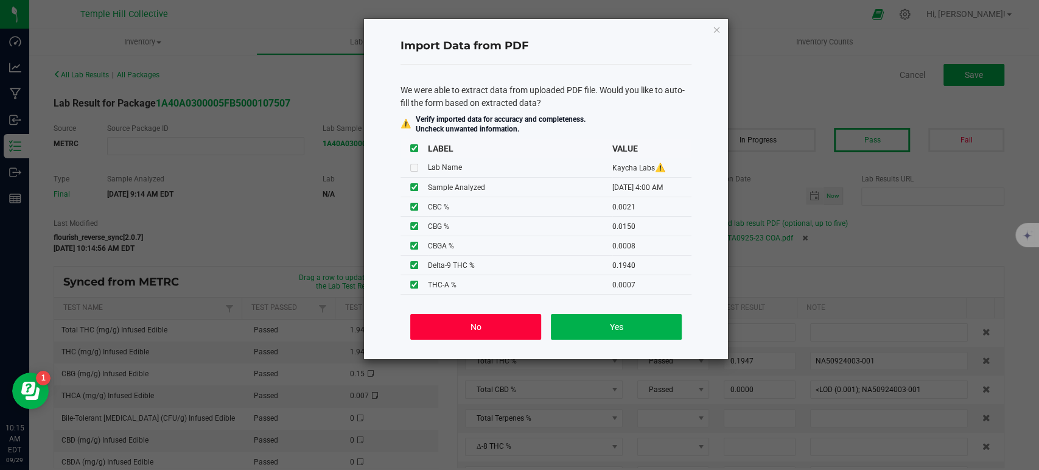
click at [478, 326] on button "No" at bounding box center [475, 327] width 131 height 26
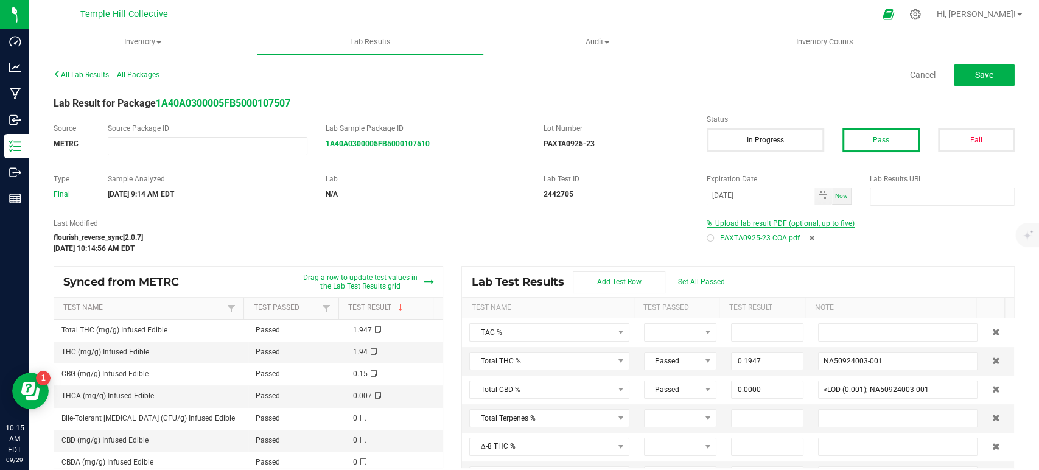
click at [708, 237] on div at bounding box center [710, 238] width 4 height 4
click at [963, 72] on button "Save" at bounding box center [984, 75] width 61 height 22
type input "0.1947"
type input "NA50924003-001"
type input "0.0000"
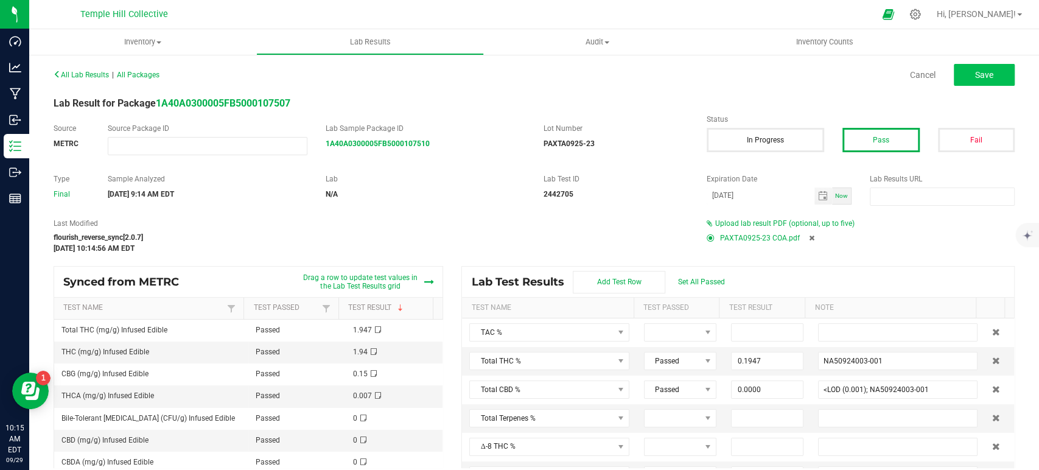
type input "<LOD (0.001); NA50924003-001"
type input "0.1940"
type input "NA50924003-001"
type input "0.0000"
type input "<LOD (0.001); NA50924003-001"
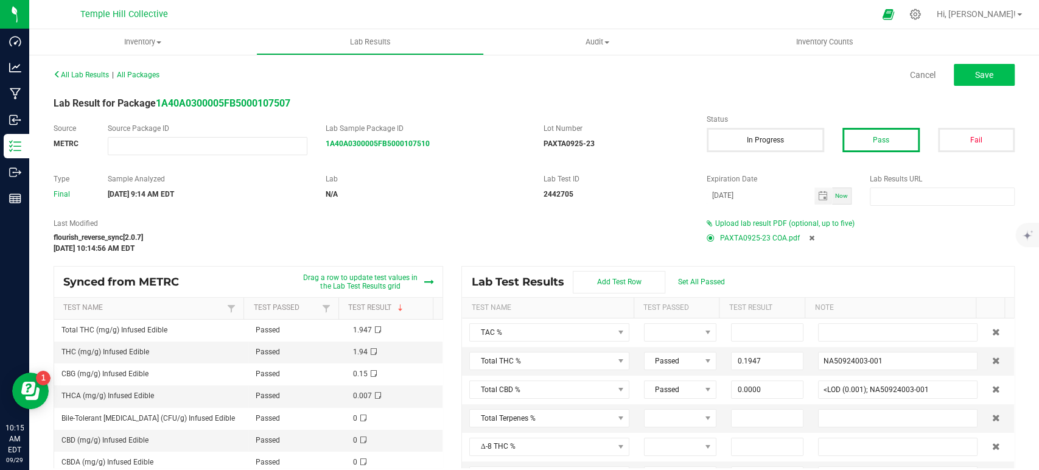
type input "0.0150"
type input "NA50924003-001"
type input "0.0000"
type input "<LOD (0.001); NA50924003-001"
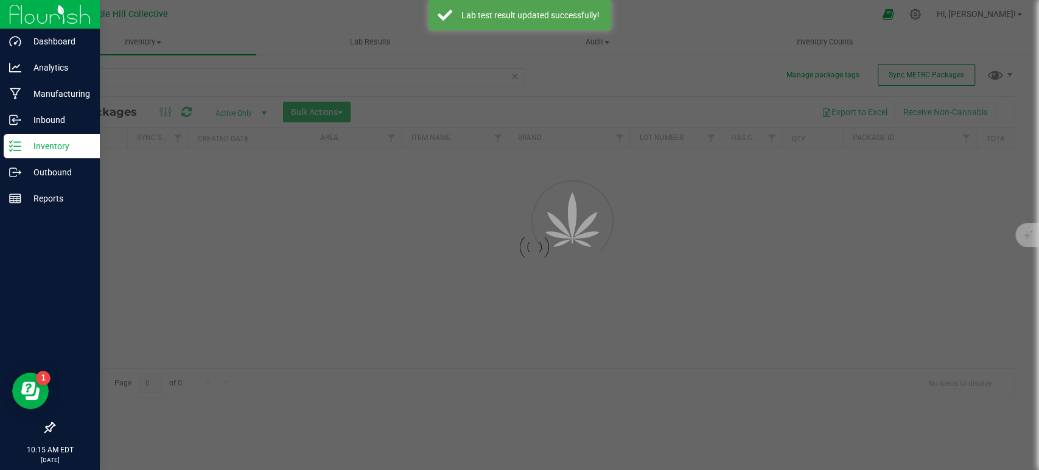
click at [23, 148] on p "Inventory" at bounding box center [57, 146] width 73 height 15
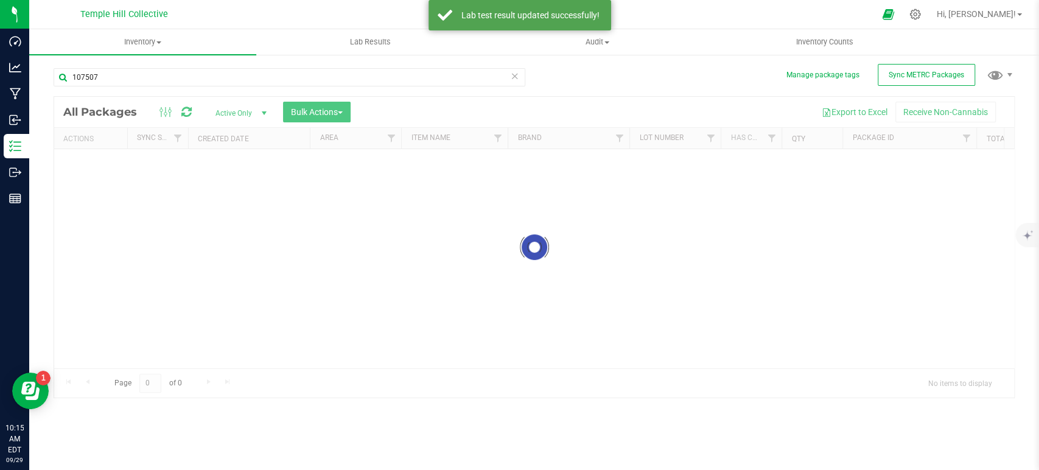
click at [514, 75] on icon at bounding box center [515, 75] width 9 height 15
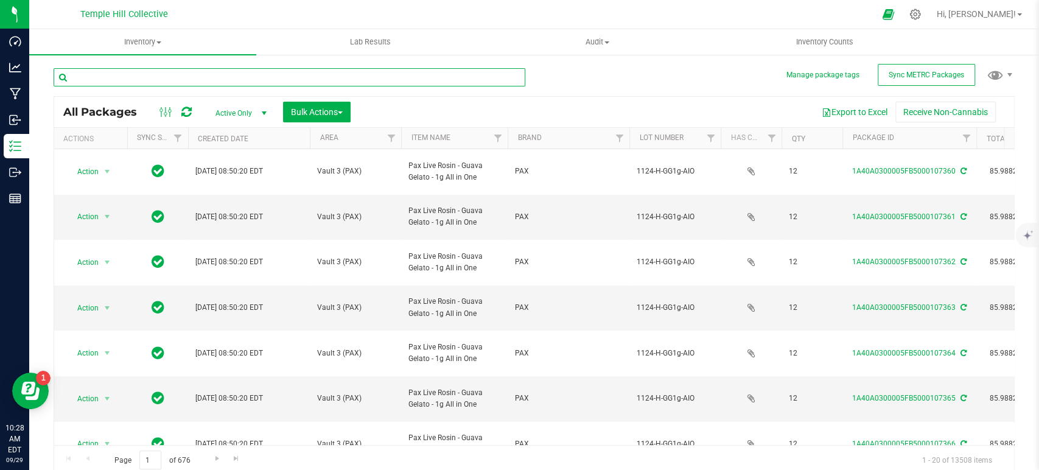
click at [116, 75] on input "text" at bounding box center [290, 77] width 472 height 18
type input "107508"
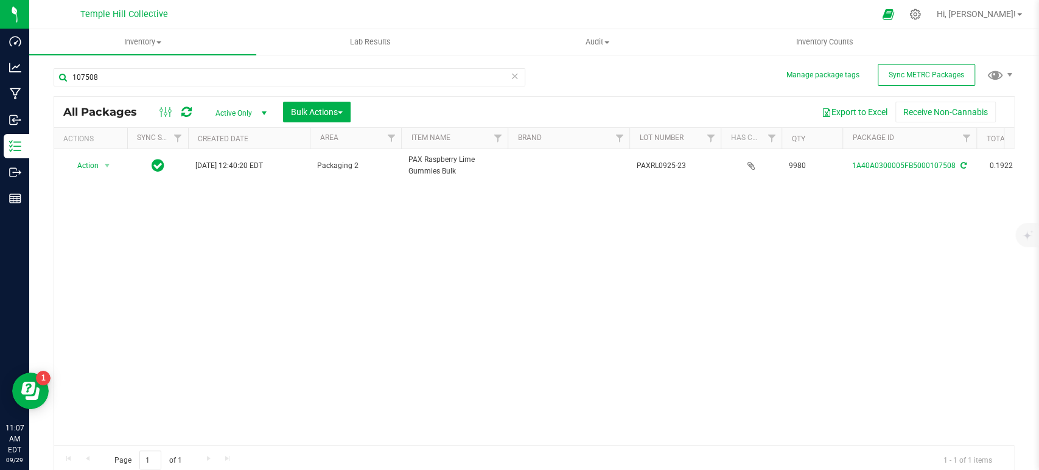
click at [511, 77] on icon at bounding box center [515, 75] width 9 height 15
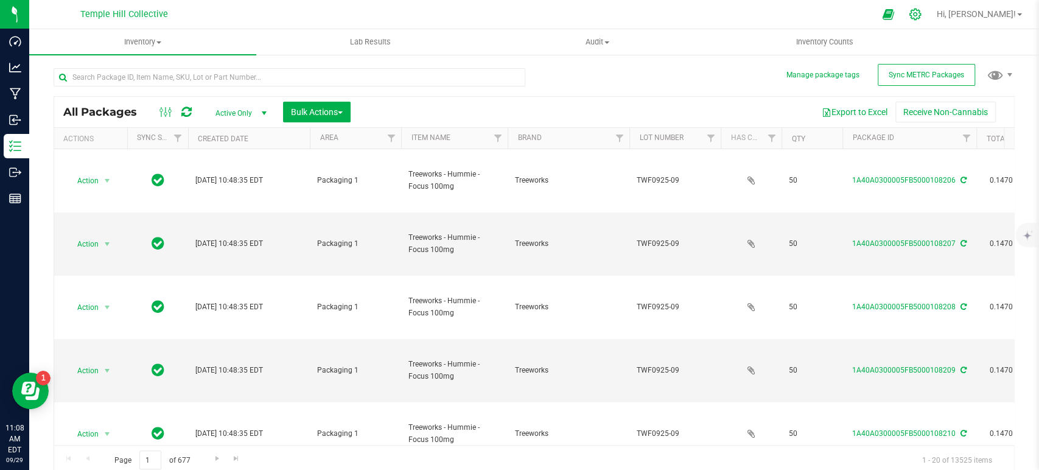
click at [921, 13] on icon at bounding box center [915, 14] width 13 height 13
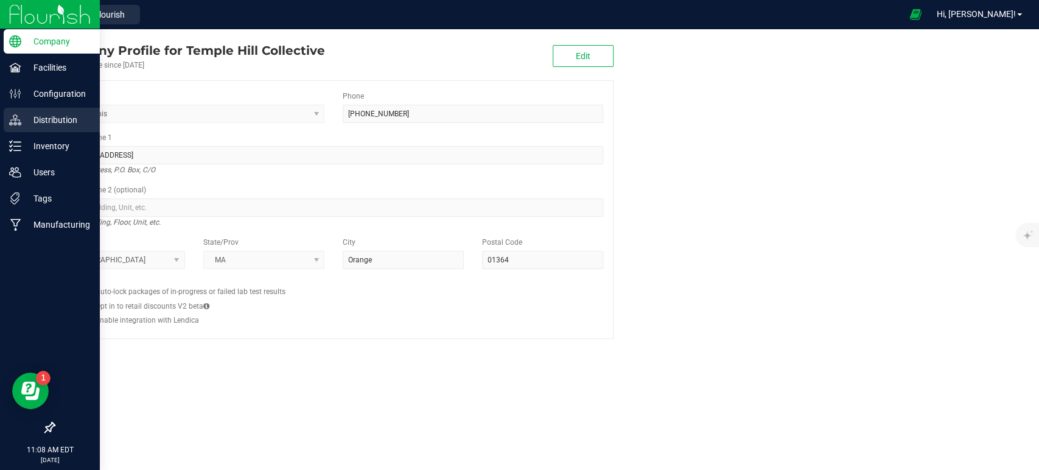
click at [53, 125] on p "Distribution" at bounding box center [57, 120] width 73 height 15
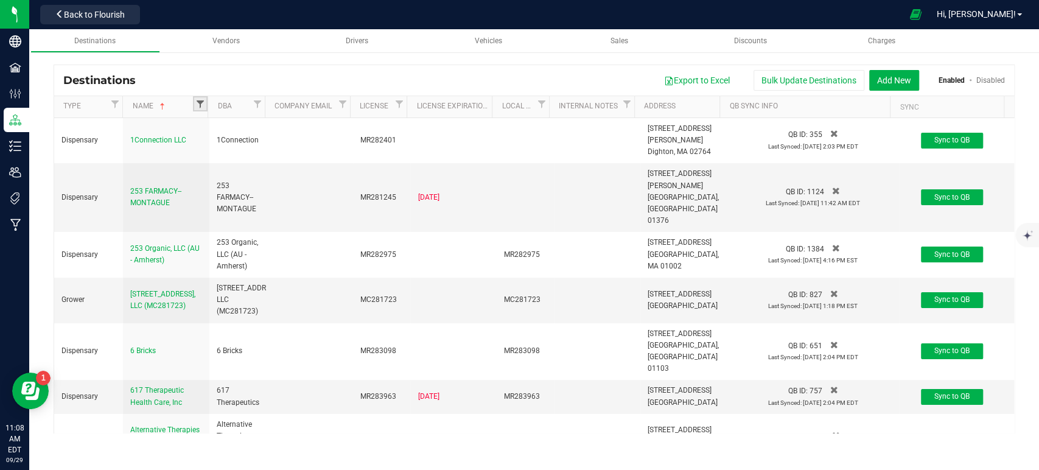
click at [196, 102] on span "Filter" at bounding box center [200, 104] width 10 height 10
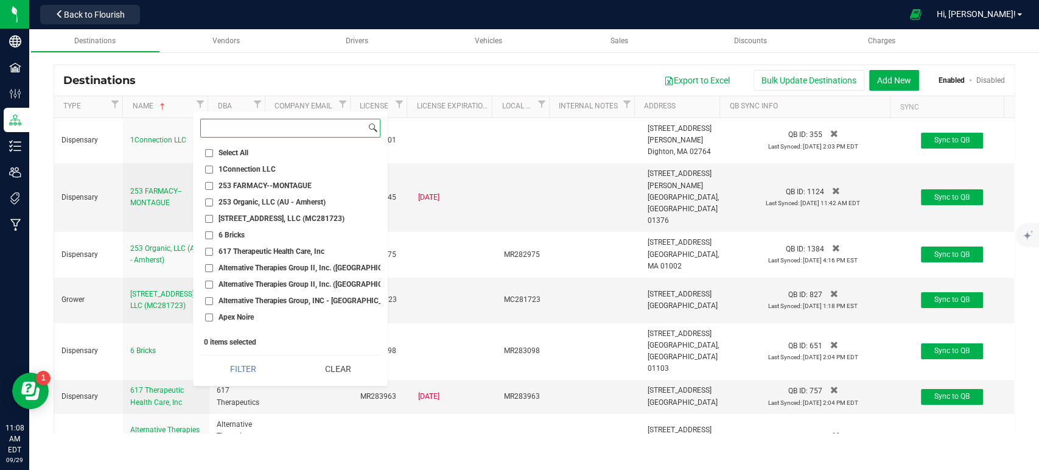
click at [242, 127] on input at bounding box center [283, 128] width 165 height 18
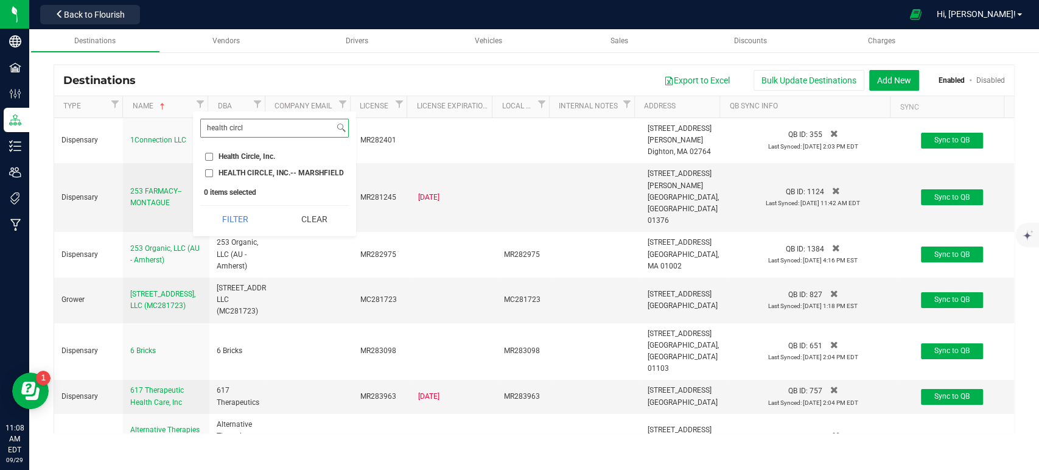
type input "health circl"
click at [218, 156] on span "Health Circle, Inc." at bounding box center [246, 156] width 57 height 7
click at [213, 156] on input "Health Circle, Inc." at bounding box center [209, 157] width 8 height 8
checkbox input "true"
click at [212, 170] on input "HEALTH CIRCLE, INC.-- MARSHFIELD" at bounding box center [209, 173] width 8 height 8
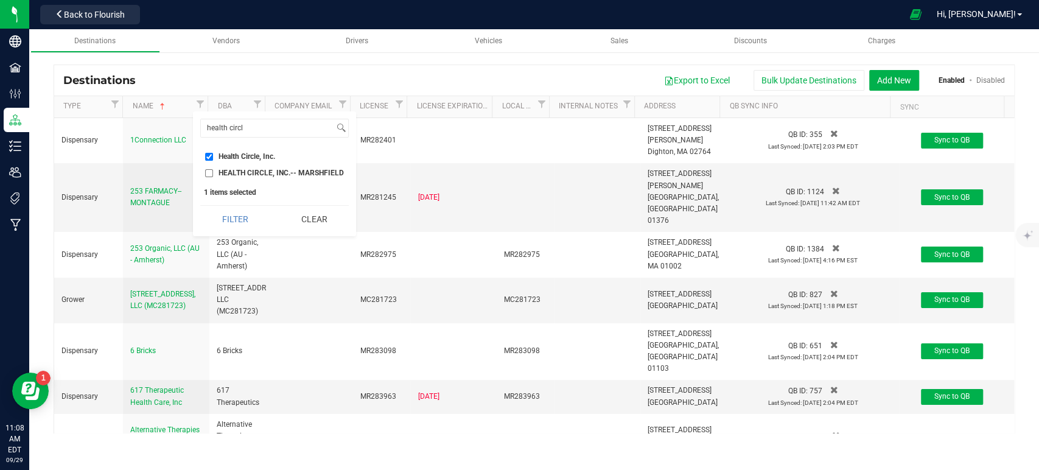
checkbox input "true"
click at [232, 213] on button "Filter" at bounding box center [235, 219] width 70 height 27
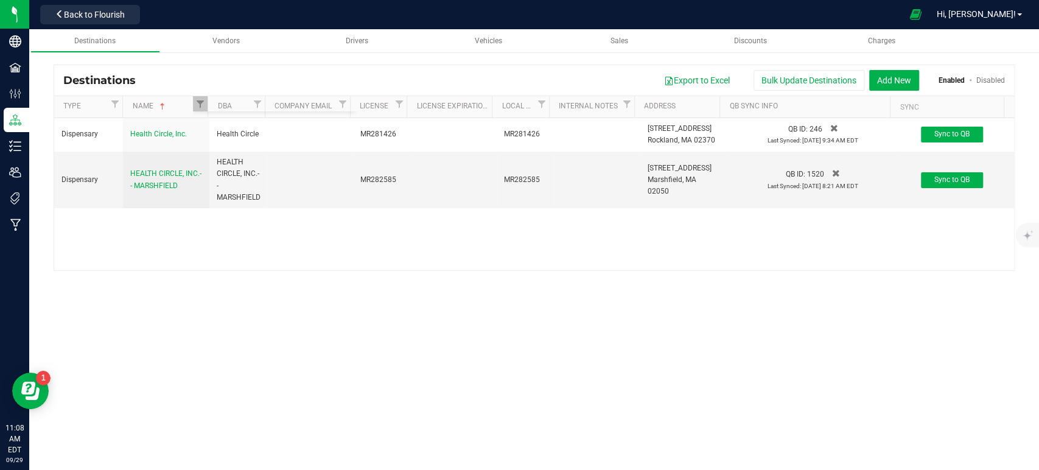
checkbox input "true"
click at [145, 175] on span "HEALTH CIRCLE, INC.-- MARSHFIELD" at bounding box center [165, 179] width 71 height 20
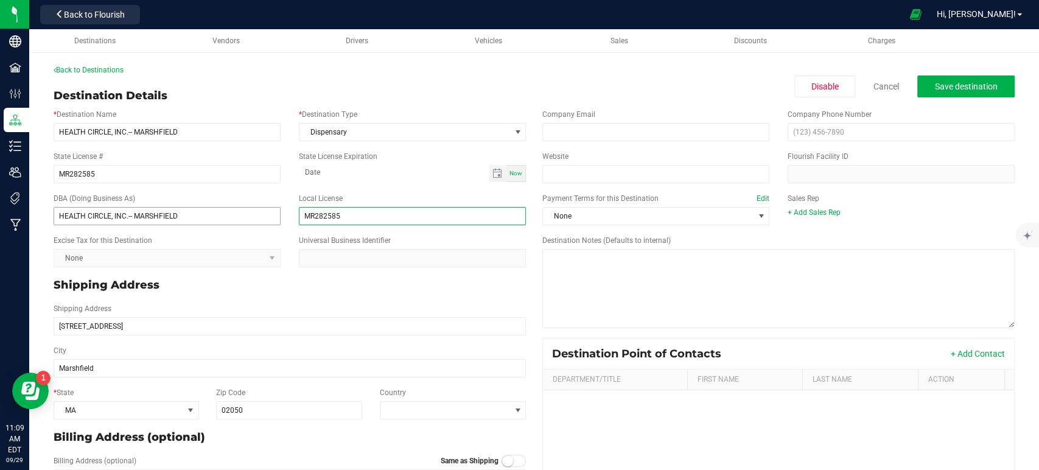
drag, startPoint x: 360, startPoint y: 216, endPoint x: 276, endPoint y: 215, distance: 84.6
click at [276, 215] on div "DBA (Doing Business As) HEALTH CIRCLE, INC.-- MARSHFIELD Local License MR282585" at bounding box center [289, 209] width 490 height 42
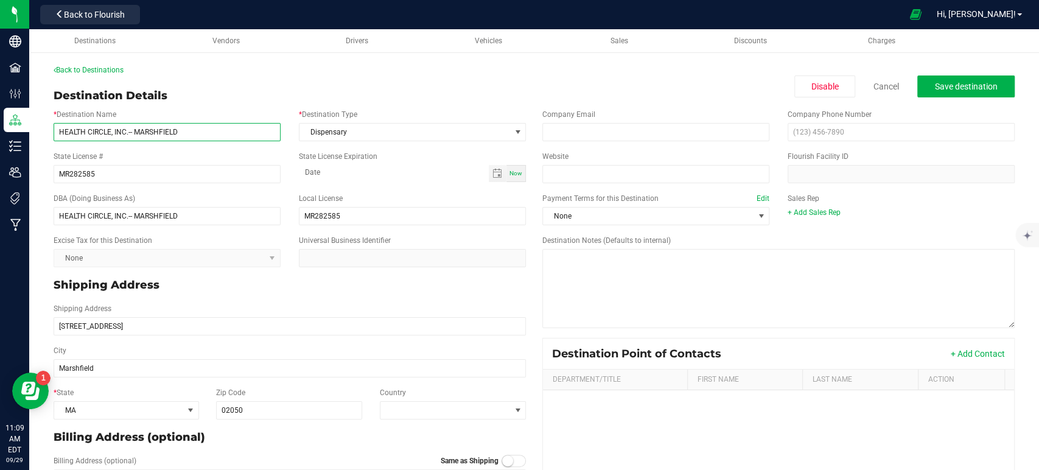
drag, startPoint x: 211, startPoint y: 131, endPoint x: 58, endPoint y: 135, distance: 153.4
click at [58, 135] on input "HEALTH CIRCLE, INC.-- MARSHFIELD" at bounding box center [167, 132] width 227 height 18
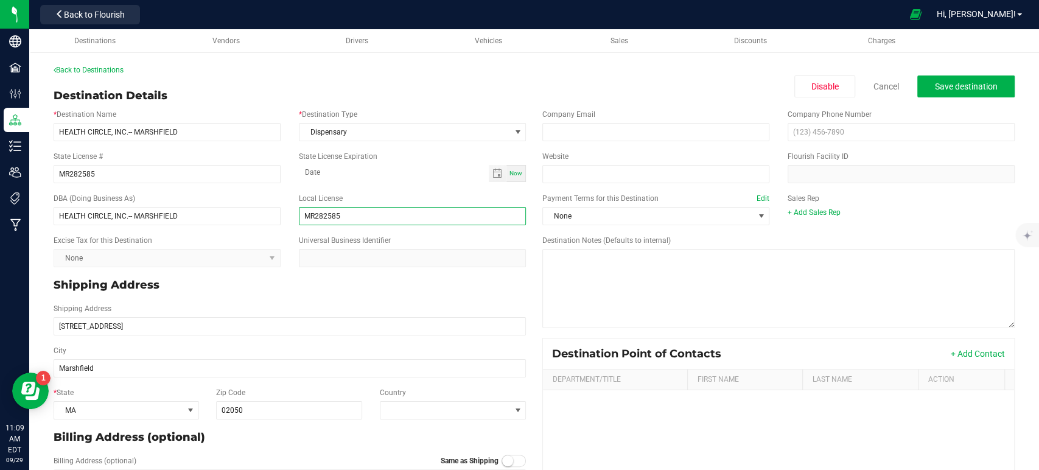
click at [369, 208] on input "MR282585" at bounding box center [412, 216] width 227 height 18
drag, startPoint x: 349, startPoint y: 216, endPoint x: 302, endPoint y: 218, distance: 47.5
click at [302, 218] on input "MR282585" at bounding box center [412, 216] width 227 height 18
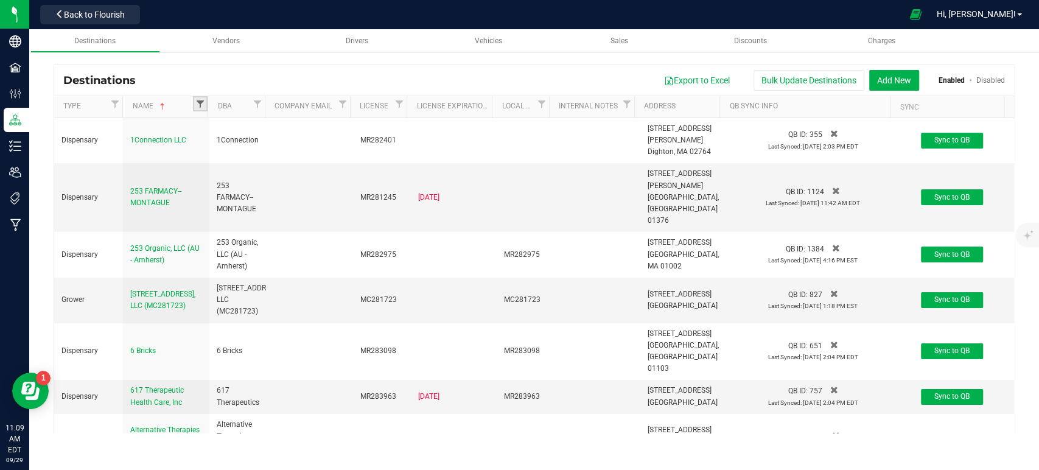
click at [198, 99] on span "Filter" at bounding box center [200, 104] width 10 height 10
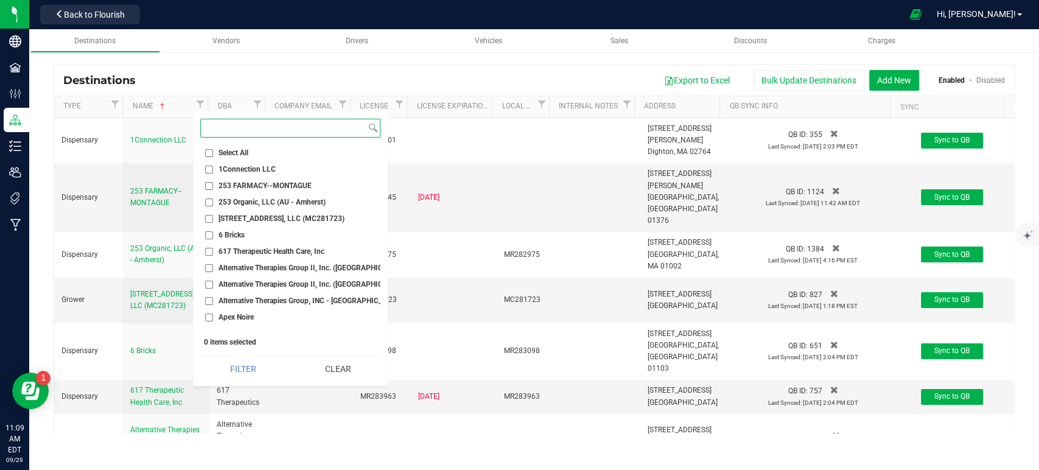
click at [220, 125] on input at bounding box center [283, 128] width 165 height 18
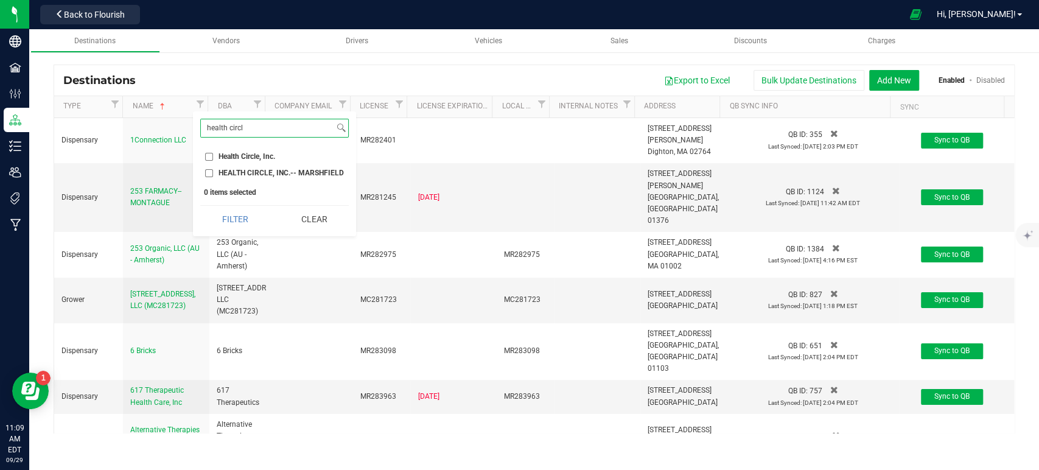
type input "health circl"
click at [240, 172] on span "HEALTH CIRCLE, INC.-- MARSHFIELD" at bounding box center [280, 172] width 125 height 7
click at [213, 172] on input "HEALTH CIRCLE, INC.-- MARSHFIELD" at bounding box center [209, 173] width 8 height 8
drag, startPoint x: 234, startPoint y: 211, endPoint x: 422, endPoint y: 224, distance: 188.5
click at [234, 212] on button "Filter" at bounding box center [235, 219] width 70 height 27
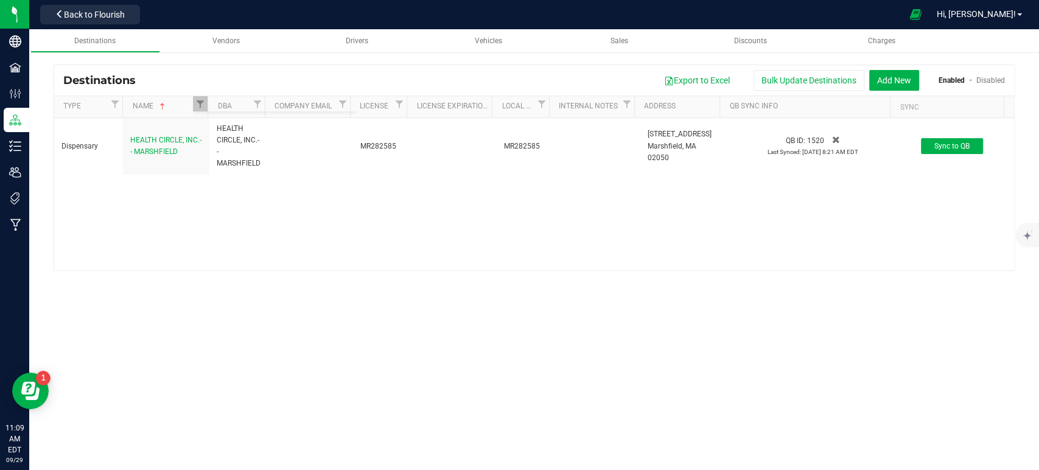
checkbox input "true"
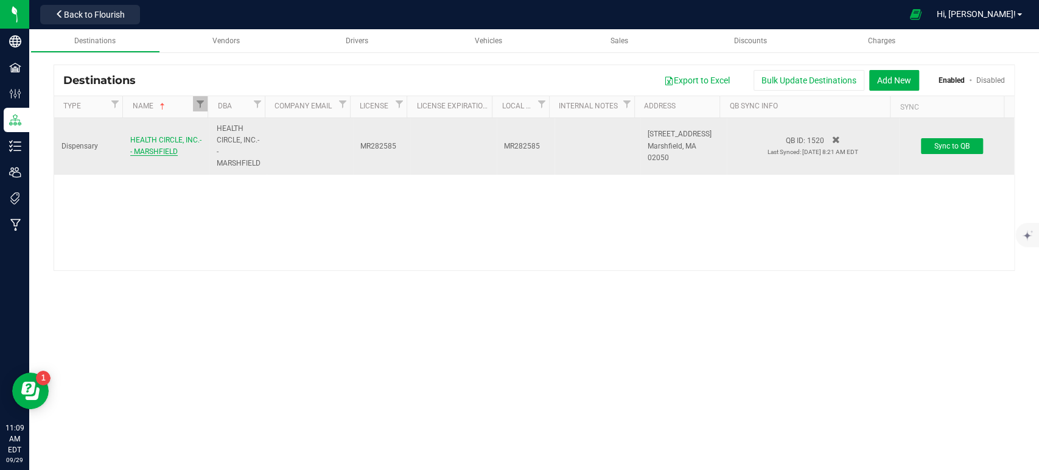
click at [156, 137] on span "HEALTH CIRCLE, INC.-- MARSHFIELD" at bounding box center [165, 146] width 71 height 20
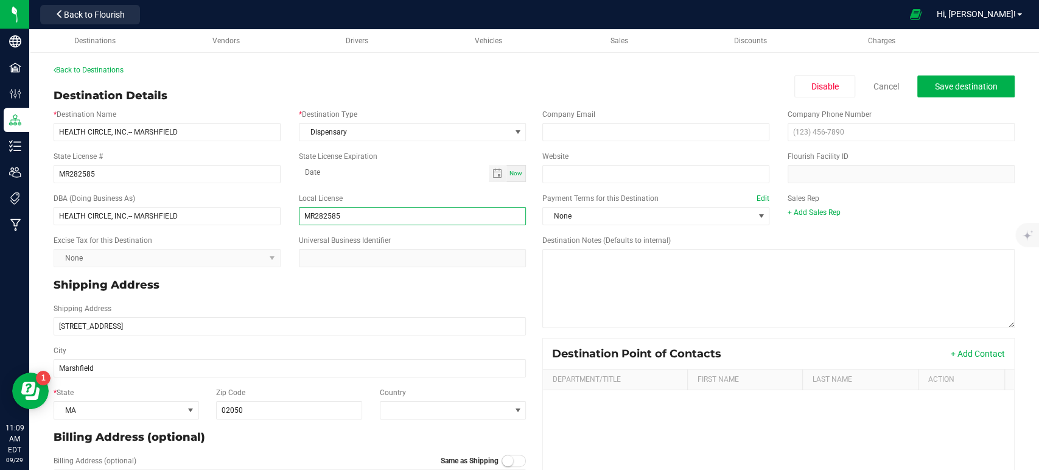
drag, startPoint x: 371, startPoint y: 215, endPoint x: 282, endPoint y: 218, distance: 89.5
click at [282, 218] on div "DBA (Doing Business As) HEALTH CIRCLE, INC.-- MARSHFIELD Local License MR282585" at bounding box center [289, 209] width 490 height 42
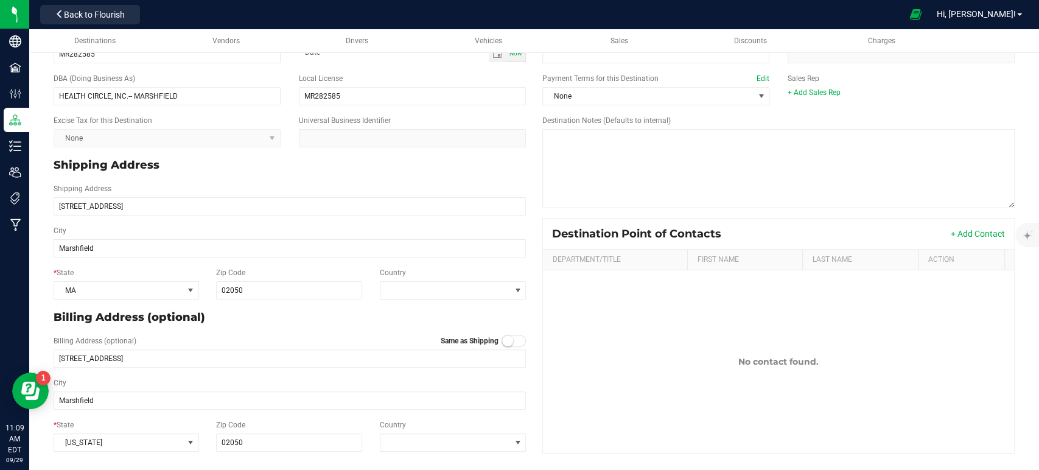
scroll to position [120, 0]
drag, startPoint x: 147, startPoint y: 204, endPoint x: 39, endPoint y: 207, distance: 108.4
click at [39, 207] on div "Back to Destinations Destination Details Disable Cancel Save destination * Dest…" at bounding box center [534, 201] width 1010 height 538
drag, startPoint x: 101, startPoint y: 248, endPoint x: 39, endPoint y: 248, distance: 62.1
click at [39, 248] on div "Back to Destinations Destination Details Disable Cancel Save destination * Dest…" at bounding box center [534, 201] width 1010 height 538
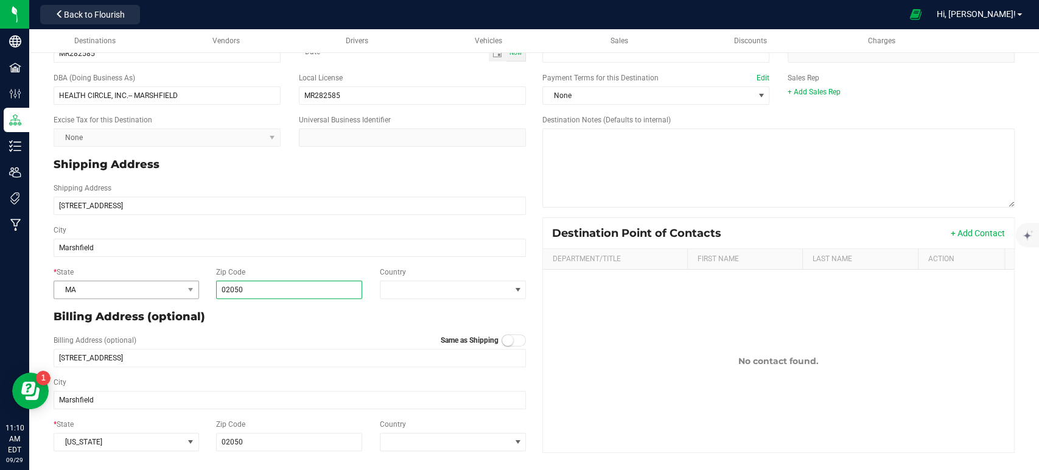
drag, startPoint x: 243, startPoint y: 291, endPoint x: 197, endPoint y: 291, distance: 46.9
click at [197, 291] on div "* State [US_STATE] Zip Code 02050 Country" at bounding box center [289, 283] width 490 height 42
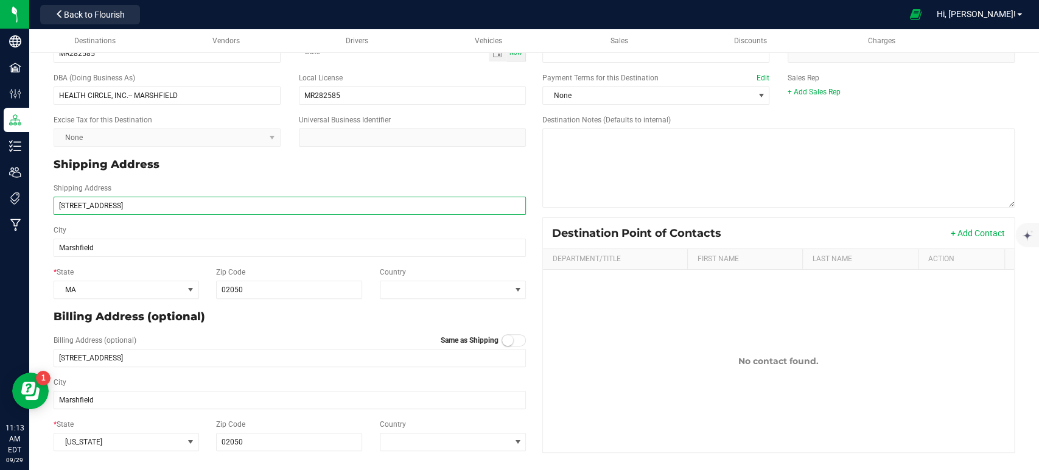
click at [492, 203] on input "[STREET_ADDRESS]" at bounding box center [290, 206] width 472 height 18
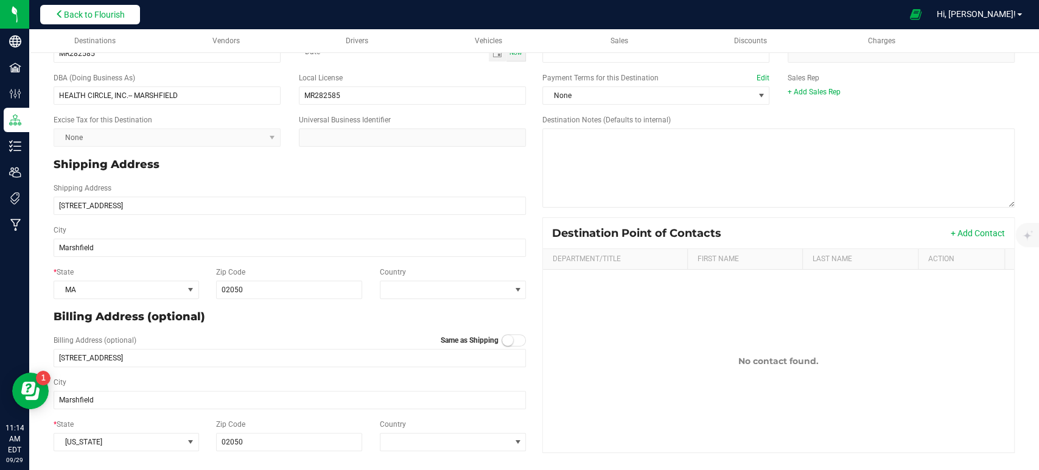
click at [107, 13] on span "Back to Flourish" at bounding box center [94, 15] width 61 height 10
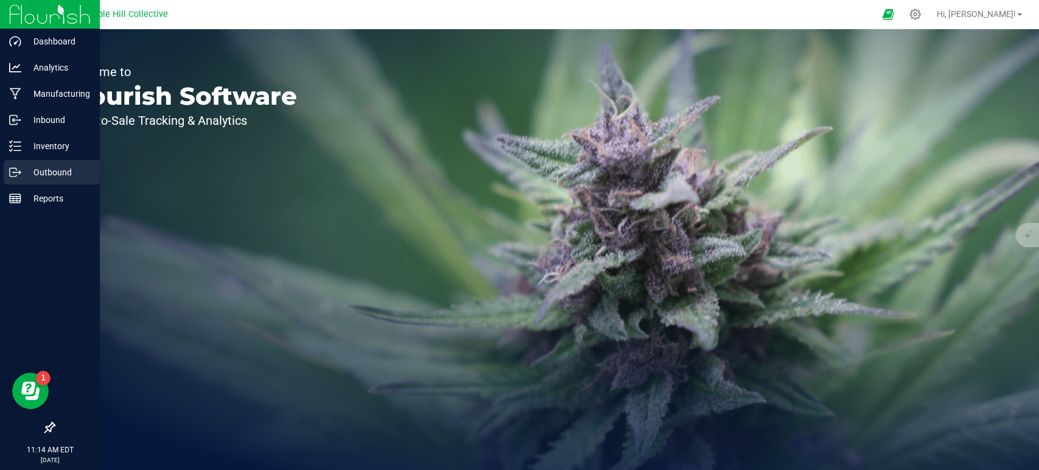
click at [24, 167] on p "Outbound" at bounding box center [57, 172] width 73 height 15
